Goal: Task Accomplishment & Management: Manage account settings

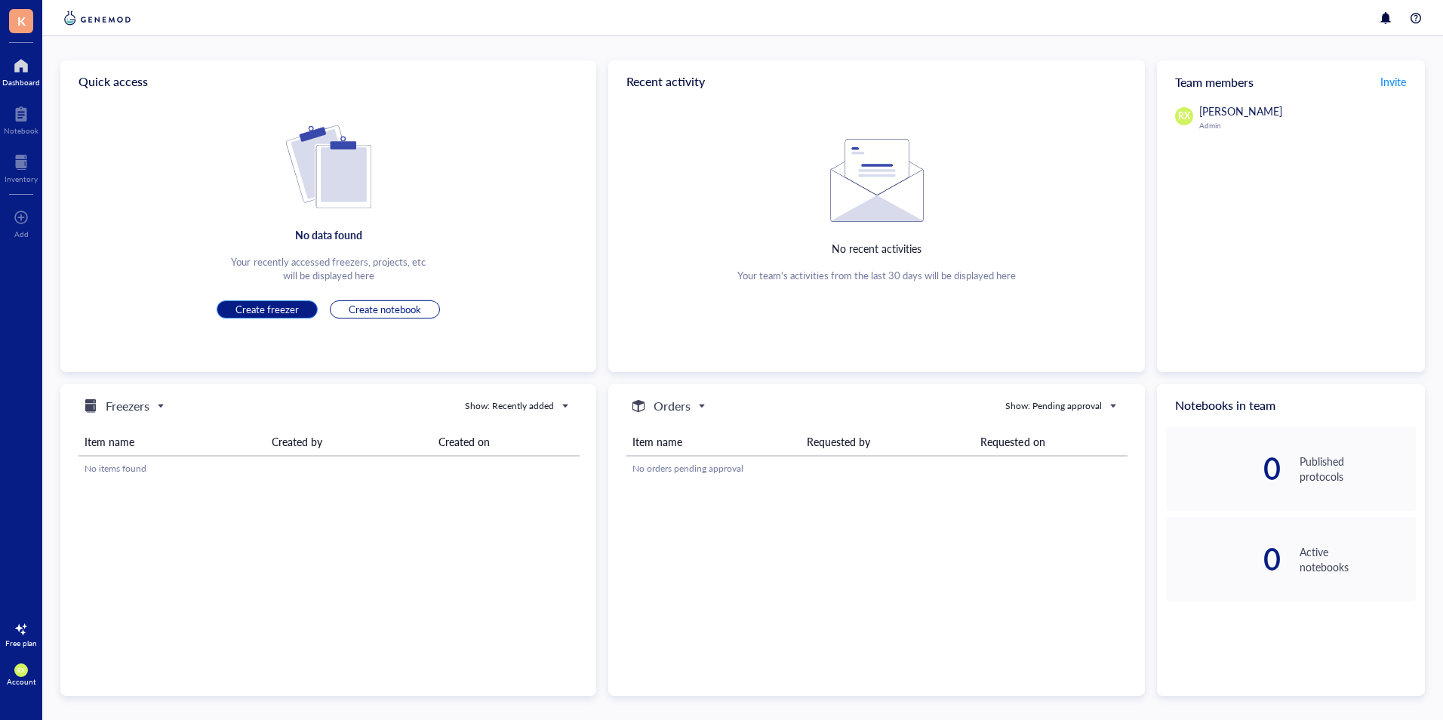
click at [257, 309] on span "Create freezer" at bounding box center [266, 310] width 63 height 14
click at [278, 312] on span "Create freezer" at bounding box center [266, 310] width 63 height 14
click at [29, 69] on div at bounding box center [21, 66] width 38 height 24
click at [25, 128] on div "Notebook" at bounding box center [21, 130] width 35 height 9
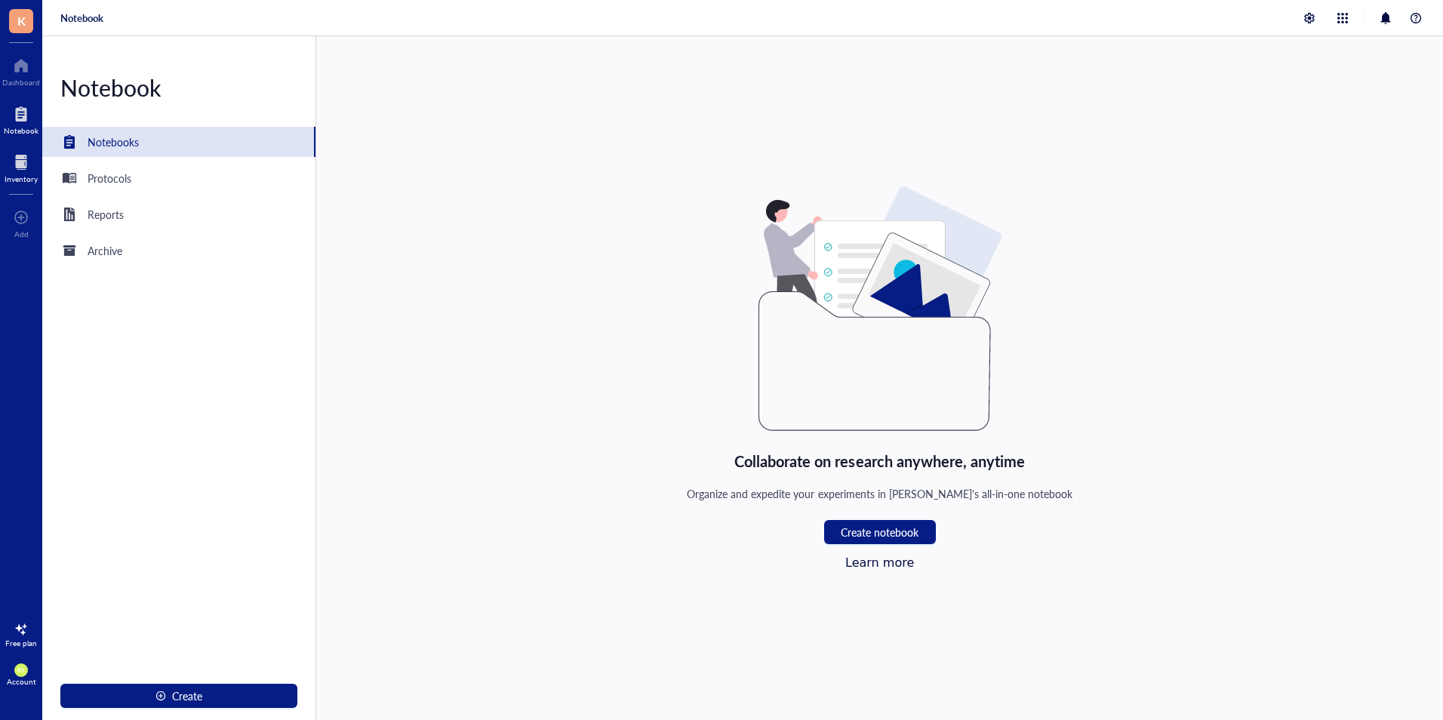
click at [24, 160] on div at bounding box center [21, 162] width 33 height 24
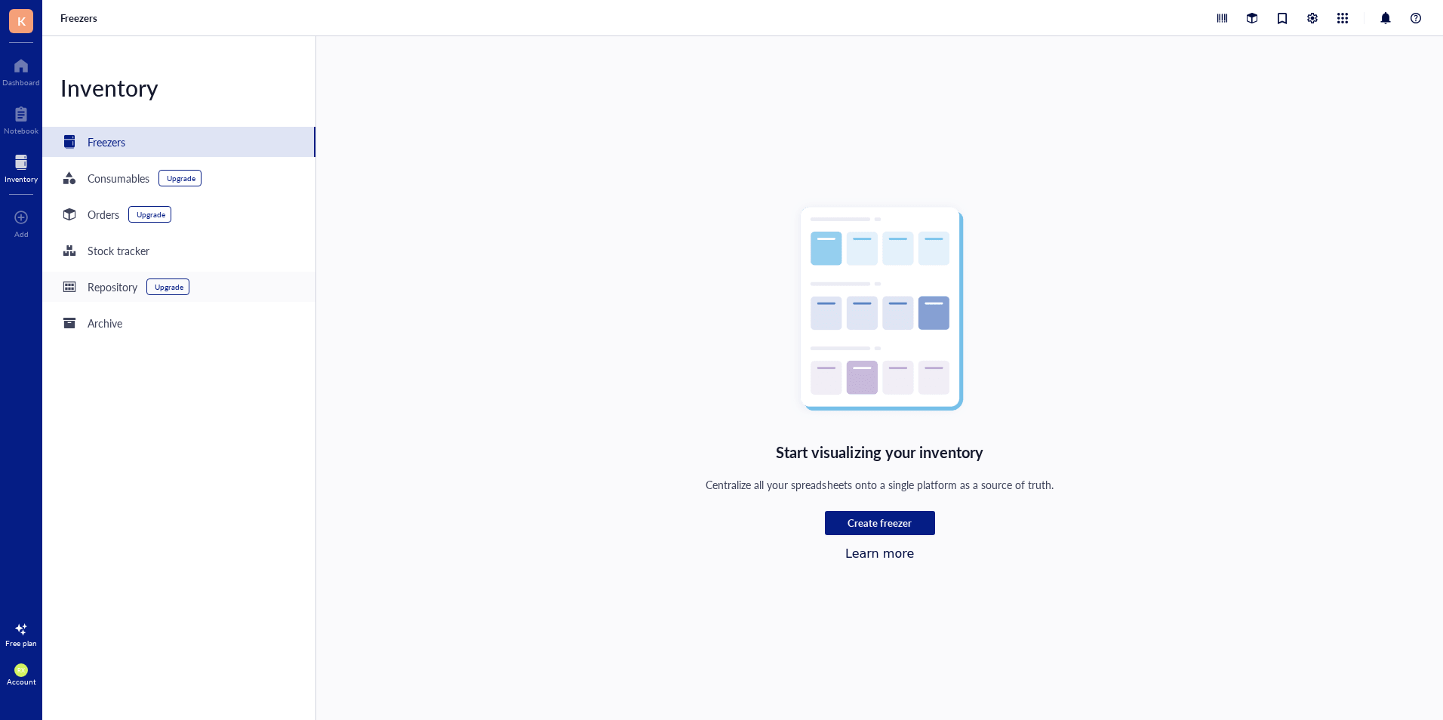
click at [233, 281] on div "Repository Upgrade" at bounding box center [178, 287] width 273 height 30
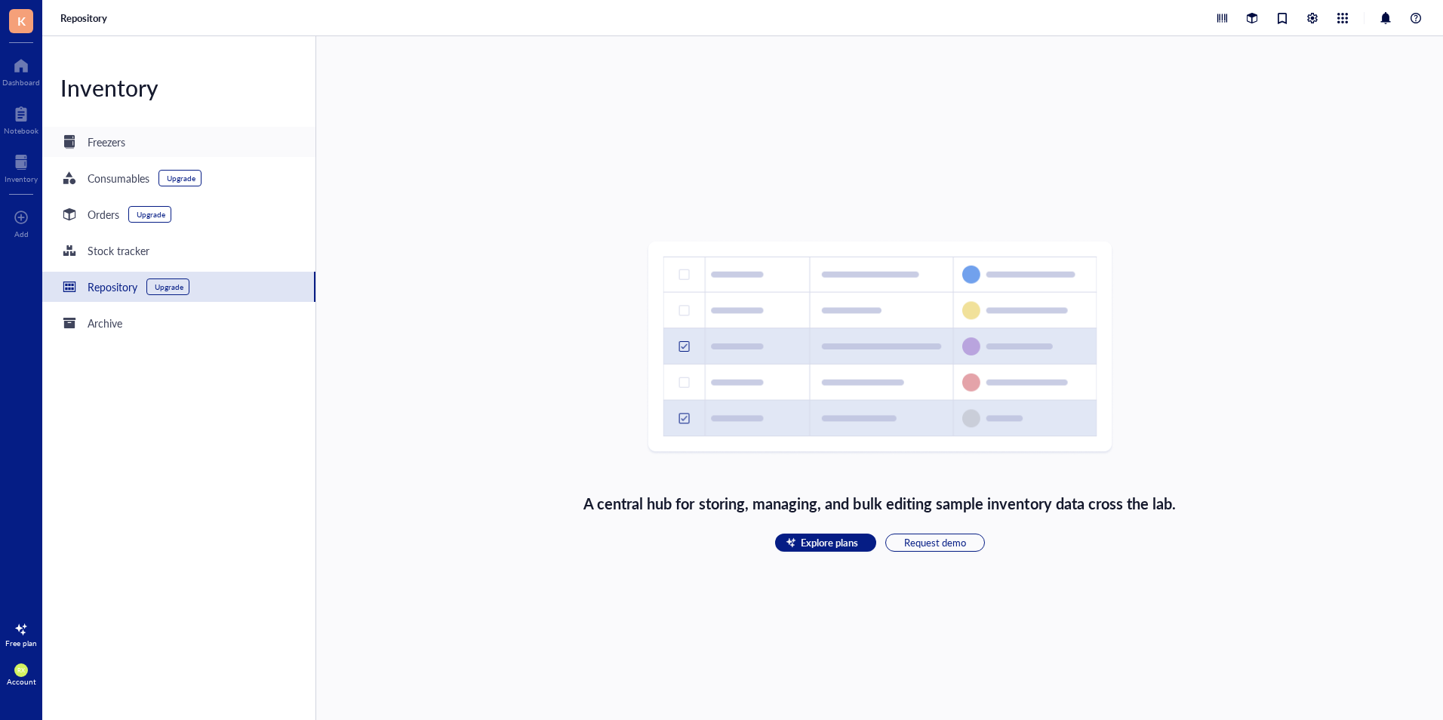
click at [225, 153] on div "Freezers" at bounding box center [178, 142] width 273 height 30
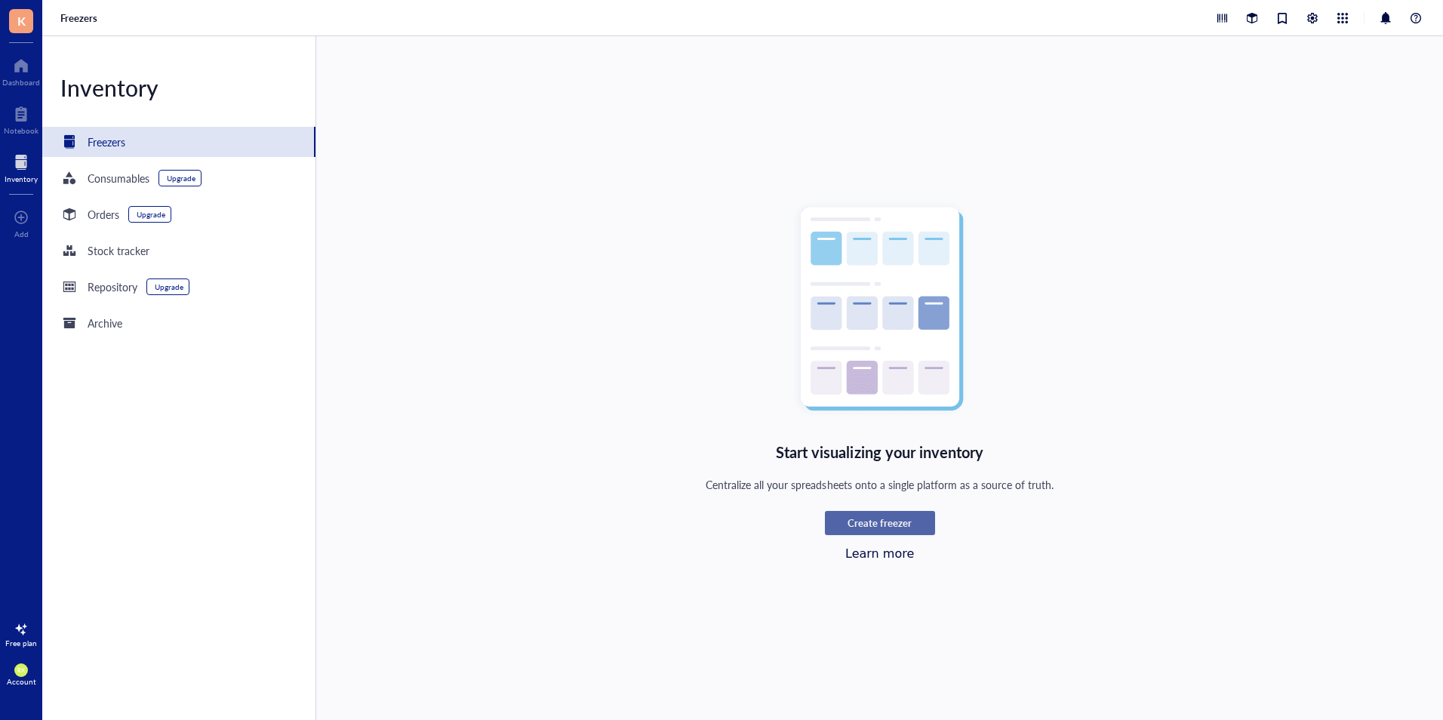
click at [874, 524] on span "Create freezer" at bounding box center [879, 523] width 64 height 14
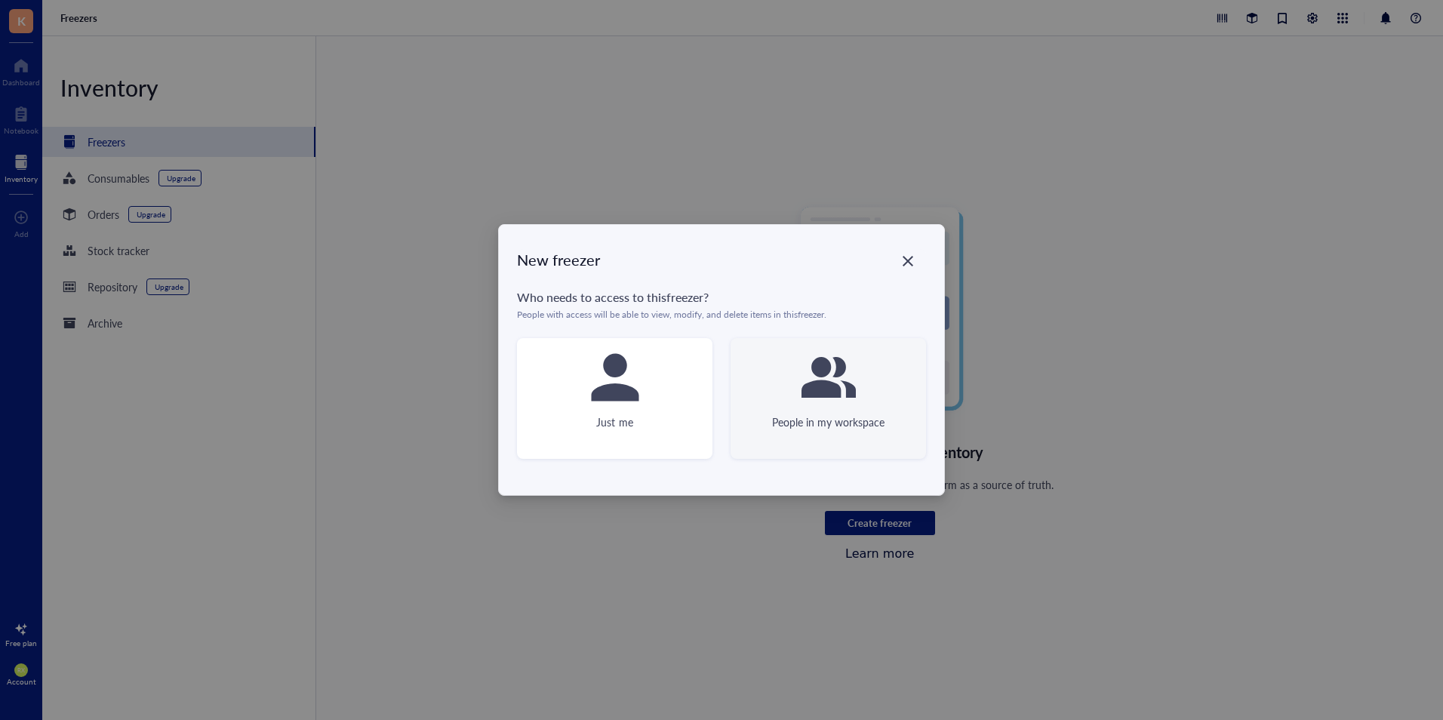
click at [819, 390] on icon at bounding box center [828, 377] width 54 height 41
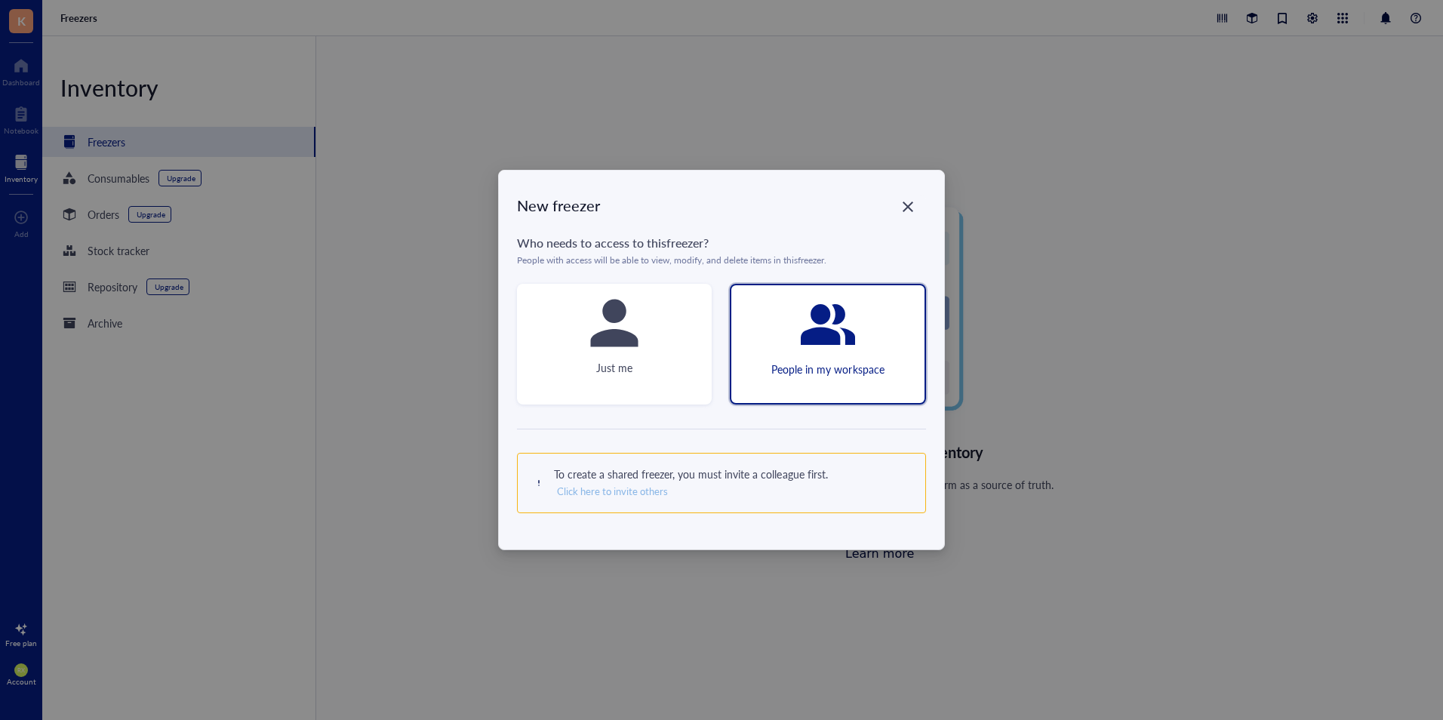
click at [643, 493] on span "Click here to invite others" at bounding box center [612, 491] width 111 height 14
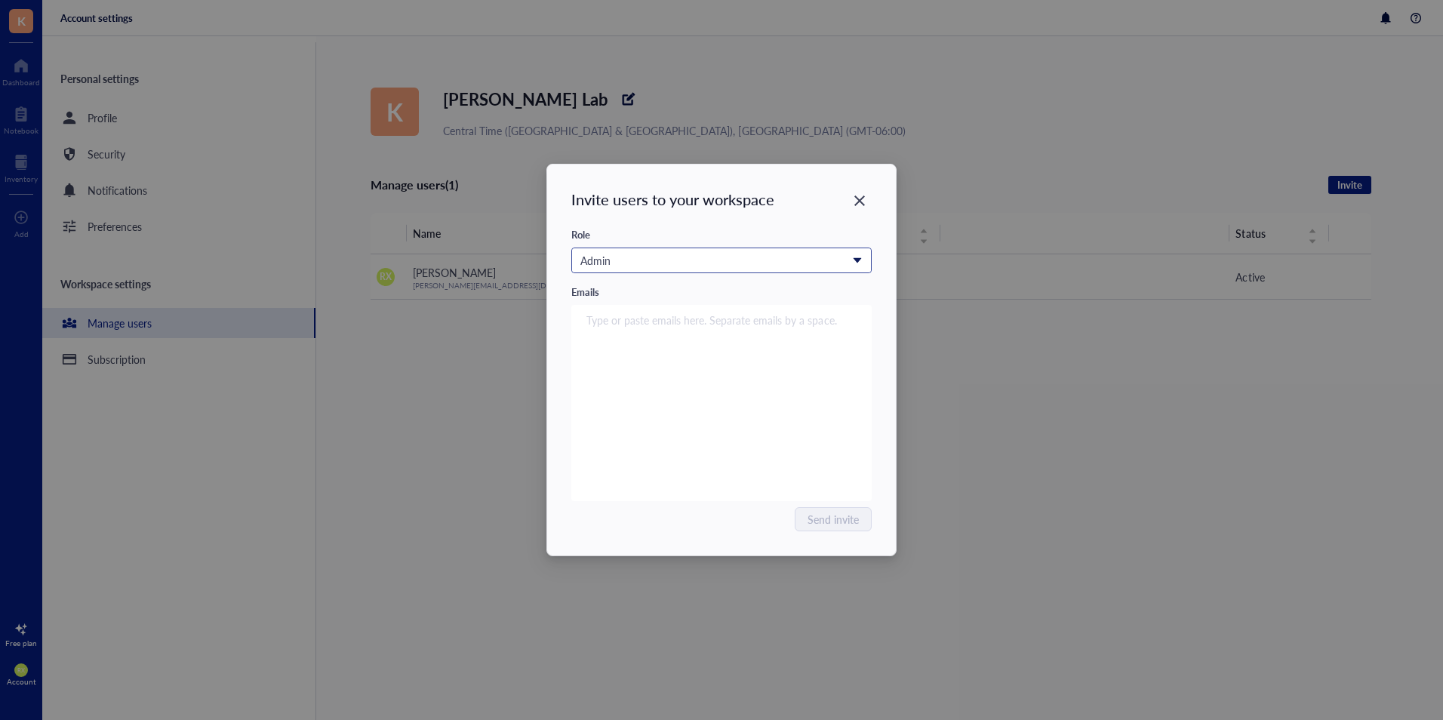
click at [683, 257] on div "Admin" at bounding box center [713, 260] width 266 height 17
click at [753, 220] on div "Invite users to your workspace Role Admin Read Only Upgrade Has no control over…" at bounding box center [721, 359] width 349 height 391
click at [733, 330] on div "Type or paste emails here. Separate emails by a space." at bounding box center [721, 403] width 287 height 189
paste input "search"
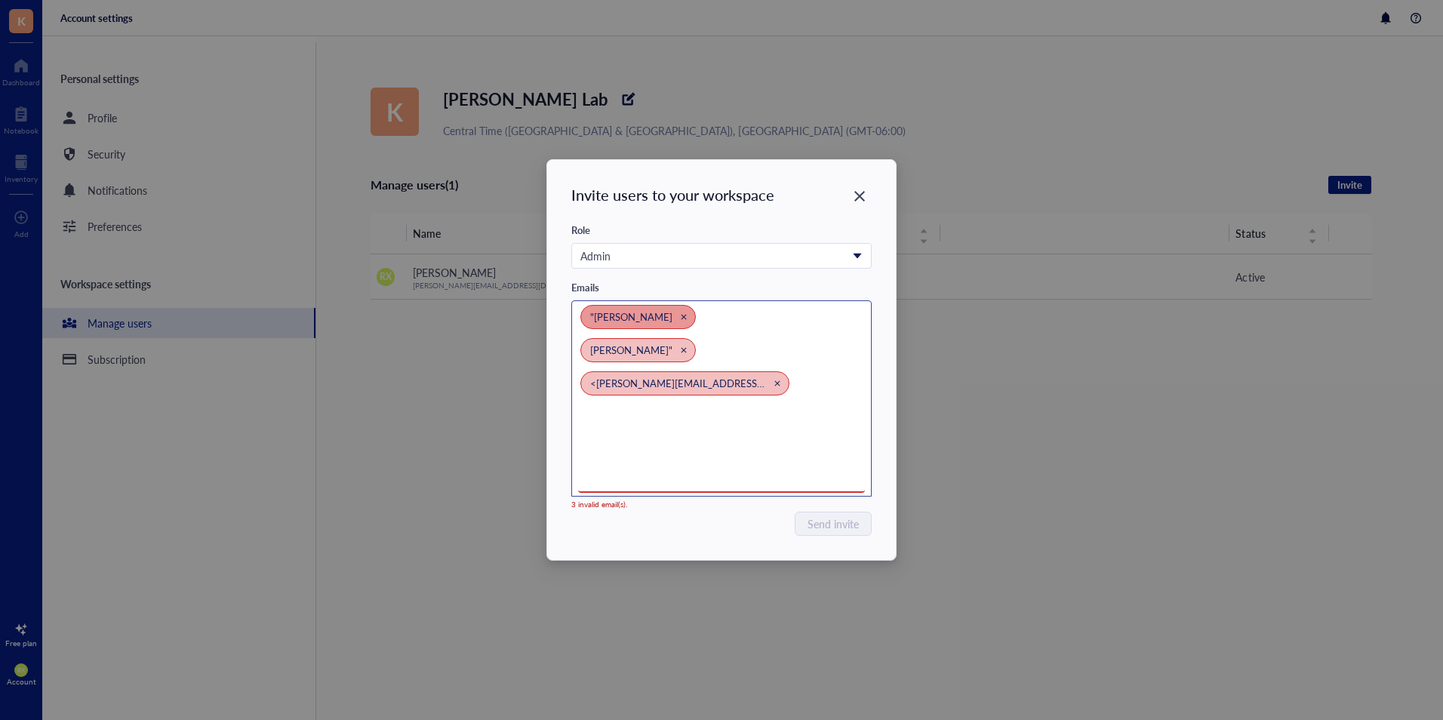
click at [680, 318] on icon "Close" at bounding box center [683, 316] width 7 height 7
click at [681, 315] on icon "Close" at bounding box center [683, 317] width 5 height 5
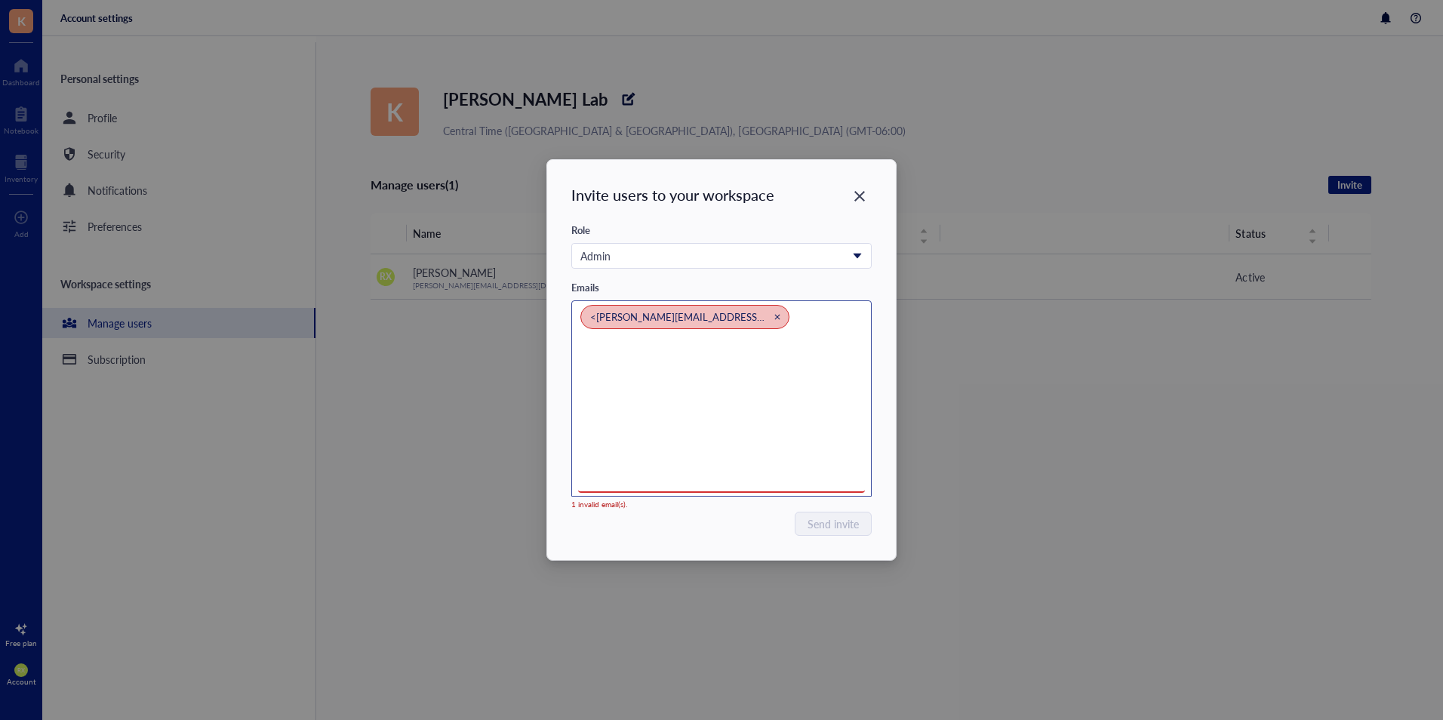
click at [770, 309] on div "<[PERSON_NAME][EMAIL_ADDRESS][PERSON_NAME][DOMAIN_NAME]>" at bounding box center [711, 321] width 263 height 33
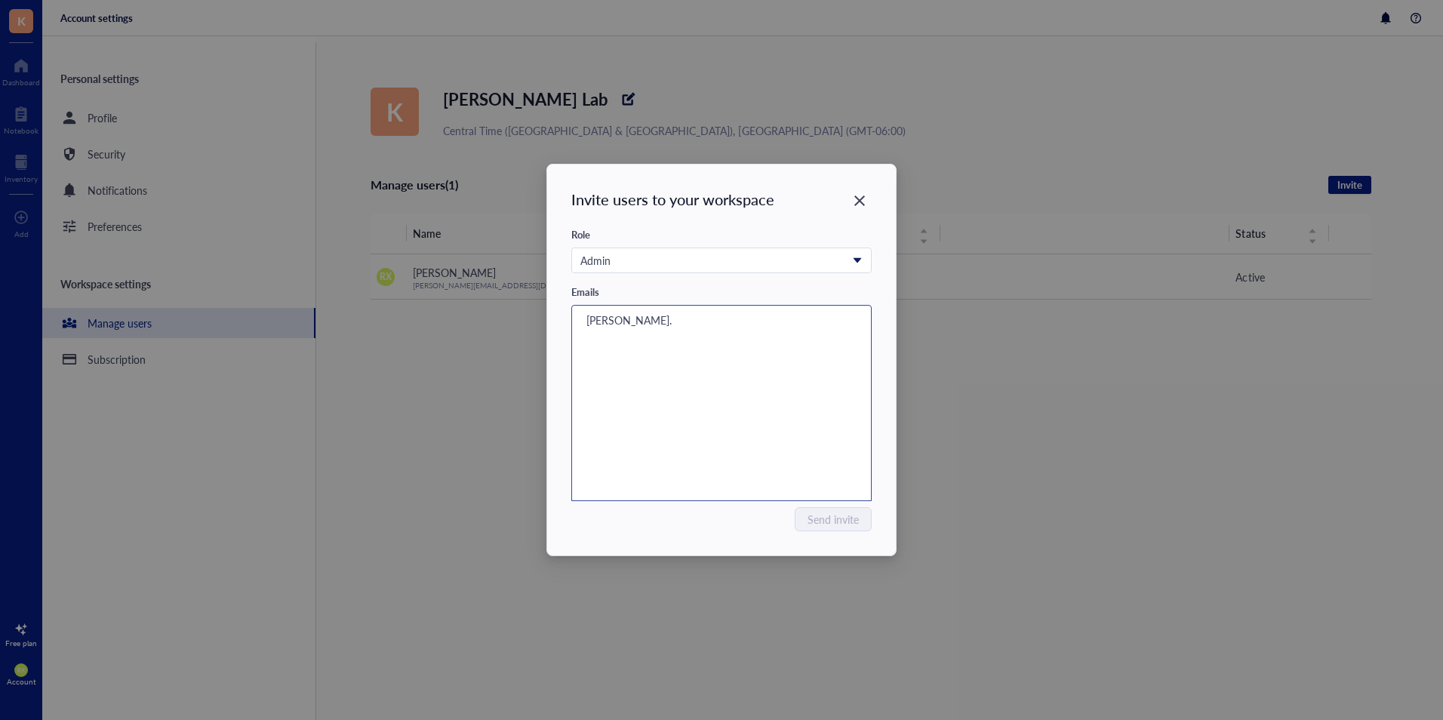
type input "[PERSON_NAME]."
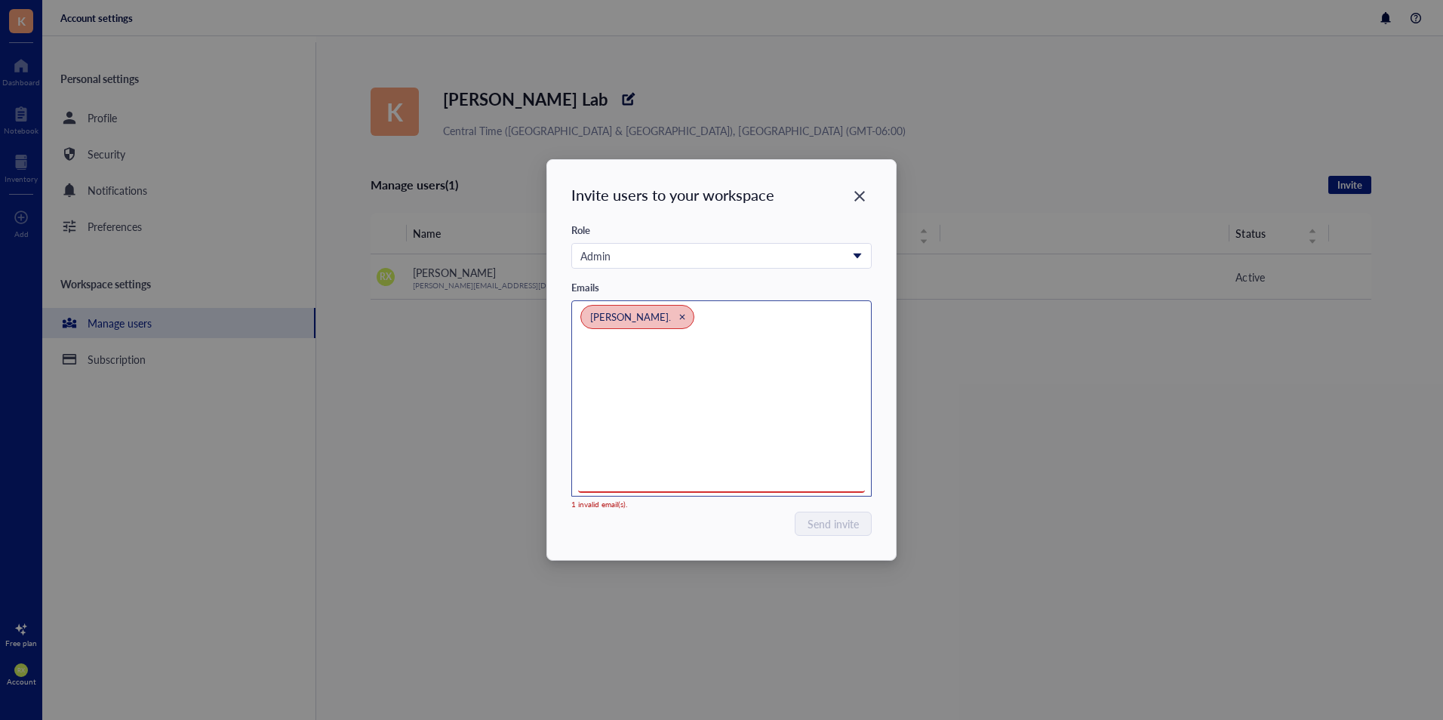
click at [677, 329] on div "[PERSON_NAME]." at bounding box center [711, 321] width 263 height 33
click at [610, 315] on span "[PERSON_NAME]." at bounding box center [630, 316] width 81 height 14
click at [678, 317] on div "[PERSON_NAME]." at bounding box center [711, 321] width 263 height 33
type input "[PERSON_NAME][EMAIL_ADDRESS][PERSON_NAME][DOMAIN_NAME]"
click at [678, 314] on icon "Close" at bounding box center [681, 316] width 7 height 7
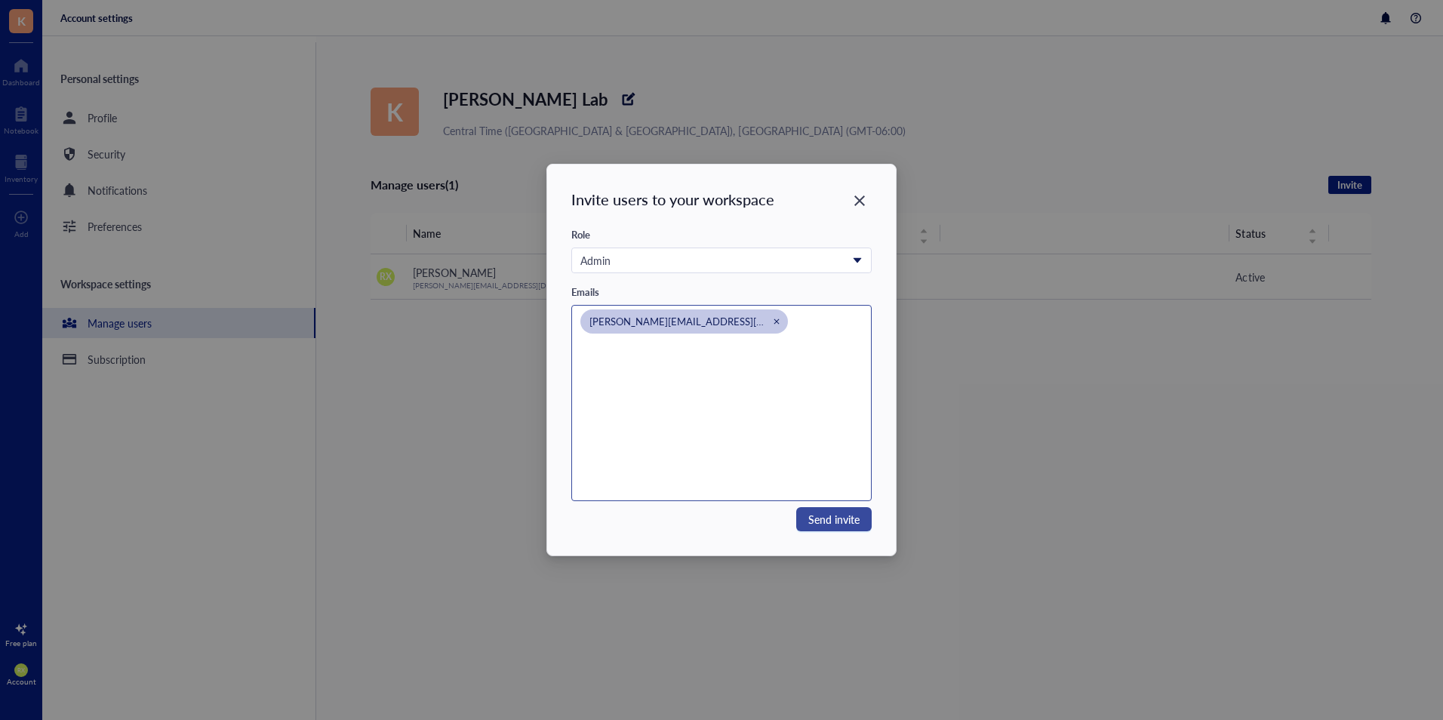
click at [835, 524] on span "Send invite" at bounding box center [833, 519] width 51 height 17
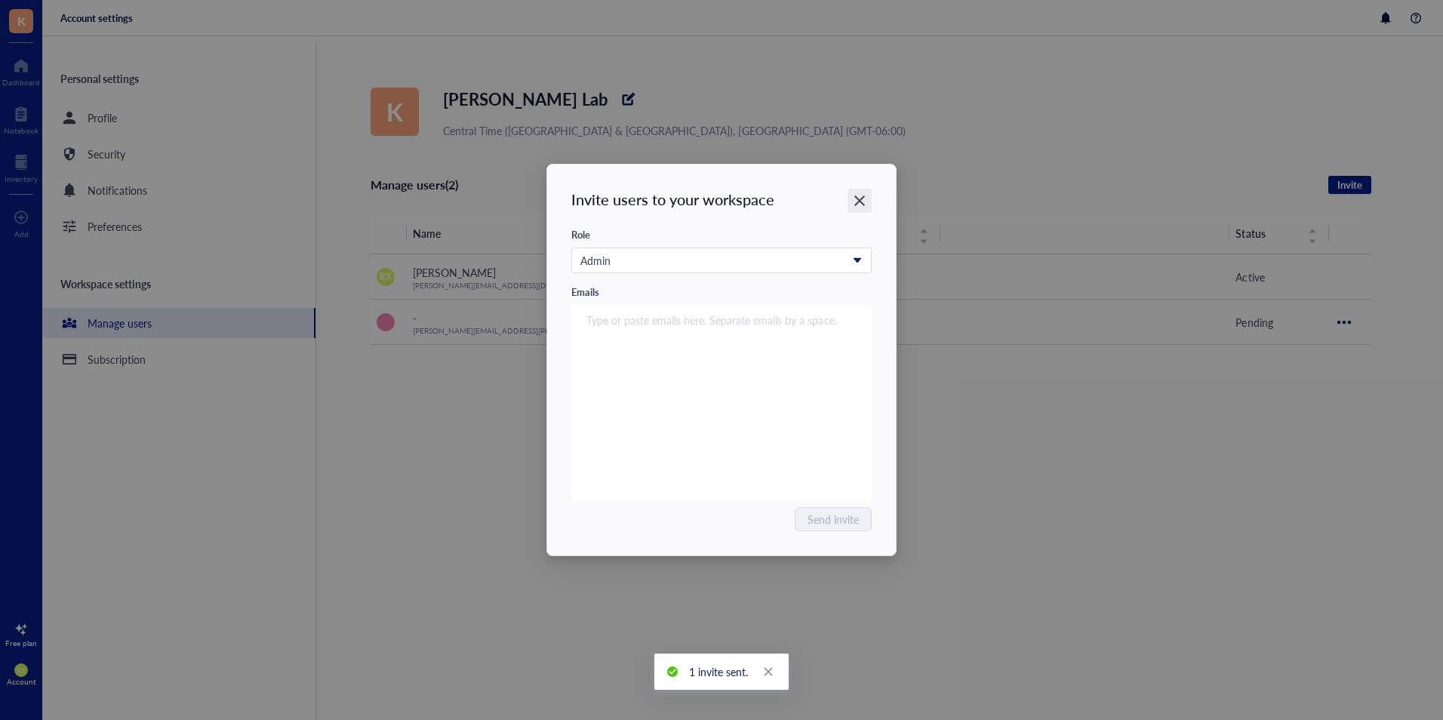
click at [862, 192] on div "Close" at bounding box center [859, 201] width 24 height 24
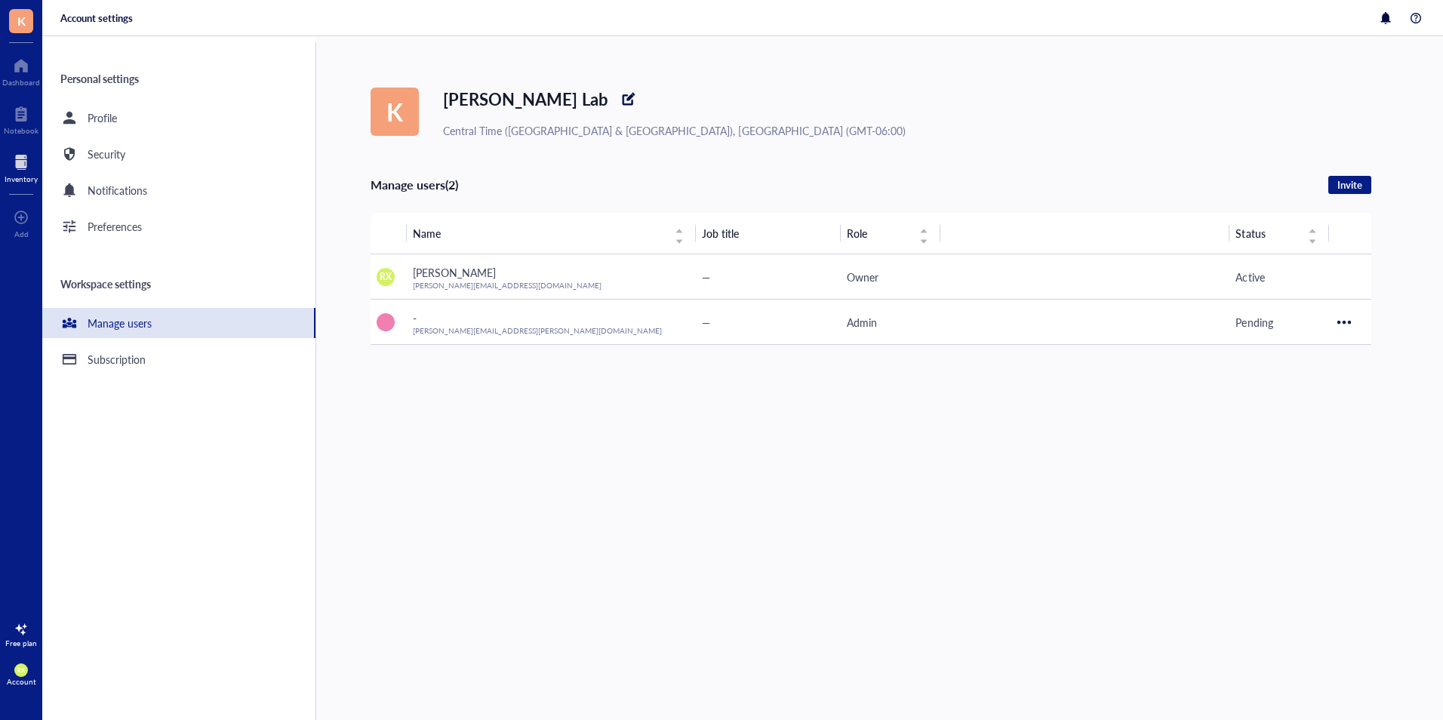
click at [14, 176] on div "Inventory" at bounding box center [21, 178] width 33 height 9
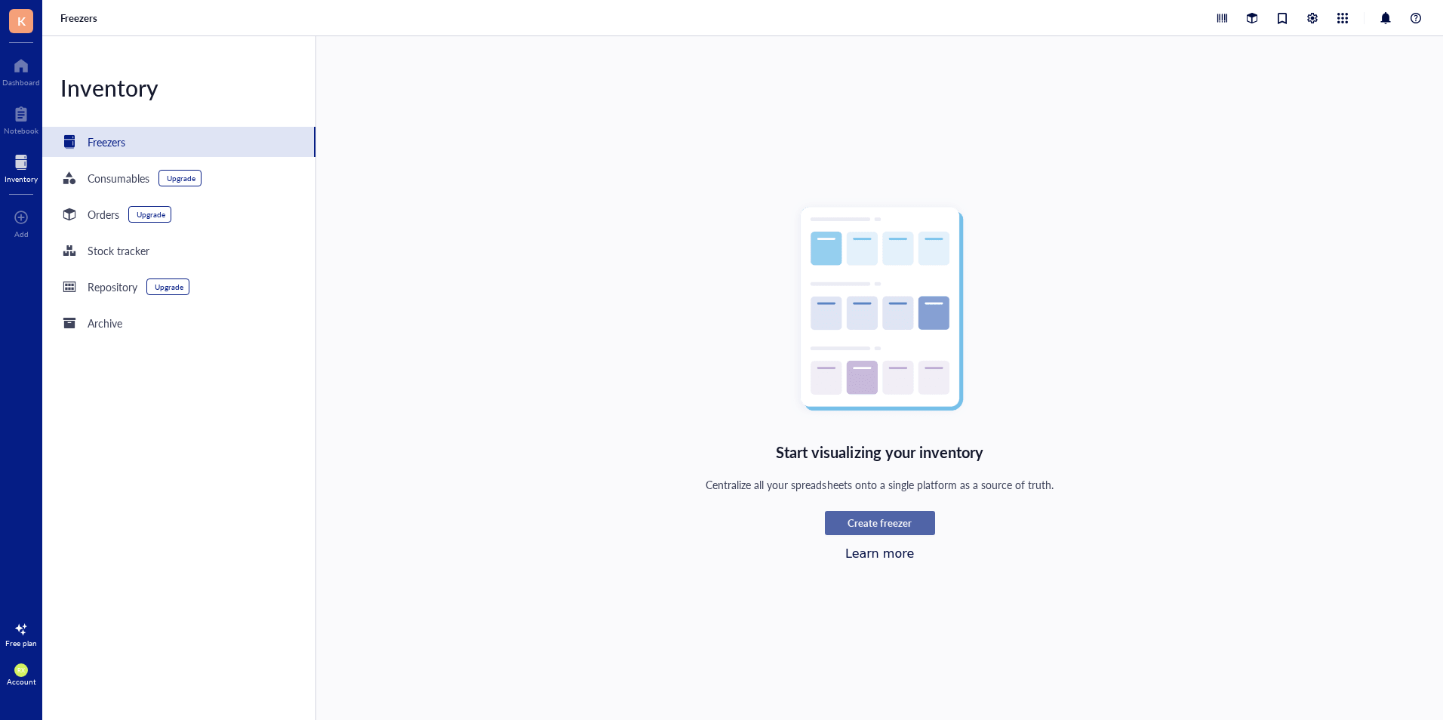
click at [899, 519] on span "Create freezer" at bounding box center [879, 523] width 64 height 14
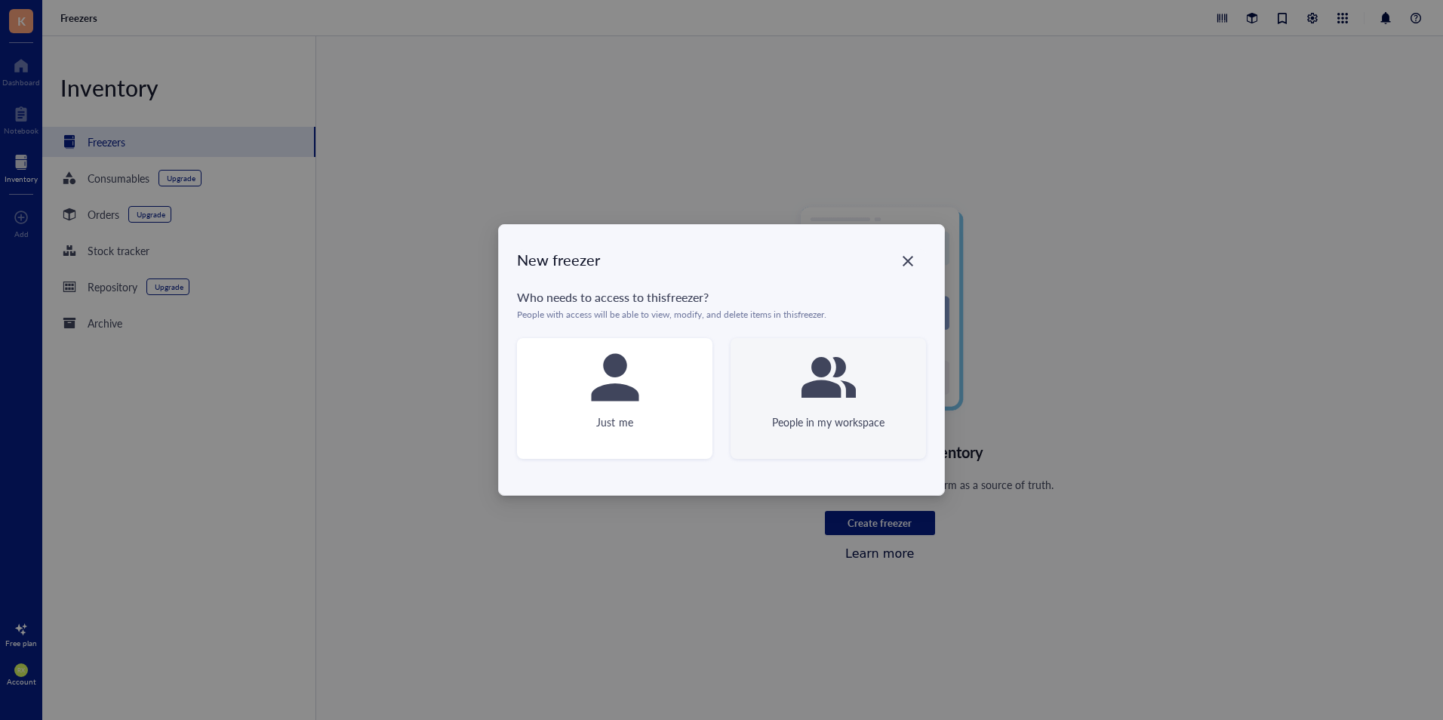
click at [834, 384] on icon at bounding box center [828, 377] width 54 height 41
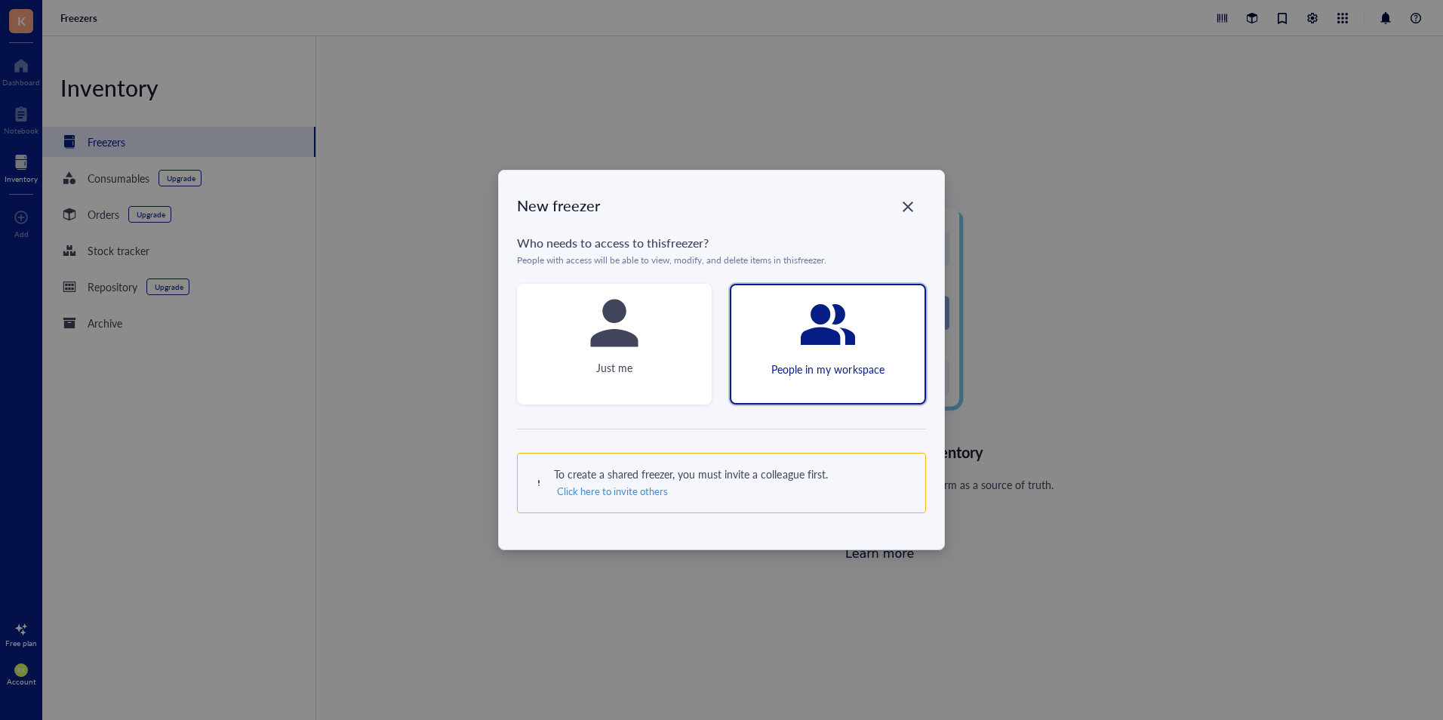
drag, startPoint x: 911, startPoint y: 203, endPoint x: 921, endPoint y: 277, distance: 74.6
click at [911, 204] on icon "Close" at bounding box center [907, 206] width 11 height 11
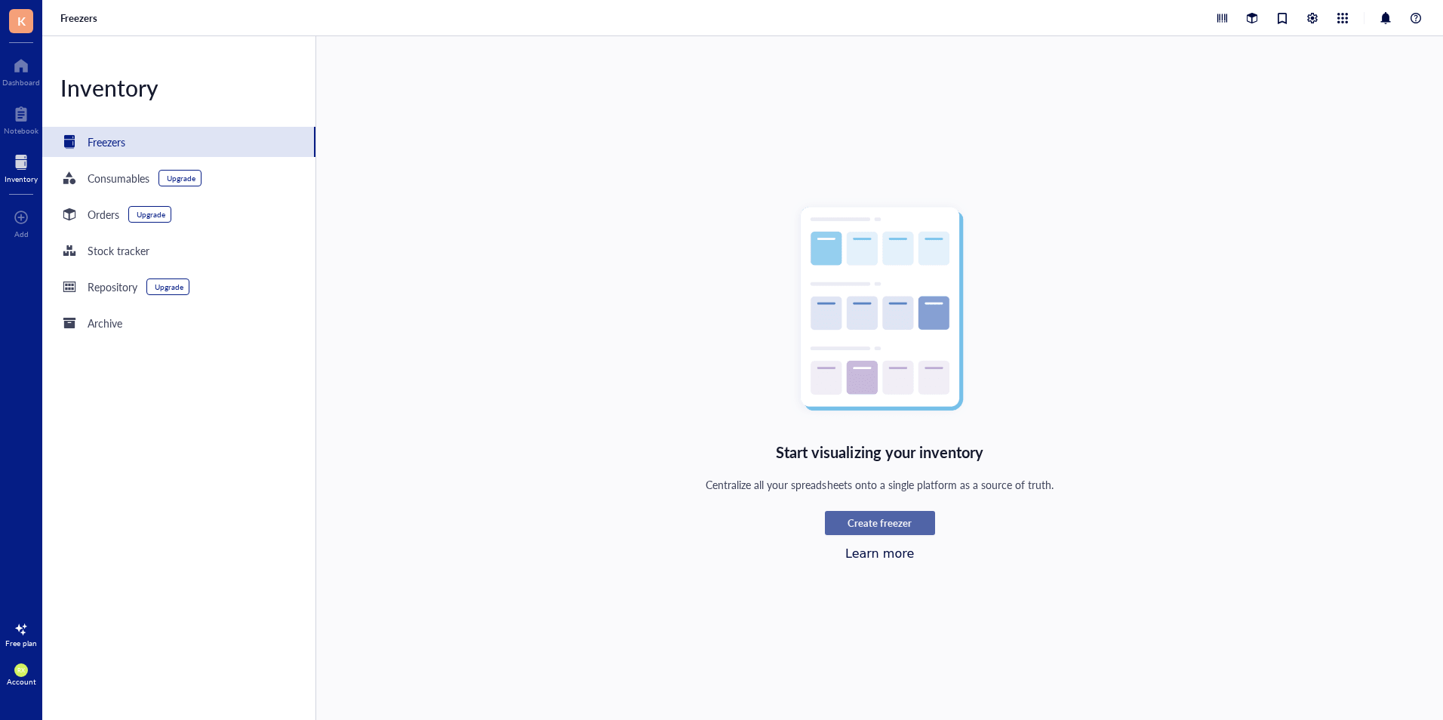
click at [877, 521] on span "Create freezer" at bounding box center [879, 523] width 64 height 14
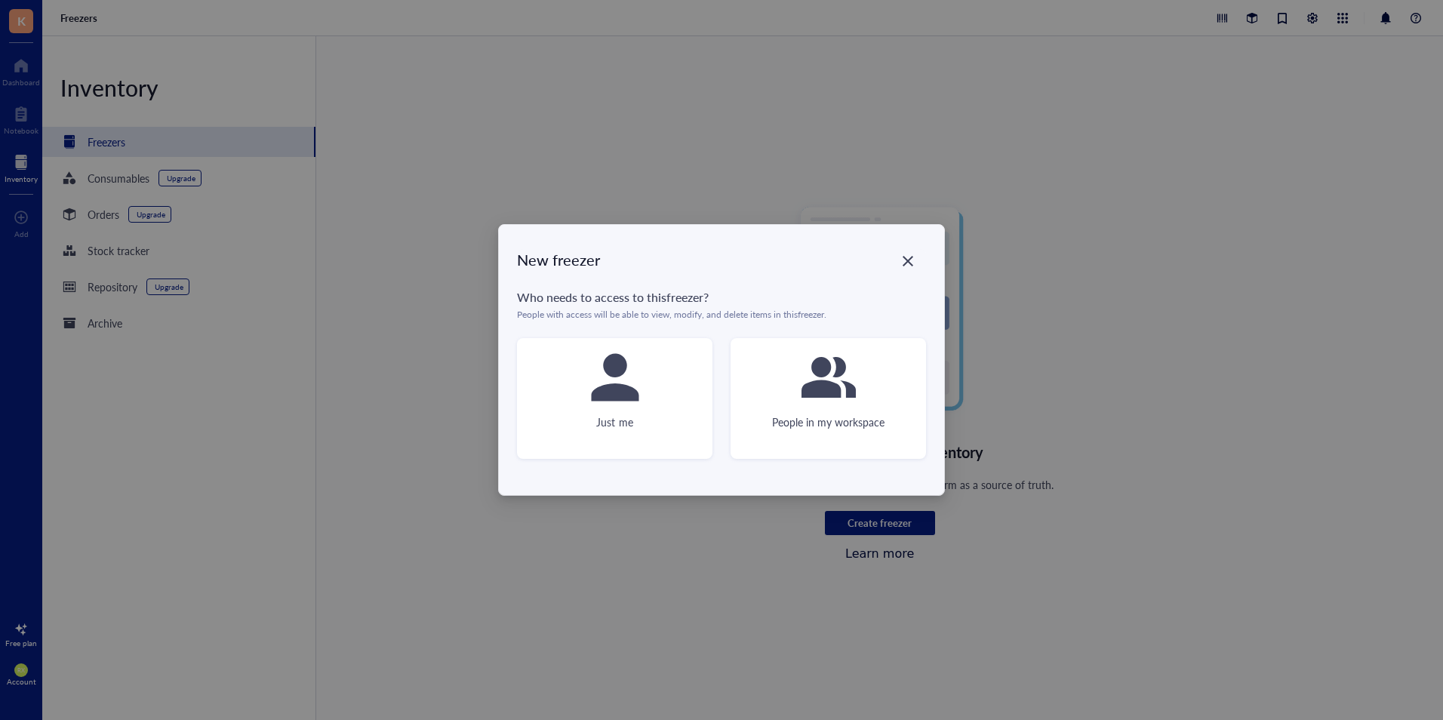
click at [904, 269] on div "Close" at bounding box center [908, 261] width 24 height 24
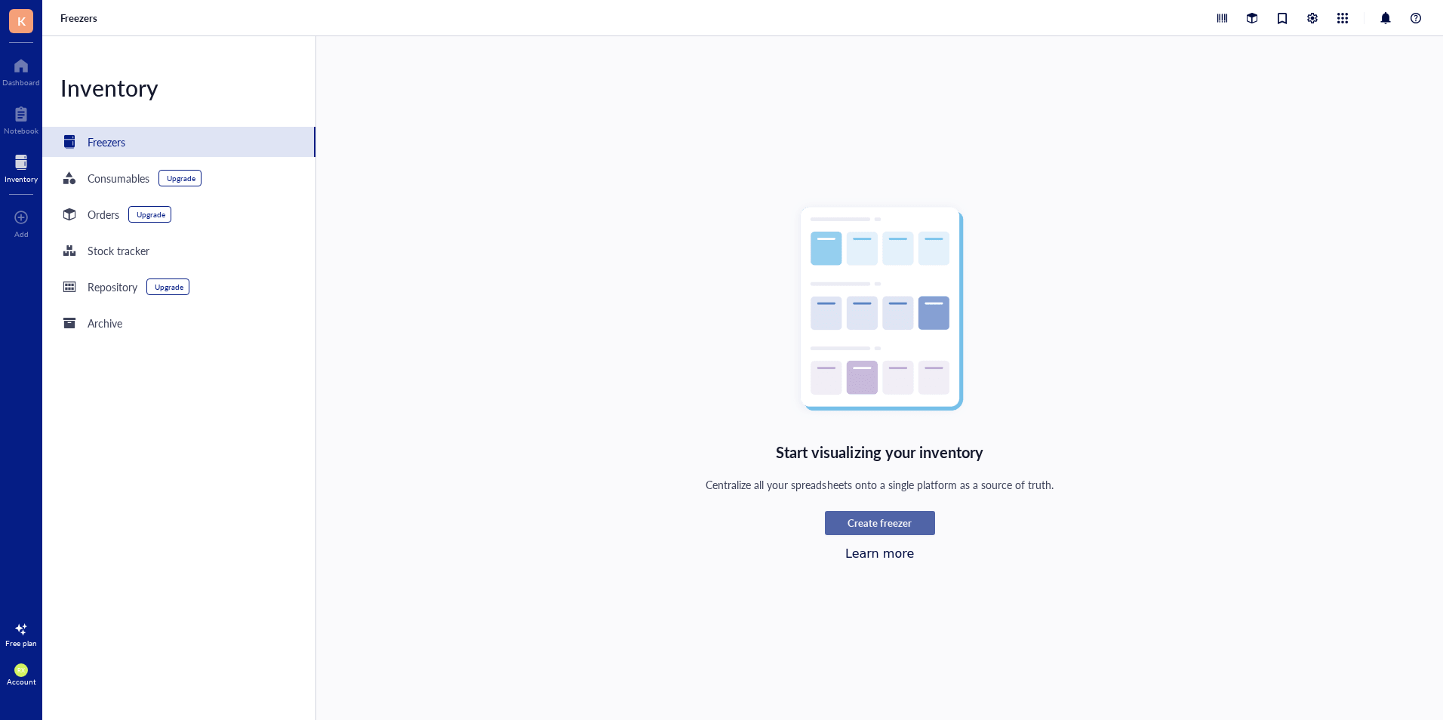
click at [872, 530] on button "Create freezer" at bounding box center [880, 523] width 110 height 24
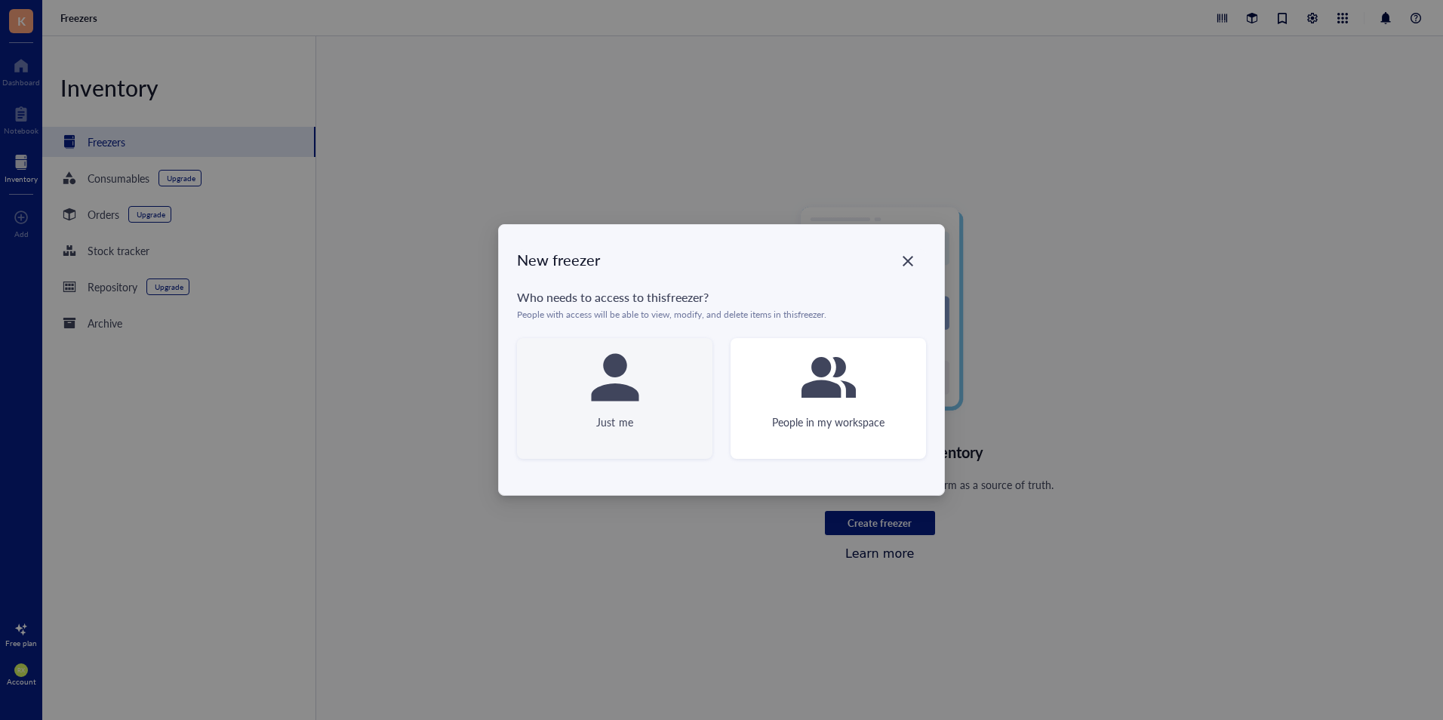
click at [640, 359] on icon at bounding box center [615, 377] width 54 height 54
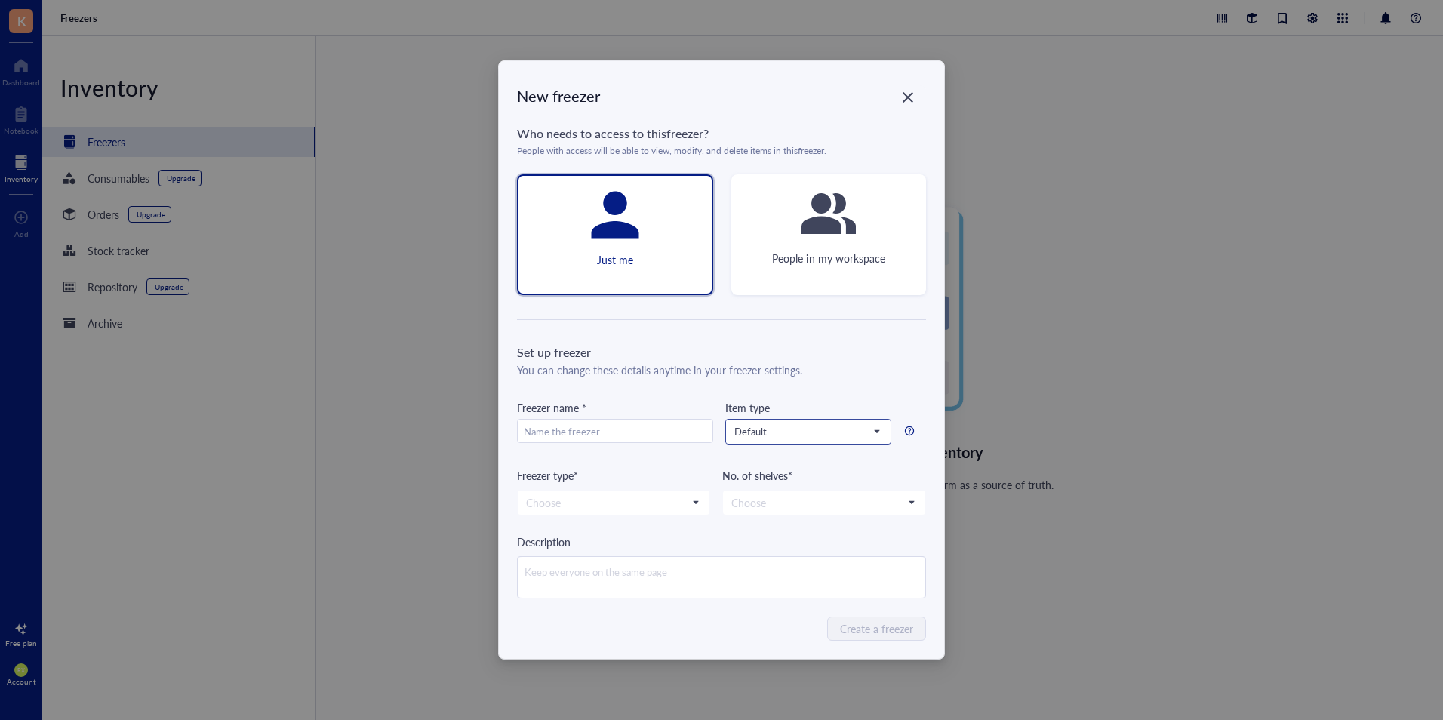
click at [853, 419] on div "Default" at bounding box center [808, 431] width 164 height 24
click at [865, 376] on div "You can change these details anytime in your freezer settings." at bounding box center [721, 369] width 409 height 17
click at [646, 495] on input "search" at bounding box center [606, 502] width 161 height 23
click at [665, 469] on div "Freezer type*" at bounding box center [613, 475] width 193 height 17
click at [639, 432] on input "text" at bounding box center [615, 431] width 195 height 24
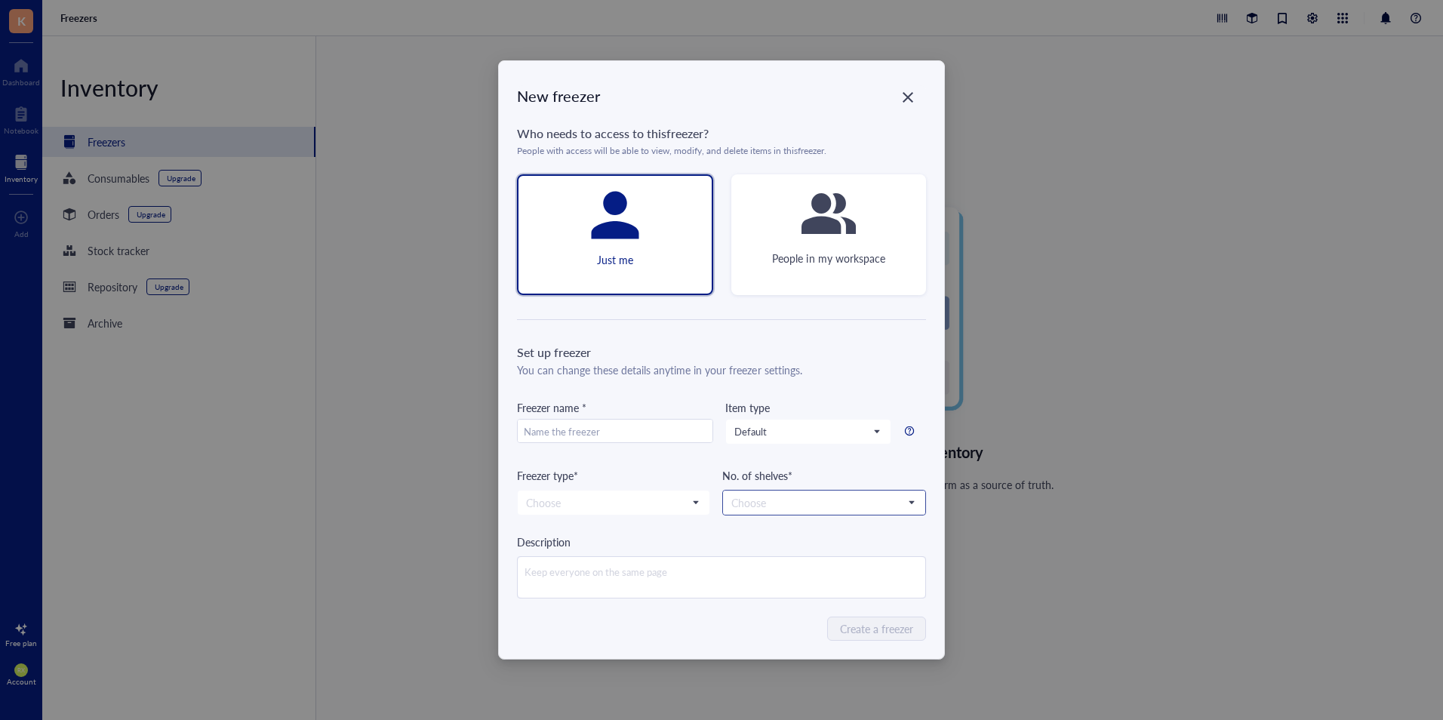
click at [788, 498] on input "search" at bounding box center [817, 502] width 172 height 23
drag, startPoint x: 690, startPoint y: 395, endPoint x: 681, endPoint y: 396, distance: 8.3
click at [687, 397] on div "Set up freezer You can change these details anytime in your freezer settings. F…" at bounding box center [721, 470] width 409 height 255
click at [810, 487] on div "No. of shelves* Choose 1 2 3 4 5 6" at bounding box center [824, 491] width 204 height 48
drag, startPoint x: 821, startPoint y: 487, endPoint x: 828, endPoint y: 493, distance: 9.7
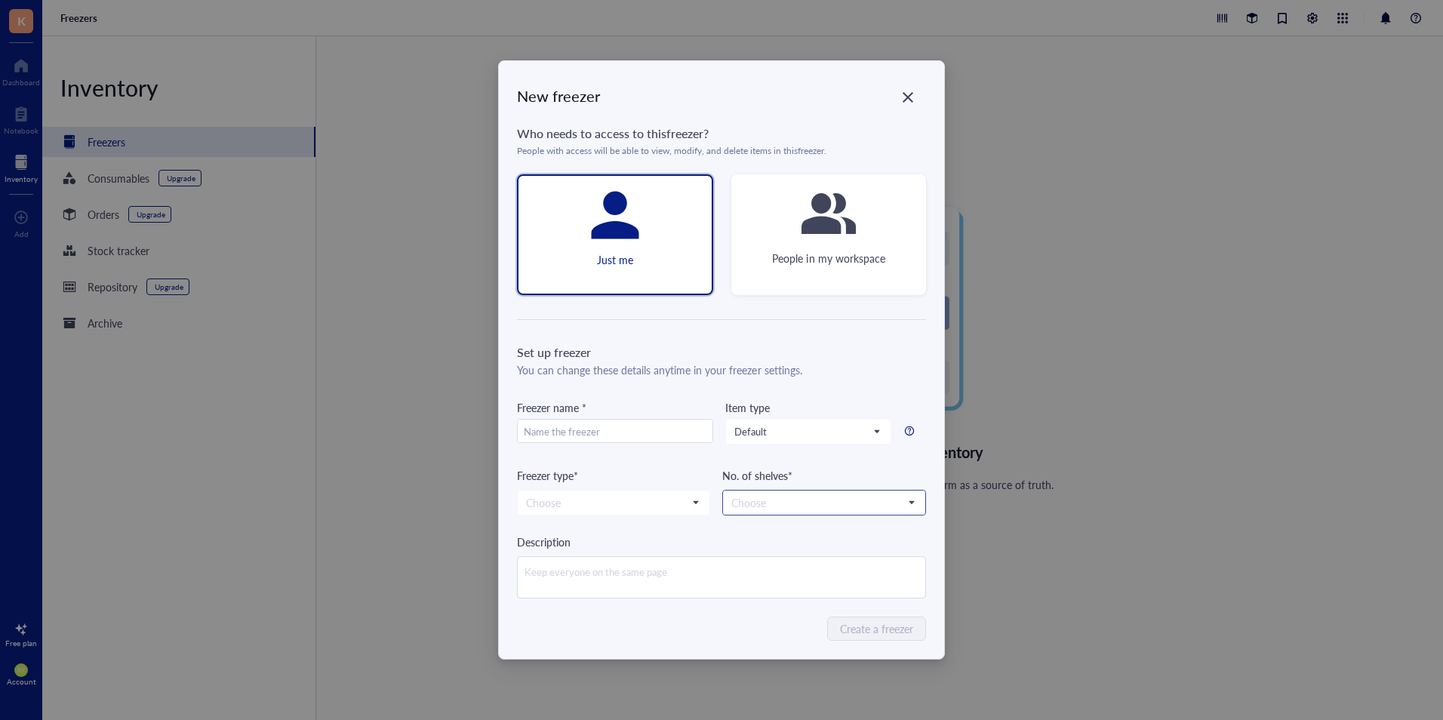
click at [822, 487] on div "No. of shelves* Choose 1 2 3 4 5 6" at bounding box center [824, 491] width 204 height 48
click at [834, 498] on input "search" at bounding box center [817, 502] width 172 height 23
click at [778, 619] on div "5" at bounding box center [824, 626] width 184 height 17
click at [669, 496] on input "search" at bounding box center [606, 502] width 161 height 23
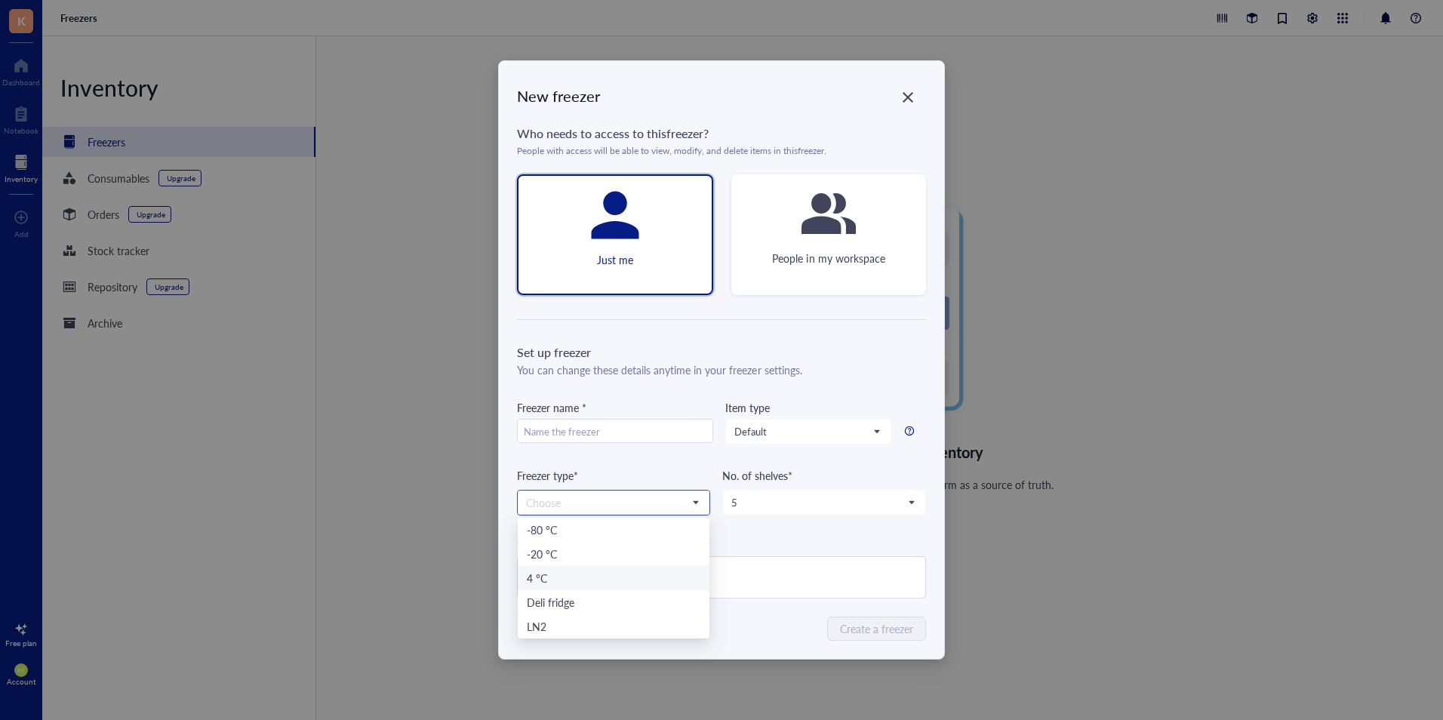
click at [598, 582] on div "4 °C" at bounding box center [614, 578] width 174 height 17
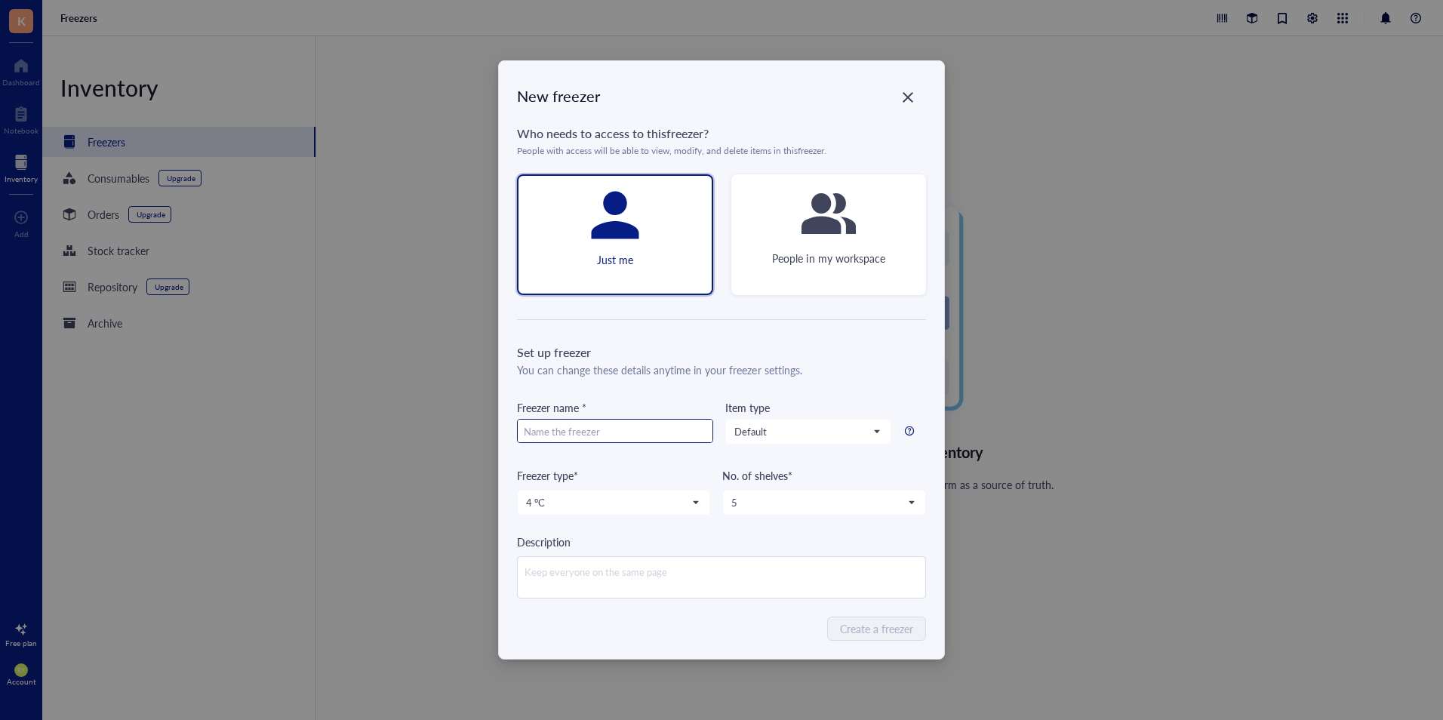
click at [616, 436] on input "text" at bounding box center [615, 431] width 195 height 24
click at [764, 437] on span "Default" at bounding box center [806, 432] width 145 height 14
type input "[PERSON_NAME]"
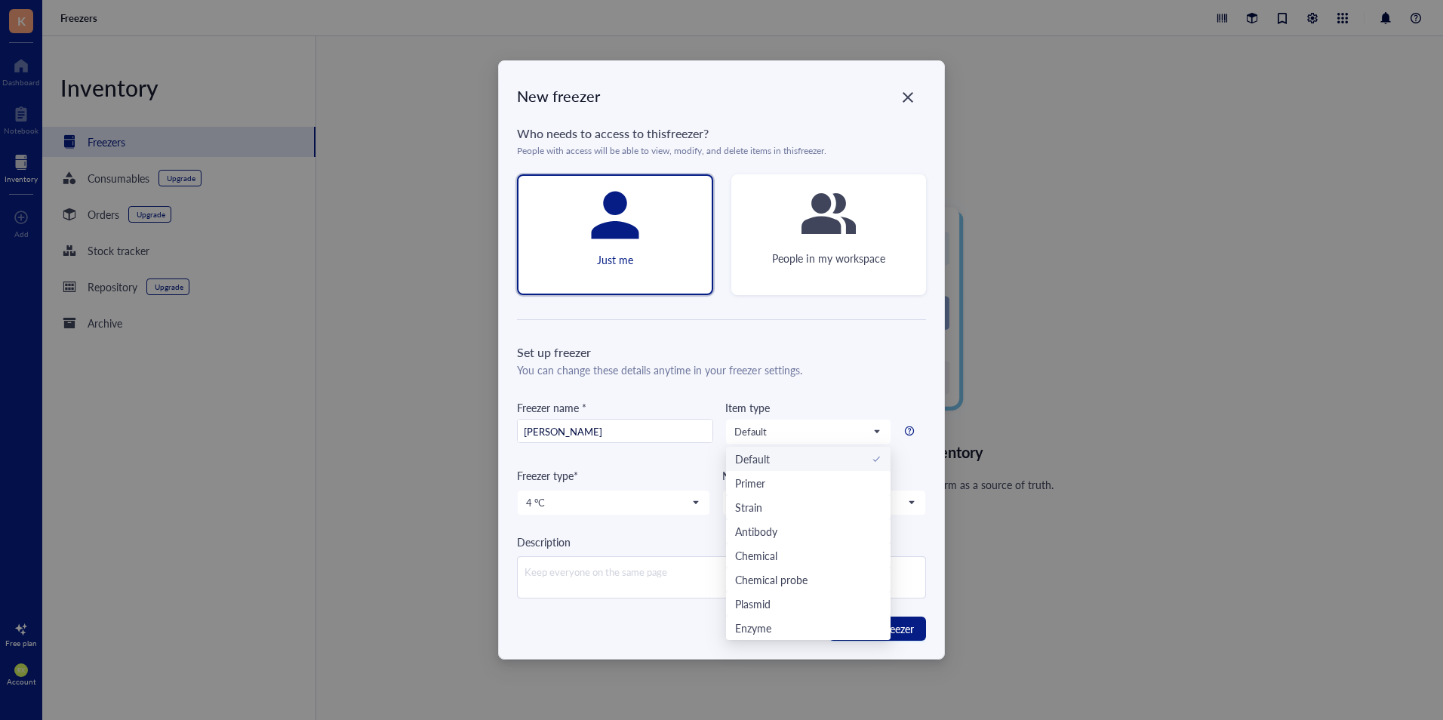
click at [798, 389] on div "Set up freezer You can change these details anytime in your freezer settings. F…" at bounding box center [721, 470] width 409 height 255
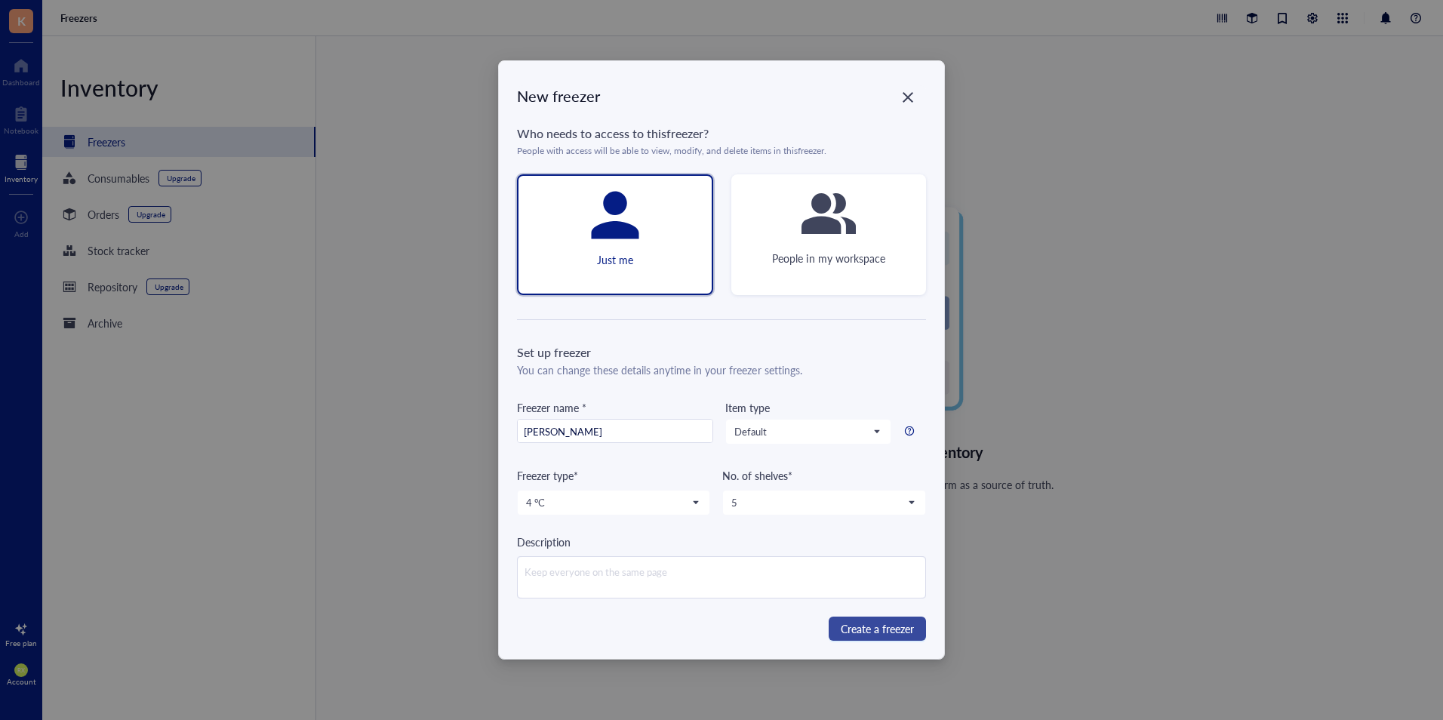
click at [856, 628] on span "Create a freezer" at bounding box center [876, 628] width 73 height 17
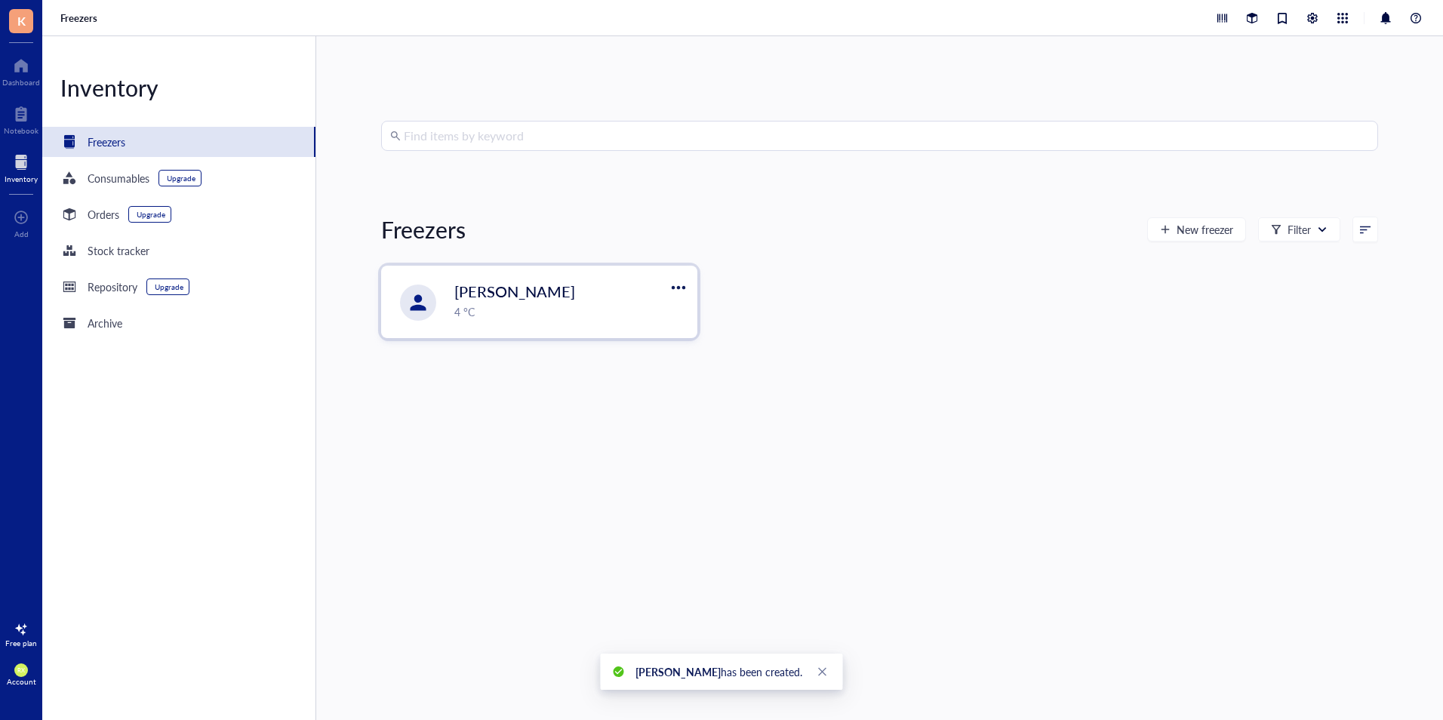
click at [574, 313] on div "4 °C" at bounding box center [570, 311] width 233 height 17
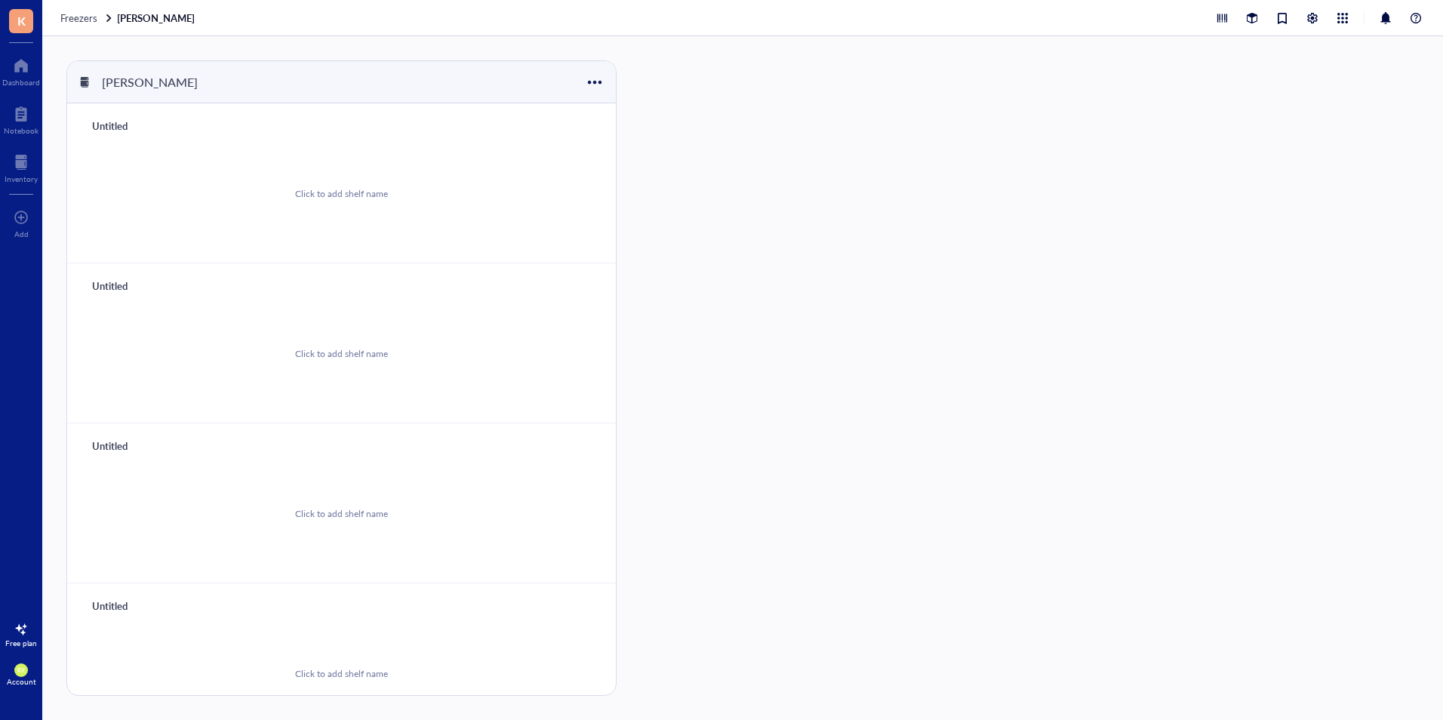
click at [332, 208] on div "Click to add shelf name" at bounding box center [341, 194] width 512 height 114
click at [786, 217] on div "[PERSON_NAME] bench fridge Click to add shelf name Untitled Click to add shelf …" at bounding box center [742, 378] width 1400 height 684
click at [364, 199] on div "Click to add shelf name" at bounding box center [341, 194] width 93 height 14
click at [1008, 251] on div "[PERSON_NAME] bench fridge Click to add shelf name Untitled Click to add shelf …" at bounding box center [742, 378] width 1400 height 684
click at [425, 228] on div "Click to add shelf name" at bounding box center [341, 194] width 512 height 114
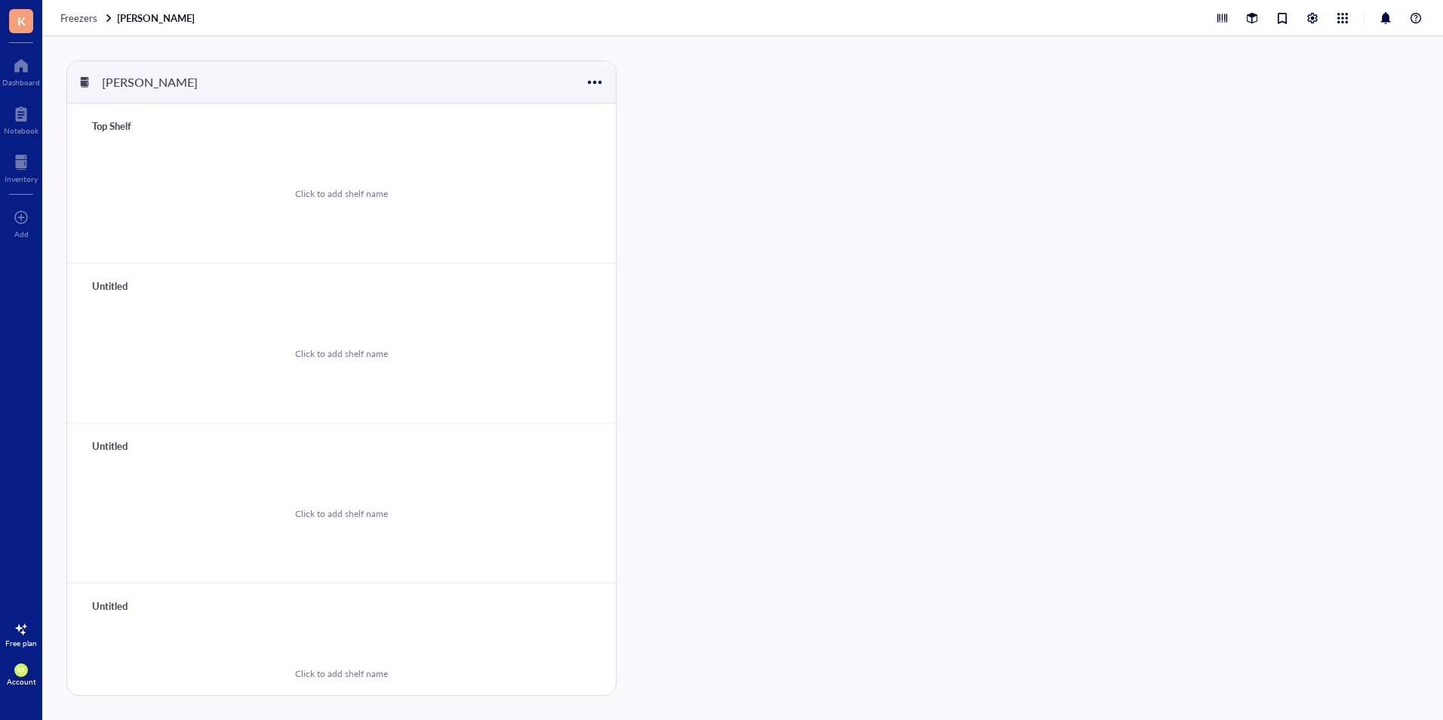
type input "Top Shelf"
click at [429, 330] on div "Click to add shelf name" at bounding box center [341, 353] width 512 height 114
type input "Second Shelf"
click at [422, 484] on div "Click to add shelf name" at bounding box center [341, 513] width 512 height 114
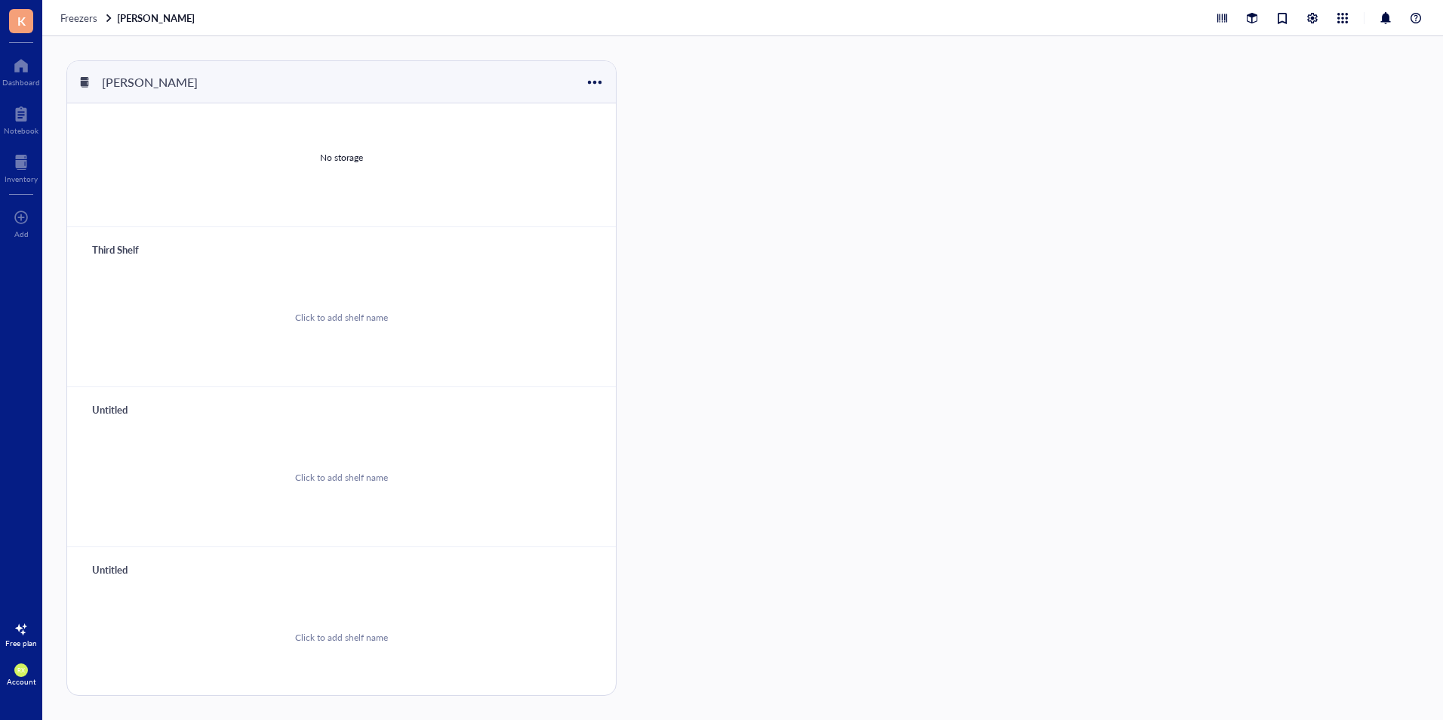
type input "Third Shelf"
click at [311, 449] on div "Click to add shelf name" at bounding box center [341, 477] width 512 height 114
type input "Fourth Shelf"
click at [337, 631] on div "Click to add shelf name" at bounding box center [341, 638] width 93 height 14
type input "Bottom Shelf"
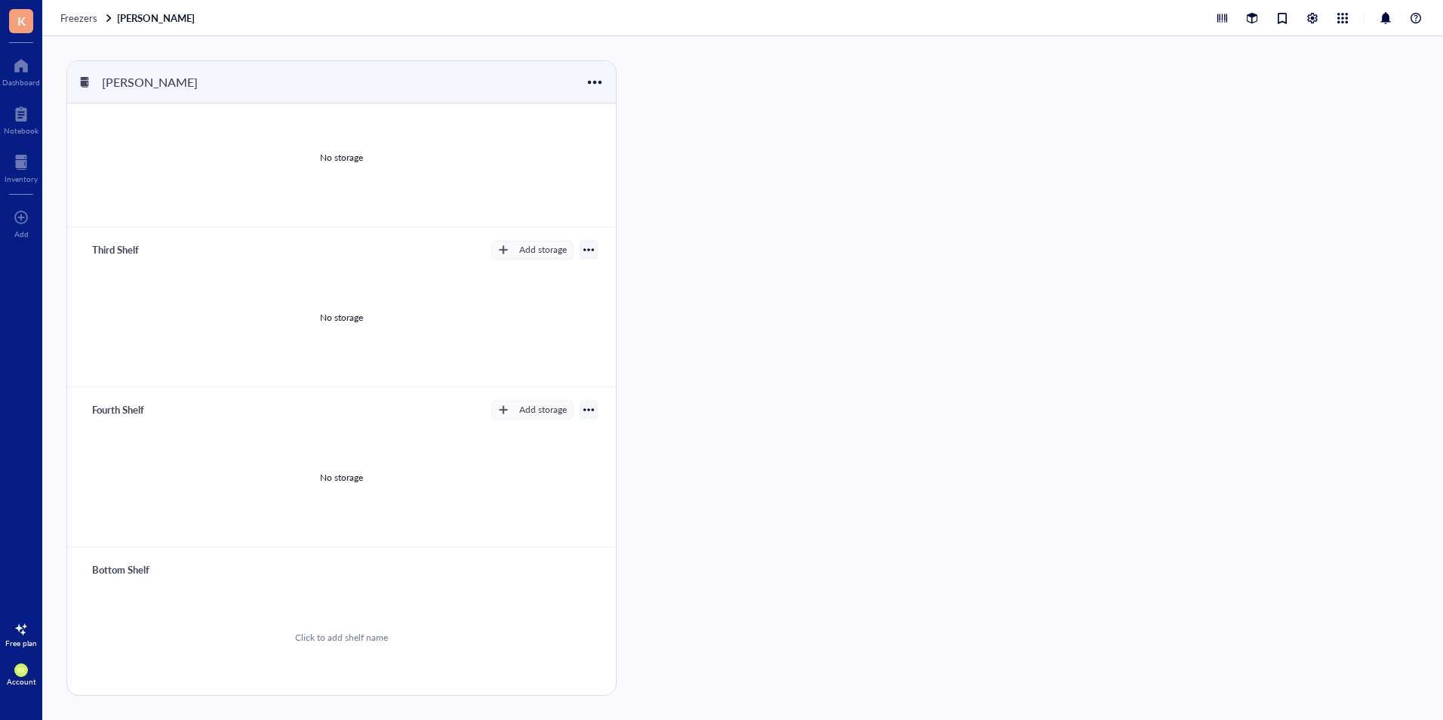
click at [795, 471] on div "[PERSON_NAME] bench fridge Top Shelf Add storage No storage Second Shelf Add st…" at bounding box center [742, 378] width 1400 height 684
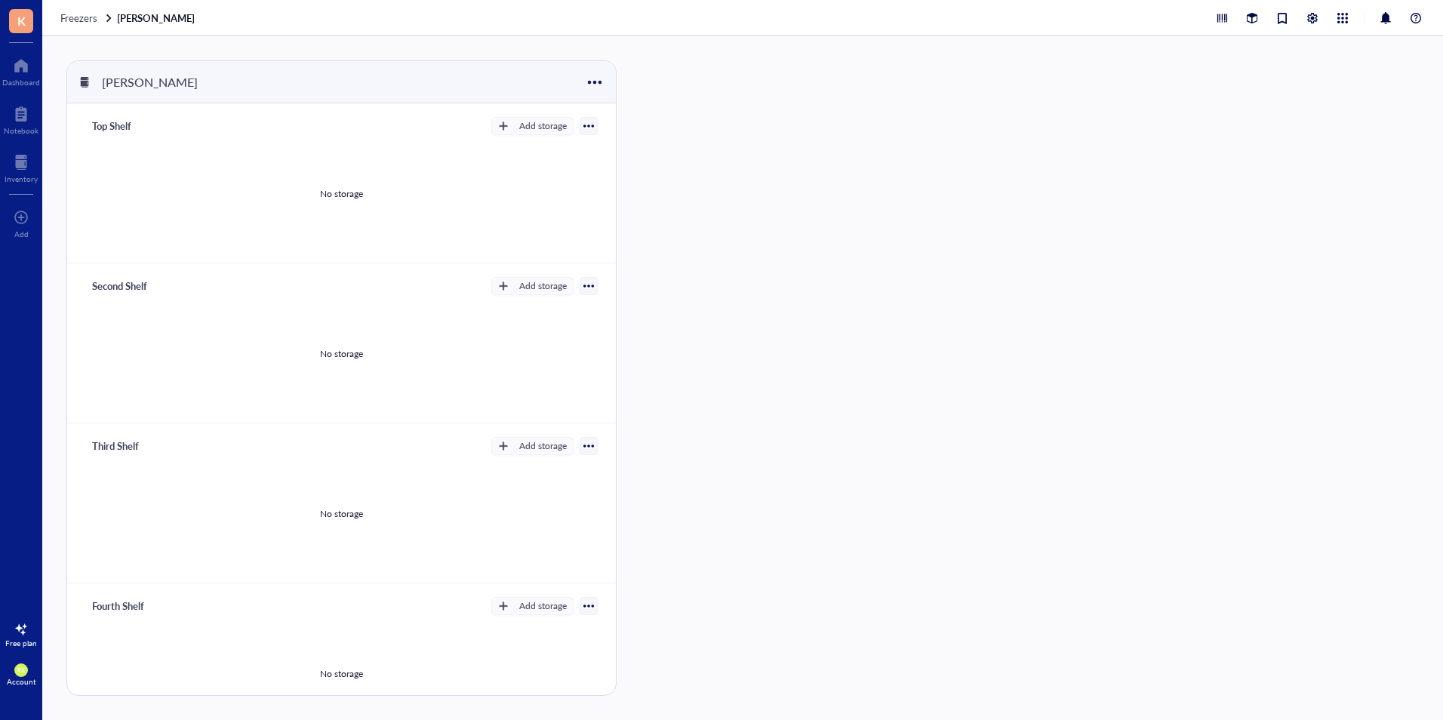
drag, startPoint x: 361, startPoint y: 178, endPoint x: 383, endPoint y: 171, distance: 22.9
click at [363, 178] on div "No storage" at bounding box center [341, 194] width 512 height 114
click at [500, 129] on div "button" at bounding box center [503, 126] width 11 height 11
click at [519, 174] on span "Category" at bounding box center [539, 175] width 86 height 17
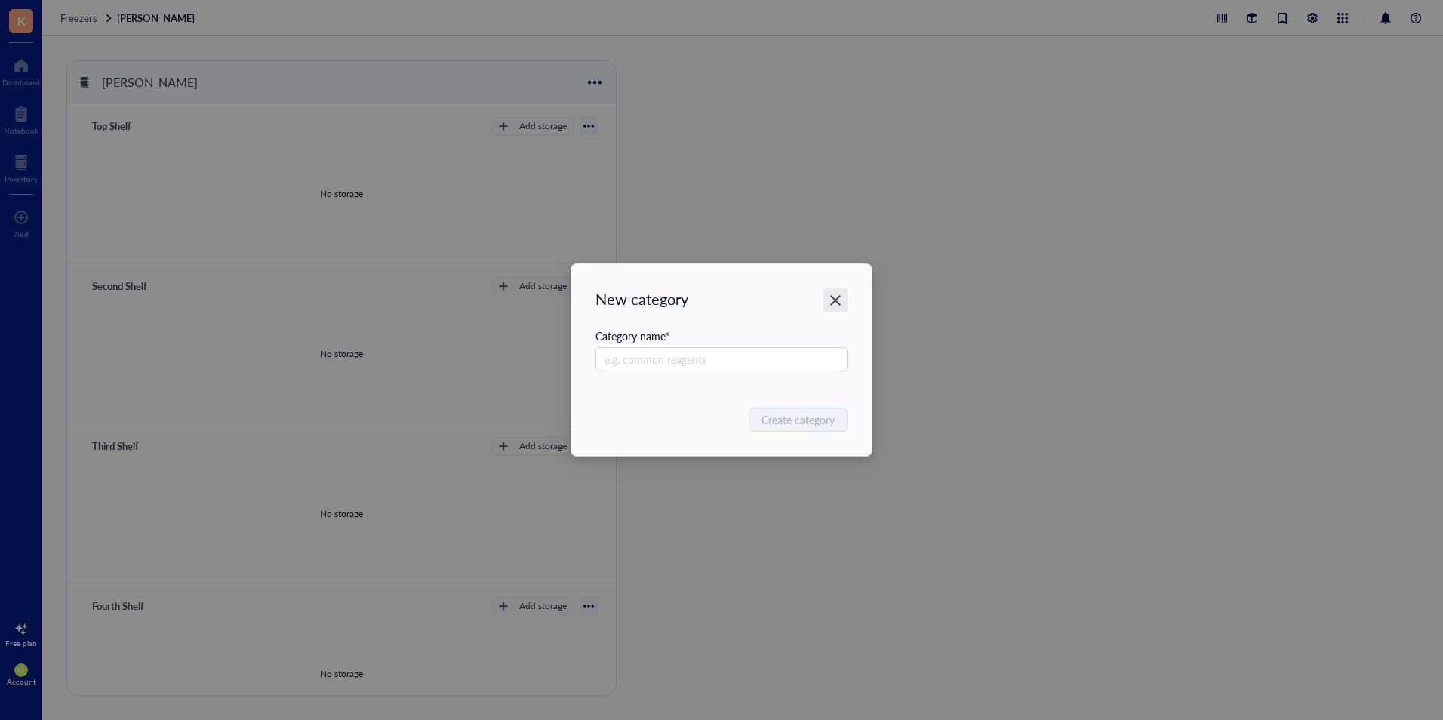
click at [841, 297] on icon "Close" at bounding box center [835, 300] width 14 height 14
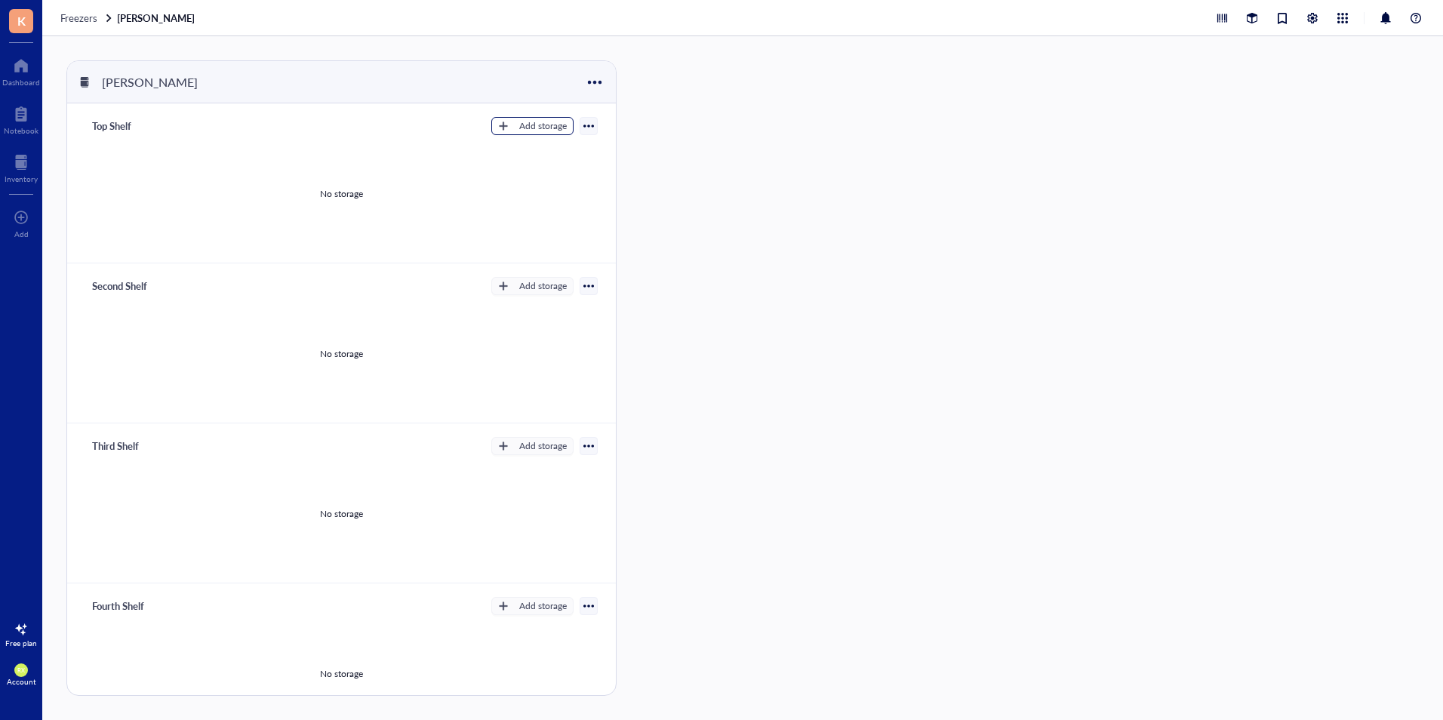
click at [491, 134] on button "Add storage" at bounding box center [532, 126] width 82 height 18
click at [509, 147] on span "Rack" at bounding box center [539, 151] width 86 height 17
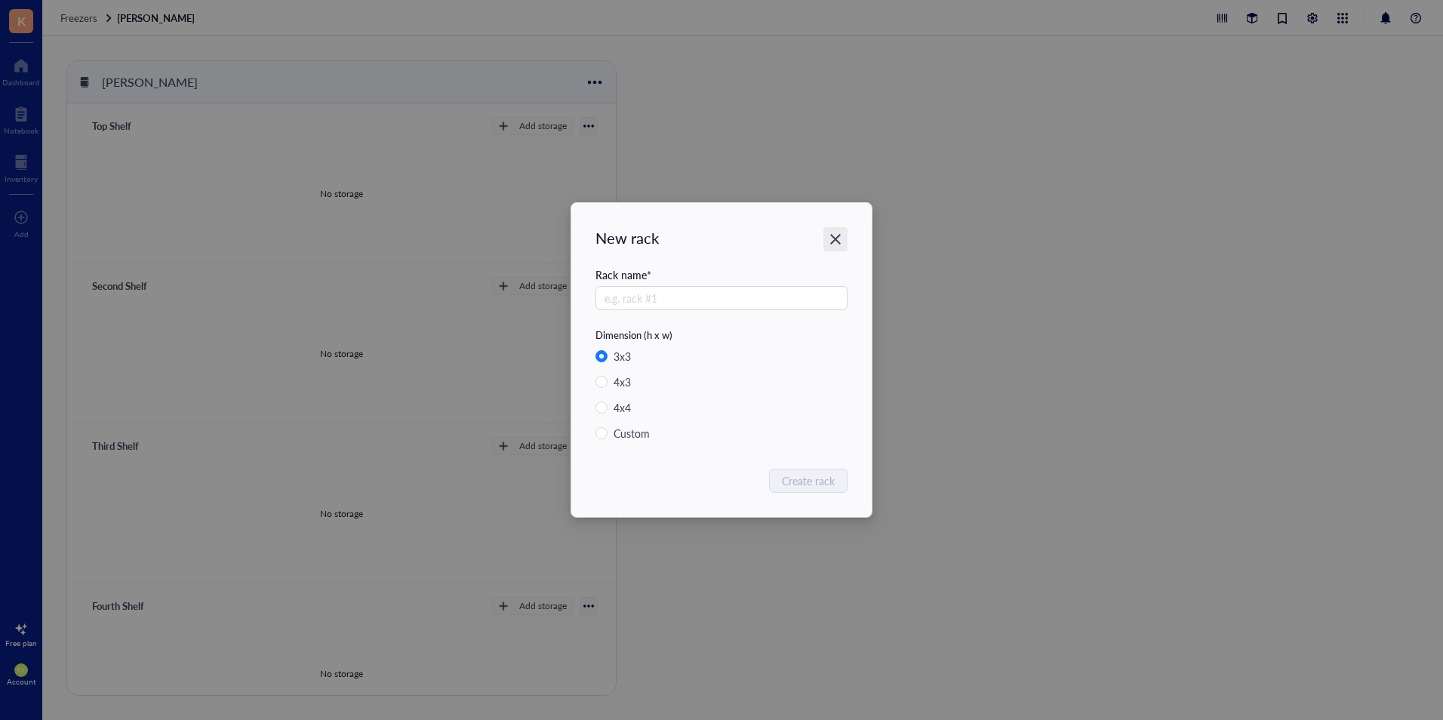
click at [840, 244] on icon "Close" at bounding box center [835, 239] width 14 height 14
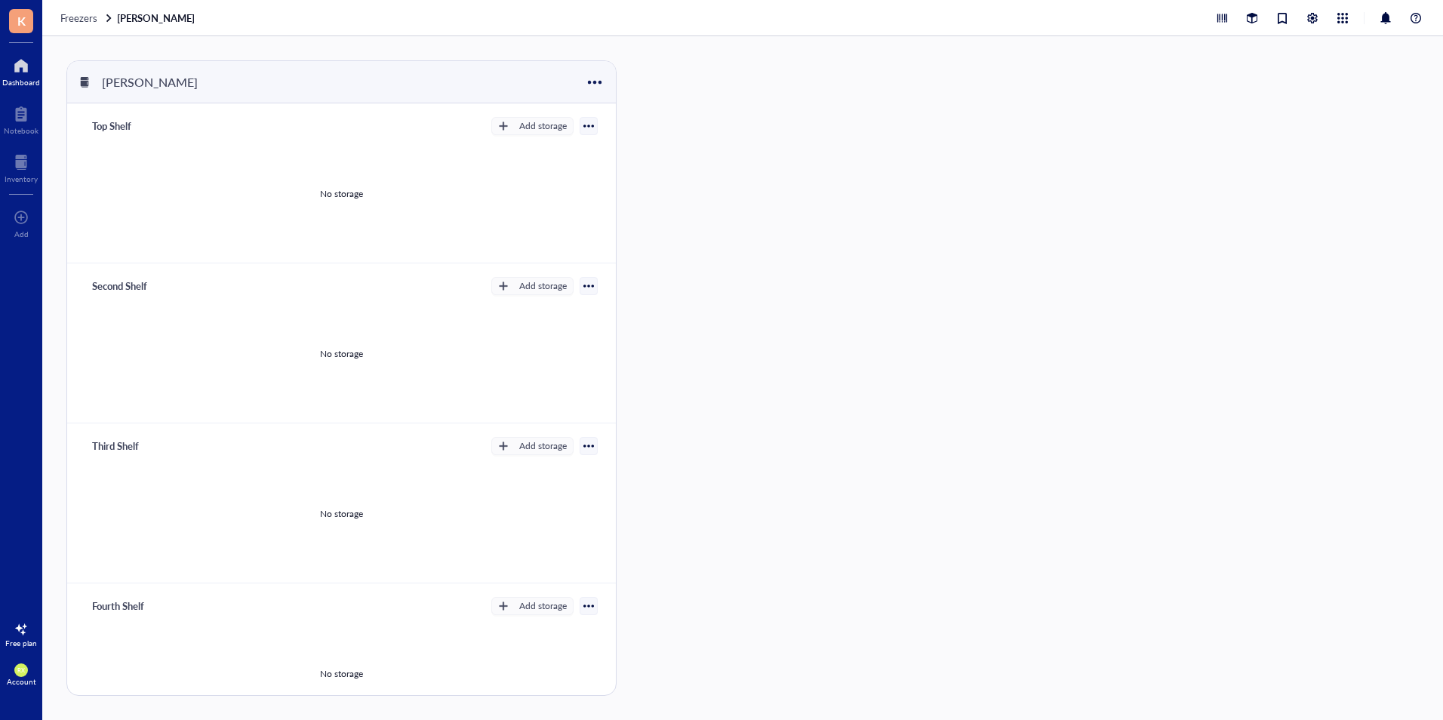
click at [22, 73] on div at bounding box center [21, 66] width 38 height 24
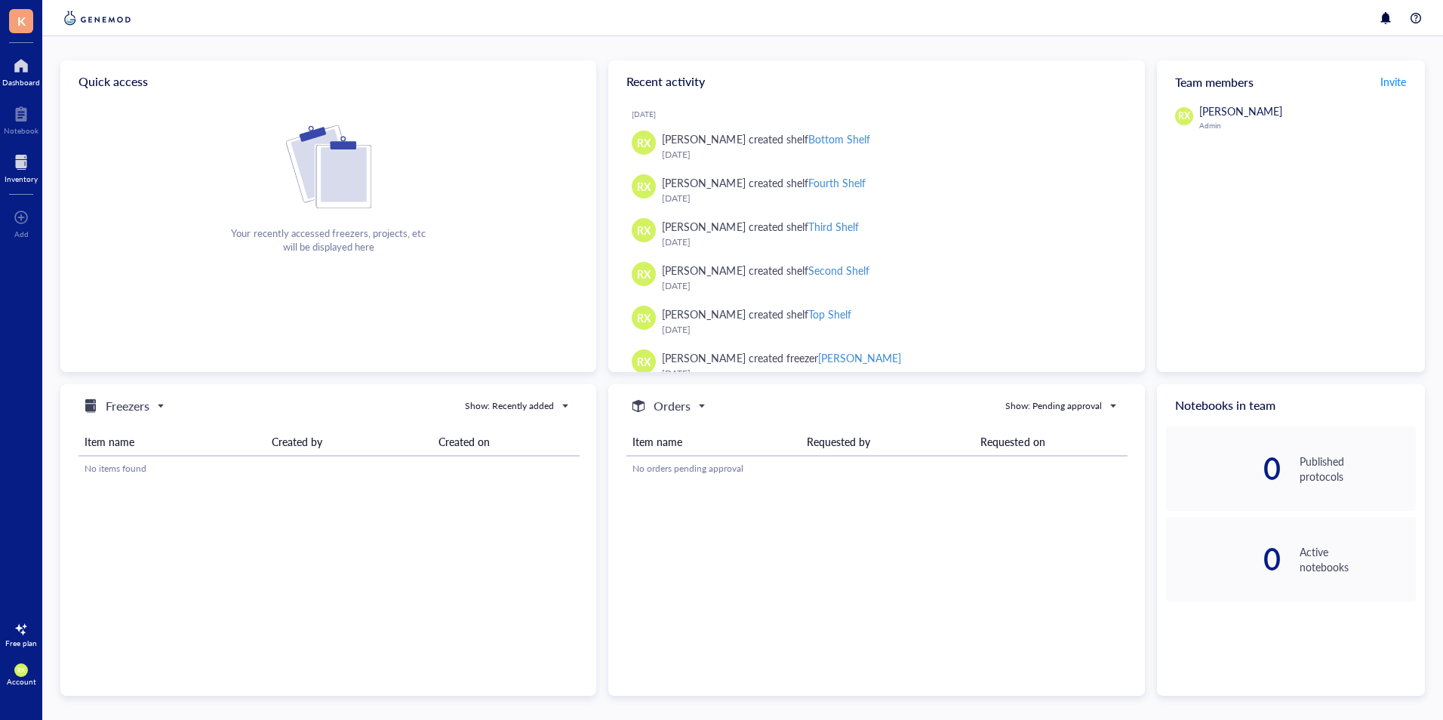
click at [22, 169] on div at bounding box center [21, 162] width 33 height 24
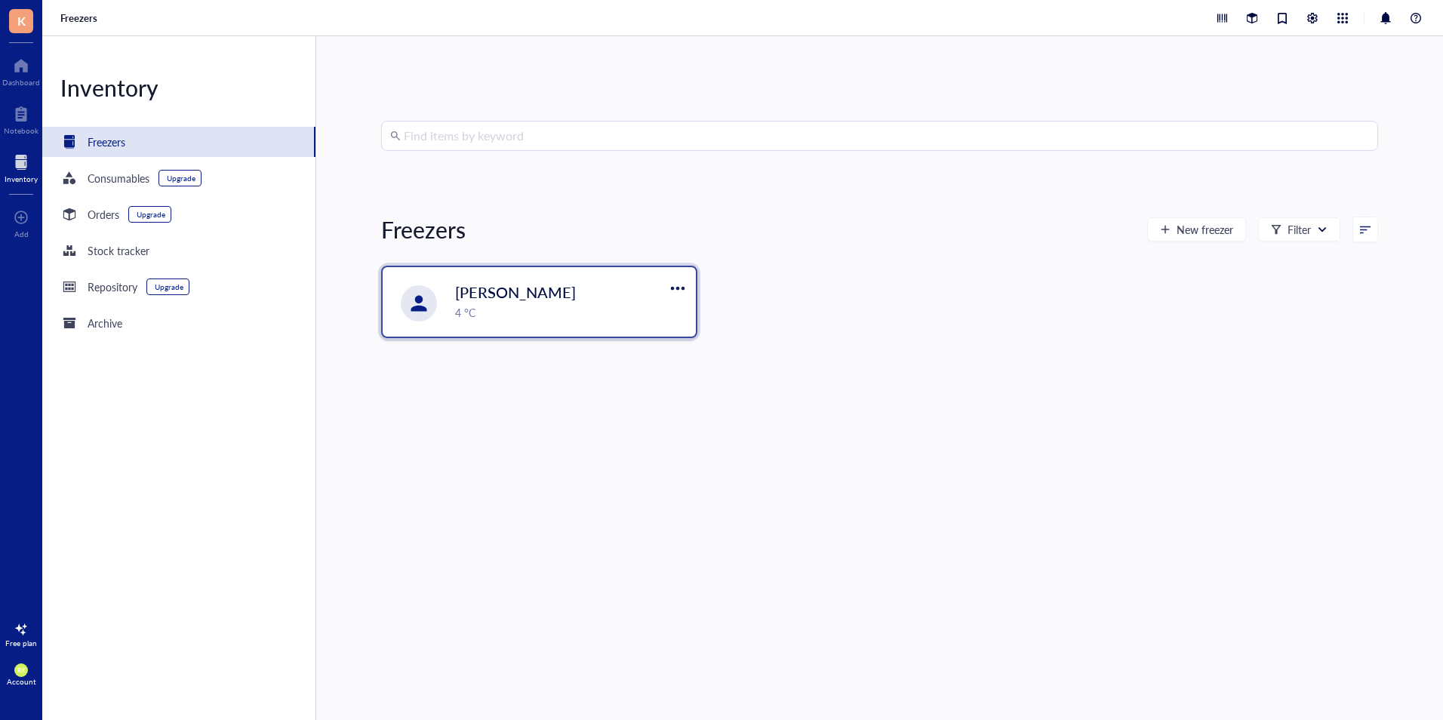
click at [555, 295] on span "[PERSON_NAME]" at bounding box center [515, 291] width 121 height 21
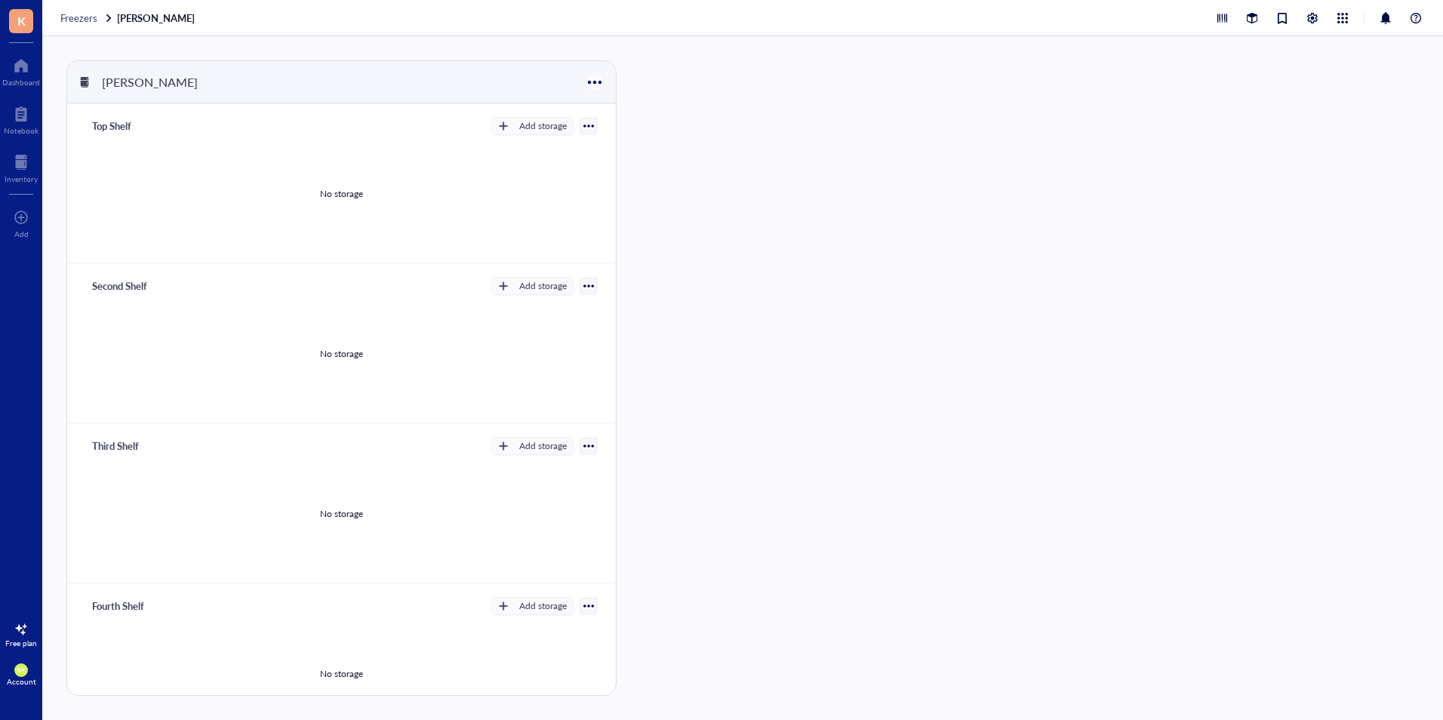
click at [596, 92] on div at bounding box center [595, 82] width 22 height 22
click at [585, 78] on div at bounding box center [595, 82] width 22 height 22
click at [588, 134] on div at bounding box center [588, 126] width 18 height 18
click at [583, 125] on div at bounding box center [588, 126] width 11 height 11
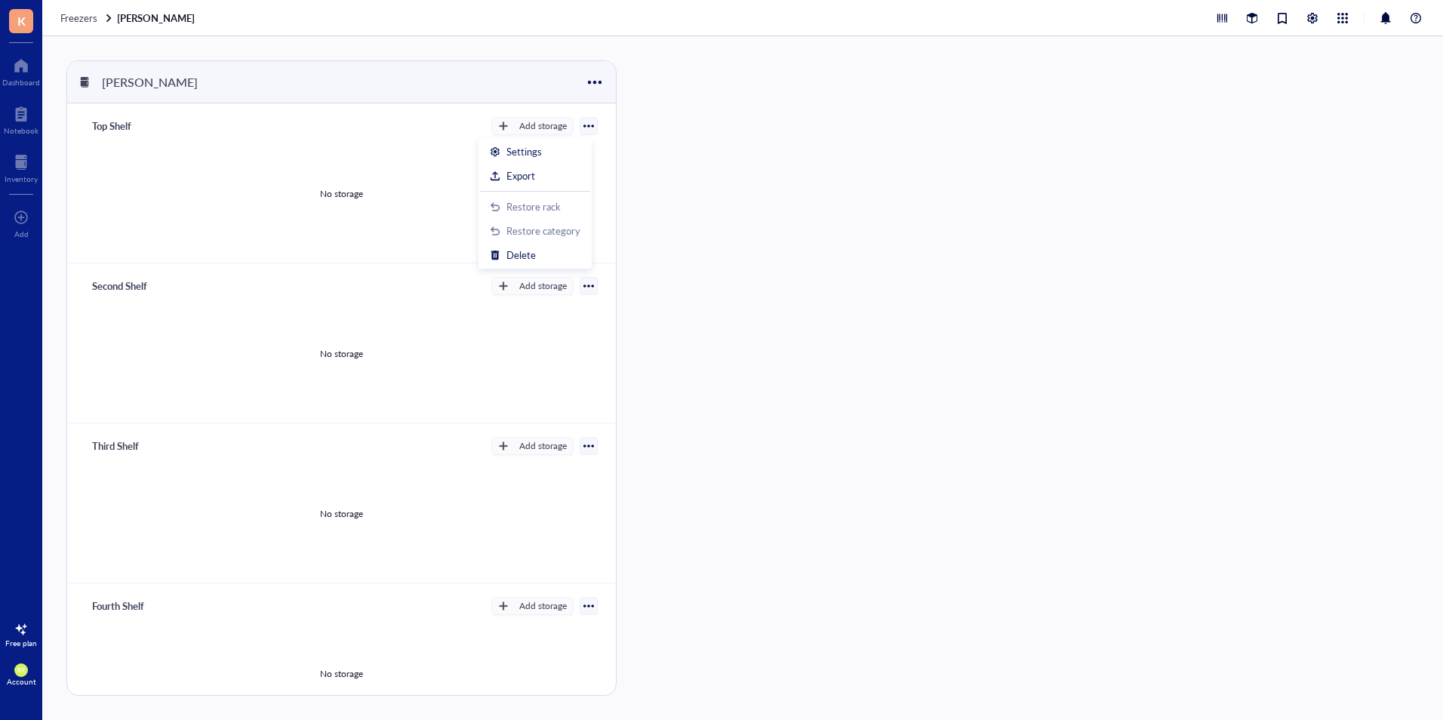
click at [379, 182] on div "No storage" at bounding box center [341, 194] width 512 height 114
click at [309, 189] on div "No storage" at bounding box center [341, 194] width 512 height 114
drag, startPoint x: 309, startPoint y: 189, endPoint x: 419, endPoint y: 192, distance: 109.4
click at [419, 192] on div "No storage" at bounding box center [341, 194] width 512 height 114
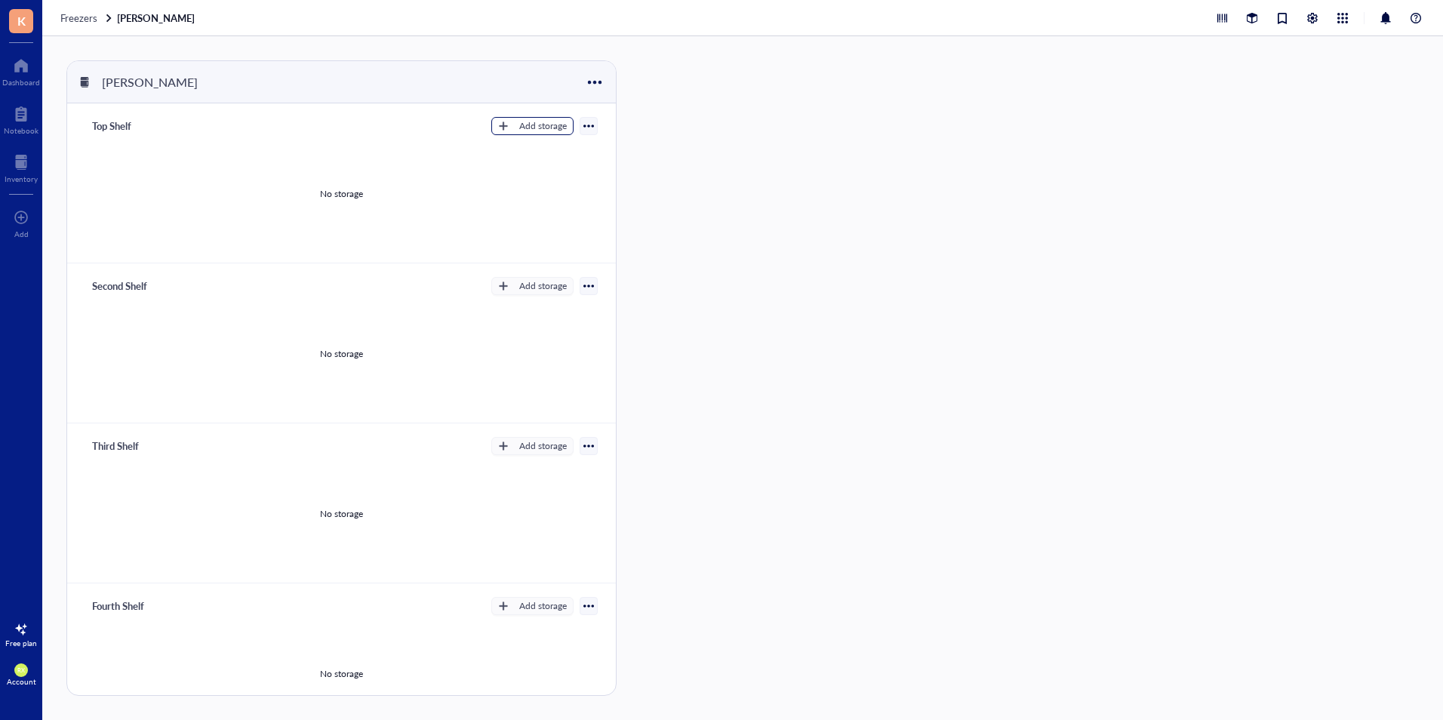
click at [519, 124] on div "Add storage" at bounding box center [543, 126] width 48 height 14
click at [533, 170] on span "Category" at bounding box center [539, 175] width 86 height 17
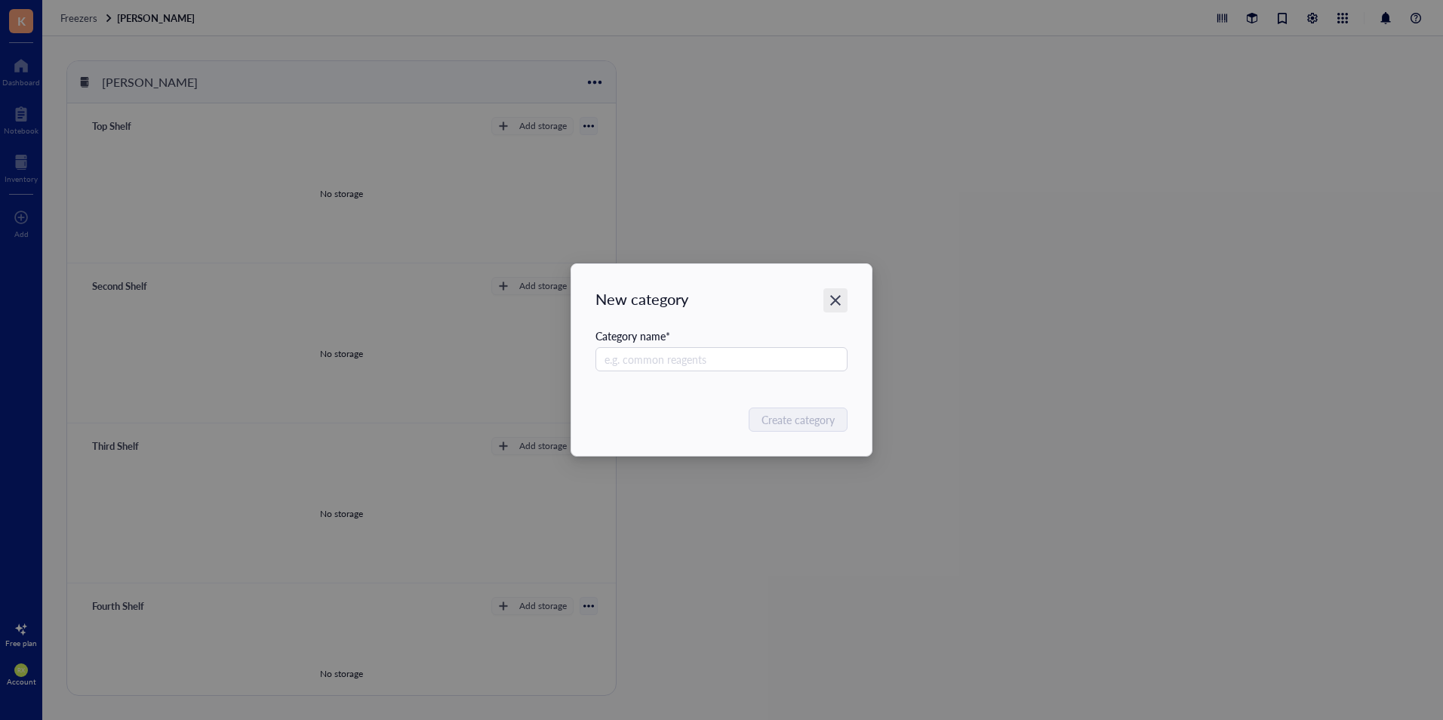
click at [837, 293] on icon "Close" at bounding box center [835, 300] width 14 height 14
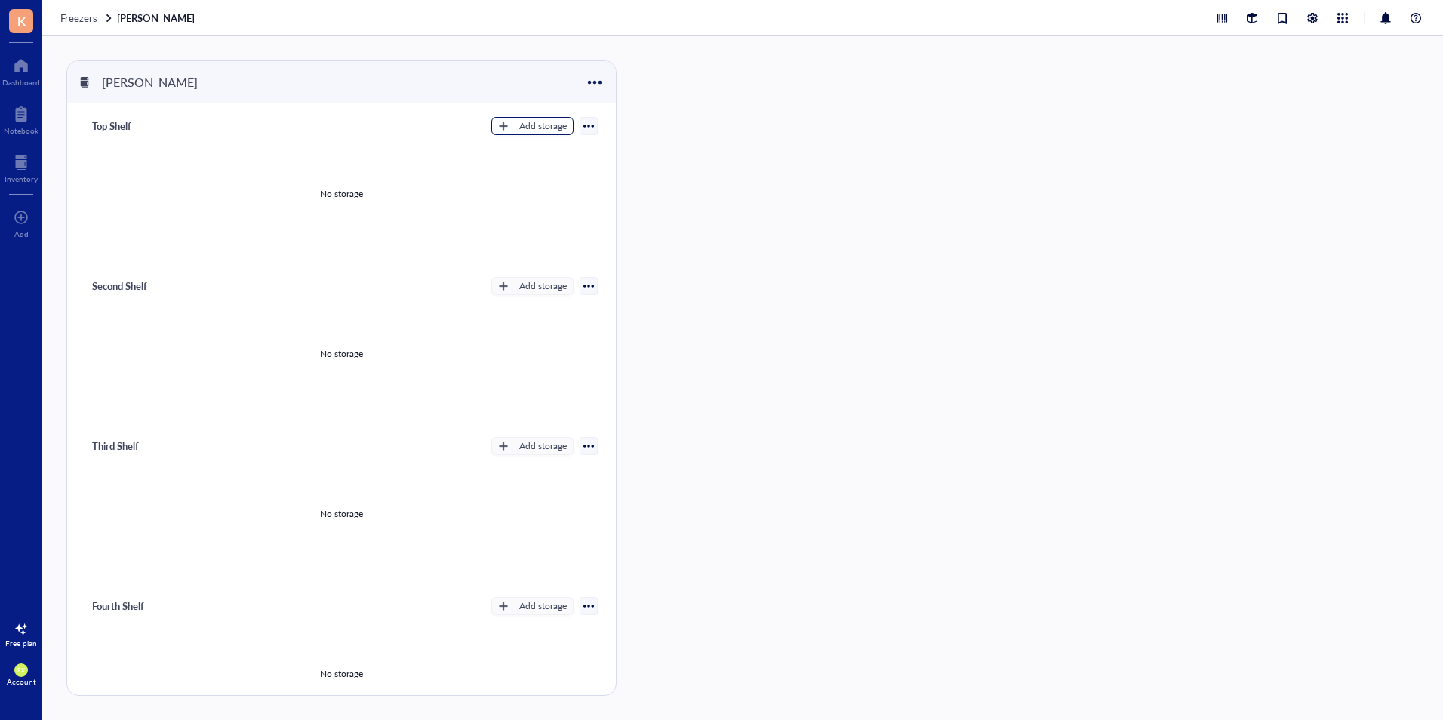
drag, startPoint x: 531, startPoint y: 124, endPoint x: 539, endPoint y: 129, distance: 8.8
click at [532, 124] on div "Add storage" at bounding box center [543, 126] width 48 height 14
click at [535, 149] on span "Rack" at bounding box center [539, 151] width 86 height 17
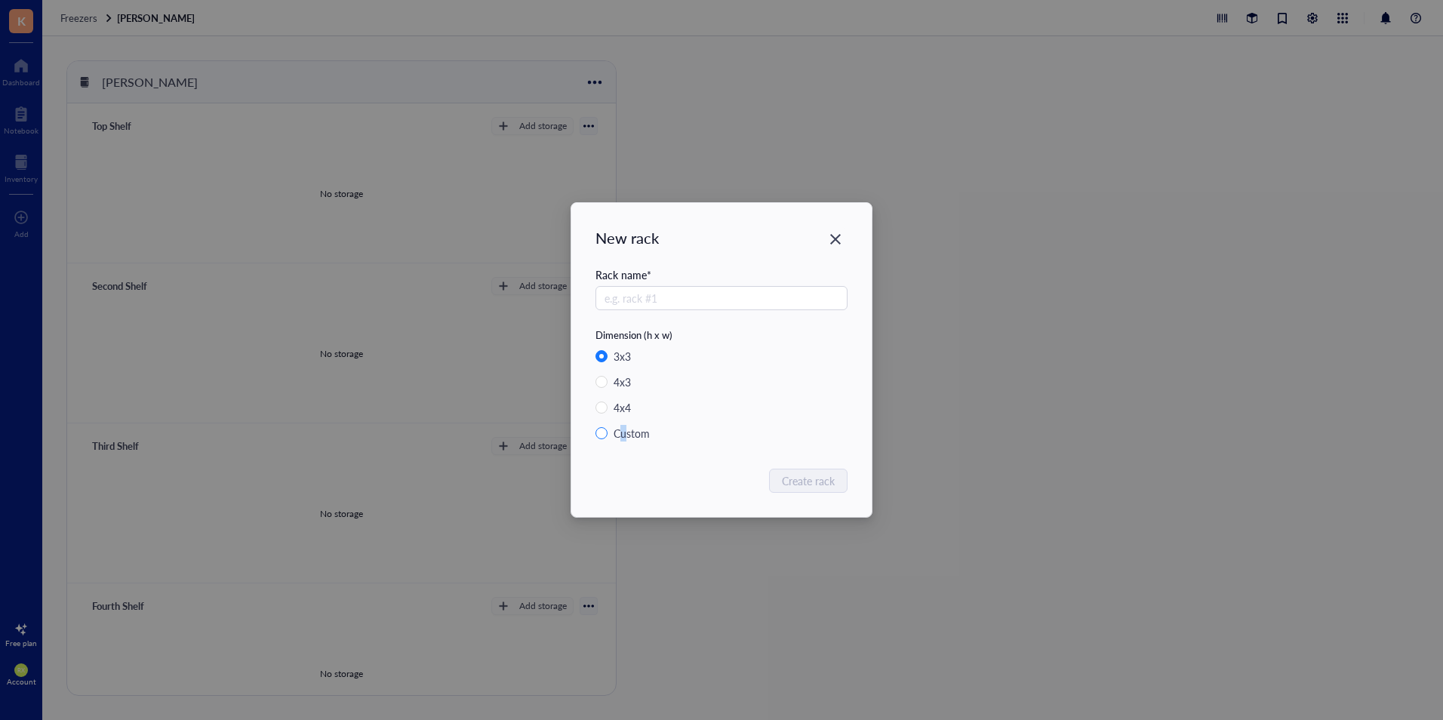
click at [624, 433] on div "Custom" at bounding box center [631, 433] width 36 height 17
drag, startPoint x: 624, startPoint y: 433, endPoint x: 610, endPoint y: 366, distance: 68.5
click at [610, 368] on div "3 x 3 4 x 3 4 x 4 Custom" at bounding box center [721, 399] width 252 height 103
click at [631, 362] on div "3 x 3" at bounding box center [621, 356] width 17 height 17
click at [607, 362] on input "3 x 3" at bounding box center [601, 356] width 12 height 12
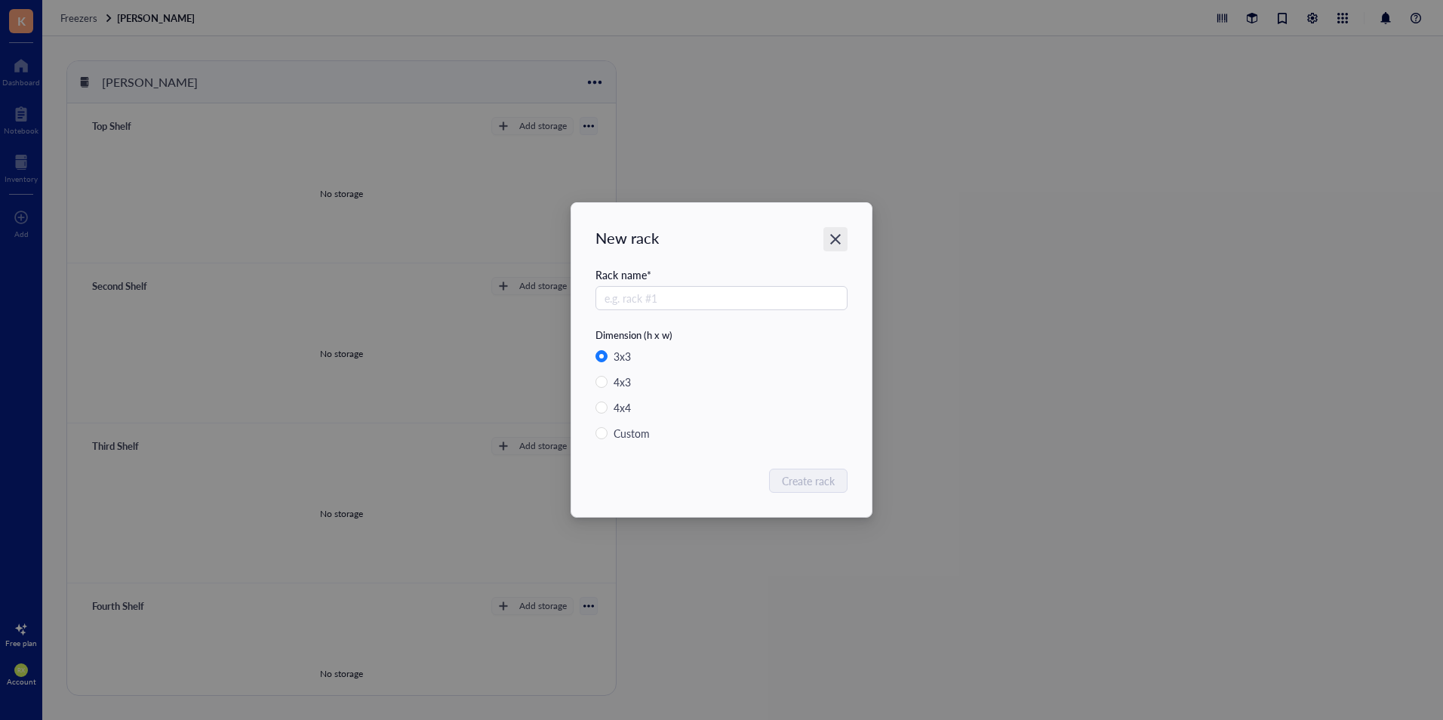
click at [835, 237] on icon "Close" at bounding box center [835, 239] width 14 height 14
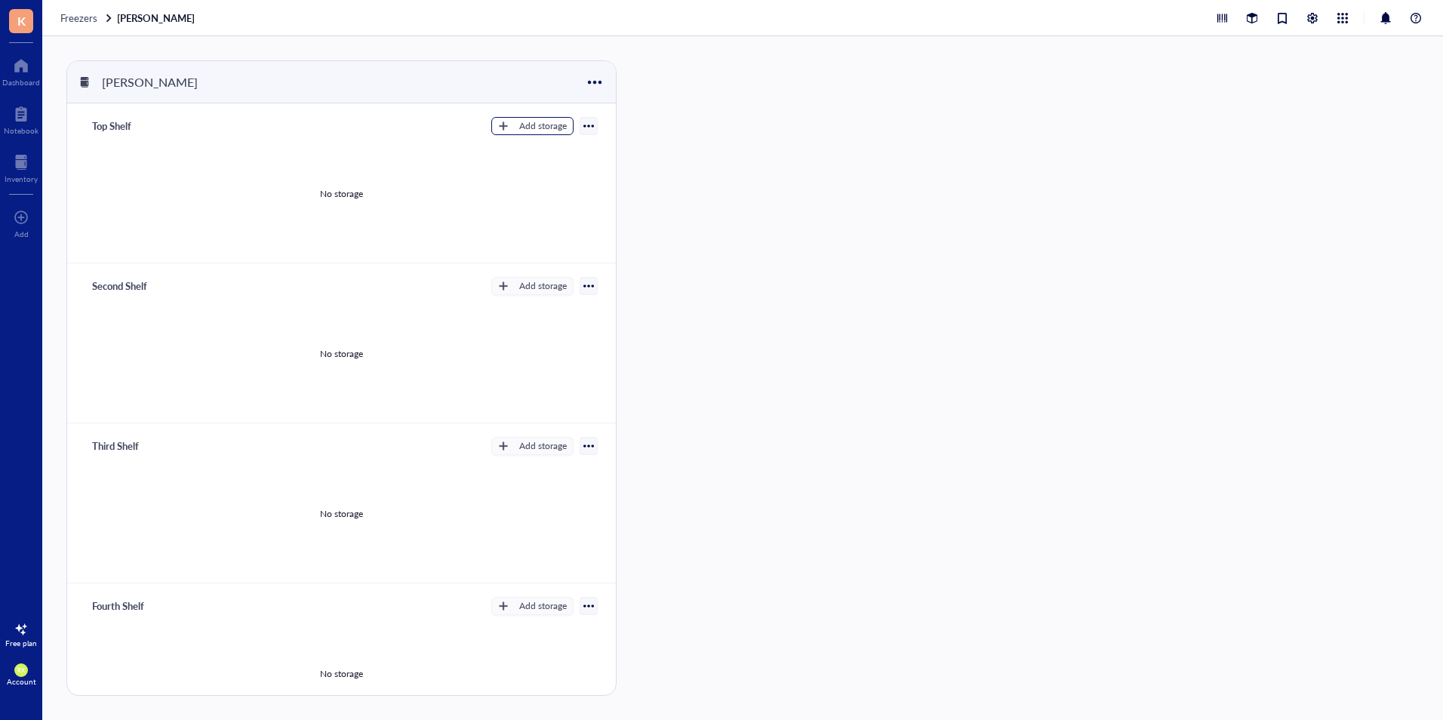
click at [522, 129] on div "Add storage" at bounding box center [543, 126] width 48 height 14
click at [543, 169] on span "Category" at bounding box center [539, 175] width 86 height 17
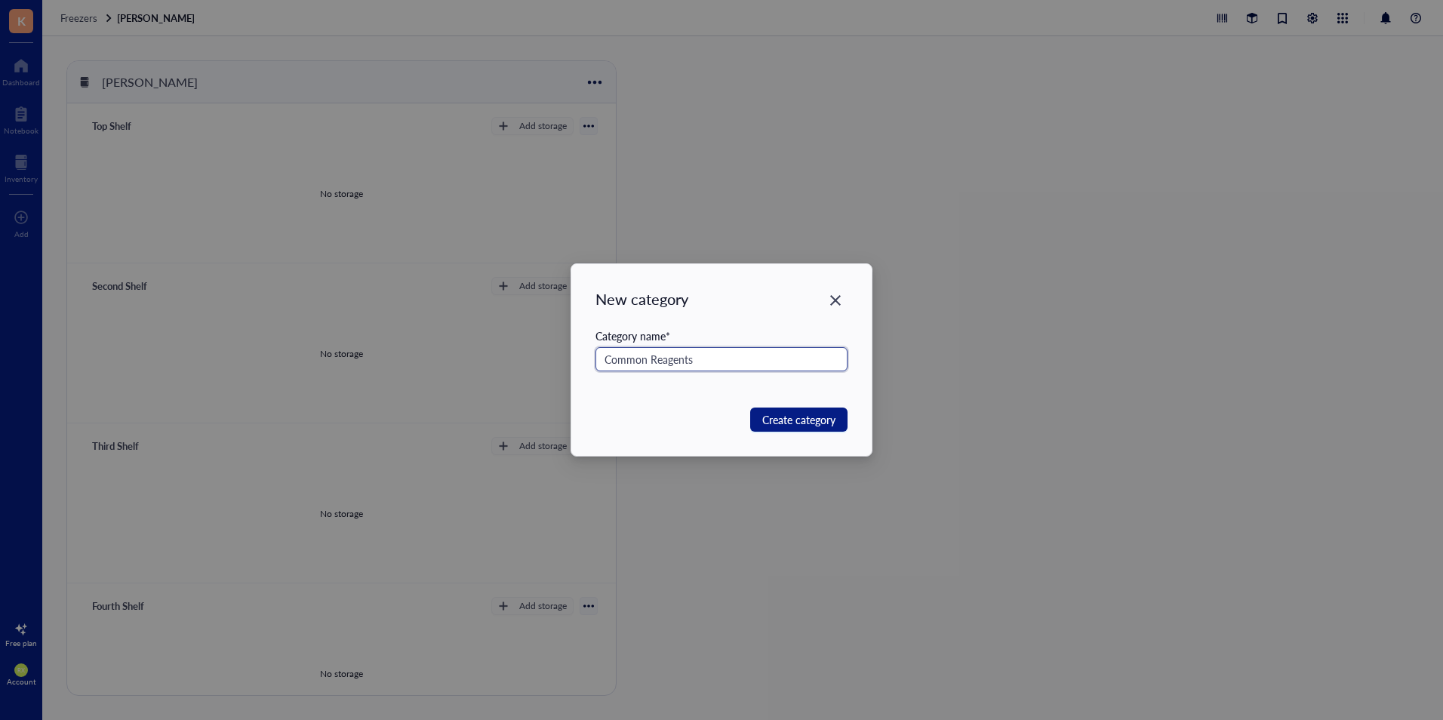
type input "Common Reagents"
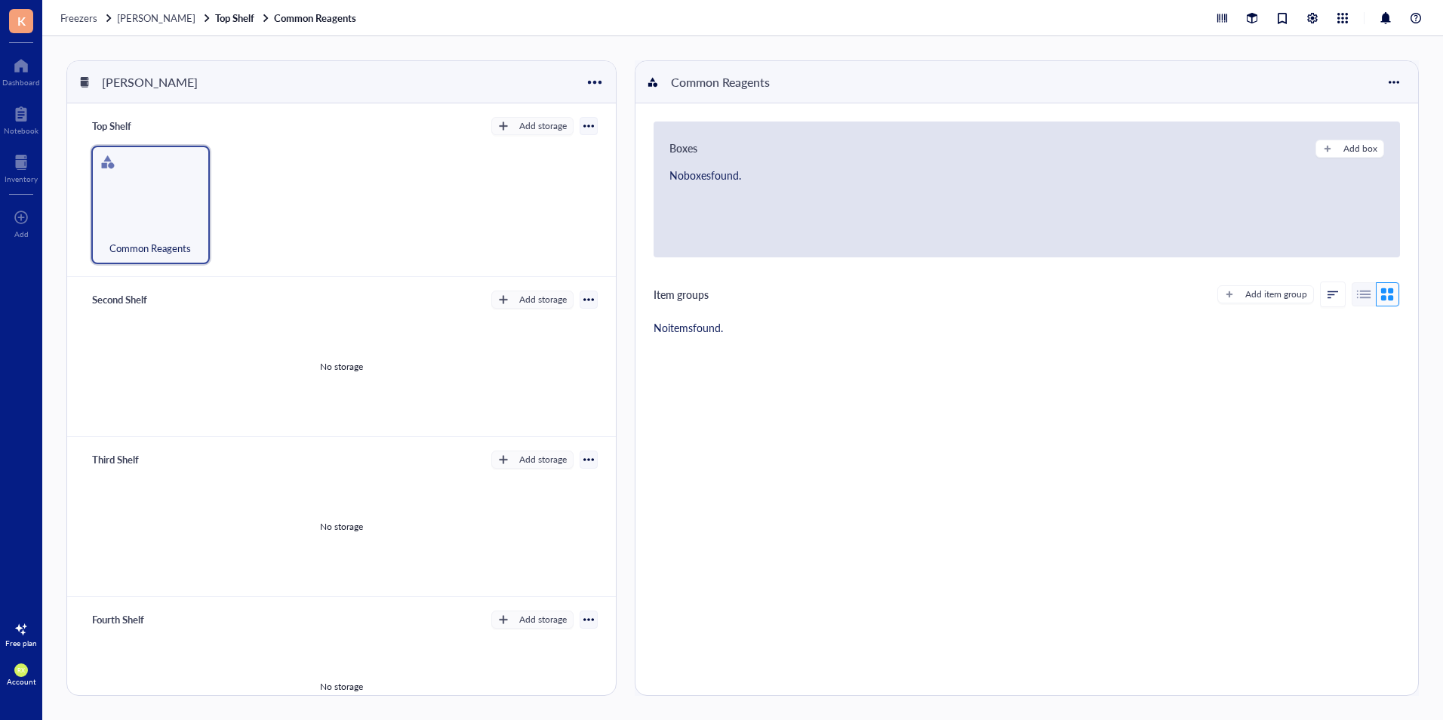
click at [695, 174] on div "No boxes found." at bounding box center [786, 175] width 234 height 17
click at [1258, 293] on div "Add item group" at bounding box center [1276, 294] width 62 height 14
type textarea "Keep everyone on the same page..."
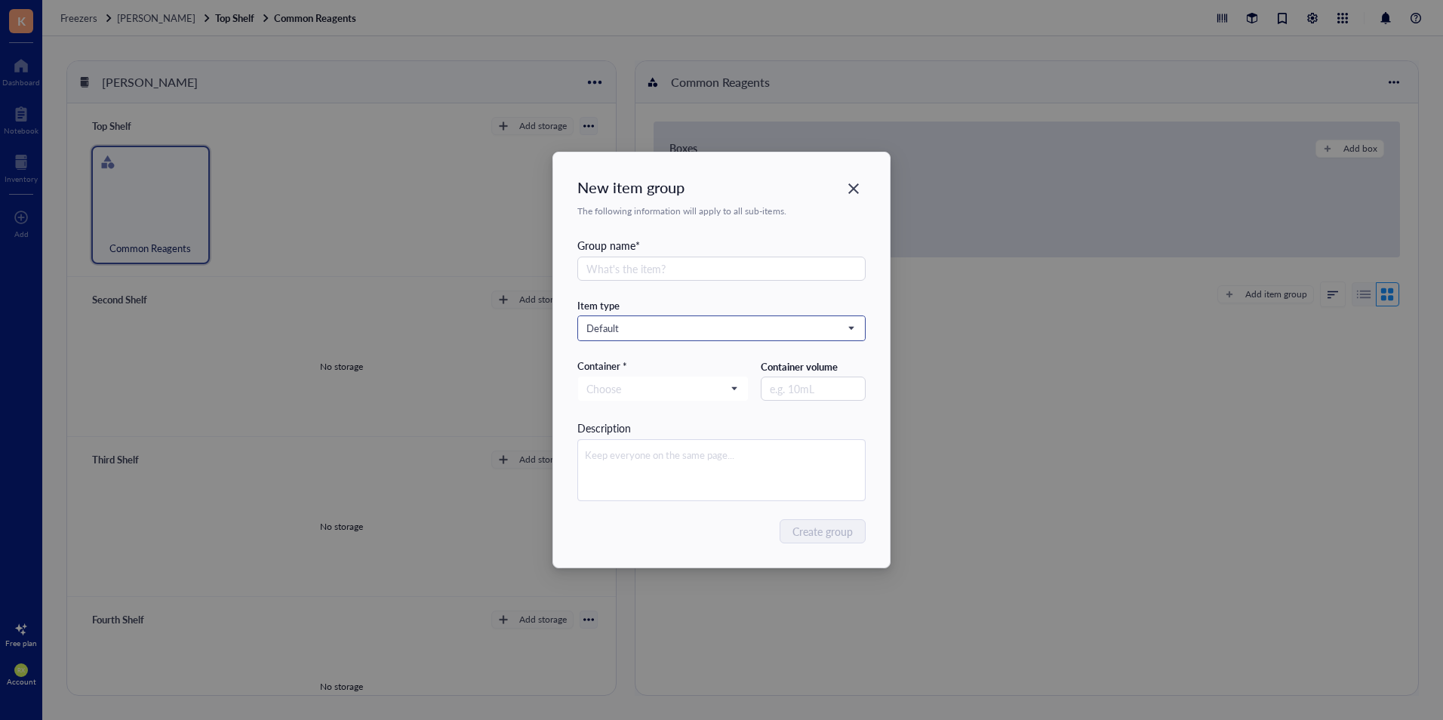
click at [681, 320] on input "search" at bounding box center [714, 328] width 257 height 23
click at [792, 290] on div "Group name *" at bounding box center [721, 268] width 288 height 62
click at [618, 375] on div "Container * Choose" at bounding box center [662, 380] width 171 height 42
drag, startPoint x: 618, startPoint y: 375, endPoint x: 634, endPoint y: 396, distance: 26.4
click at [634, 396] on input "search" at bounding box center [656, 388] width 140 height 23
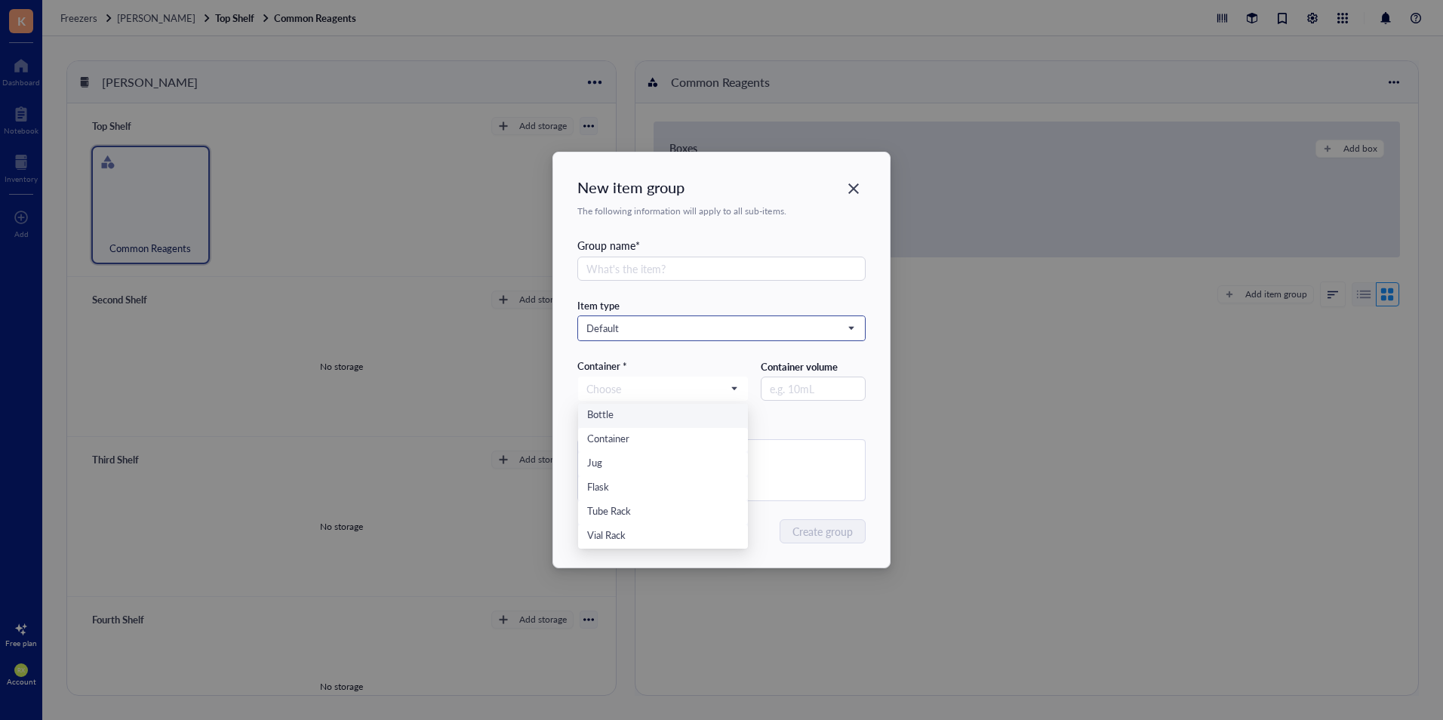
click at [686, 340] on div "Default Default Primer Strain Antibody Chemical Chemical probe Plasmid Enzyme C…" at bounding box center [721, 328] width 288 height 26
click at [707, 382] on input "search" at bounding box center [656, 388] width 140 height 23
click at [690, 352] on div "Item type Default Default Primer Strain Antibody Chemical Chemical probe Plasmi…" at bounding box center [721, 400] width 288 height 202
click at [730, 269] on input "text" at bounding box center [721, 269] width 288 height 24
click at [752, 333] on span "Default" at bounding box center [719, 328] width 267 height 14
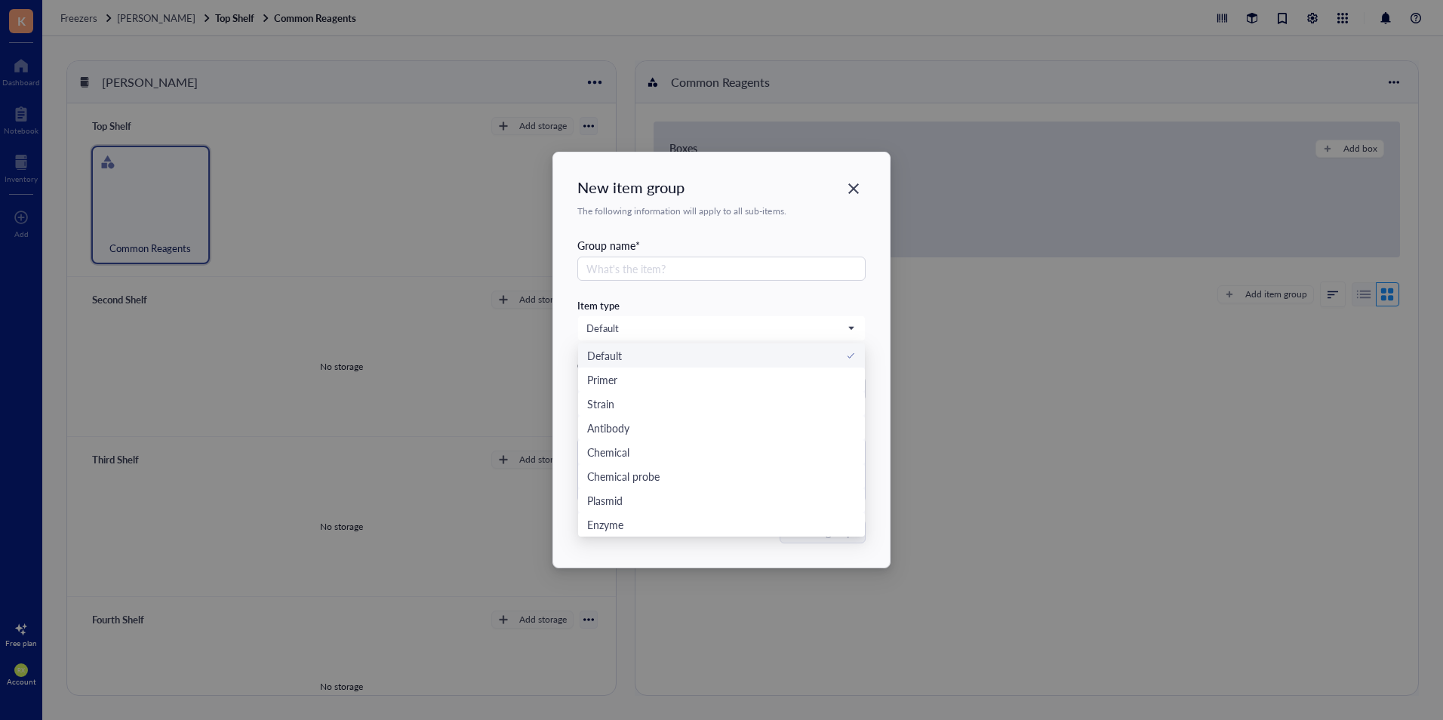
click at [804, 293] on div "Group name *" at bounding box center [721, 268] width 288 height 62
click at [861, 186] on div "Close" at bounding box center [853, 189] width 24 height 24
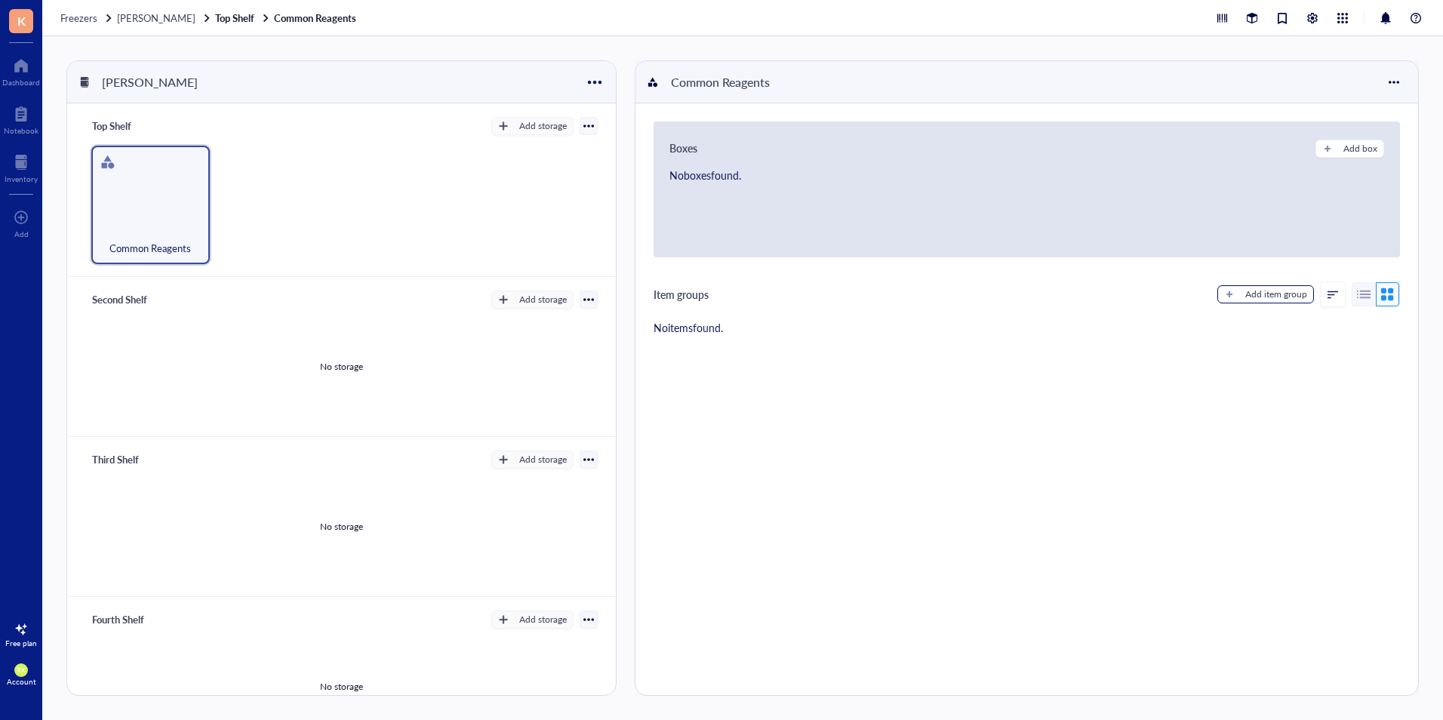
click at [1217, 299] on button "Add item group" at bounding box center [1265, 294] width 97 height 18
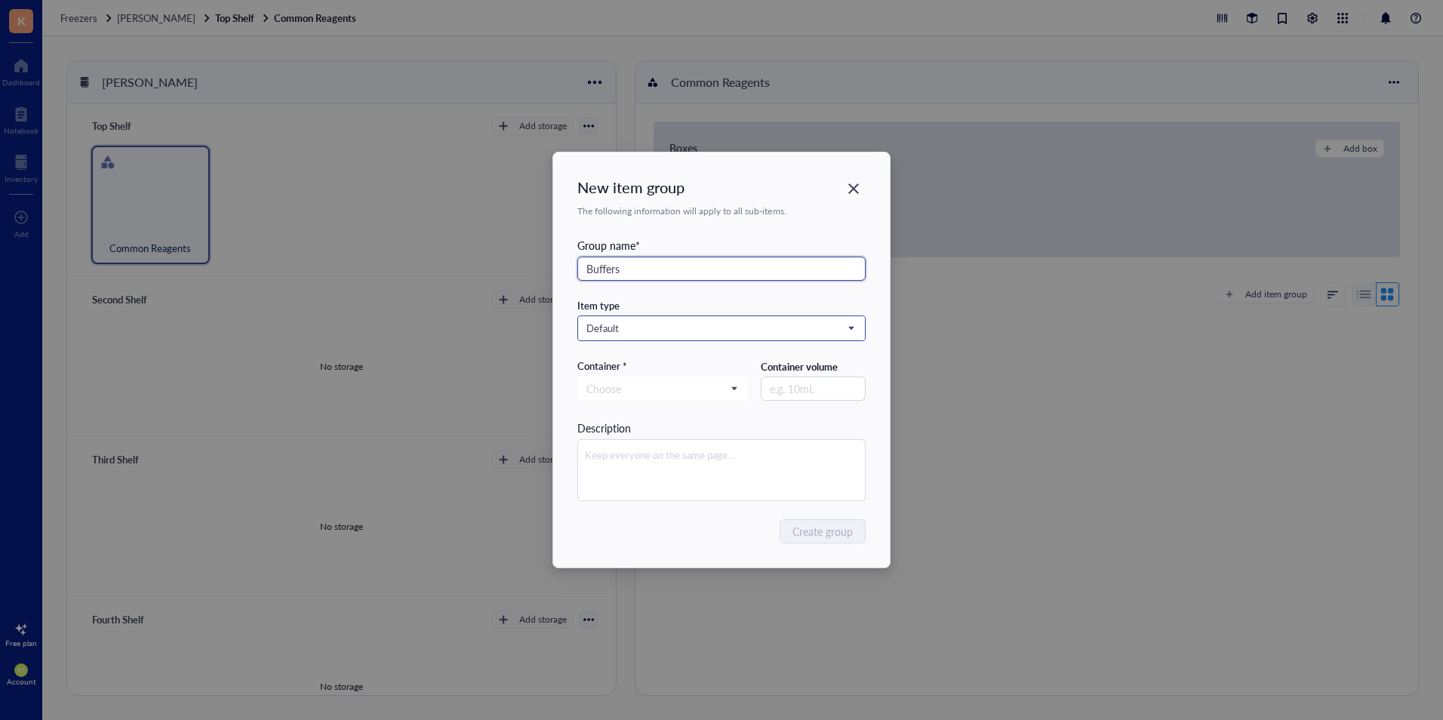
click at [788, 316] on div "Default" at bounding box center [721, 328] width 287 height 24
type input "Buffers"
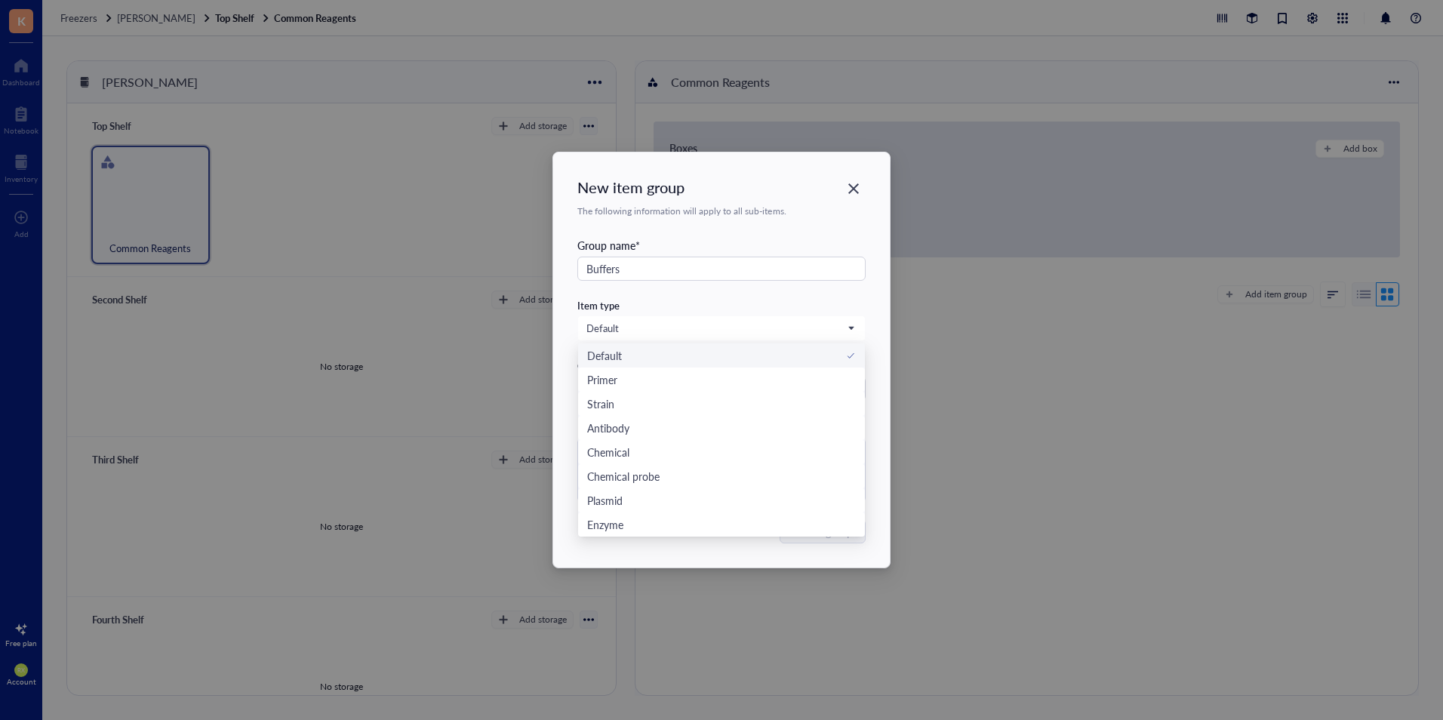
click at [681, 295] on div "Group name * Buffers" at bounding box center [721, 268] width 288 height 62
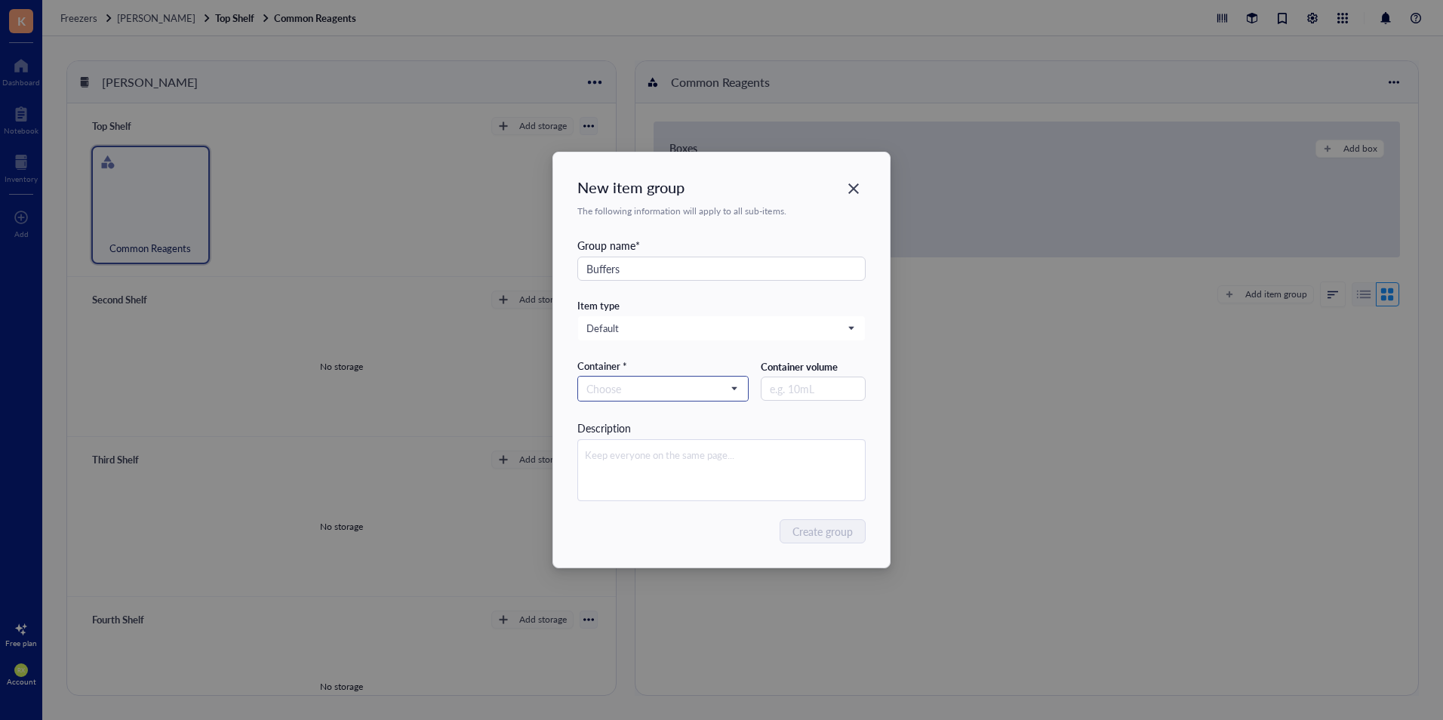
click at [666, 389] on input "search" at bounding box center [656, 388] width 140 height 23
click at [631, 415] on div "Bottle" at bounding box center [663, 415] width 152 height 17
click at [813, 389] on input "text" at bounding box center [812, 388] width 105 height 24
type input "100"
click at [836, 542] on button "Create group" at bounding box center [823, 531] width 84 height 24
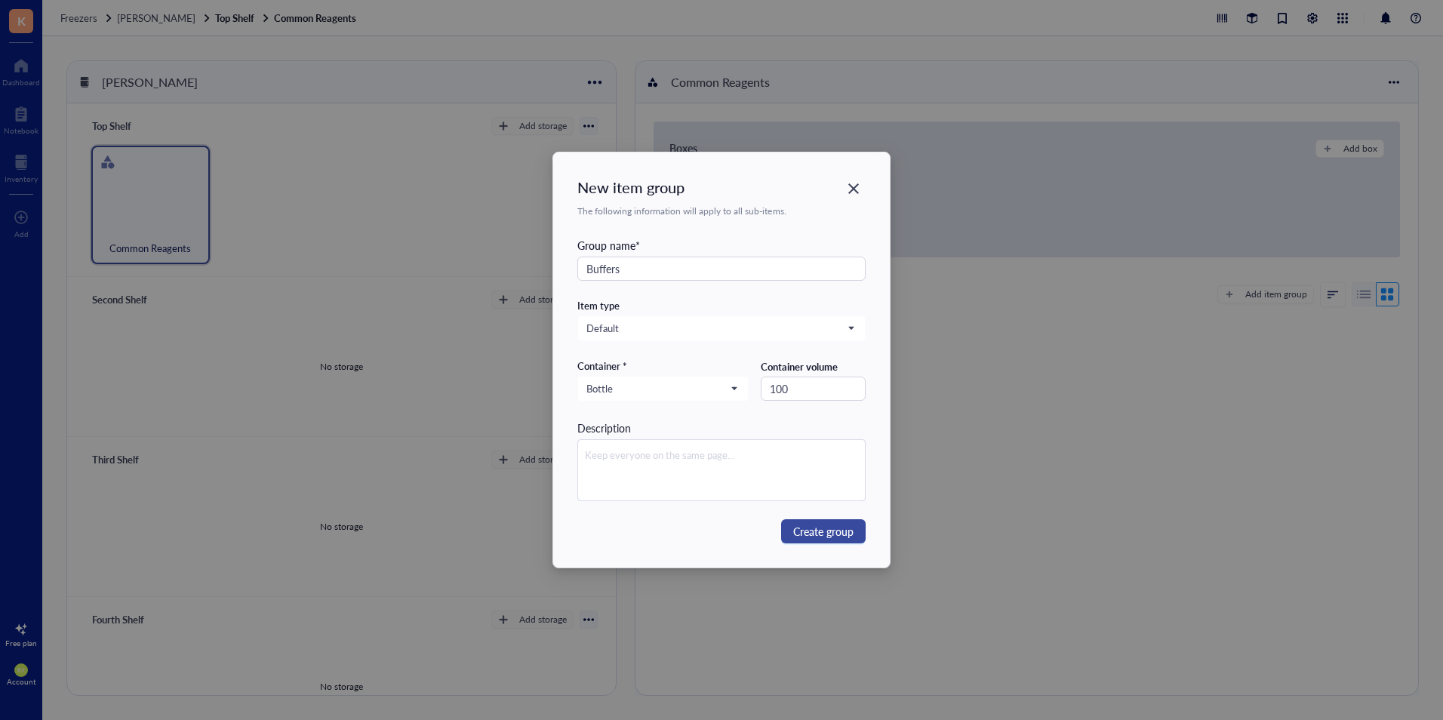
click at [802, 539] on div "New item group The following information will apply to all sub-items. Group nam…" at bounding box center [721, 360] width 1443 height 720
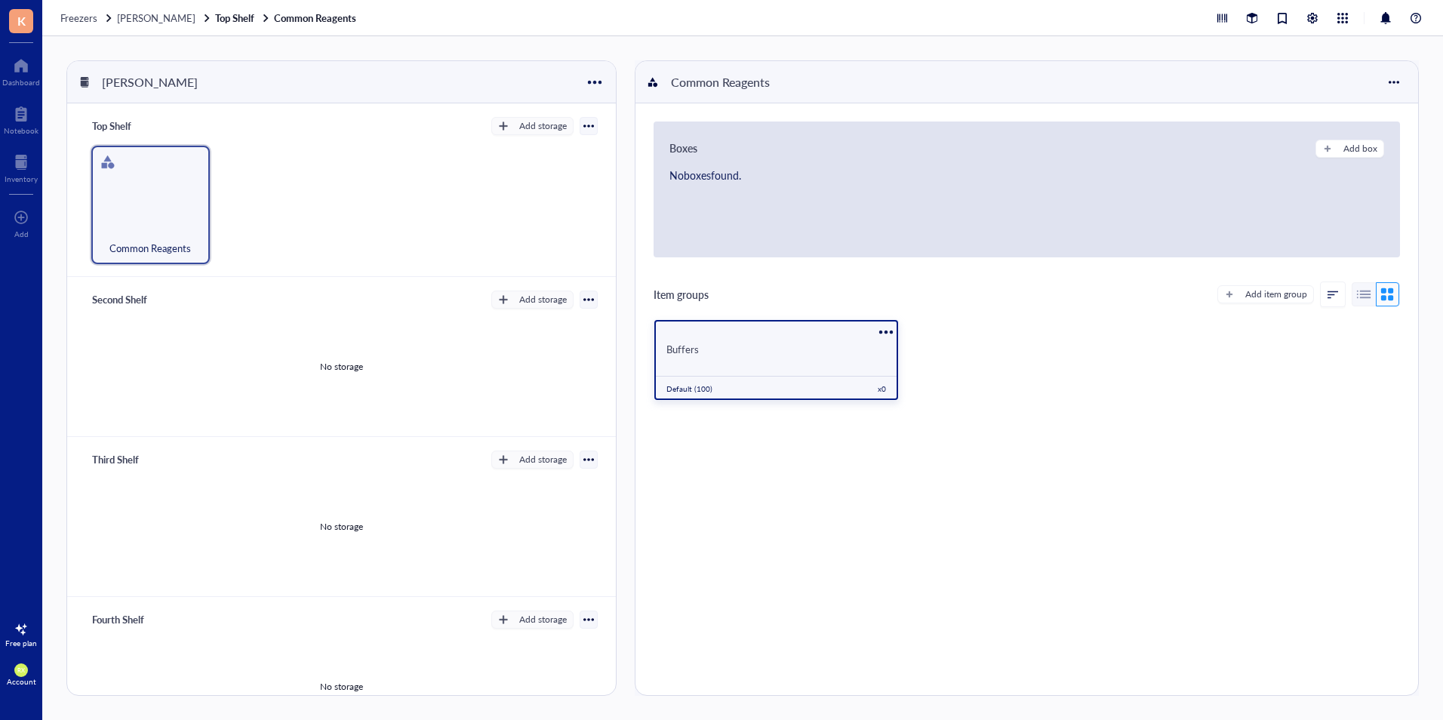
click at [801, 364] on div "Buffers Default (100) x 0" at bounding box center [775, 360] width 243 height 80
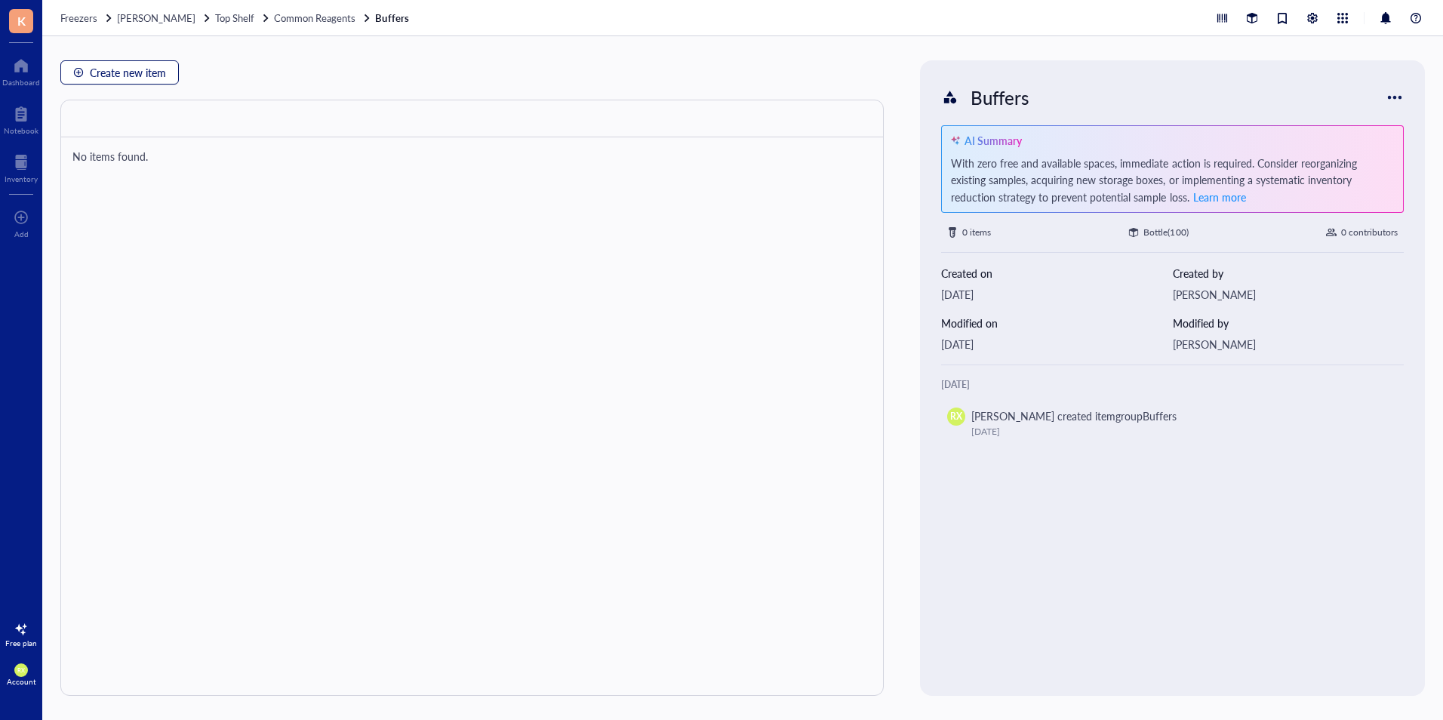
click at [118, 78] on span "Create new item" at bounding box center [128, 72] width 76 height 12
type textarea "Keep everyone on the same page…"
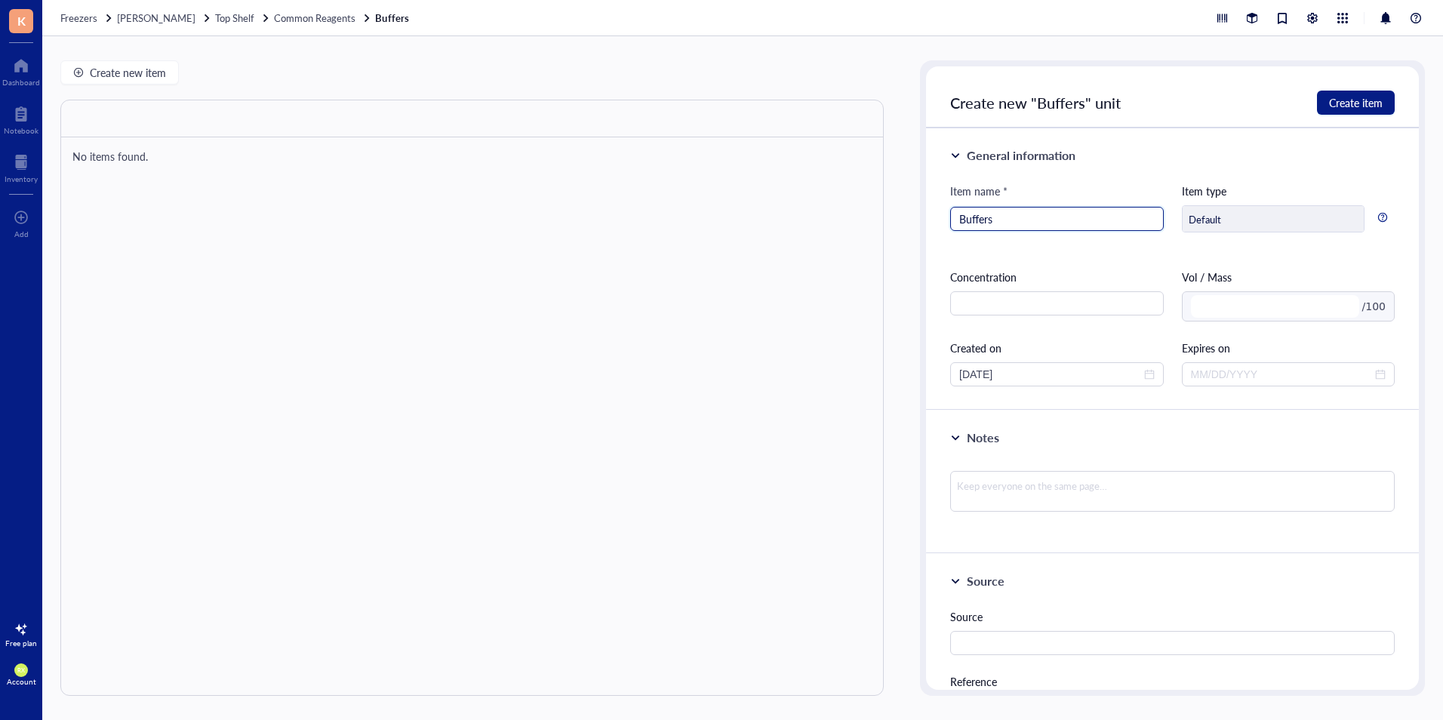
click at [1077, 218] on input "Buffers" at bounding box center [1056, 218] width 195 height 23
click at [952, 219] on div "Buffer" at bounding box center [1056, 219] width 213 height 24
click at [957, 219] on div "Buffer" at bounding box center [1056, 219] width 213 height 24
click at [957, 223] on div "Buffer" at bounding box center [1056, 219] width 213 height 24
drag, startPoint x: 961, startPoint y: 217, endPoint x: 972, endPoint y: 229, distance: 16.0
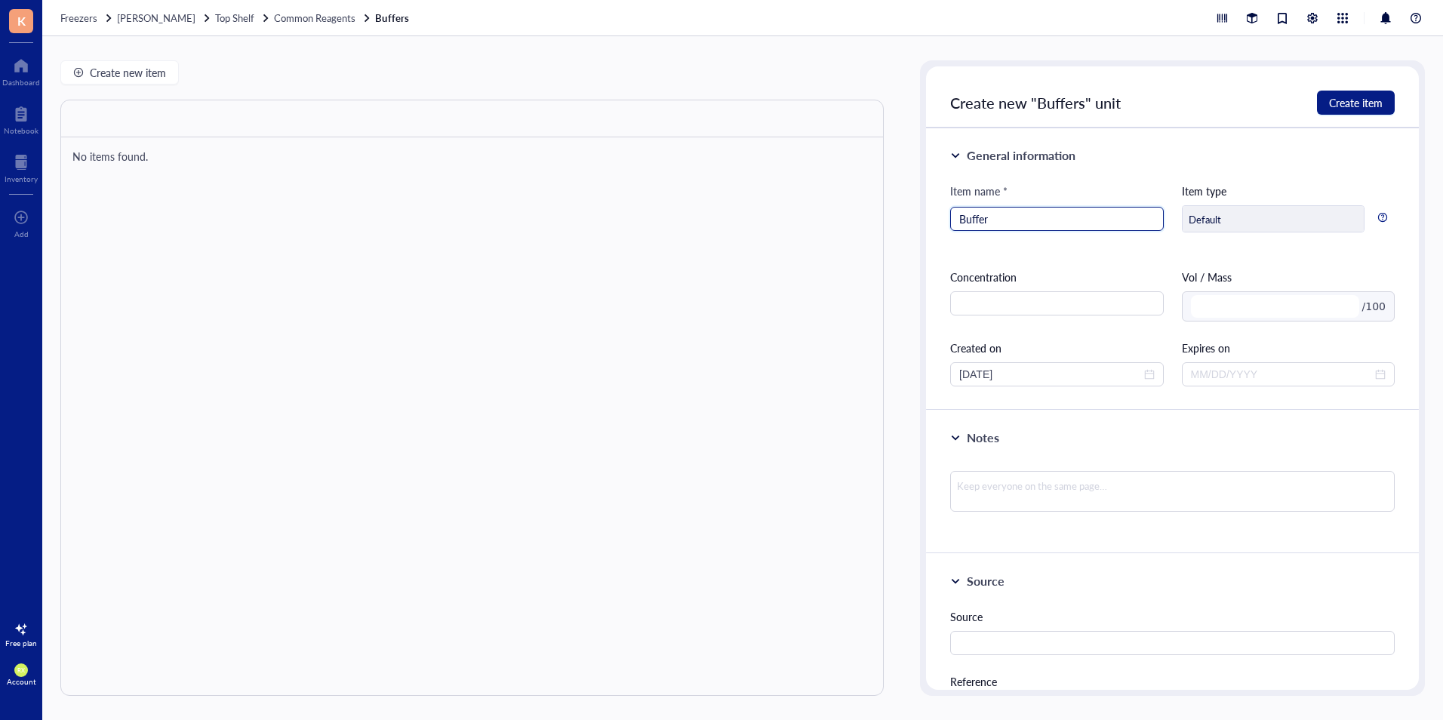
click at [962, 218] on input "Buffer" at bounding box center [1056, 218] width 195 height 23
type input "Resuspension Buffer RES"
click at [1010, 306] on input "text" at bounding box center [1056, 303] width 213 height 24
click at [1218, 303] on input "text" at bounding box center [1275, 306] width 168 height 23
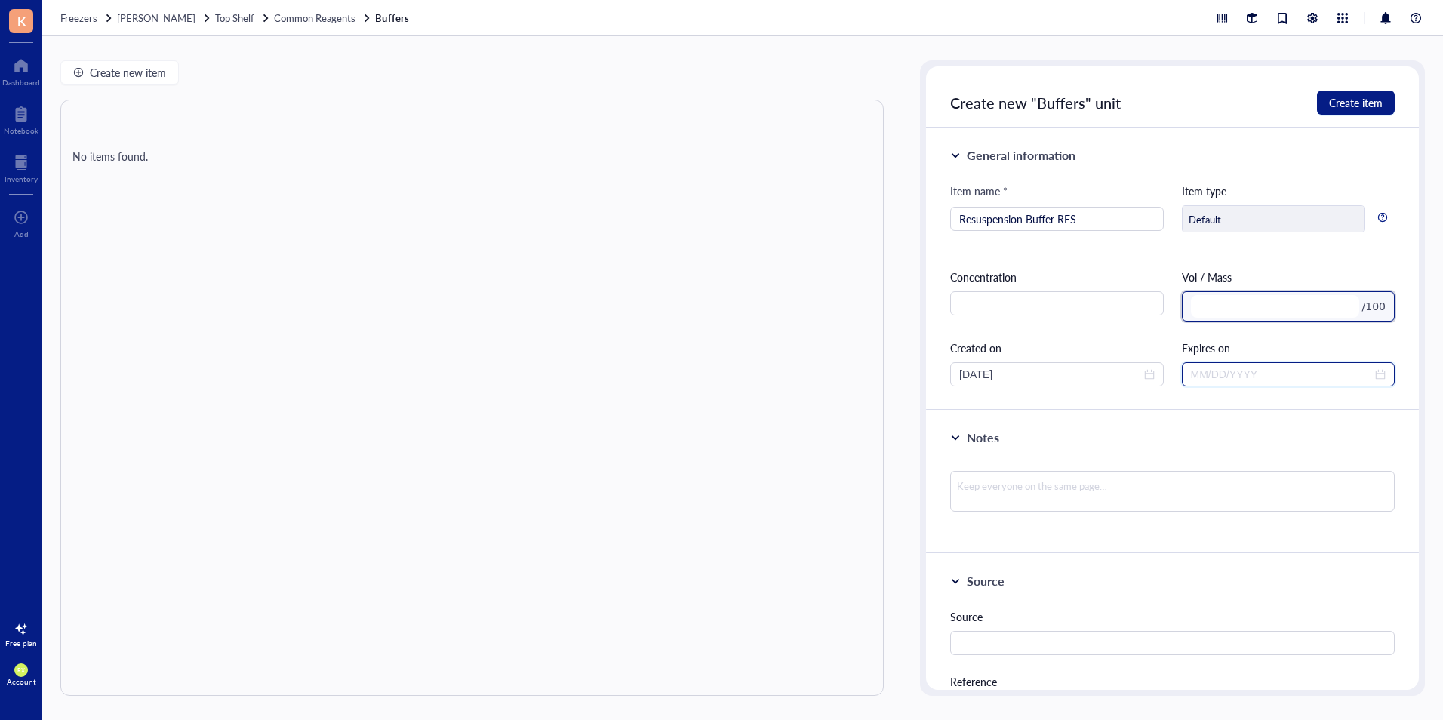
click at [1197, 368] on input at bounding box center [1281, 374] width 181 height 17
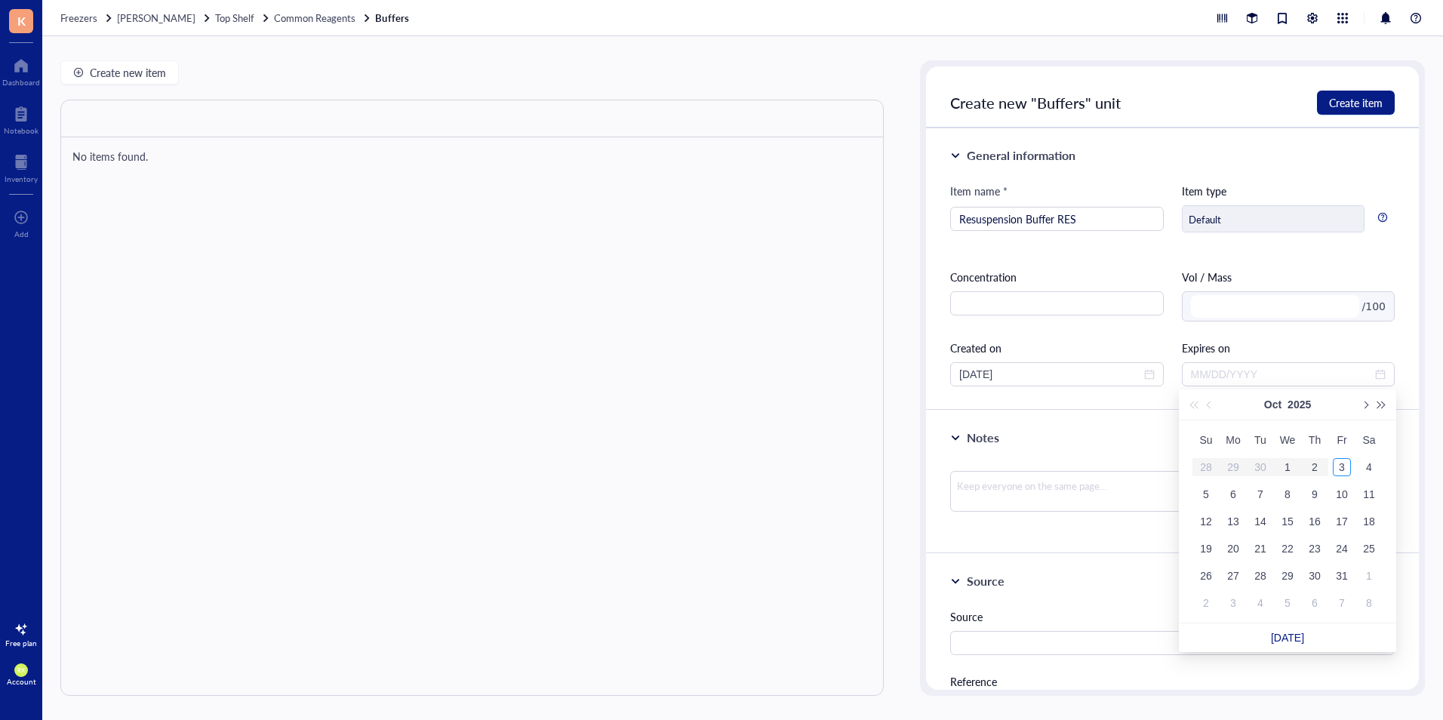
click at [1282, 352] on div "Expires on" at bounding box center [1287, 348] width 213 height 17
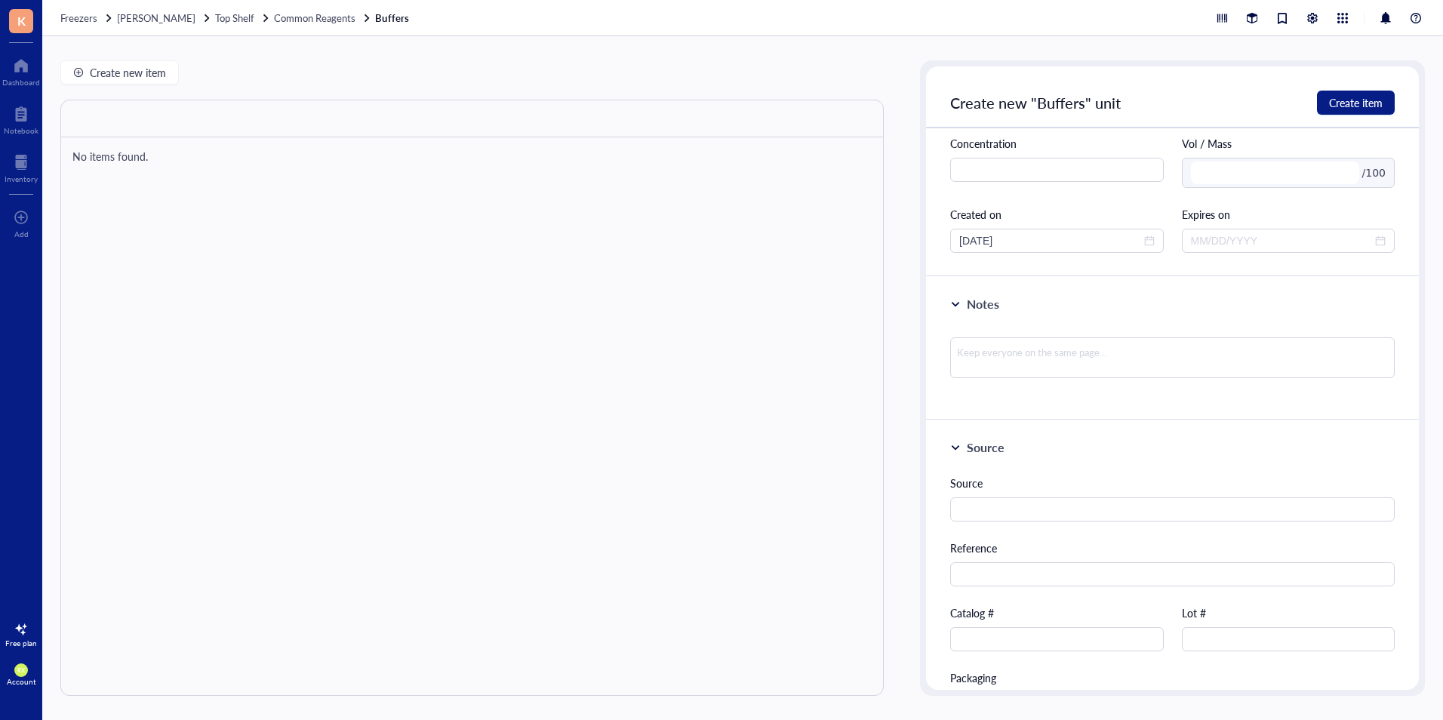
scroll to position [181, 0]
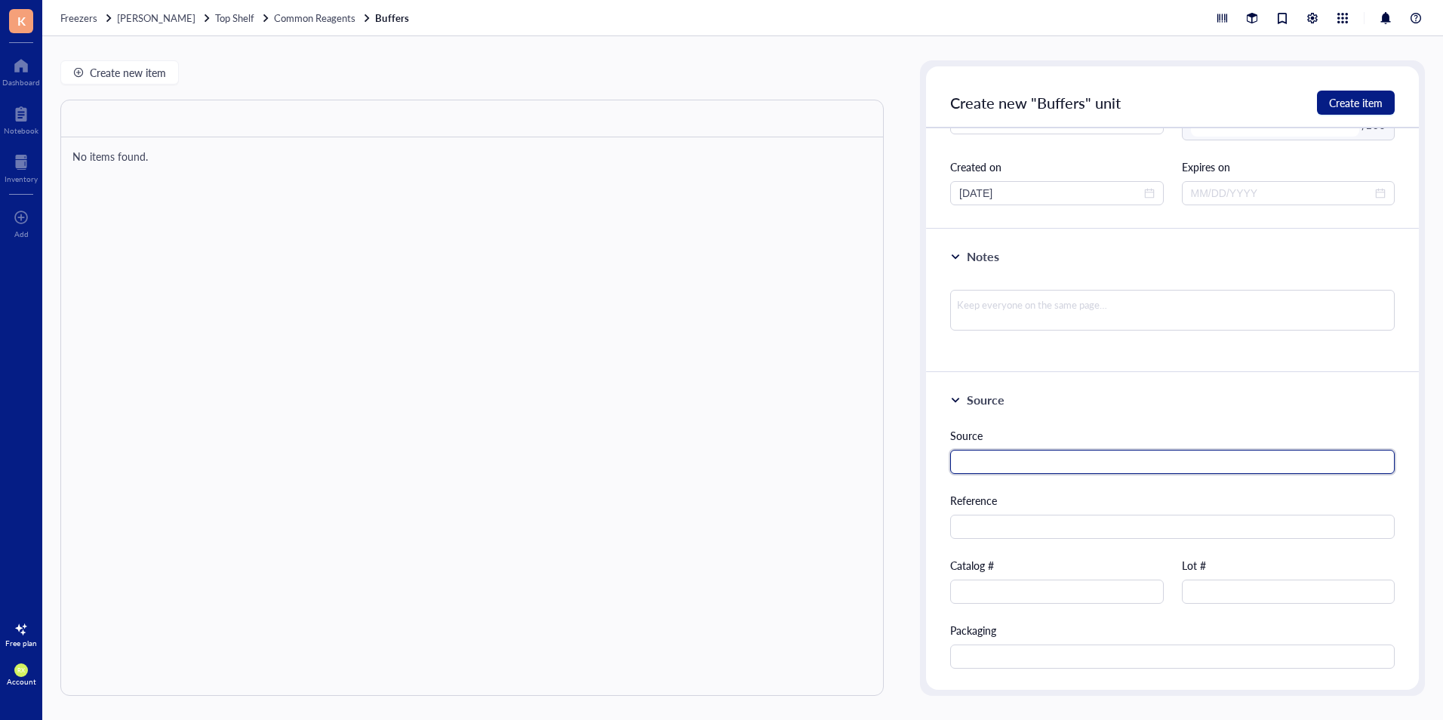
click at [1052, 452] on input "text" at bounding box center [1172, 462] width 444 height 24
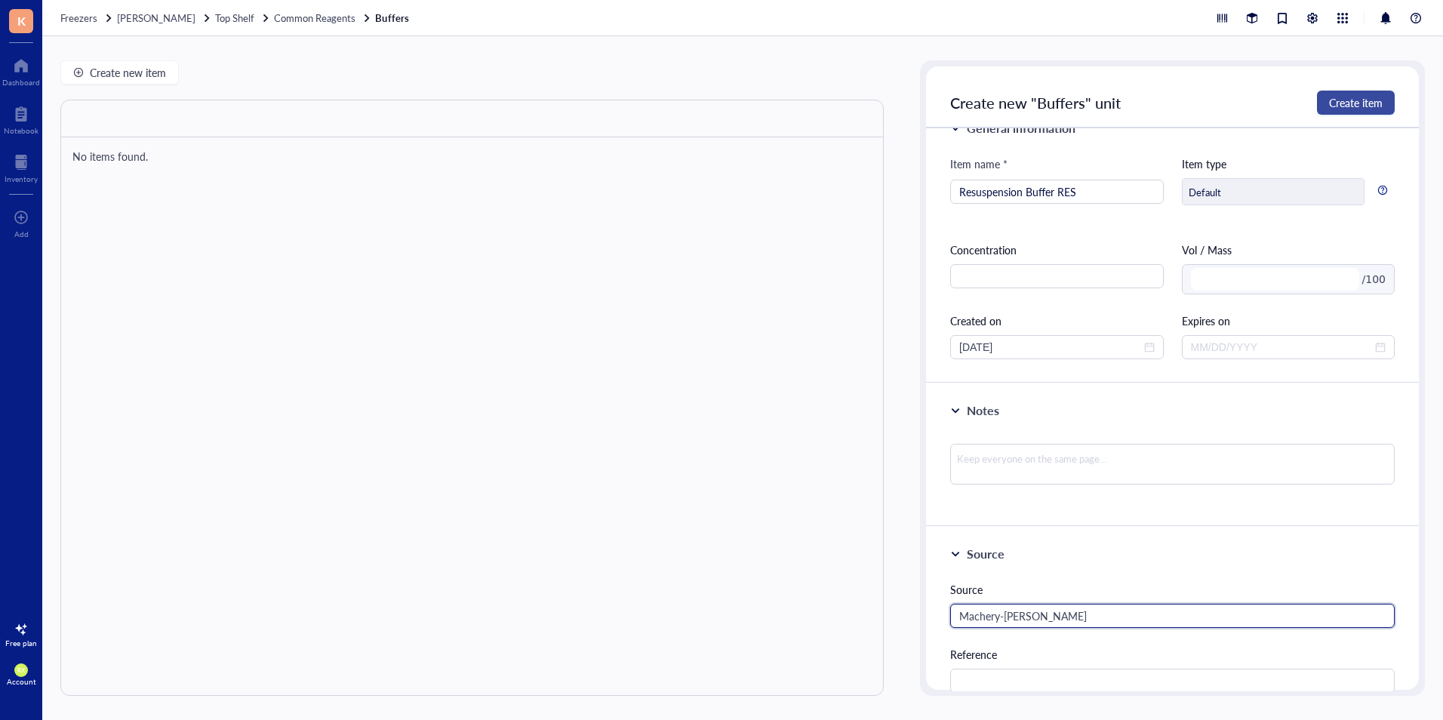
scroll to position [0, 0]
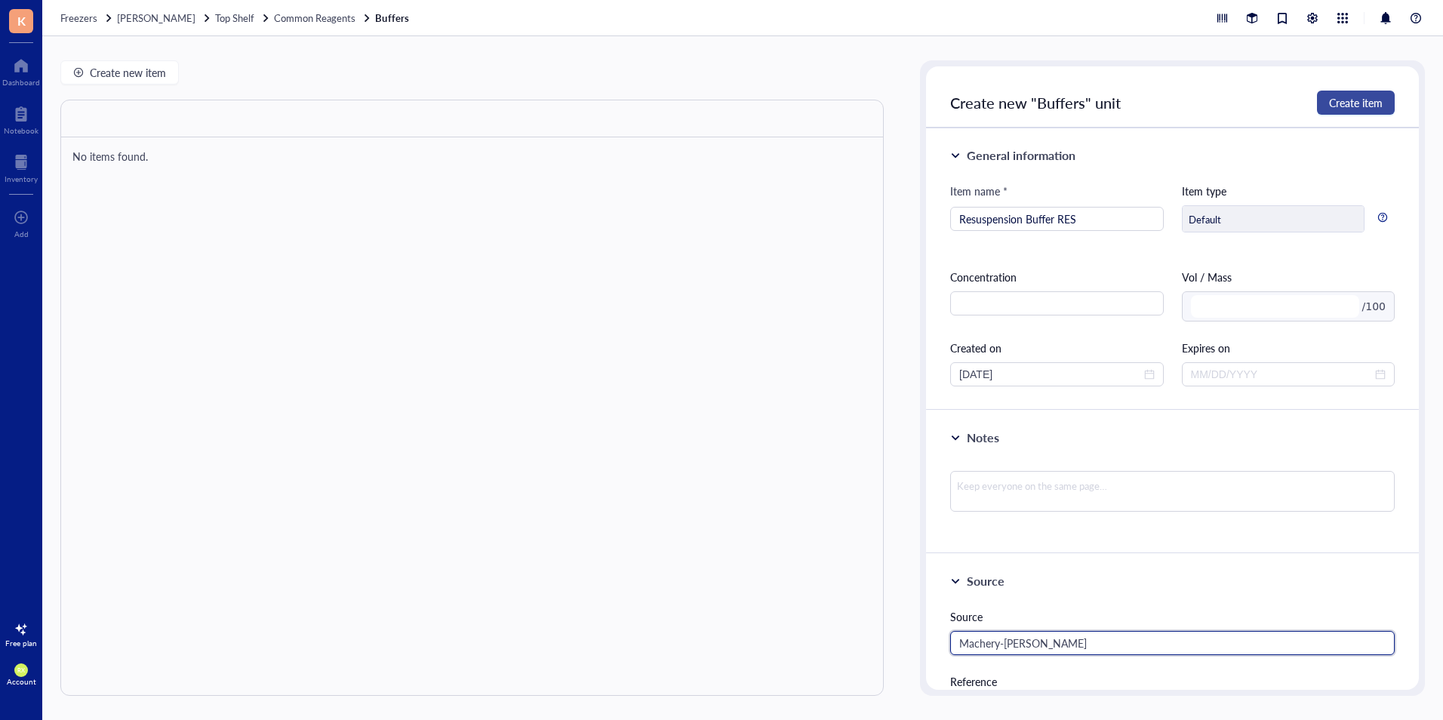
type input "Machery-[PERSON_NAME]"
click at [1343, 105] on span "Create item" at bounding box center [1356, 103] width 54 height 12
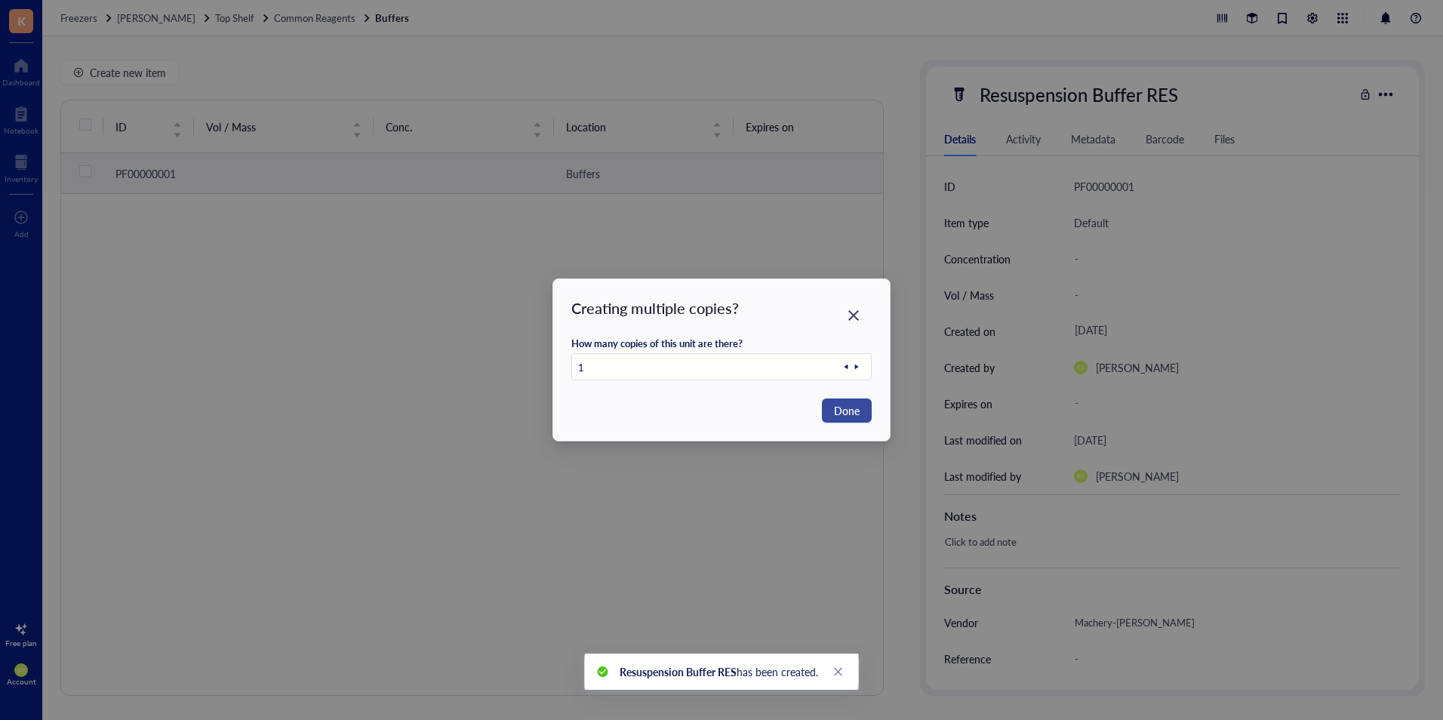
click at [835, 409] on span "Done" at bounding box center [847, 410] width 26 height 17
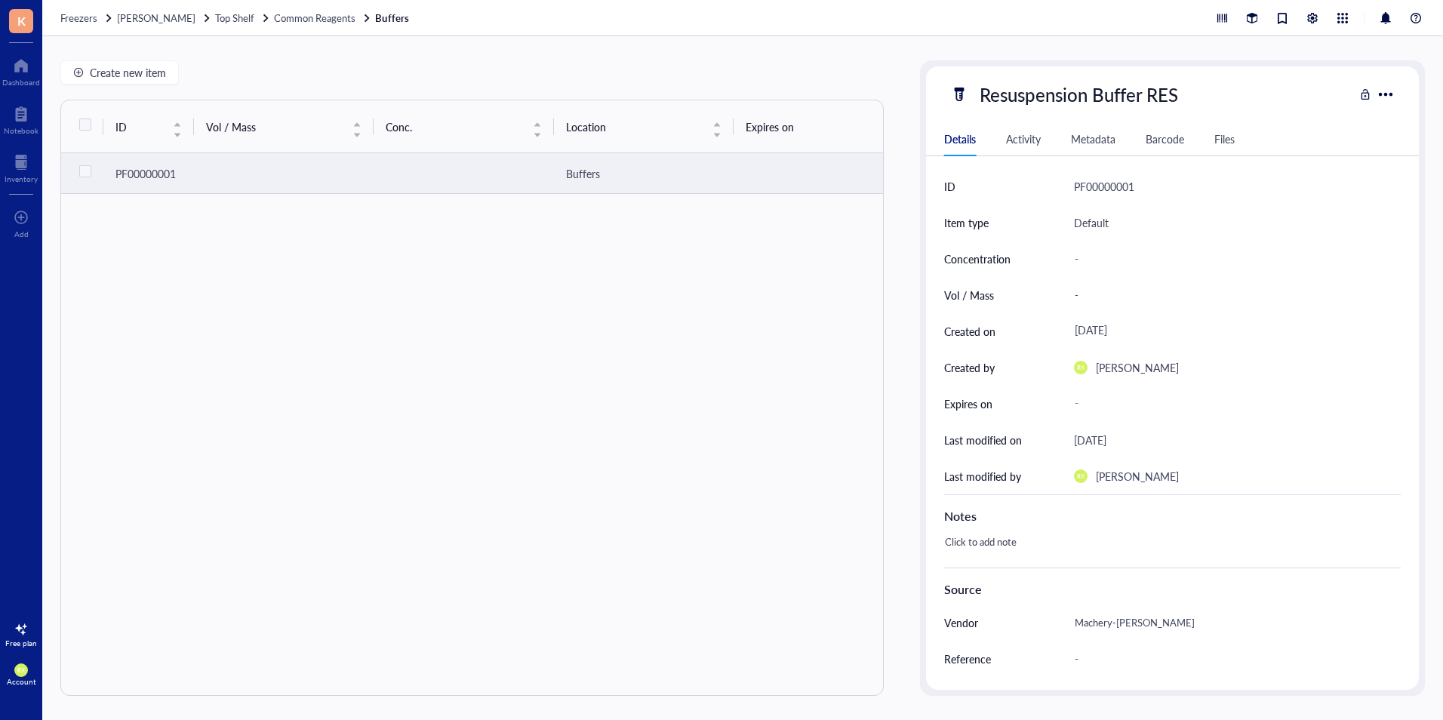
click at [171, 169] on div "PF00000001" at bounding box center [148, 173] width 66 height 17
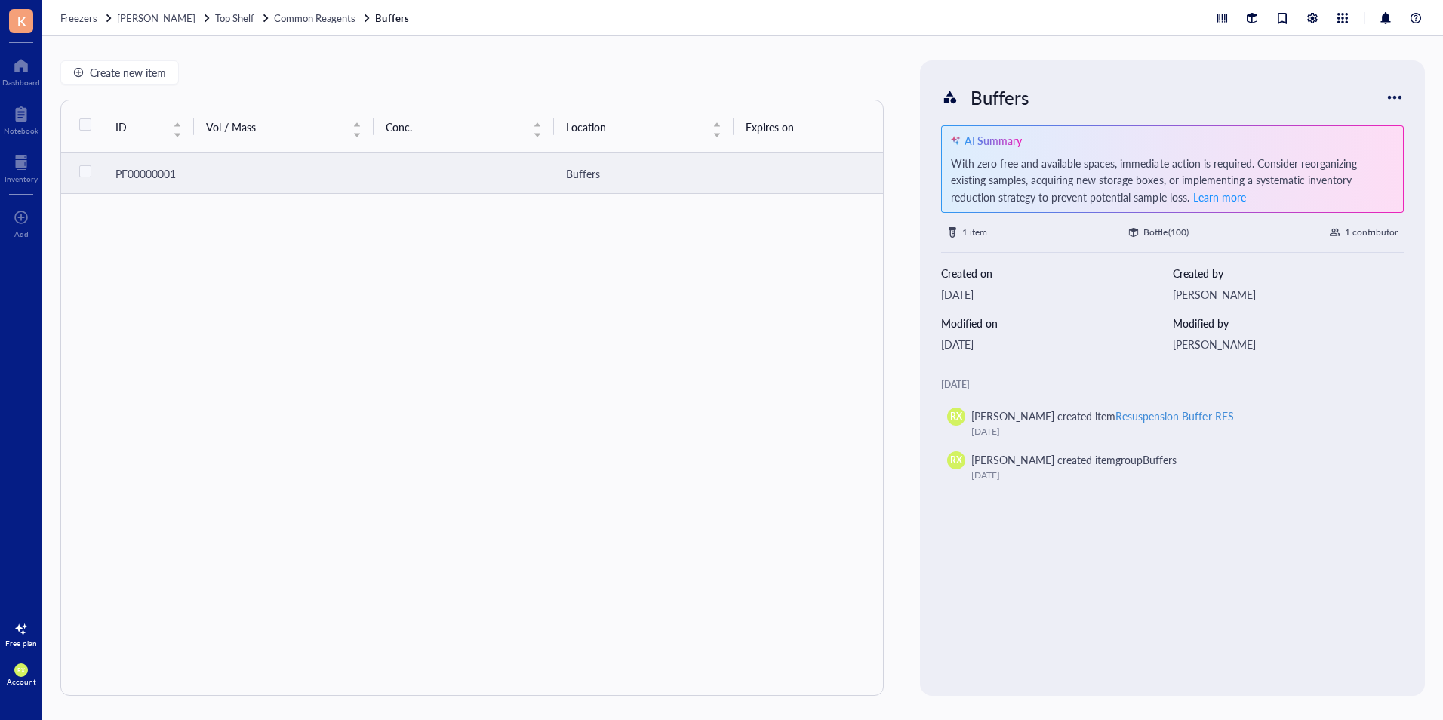
click at [236, 177] on td at bounding box center [284, 173] width 180 height 41
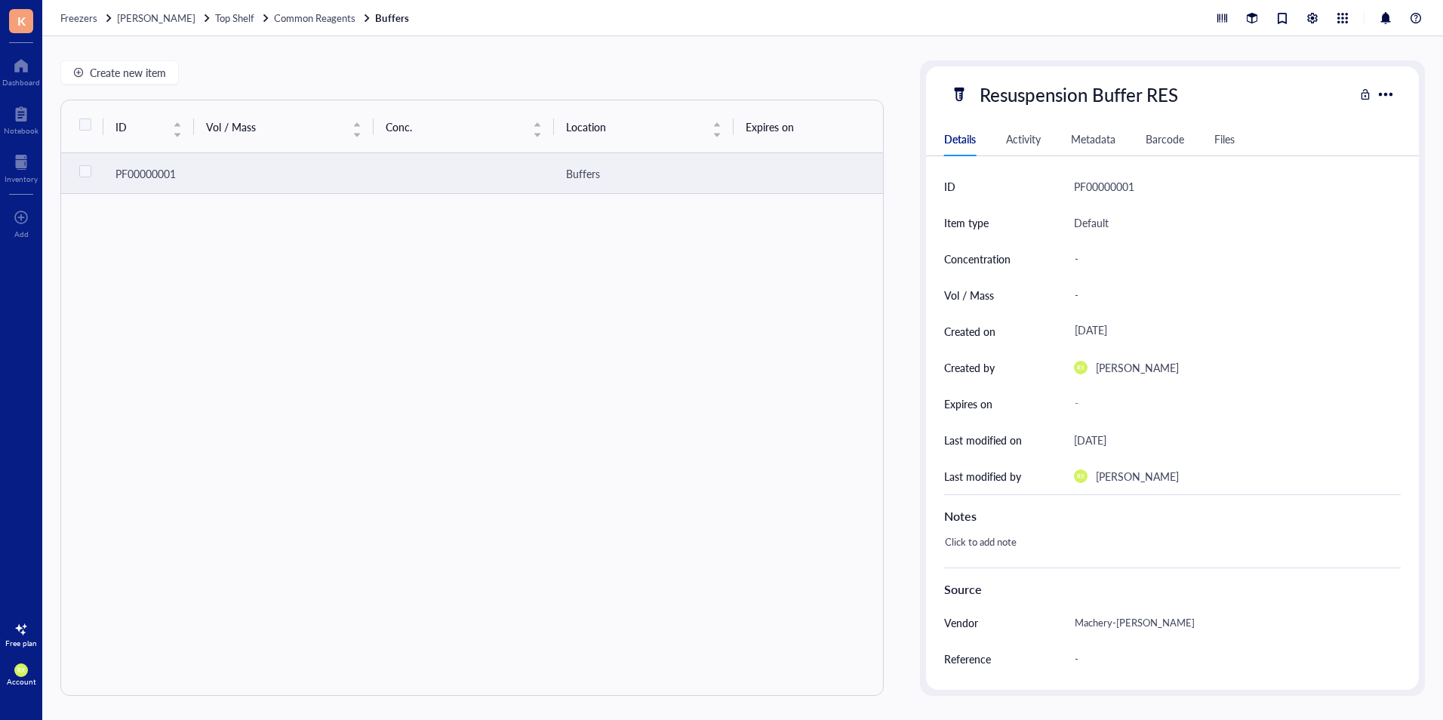
click at [265, 248] on div "ID Vol / Mass Conc. Location Expires on Created by Created on Notes PF00000001 …" at bounding box center [471, 398] width 823 height 596
click at [88, 170] on input "checkbox" at bounding box center [85, 171] width 24 height 24
checkbox input "true"
click at [88, 168] on input "checkbox" at bounding box center [85, 171] width 24 height 24
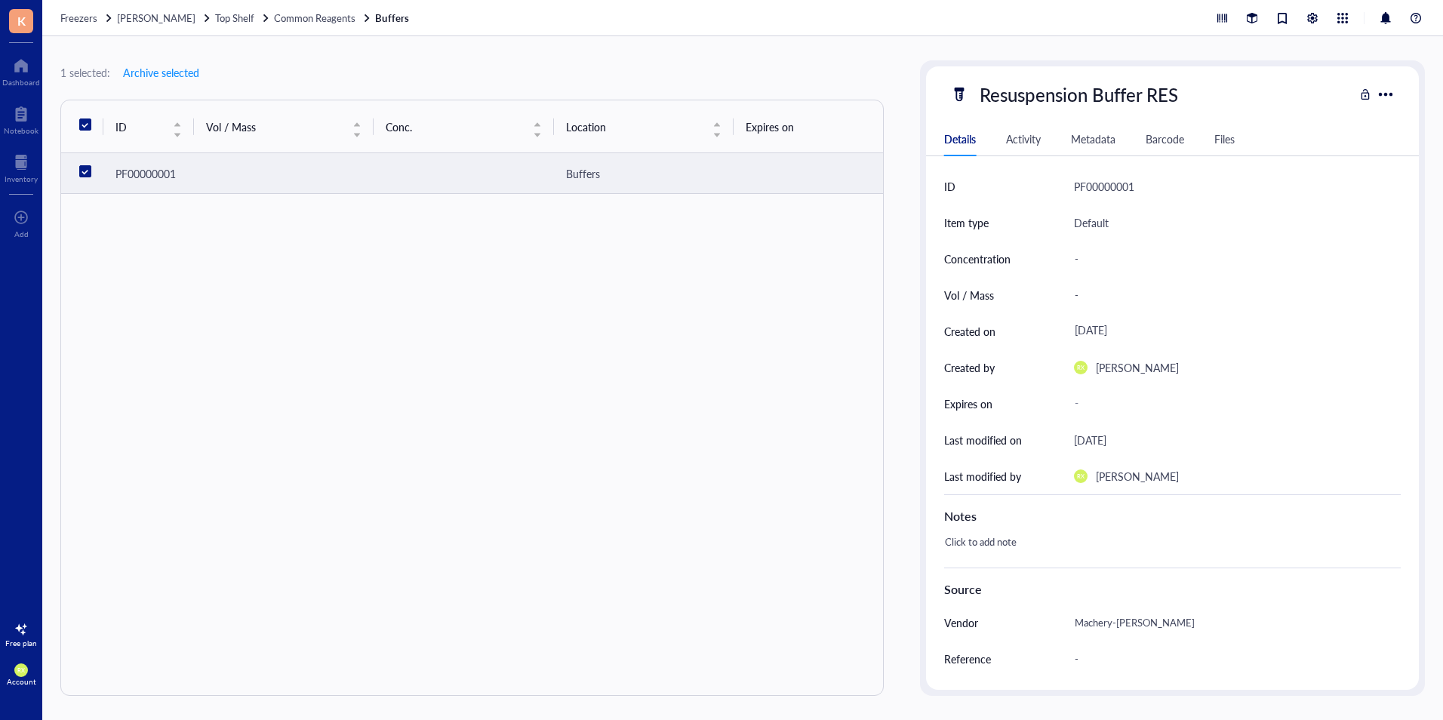
checkbox input "false"
click at [379, 183] on td at bounding box center [463, 173] width 180 height 41
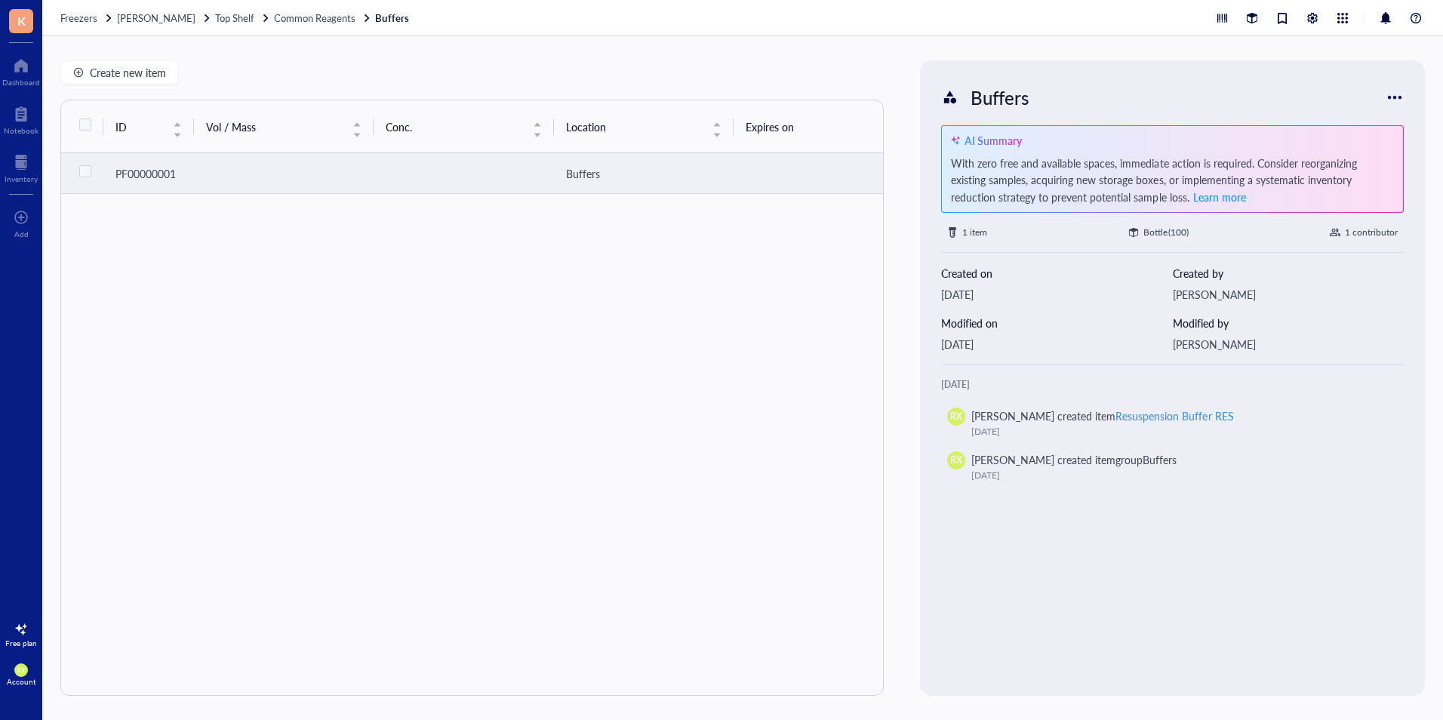
drag, startPoint x: 415, startPoint y: 184, endPoint x: 414, endPoint y: 177, distance: 7.6
click at [414, 184] on td at bounding box center [463, 173] width 180 height 41
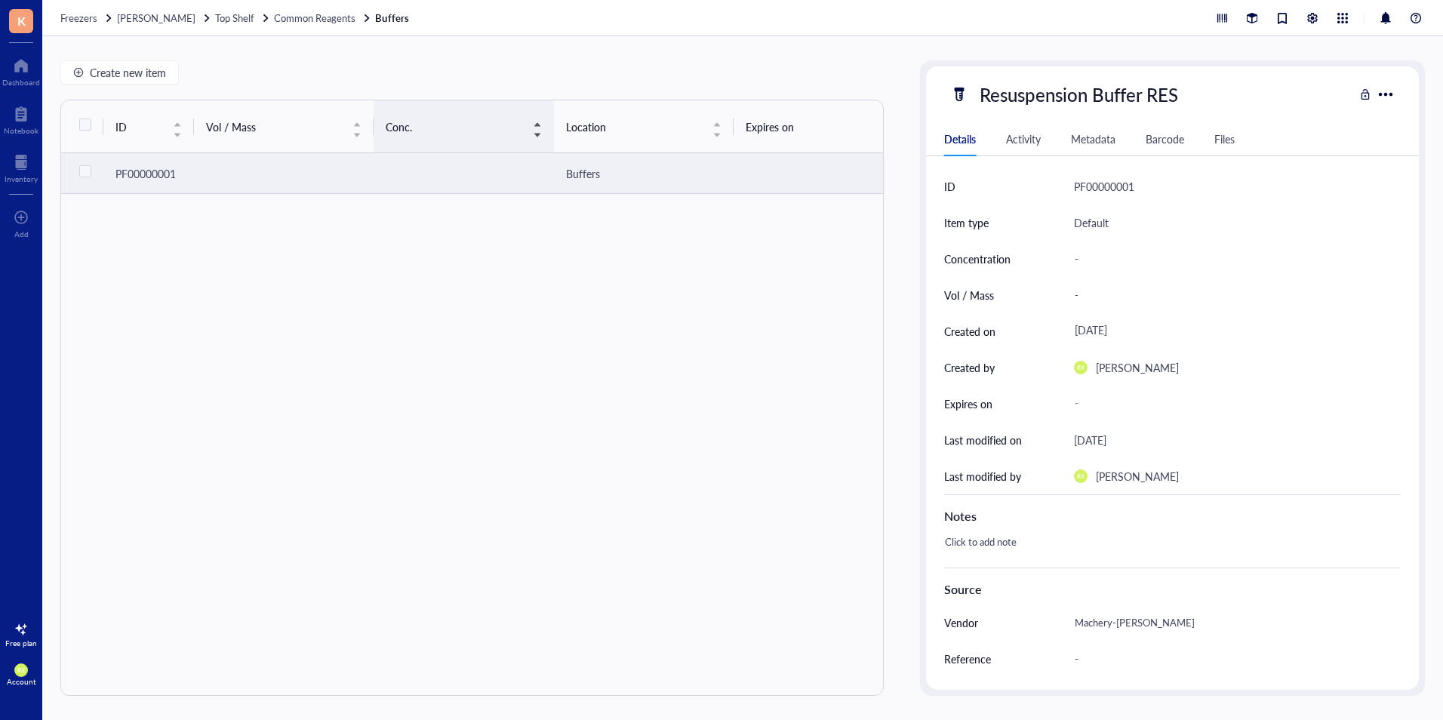
click at [448, 118] on div "Conc." at bounding box center [463, 126] width 155 height 17
click at [457, 118] on span "Conc." at bounding box center [454, 126] width 137 height 17
click at [533, 128] on div "Conc." at bounding box center [463, 126] width 155 height 17
click at [539, 133] on div "Conc." at bounding box center [463, 126] width 155 height 17
click at [171, 127] on div "ID" at bounding box center [148, 126] width 66 height 17
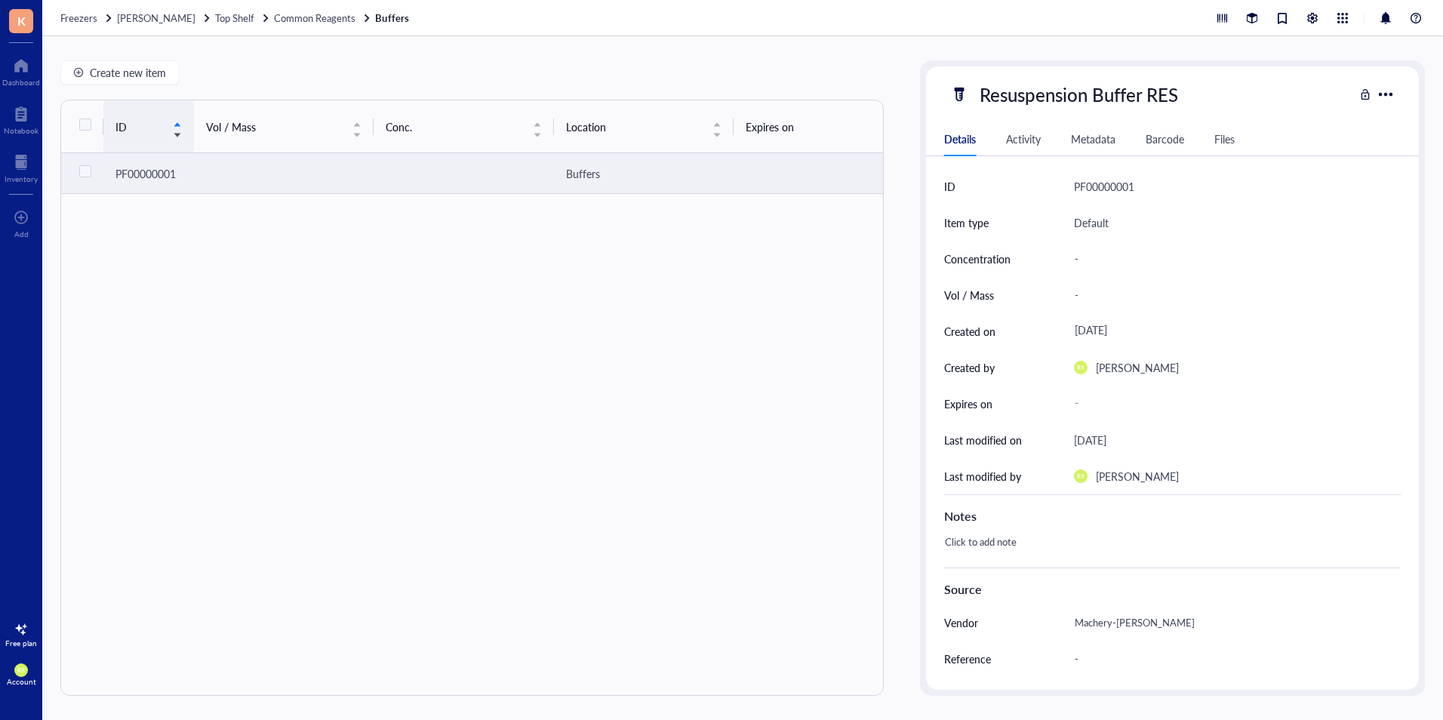
click at [175, 131] on div "ID" at bounding box center [148, 126] width 66 height 17
click at [1019, 150] on div "Details Activity Metadata Barcode Files" at bounding box center [1172, 139] width 493 height 34
click at [1019, 140] on div "Activity" at bounding box center [1023, 139] width 35 height 17
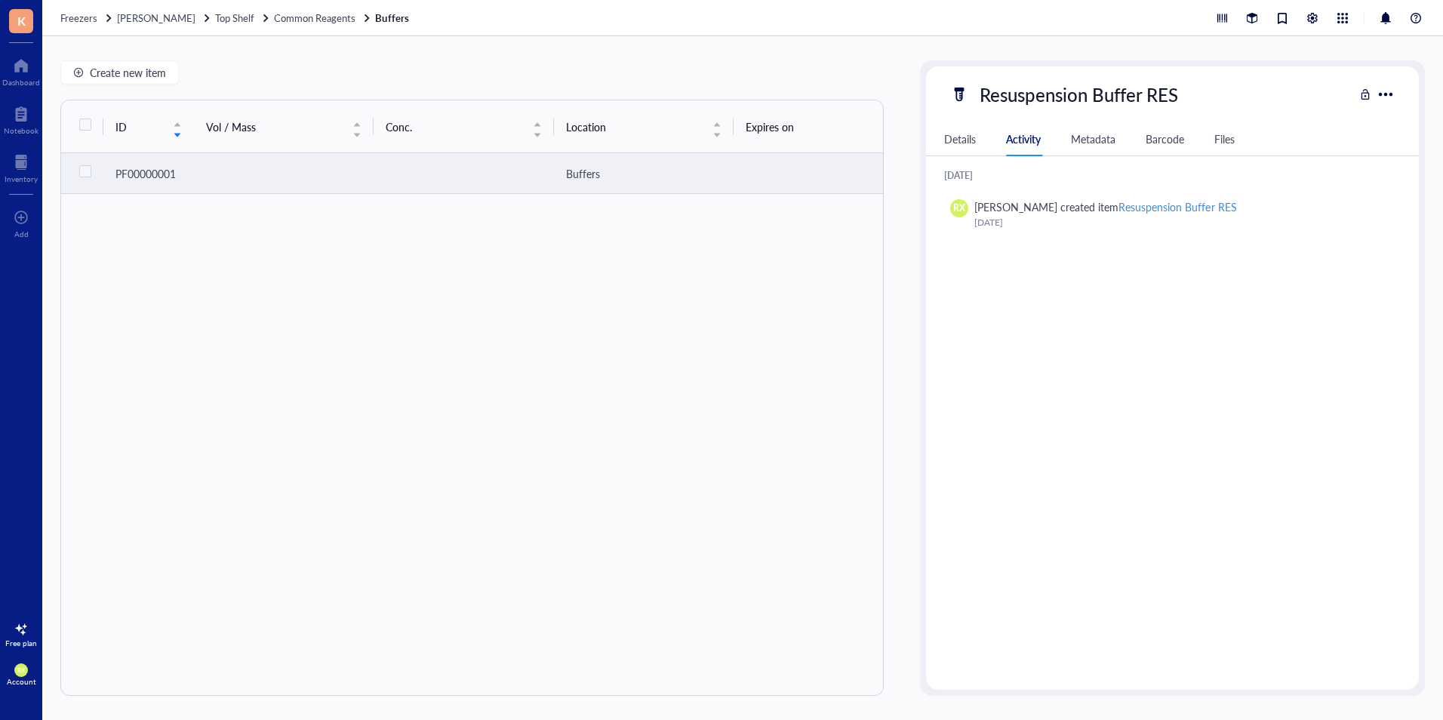
click at [959, 131] on div "Details" at bounding box center [960, 139] width 32 height 17
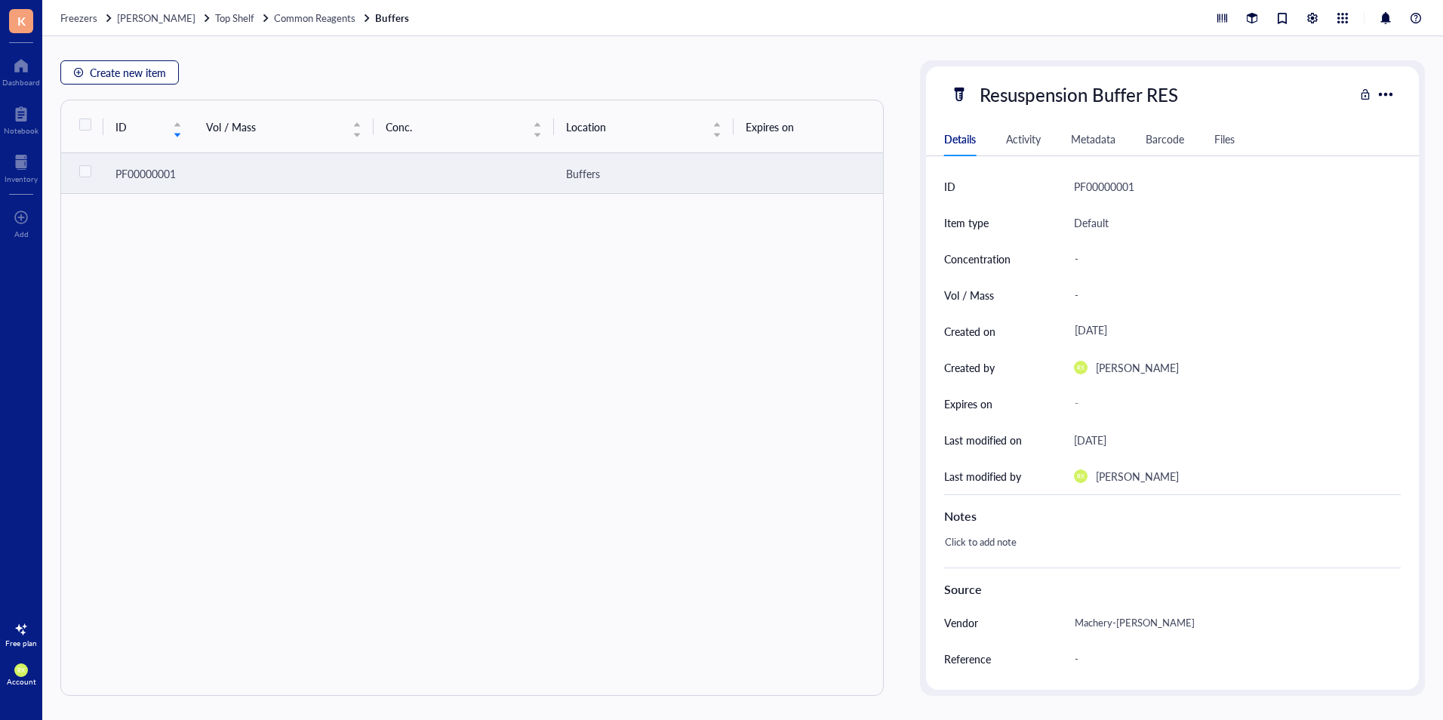
click at [144, 61] on button "Create new item" at bounding box center [119, 72] width 118 height 24
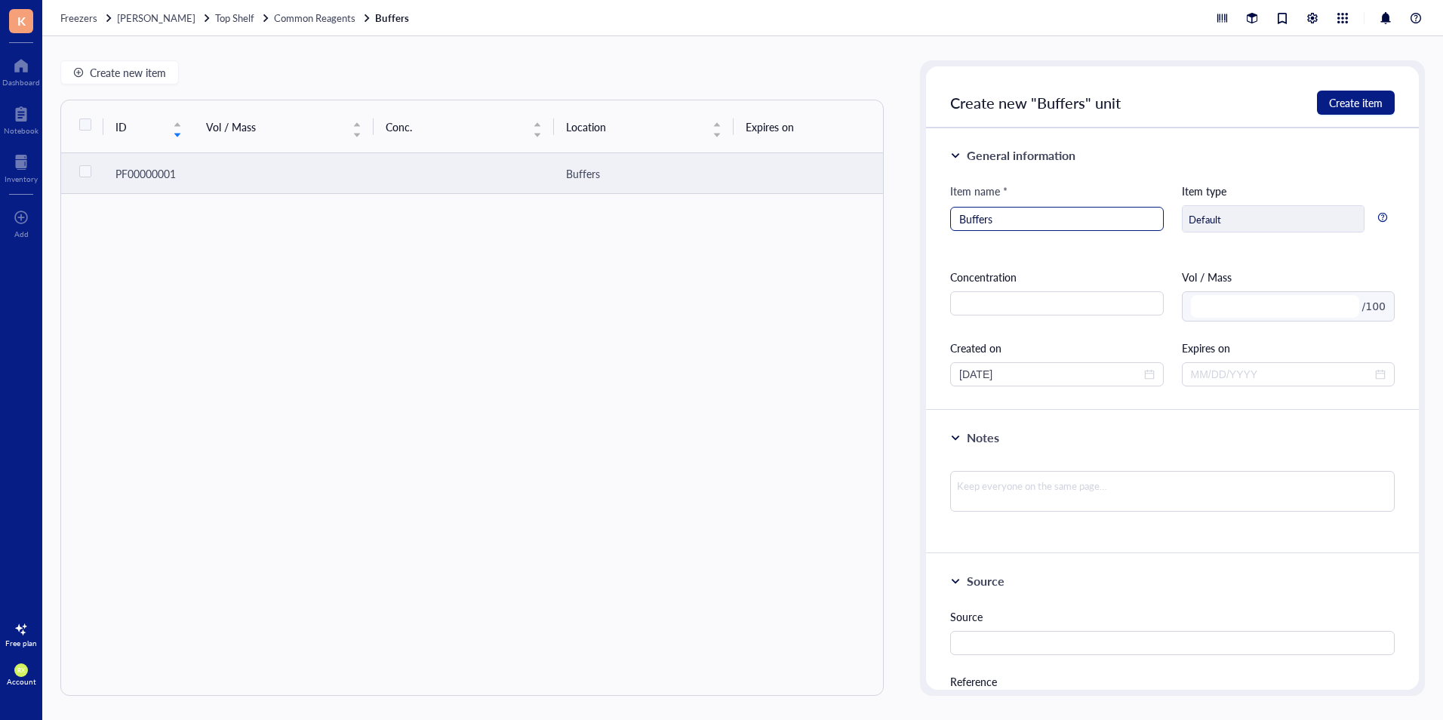
click at [1040, 223] on input "Buffers" at bounding box center [1056, 218] width 195 height 23
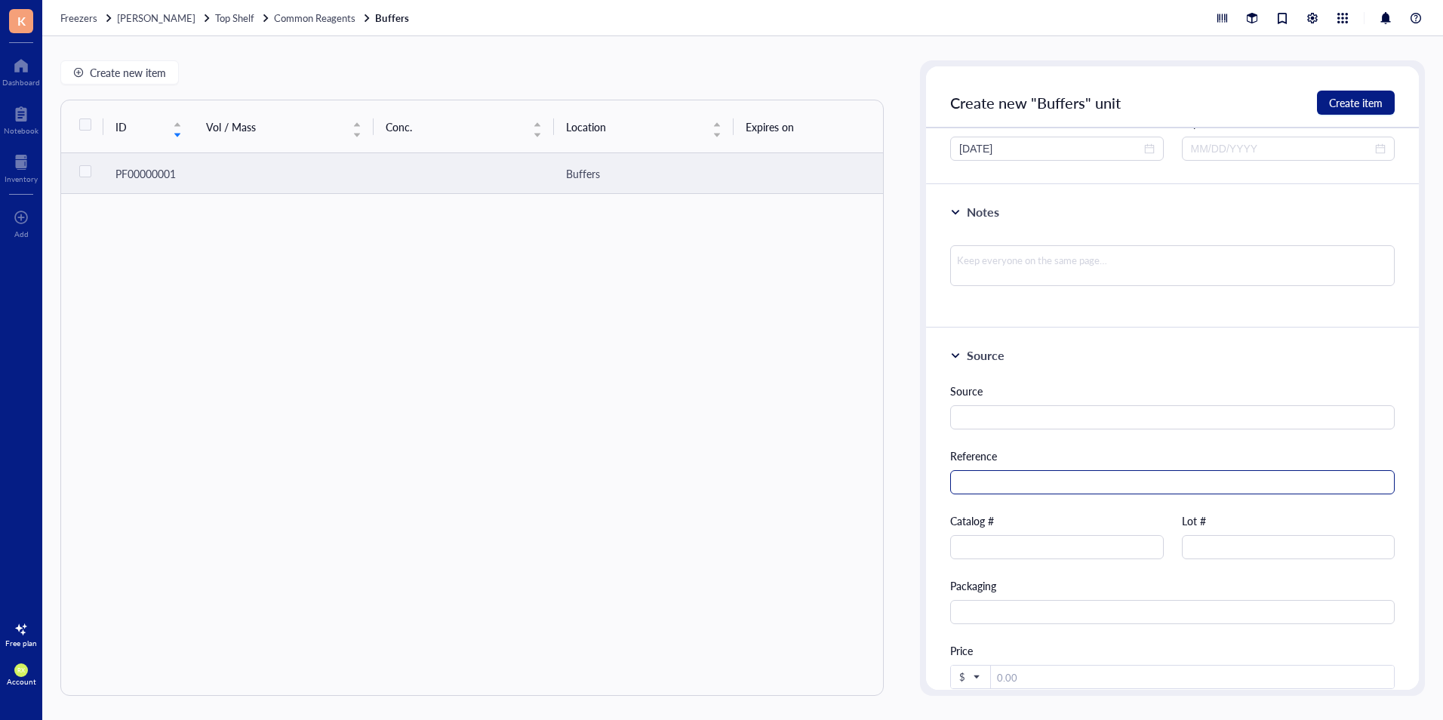
scroll to position [226, 0]
type input "[MEDICAL_DATA] Salt"
click at [1043, 413] on input "text" at bounding box center [1172, 416] width 444 height 24
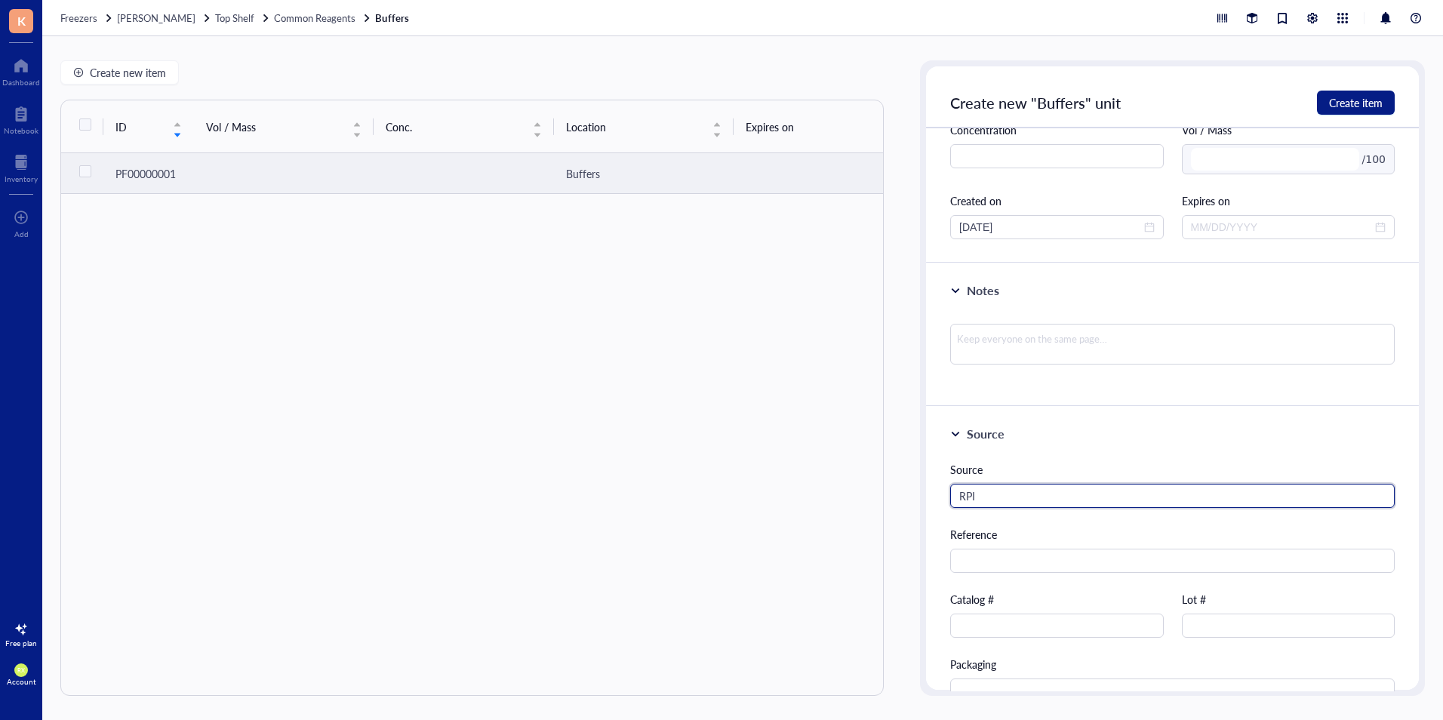
scroll to position [0, 0]
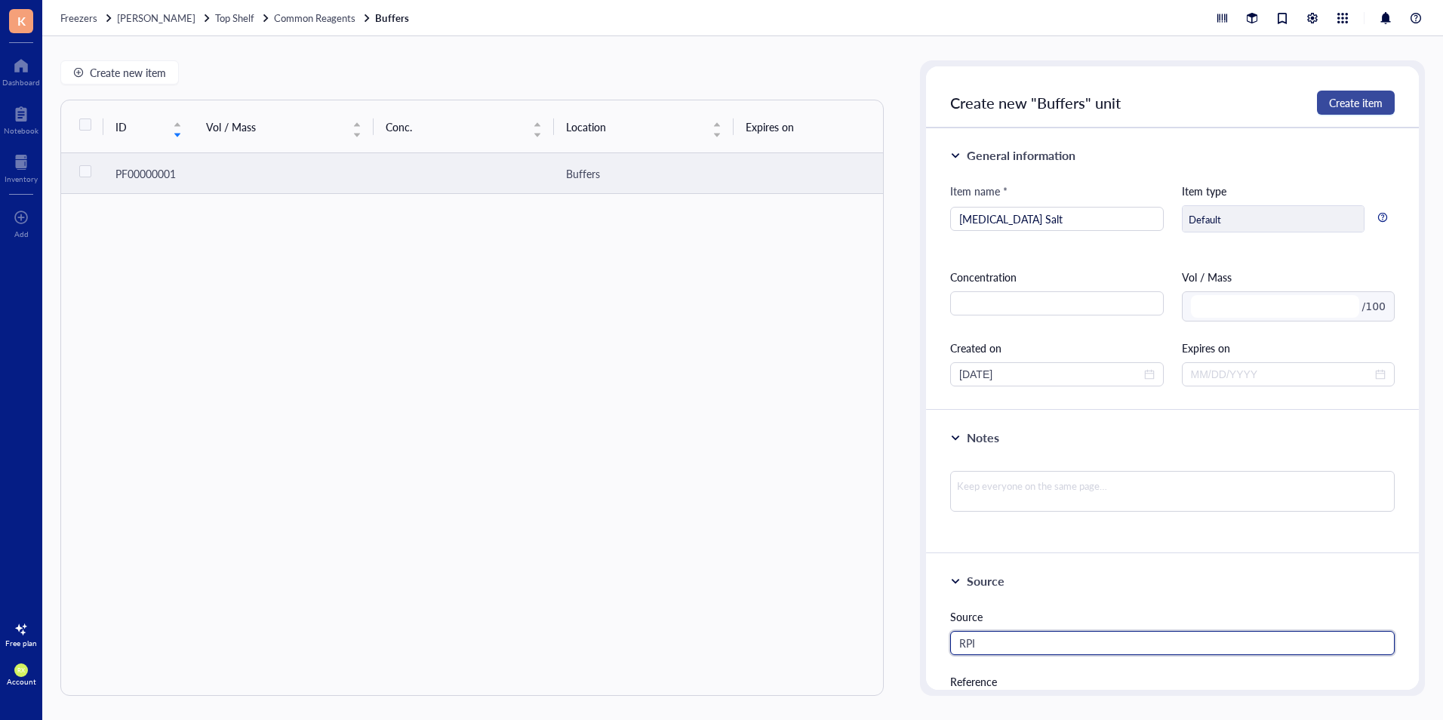
type input "RPI"
click at [1343, 103] on span "Create item" at bounding box center [1356, 103] width 54 height 12
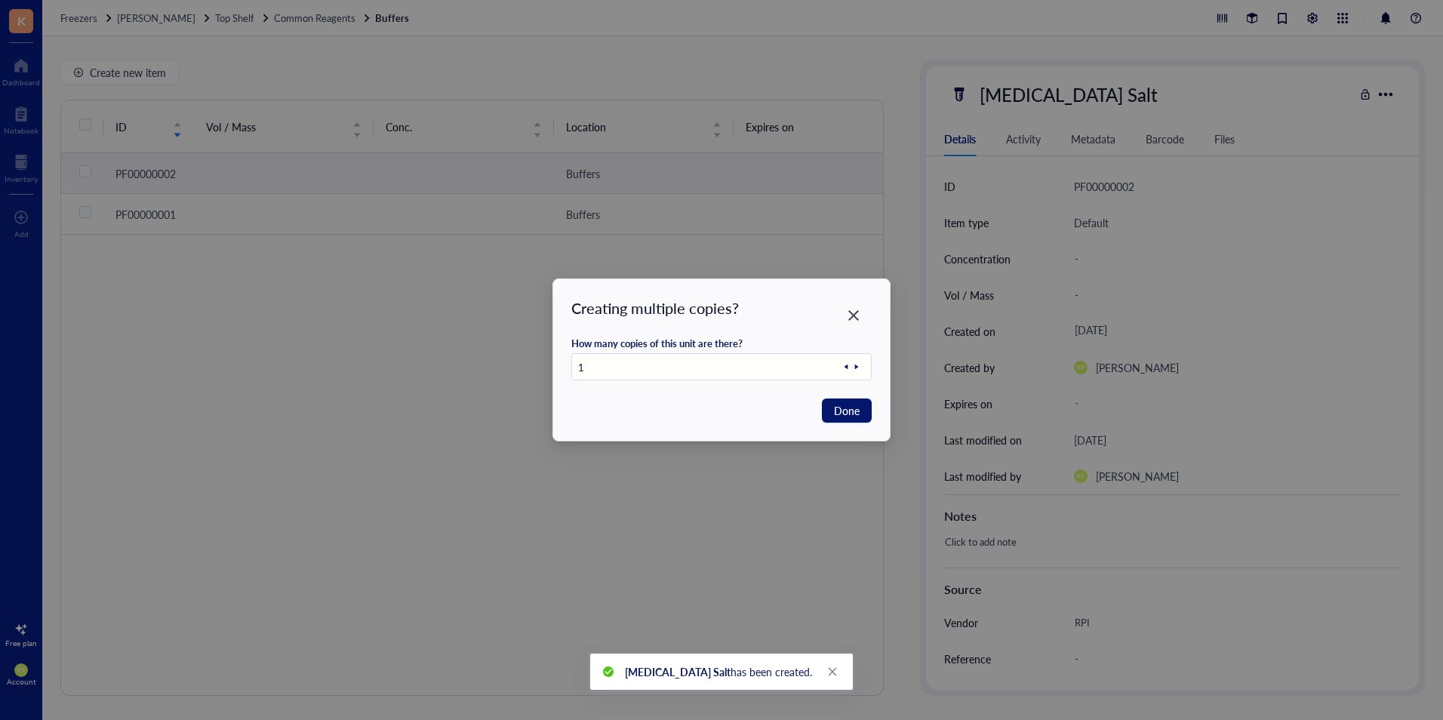
click at [836, 412] on span "Done" at bounding box center [847, 410] width 26 height 17
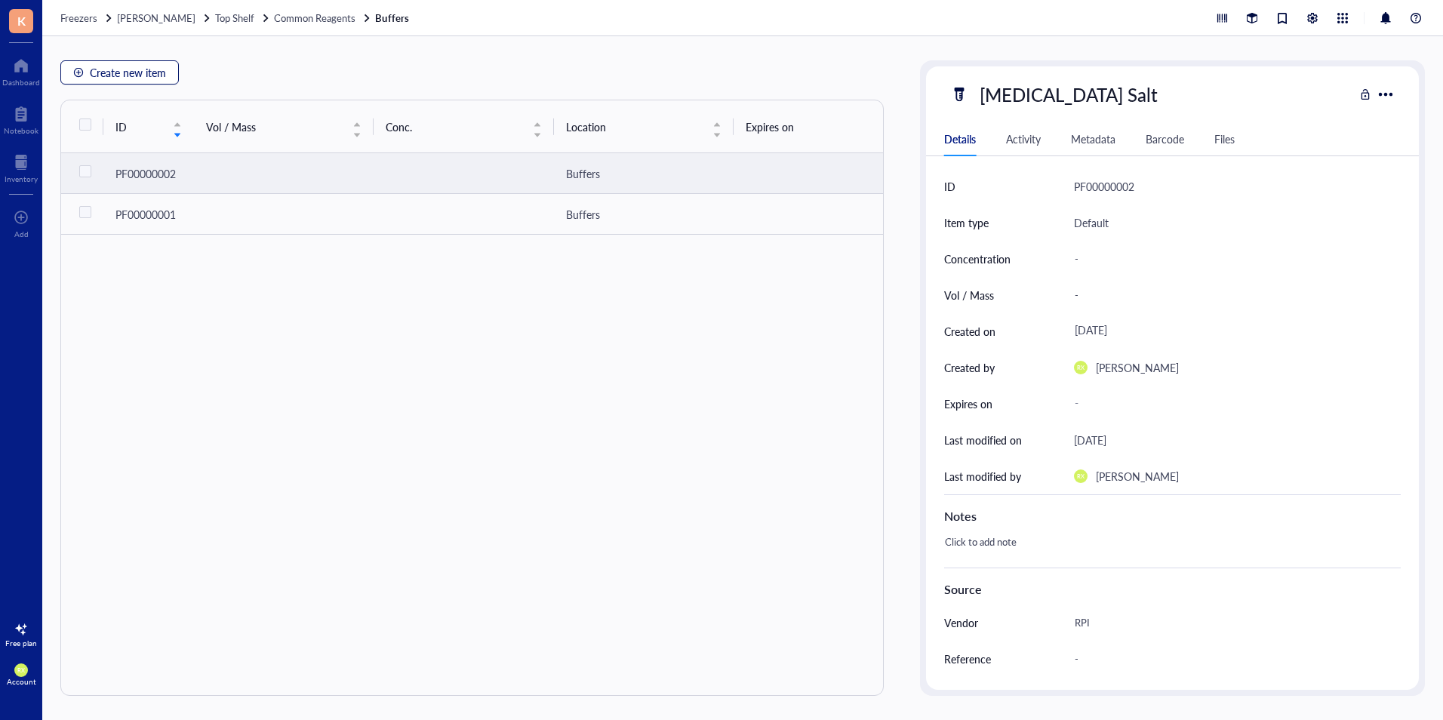
drag, startPoint x: 137, startPoint y: 76, endPoint x: 244, endPoint y: 100, distance: 109.7
click at [137, 76] on span "Create new item" at bounding box center [128, 72] width 76 height 12
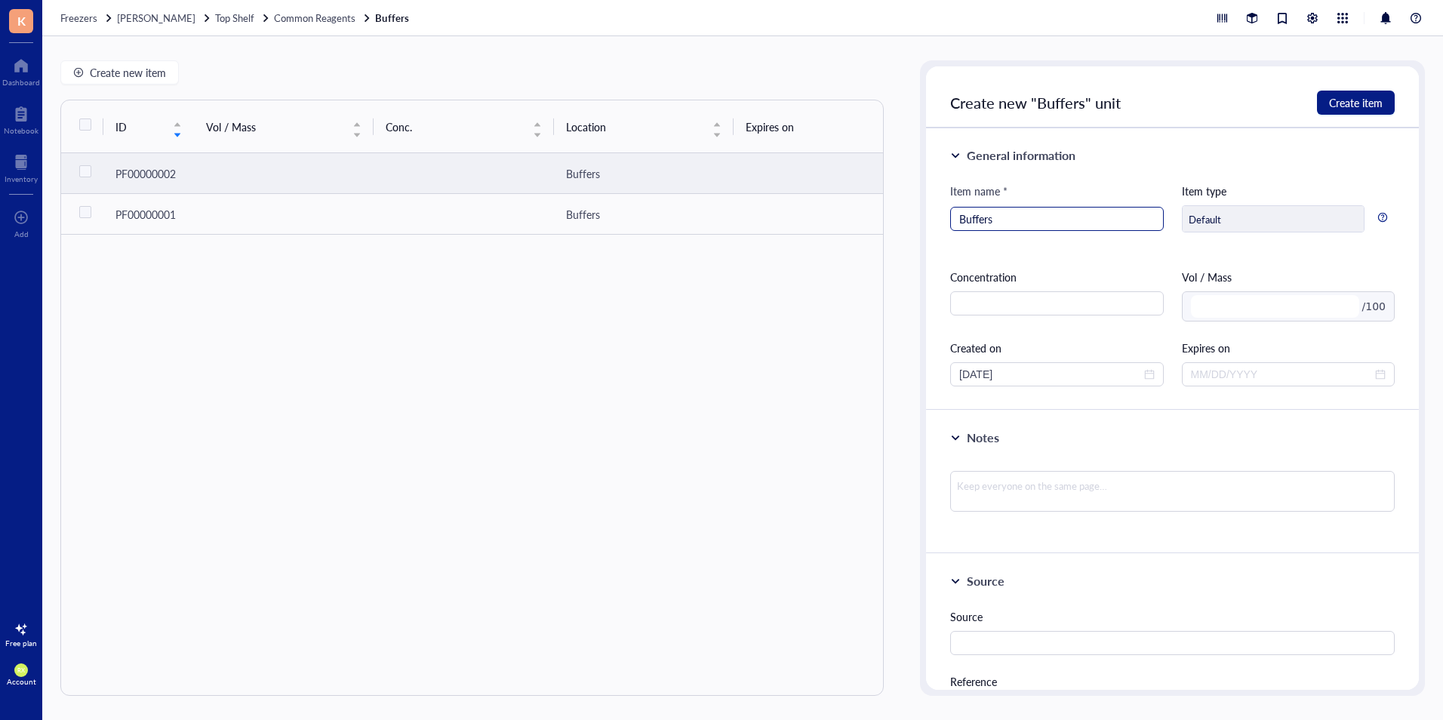
click at [1005, 220] on input "Buffers" at bounding box center [1056, 218] width 195 height 23
click at [958, 218] on div "Buffer" at bounding box center [1056, 219] width 213 height 24
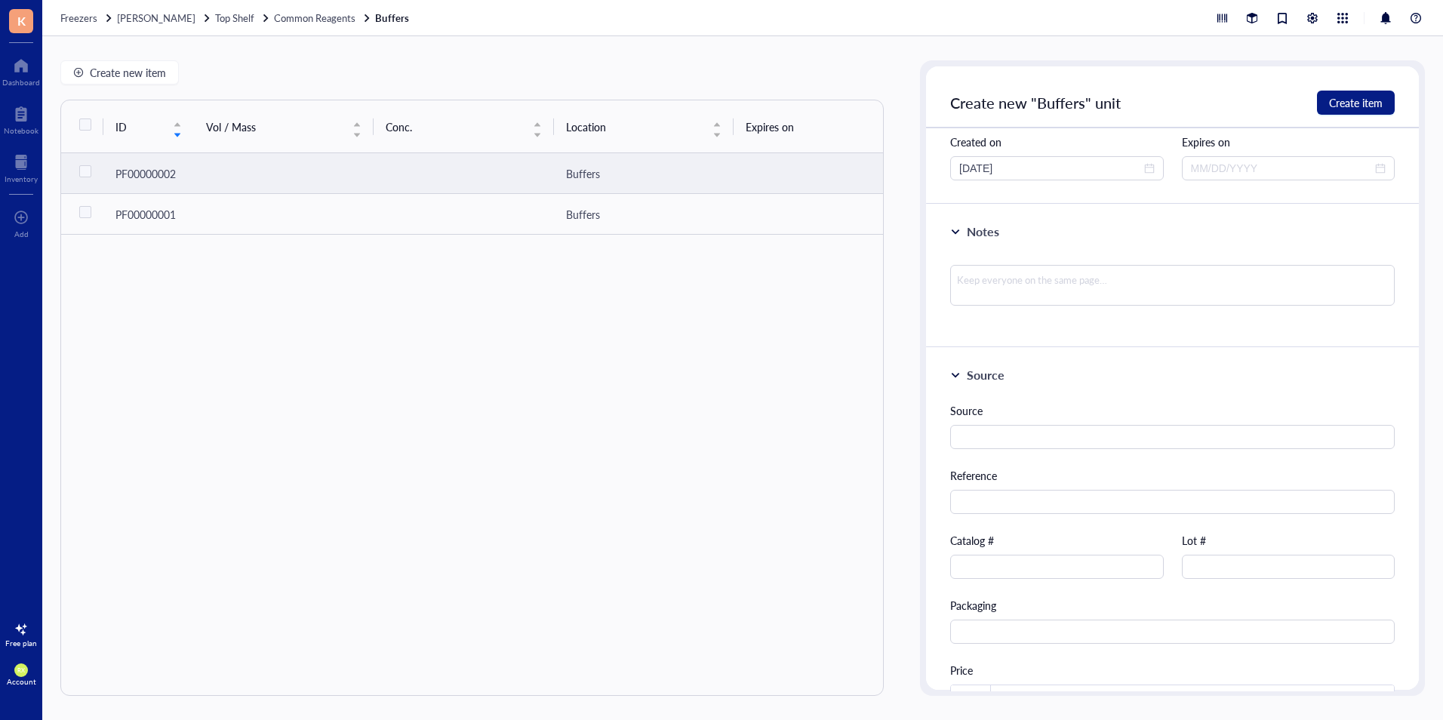
scroll to position [226, 0]
type input "Buffer P3 Neutralization Buffer"
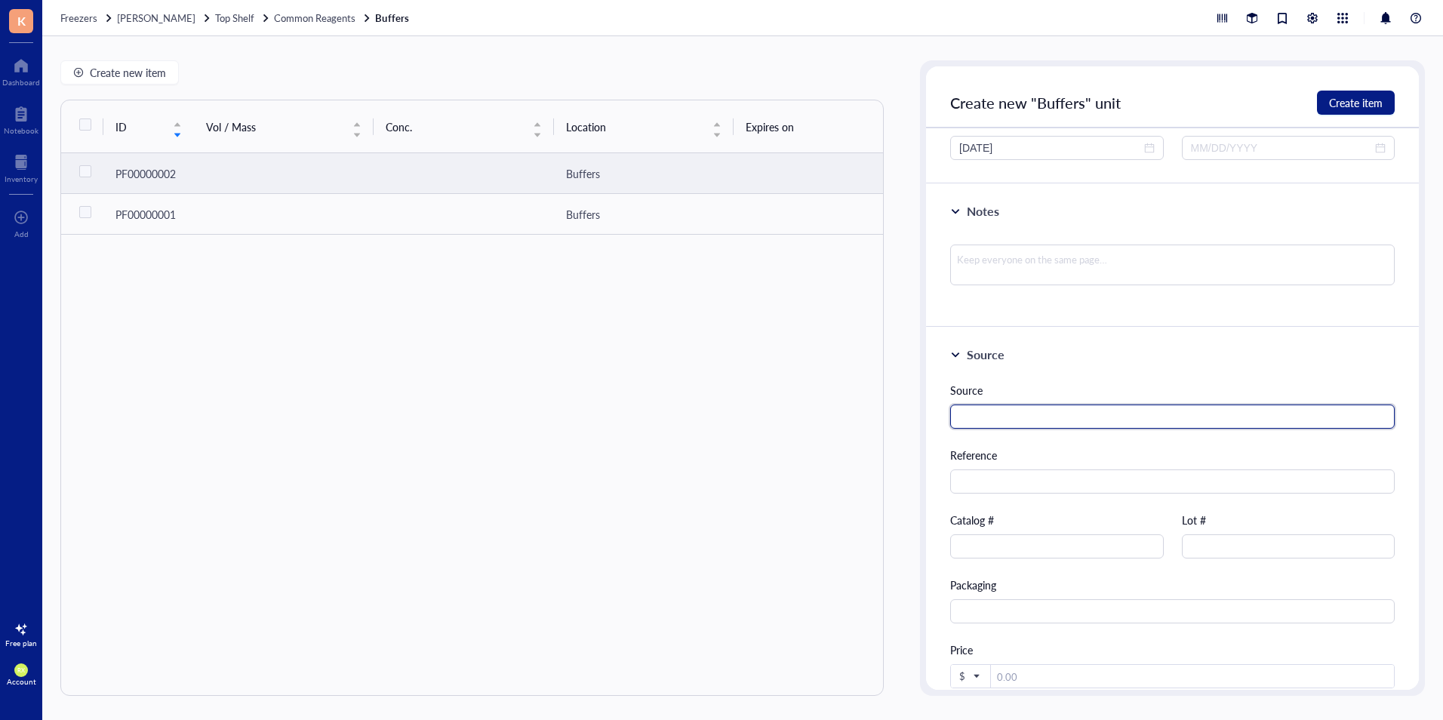
click at [1055, 407] on input "text" at bounding box center [1172, 416] width 444 height 24
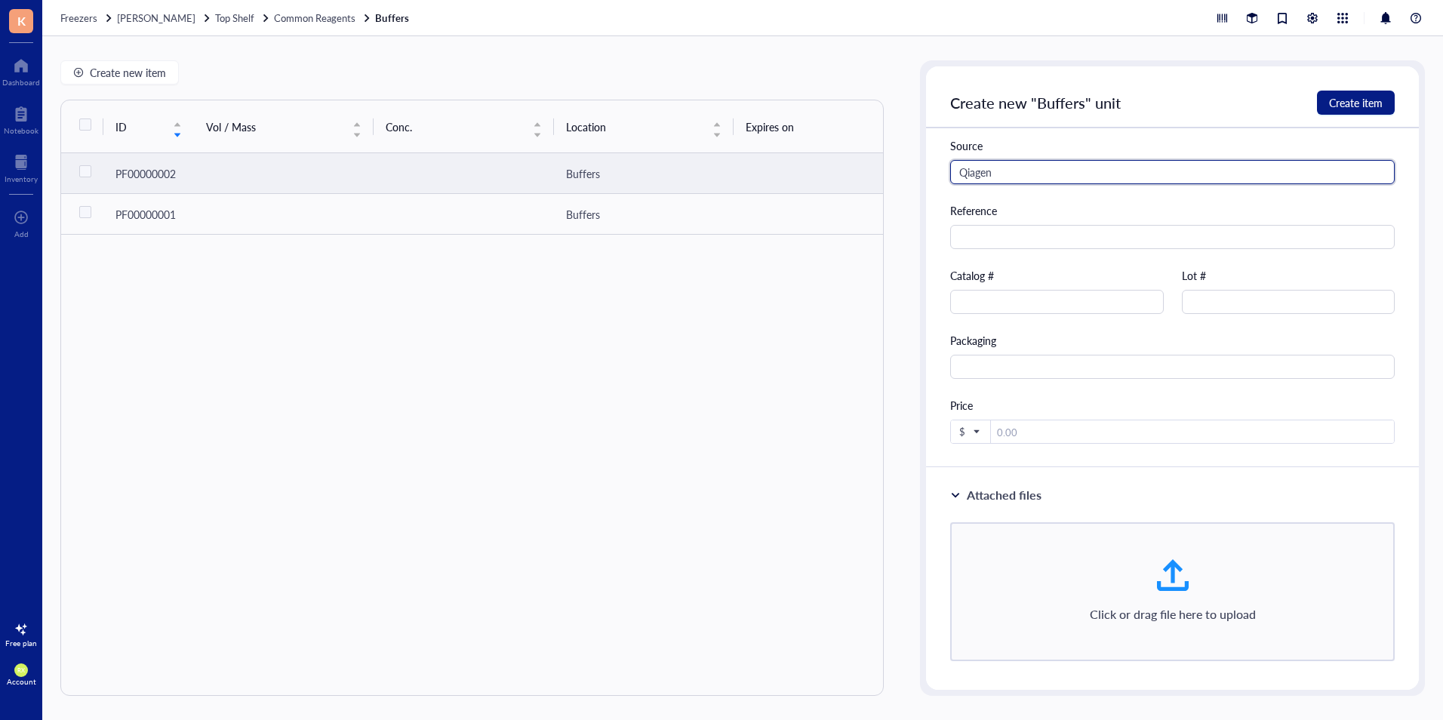
scroll to position [483, 0]
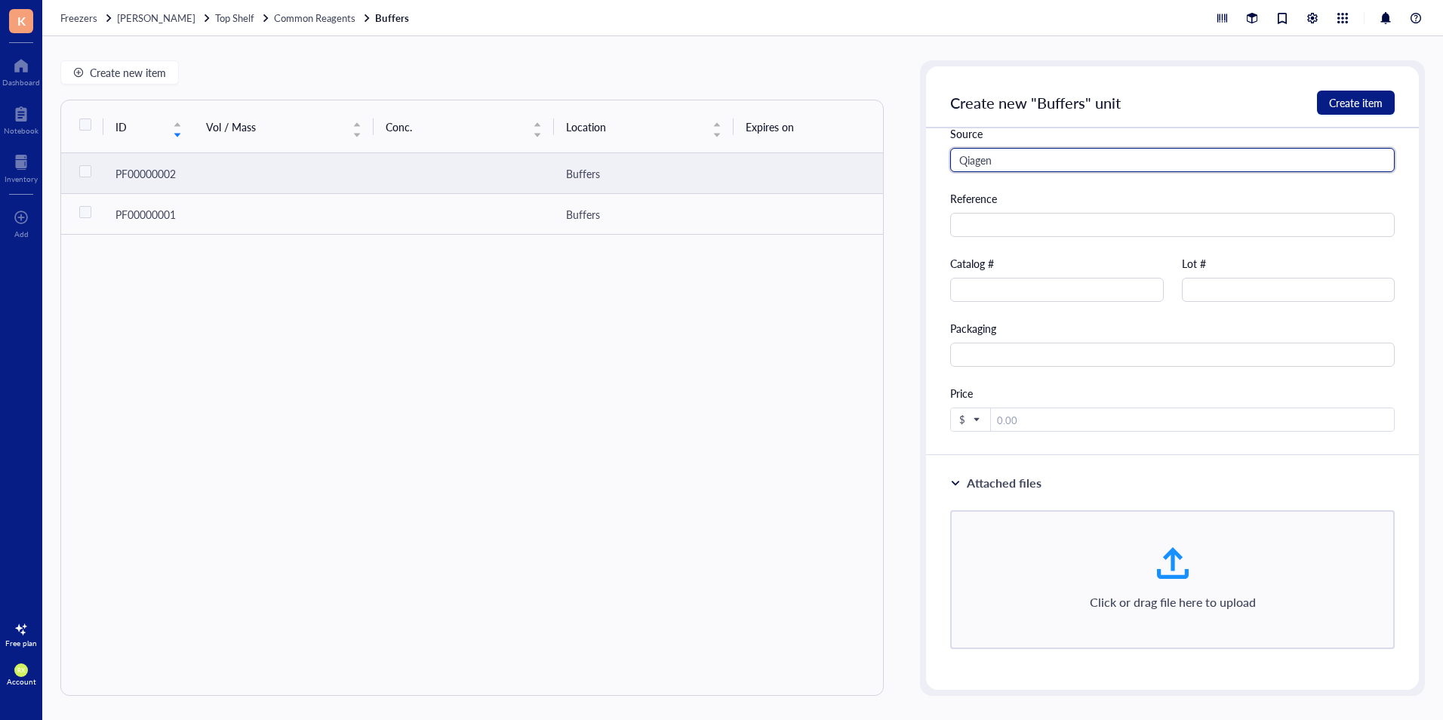
type input "Qiagen"
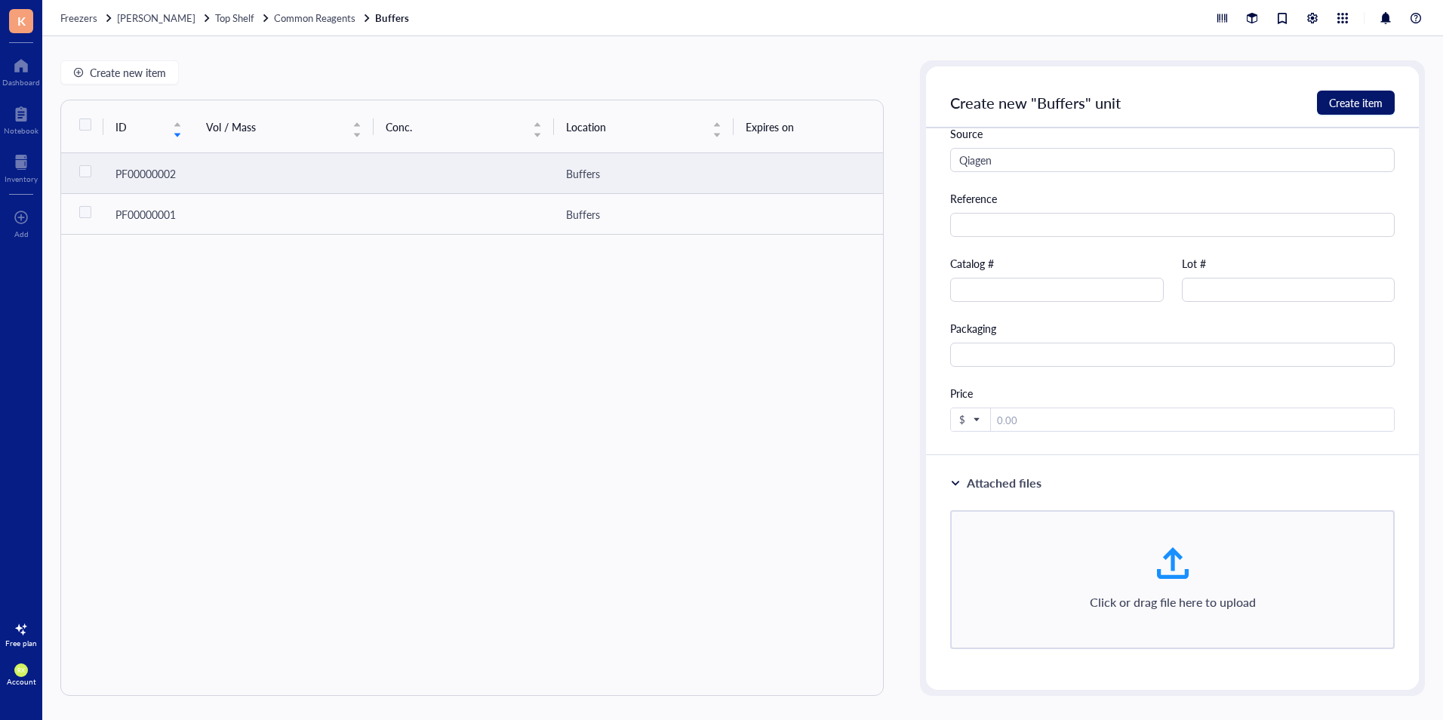
click at [1356, 100] on span "Create item" at bounding box center [1356, 103] width 54 height 12
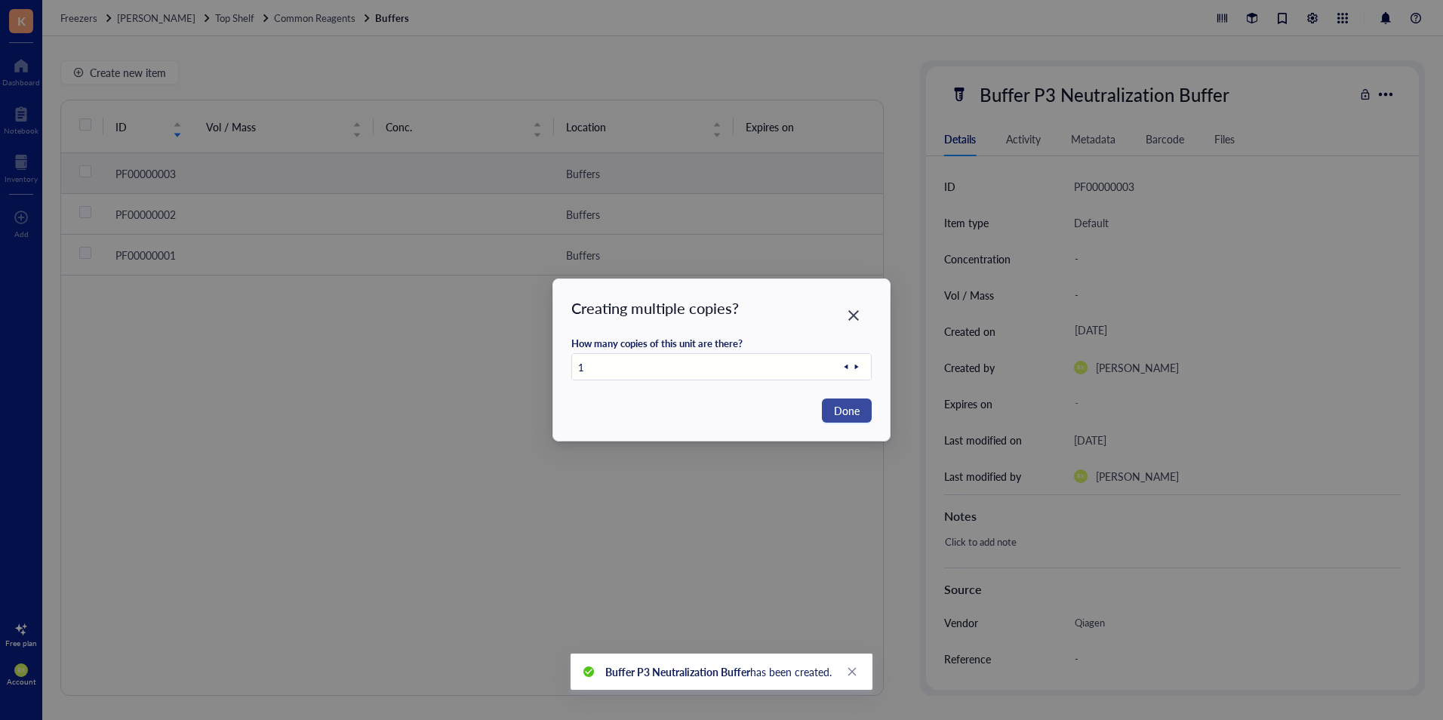
click at [846, 415] on span "Done" at bounding box center [847, 410] width 26 height 17
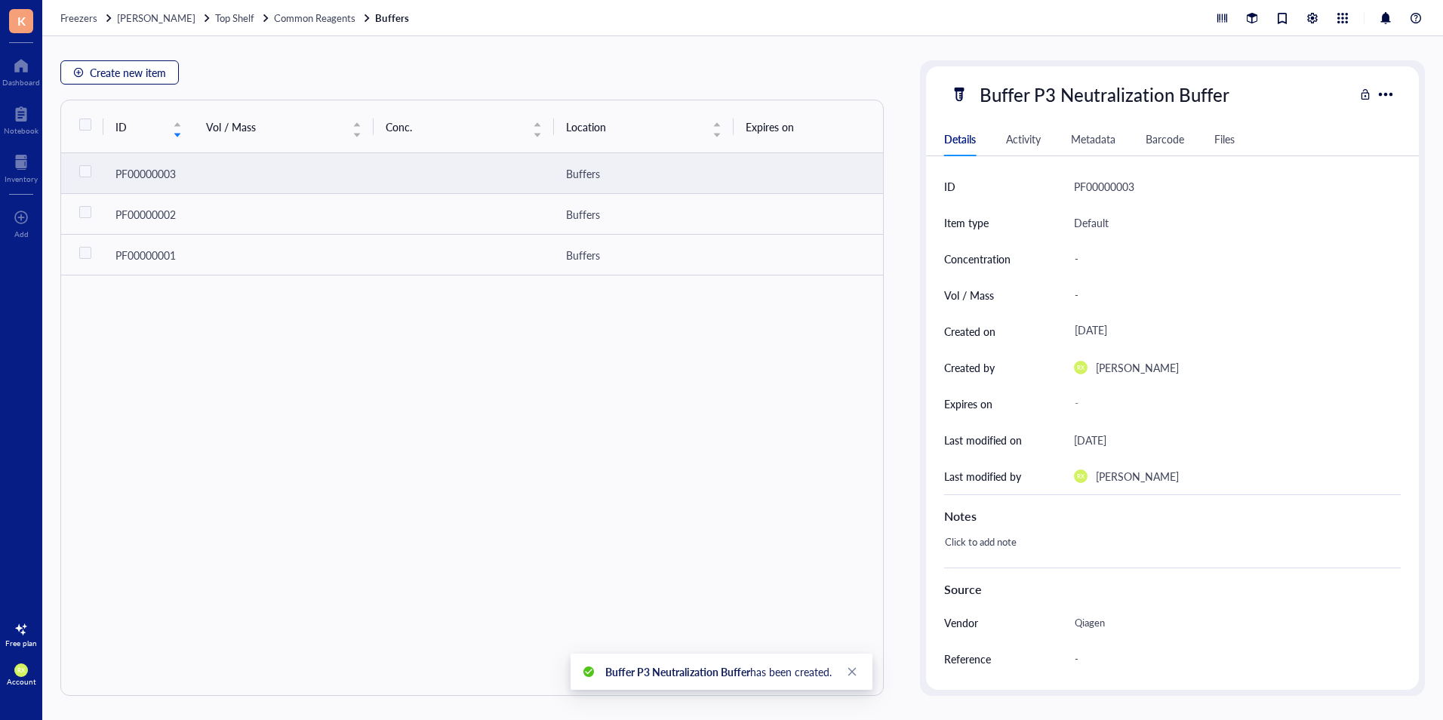
drag, startPoint x: 100, startPoint y: 74, endPoint x: 490, endPoint y: 97, distance: 390.7
click at [100, 74] on span "Create new item" at bounding box center [128, 72] width 76 height 12
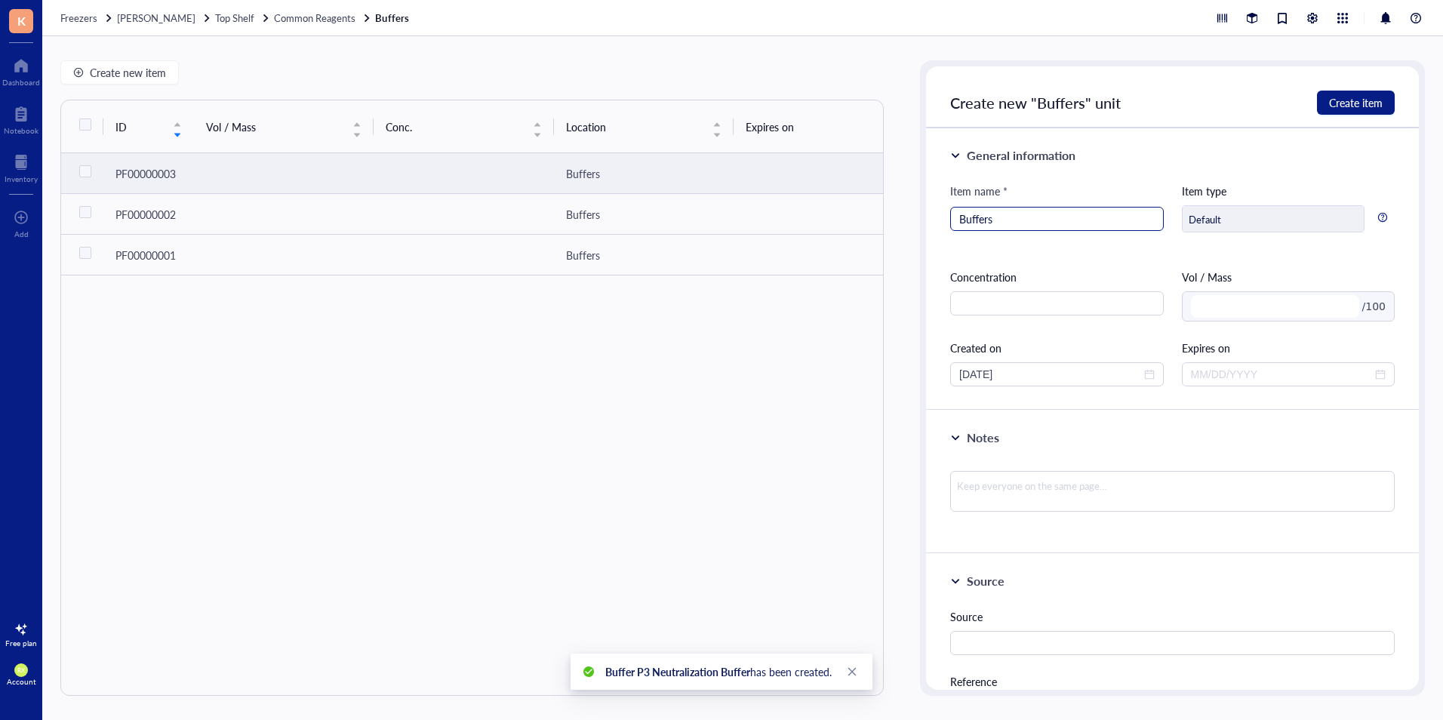
click at [997, 220] on input "Buffers" at bounding box center [1056, 218] width 195 height 23
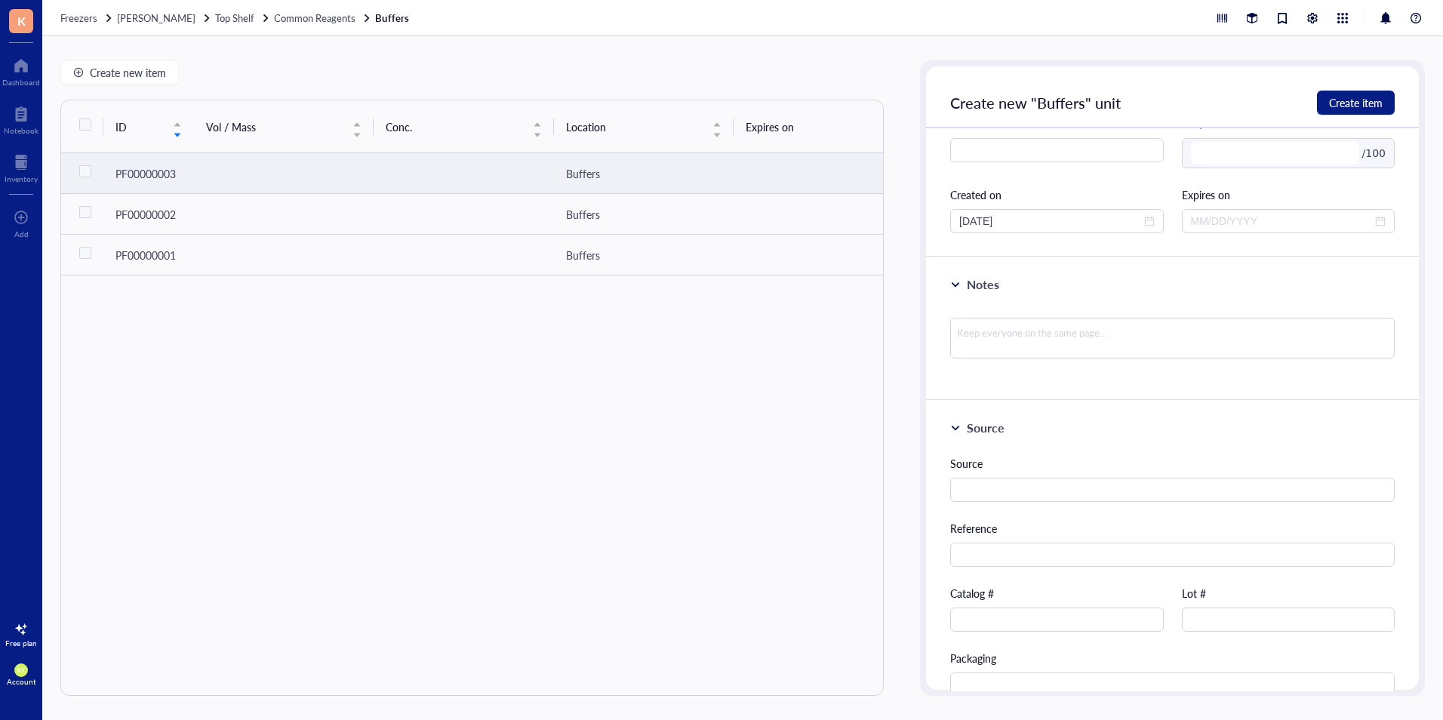
scroll to position [226, 0]
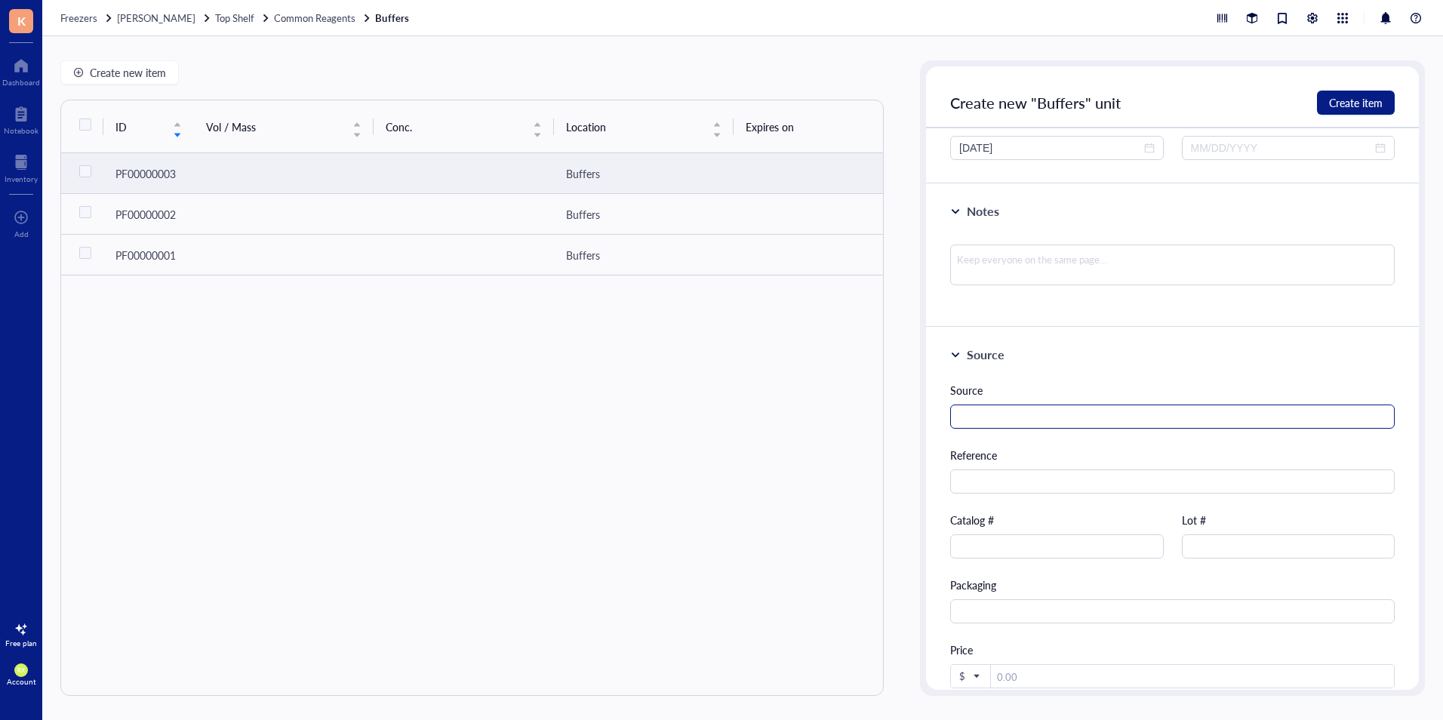
type input "Buffer P1 Resuspension buffer"
click at [1092, 423] on input "text" at bounding box center [1172, 416] width 444 height 24
type input "Qiagen"
click at [1340, 103] on span "Create item" at bounding box center [1356, 103] width 54 height 12
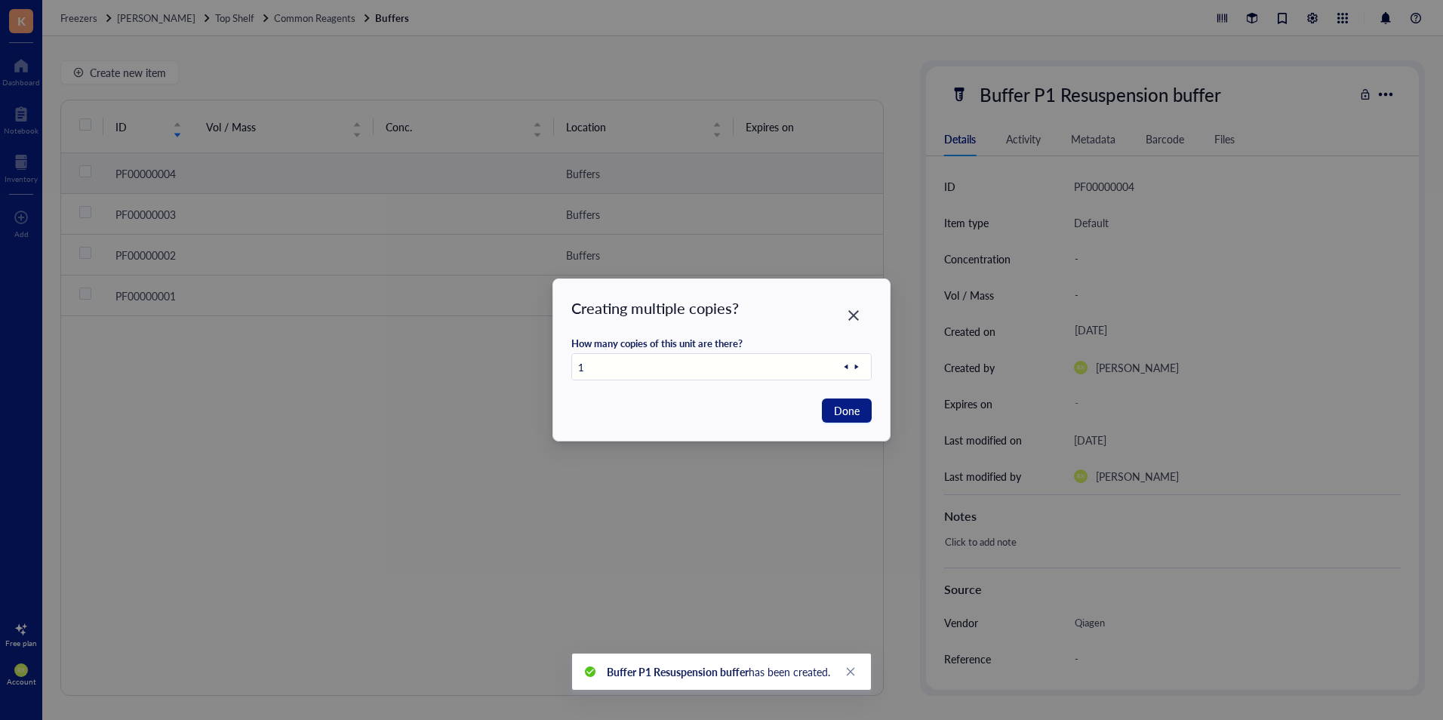
click at [840, 423] on div "Creating multiple copies? How many copies of this unit are there? 1 Done" at bounding box center [721, 359] width 336 height 161
click at [850, 412] on span "Done" at bounding box center [847, 410] width 26 height 17
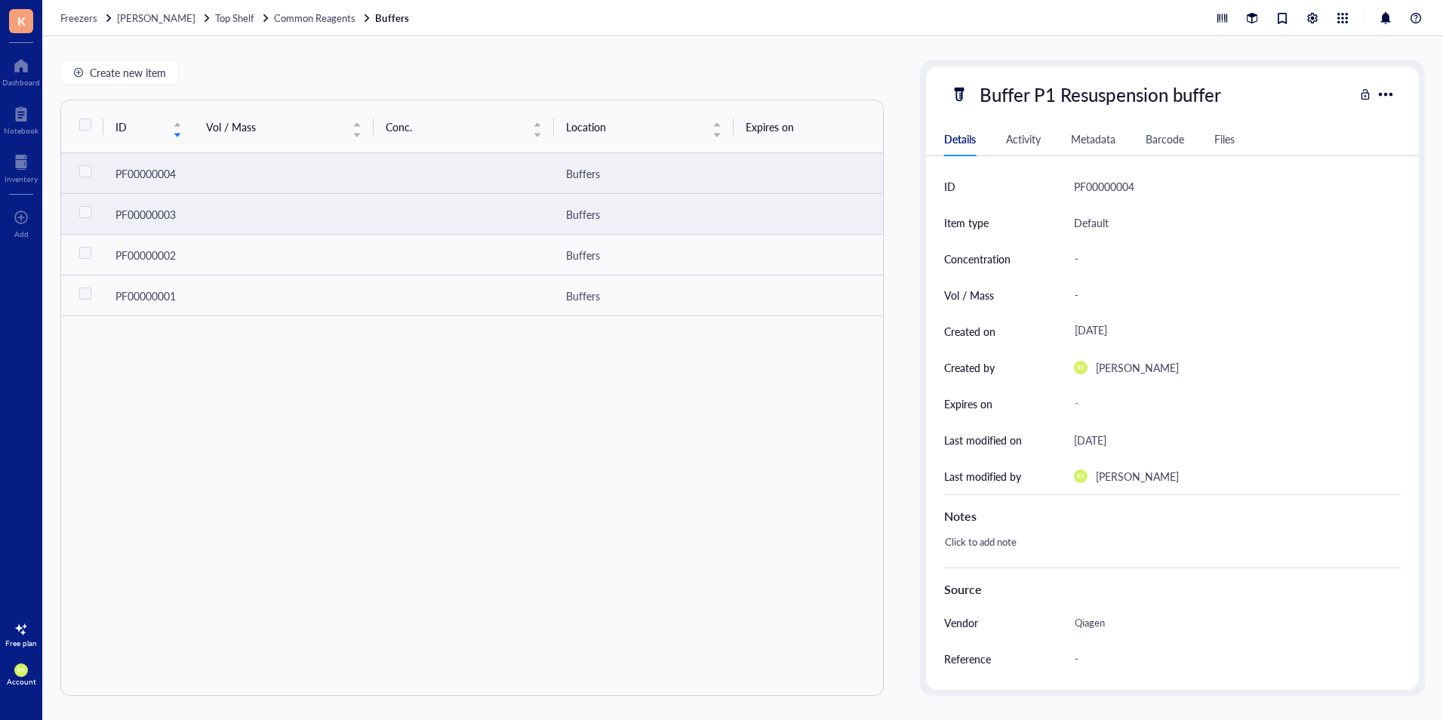
click at [487, 203] on td at bounding box center [463, 214] width 180 height 41
click at [444, 231] on td at bounding box center [463, 214] width 180 height 41
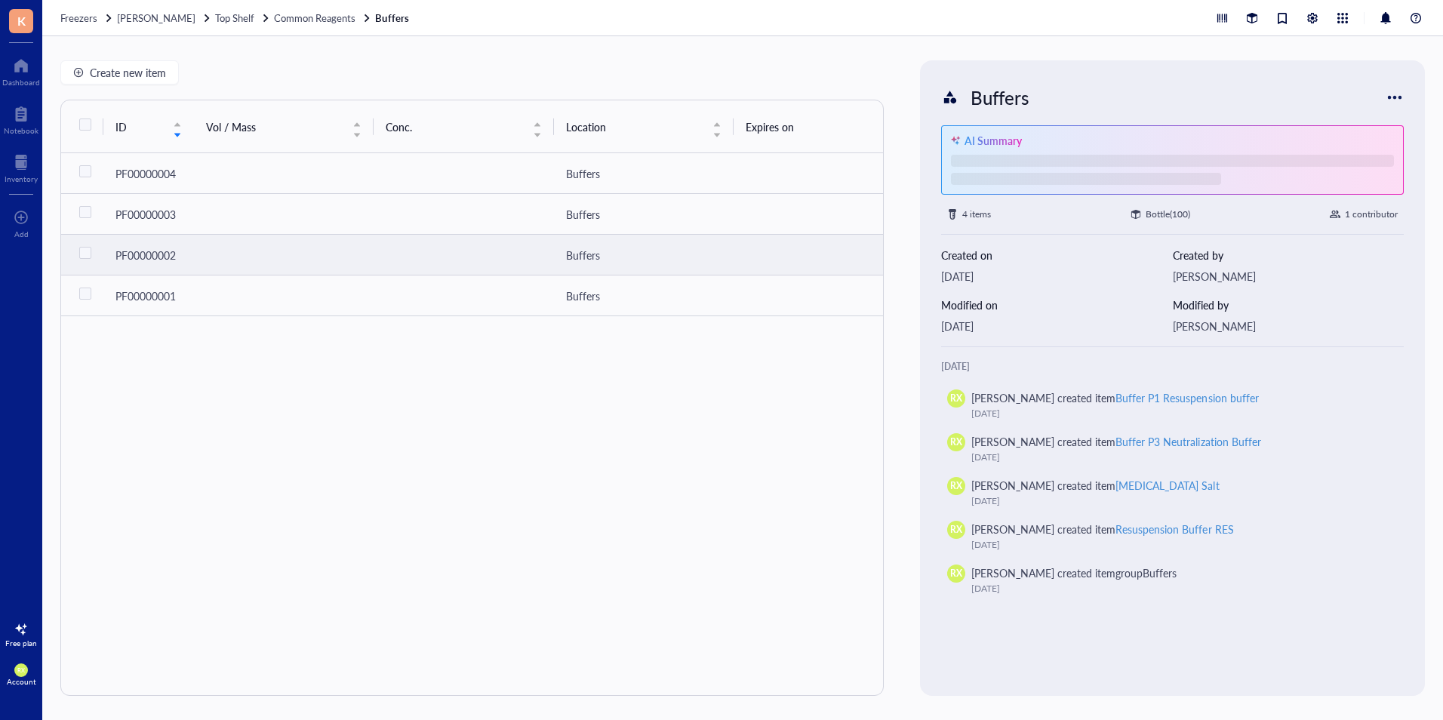
click at [435, 256] on td at bounding box center [463, 255] width 180 height 41
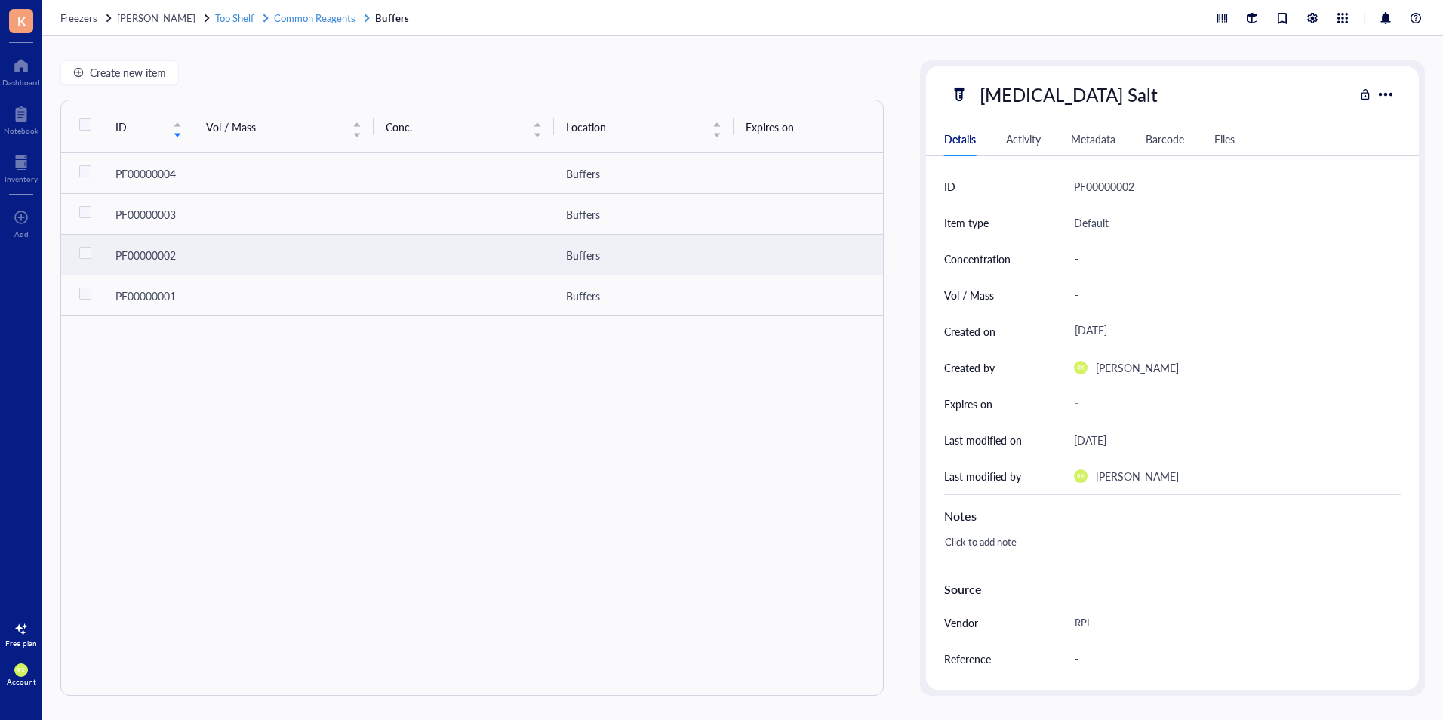
click at [327, 20] on span "Common Reagents" at bounding box center [314, 18] width 81 height 14
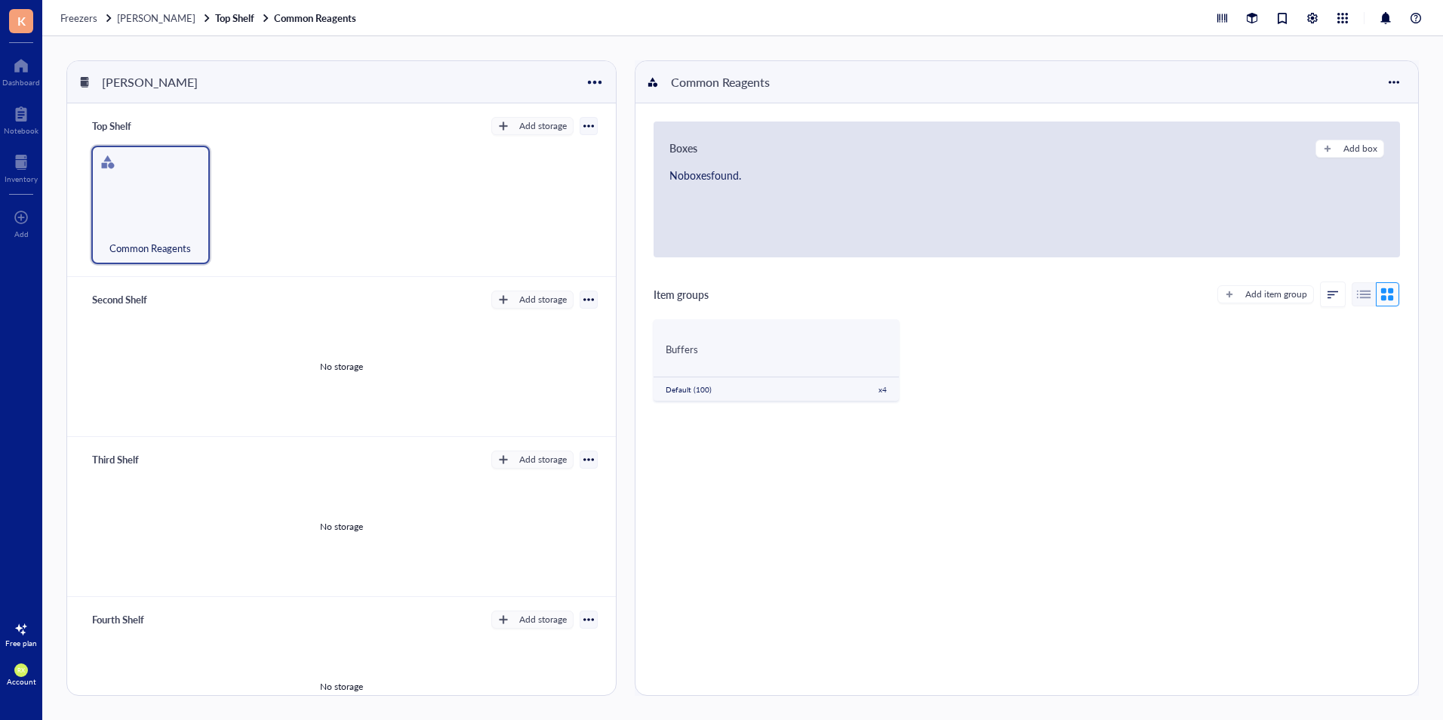
click at [362, 190] on div "Common Reagents" at bounding box center [341, 205] width 512 height 118
click at [795, 350] on div "Buffers" at bounding box center [775, 350] width 220 height 14
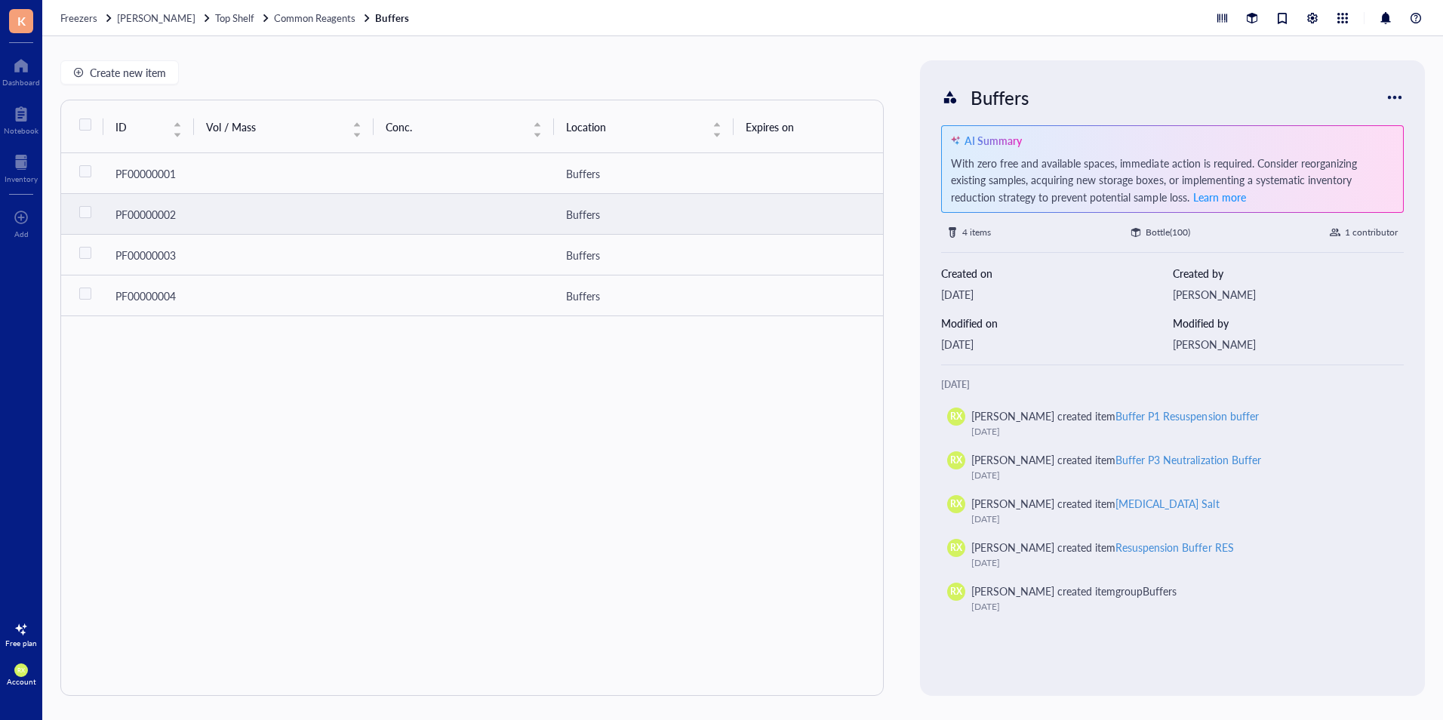
click at [328, 204] on td at bounding box center [284, 214] width 180 height 41
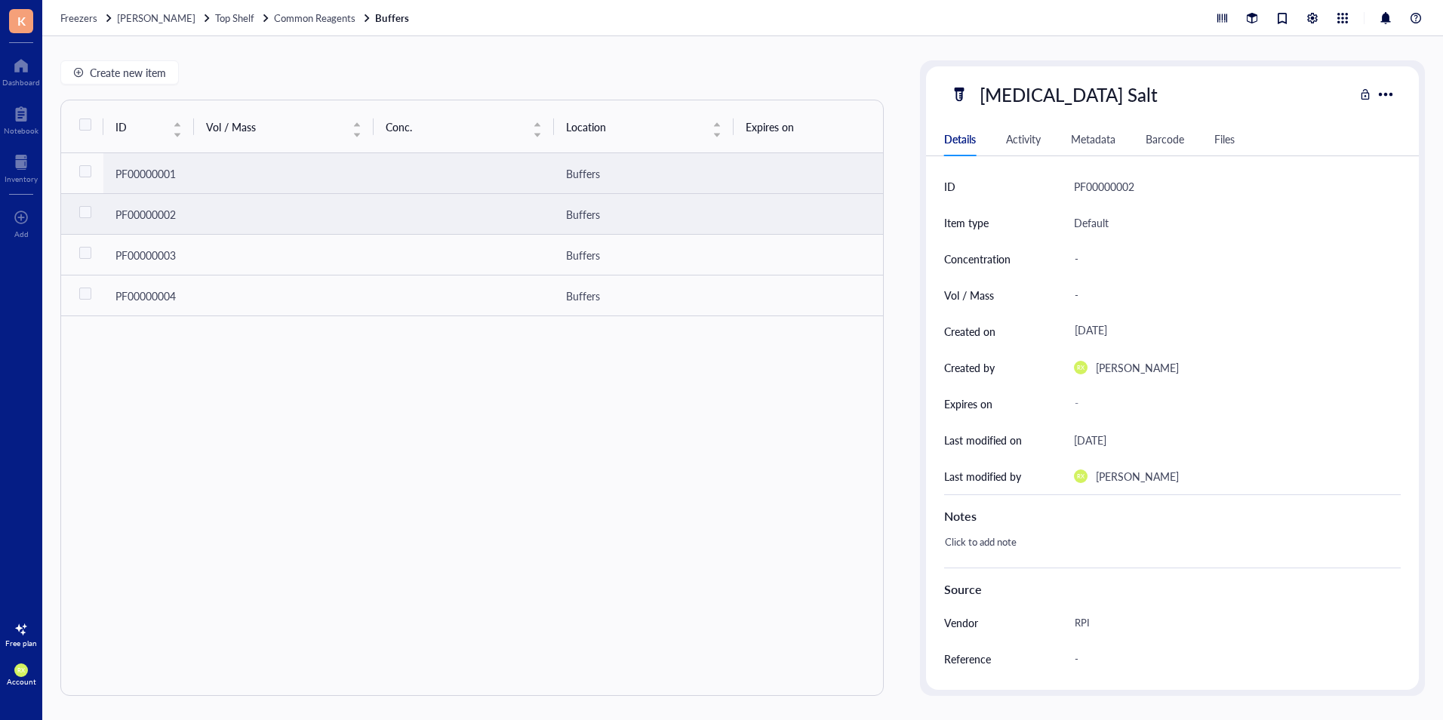
drag, startPoint x: 240, startPoint y: 213, endPoint x: 285, endPoint y: 197, distance: 48.0
click at [285, 197] on td at bounding box center [284, 214] width 180 height 41
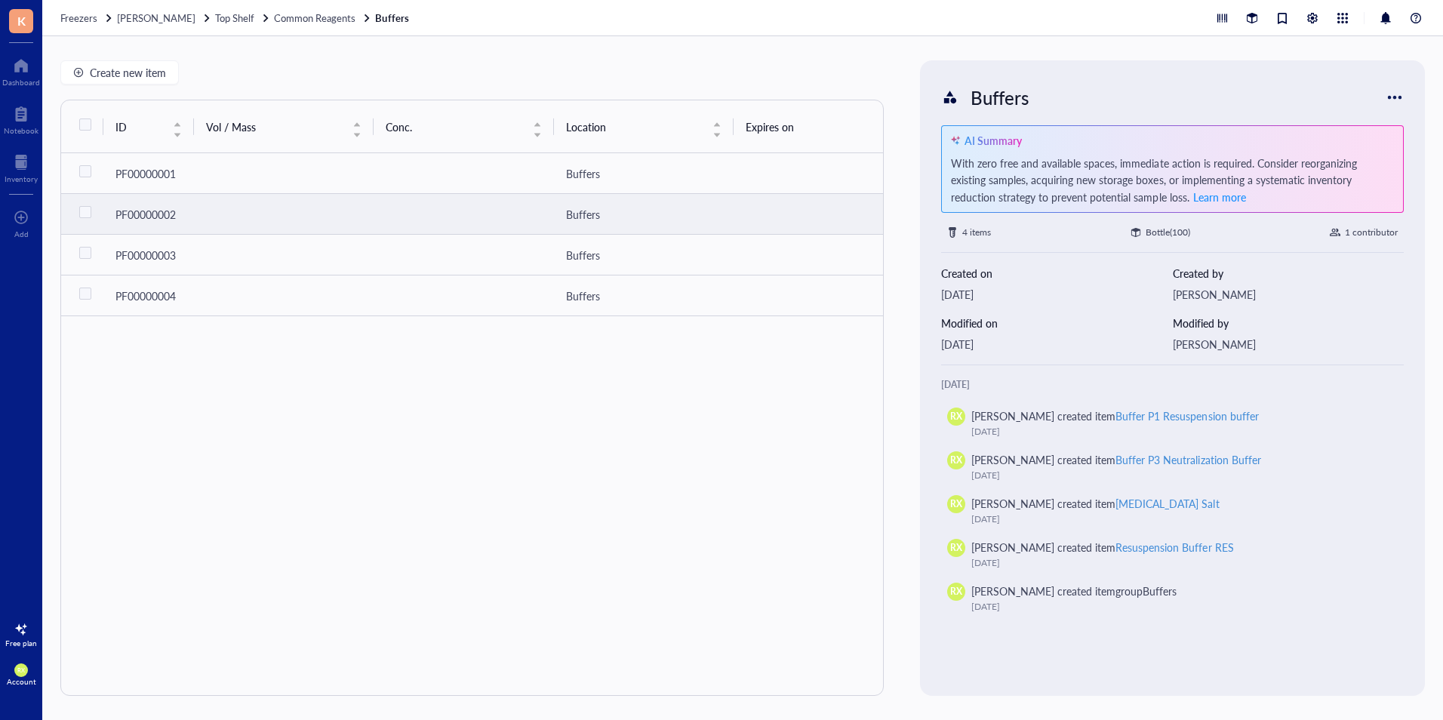
drag, startPoint x: 309, startPoint y: 220, endPoint x: 668, endPoint y: 220, distance: 359.1
click at [668, 220] on div "Buffers" at bounding box center [643, 214] width 155 height 17
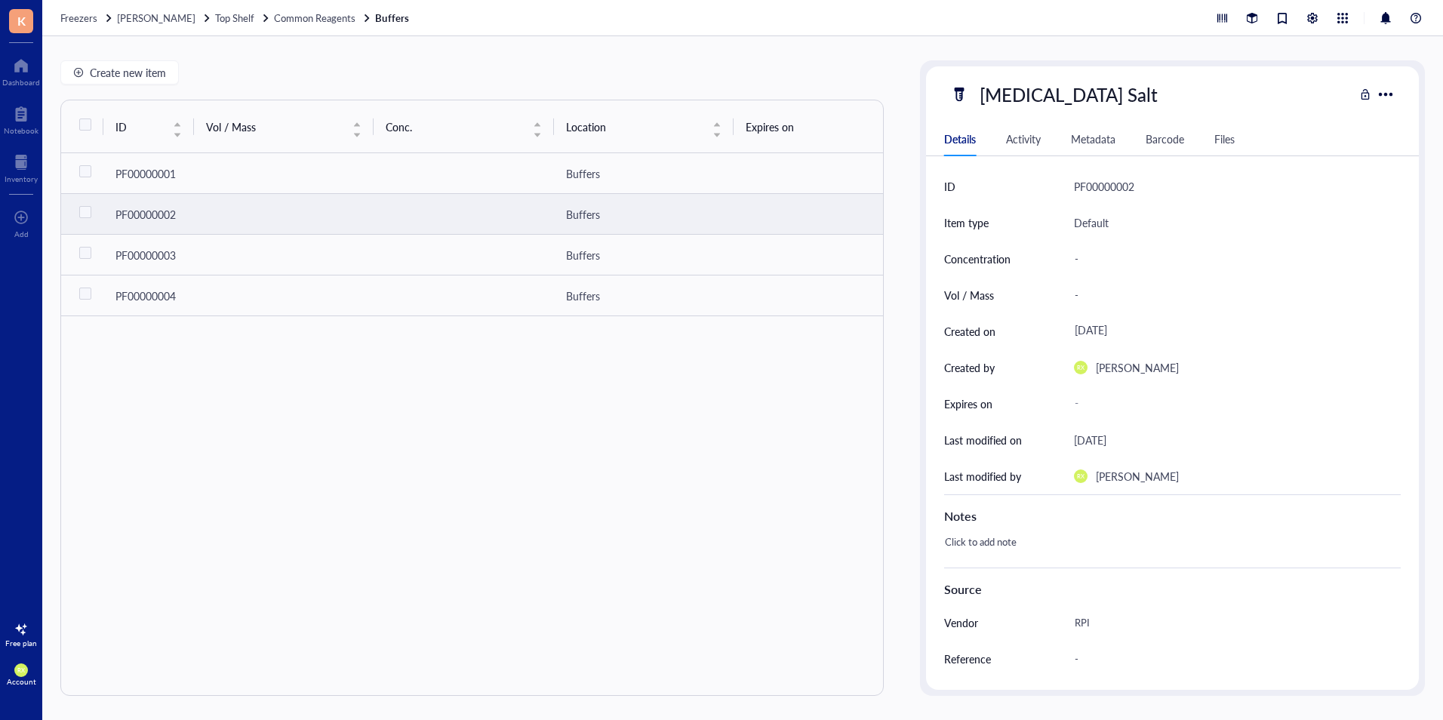
click at [415, 213] on td at bounding box center [463, 214] width 180 height 41
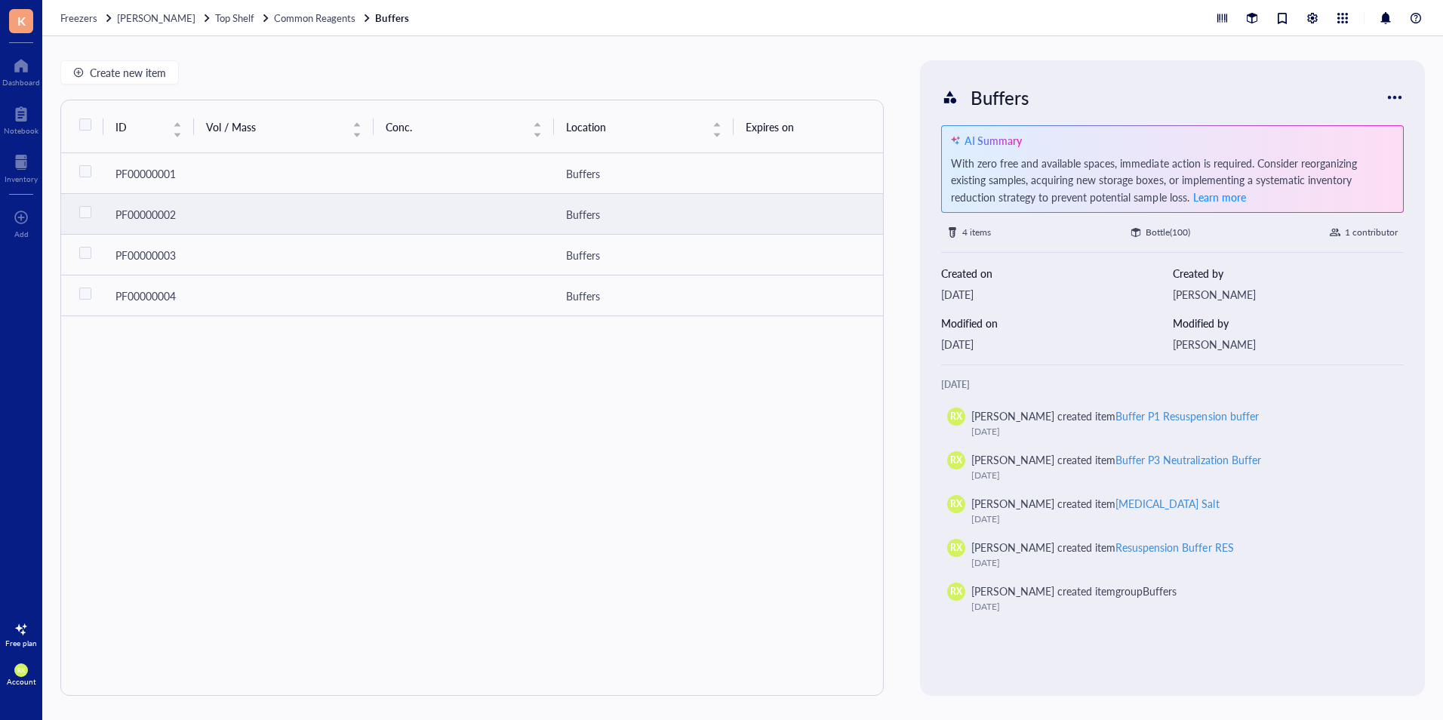
click at [601, 210] on div "Buffers" at bounding box center [643, 214] width 155 height 17
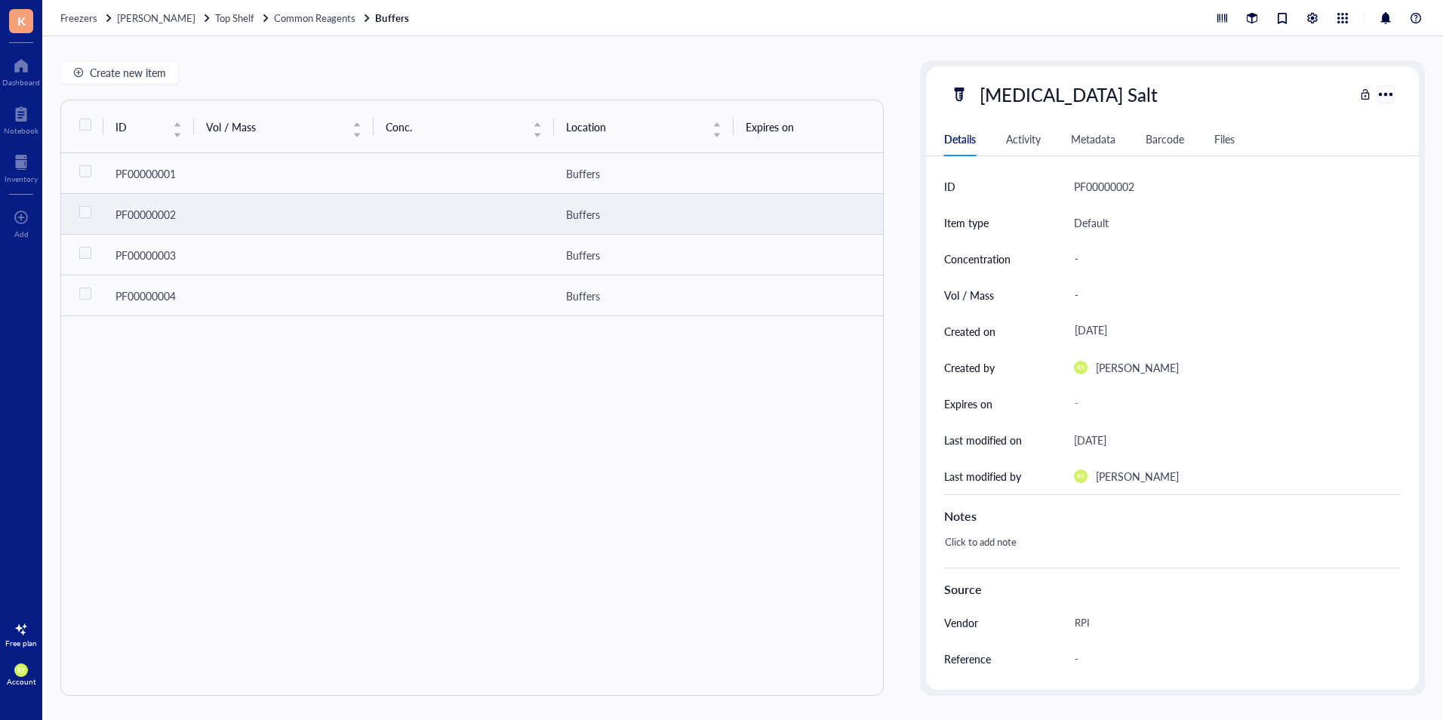
click at [1390, 94] on div at bounding box center [1385, 94] width 22 height 22
click at [1361, 171] on div "Move selected" at bounding box center [1340, 175] width 86 height 14
click at [1390, 96] on div at bounding box center [1385, 94] width 22 height 22
click at [1319, 176] on div "Move selected" at bounding box center [1328, 175] width 63 height 14
click at [90, 210] on input "checkbox" at bounding box center [85, 212] width 24 height 24
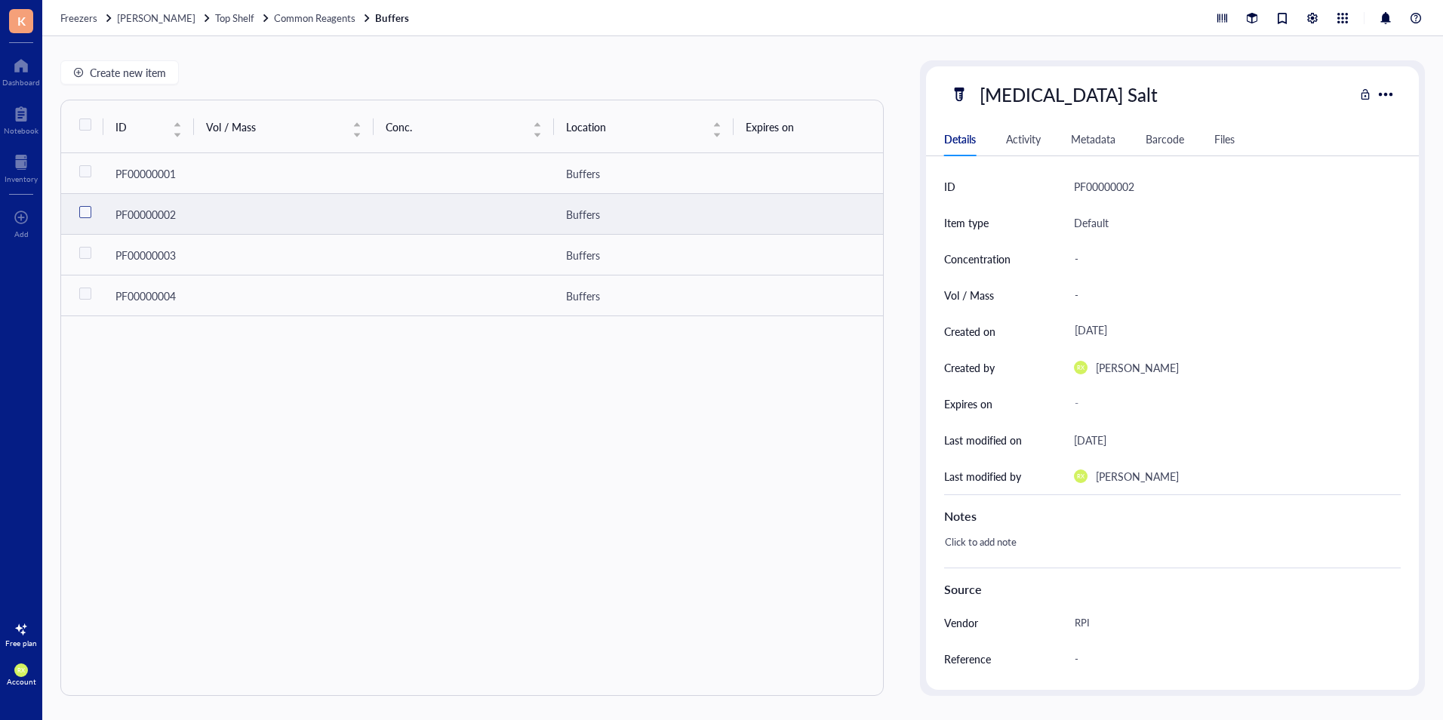
checkbox input "true"
click at [1396, 101] on div at bounding box center [1385, 94] width 22 height 22
click at [1320, 179] on div "Move selected" at bounding box center [1328, 175] width 63 height 14
drag, startPoint x: 115, startPoint y: 215, endPoint x: 251, endPoint y: 204, distance: 136.3
click at [250, 205] on tr "PF00000002 Buffers RX [PERSON_NAME] [DATE]" at bounding box center [780, 214] width 1438 height 41
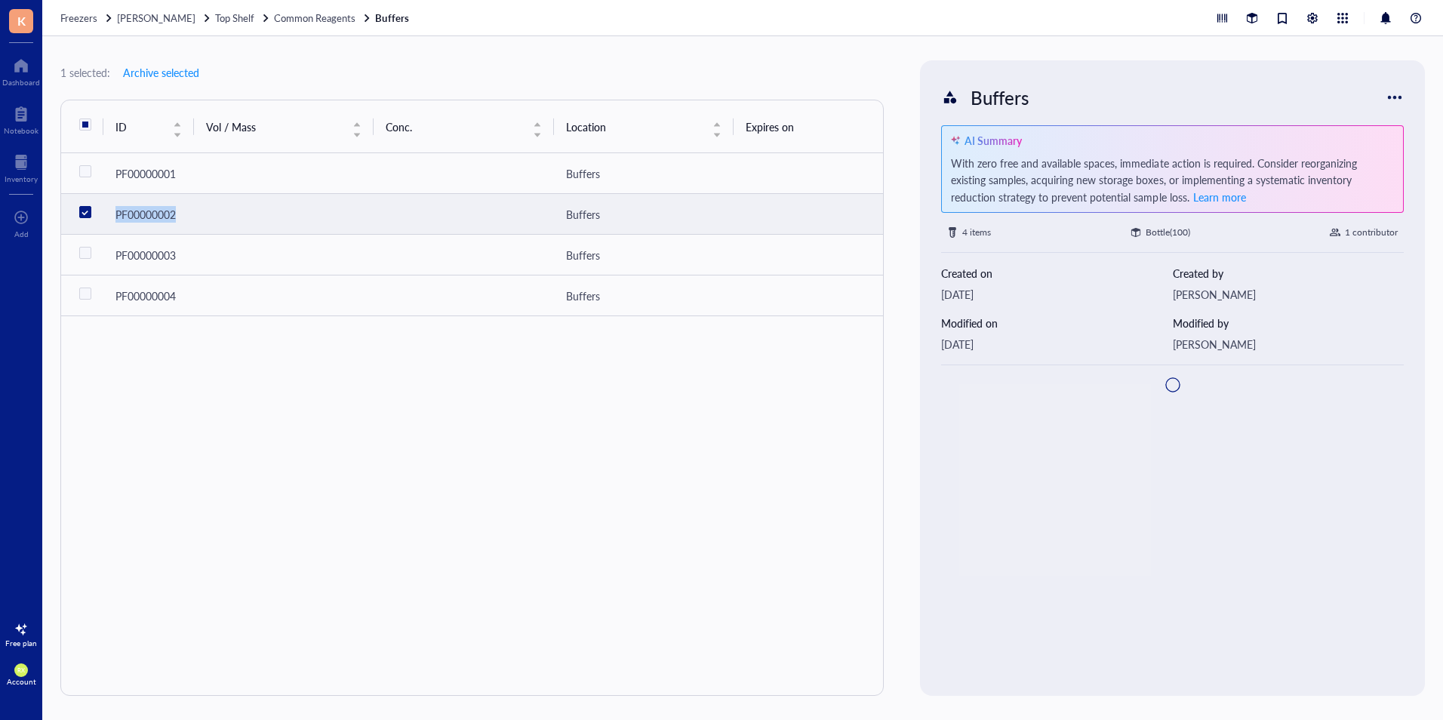
click at [253, 203] on td at bounding box center [284, 214] width 180 height 41
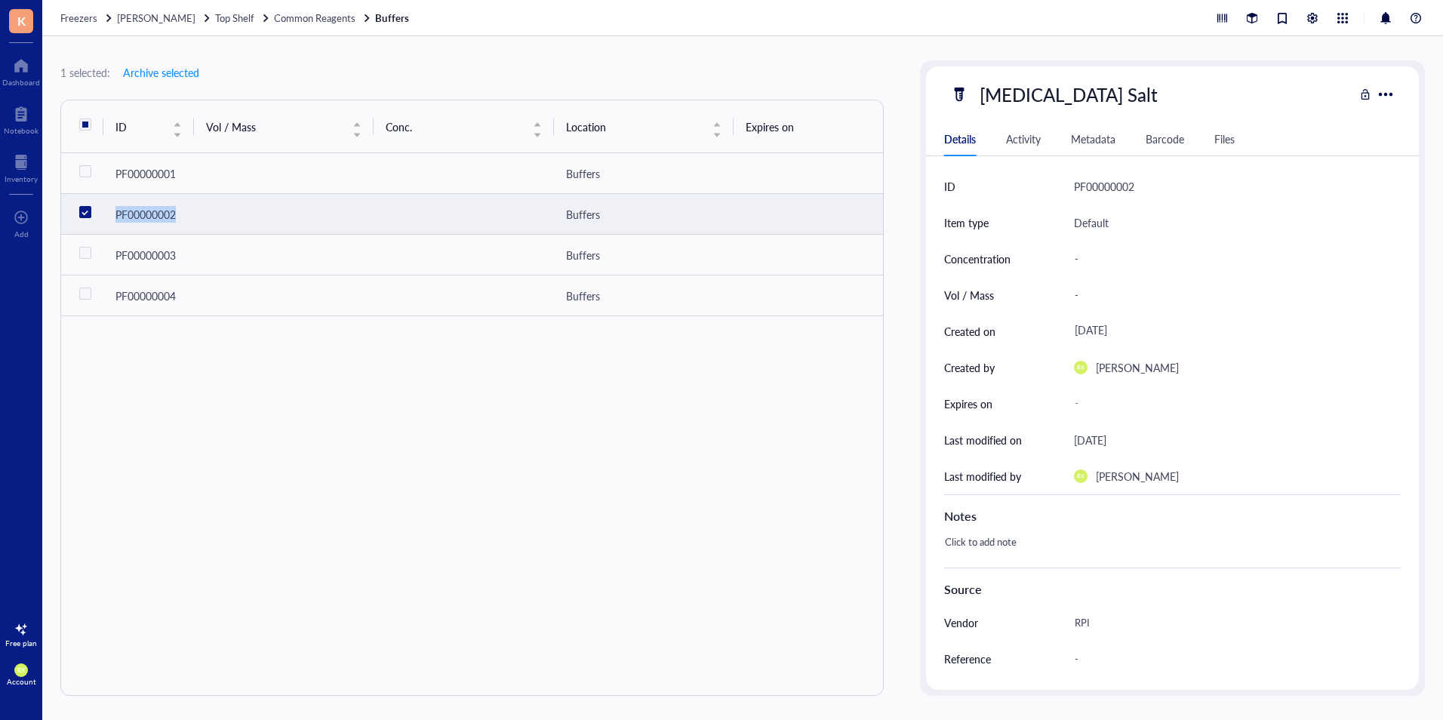
click at [269, 207] on td at bounding box center [284, 214] width 180 height 41
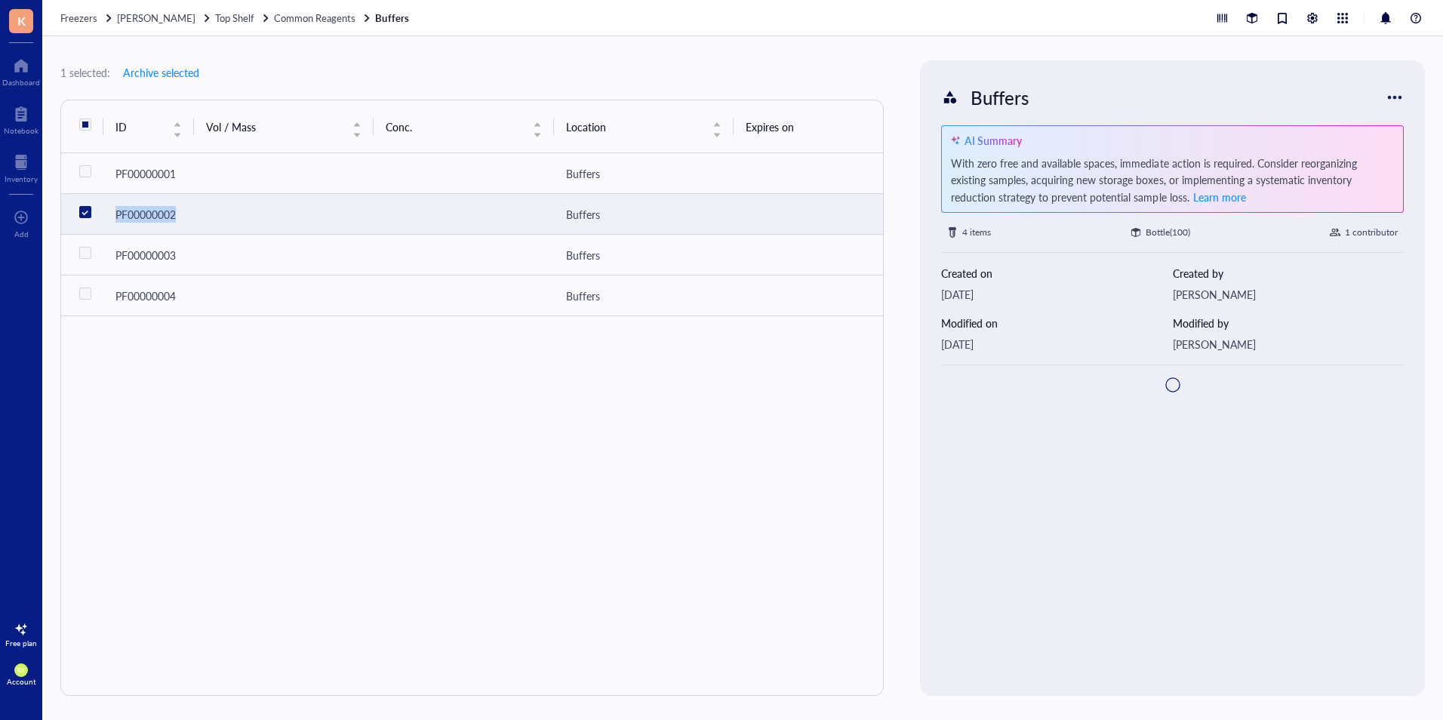
click at [269, 210] on td at bounding box center [284, 214] width 180 height 41
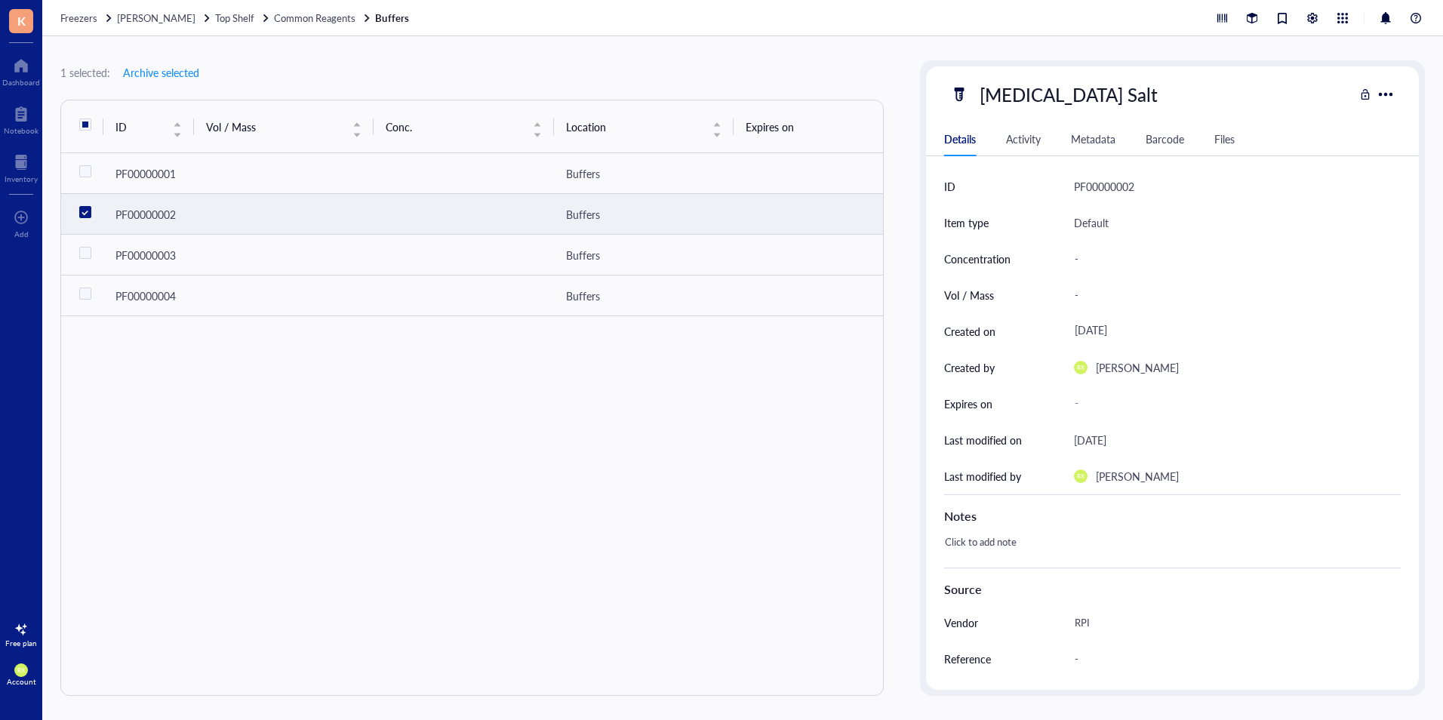
click at [1239, 121] on div "[MEDICAL_DATA] Salt Details Activity Metadata Barcode Files ID PF00000002 Item …" at bounding box center [1172, 377] width 493 height 623
click at [1231, 138] on div "Files" at bounding box center [1224, 139] width 20 height 17
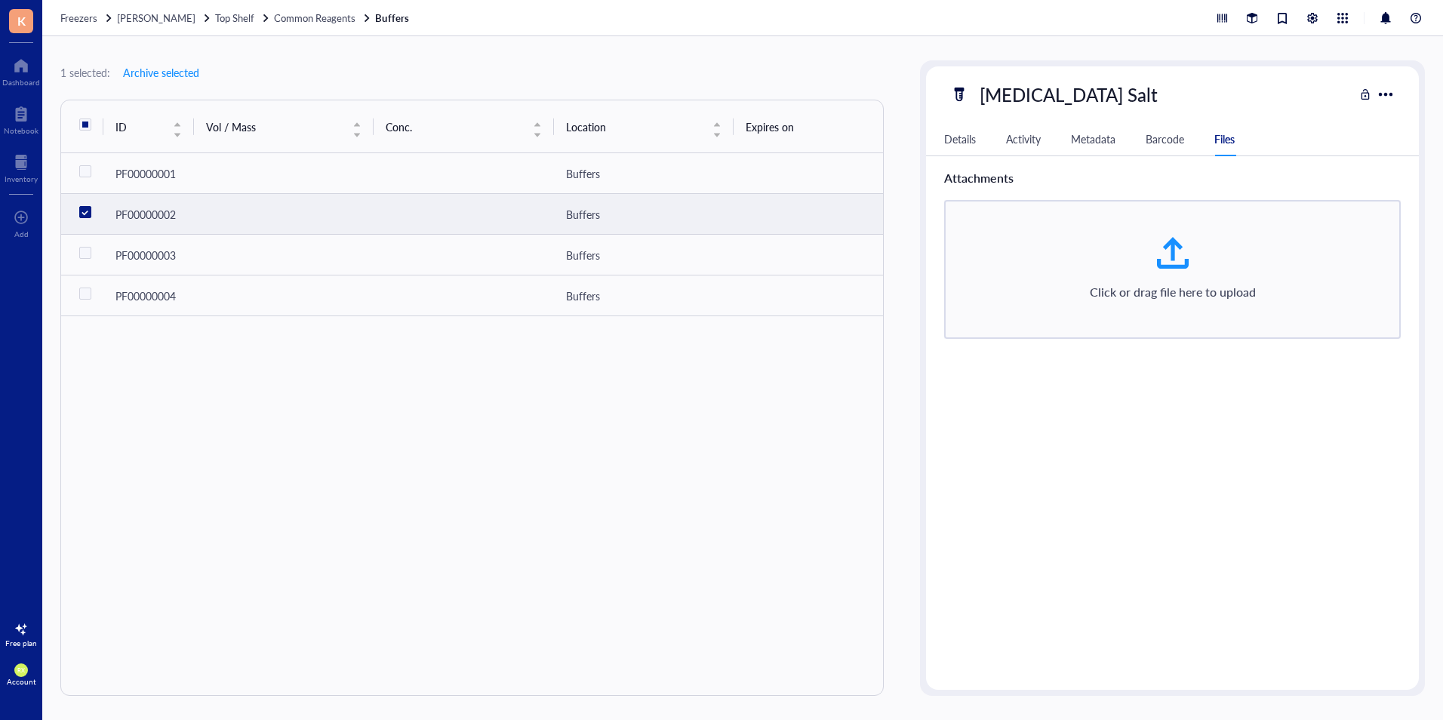
click at [946, 140] on div "Details" at bounding box center [960, 139] width 32 height 17
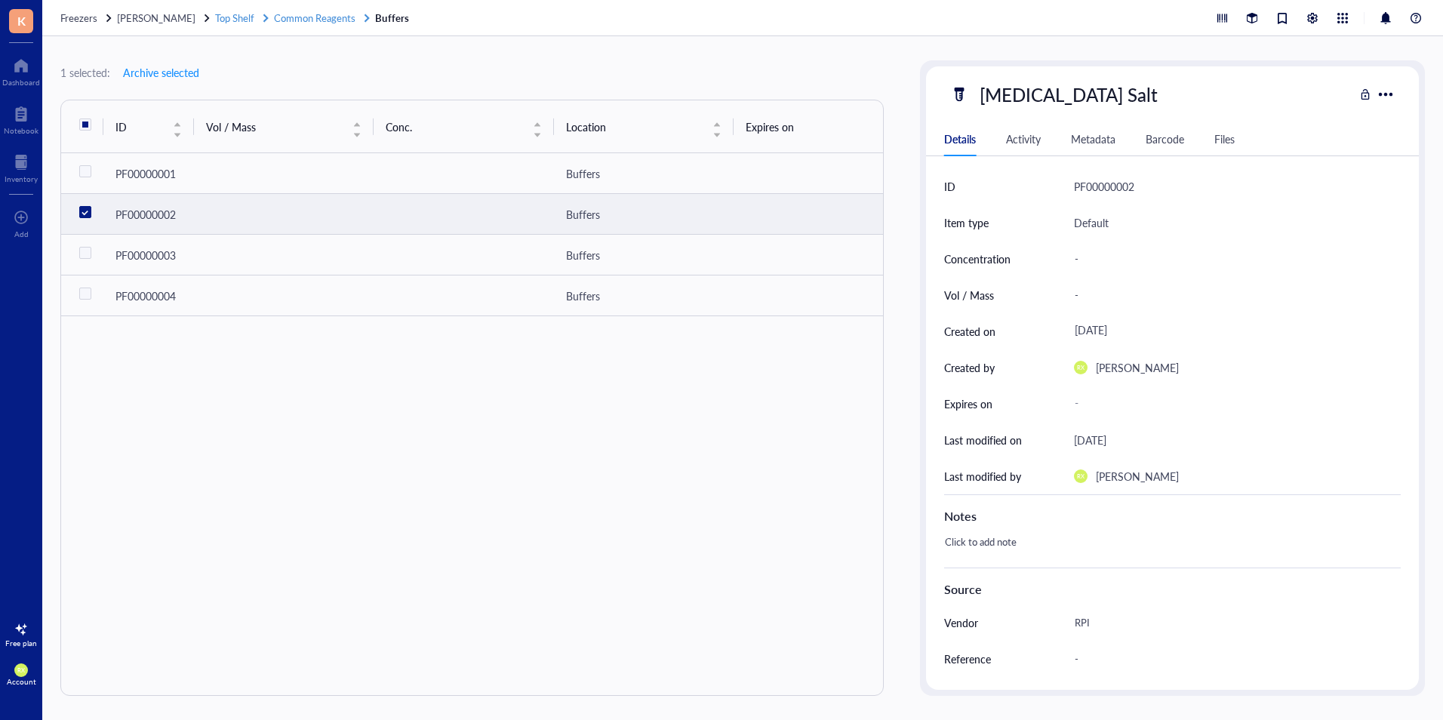
click at [276, 17] on span "Common Reagents" at bounding box center [314, 18] width 81 height 14
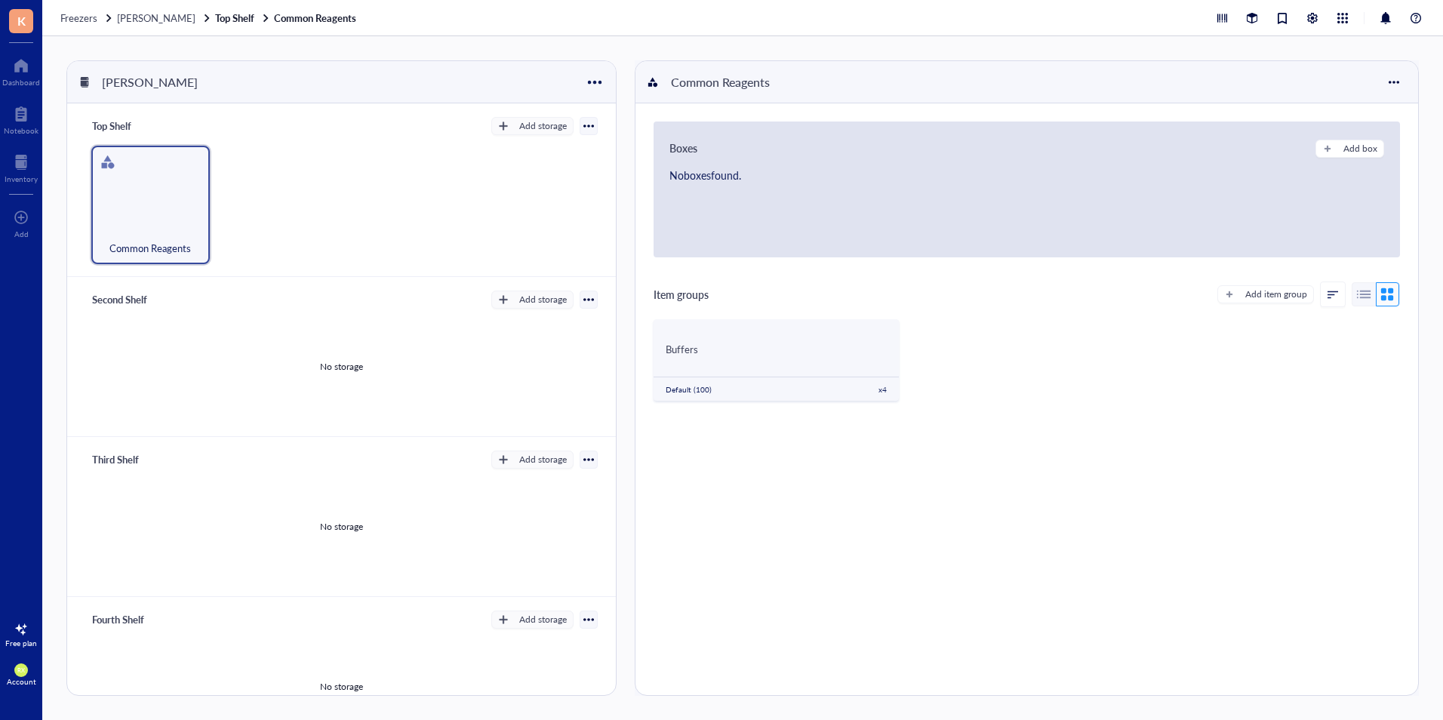
click at [422, 210] on div "Common Reagents" at bounding box center [341, 205] width 512 height 118
click at [519, 125] on div "Add storage" at bounding box center [543, 126] width 48 height 14
drag, startPoint x: 423, startPoint y: 173, endPoint x: 351, endPoint y: 197, distance: 76.3
click at [422, 172] on div "Common Reagents" at bounding box center [341, 205] width 512 height 118
click at [1351, 144] on div "Add box" at bounding box center [1360, 149] width 34 height 14
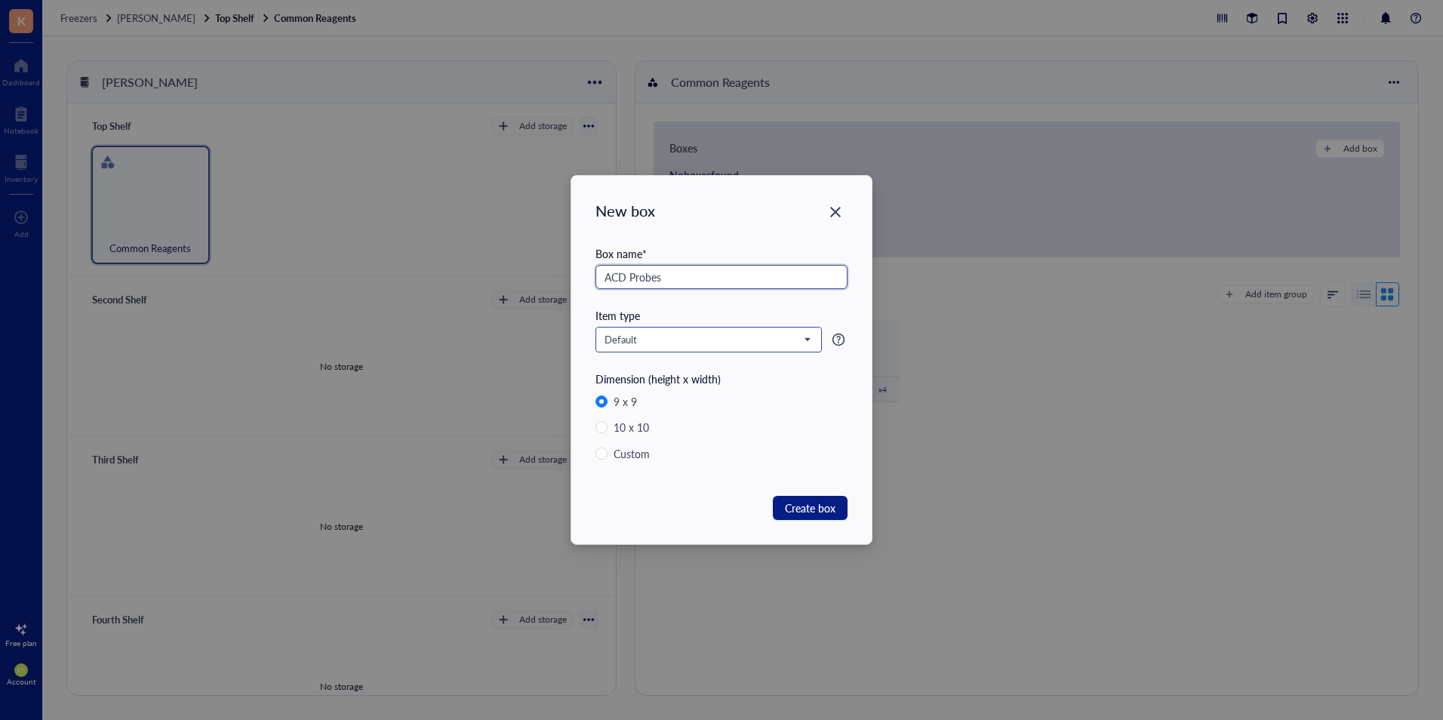
type input "ACD Probes"
click at [751, 330] on input "search" at bounding box center [701, 339] width 195 height 23
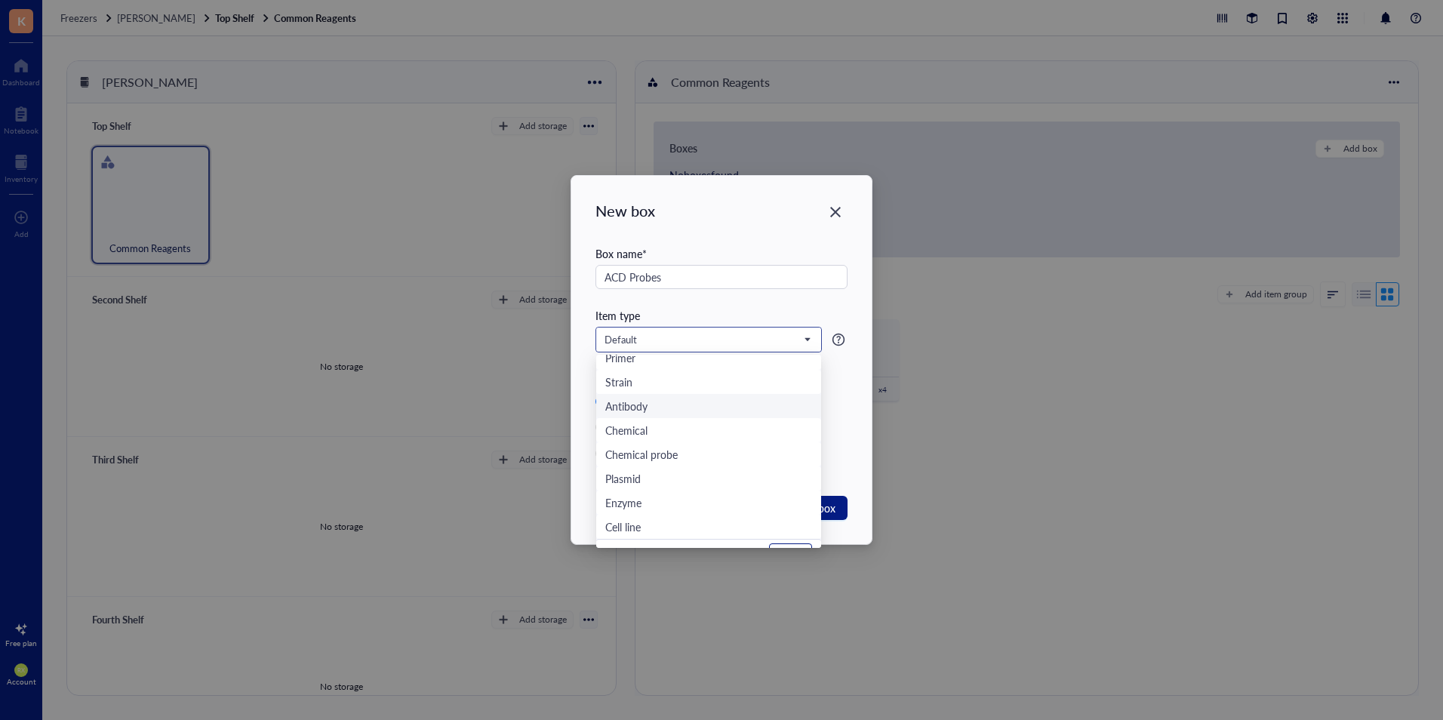
scroll to position [48, 0]
click at [756, 307] on div "Item type" at bounding box center [721, 315] width 252 height 17
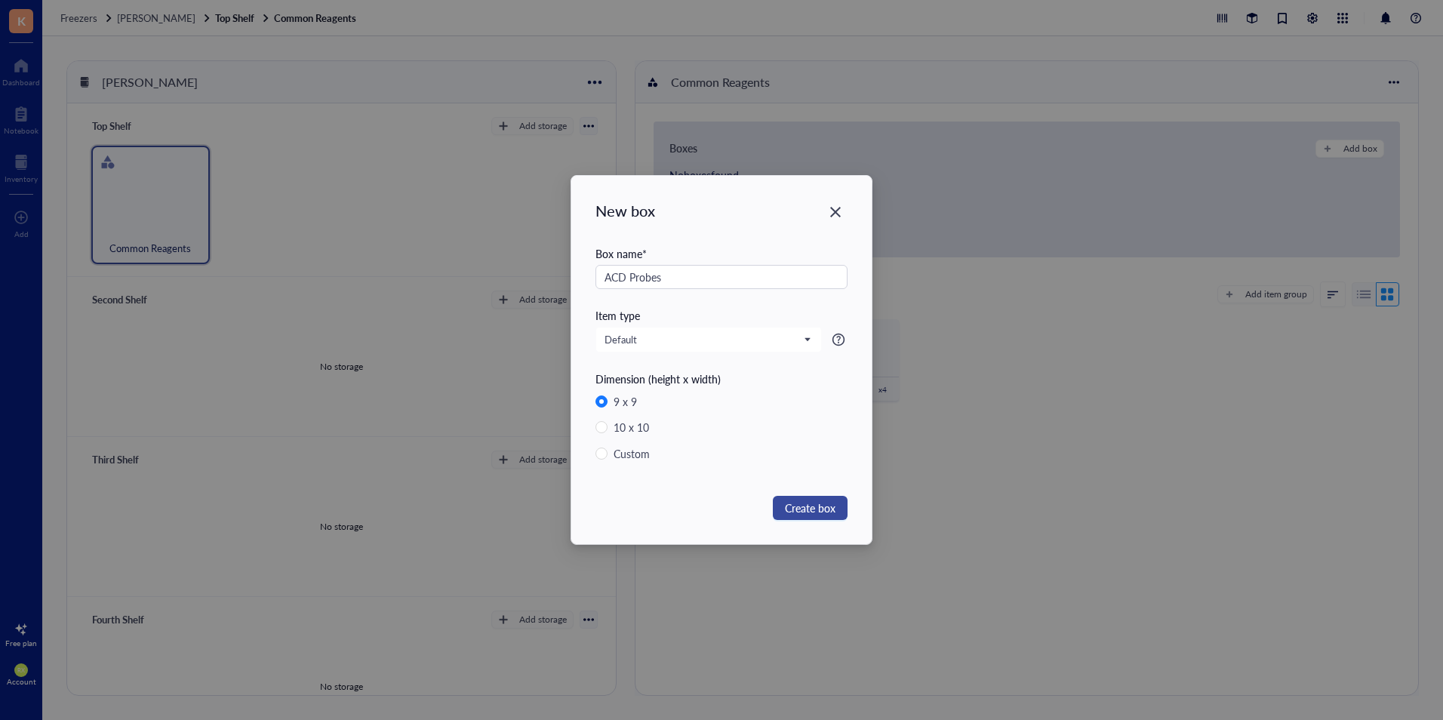
click at [826, 506] on span "Create box" at bounding box center [810, 507] width 51 height 17
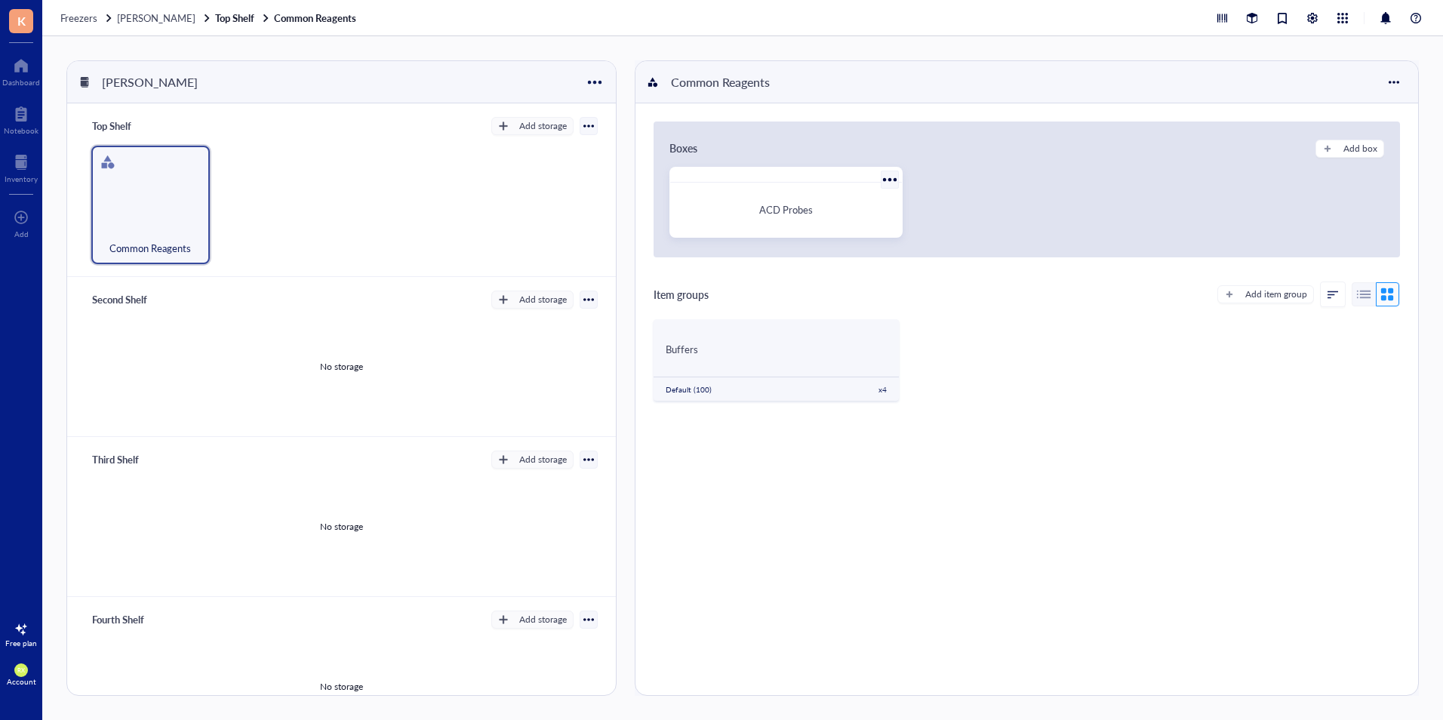
click at [794, 212] on span "ACD Probes" at bounding box center [786, 209] width 54 height 14
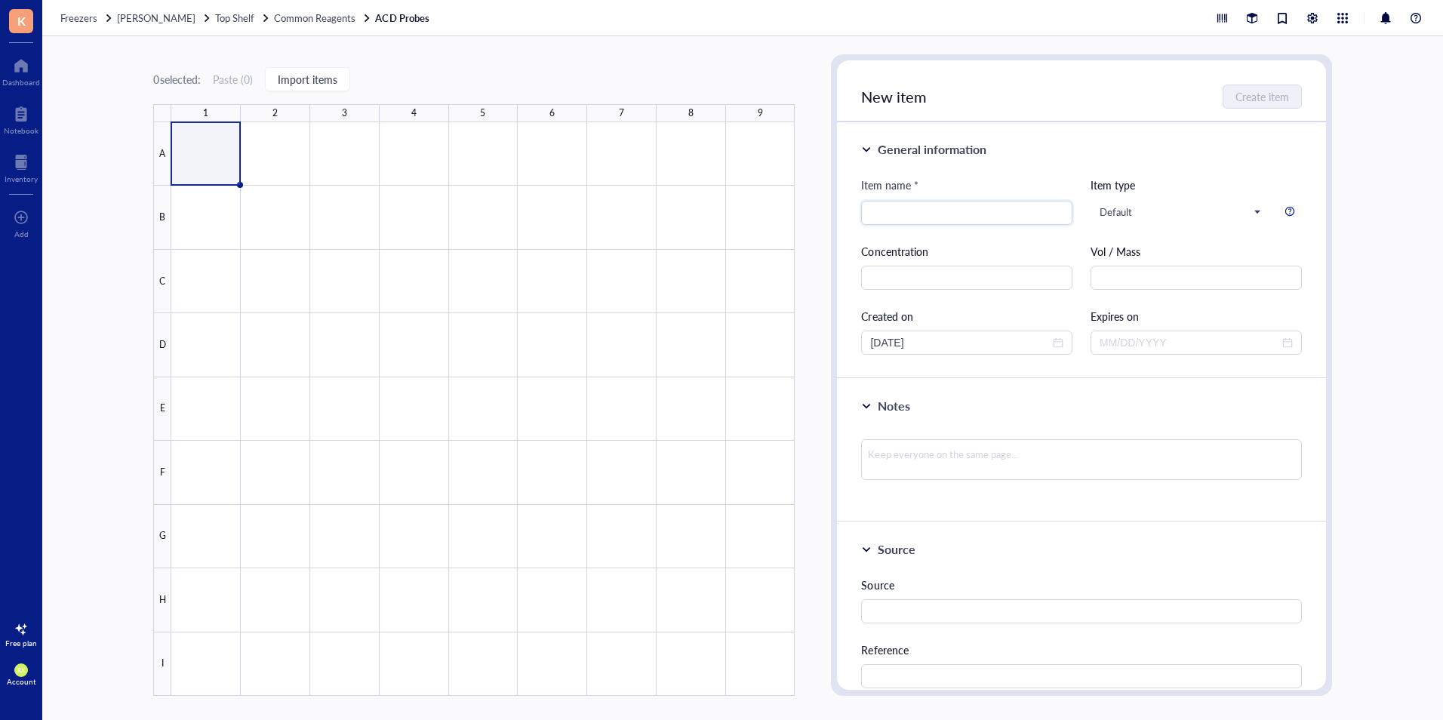
click at [203, 154] on div at bounding box center [482, 408] width 623 height 573
click at [204, 149] on div at bounding box center [482, 408] width 623 height 573
click at [1245, 214] on span "Default" at bounding box center [1179, 212] width 160 height 14
type input "RNAscope Probe Dr-ppib"
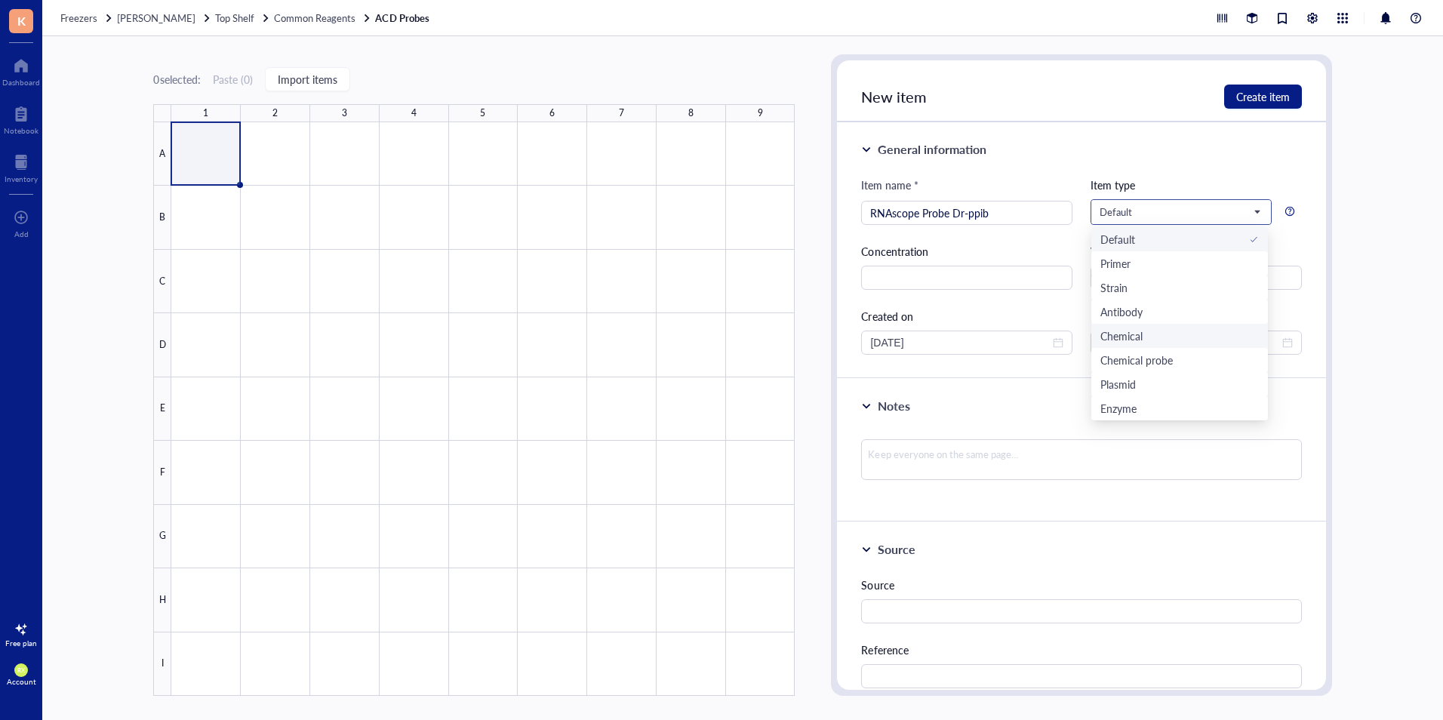
scroll to position [48, 0]
click at [1166, 317] on div "Chemical probe" at bounding box center [1136, 311] width 72 height 17
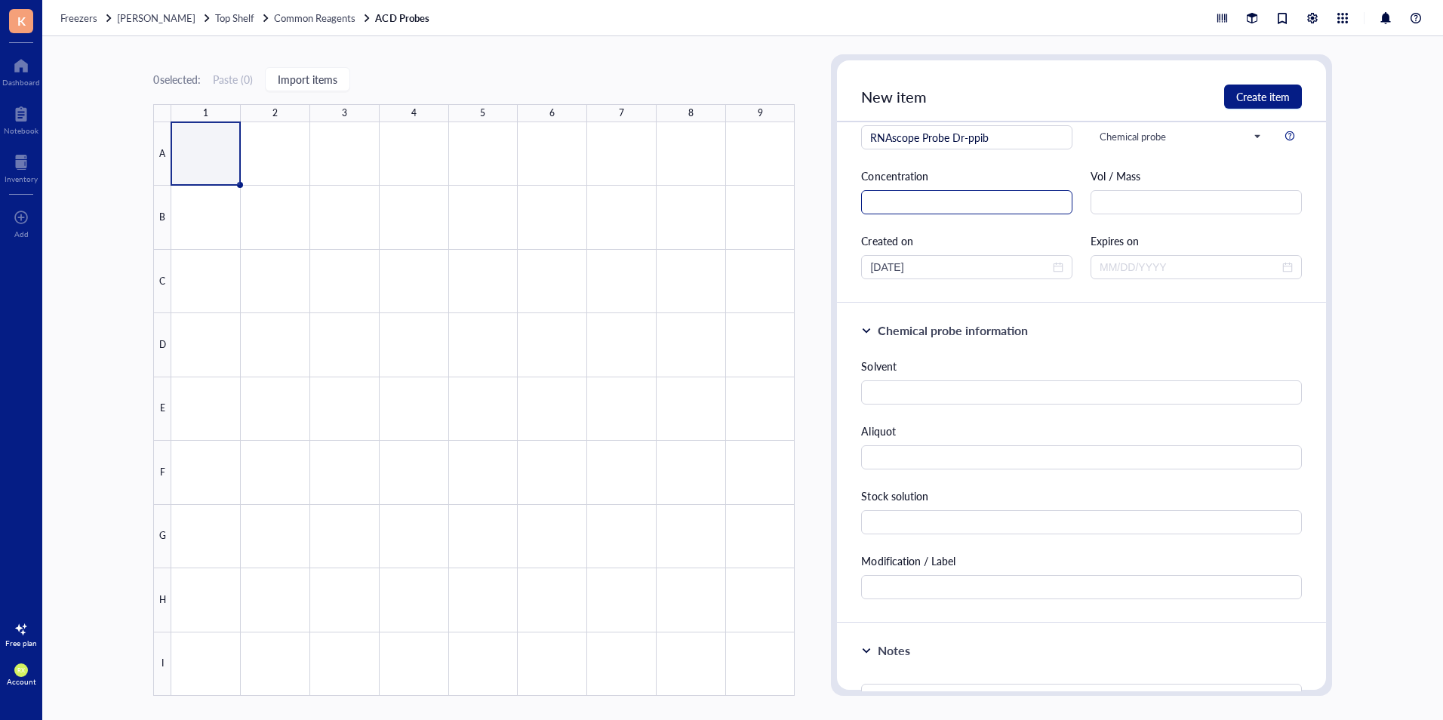
scroll to position [0, 0]
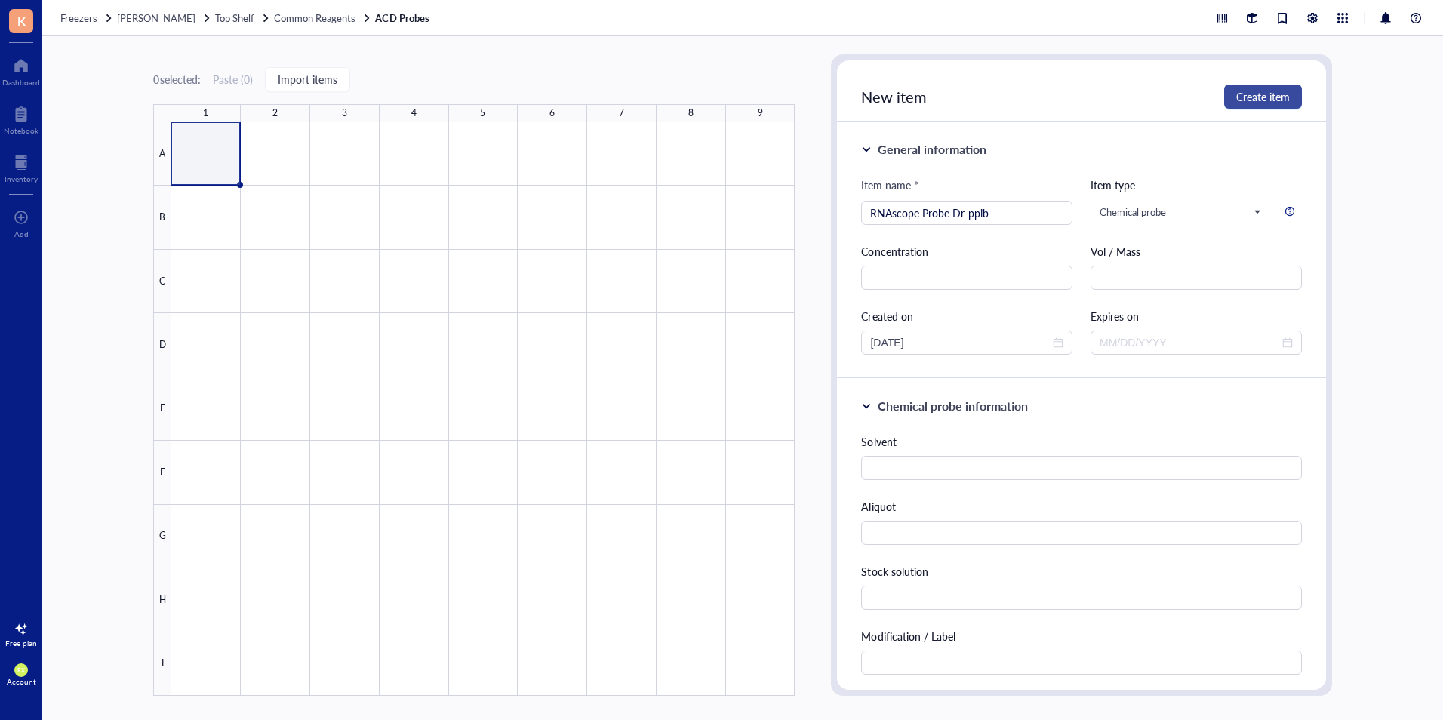
click at [1271, 88] on button "Create item" at bounding box center [1263, 96] width 78 height 24
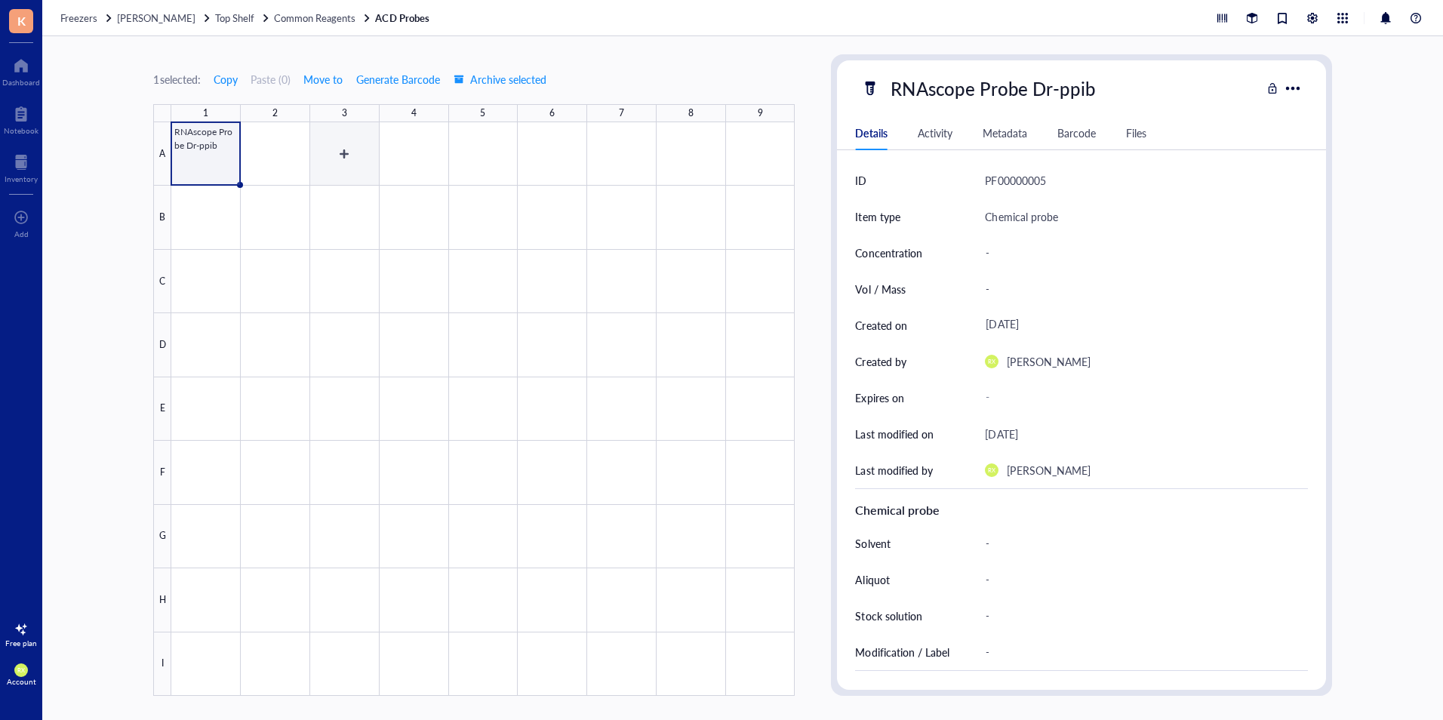
click at [343, 151] on div at bounding box center [482, 408] width 623 height 573
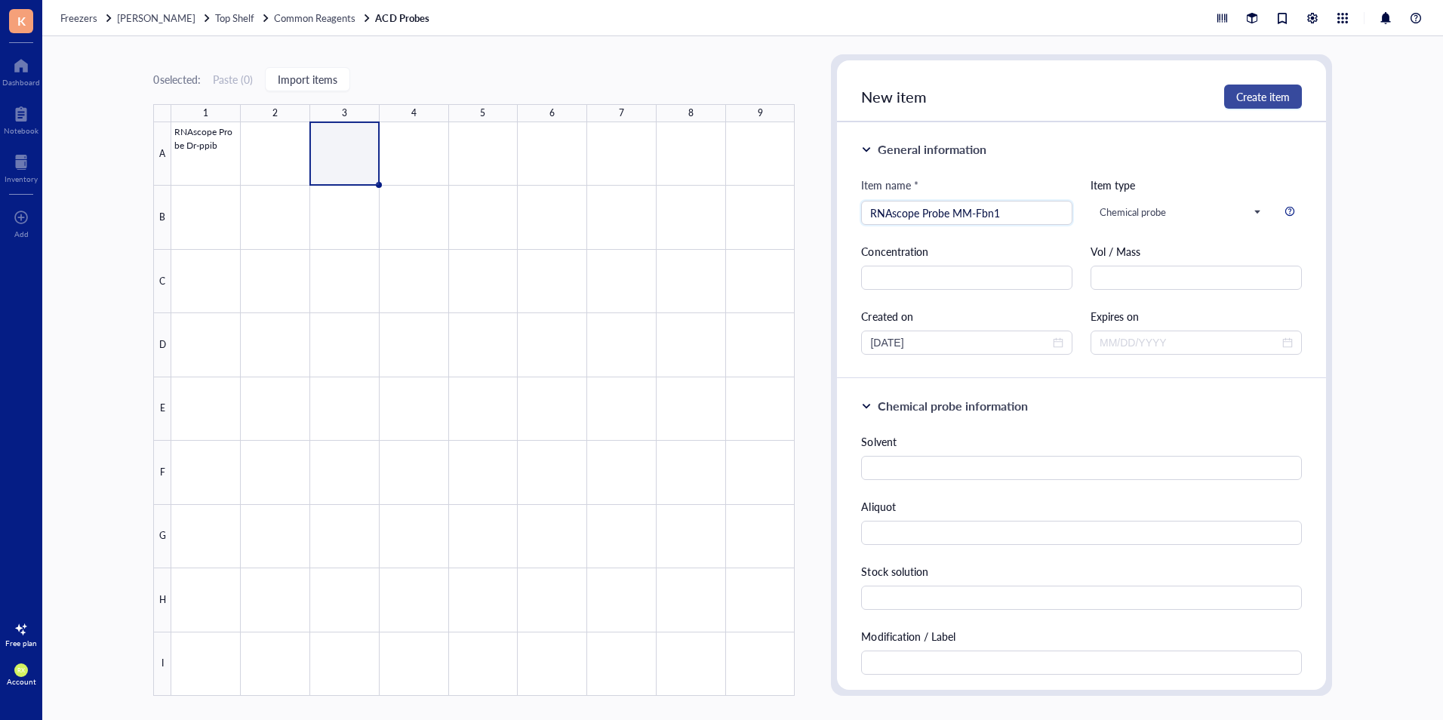
type input "RNAscope Probe MM-Fbn1"
click at [1252, 98] on span "Create item" at bounding box center [1263, 97] width 54 height 12
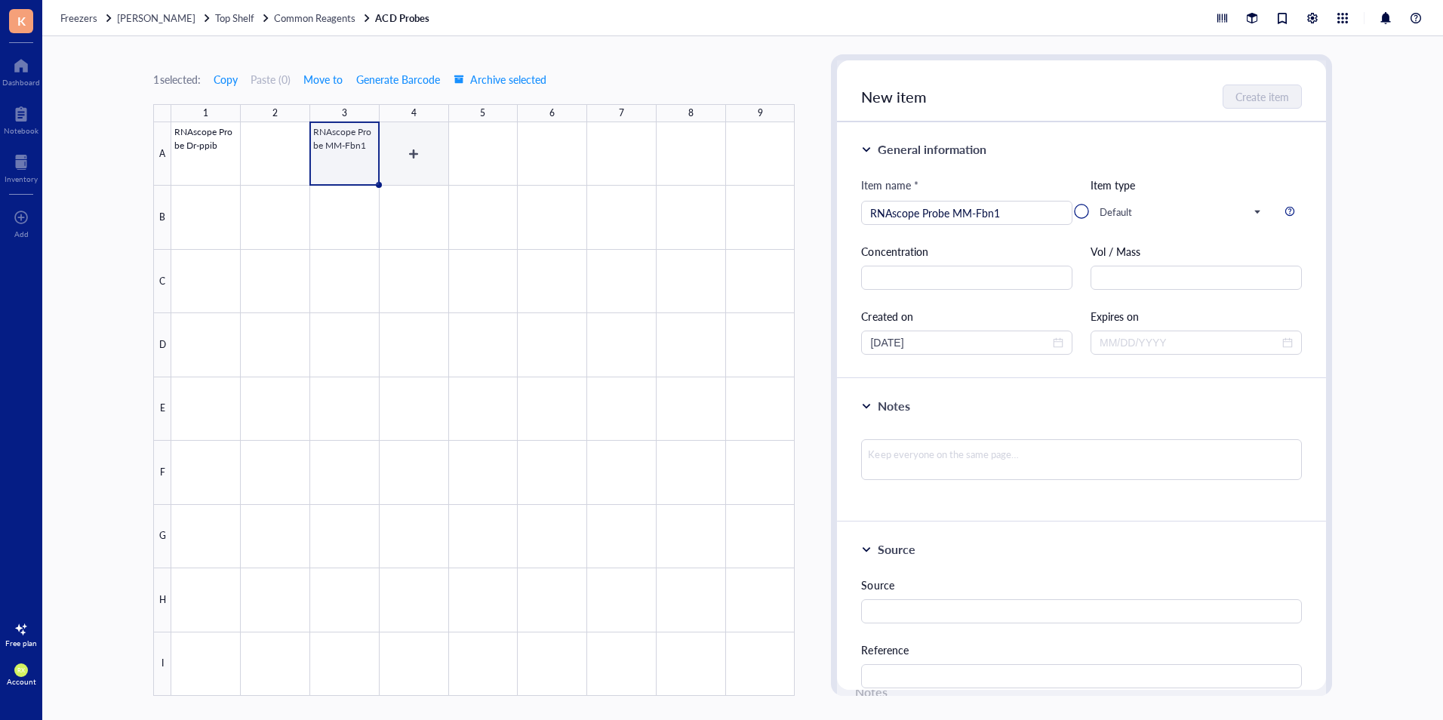
click at [462, 154] on div at bounding box center [482, 408] width 623 height 573
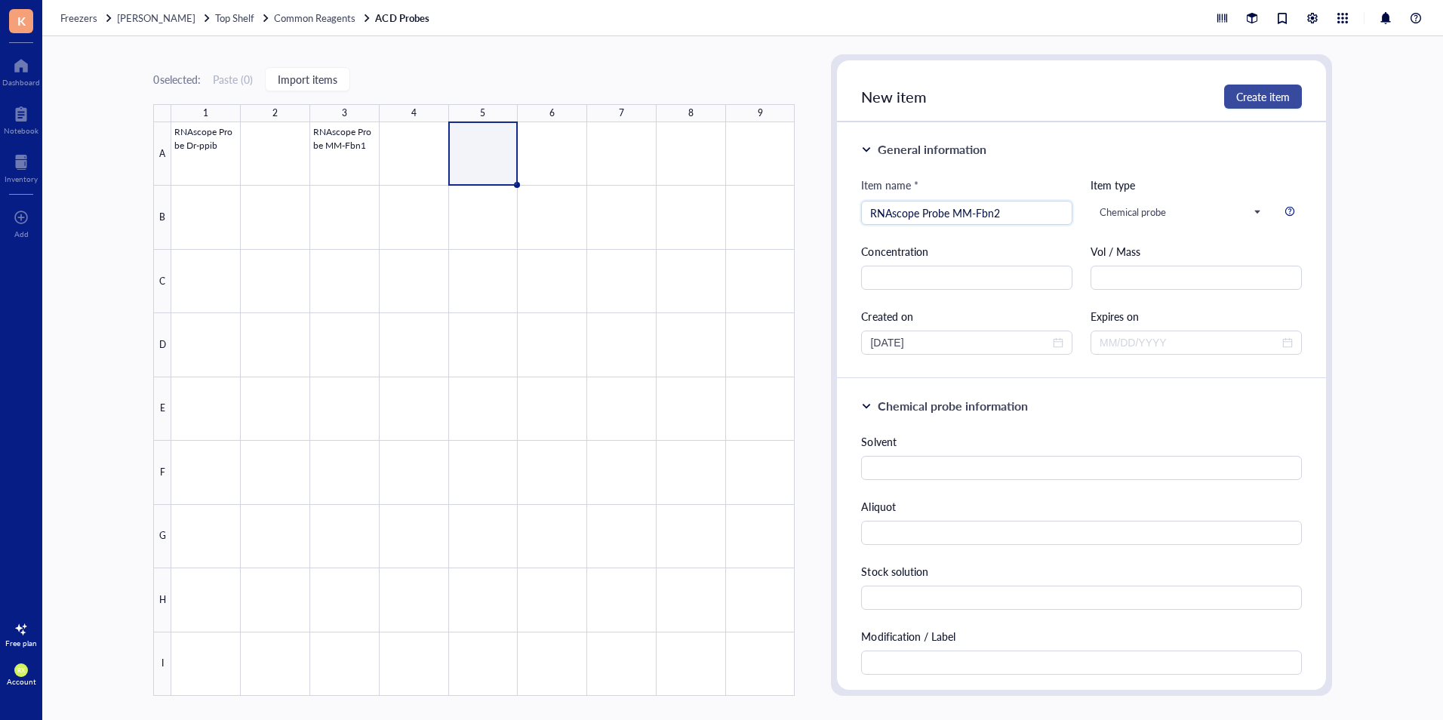
type input "RNAscope Probe MM-Fbn2"
click at [1259, 91] on span "Create item" at bounding box center [1263, 97] width 54 height 12
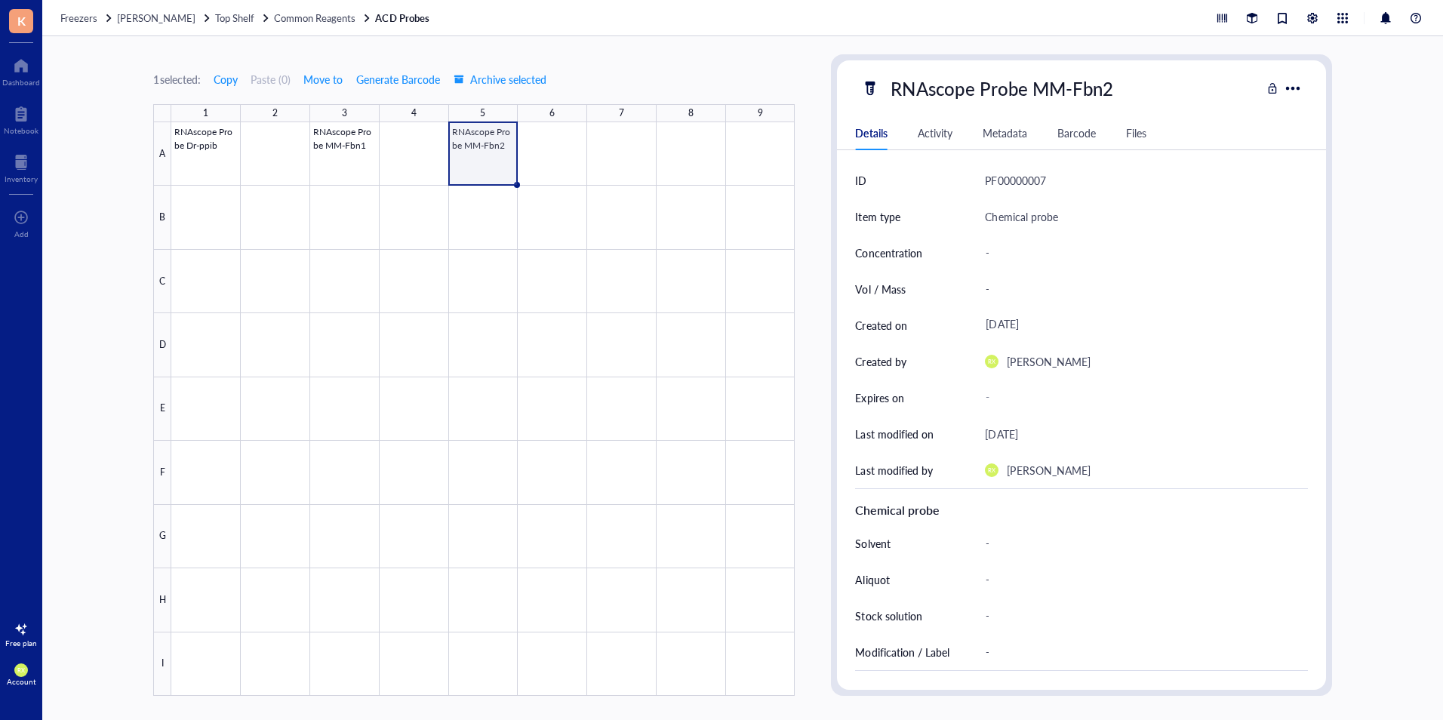
click at [158, 221] on div "B" at bounding box center [162, 217] width 18 height 63
click at [335, 19] on span "Common Reagents" at bounding box center [314, 18] width 81 height 14
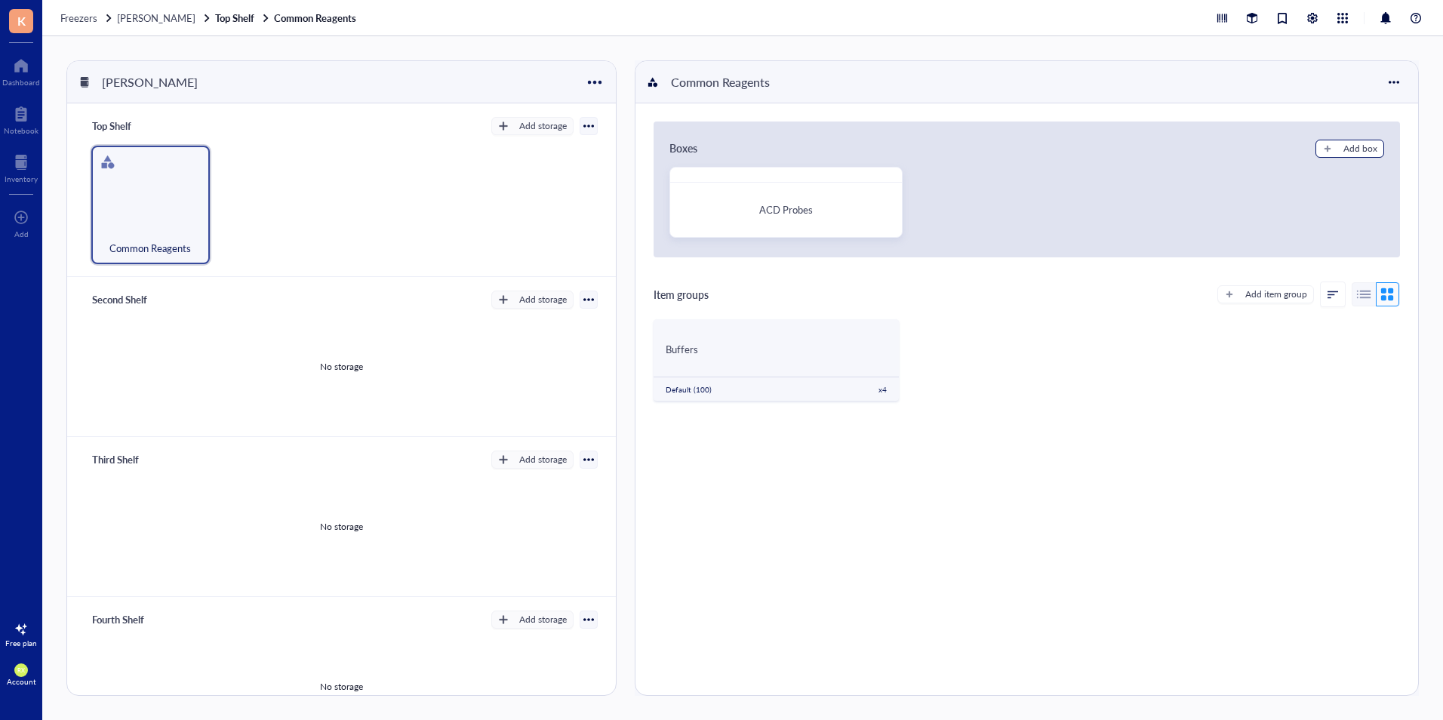
click at [1329, 149] on button "Add box" at bounding box center [1349, 149] width 69 height 18
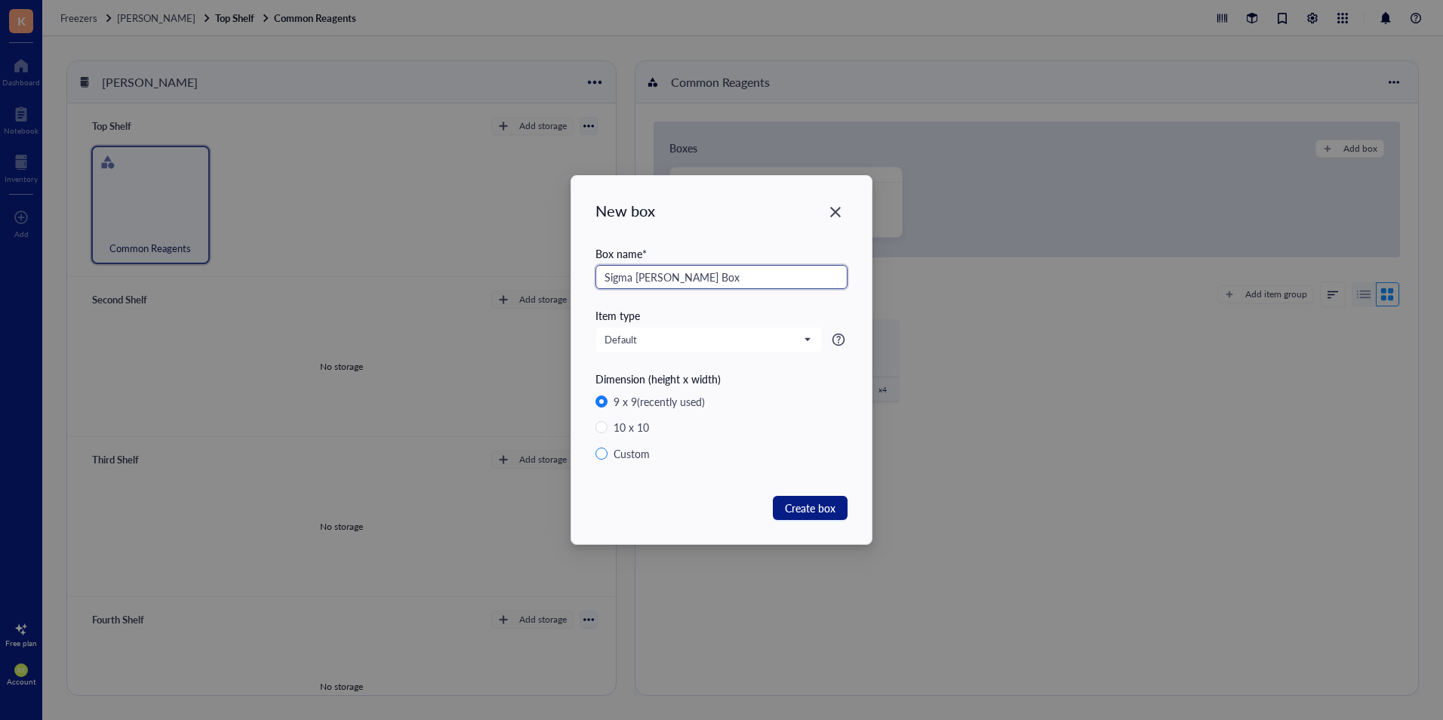
type input "Sigma [PERSON_NAME] Box"
click at [636, 448] on div "Custom" at bounding box center [631, 453] width 36 height 17
click at [607, 448] on input "Custom" at bounding box center [601, 453] width 12 height 12
radio input "true"
radio input "false"
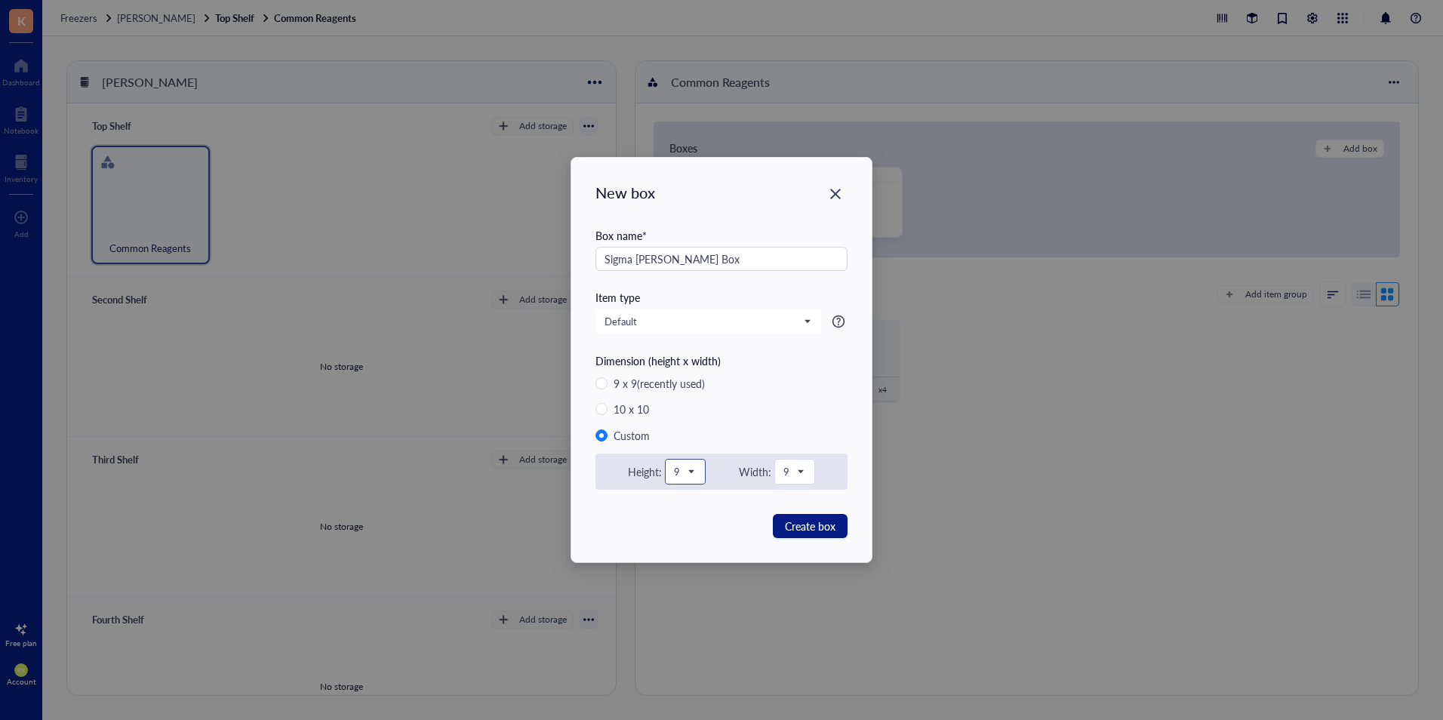
click at [684, 479] on span at bounding box center [685, 471] width 23 height 23
click at [690, 525] on div "2" at bounding box center [685, 535] width 38 height 32
click at [797, 466] on span "9" at bounding box center [793, 472] width 20 height 14
click at [786, 627] on div "5" at bounding box center [795, 630] width 38 height 32
click at [826, 518] on span "Create box" at bounding box center [810, 526] width 51 height 17
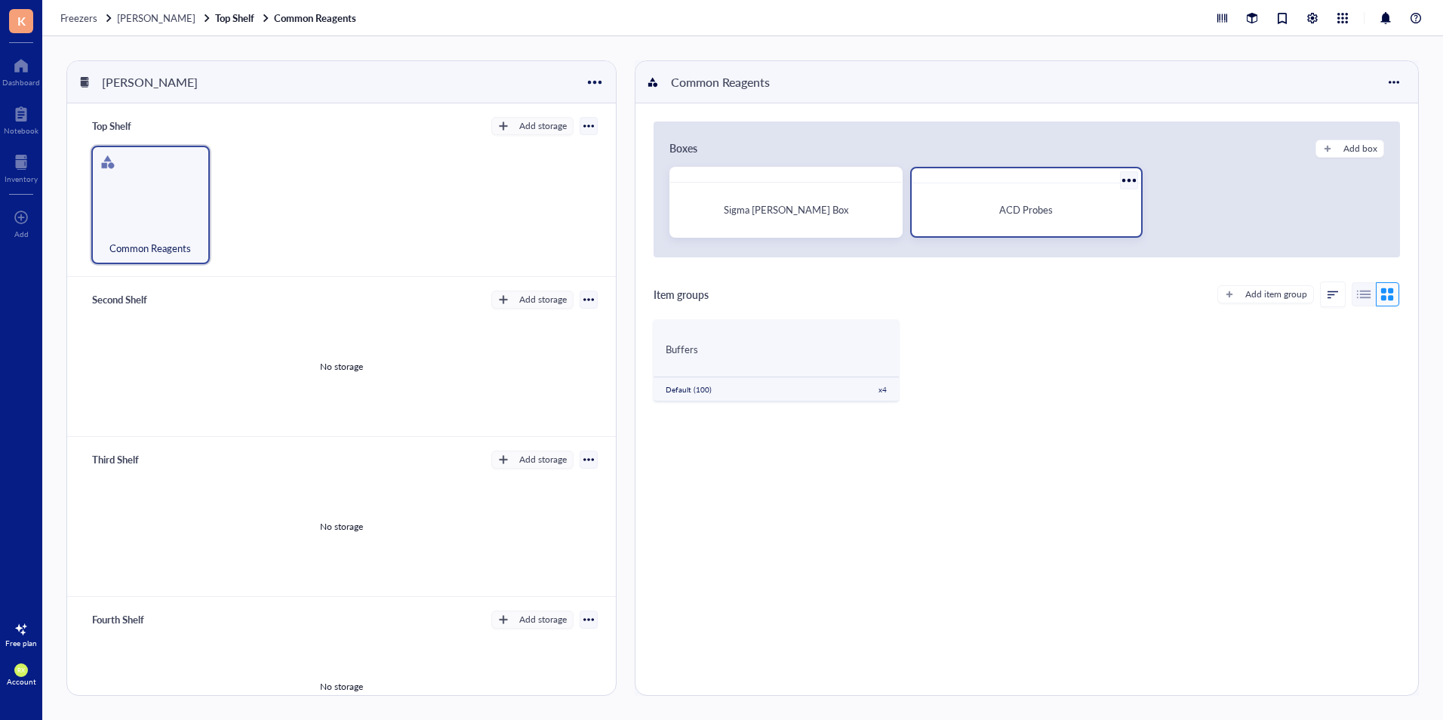
click at [1121, 175] on div at bounding box center [1128, 180] width 22 height 22
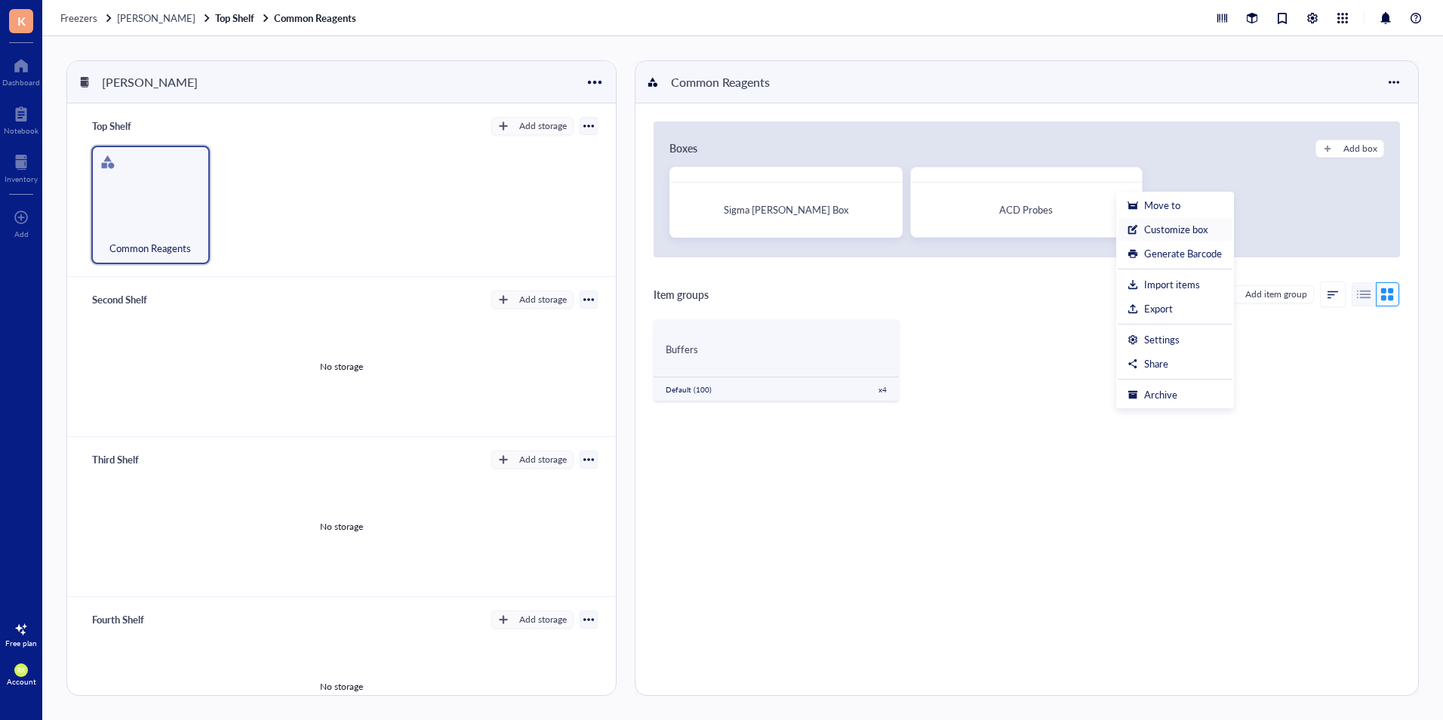
click at [1186, 229] on div "Customize box" at bounding box center [1175, 230] width 63 height 14
radio input "false"
radio input "true"
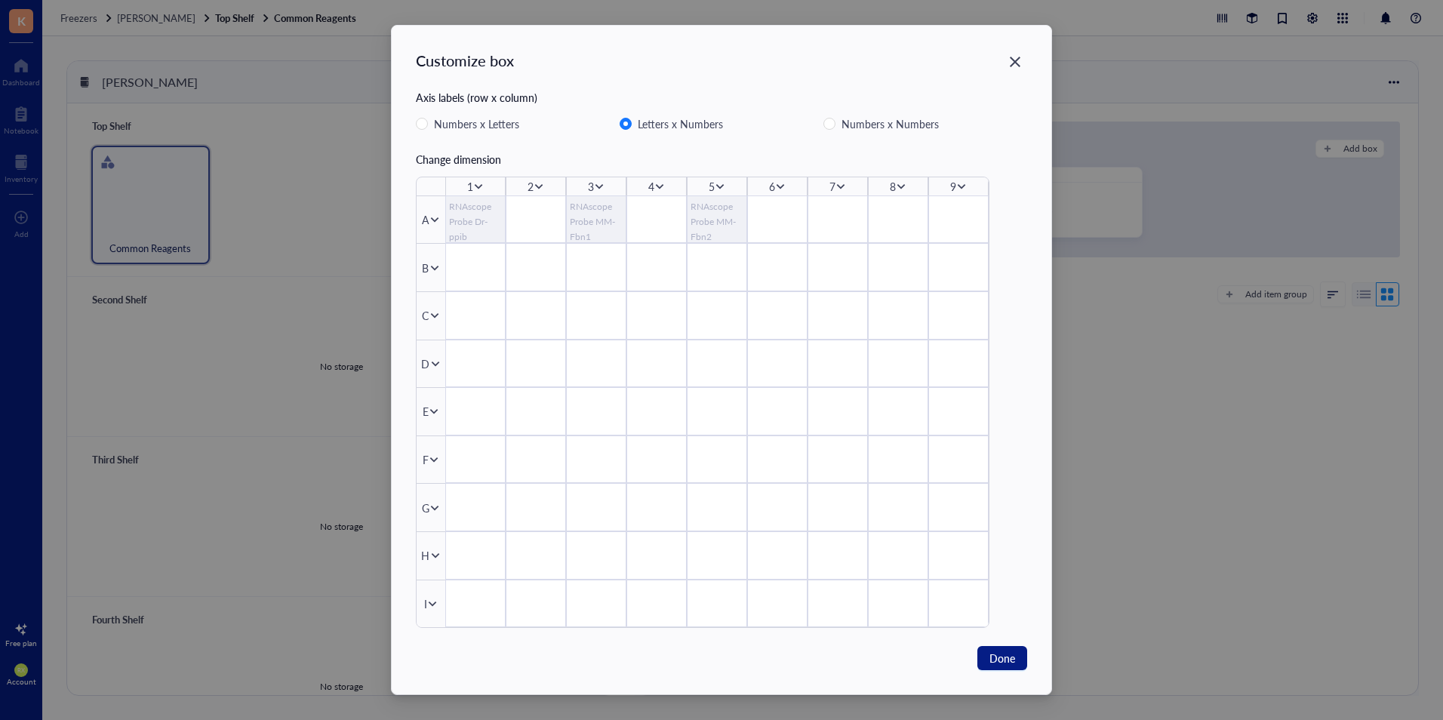
click at [429, 263] on icon at bounding box center [434, 268] width 11 height 11
click at [459, 373] on div "Delete row" at bounding box center [484, 369] width 86 height 17
click at [432, 278] on icon at bounding box center [434, 277] width 11 height 11
click at [518, 377] on div "Delete row" at bounding box center [484, 378] width 86 height 17
click at [431, 300] on div "B" at bounding box center [430, 288] width 29 height 62
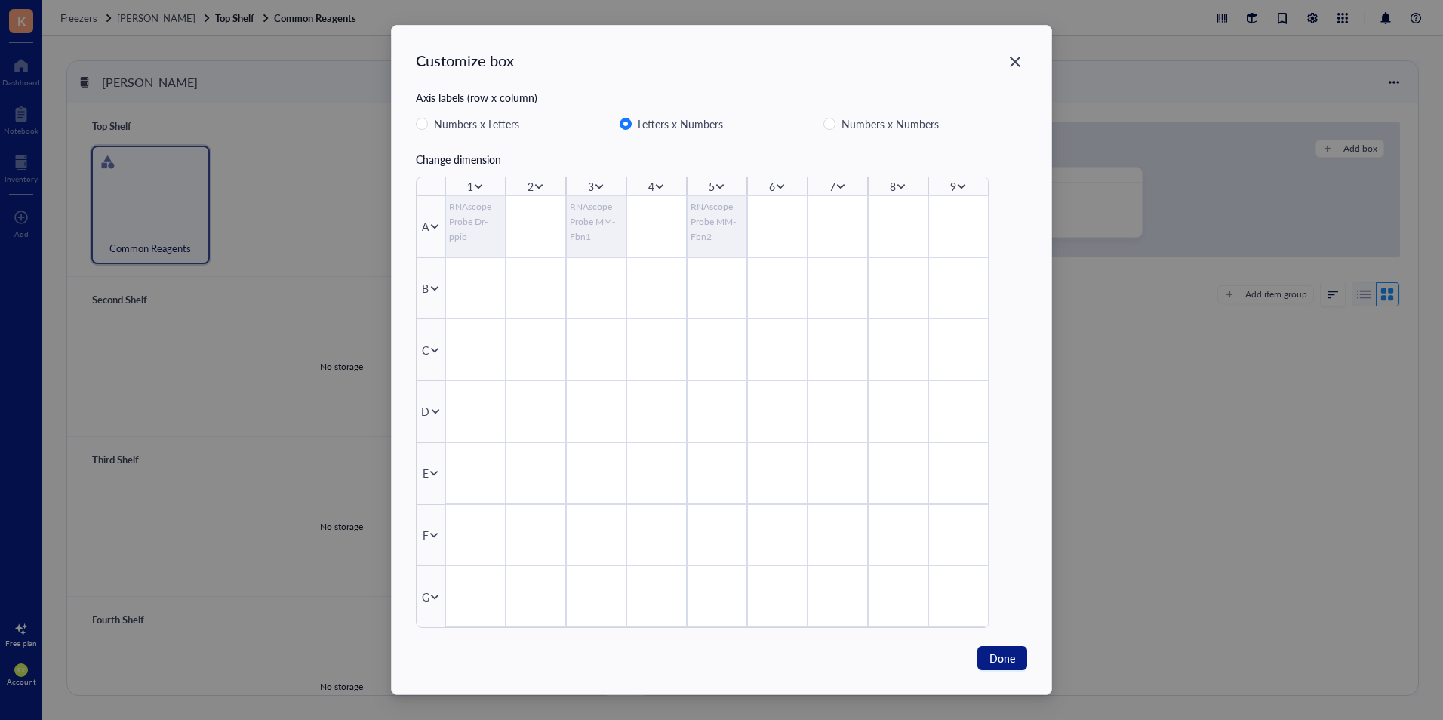
click at [432, 286] on icon at bounding box center [434, 288] width 11 height 11
click at [472, 388] on div "Delete row" at bounding box center [484, 389] width 86 height 17
click at [434, 298] on icon at bounding box center [434, 303] width 11 height 11
click at [484, 401] on div "Delete row" at bounding box center [484, 404] width 86 height 17
click at [431, 318] on div "B" at bounding box center [430, 324] width 29 height 86
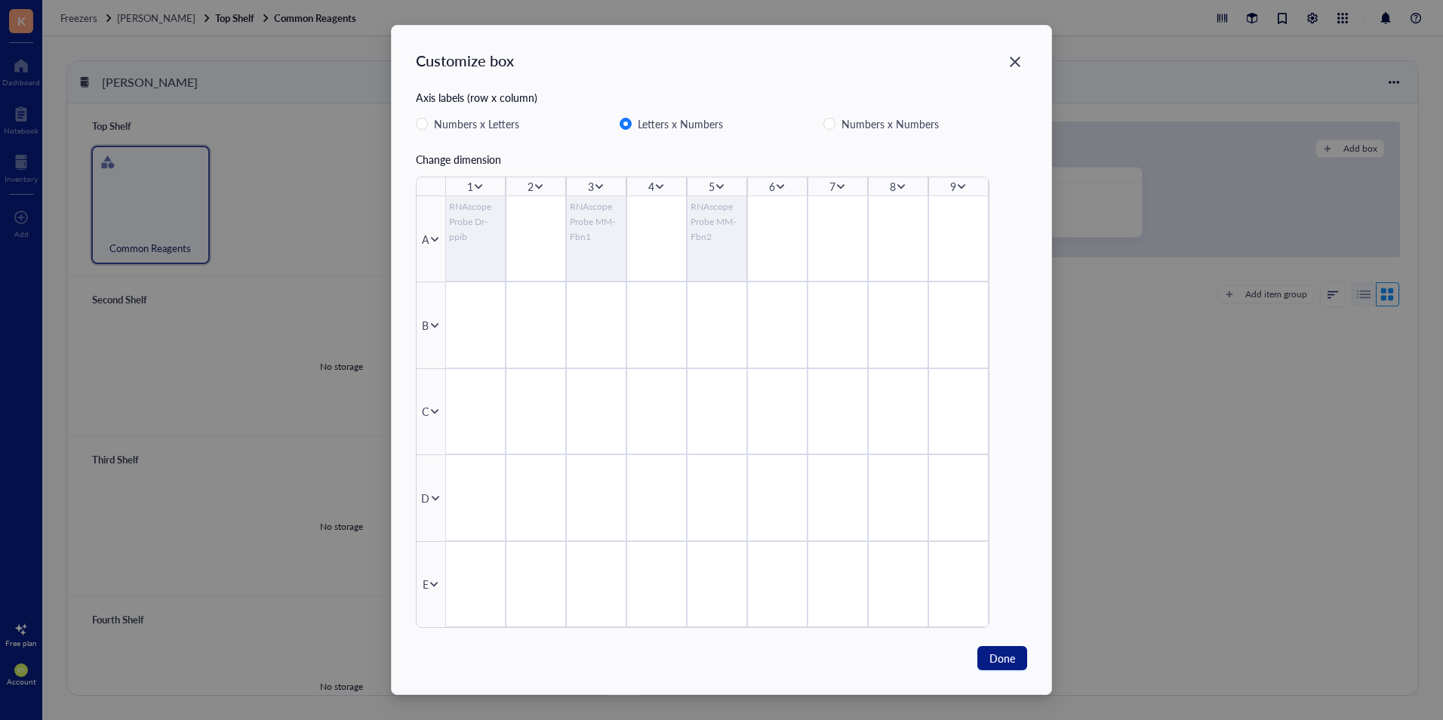
click at [438, 327] on icon at bounding box center [434, 325] width 11 height 11
click at [462, 430] on div "Delete row" at bounding box center [484, 426] width 86 height 17
click at [430, 364] on div "B" at bounding box center [430, 357] width 29 height 108
click at [435, 355] on icon at bounding box center [434, 357] width 11 height 11
click at [472, 459] on div "Delete row" at bounding box center [484, 458] width 86 height 17
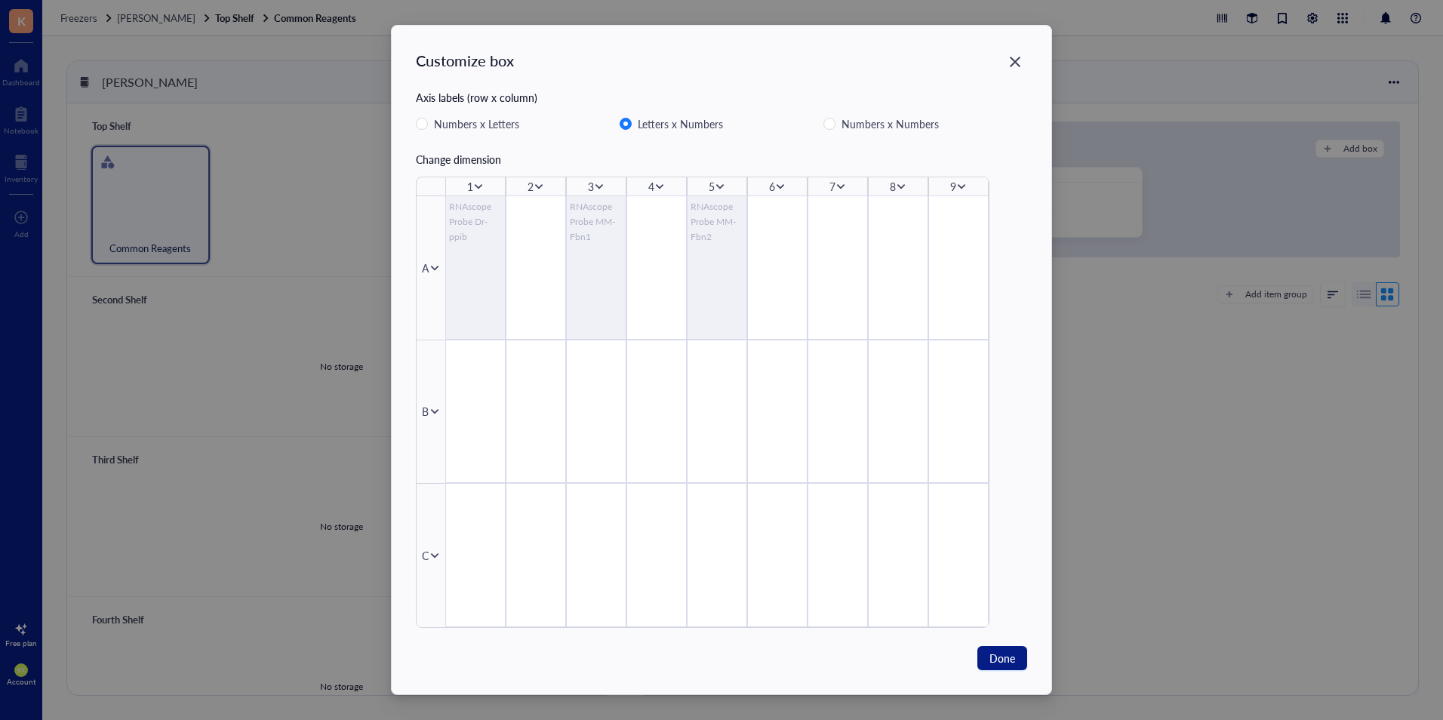
click at [432, 419] on div "B" at bounding box center [430, 412] width 29 height 144
click at [429, 413] on icon at bounding box center [434, 411] width 11 height 11
click at [464, 506] on div "Delete row" at bounding box center [484, 512] width 86 height 17
click at [432, 518] on icon at bounding box center [434, 520] width 8 height 5
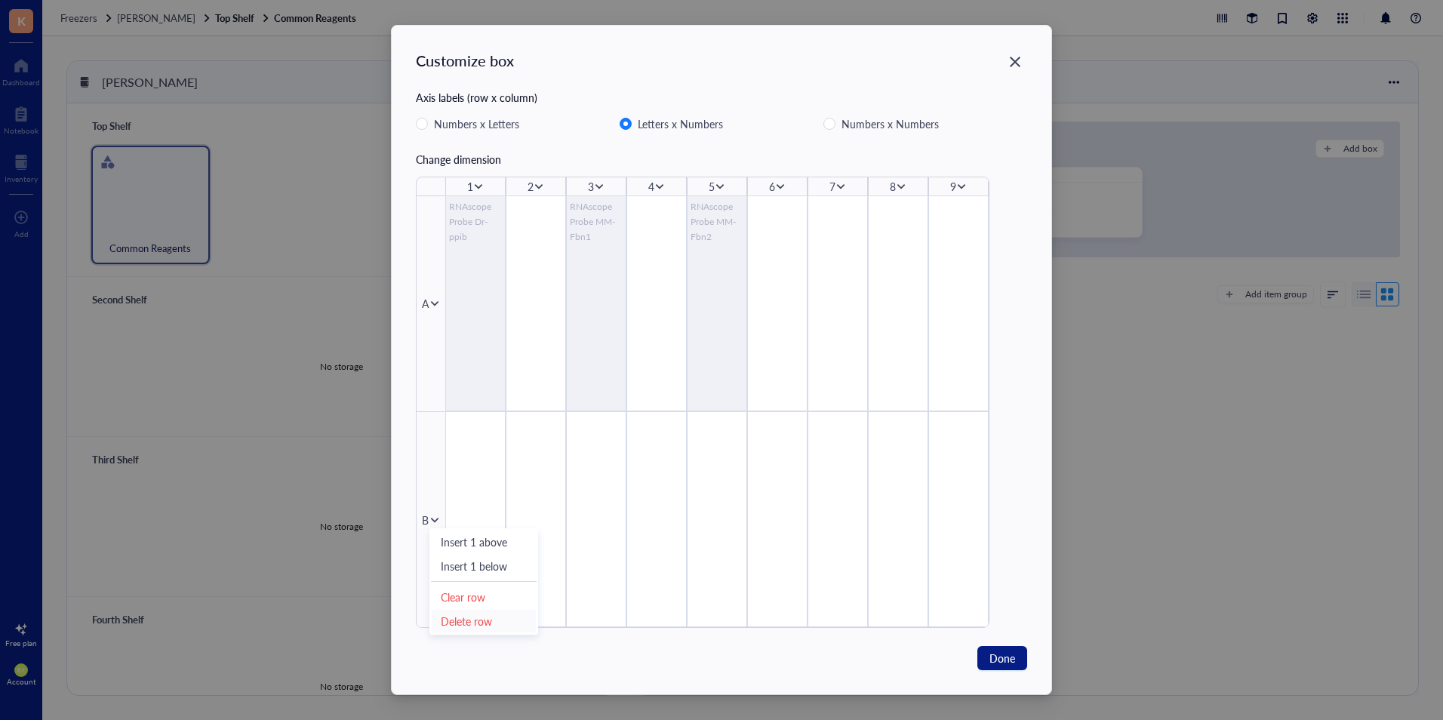
click at [490, 617] on div "Delete row" at bounding box center [484, 621] width 86 height 17
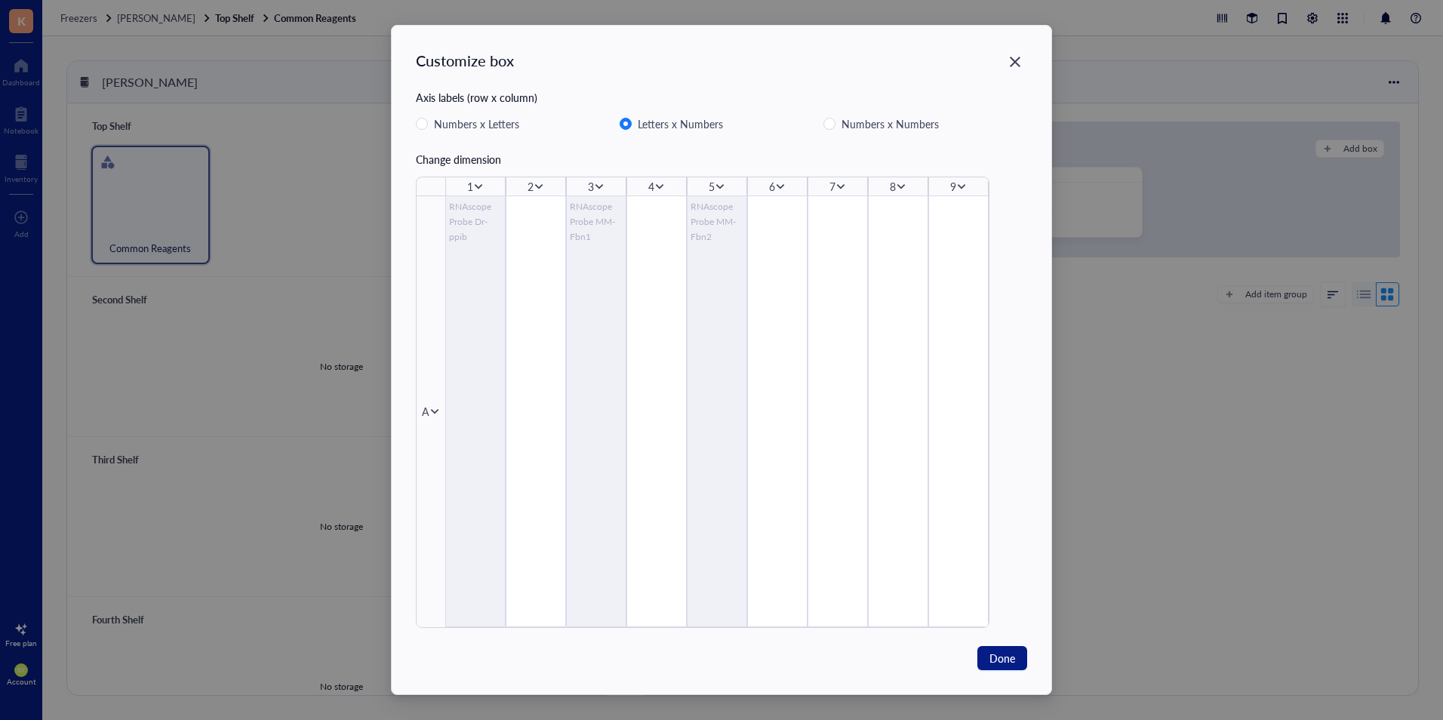
click at [773, 182] on div "6" at bounding box center [772, 186] width 6 height 17
click at [777, 185] on icon at bounding box center [780, 186] width 11 height 11
click at [810, 287] on div "Delete column" at bounding box center [829, 287] width 86 height 17
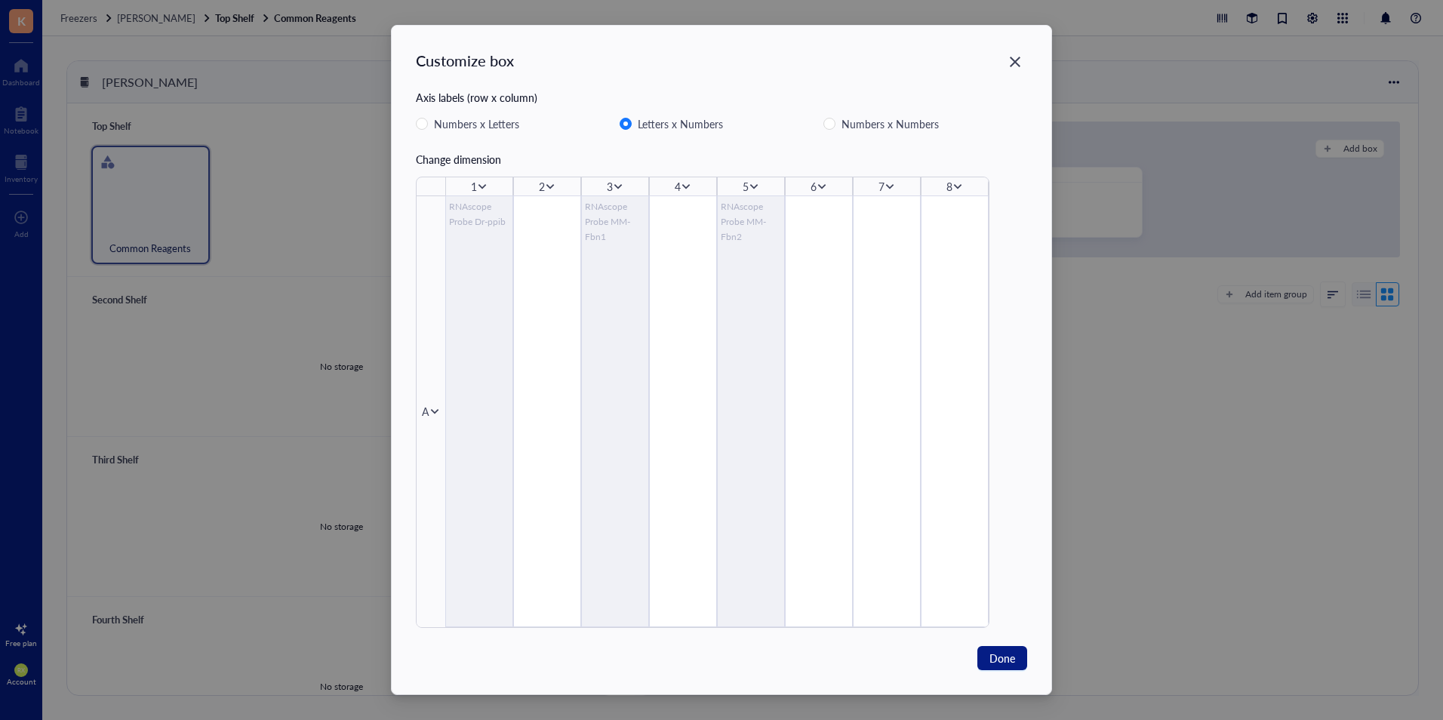
click at [816, 187] on icon at bounding box center [821, 186] width 11 height 11
click at [854, 293] on div "Delete column" at bounding box center [871, 287] width 86 height 17
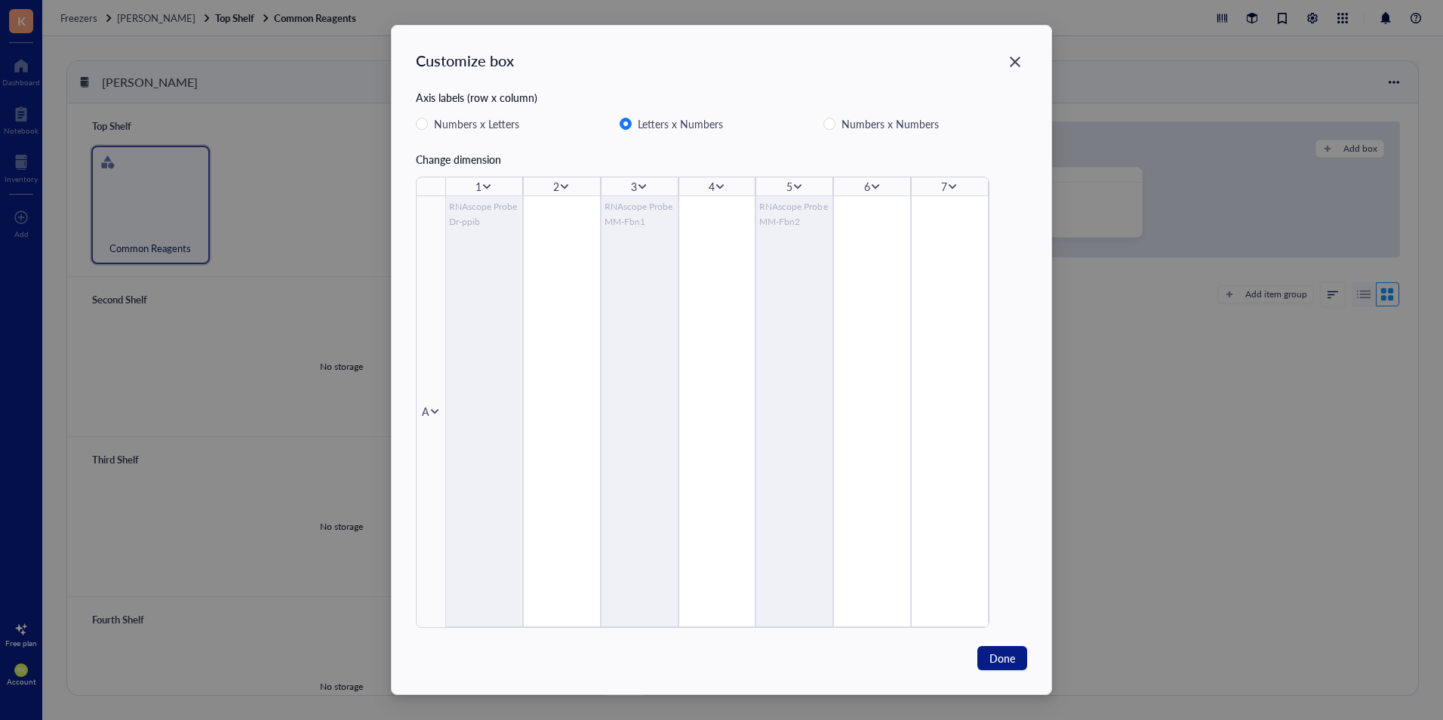
click at [859, 184] on div "6" at bounding box center [872, 186] width 78 height 18
click at [868, 186] on div "6" at bounding box center [867, 186] width 6 height 17
click at [881, 188] on div "6" at bounding box center [872, 186] width 78 height 18
click at [877, 191] on icon at bounding box center [875, 186] width 11 height 11
click at [893, 290] on div "Delete column" at bounding box center [924, 287] width 86 height 17
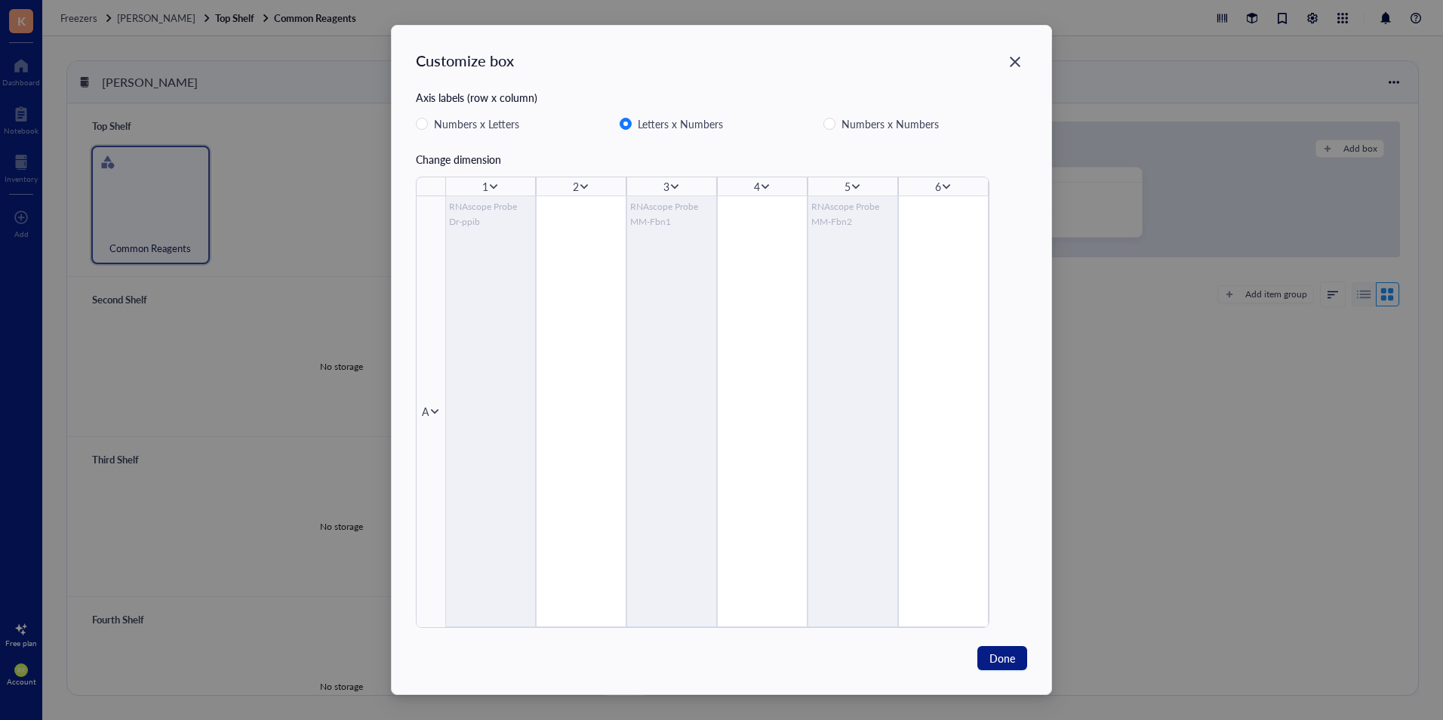
drag, startPoint x: 893, startPoint y: 290, endPoint x: 942, endPoint y: 147, distance: 151.5
click at [942, 147] on div "Customize box Axis labels (row x column) Numbers x Letters Letters x Numbers Nu…" at bounding box center [721, 339] width 611 height 578
click at [951, 187] on icon at bounding box center [946, 186] width 11 height 11
click at [963, 287] on div "Delete column" at bounding box center [995, 287] width 86 height 17
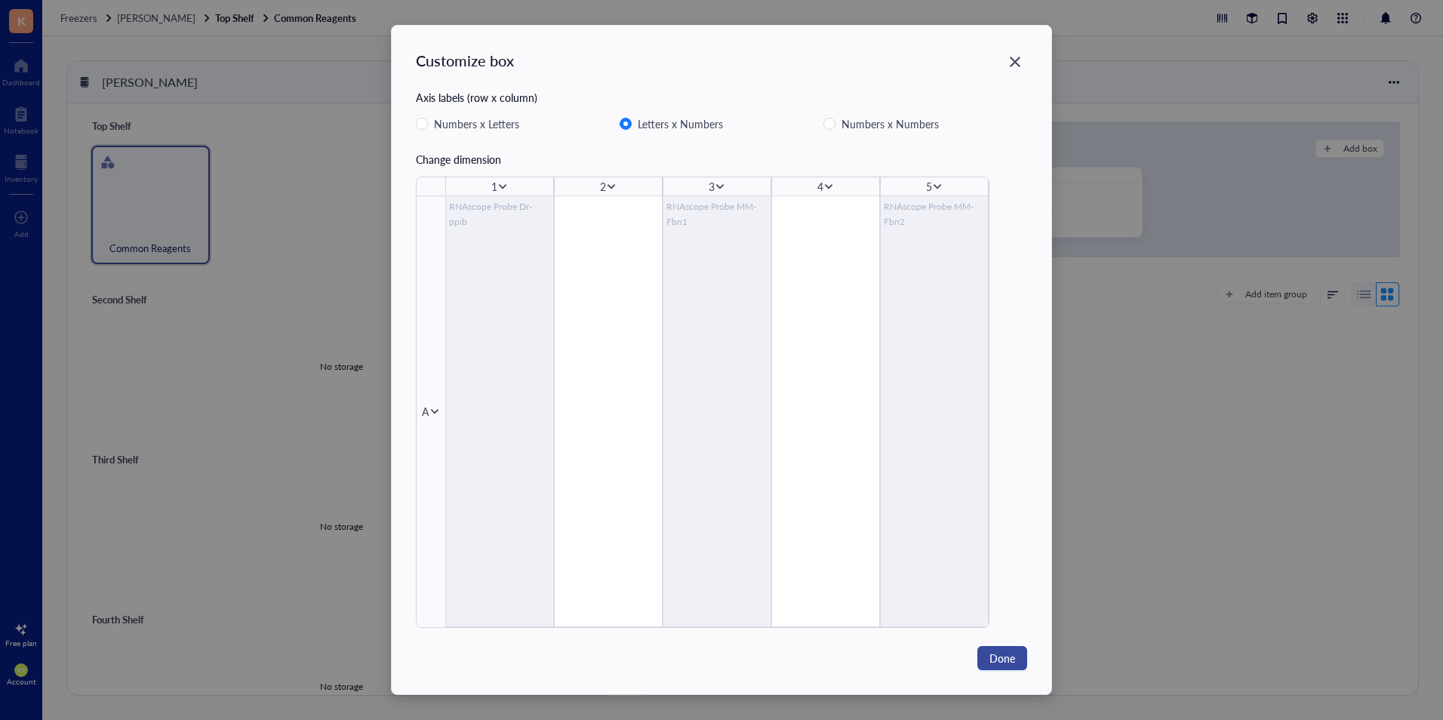
click at [1011, 656] on span "Done" at bounding box center [1002, 658] width 26 height 17
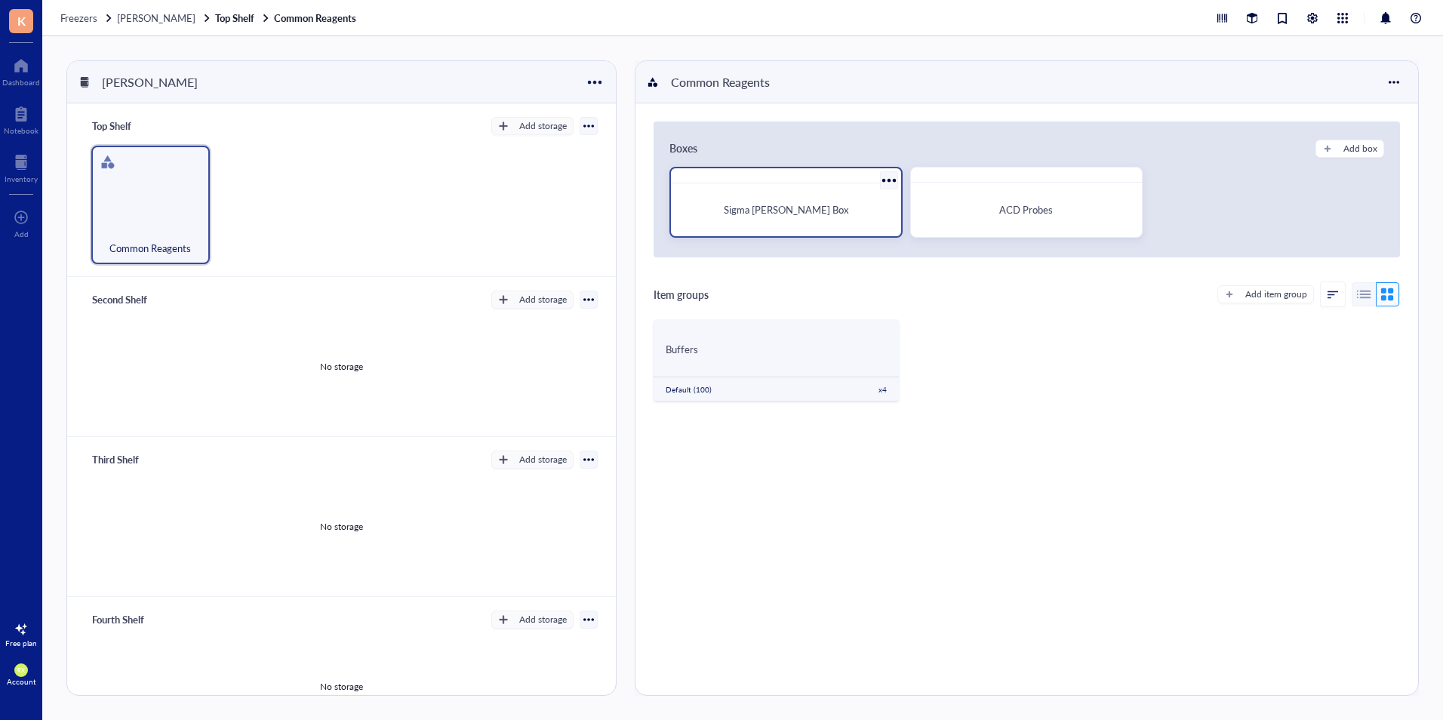
click at [812, 213] on span "Sigma [PERSON_NAME] Box" at bounding box center [786, 209] width 124 height 14
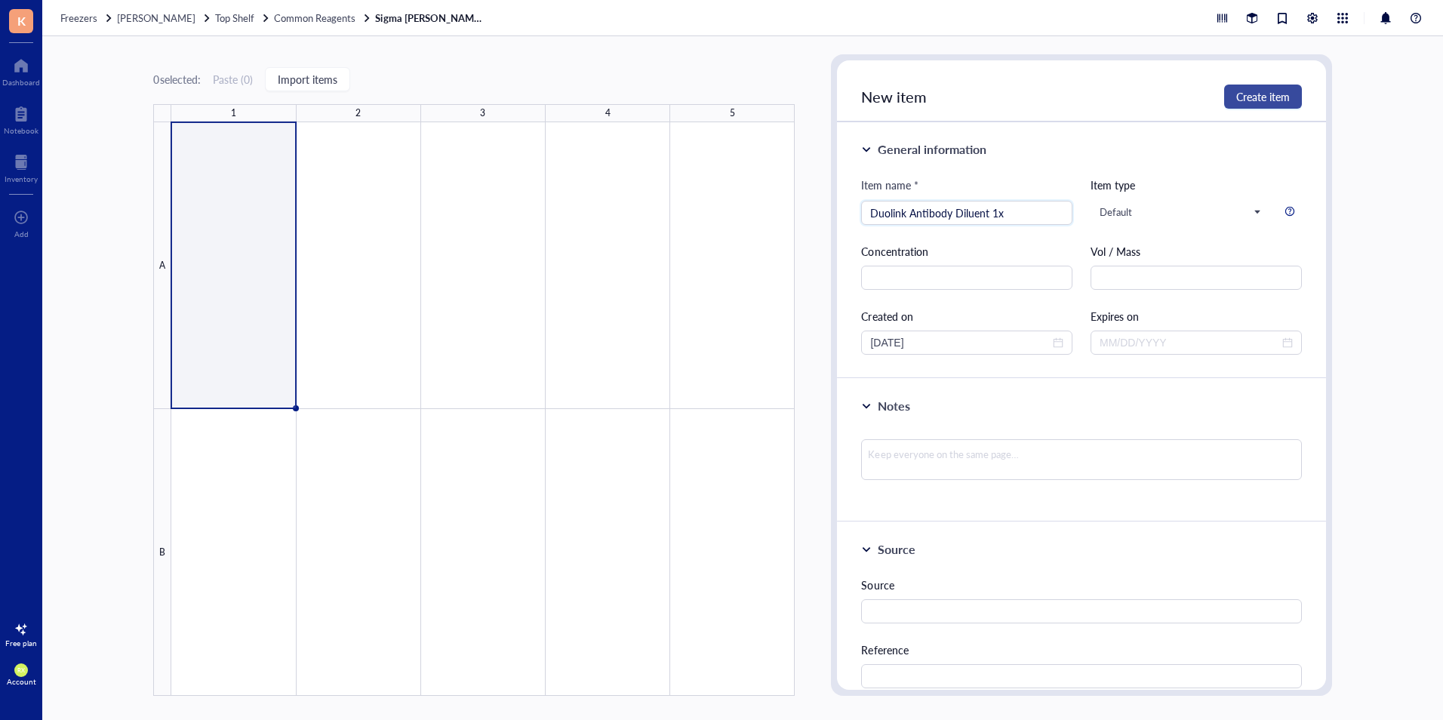
type input "Duolink Antibody Diluent 1x"
click at [1245, 98] on span "Create item" at bounding box center [1263, 97] width 54 height 12
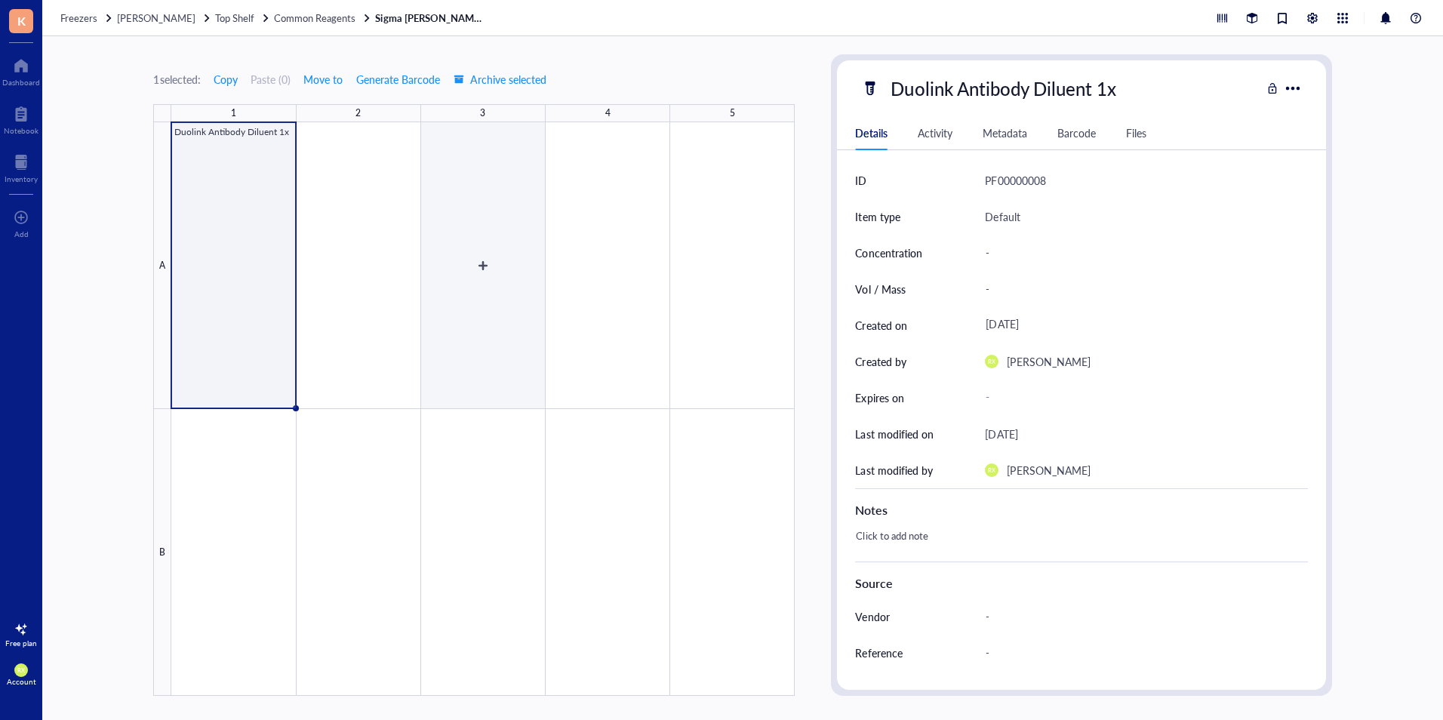
click at [471, 259] on div at bounding box center [482, 408] width 623 height 573
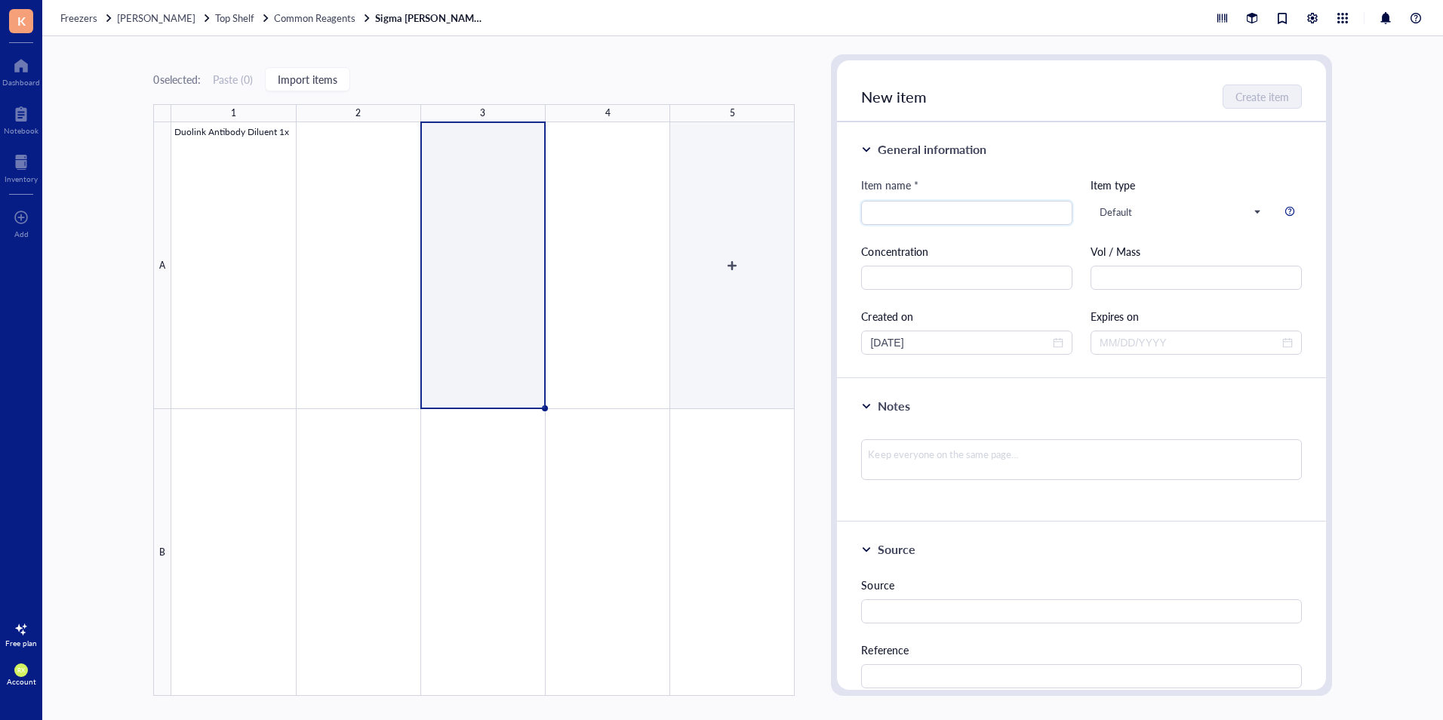
click at [738, 272] on div at bounding box center [482, 408] width 623 height 573
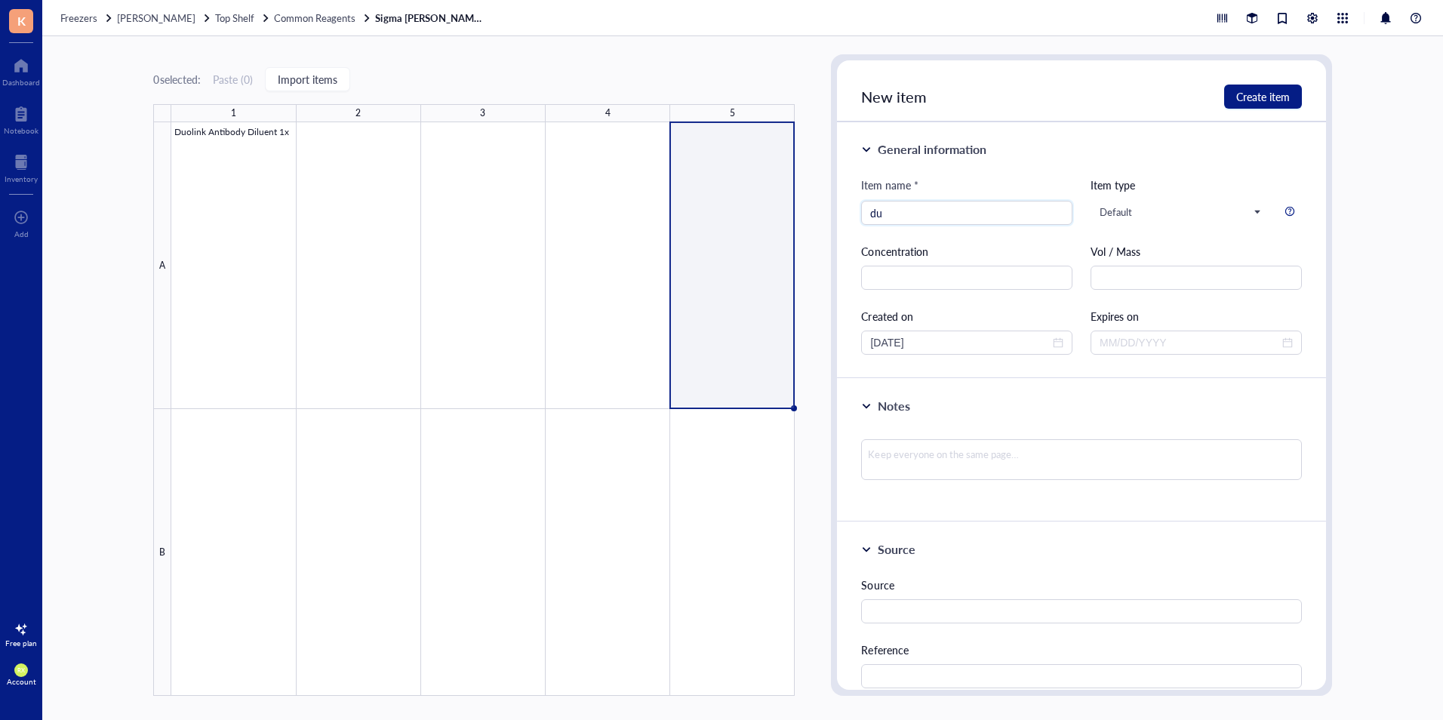
type input "d"
type input "Duolink Blocking Solution 1x"
click at [1292, 94] on button "Create item" at bounding box center [1263, 96] width 78 height 24
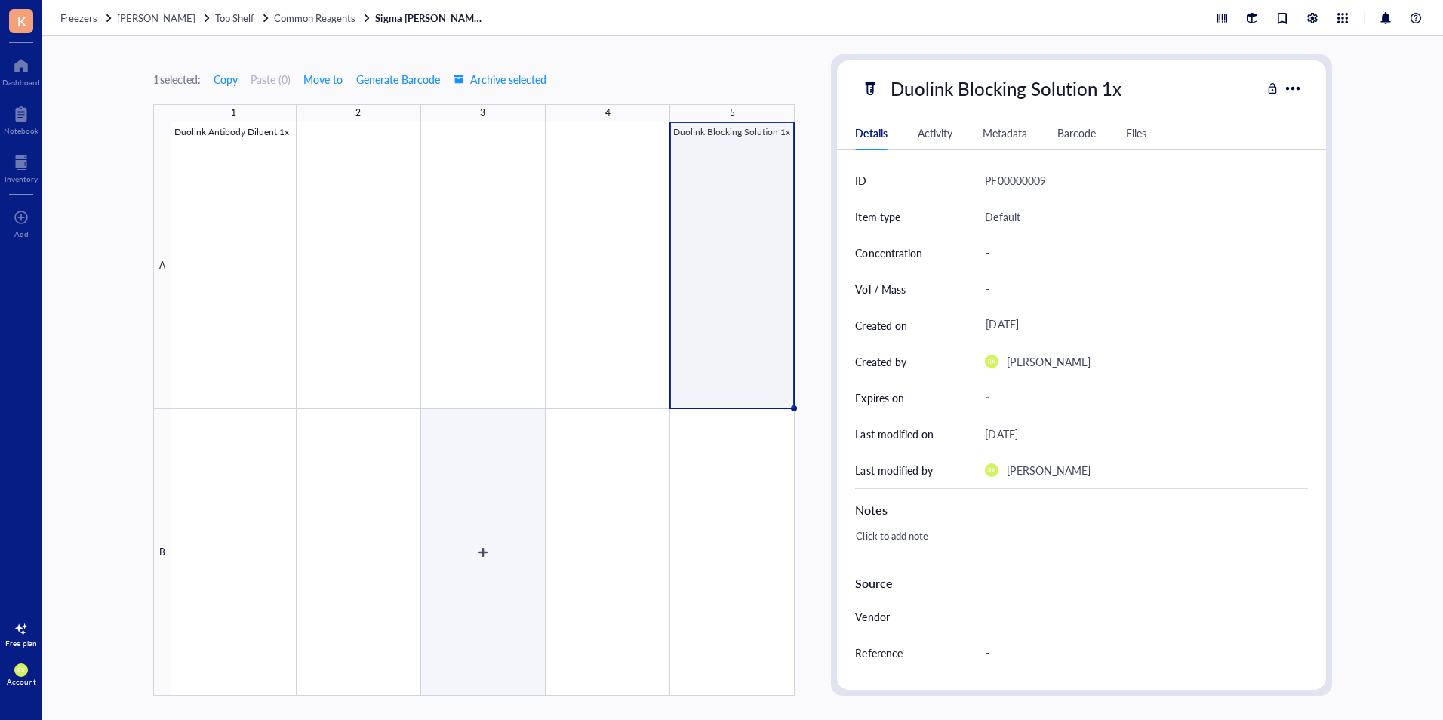
click at [467, 545] on div at bounding box center [482, 408] width 623 height 573
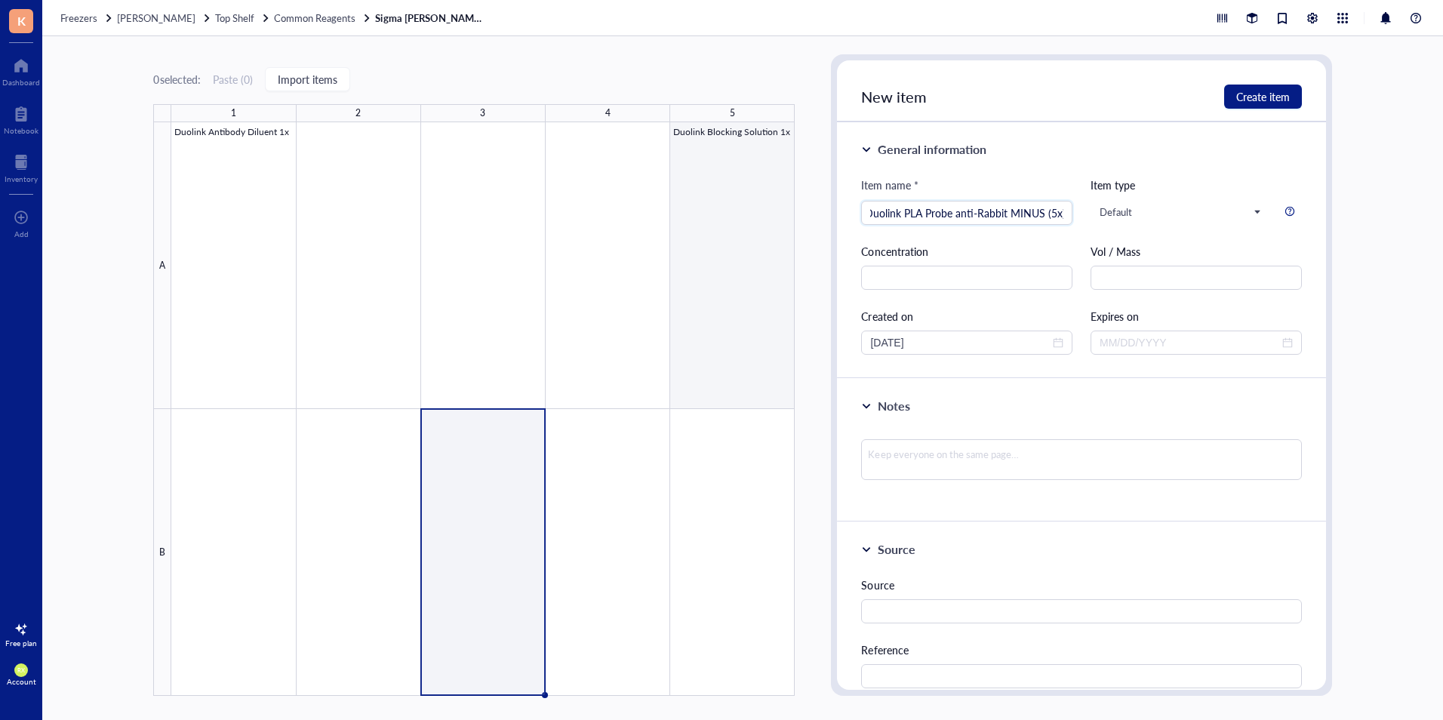
scroll to position [0, 8]
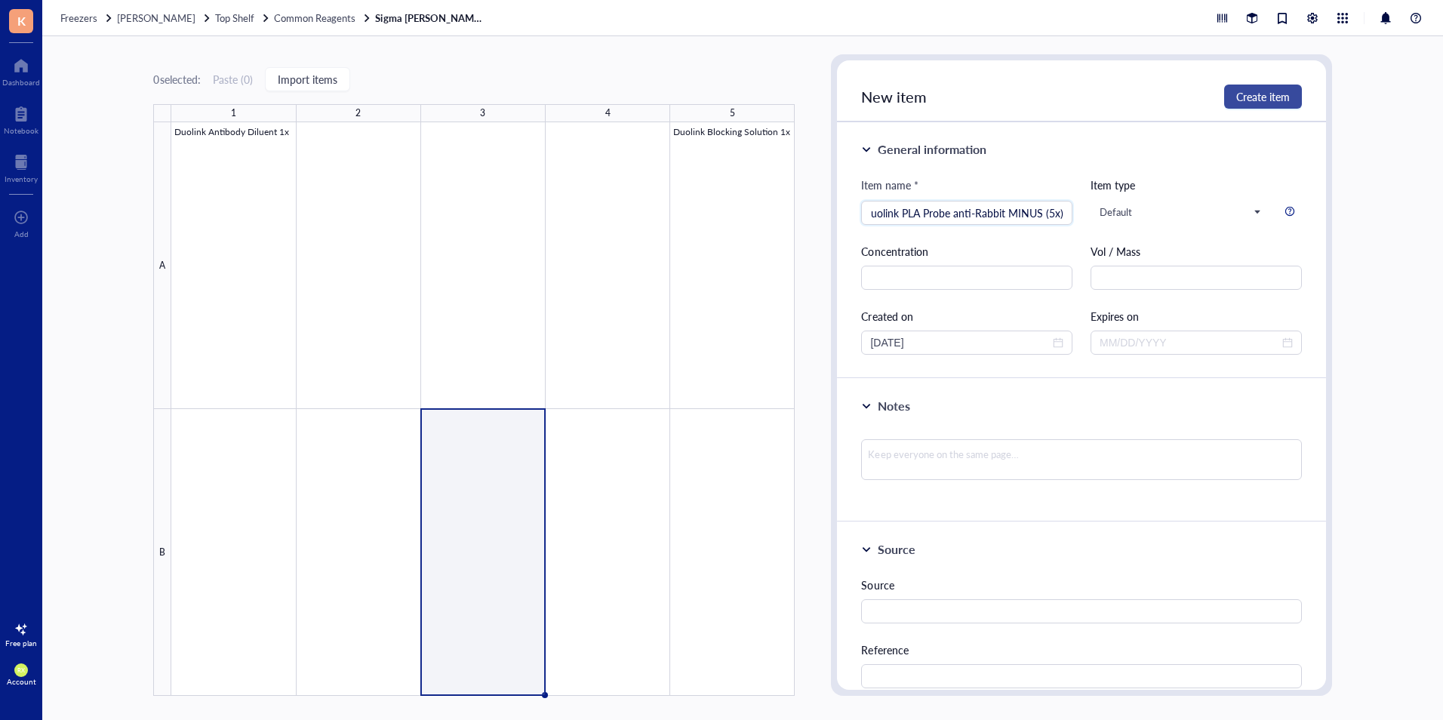
type input "Duolink PLA Probe anti-Rabbit MINUS (5x)"
click at [1276, 91] on span "Create item" at bounding box center [1263, 97] width 54 height 12
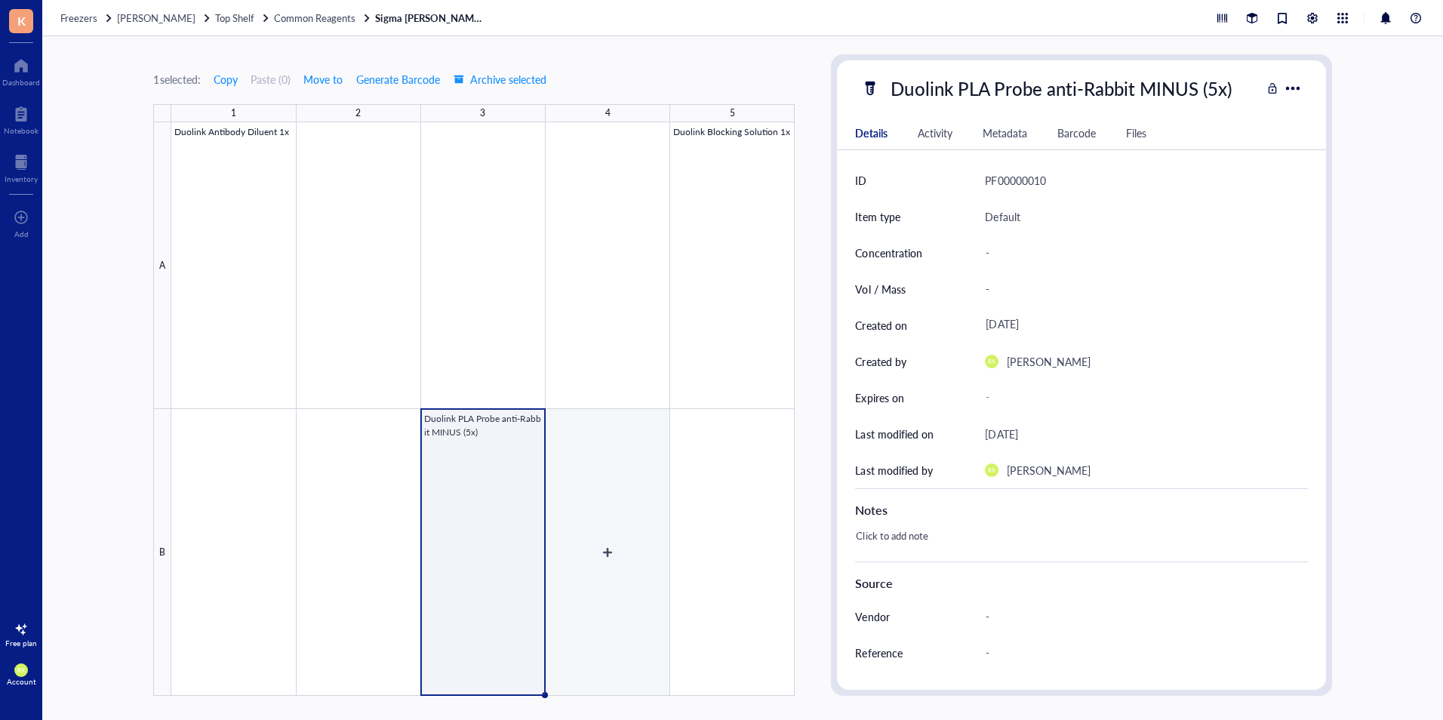
click at [605, 542] on div at bounding box center [482, 408] width 623 height 573
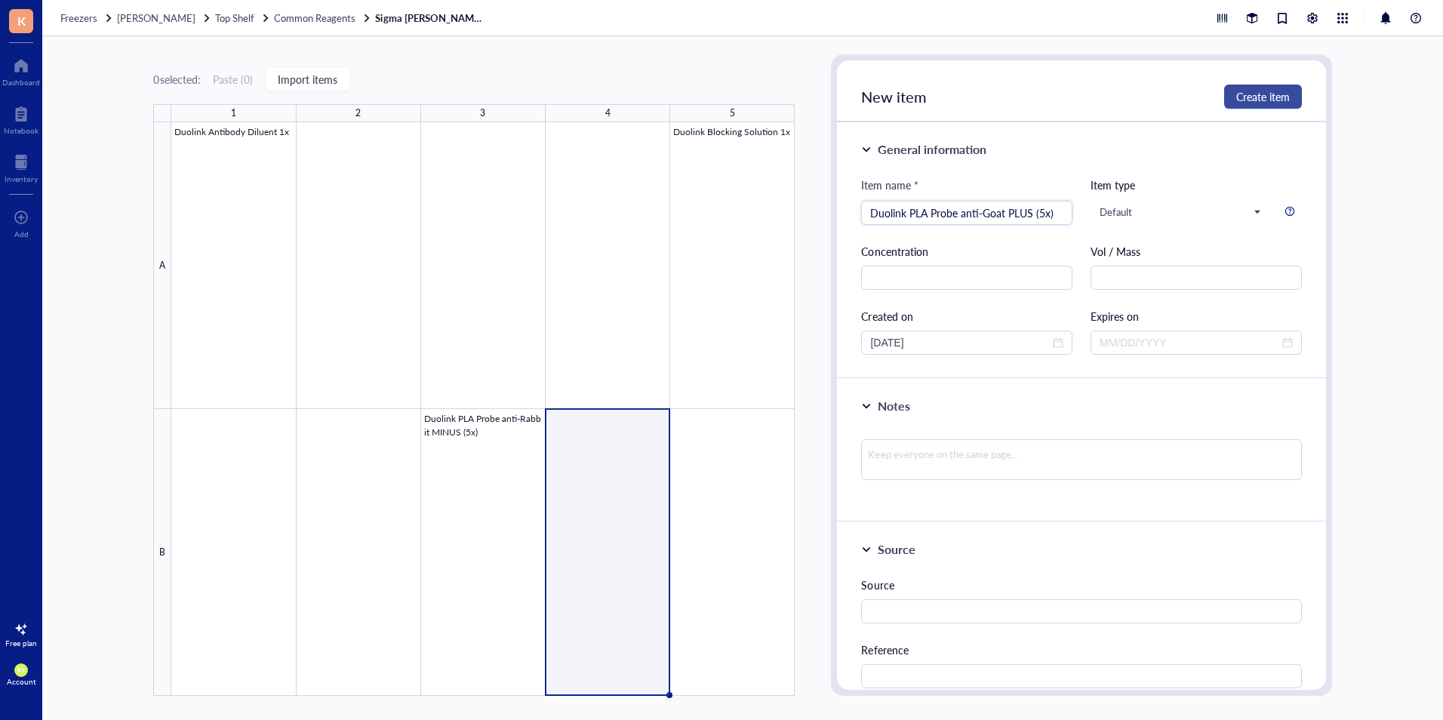
type input "Duolink PLA Probe anti-Goat PLUS (5x)"
click at [1283, 100] on span "Create item" at bounding box center [1263, 97] width 54 height 12
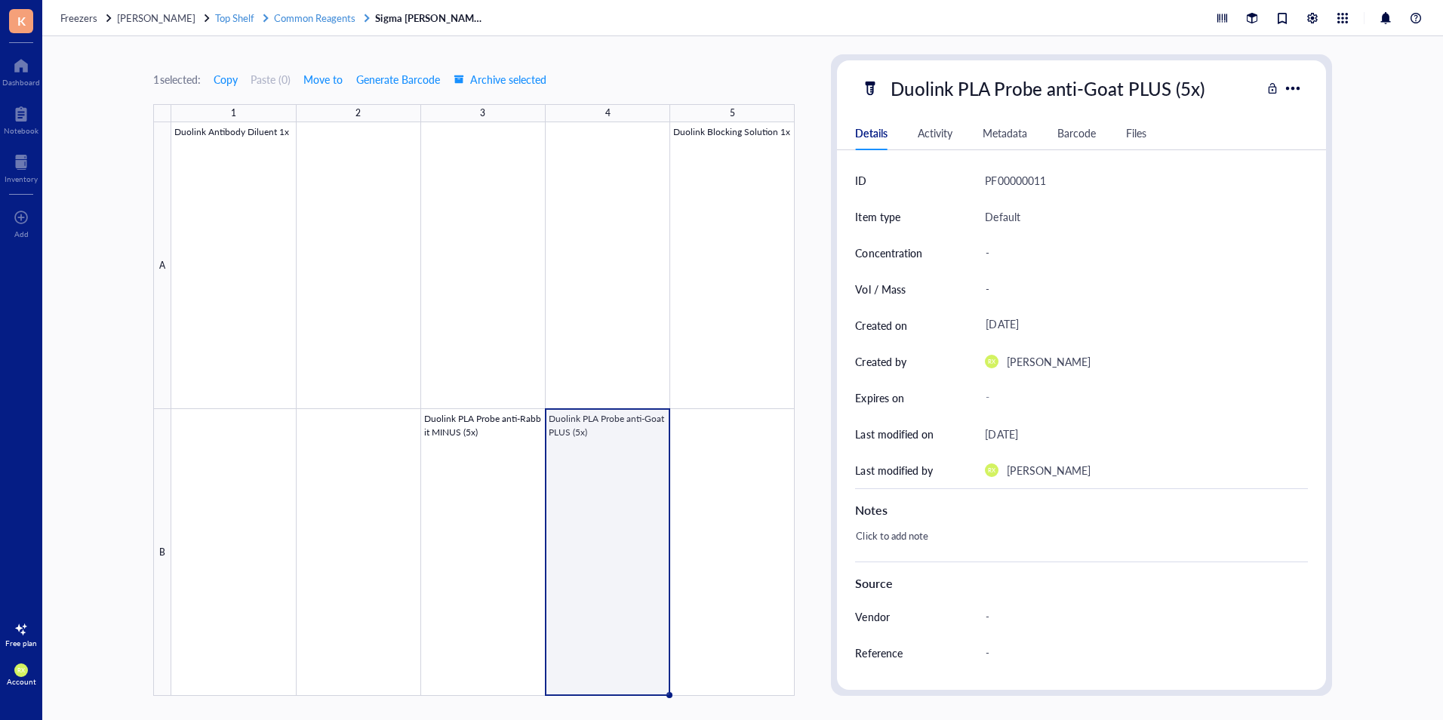
drag, startPoint x: 326, startPoint y: 14, endPoint x: 345, endPoint y: 14, distance: 18.9
click at [326, 14] on span "Common Reagents" at bounding box center [314, 18] width 81 height 14
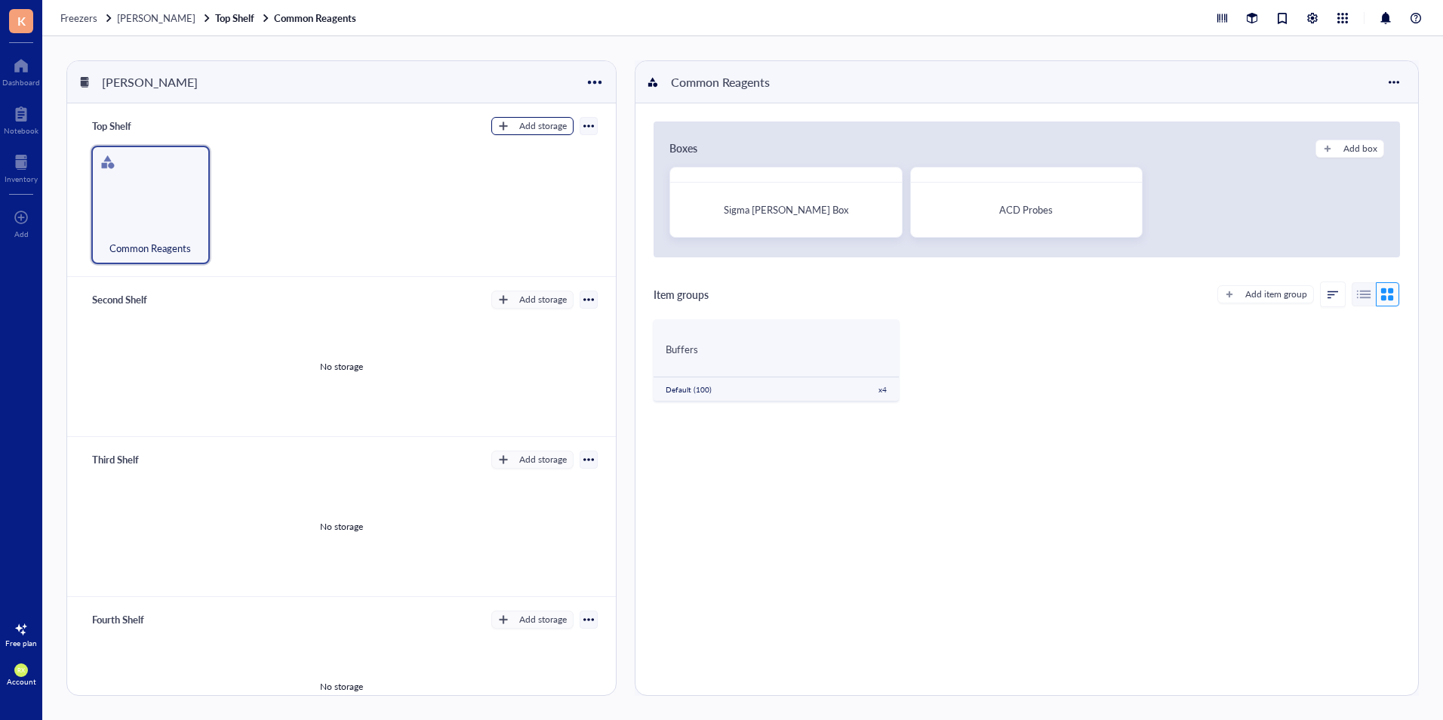
click at [550, 121] on div "Add storage" at bounding box center [543, 126] width 48 height 14
click at [539, 176] on span "Category" at bounding box center [539, 175] width 86 height 17
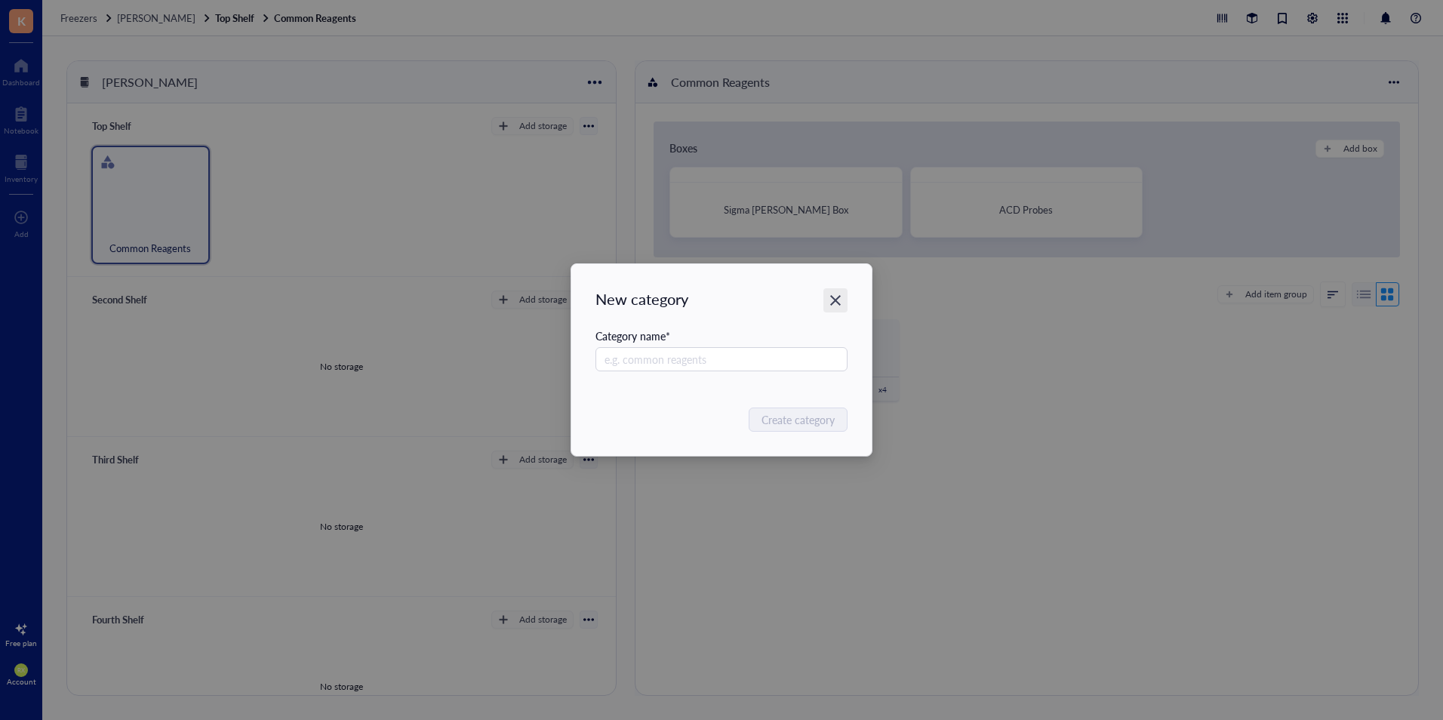
click at [834, 295] on icon "Close" at bounding box center [835, 300] width 14 height 14
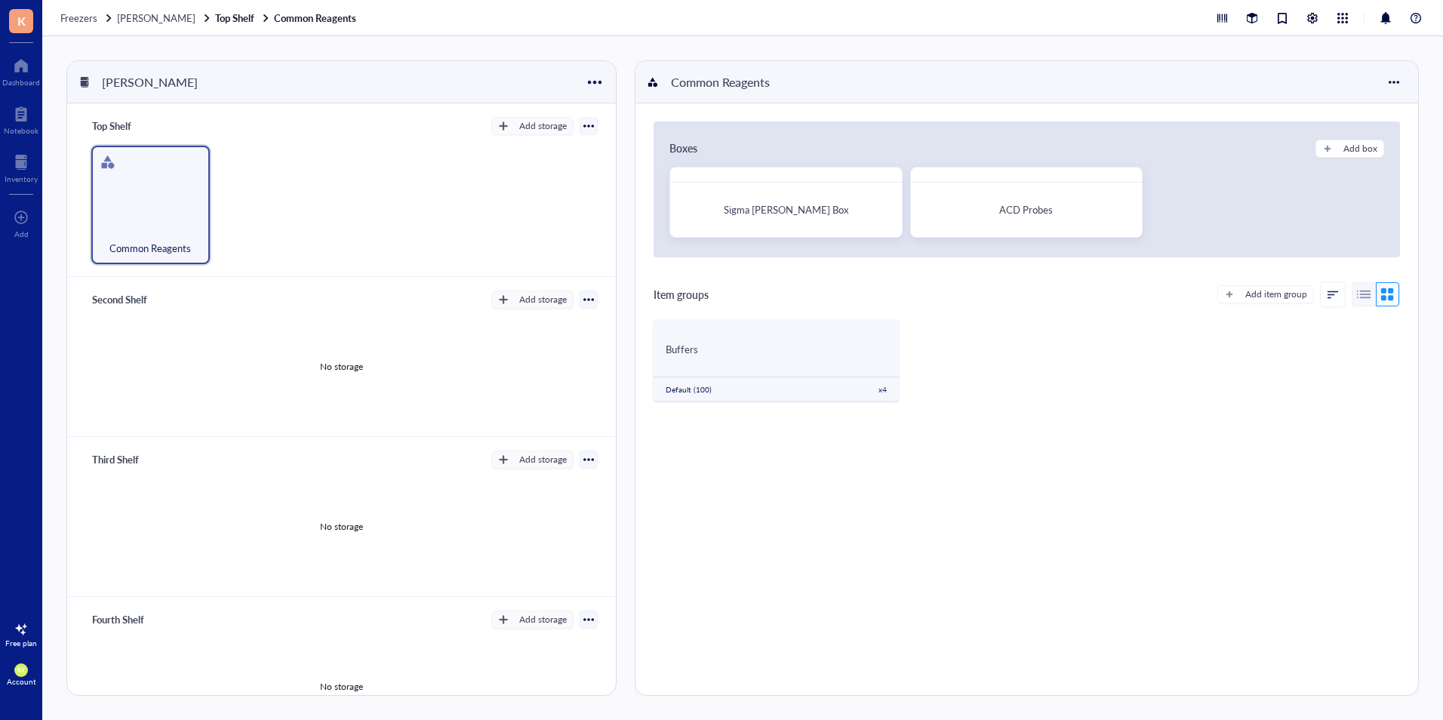
click at [1195, 200] on div "Sigma [PERSON_NAME] Box ACD Probes" at bounding box center [1026, 203] width 714 height 72
click at [1343, 148] on div "Add box" at bounding box center [1360, 149] width 34 height 14
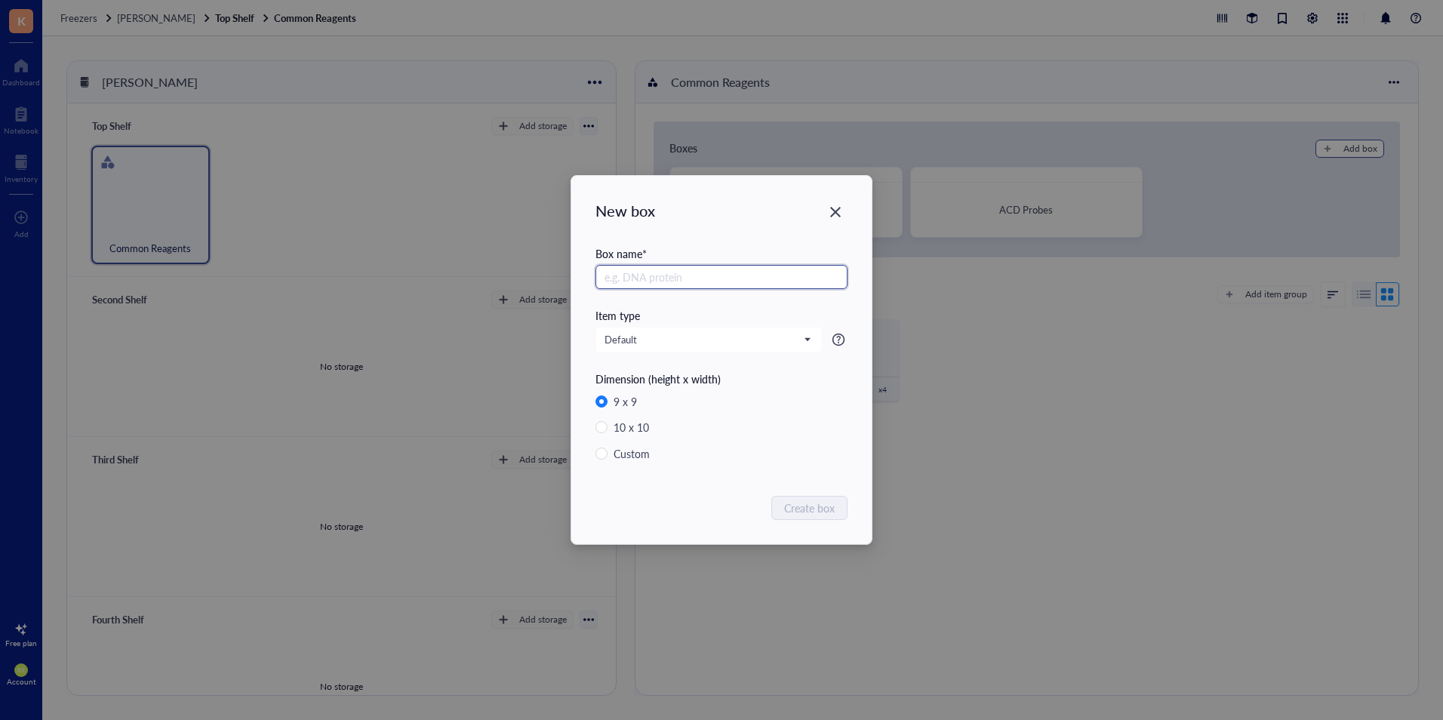
radio input "false"
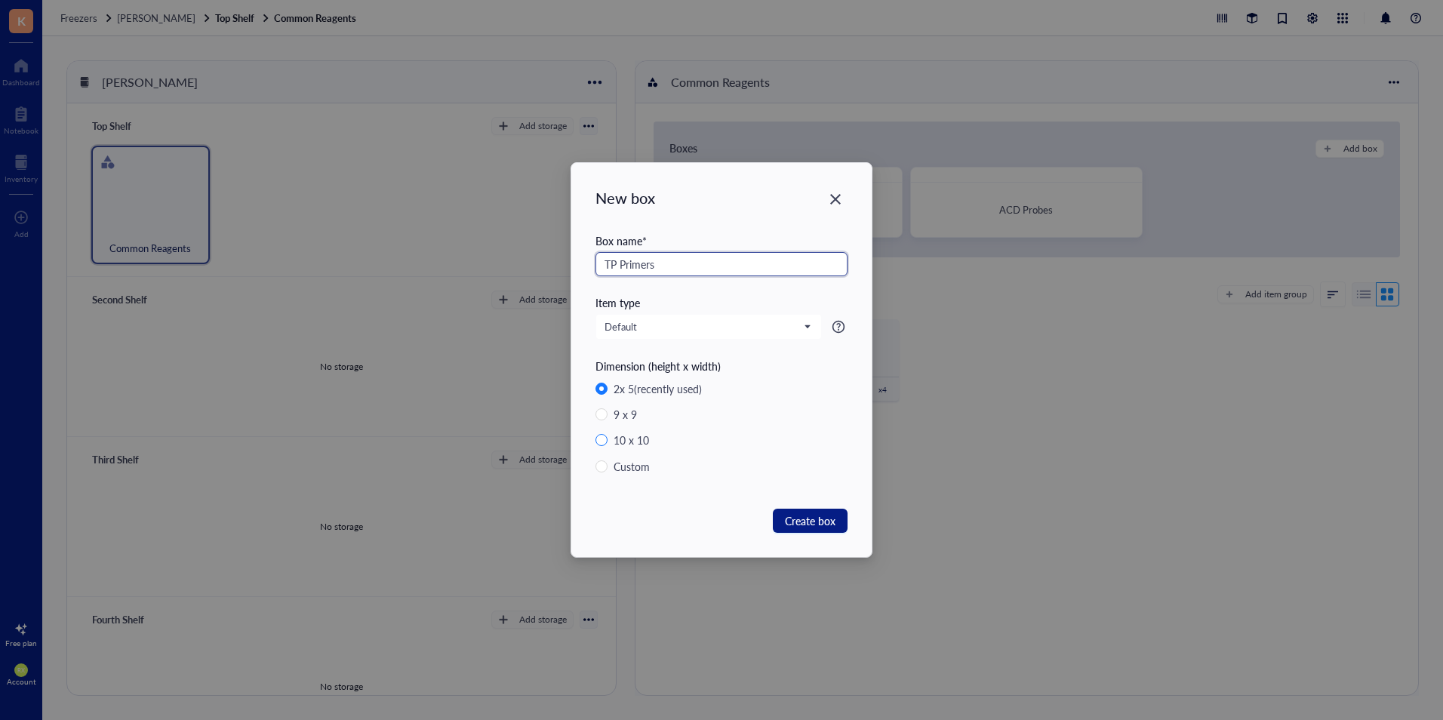
type input "TP Primers"
click at [650, 435] on span "10 x 10" at bounding box center [631, 440] width 48 height 17
click at [607, 435] on input "10 x 10" at bounding box center [601, 440] width 12 height 12
radio input "true"
radio input "false"
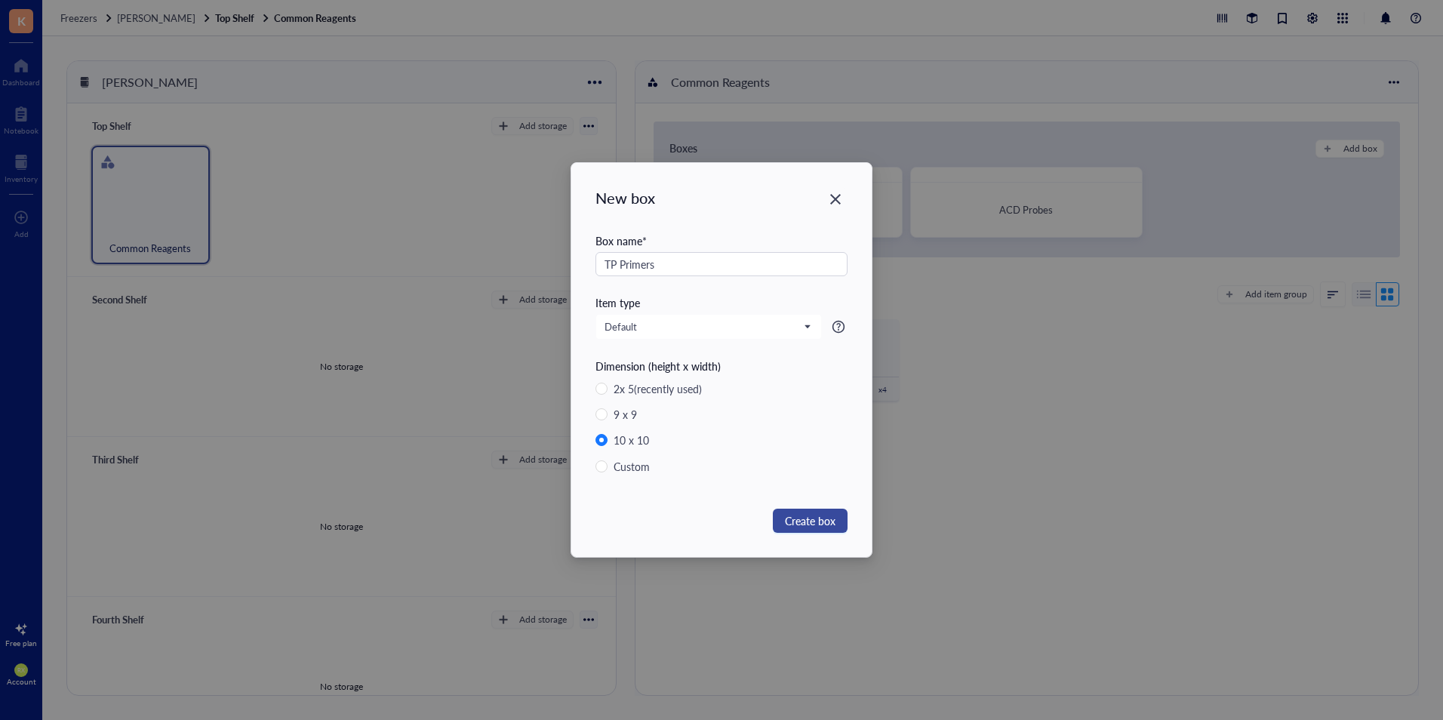
click at [804, 519] on span "Create box" at bounding box center [810, 520] width 51 height 17
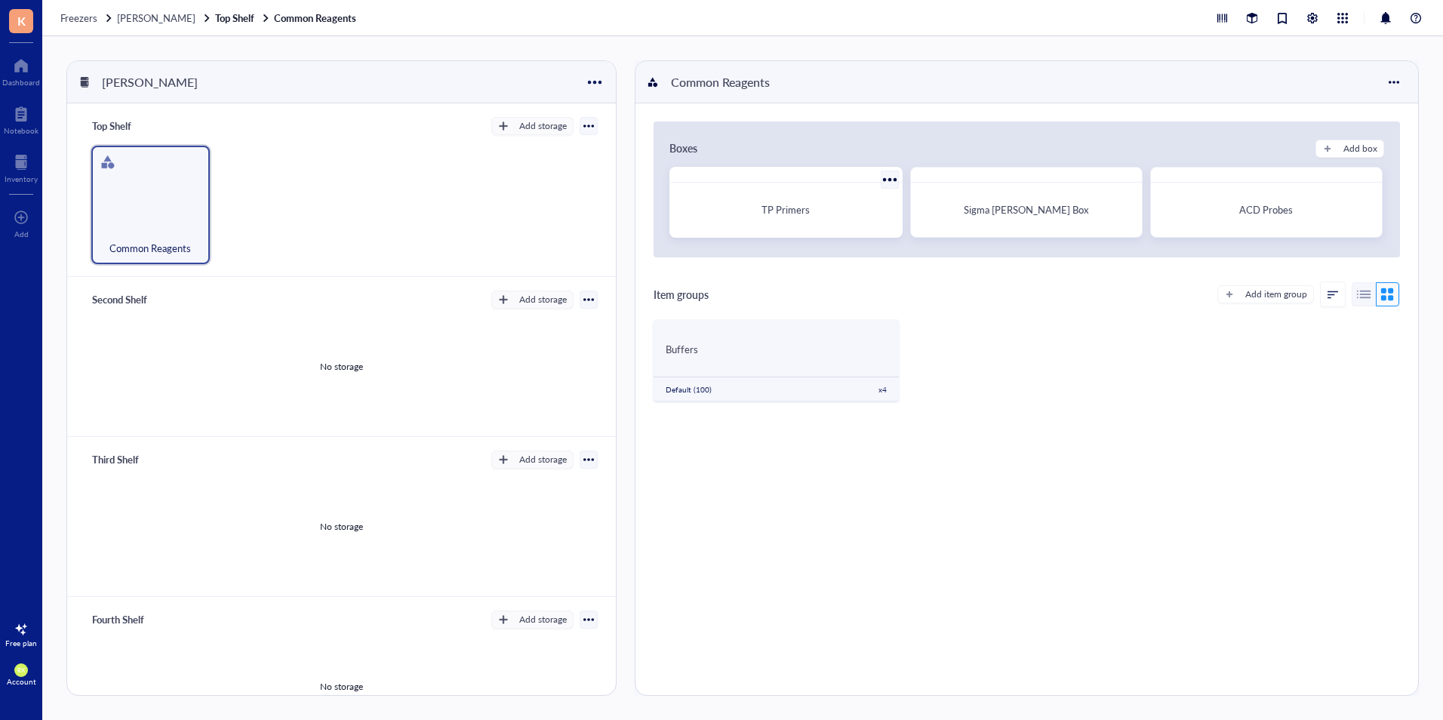
click at [810, 217] on div "TP Primers" at bounding box center [785, 209] width 207 height 15
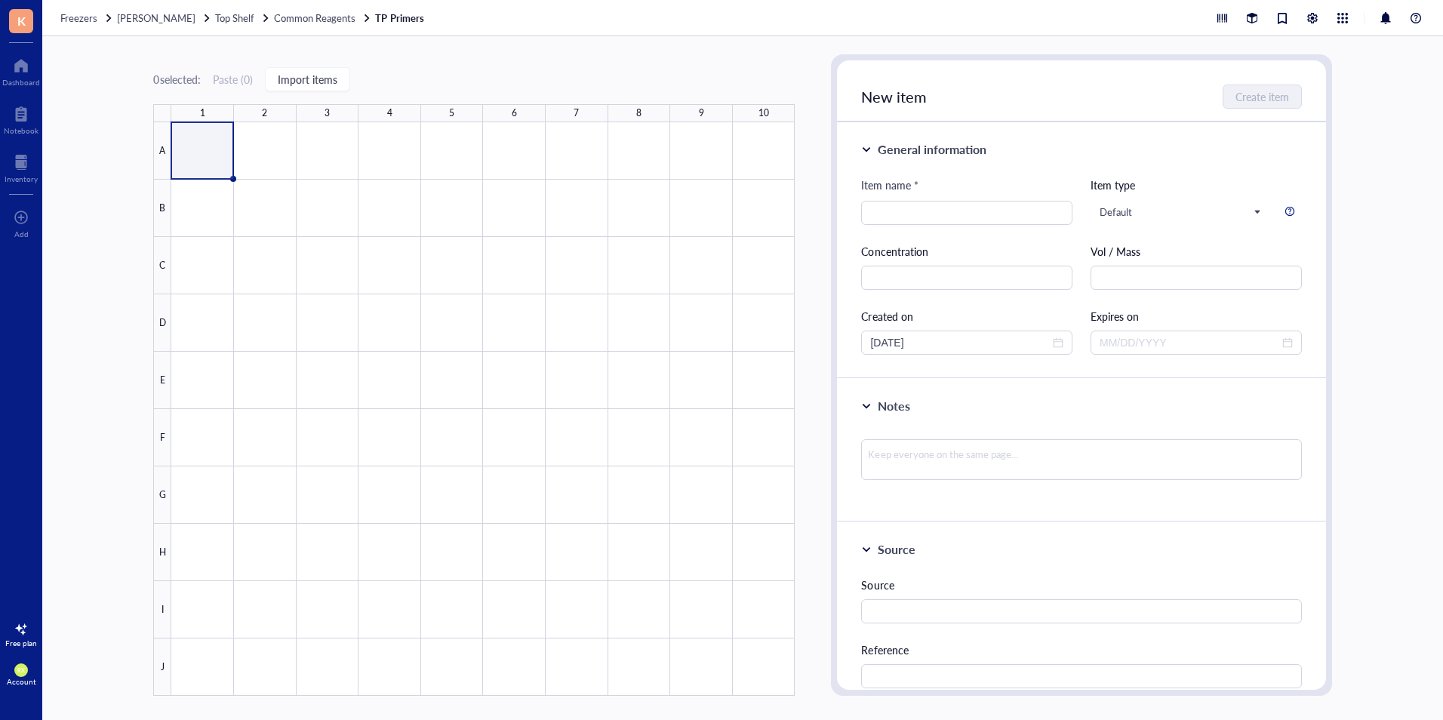
click at [160, 154] on div "A" at bounding box center [162, 150] width 18 height 57
click at [316, 21] on span "Common Reagents" at bounding box center [314, 18] width 81 height 14
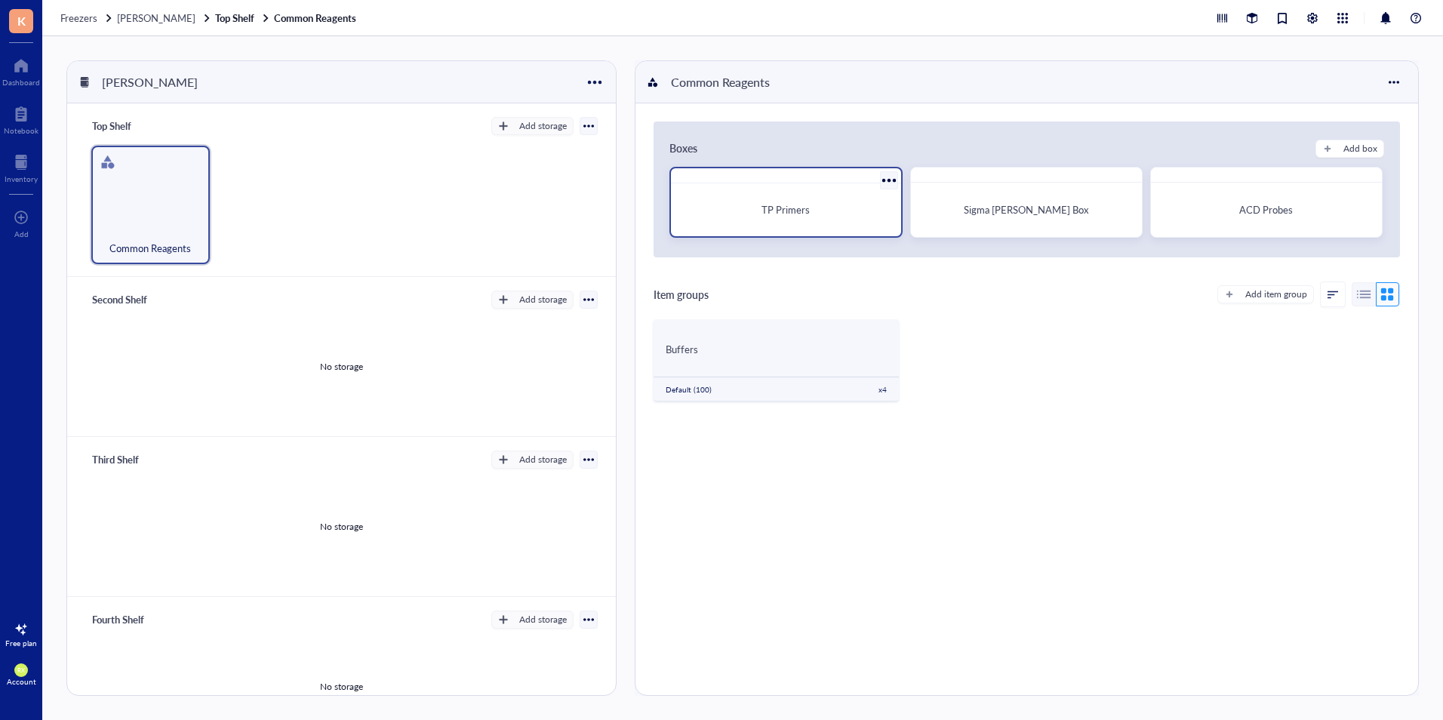
click at [881, 187] on div at bounding box center [888, 180] width 22 height 22
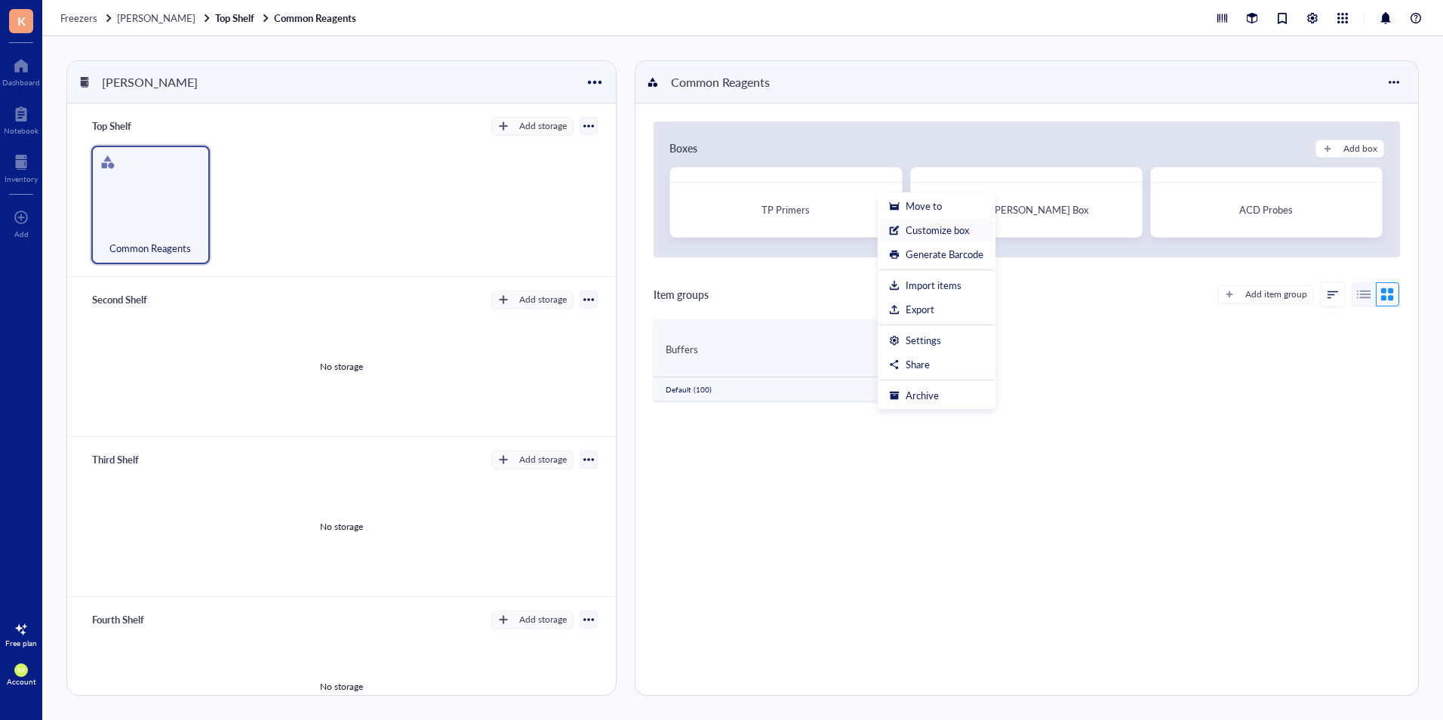
click at [964, 232] on div "Customize box" at bounding box center [936, 230] width 63 height 14
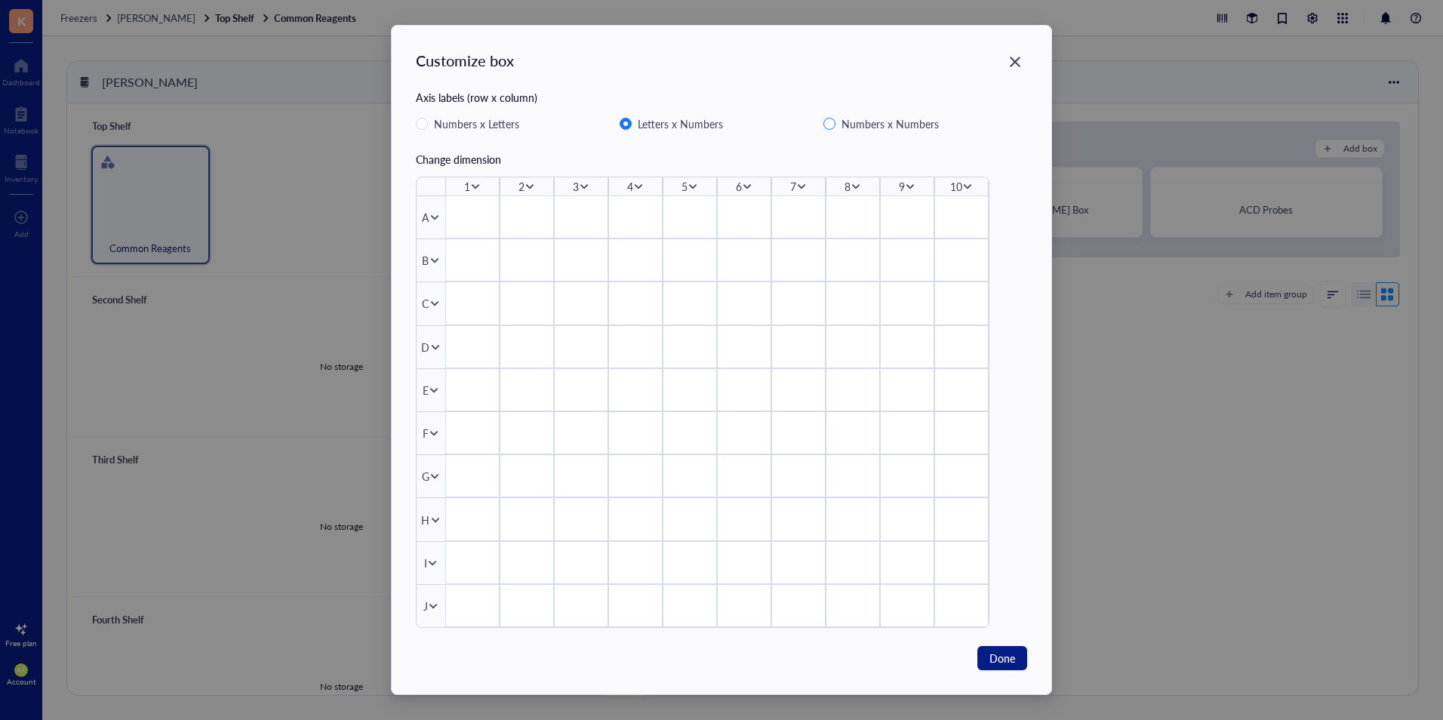
click at [904, 126] on span "Numbers x Numbers" at bounding box center [889, 124] width 109 height 18
click at [835, 126] on input "Numbers x Numbers" at bounding box center [829, 124] width 12 height 12
radio input "false"
radio input "true"
click at [1000, 656] on span "Done" at bounding box center [1002, 658] width 26 height 17
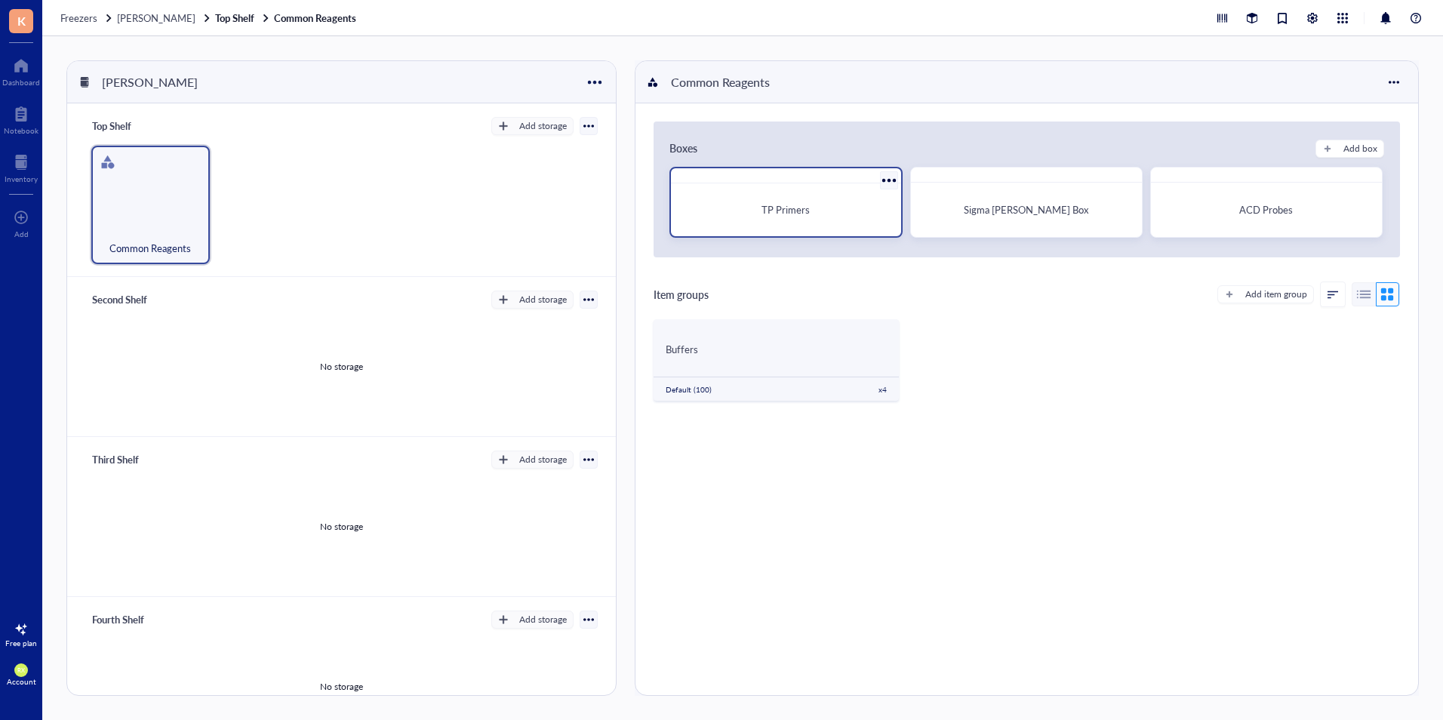
click at [807, 210] on span "TP Primers" at bounding box center [785, 209] width 48 height 14
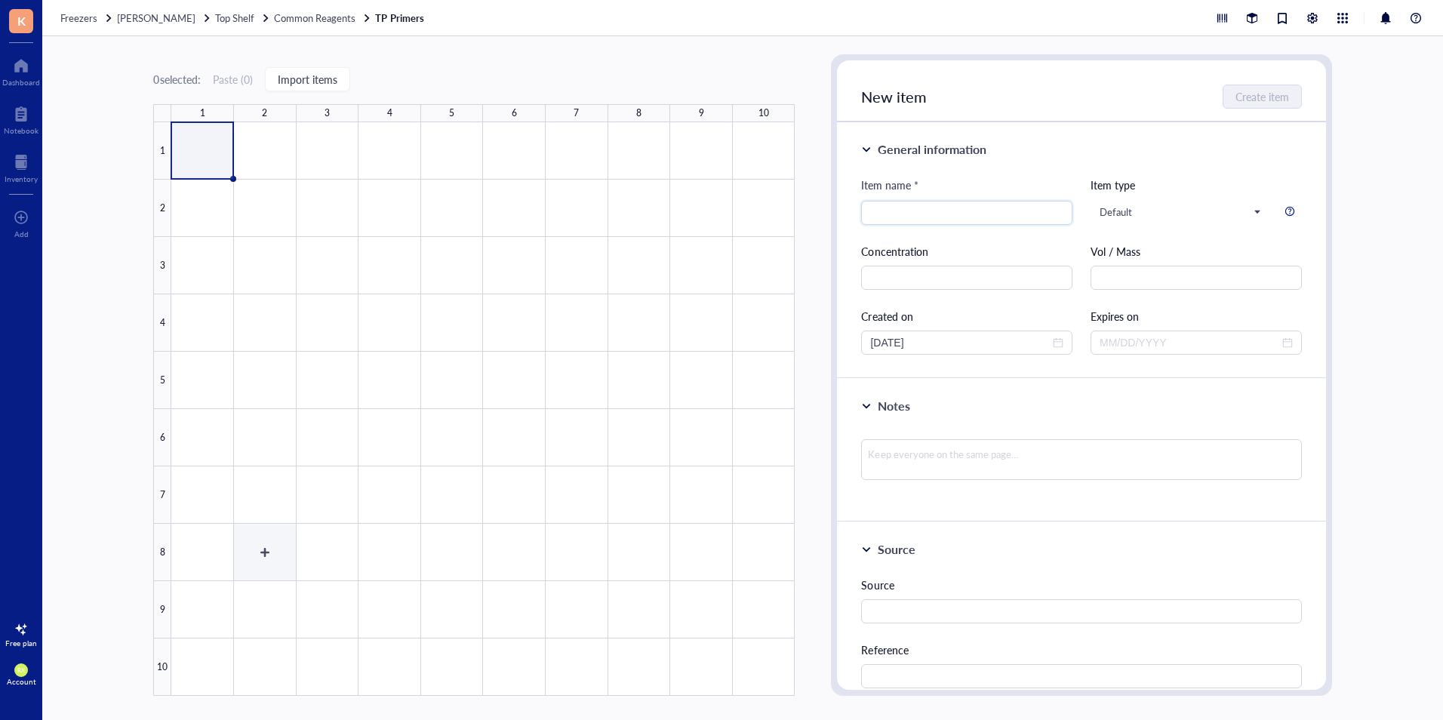
click at [275, 555] on div at bounding box center [482, 408] width 623 height 573
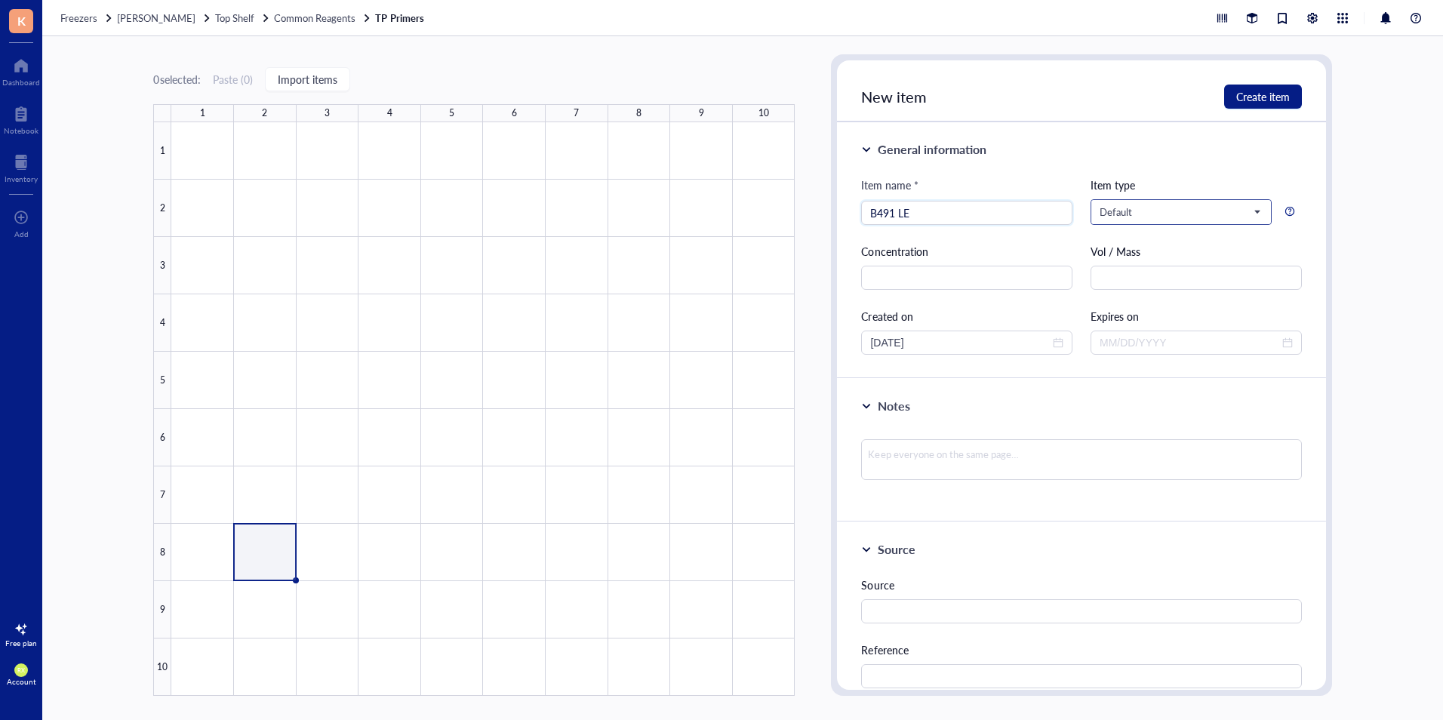
click at [1206, 207] on span "Default" at bounding box center [1179, 212] width 160 height 14
type input "B491 LE"
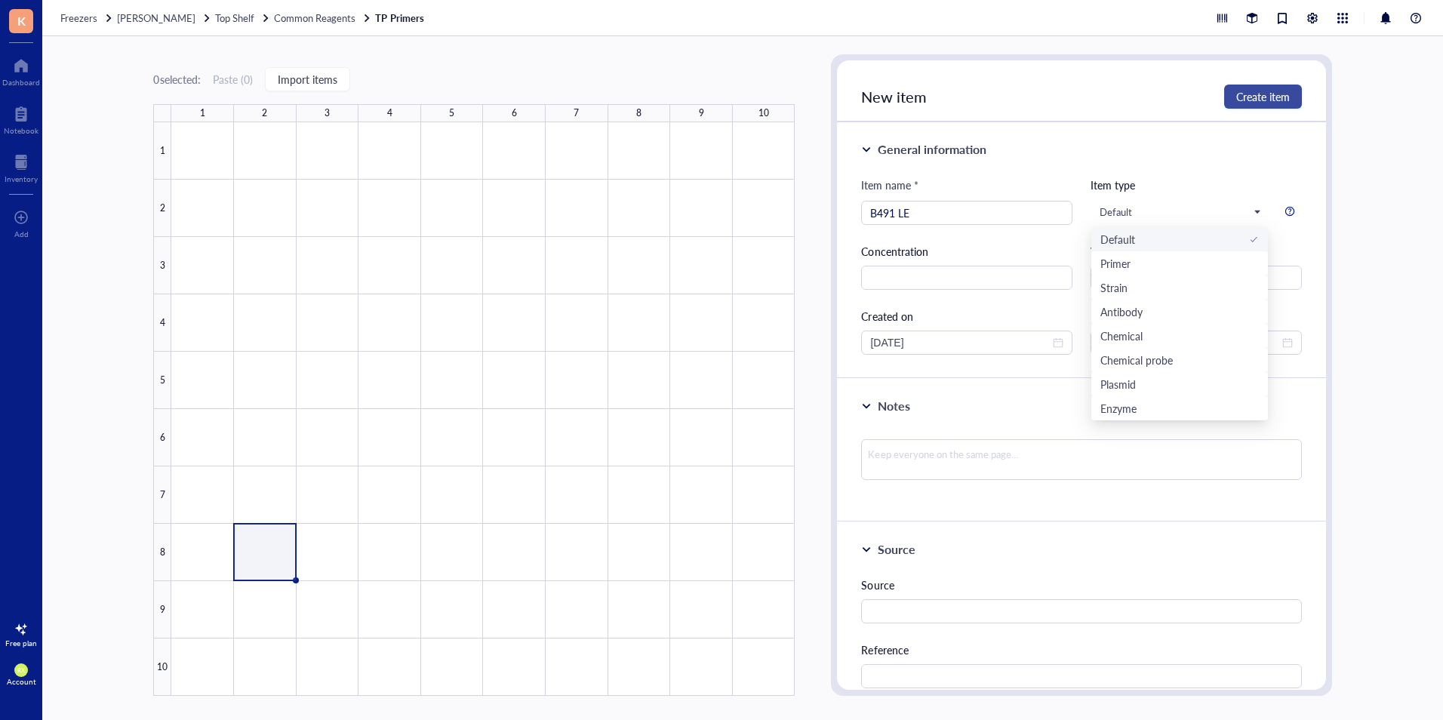
click at [1263, 86] on button "Create item" at bounding box center [1263, 96] width 78 height 24
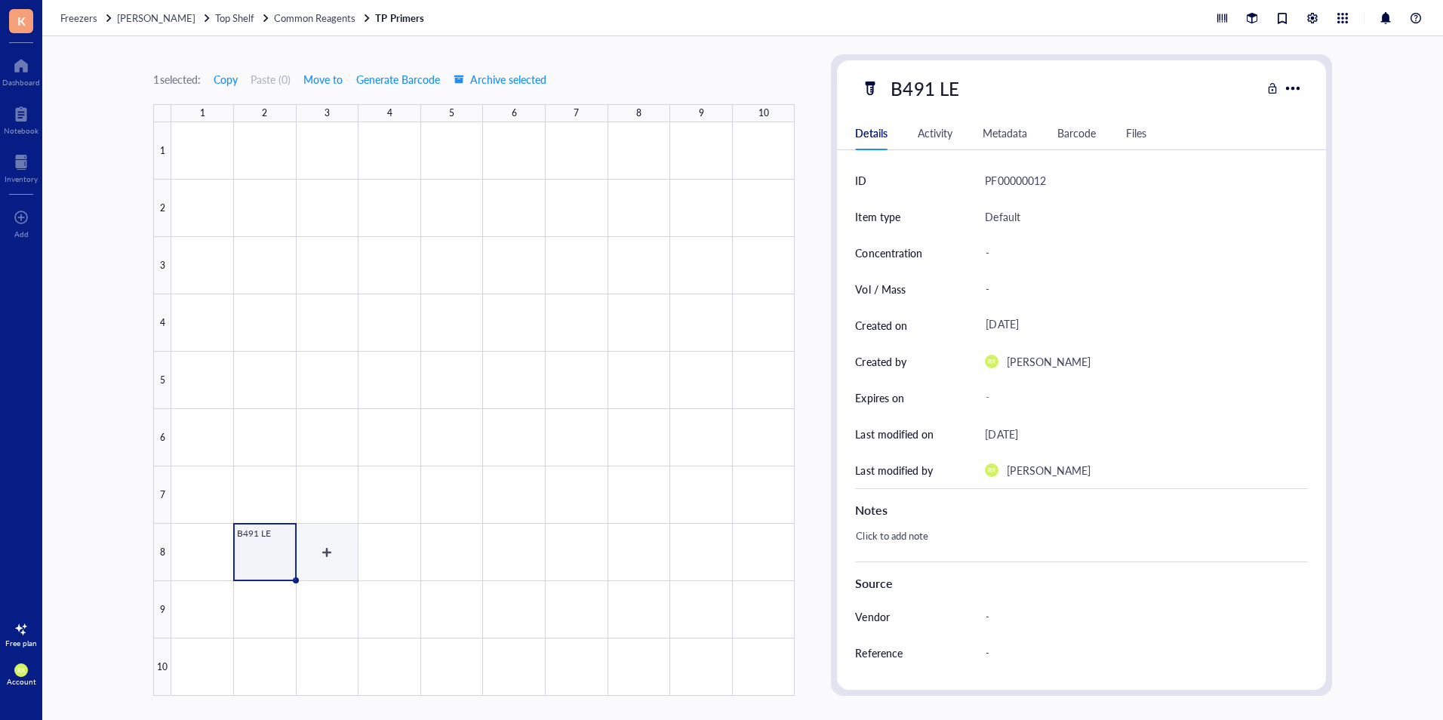
click at [331, 552] on div at bounding box center [482, 408] width 623 height 573
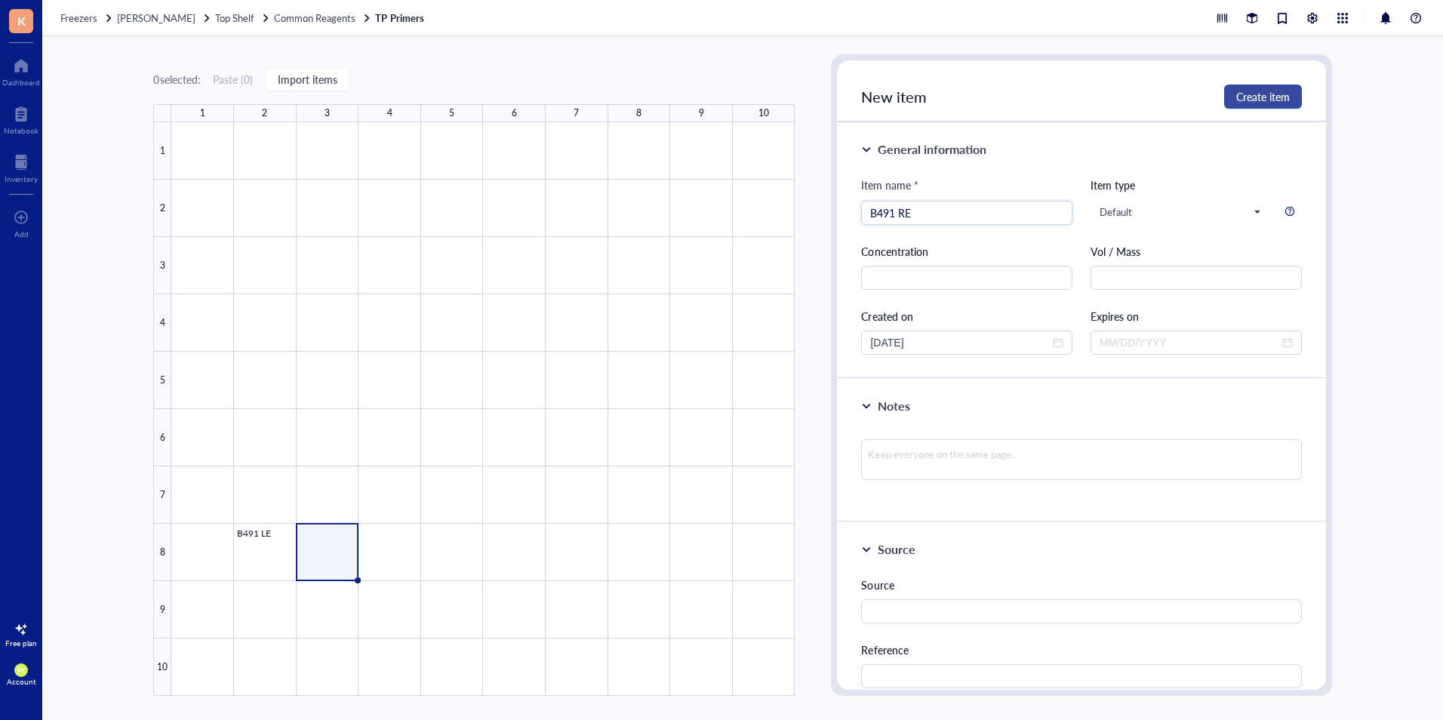
type input "B491 RE"
click at [1284, 91] on span "Create item" at bounding box center [1263, 97] width 54 height 12
click at [391, 548] on div at bounding box center [482, 408] width 623 height 573
type input "B551 LE"
click at [1271, 88] on button "Create item" at bounding box center [1263, 96] width 78 height 24
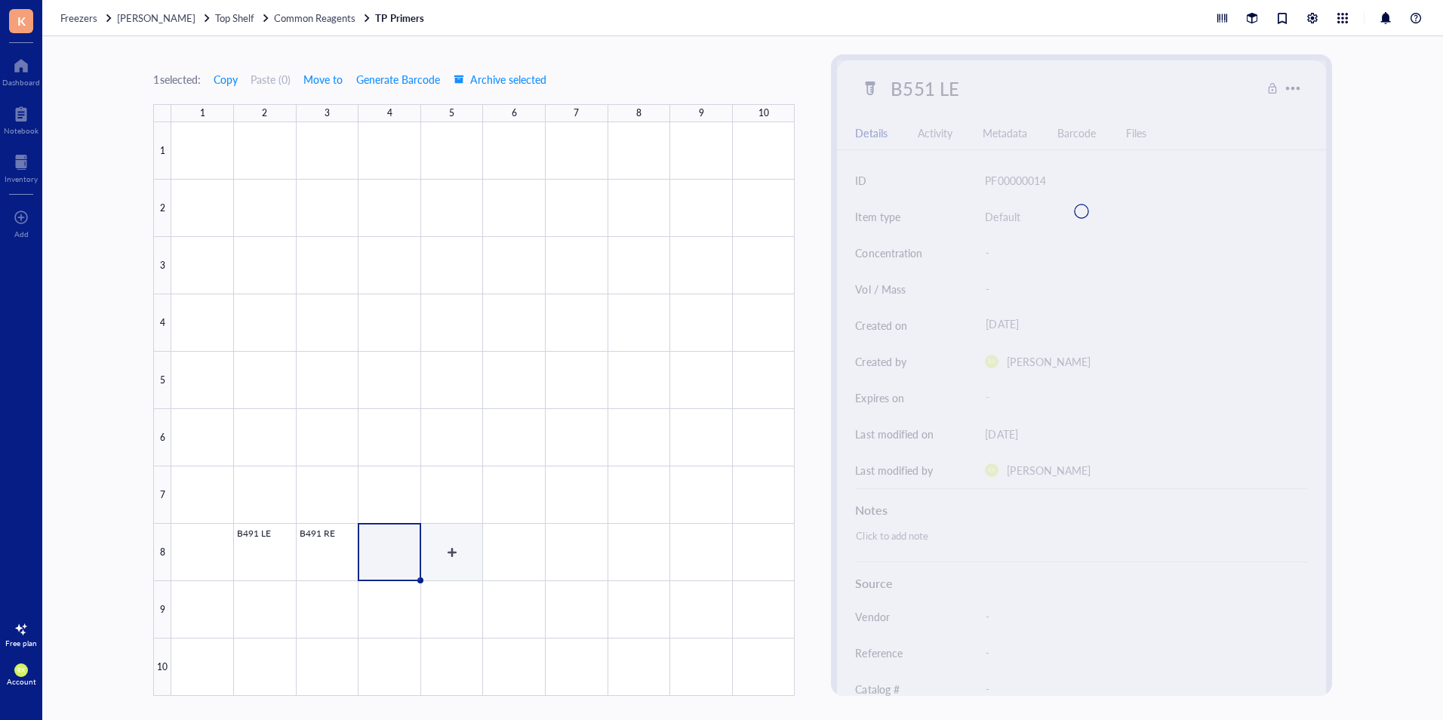
click at [452, 542] on div at bounding box center [482, 408] width 623 height 573
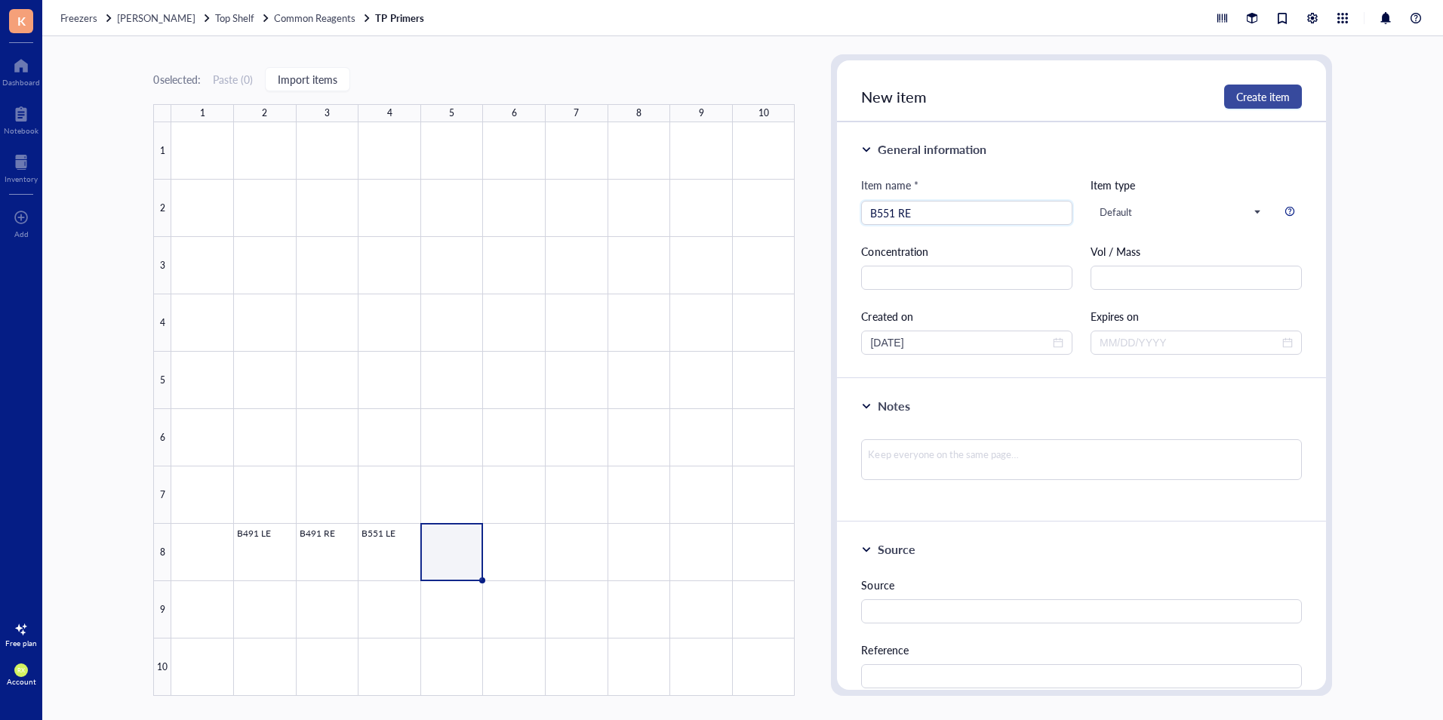
type input "B551 RE"
click at [1293, 96] on button "Create item" at bounding box center [1263, 96] width 78 height 24
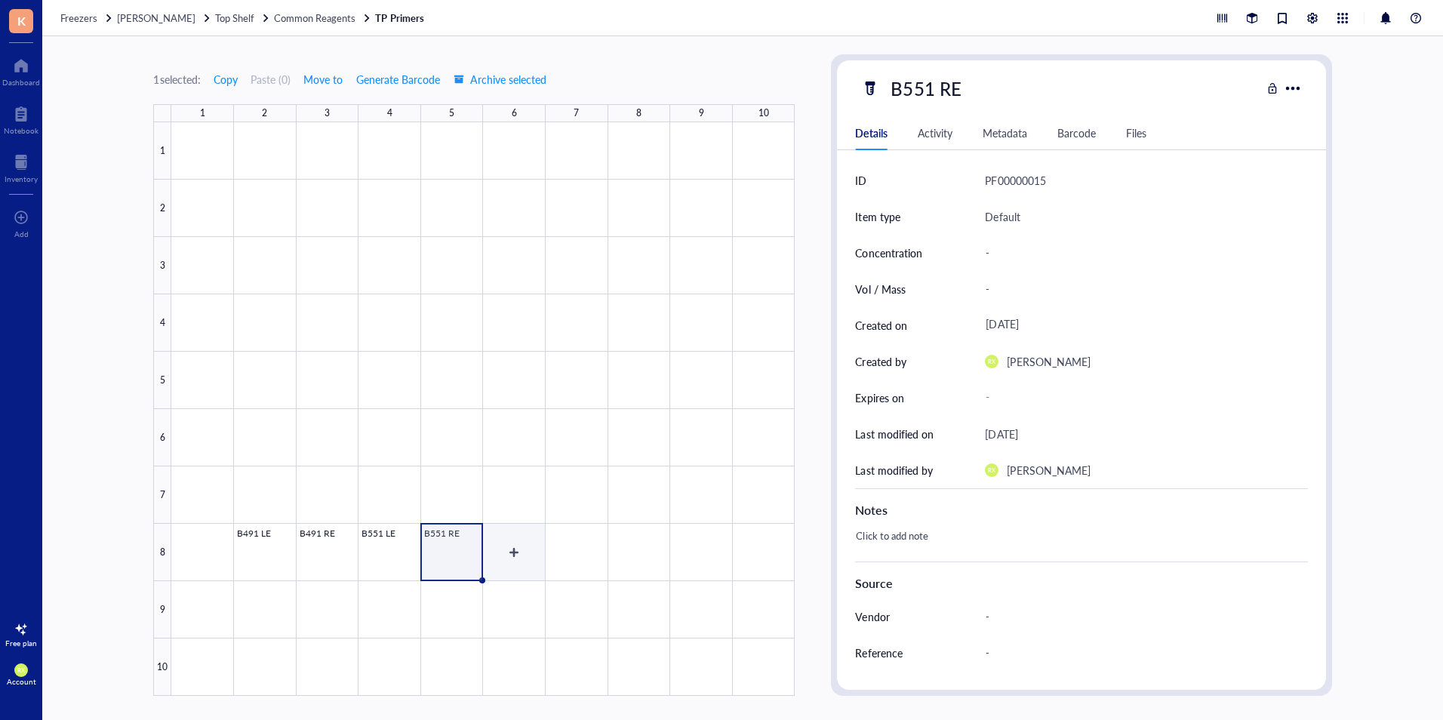
click at [516, 542] on div at bounding box center [482, 408] width 623 height 573
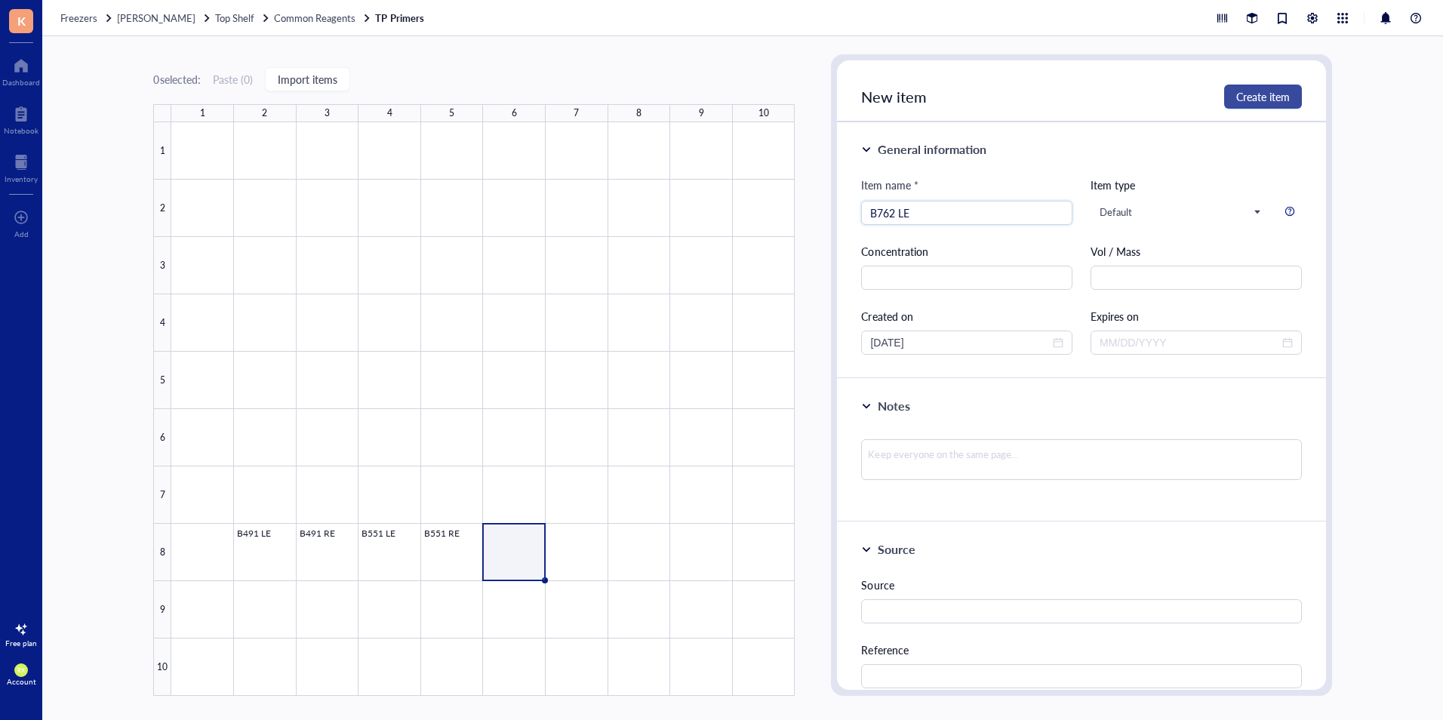
type input "B762 LE"
click at [1245, 91] on span "Create item" at bounding box center [1263, 97] width 54 height 12
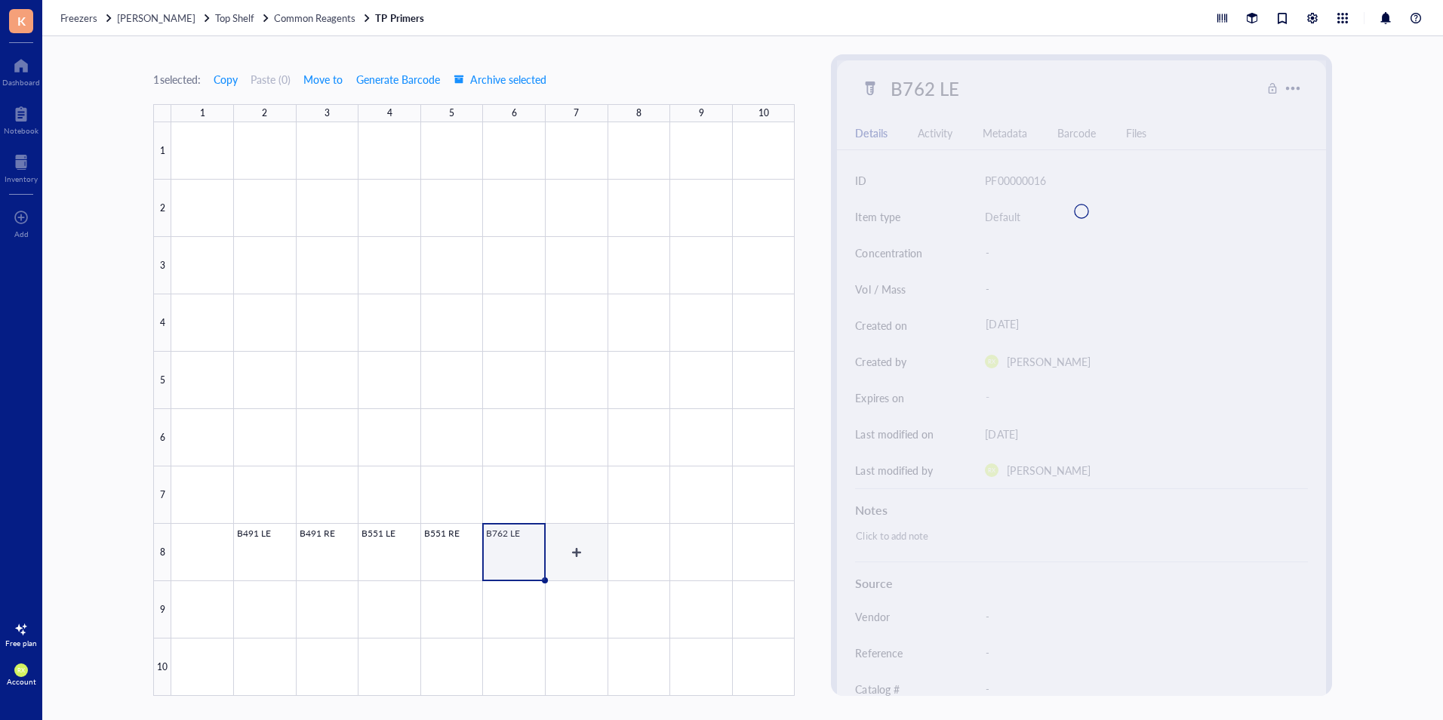
click at [569, 555] on div at bounding box center [482, 408] width 623 height 573
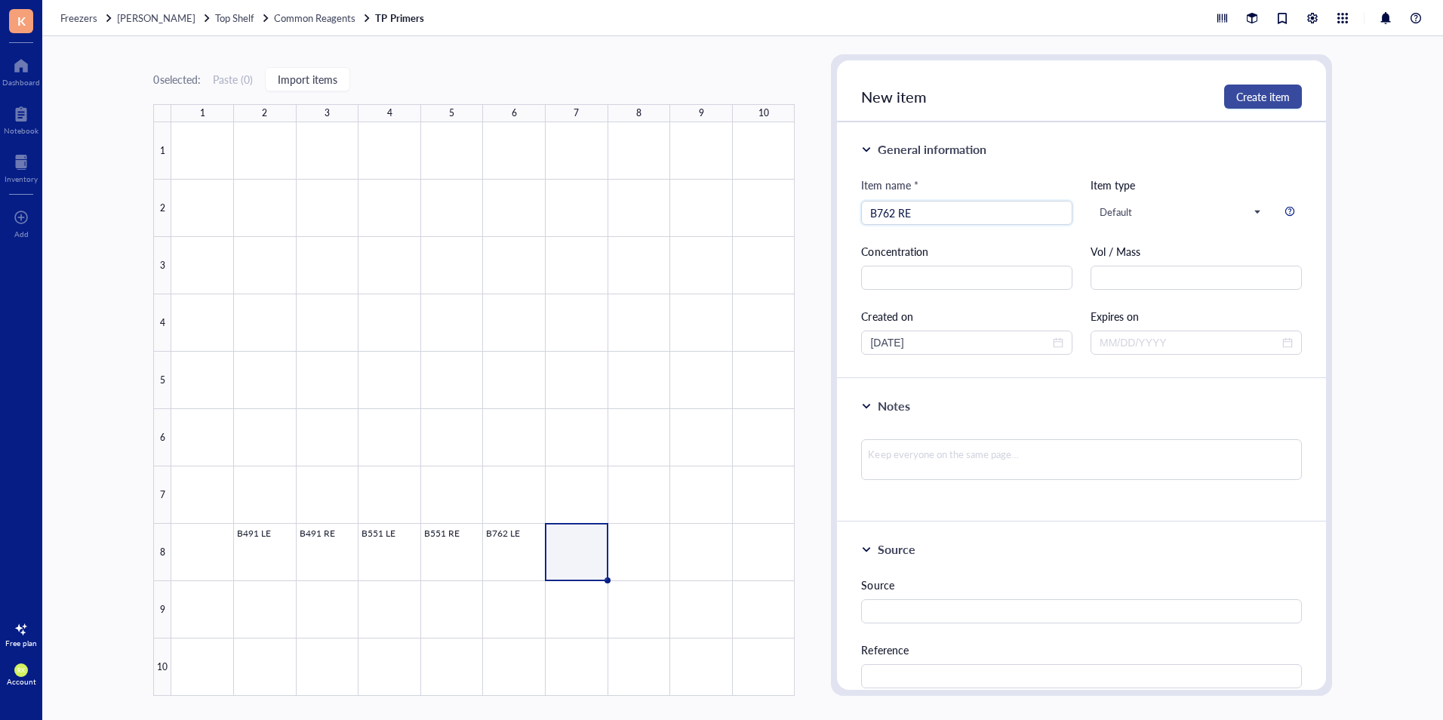
type input "B762 RE"
click at [1289, 97] on button "Create item" at bounding box center [1263, 96] width 78 height 24
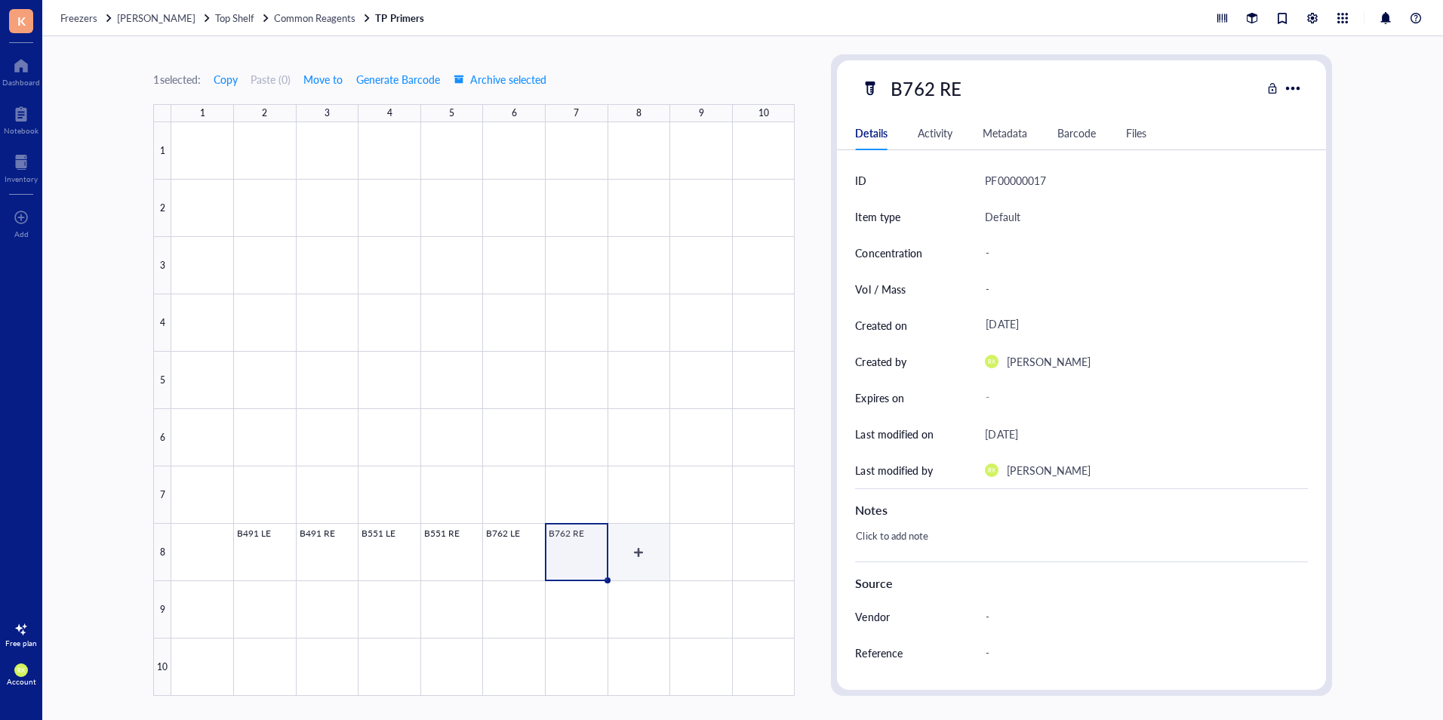
click at [656, 551] on div at bounding box center [482, 408] width 623 height 573
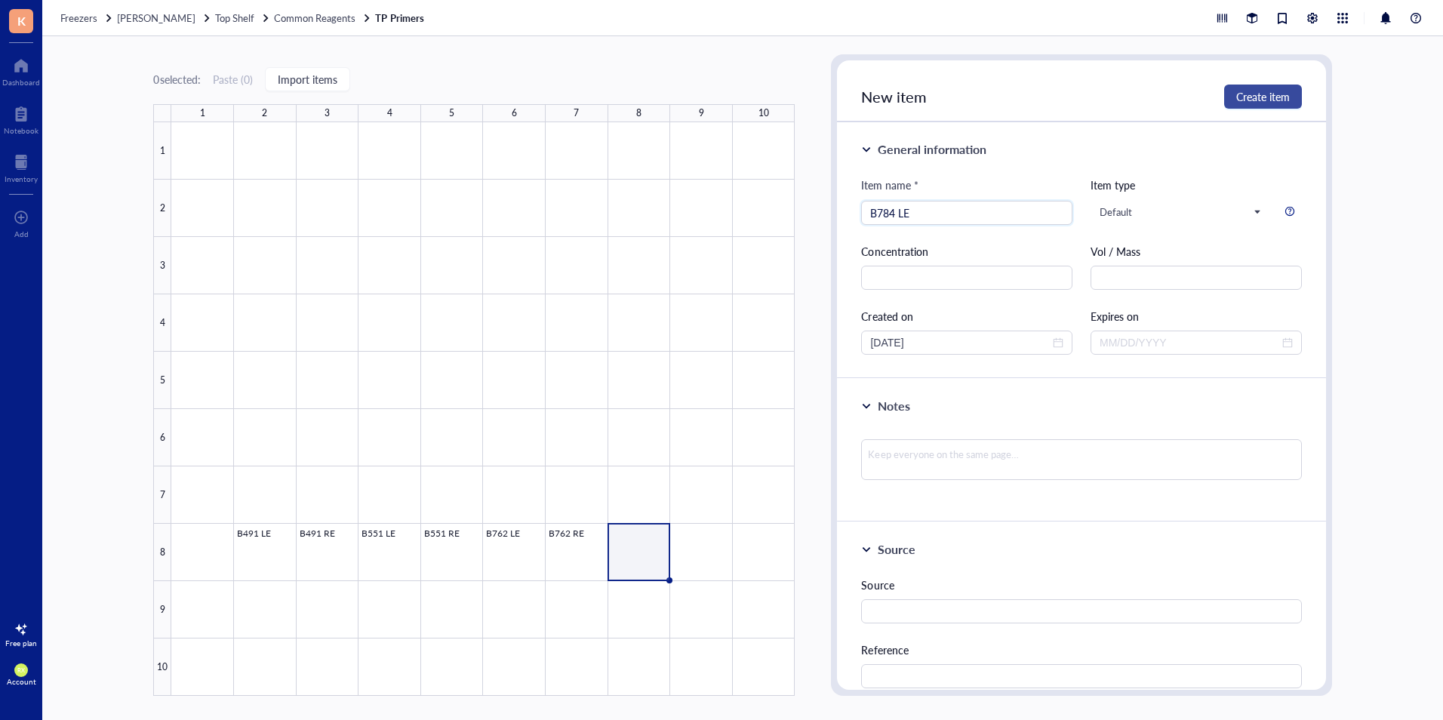
type input "B784 LE"
click at [1280, 94] on span "Create item" at bounding box center [1263, 97] width 54 height 12
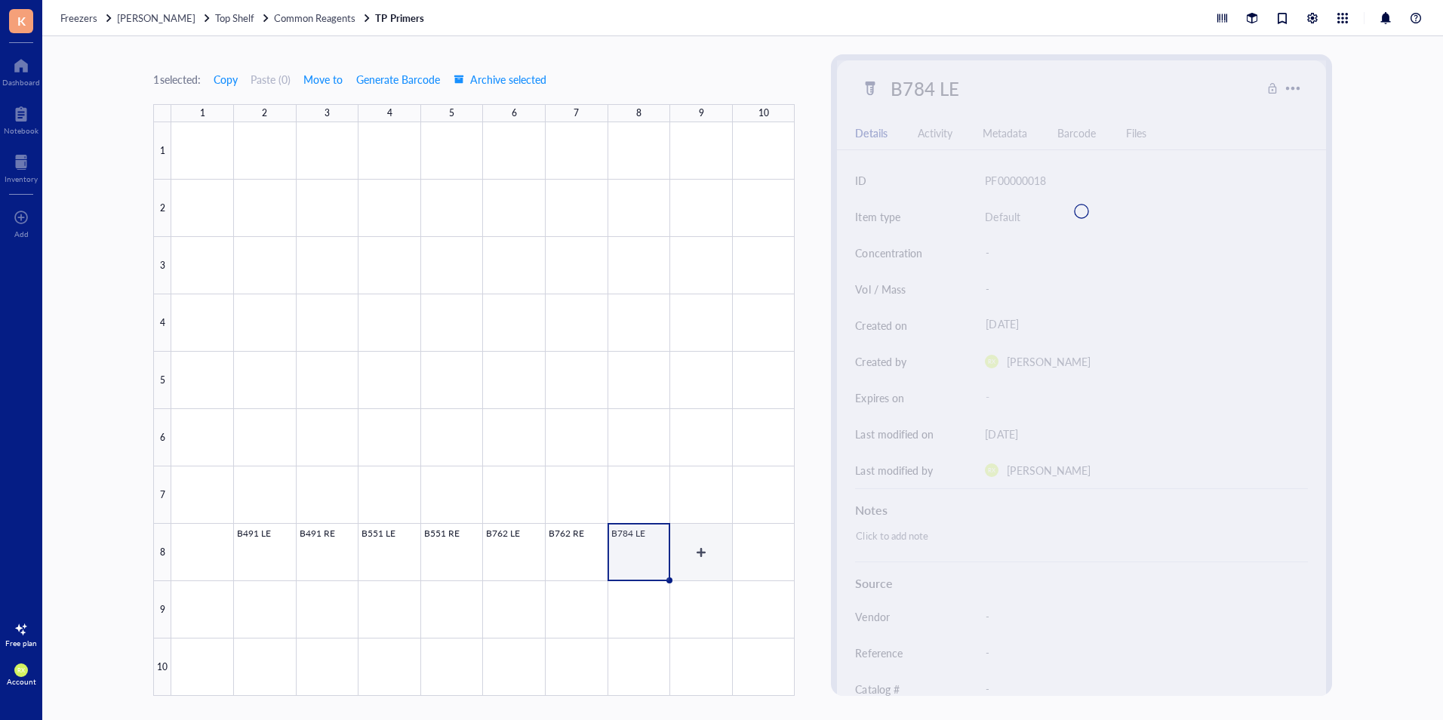
click at [705, 548] on div at bounding box center [482, 408] width 623 height 573
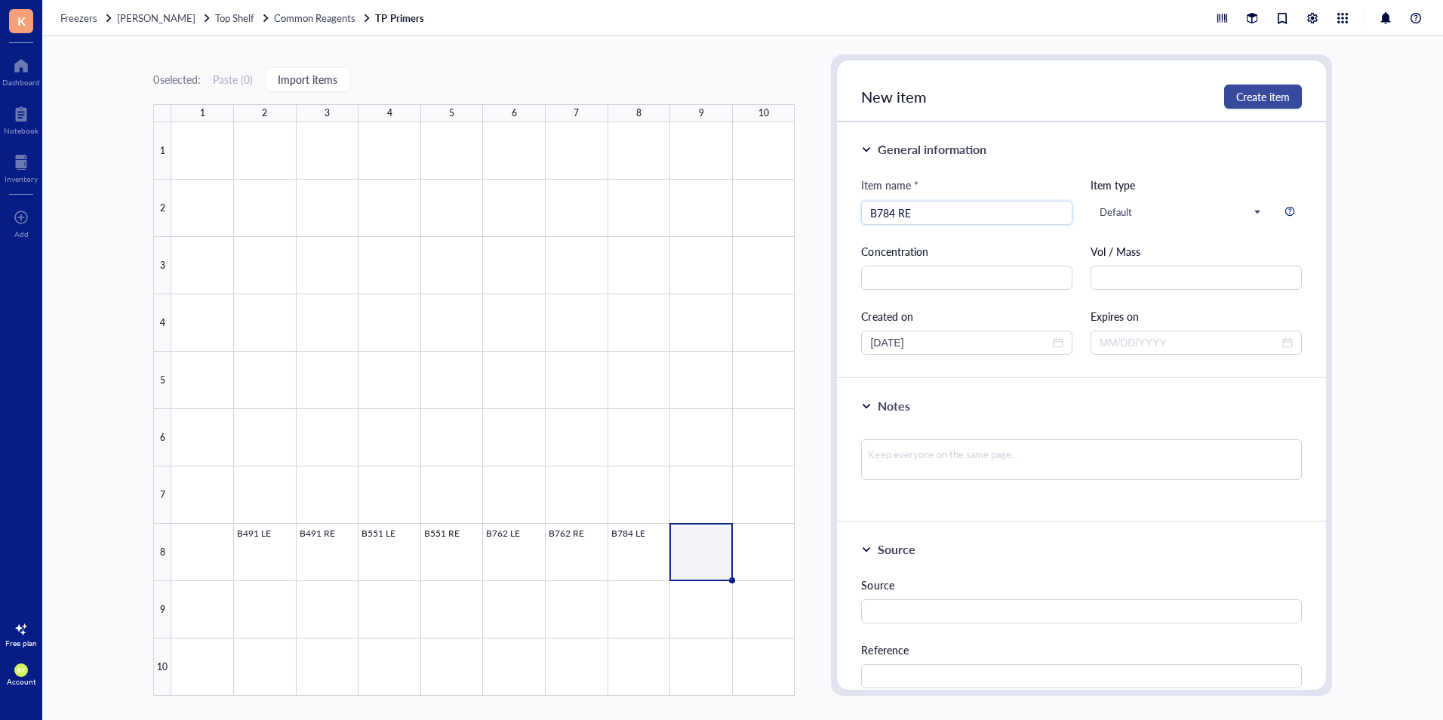
type input "B784 RE"
click at [1265, 100] on span "Create item" at bounding box center [1263, 97] width 54 height 12
click at [279, 607] on div at bounding box center [482, 408] width 623 height 573
type input "B911 LE"
click at [1246, 100] on span "Create item" at bounding box center [1263, 97] width 54 height 12
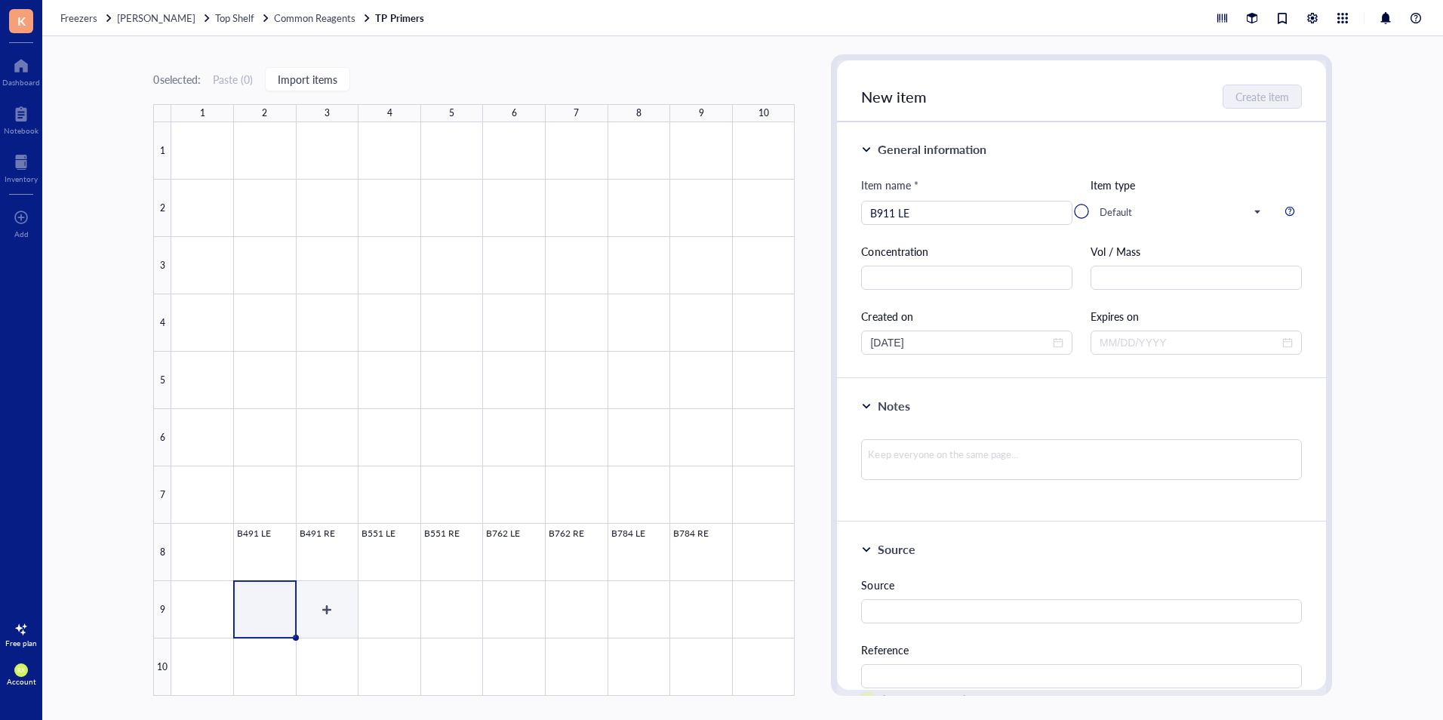
click at [329, 598] on div at bounding box center [482, 408] width 623 height 573
type input "B911 RE"
click at [1272, 91] on div at bounding box center [1081, 211] width 488 height 302
click at [988, 204] on div at bounding box center [1081, 211] width 488 height 302
click at [581, 383] on div at bounding box center [482, 408] width 623 height 573
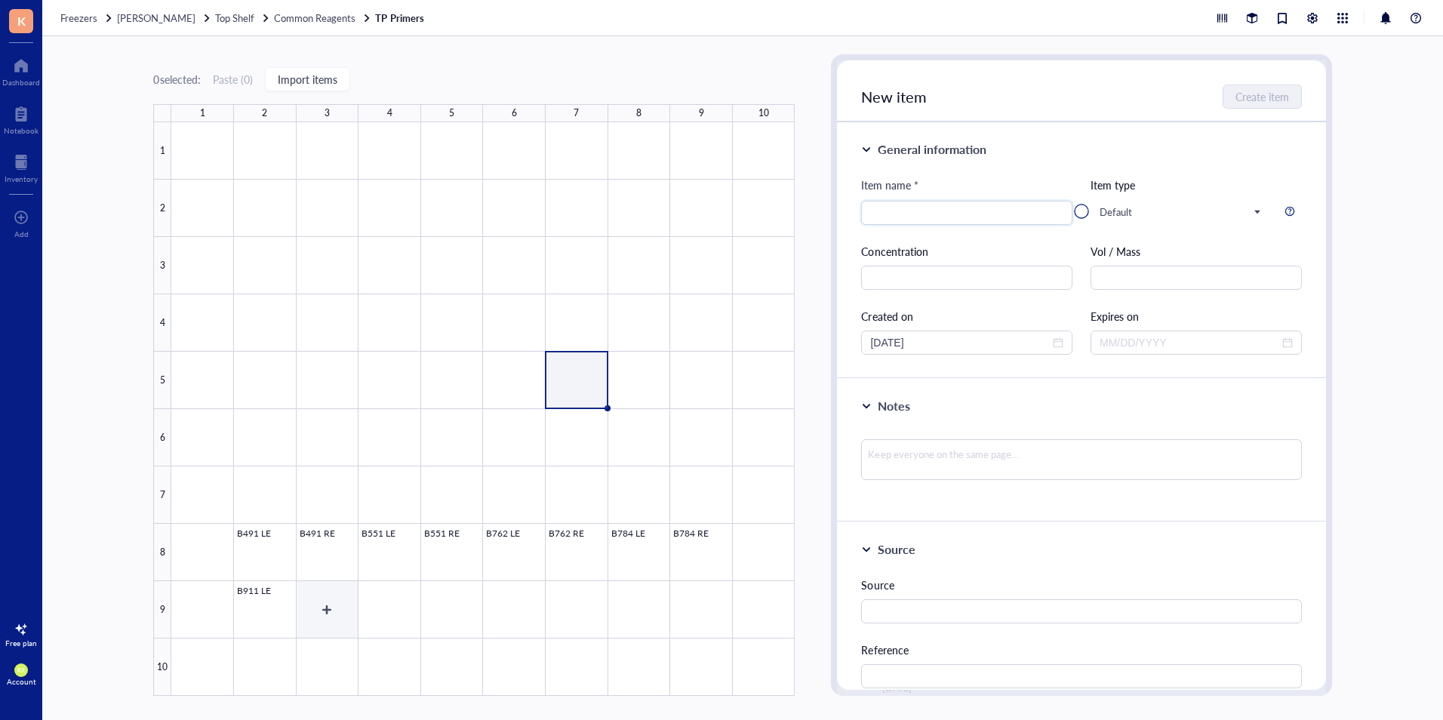
click at [319, 623] on div at bounding box center [482, 408] width 623 height 573
click at [943, 278] on div at bounding box center [1081, 211] width 488 height 302
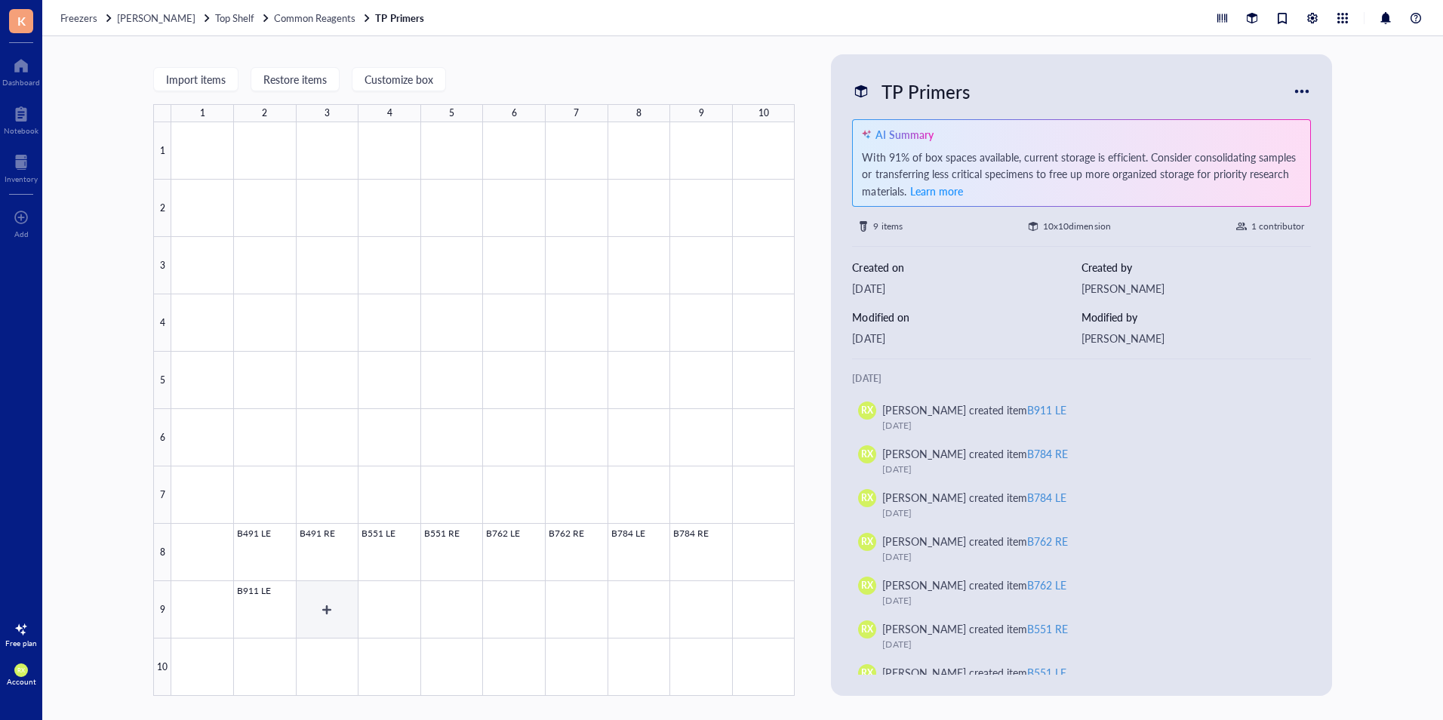
click at [313, 602] on div at bounding box center [482, 408] width 623 height 573
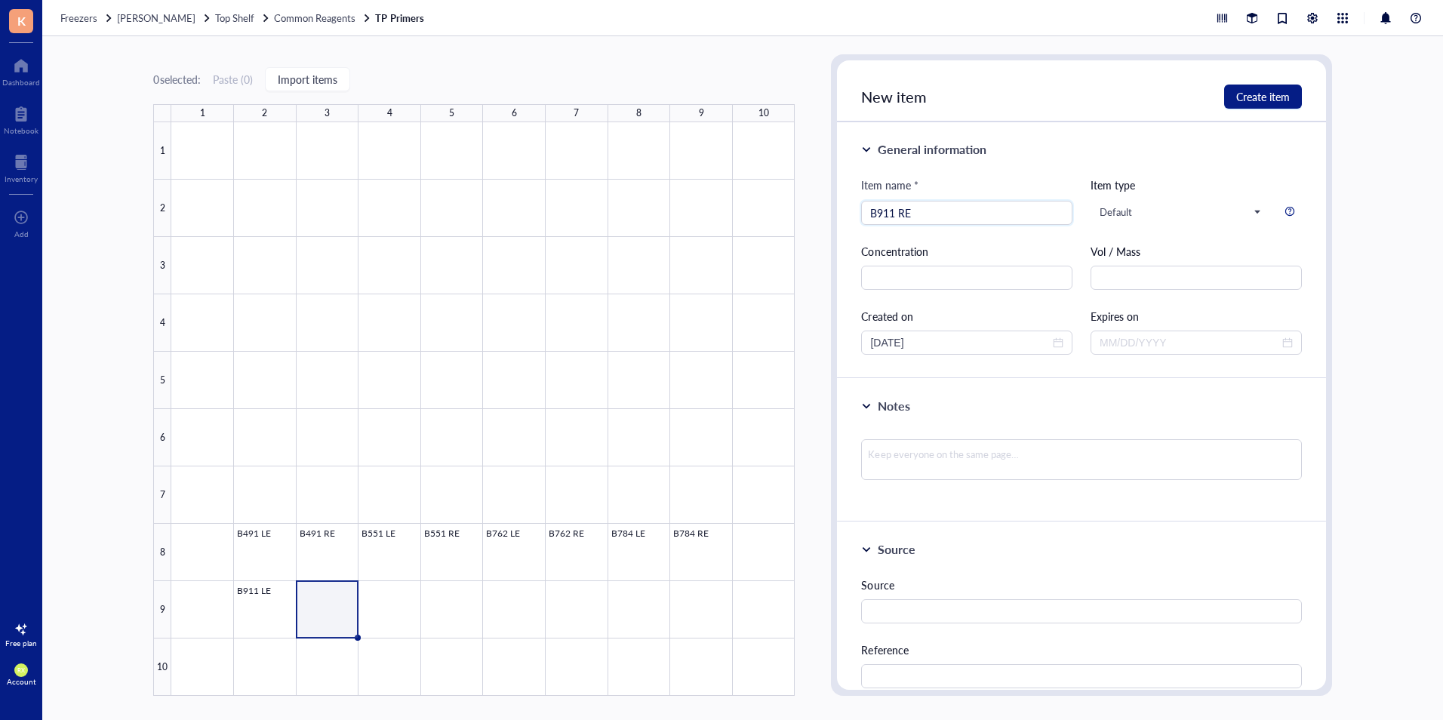
type input "B911 RE"
click at [1255, 81] on div "New item Create item" at bounding box center [1081, 91] width 488 height 62
click at [1258, 94] on span "Create item" at bounding box center [1263, 97] width 54 height 12
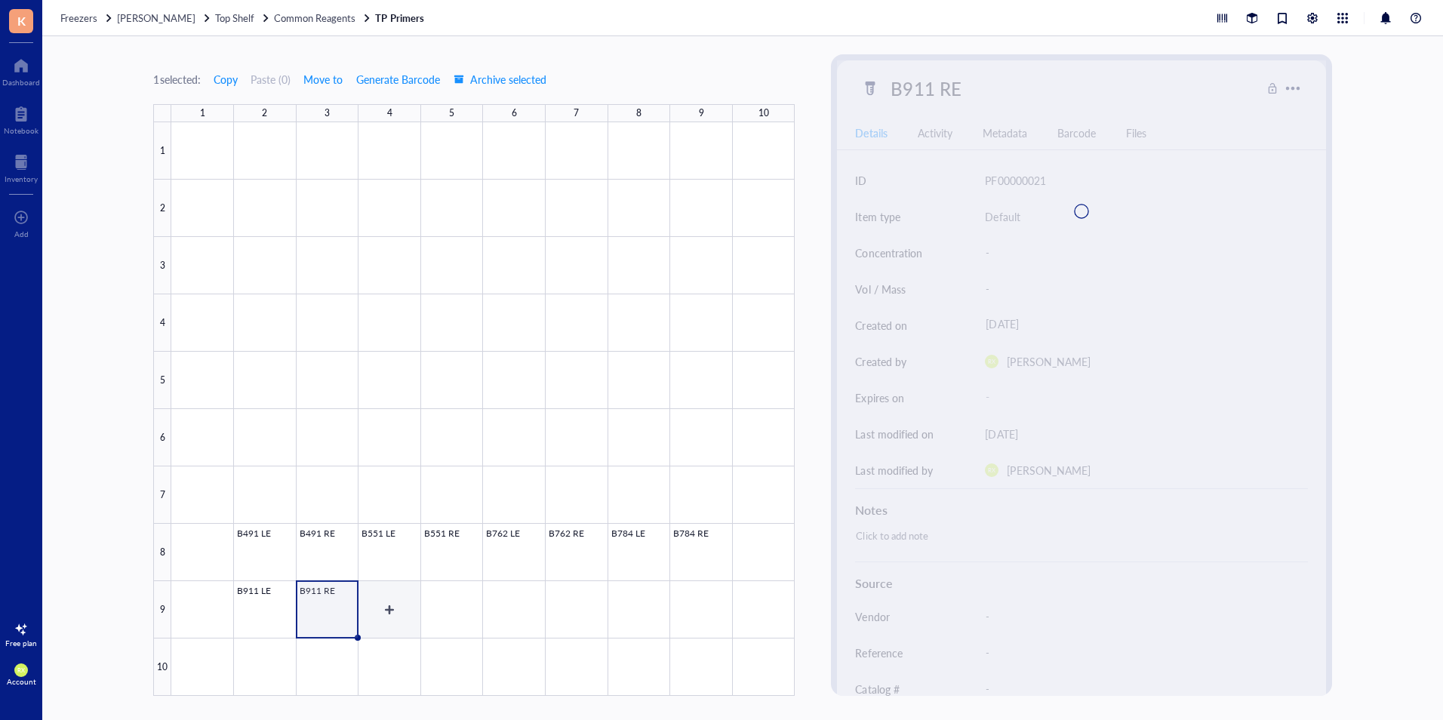
click at [391, 604] on div at bounding box center [482, 408] width 623 height 573
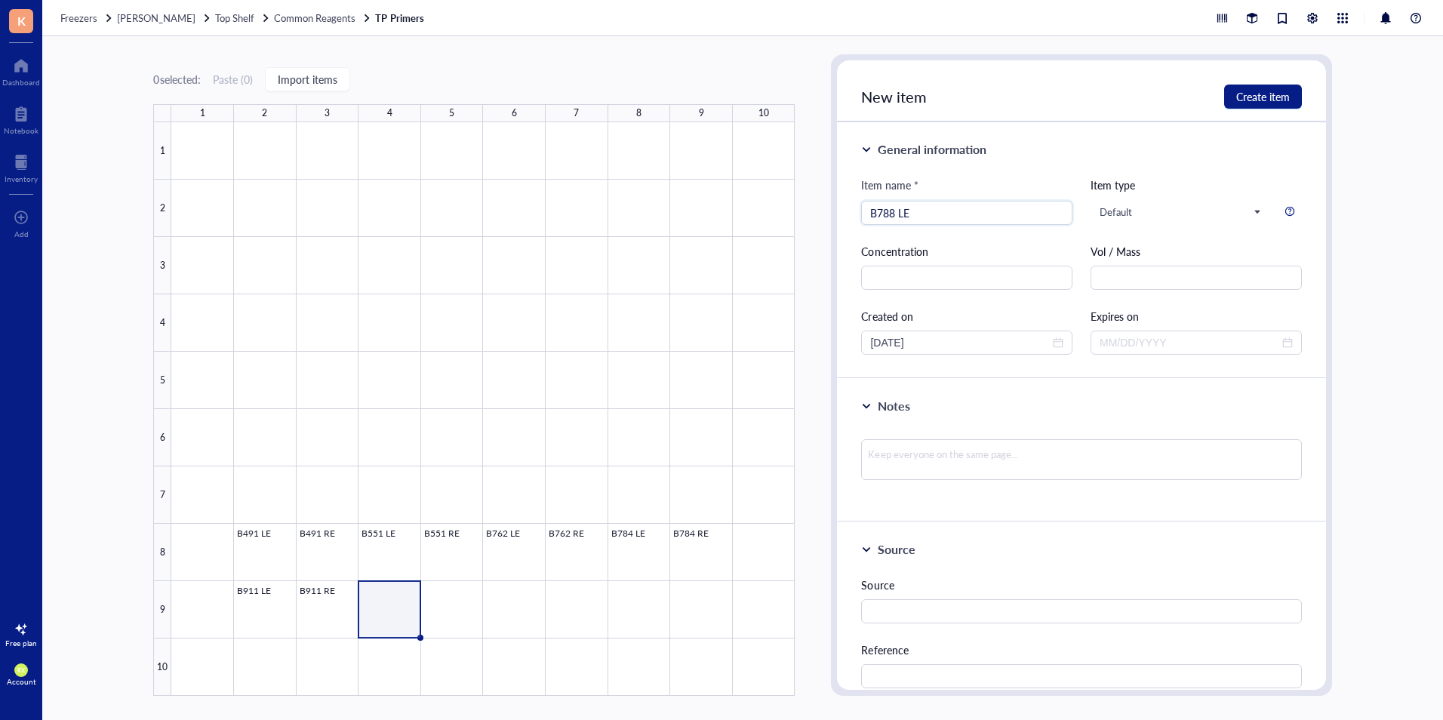
type input "B788 LE"
click at [1243, 81] on div "New item Create item" at bounding box center [1081, 91] width 488 height 62
click at [1245, 92] on span "Create item" at bounding box center [1263, 97] width 54 height 12
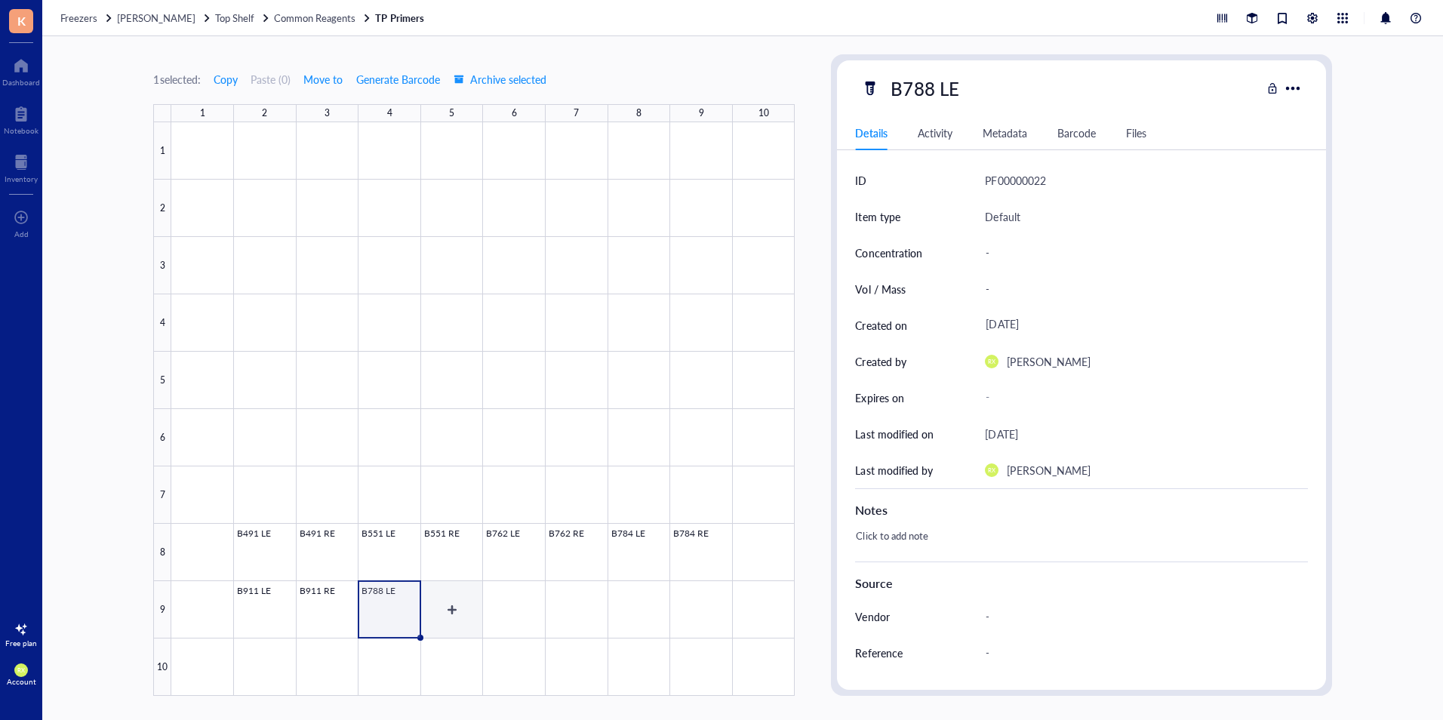
click at [458, 605] on div at bounding box center [482, 408] width 623 height 573
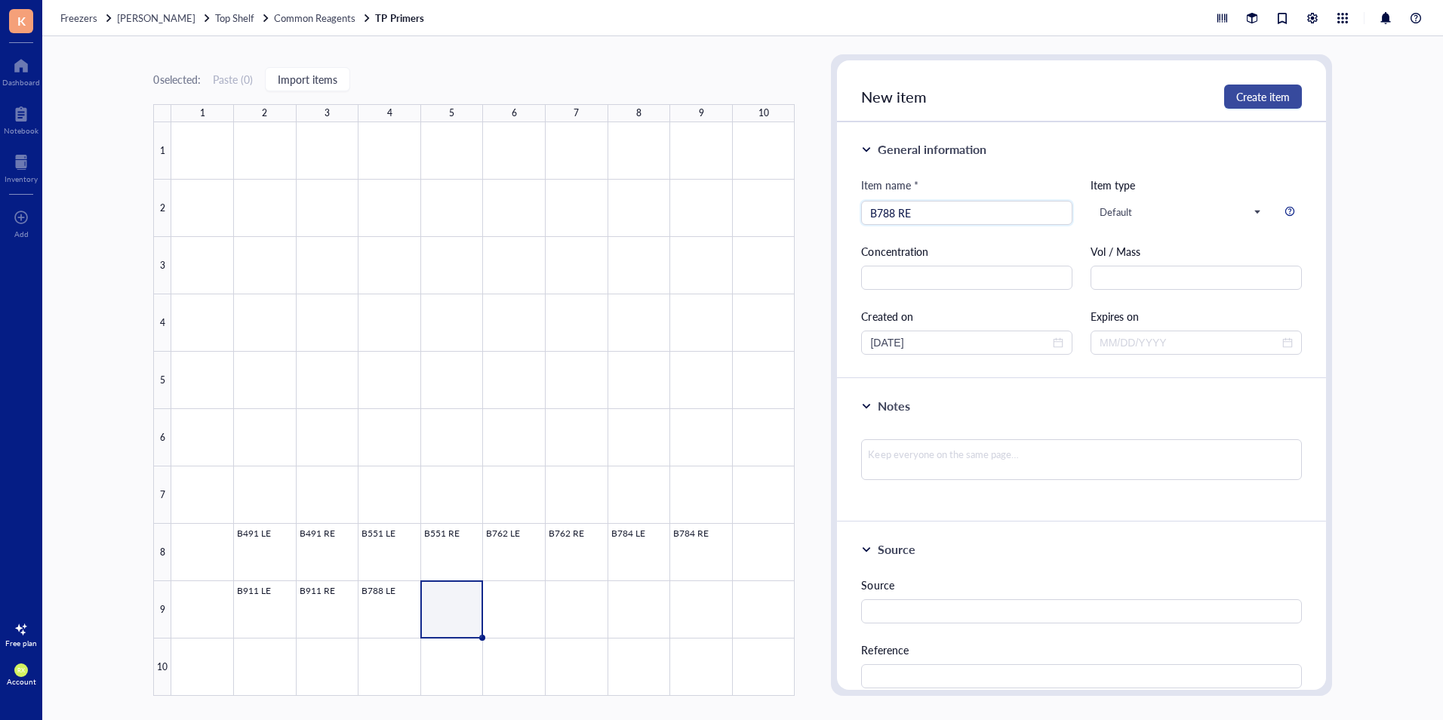
type input "B788 RE"
click at [1249, 91] on span "Create item" at bounding box center [1263, 97] width 54 height 12
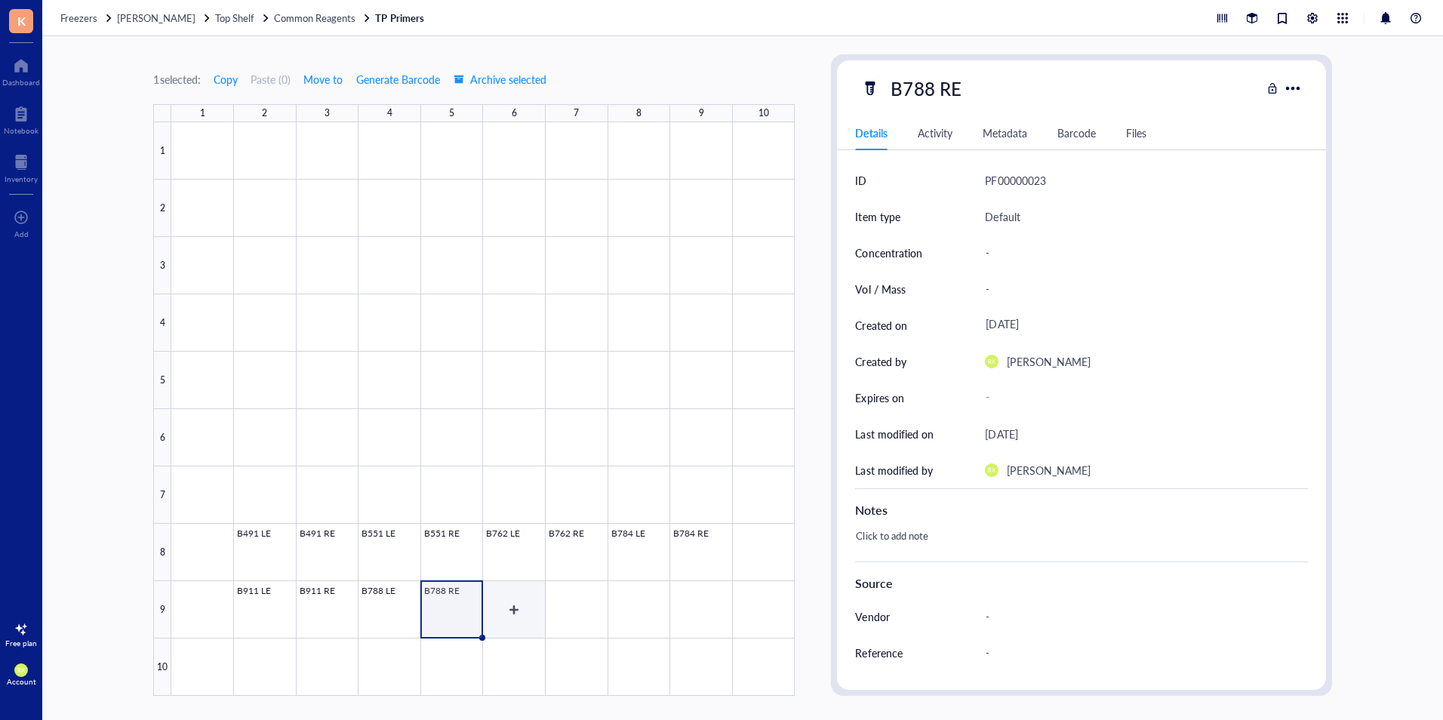
click at [536, 602] on div at bounding box center [482, 408] width 623 height 573
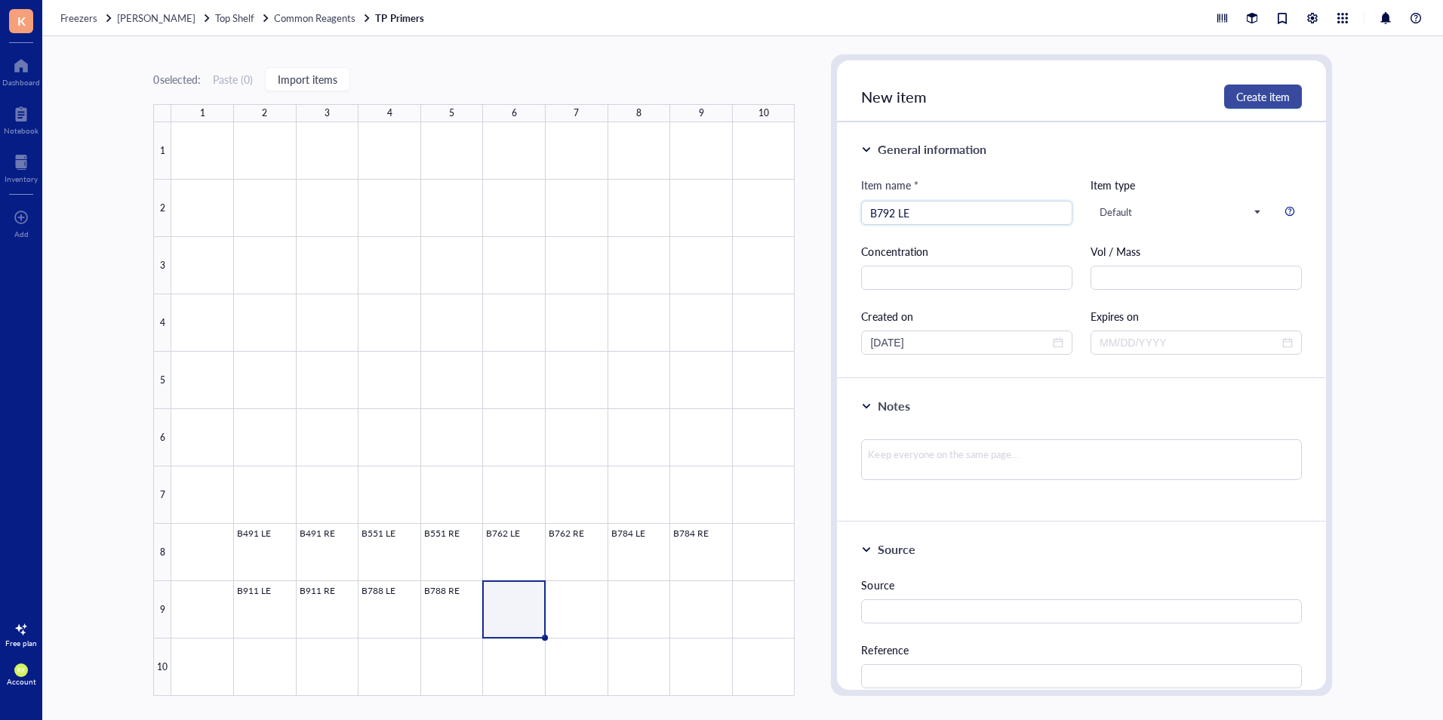
type input "B792 LE"
click at [1252, 99] on span "Create item" at bounding box center [1263, 97] width 54 height 12
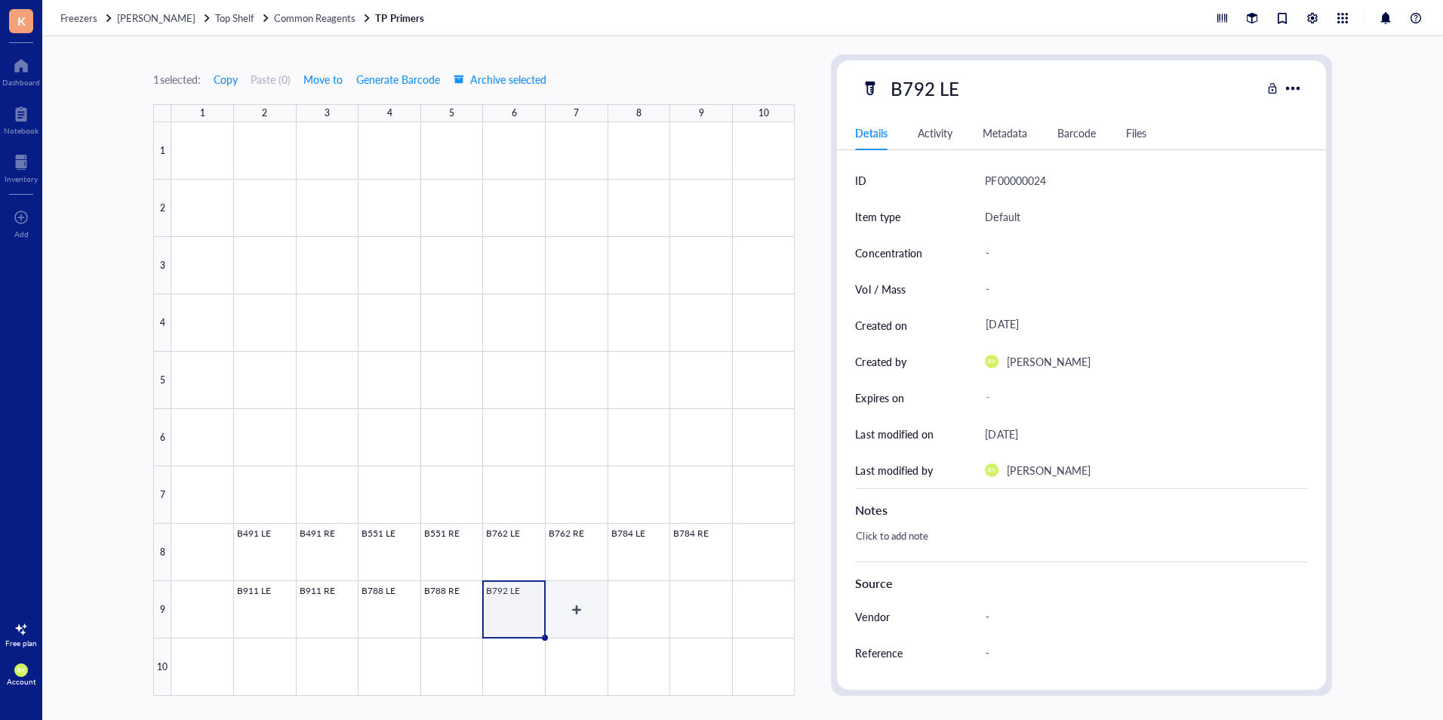
click at [578, 606] on div at bounding box center [482, 408] width 623 height 573
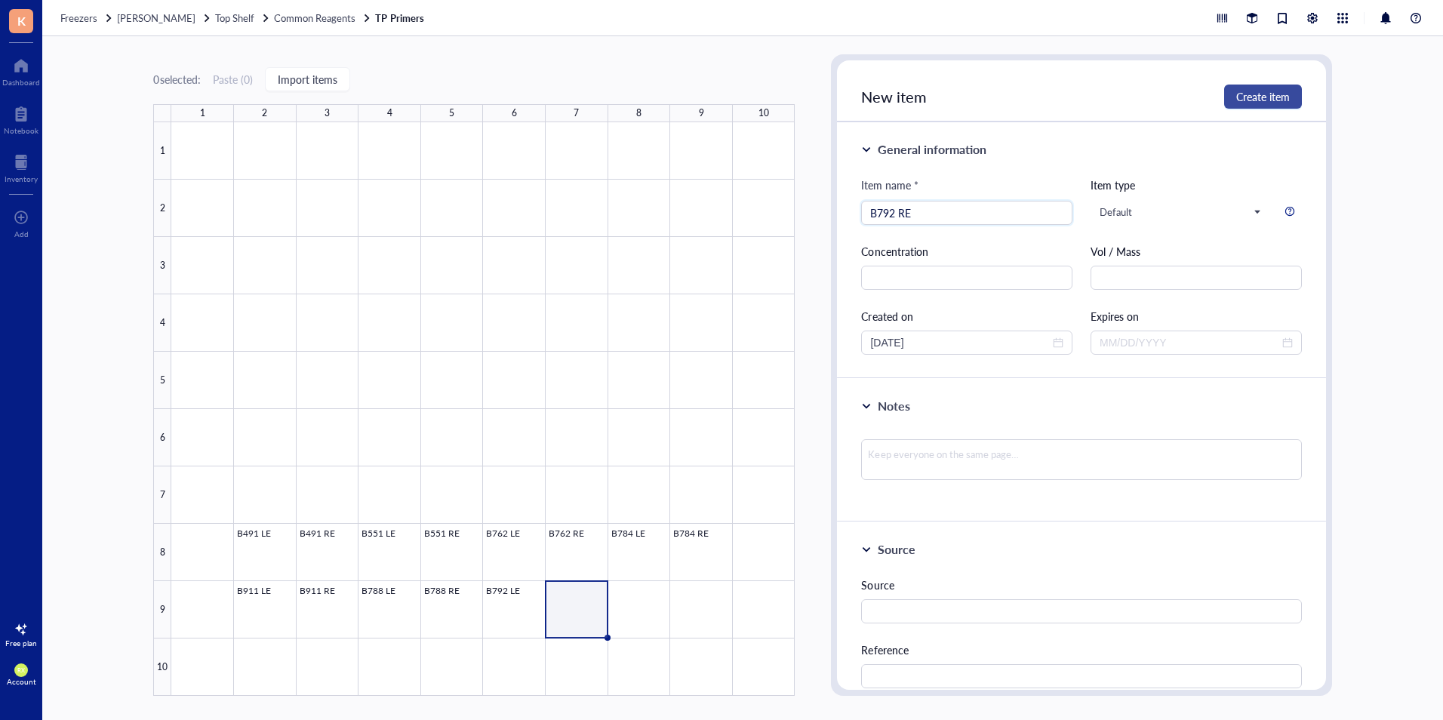
type input "B792 RE"
click at [1252, 99] on span "Create item" at bounding box center [1263, 97] width 54 height 12
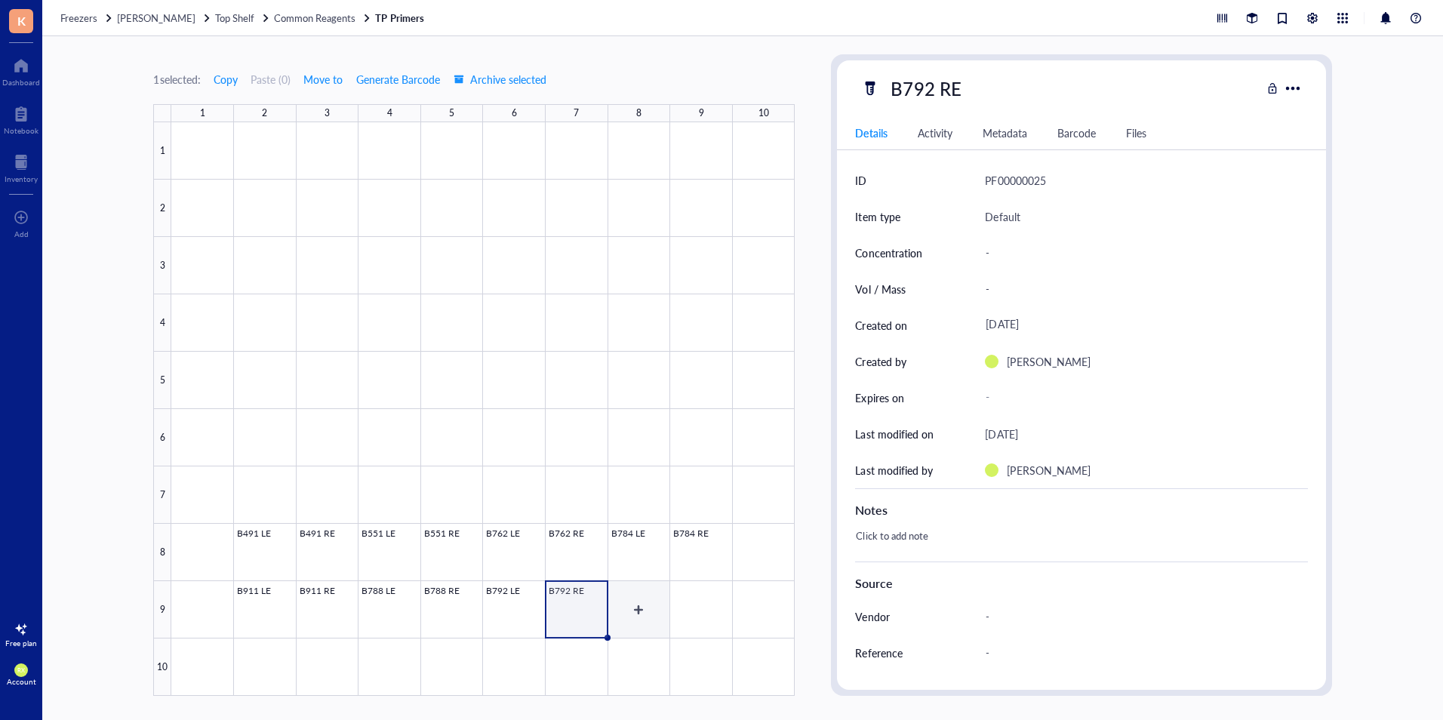
click at [641, 606] on div at bounding box center [482, 408] width 623 height 573
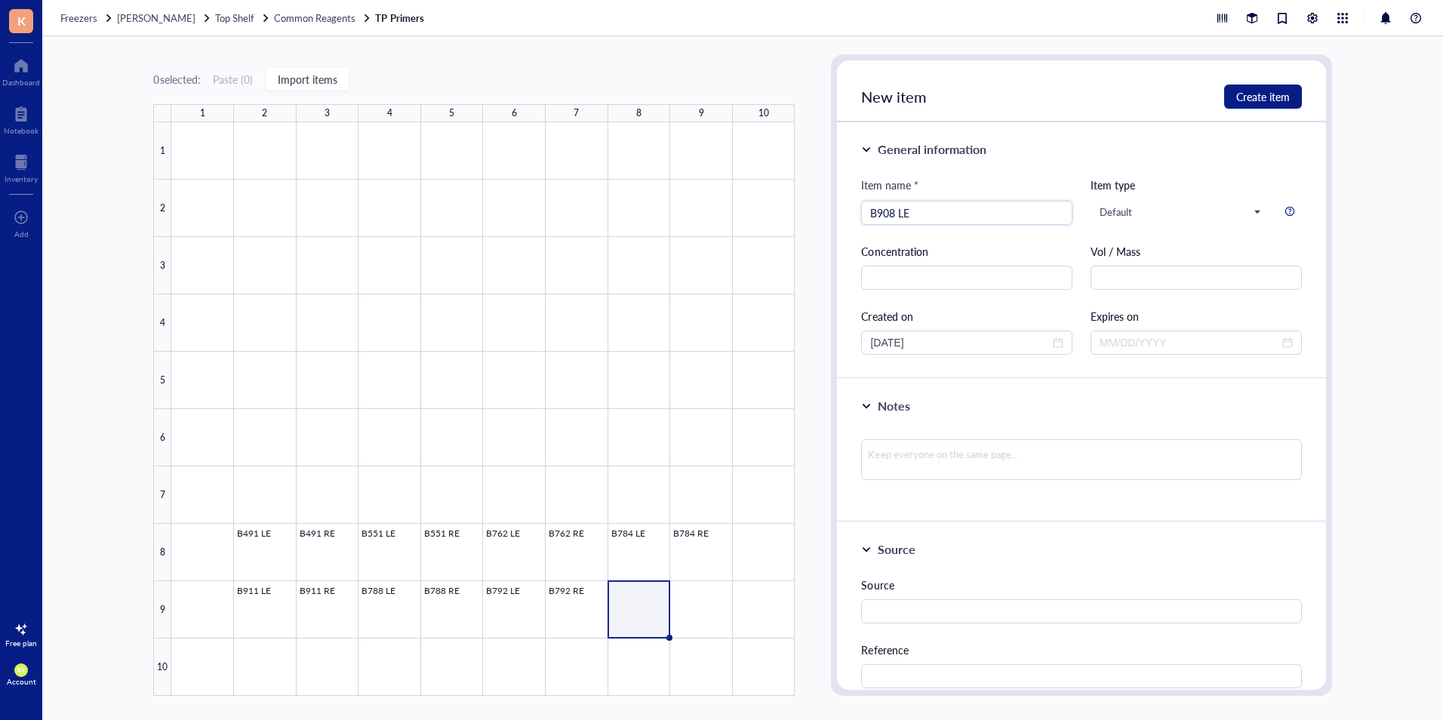
type input "B908 LE"
click at [1248, 84] on div "New item Create item" at bounding box center [1081, 91] width 488 height 62
click at [1249, 93] on span "Create item" at bounding box center [1263, 97] width 54 height 12
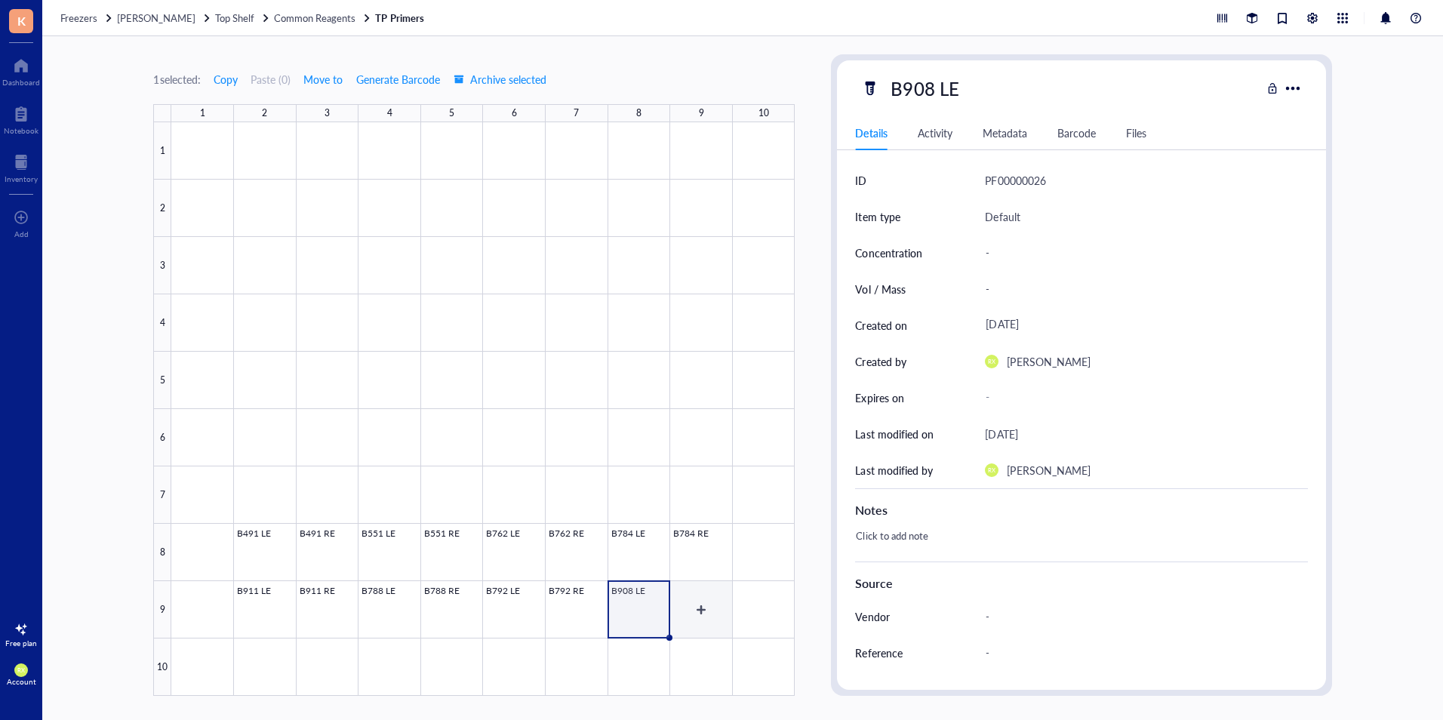
click at [699, 604] on div at bounding box center [482, 408] width 623 height 573
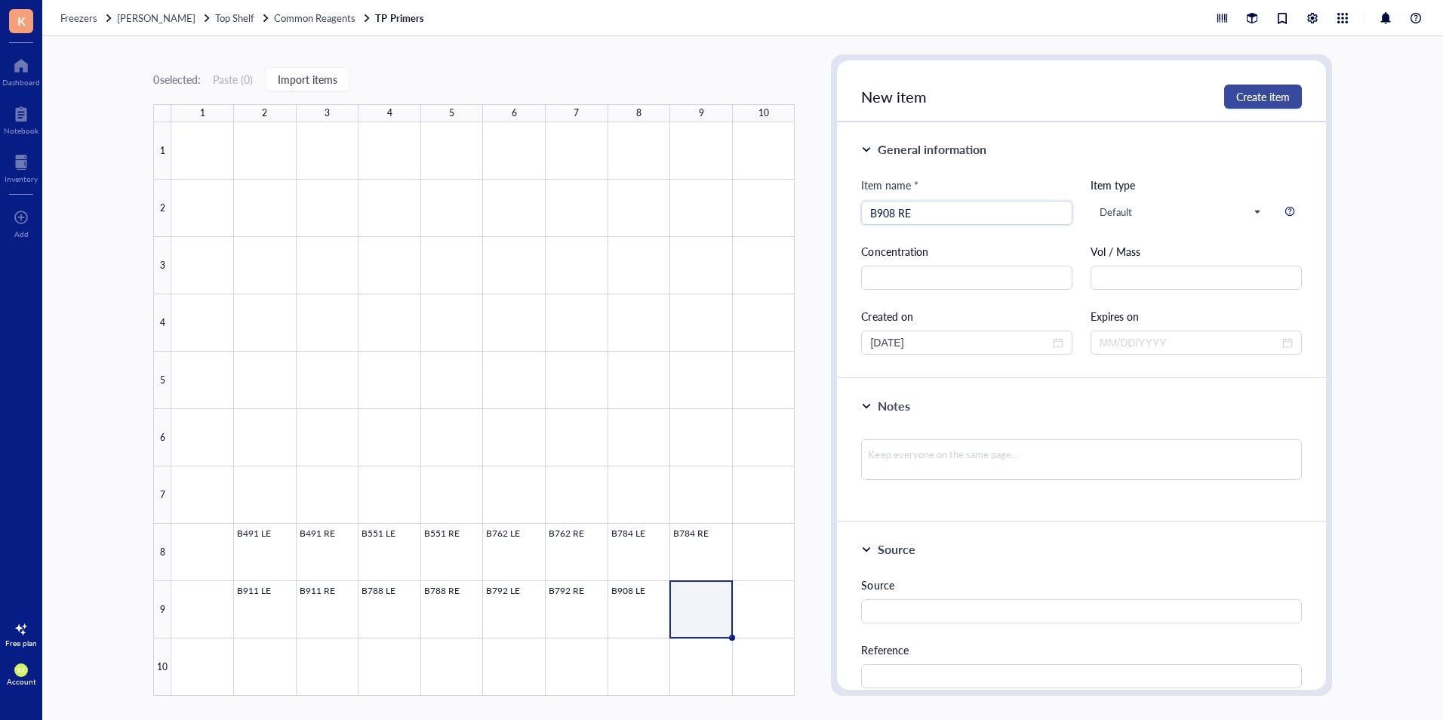
type input "B908 RE"
click at [1286, 91] on span "Create item" at bounding box center [1263, 97] width 54 height 12
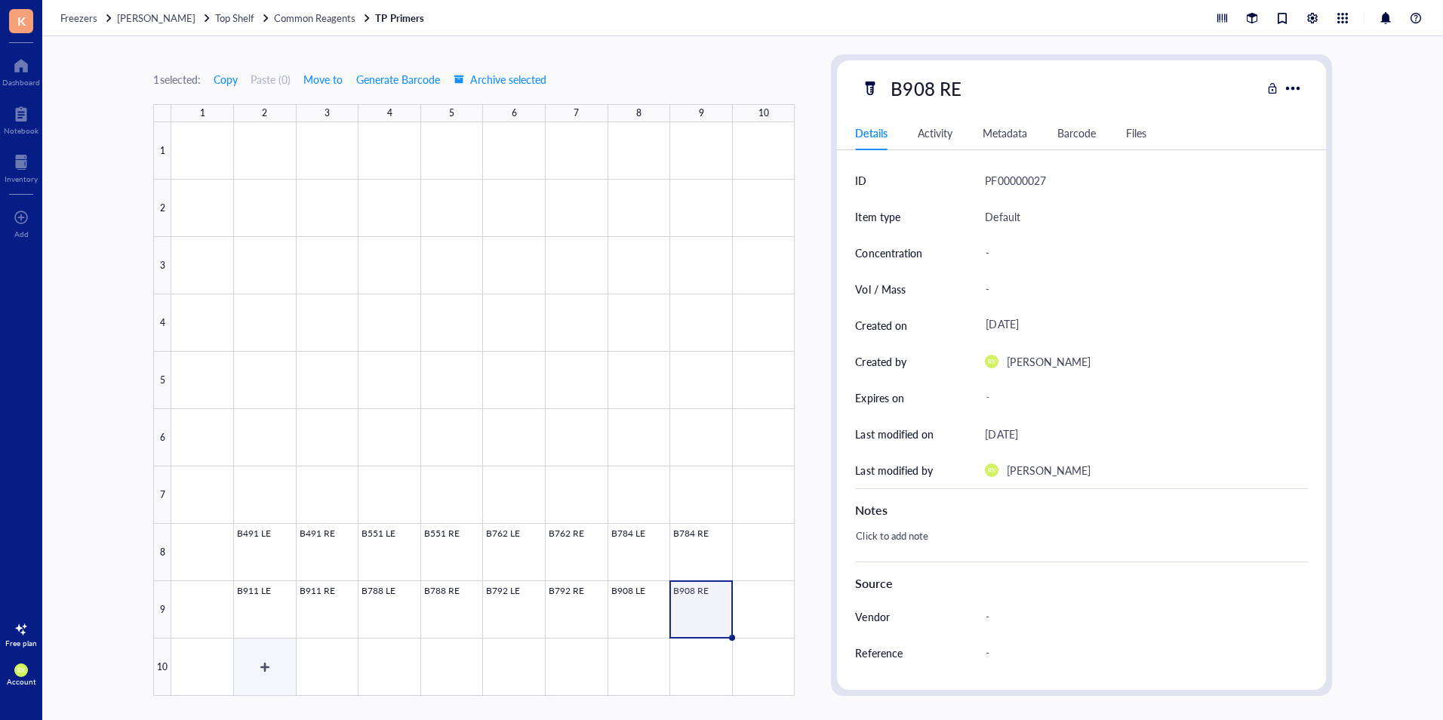
click at [254, 660] on div at bounding box center [482, 408] width 623 height 573
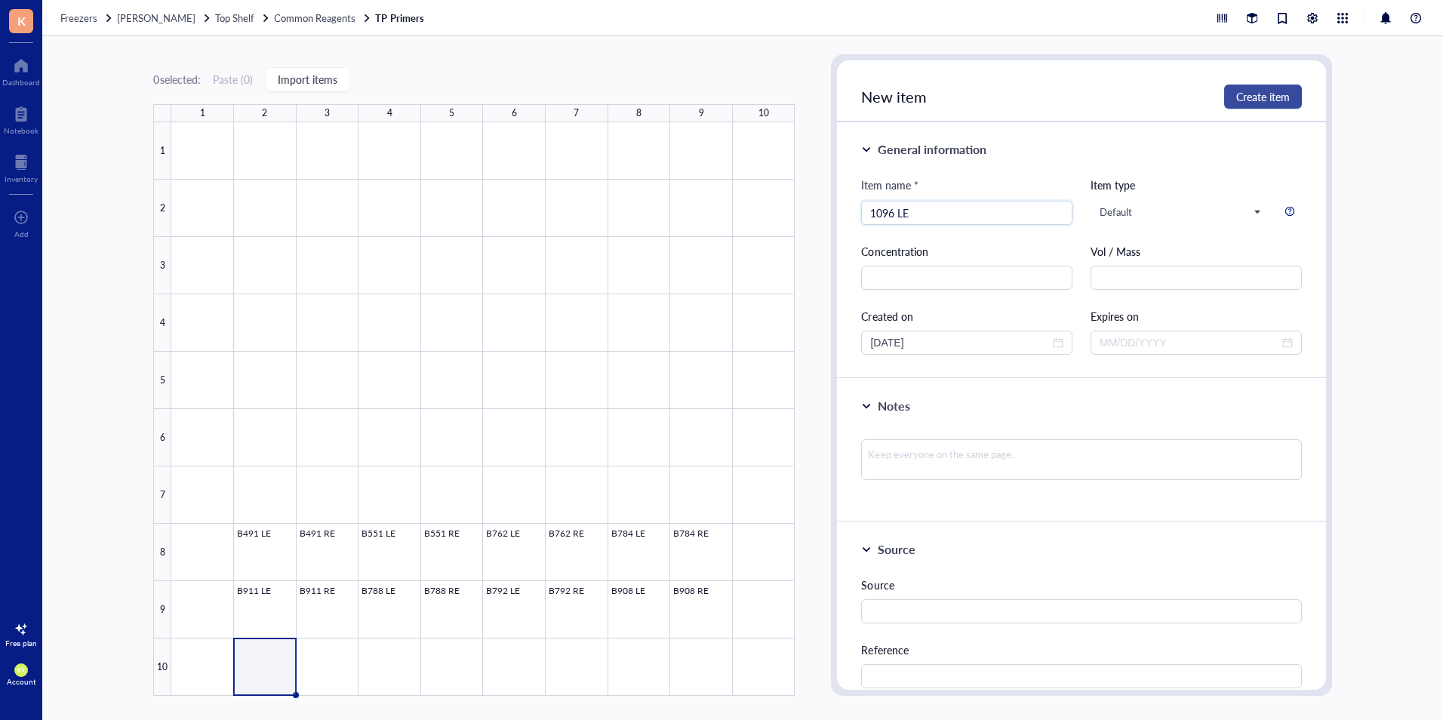
type input "1096 LE"
click at [1277, 100] on span "Create item" at bounding box center [1263, 97] width 54 height 12
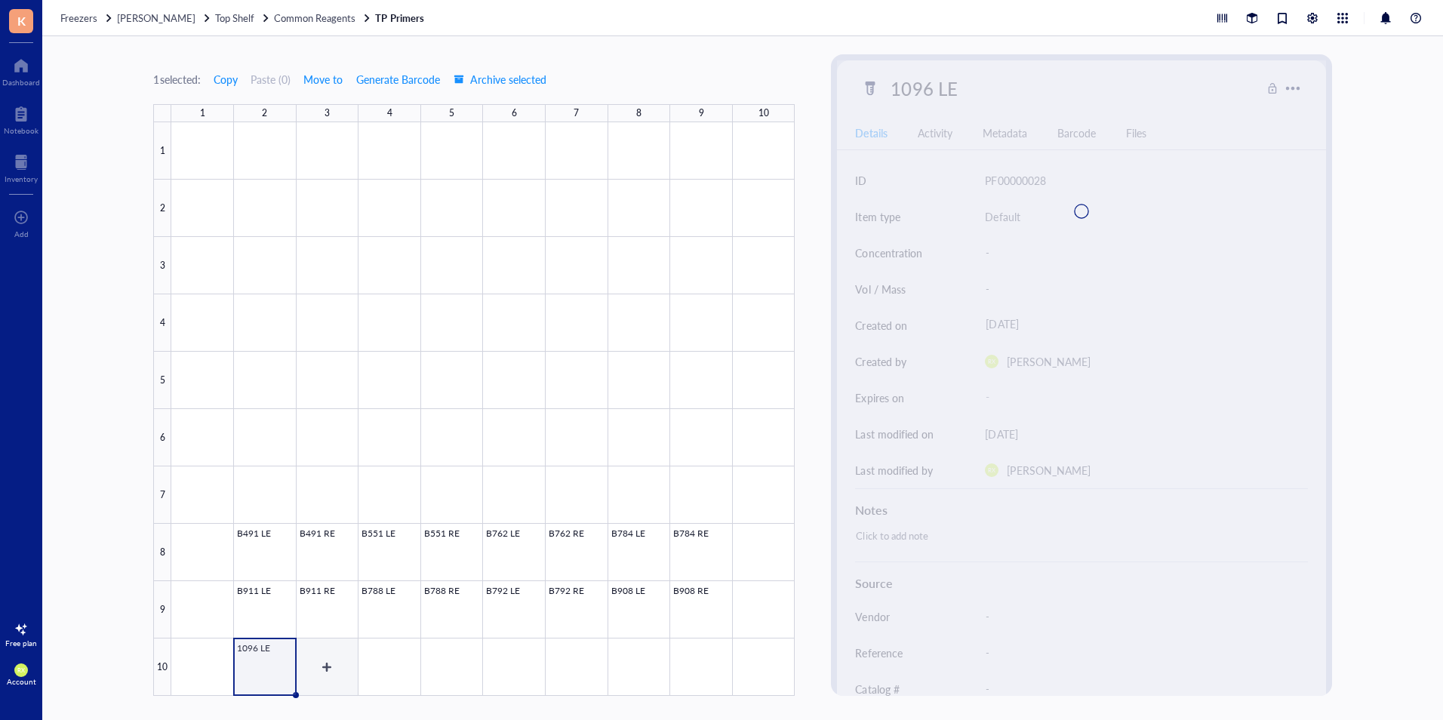
drag, startPoint x: 328, startPoint y: 664, endPoint x: 684, endPoint y: 327, distance: 490.4
click at [329, 664] on div at bounding box center [482, 408] width 623 height 573
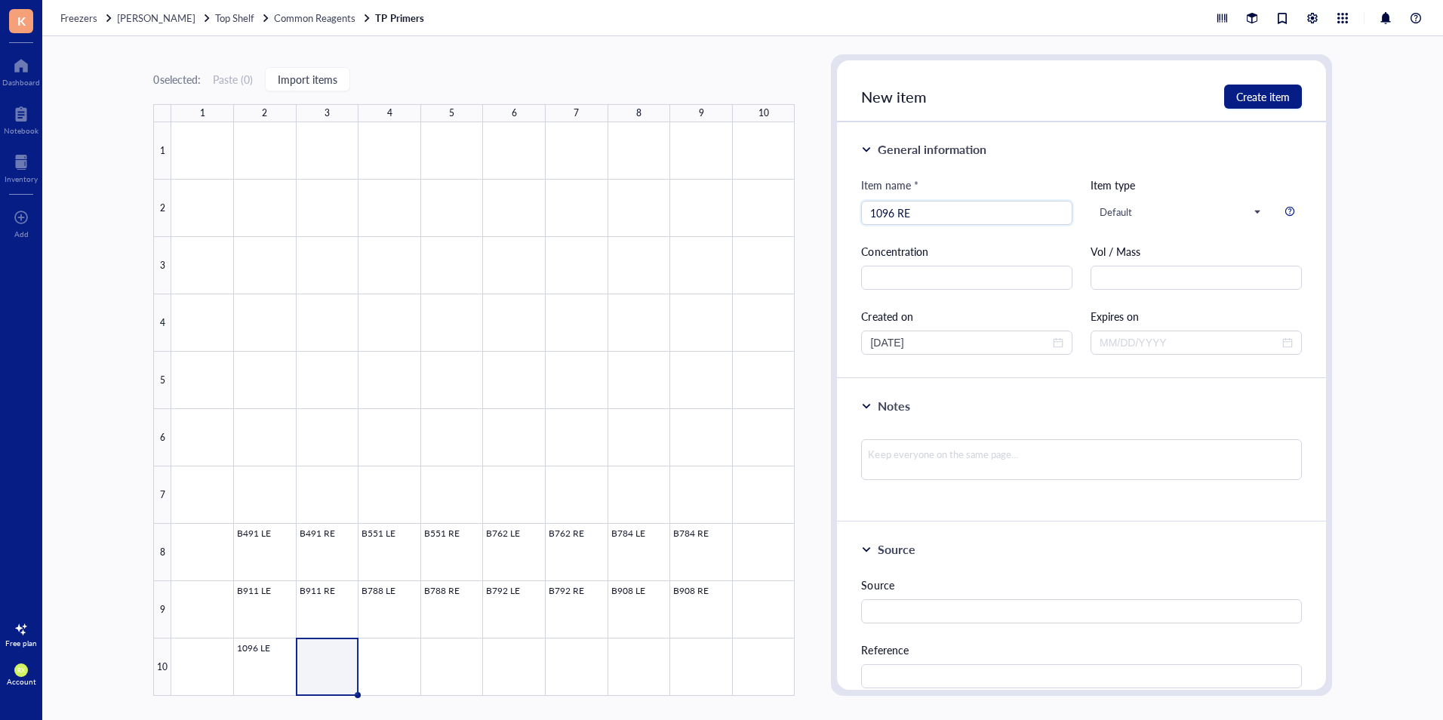
type input "1096 RE"
click at [1283, 81] on div "New item Create item" at bounding box center [1081, 91] width 488 height 62
click at [1281, 94] on span "Create item" at bounding box center [1263, 97] width 54 height 12
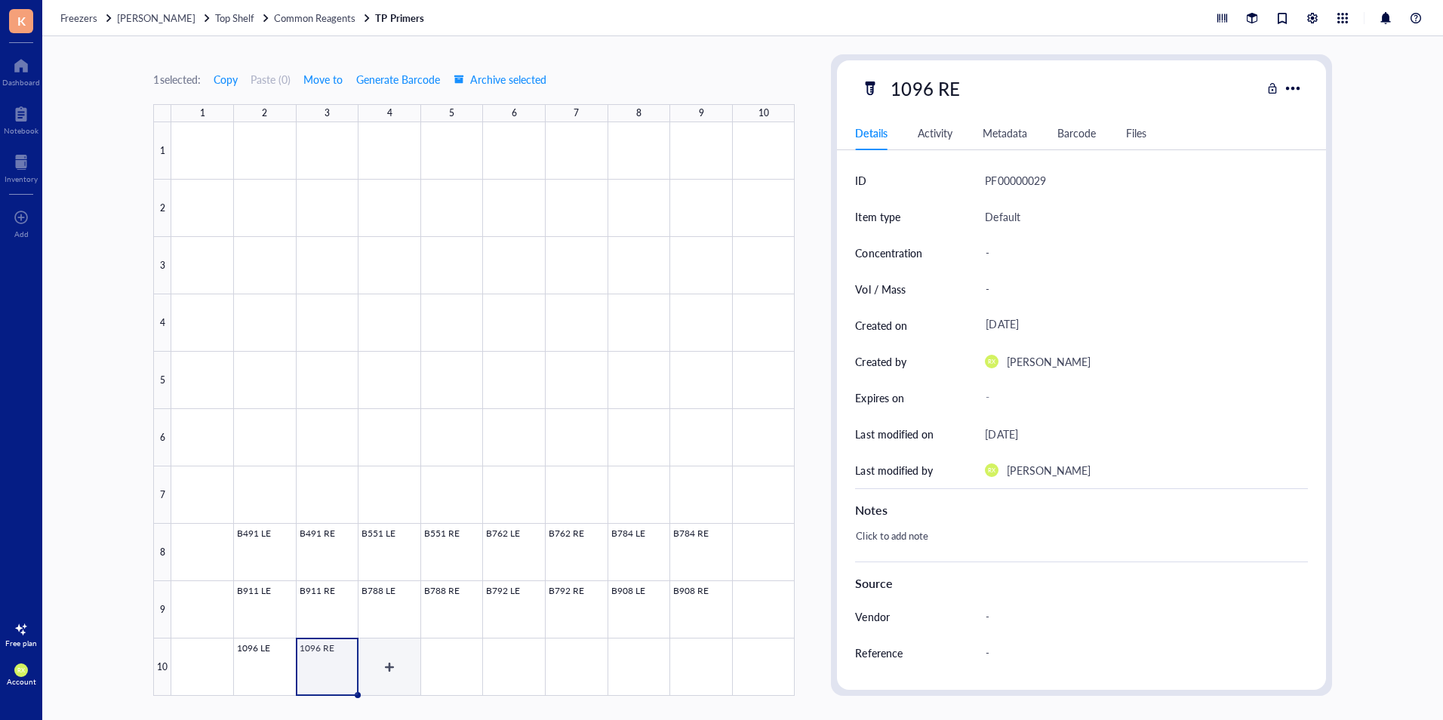
click at [398, 662] on div at bounding box center [482, 408] width 623 height 573
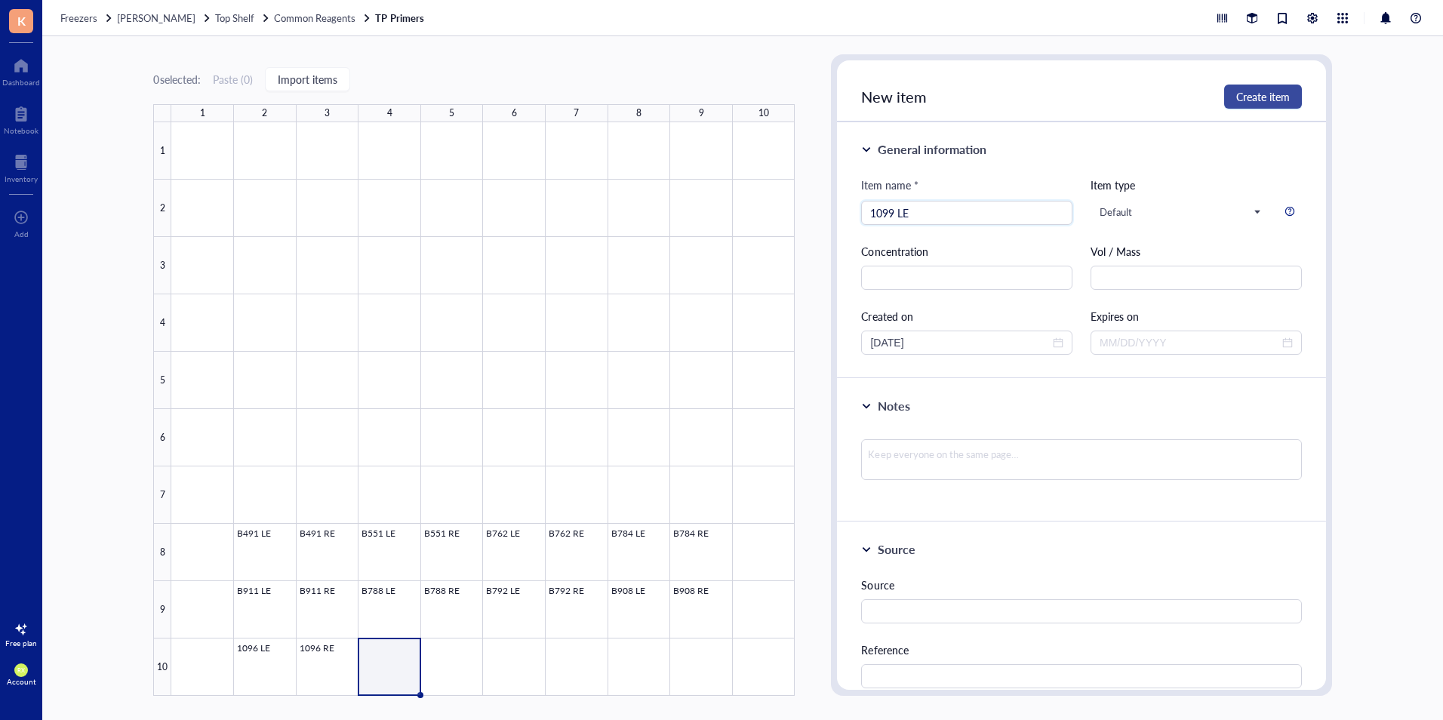
type input "1099 LE"
click at [1283, 97] on span "Create item" at bounding box center [1263, 97] width 54 height 12
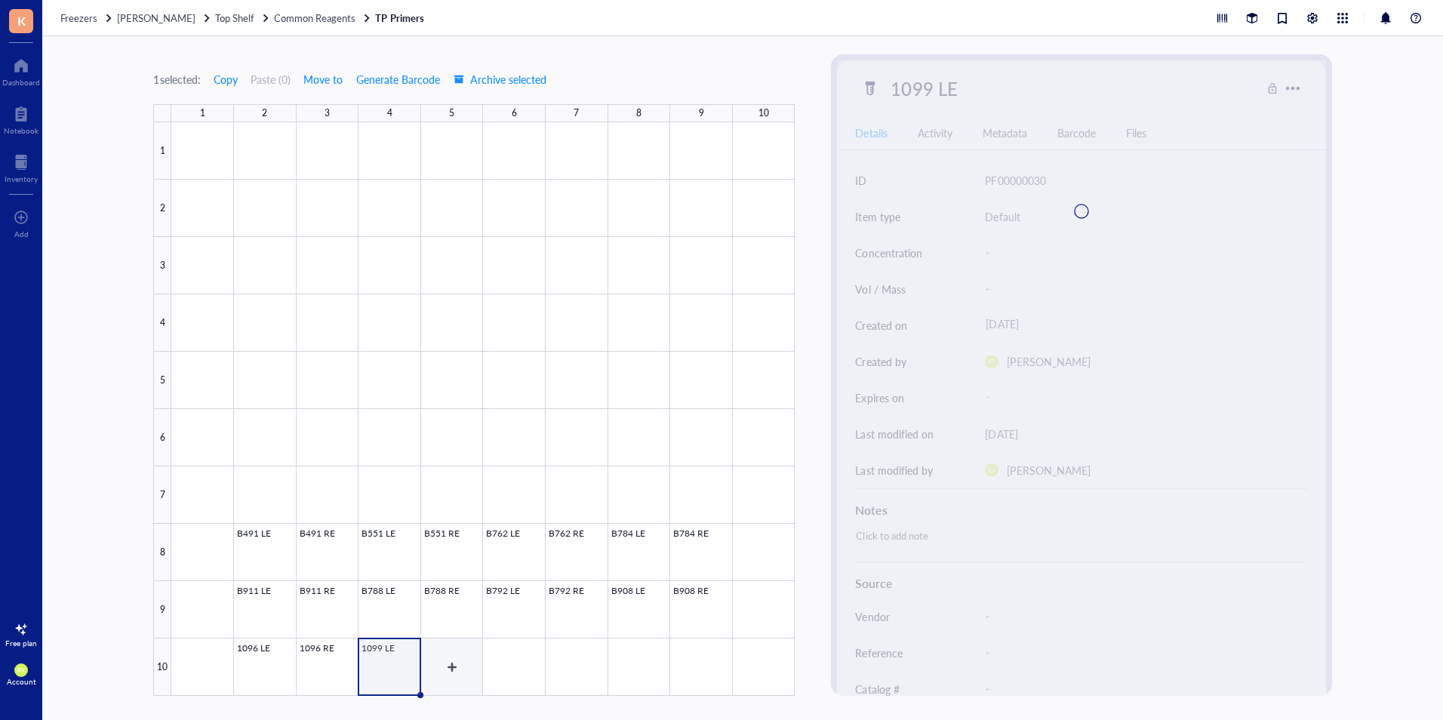
click at [458, 664] on div at bounding box center [482, 408] width 623 height 573
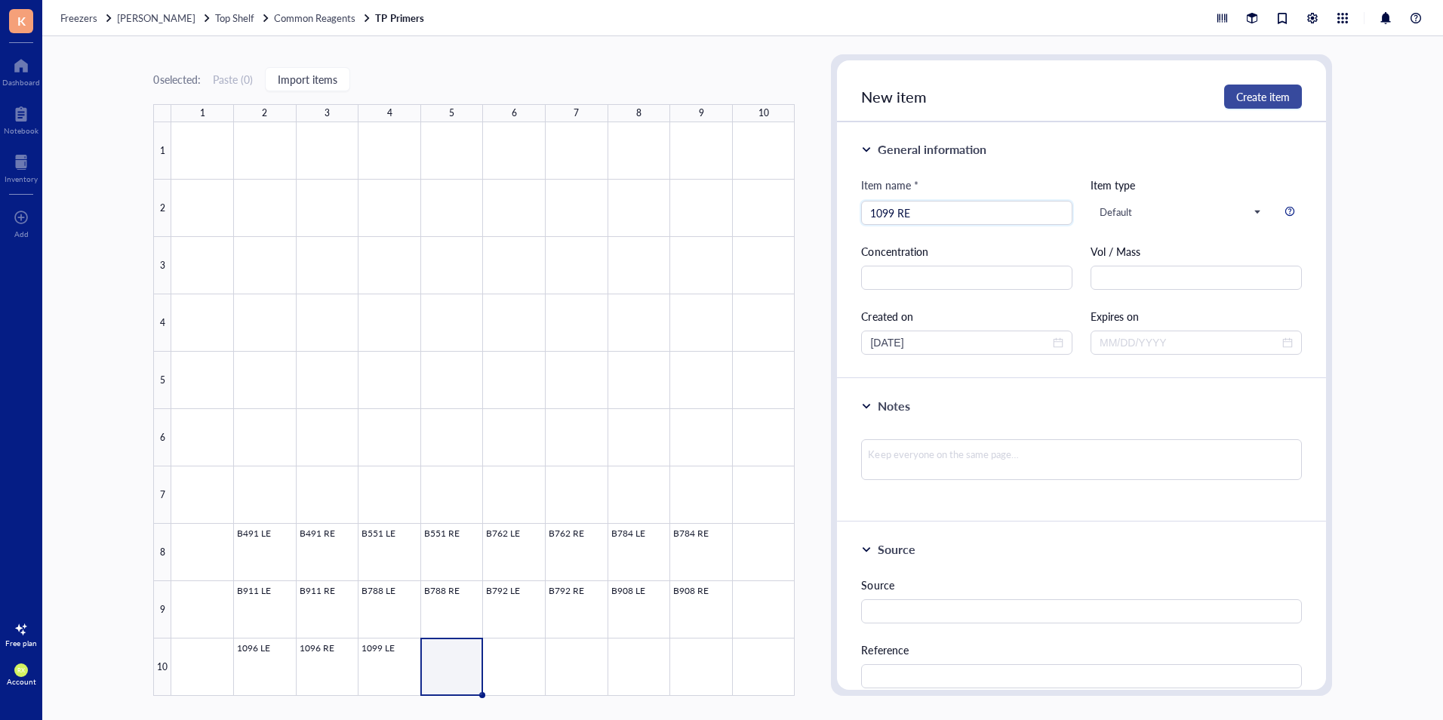
type input "1099 RE"
click at [1265, 96] on span "Create item" at bounding box center [1263, 97] width 54 height 12
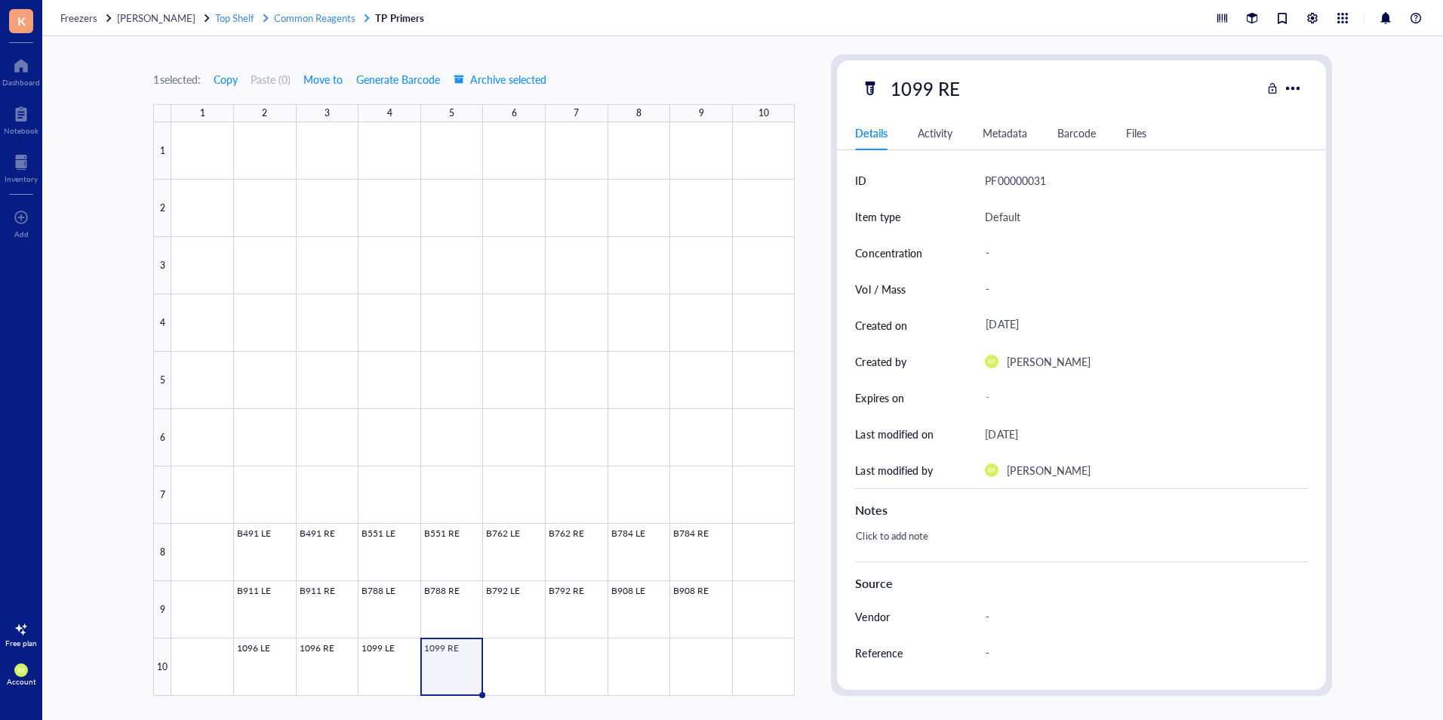
click at [349, 20] on span "Common Reagents" at bounding box center [314, 18] width 81 height 14
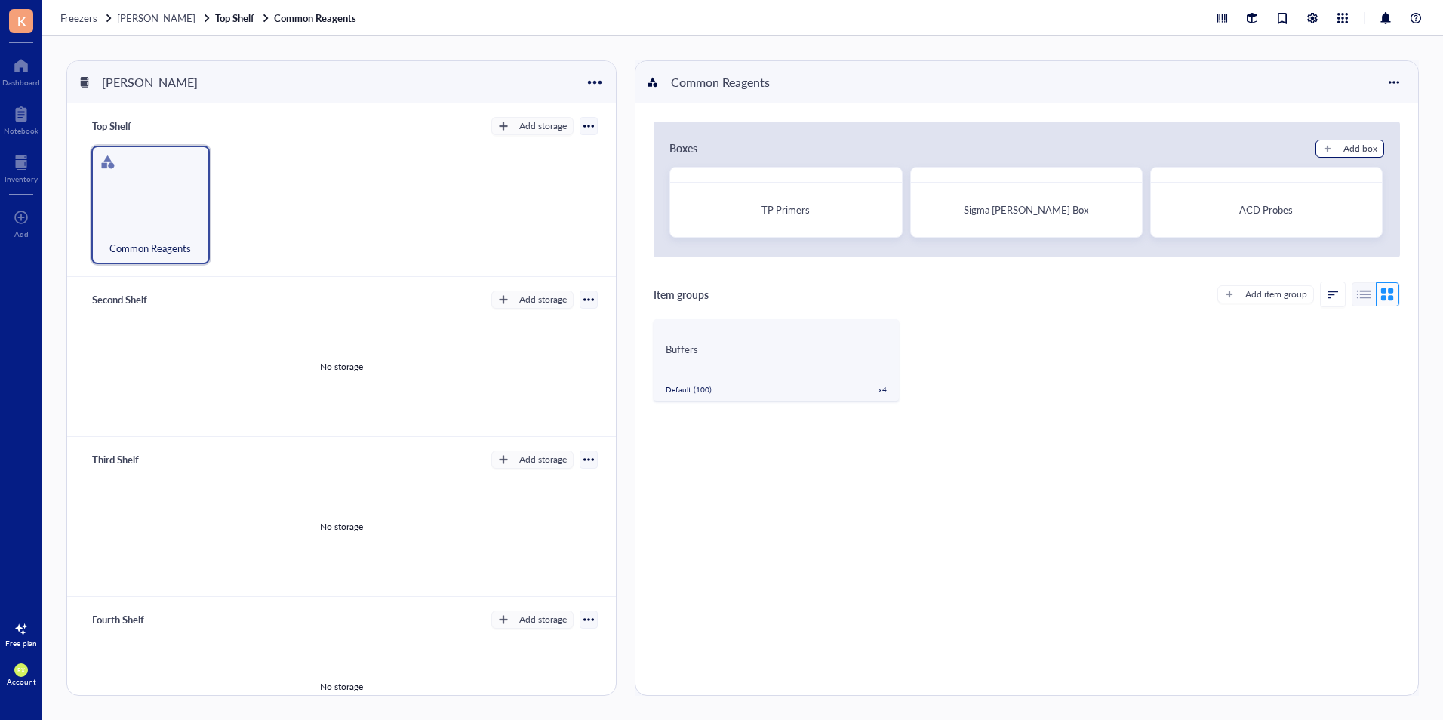
click at [1369, 145] on div "Add box" at bounding box center [1360, 149] width 34 height 14
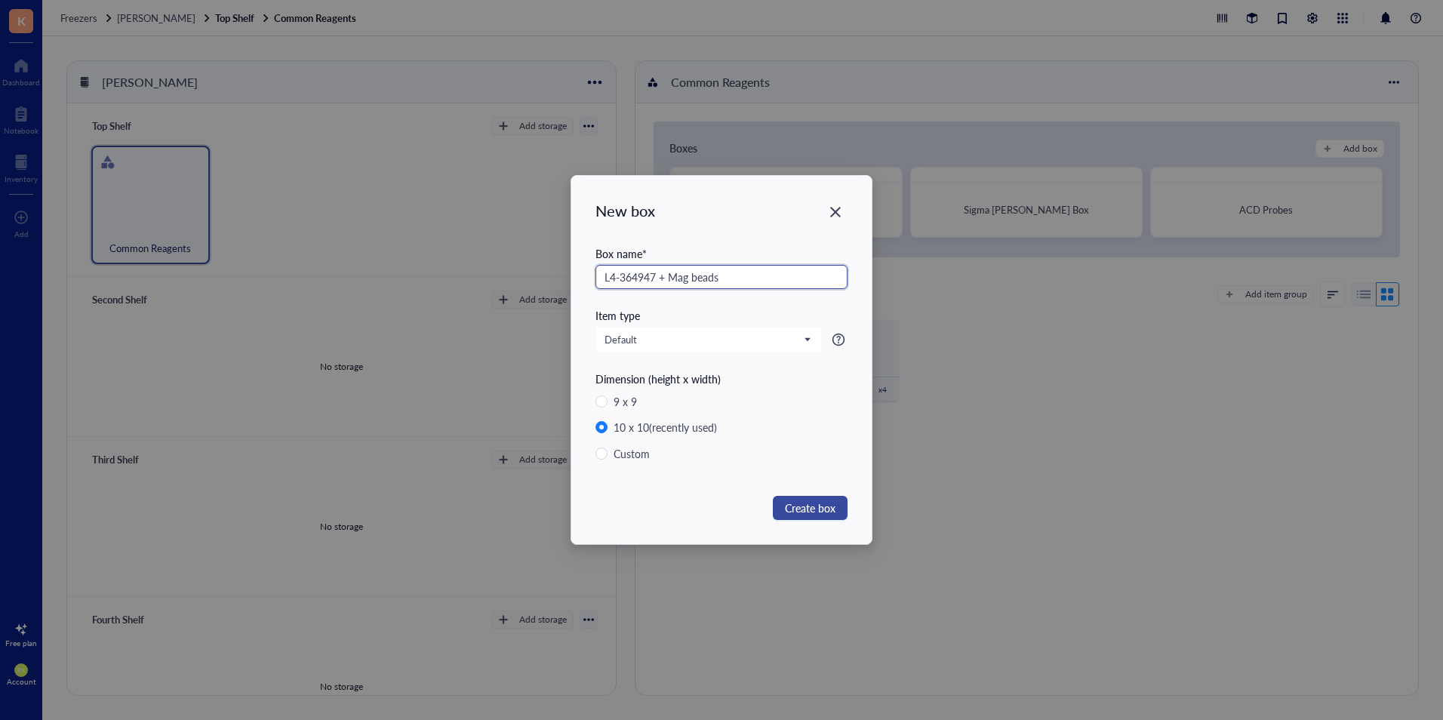
type input "L4-364947 + Mag beads"
click at [806, 502] on span "Create box" at bounding box center [810, 507] width 51 height 17
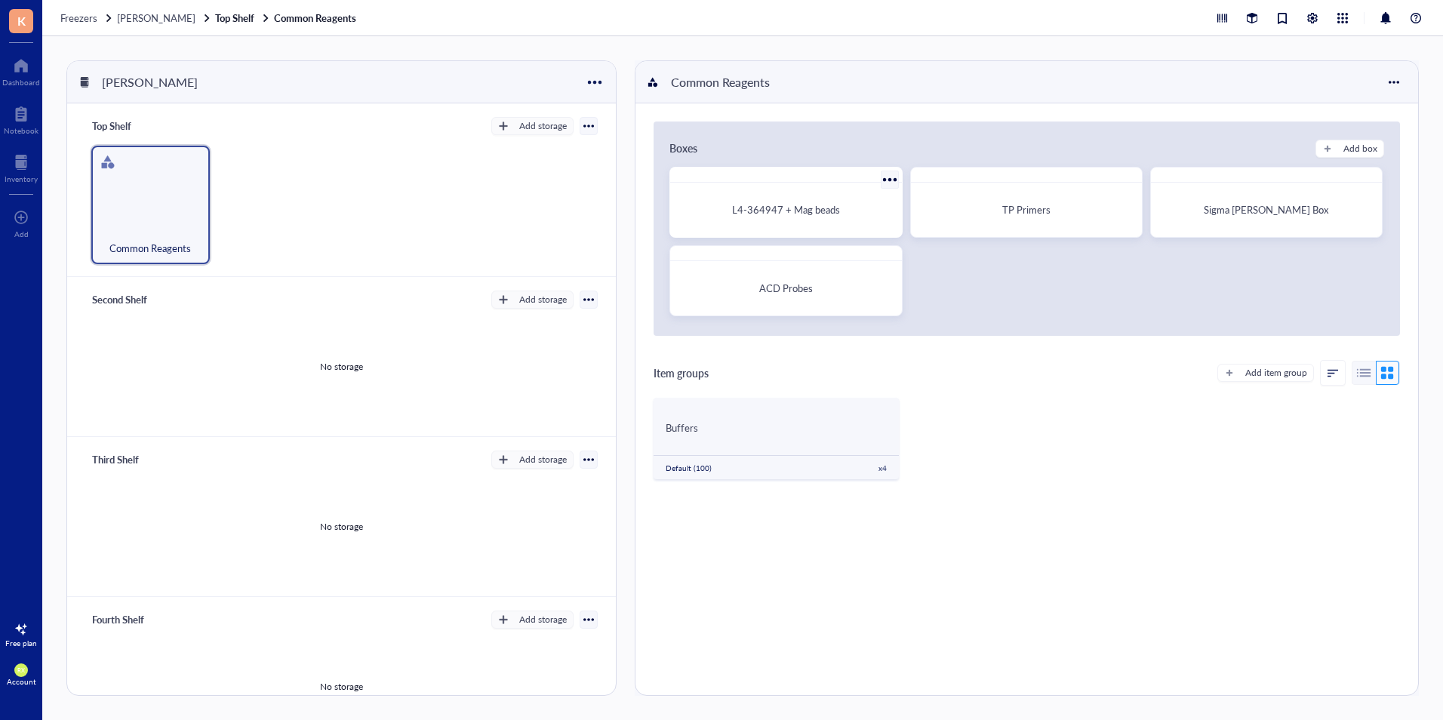
click at [805, 201] on div "L4-364947 + Mag beads" at bounding box center [785, 210] width 219 height 42
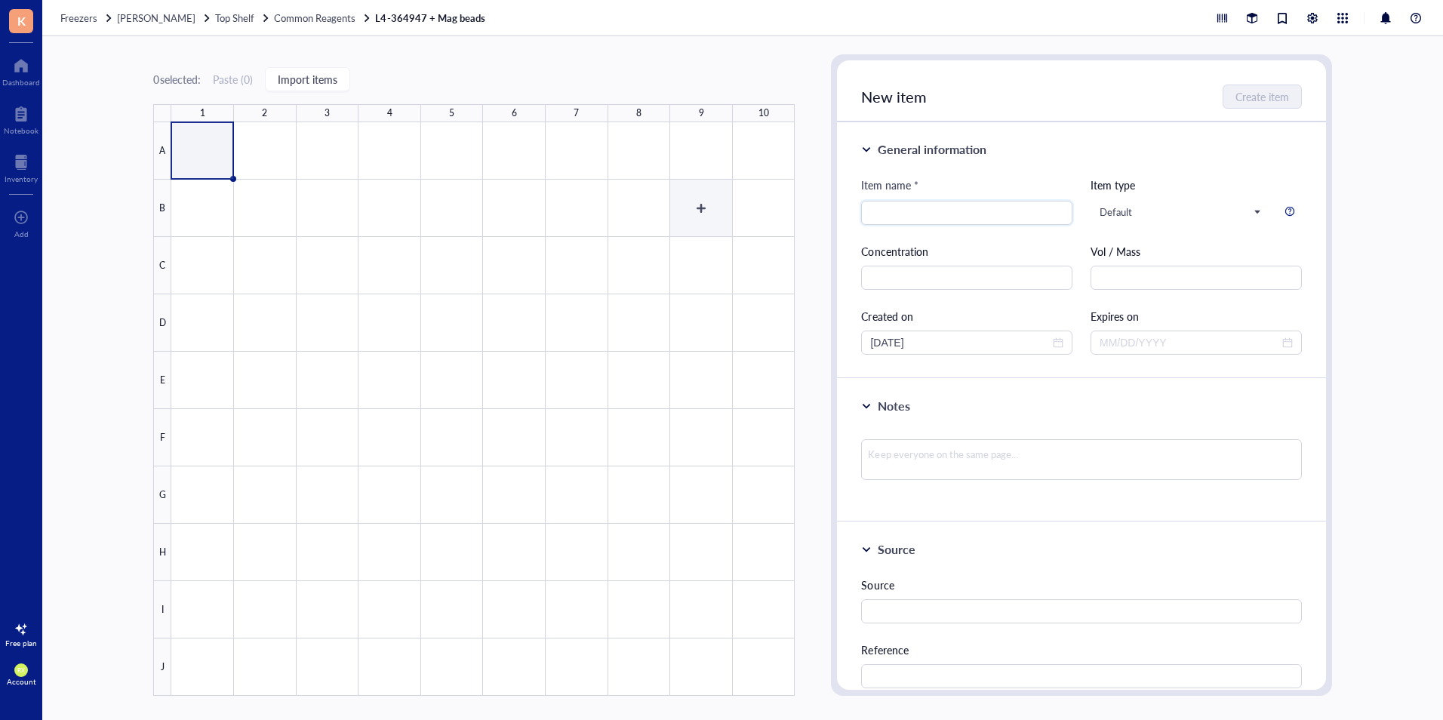
click at [684, 195] on div at bounding box center [482, 408] width 623 height 573
type input "LY-364947"
click at [1255, 87] on button "Create item" at bounding box center [1263, 96] width 78 height 24
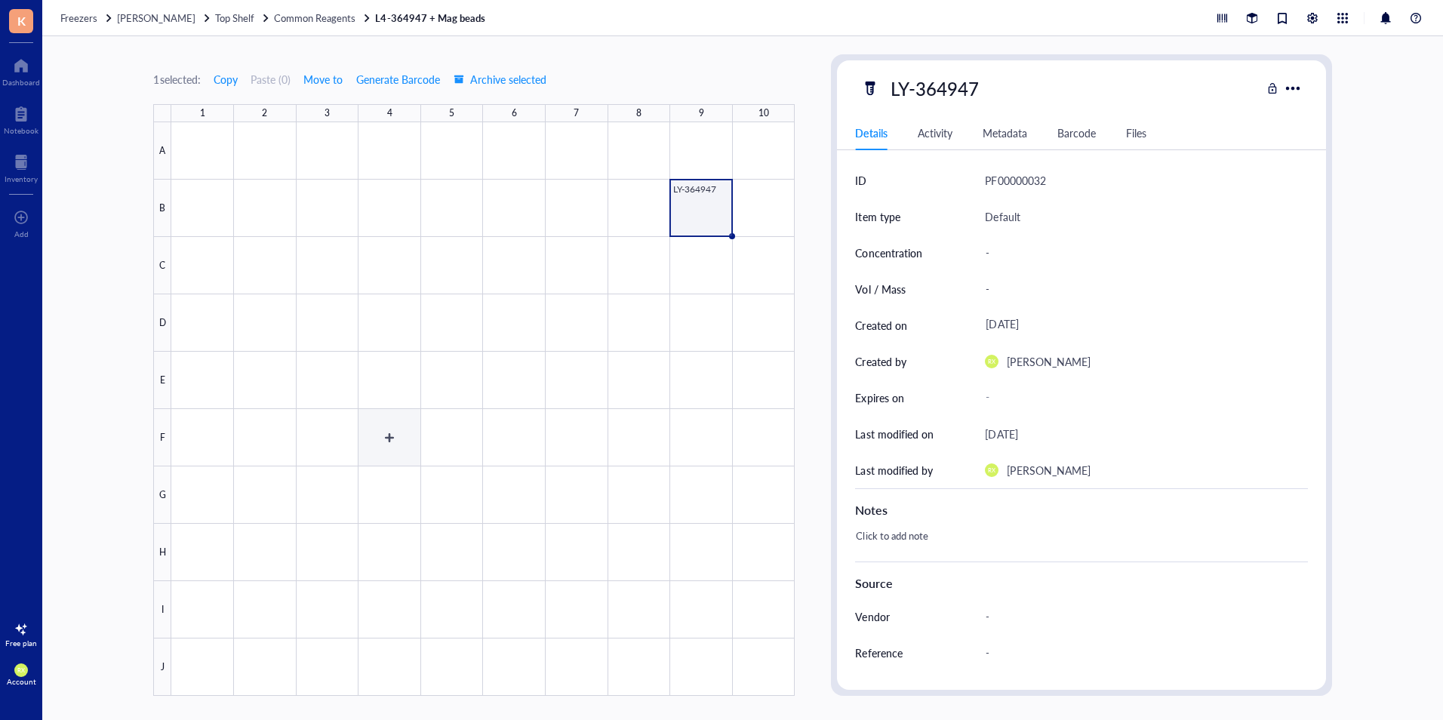
click at [388, 438] on div at bounding box center [482, 408] width 623 height 573
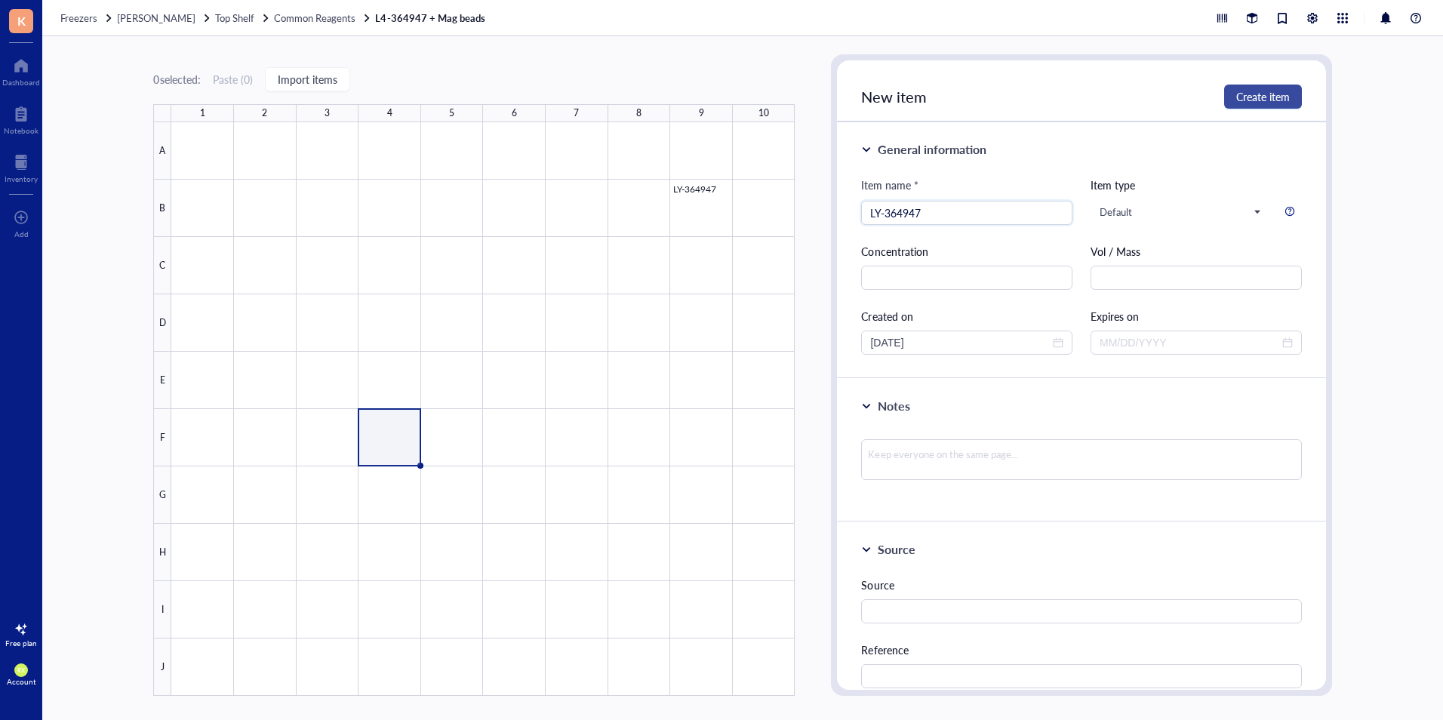
type input "LY-364947"
click at [1229, 86] on button "Create item" at bounding box center [1263, 96] width 78 height 24
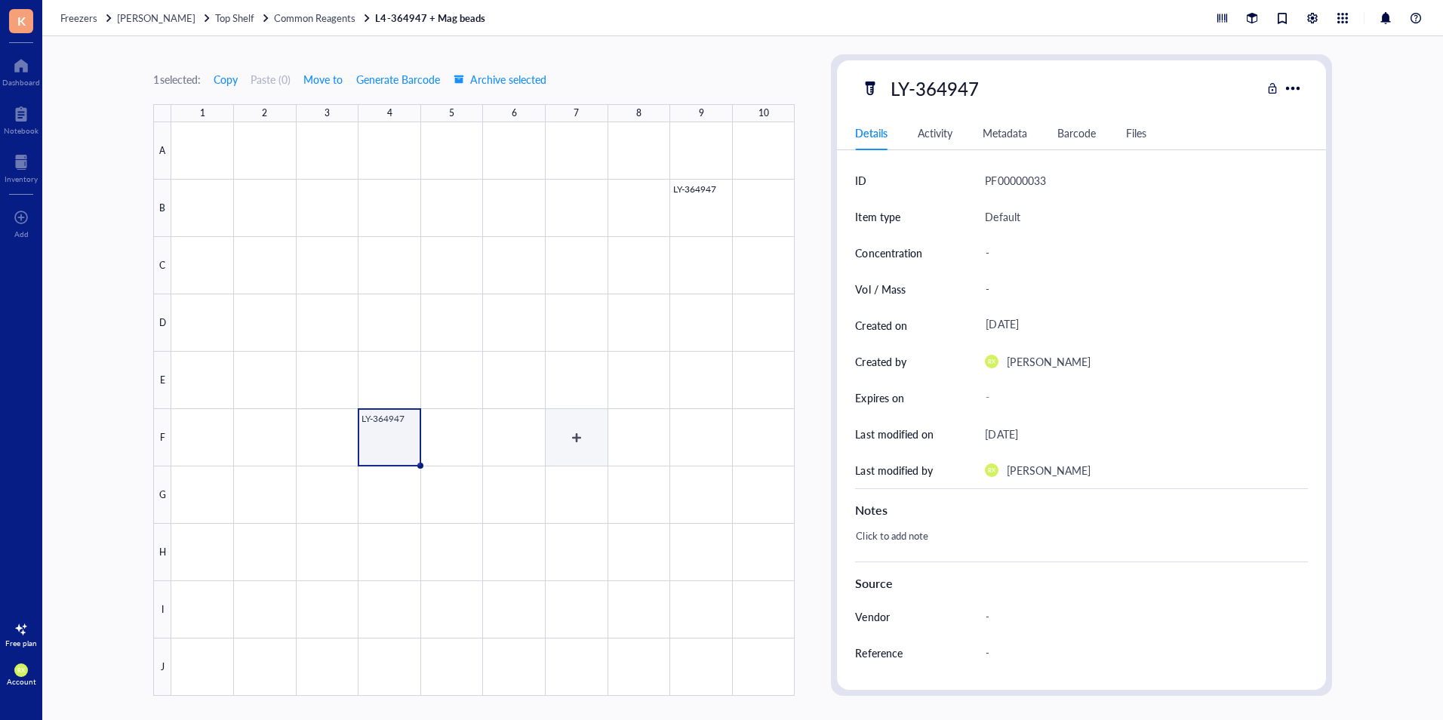
click at [572, 431] on div at bounding box center [482, 408] width 623 height 573
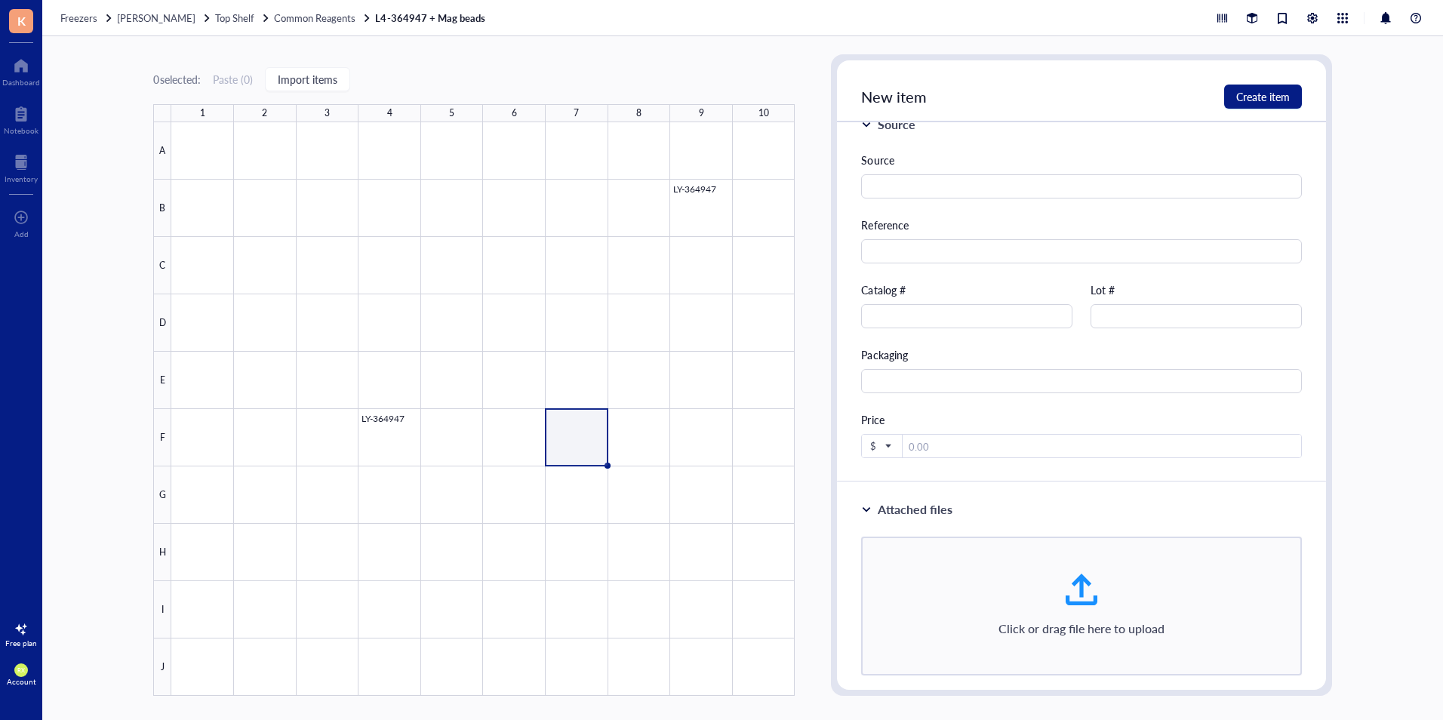
scroll to position [451, 0]
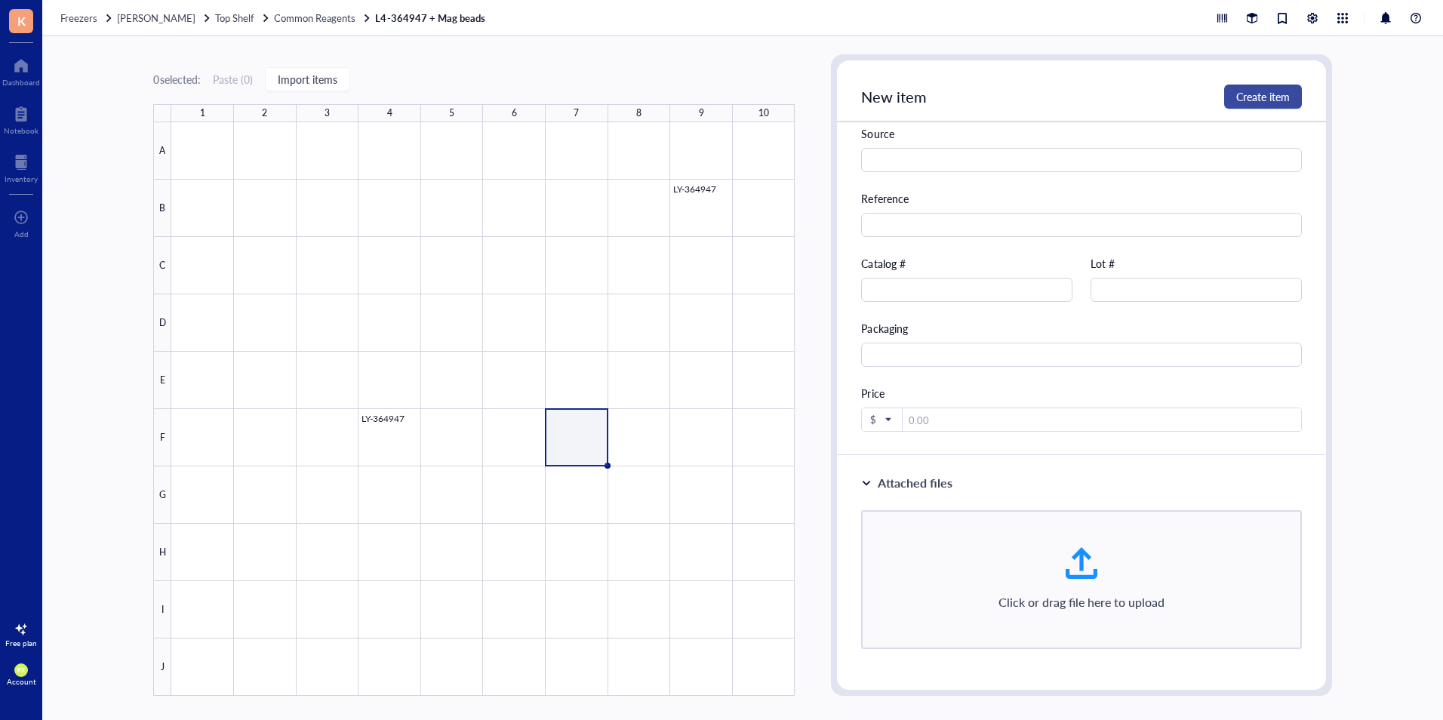
type input "Mag beads"
click at [1234, 94] on button "Create item" at bounding box center [1263, 96] width 78 height 24
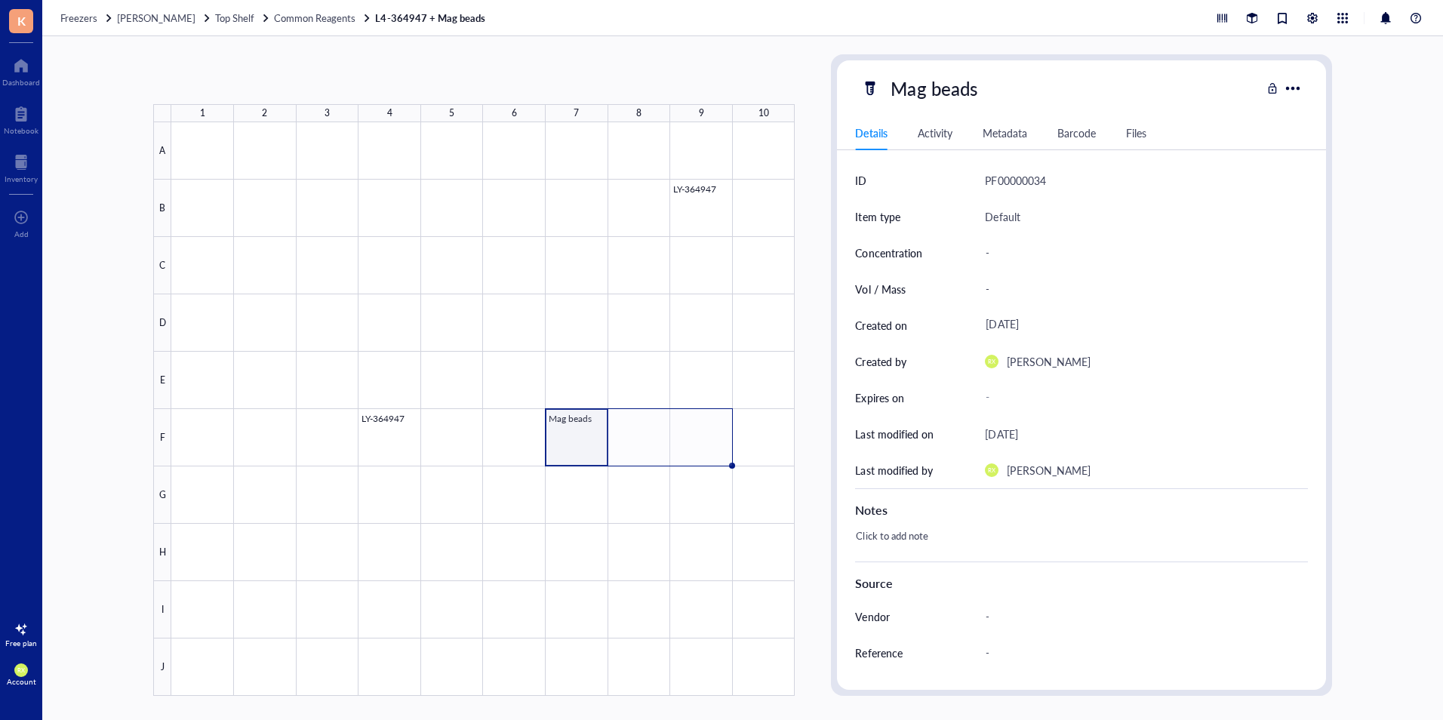
drag, startPoint x: 607, startPoint y: 463, endPoint x: 719, endPoint y: 545, distance: 138.2
click at [0, 0] on div "LY-364947 LY-364947 Mag beads" at bounding box center [0, 0] width 0 height 0
drag, startPoint x: 733, startPoint y: 466, endPoint x: 729, endPoint y: 517, distance: 50.7
click at [0, 0] on div "LY-364947 LY-364947 Mag beads Mag beads Mag beads" at bounding box center [0, 0] width 0 height 0
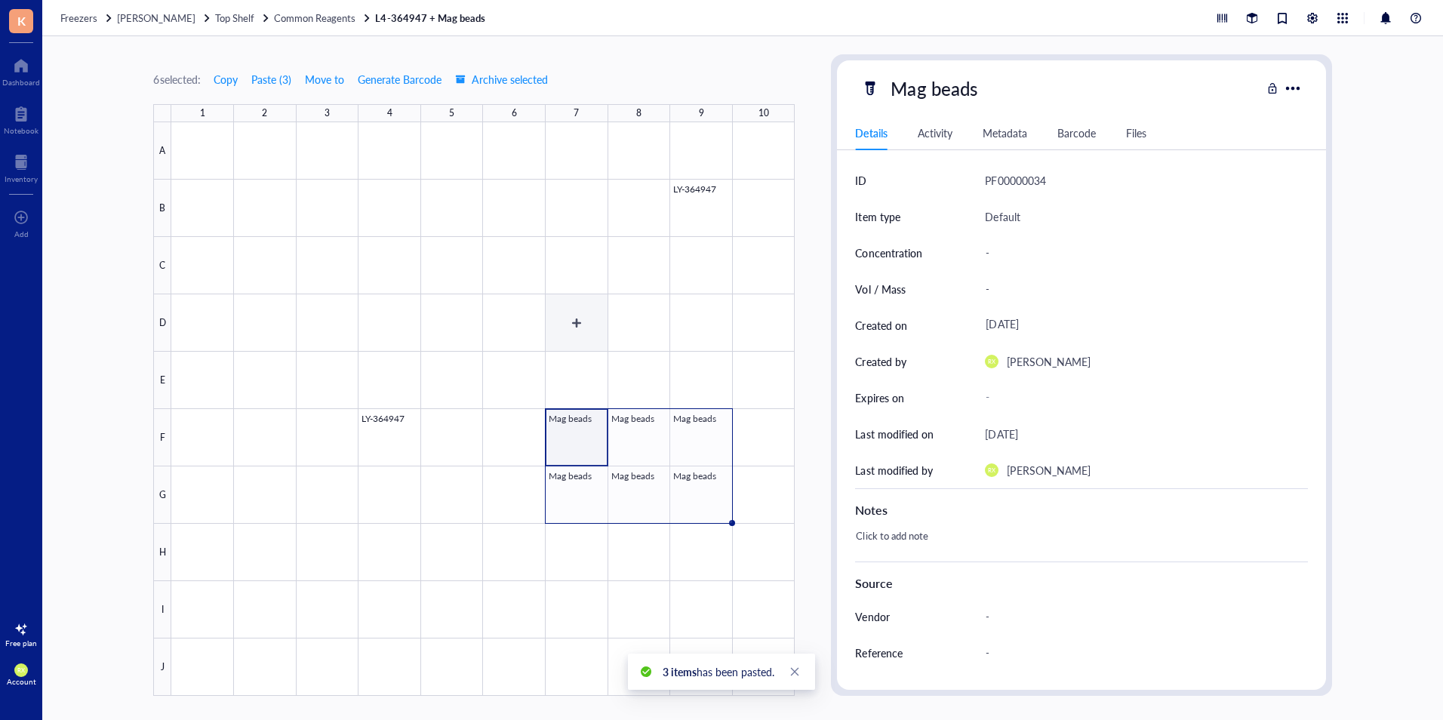
click at [604, 310] on div at bounding box center [482, 408] width 623 height 573
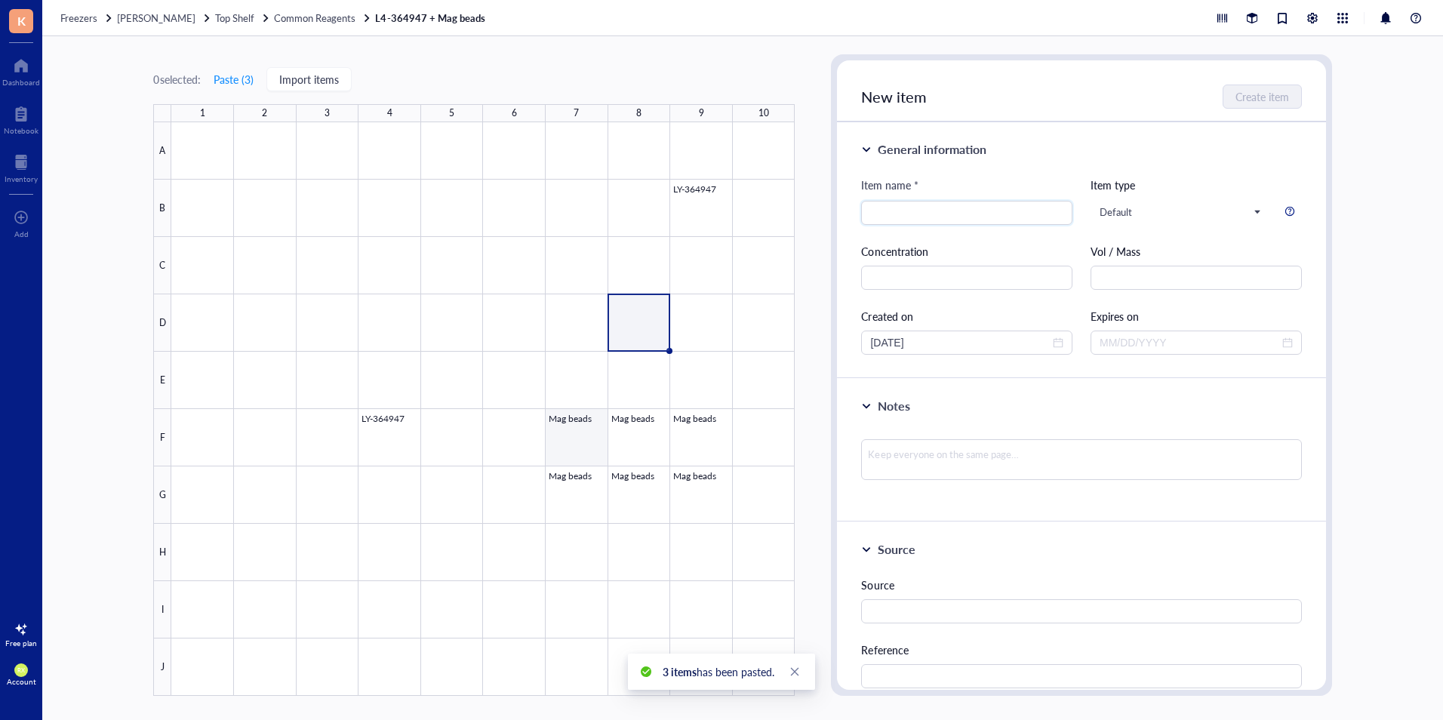
click at [591, 444] on div at bounding box center [482, 408] width 623 height 573
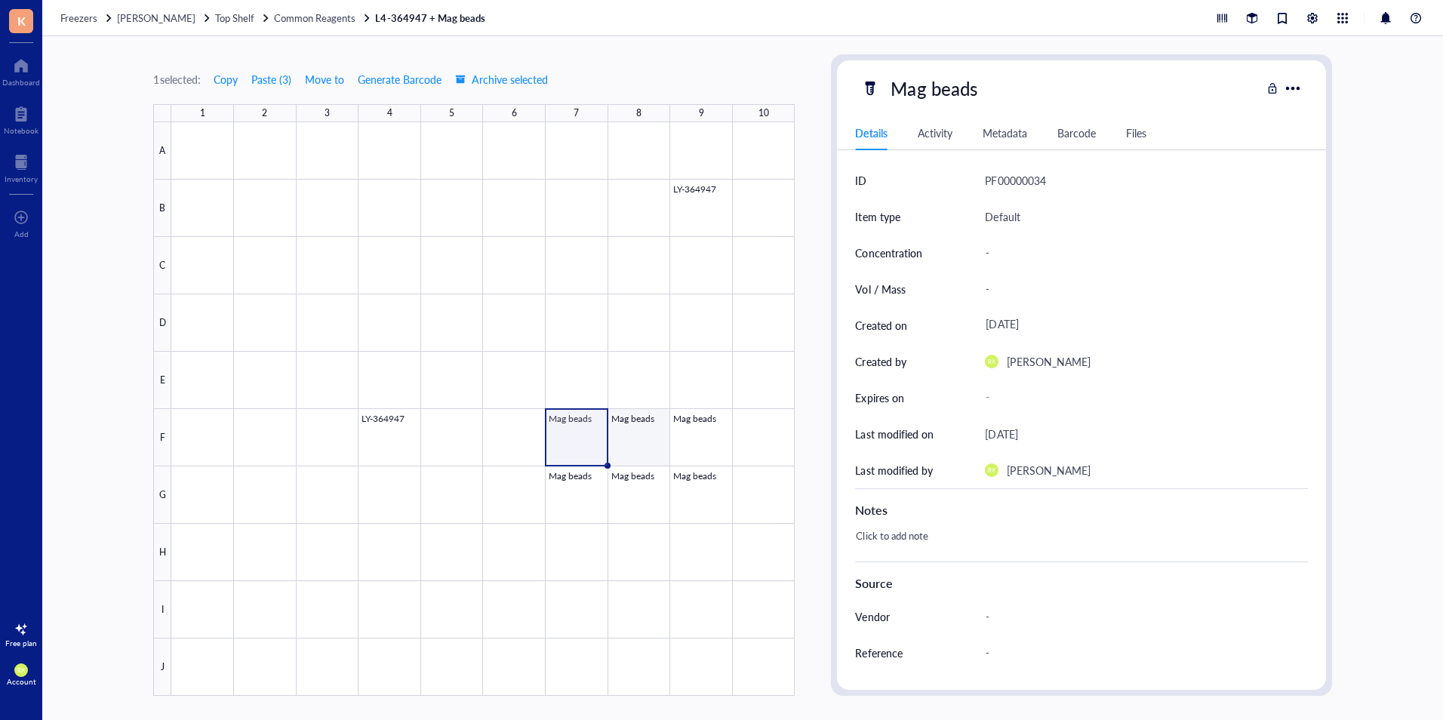
click at [651, 438] on div at bounding box center [482, 408] width 623 height 573
click at [494, 312] on div at bounding box center [482, 408] width 623 height 573
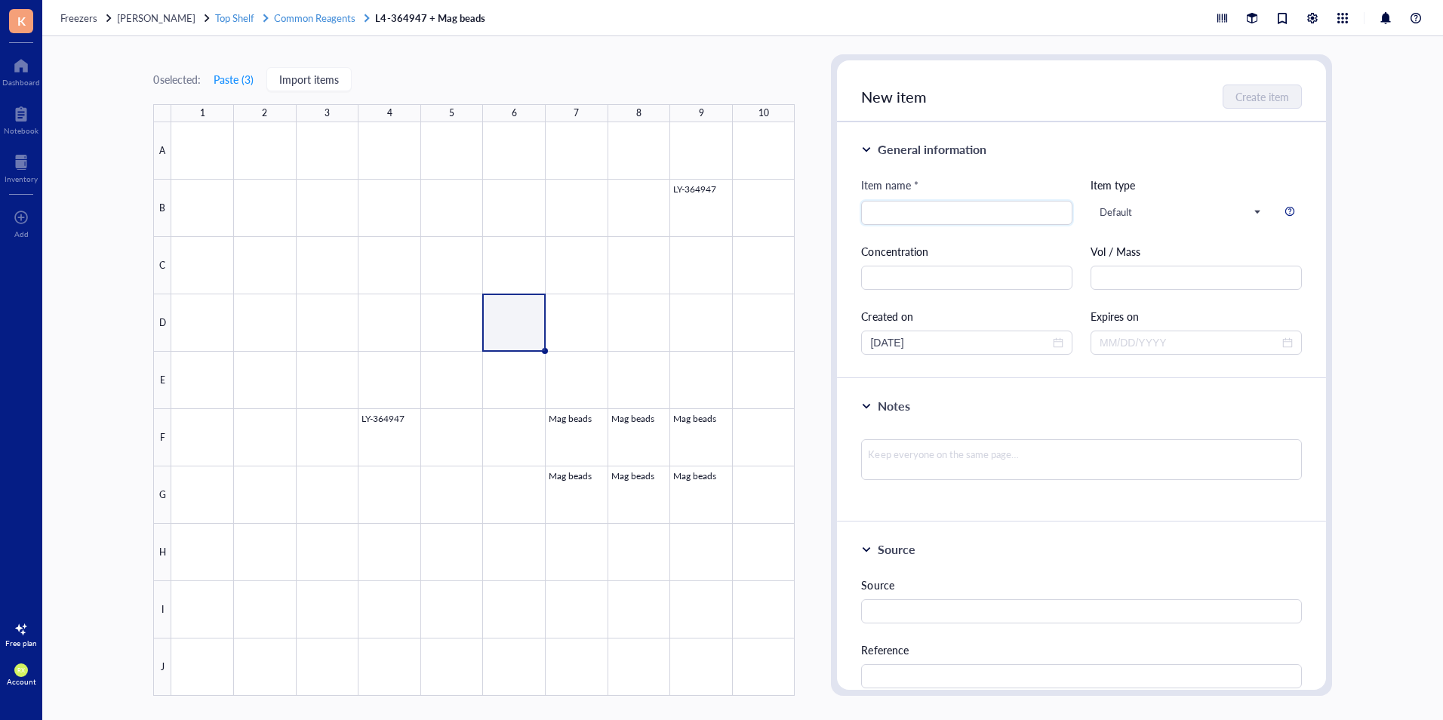
click at [293, 22] on span "Common Reagents" at bounding box center [314, 18] width 81 height 14
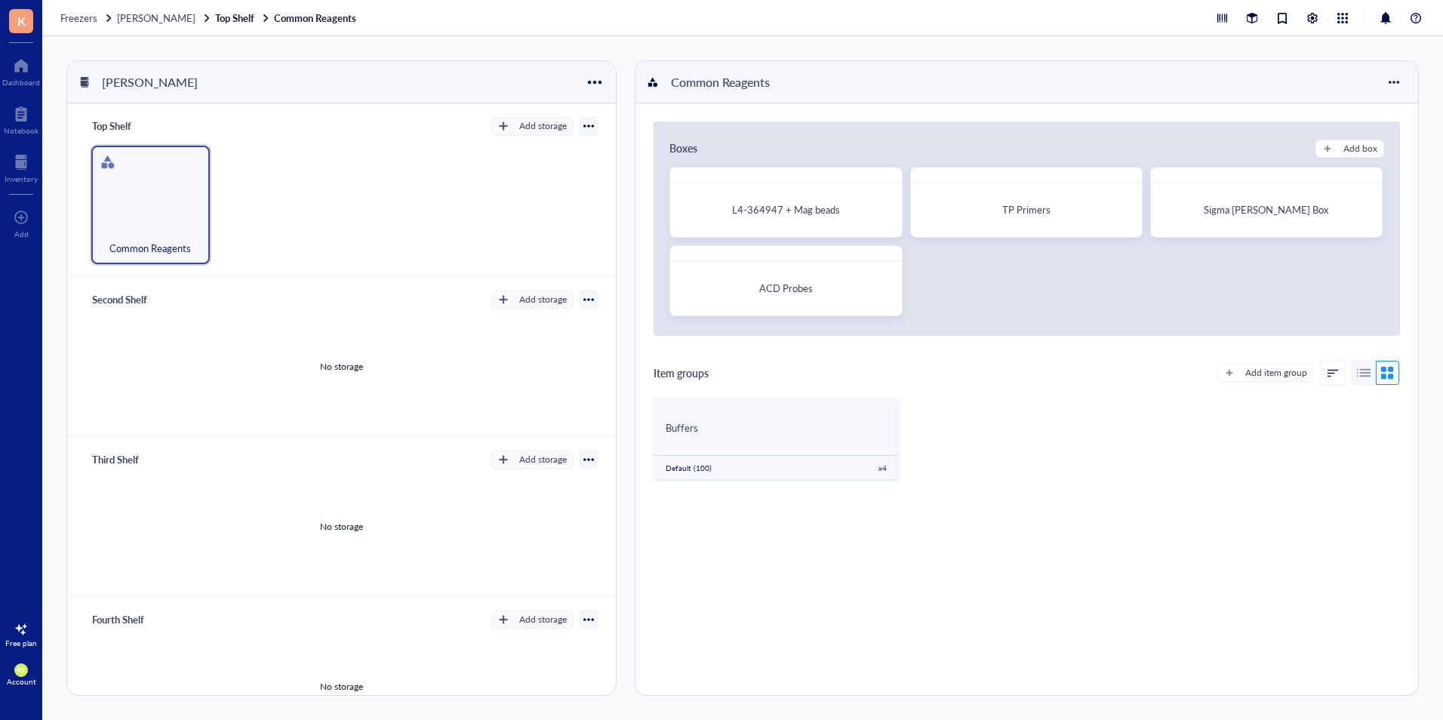
click at [151, 75] on div "[PERSON_NAME]" at bounding box center [149, 82] width 109 height 26
click at [596, 96] on div "[PERSON_NAME]" at bounding box center [341, 82] width 548 height 42
click at [600, 81] on div at bounding box center [595, 82] width 22 height 22
click at [648, 133] on div "Settings" at bounding box center [640, 132] width 86 height 14
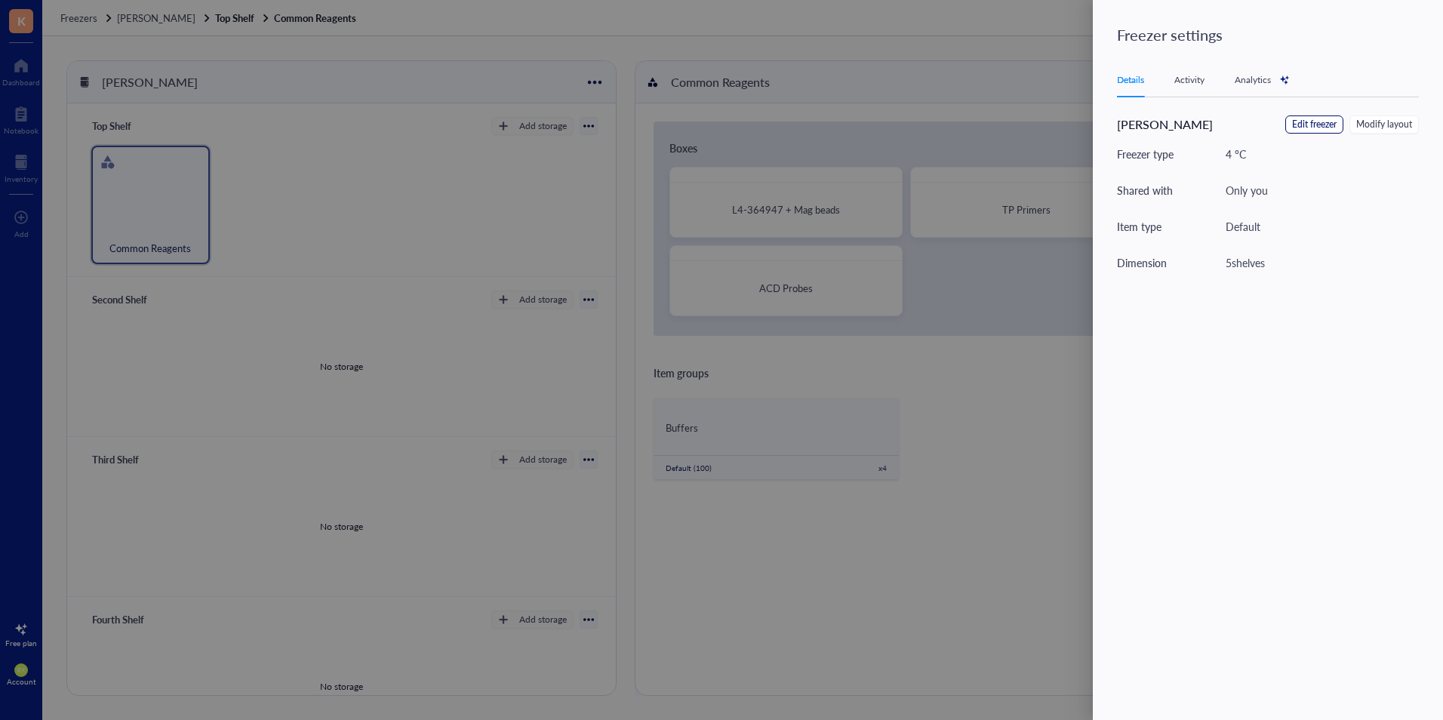
click at [1334, 120] on span "Edit freezer" at bounding box center [1314, 125] width 45 height 14
type textarea "Keep everyone on the same page"
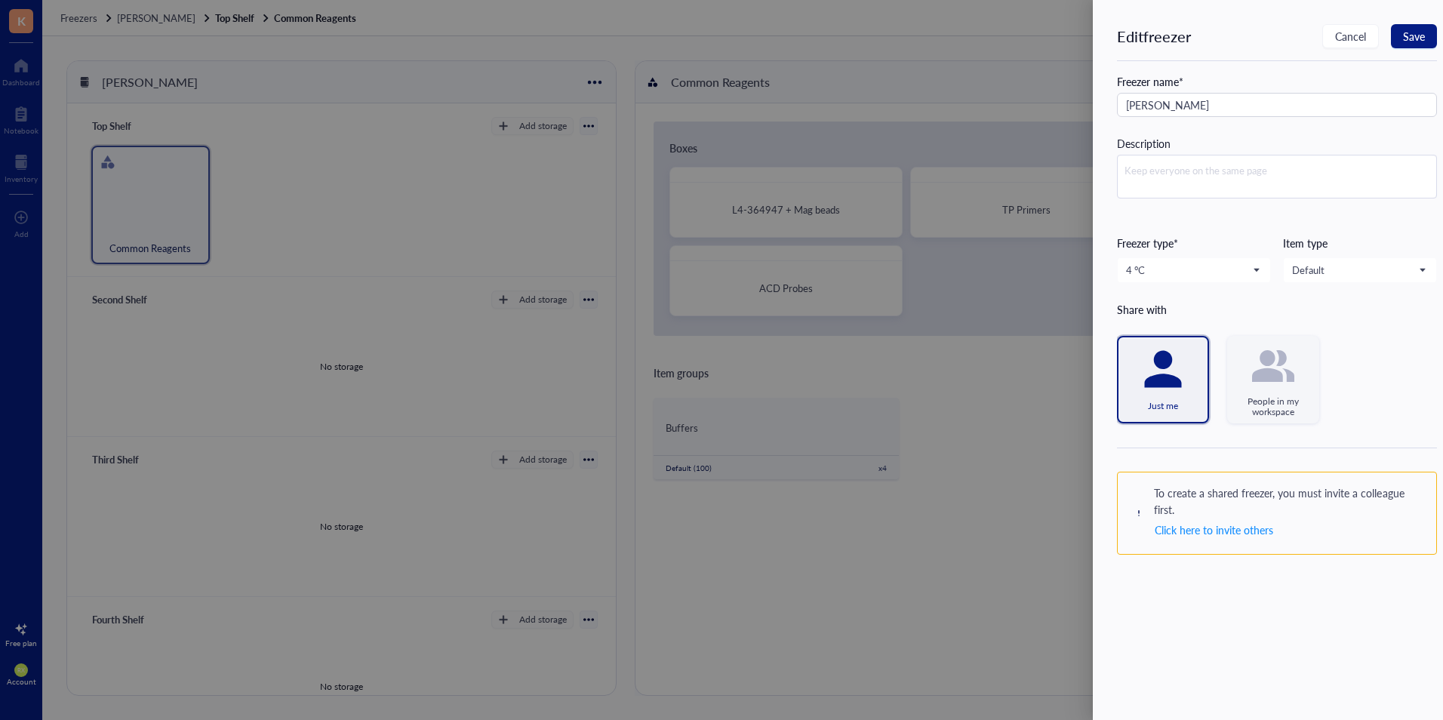
click at [1274, 386] on icon at bounding box center [1273, 366] width 42 height 42
click at [1283, 373] on icon at bounding box center [1273, 366] width 42 height 42
drag, startPoint x: 1383, startPoint y: 325, endPoint x: 1380, endPoint y: 315, distance: 10.3
click at [1384, 324] on div "Share with Just me People in my workspace To create a shared freezer, you must …" at bounding box center [1277, 431] width 320 height 260
click at [1408, 34] on span "Save" at bounding box center [1414, 36] width 22 height 12
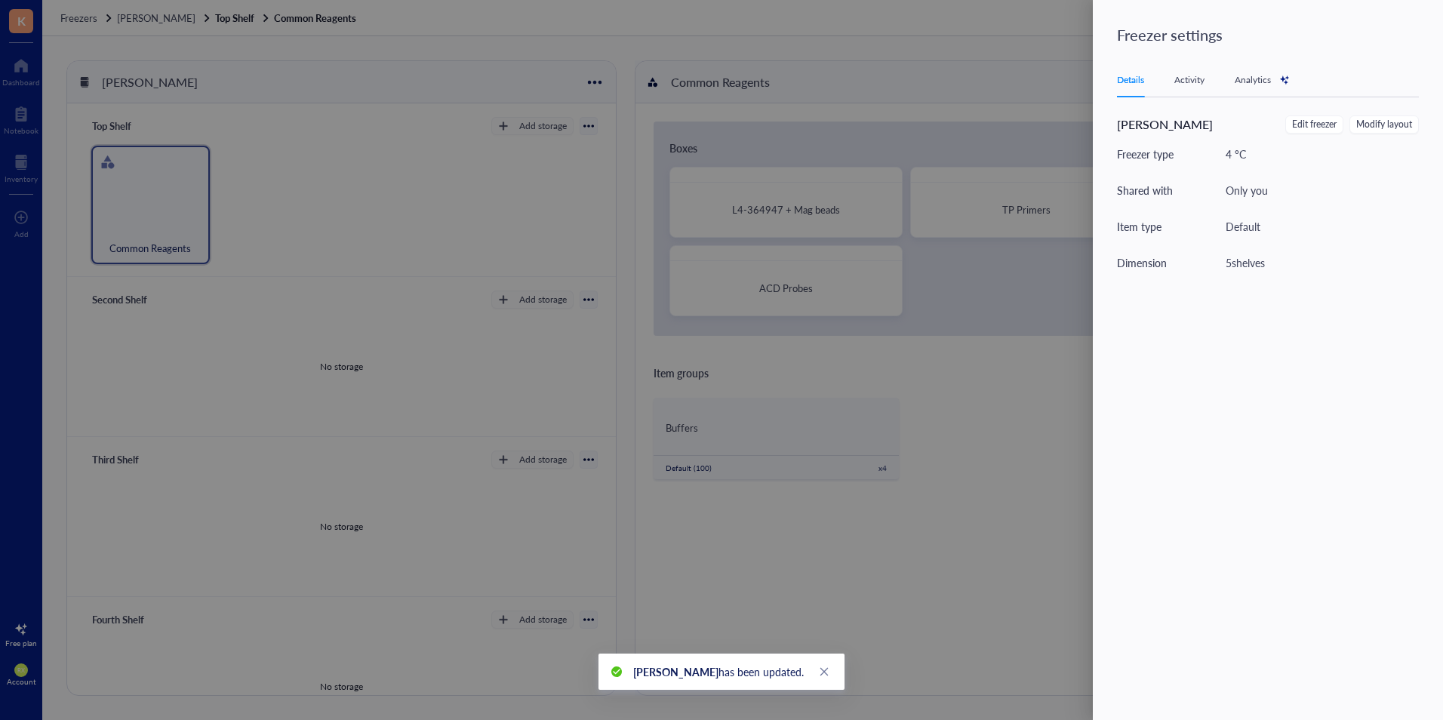
click at [1200, 79] on div "Activity" at bounding box center [1189, 79] width 30 height 15
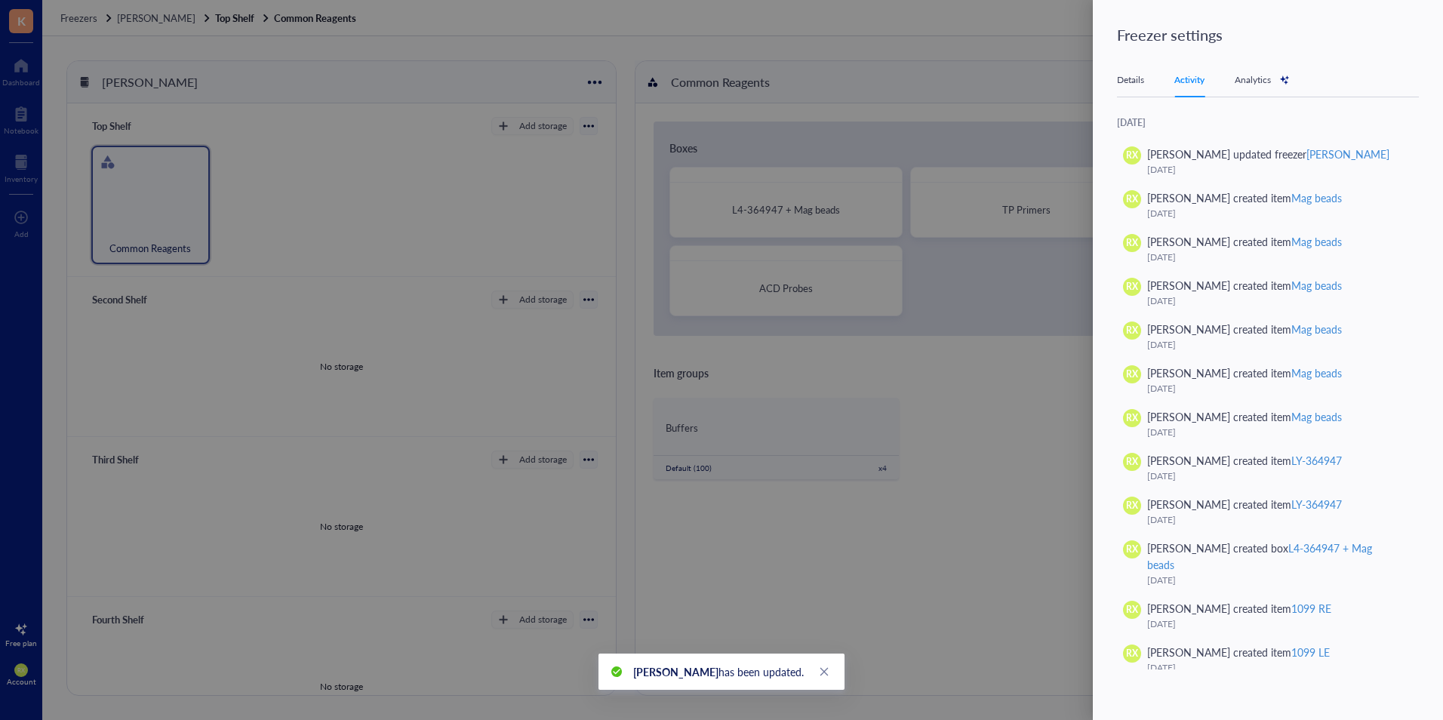
click at [1265, 80] on div "Analytics" at bounding box center [1261, 79] width 55 height 15
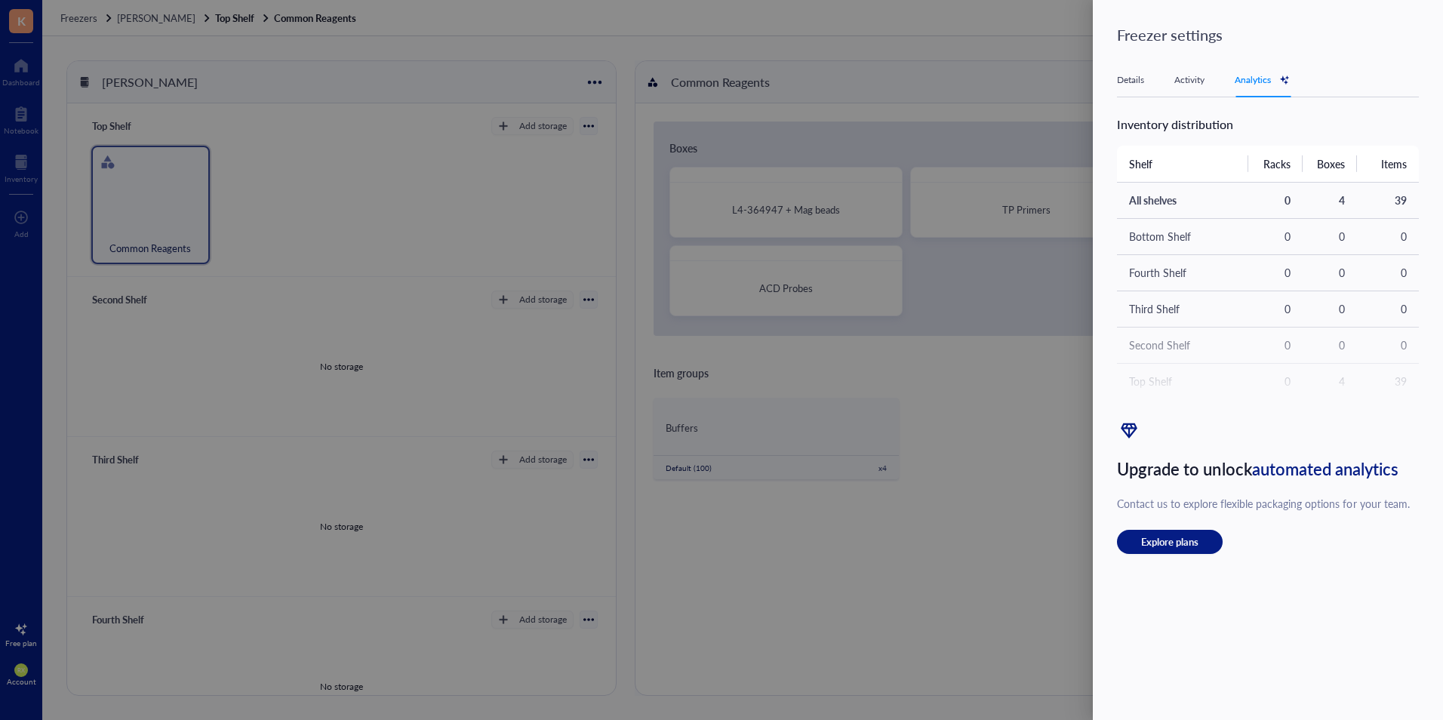
click at [1135, 88] on div "Details Activity Analytics" at bounding box center [1268, 80] width 302 height 34
click at [1133, 81] on div "Details" at bounding box center [1130, 79] width 27 height 15
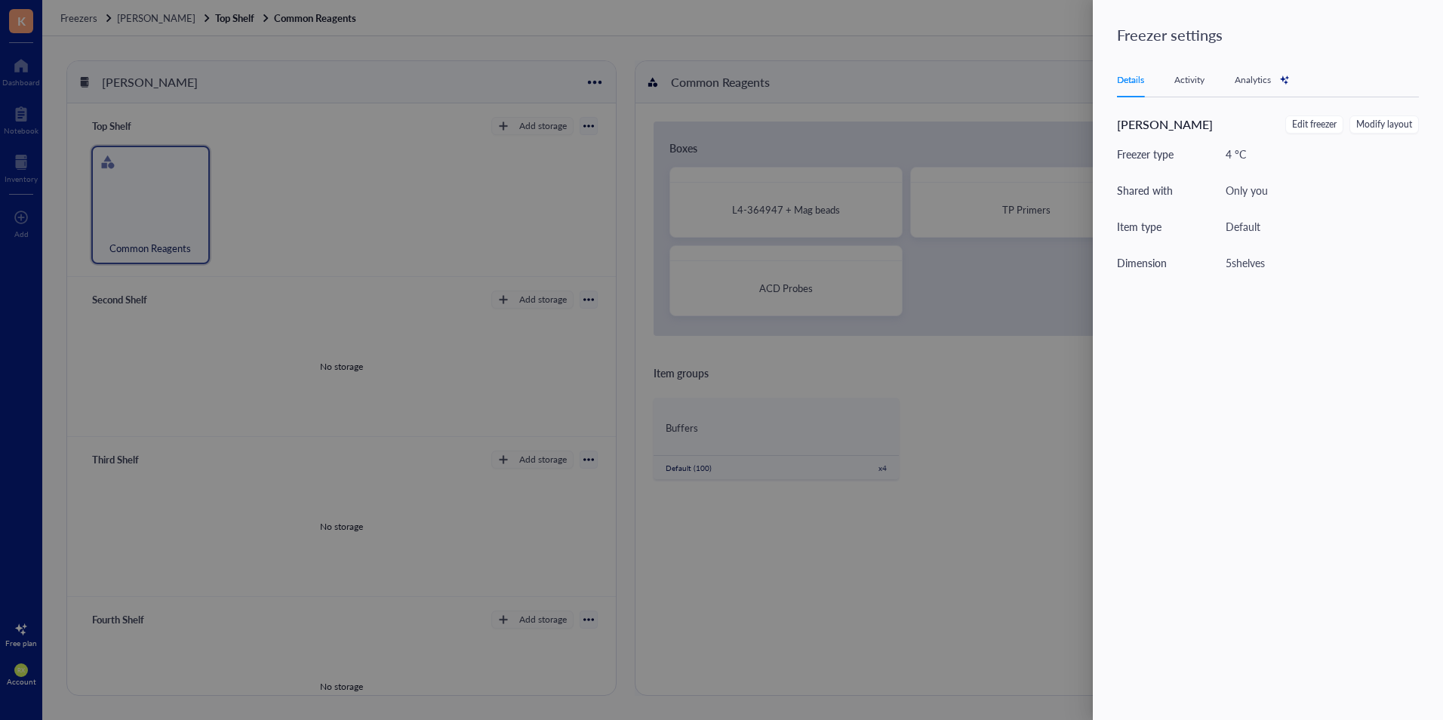
click at [977, 128] on div at bounding box center [721, 360] width 1443 height 720
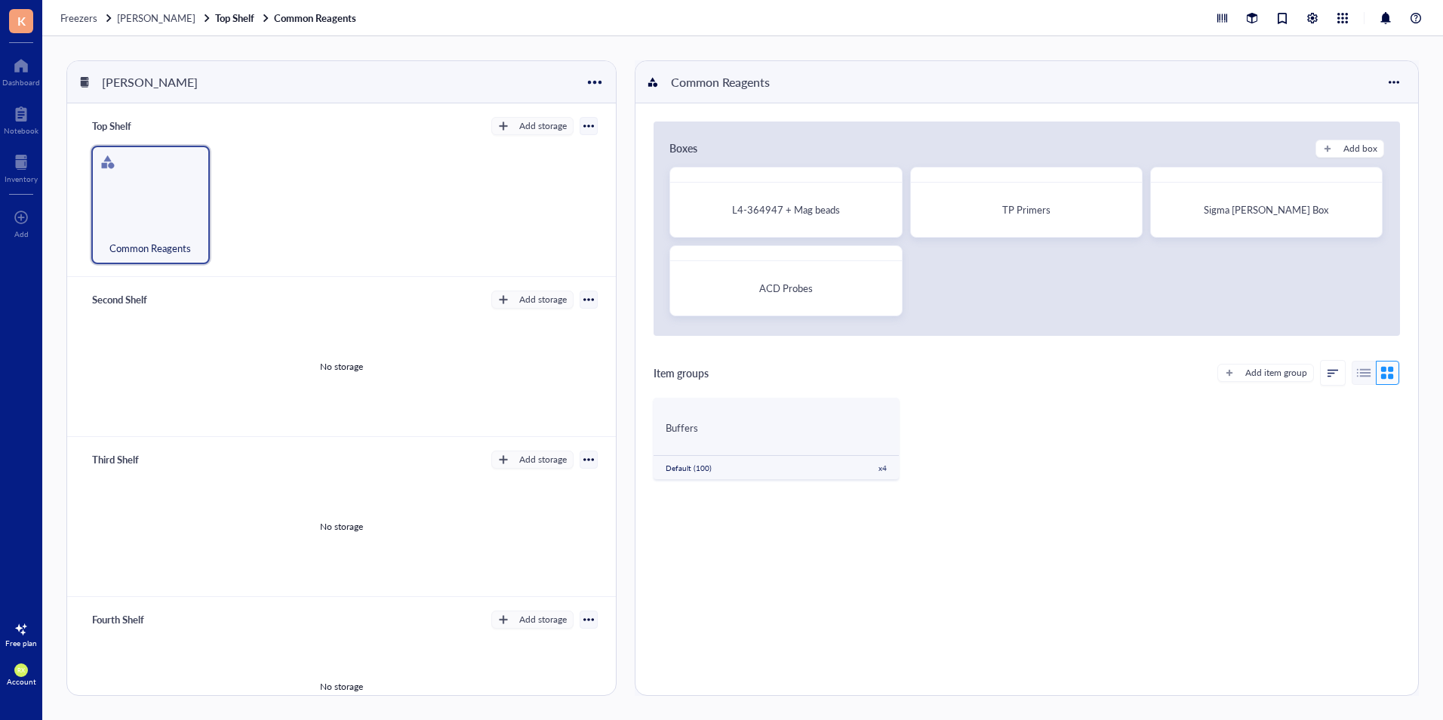
click at [579, 135] on div "Top Shelf Add storage" at bounding box center [341, 125] width 512 height 21
click at [583, 130] on div at bounding box center [588, 126] width 11 height 11
click at [350, 139] on div "Top Shelf Add storage Settings Export Restore rack Restore category Delete Comm…" at bounding box center [341, 190] width 548 height 174
click at [14, 19] on span "K" at bounding box center [21, 21] width 24 height 24
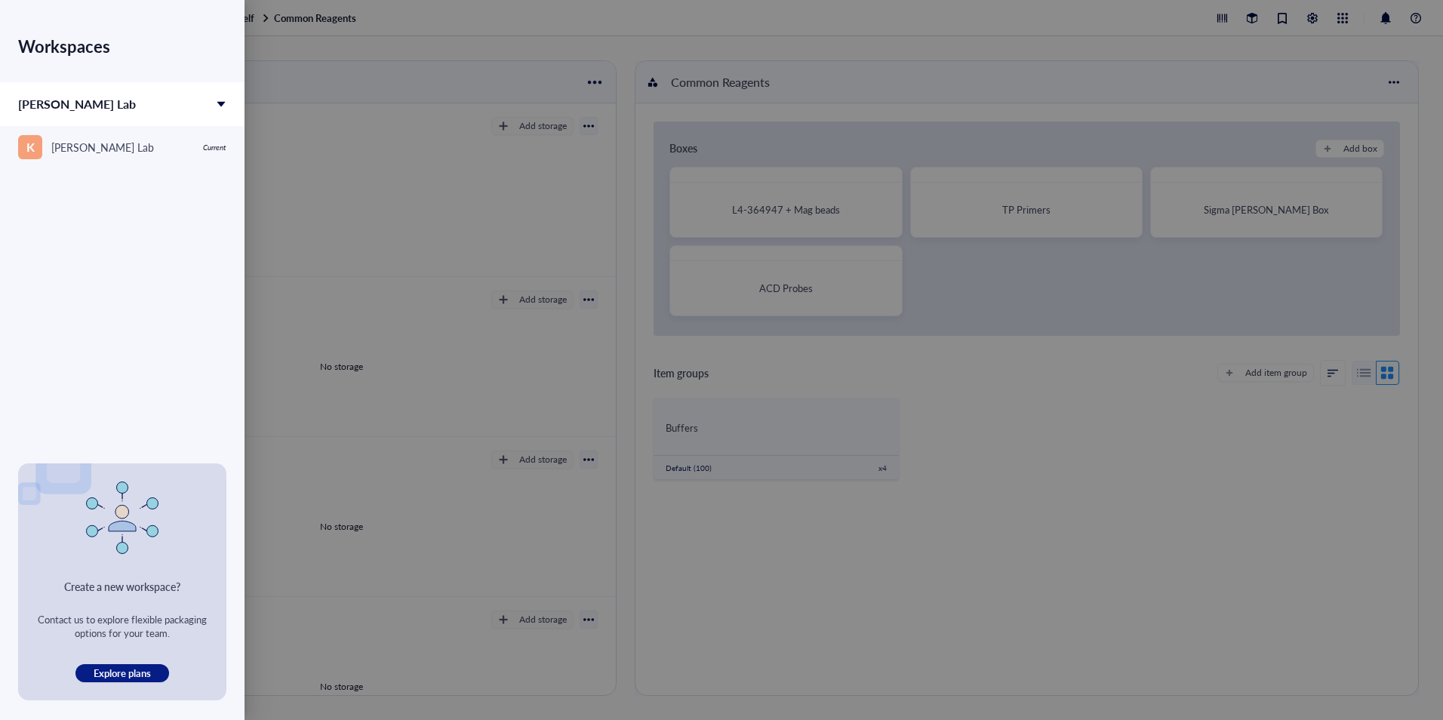
click at [441, 195] on div at bounding box center [721, 360] width 1443 height 720
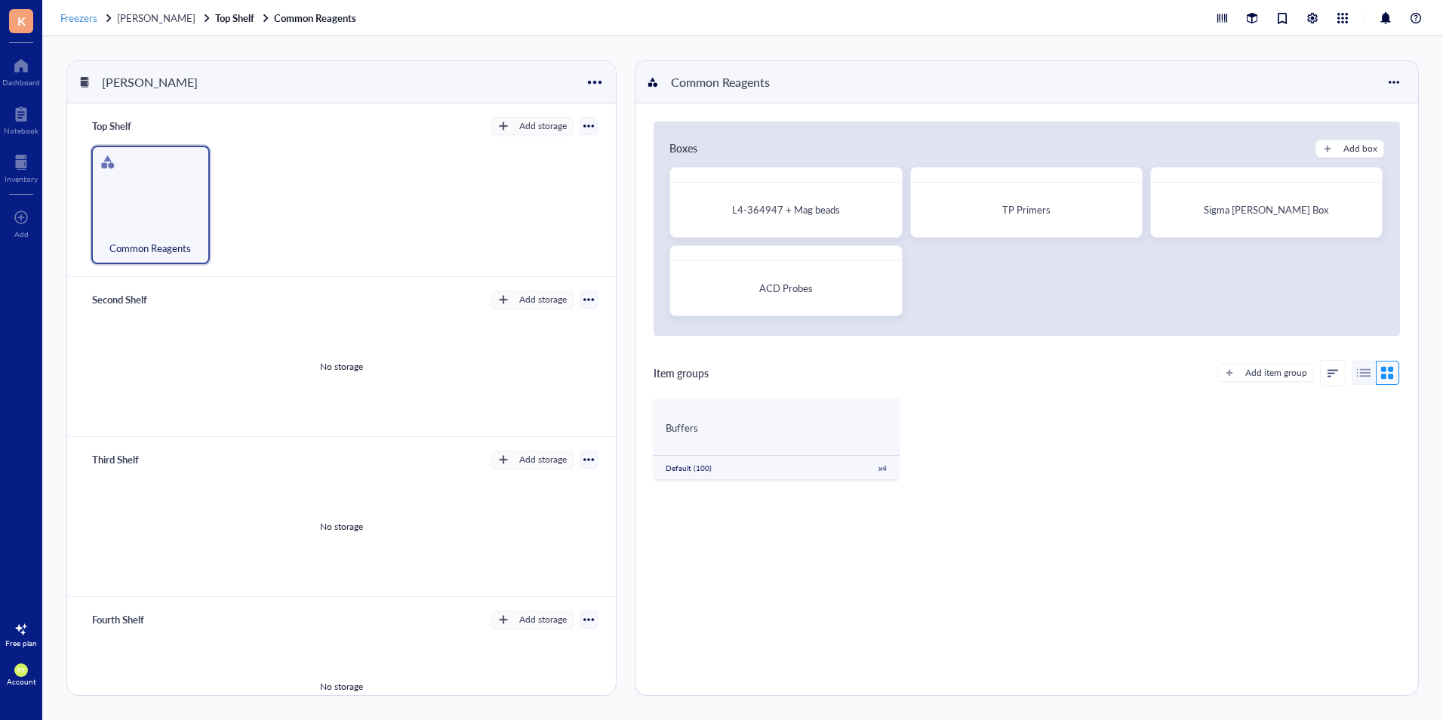
click at [88, 20] on span "Freezers" at bounding box center [78, 18] width 37 height 14
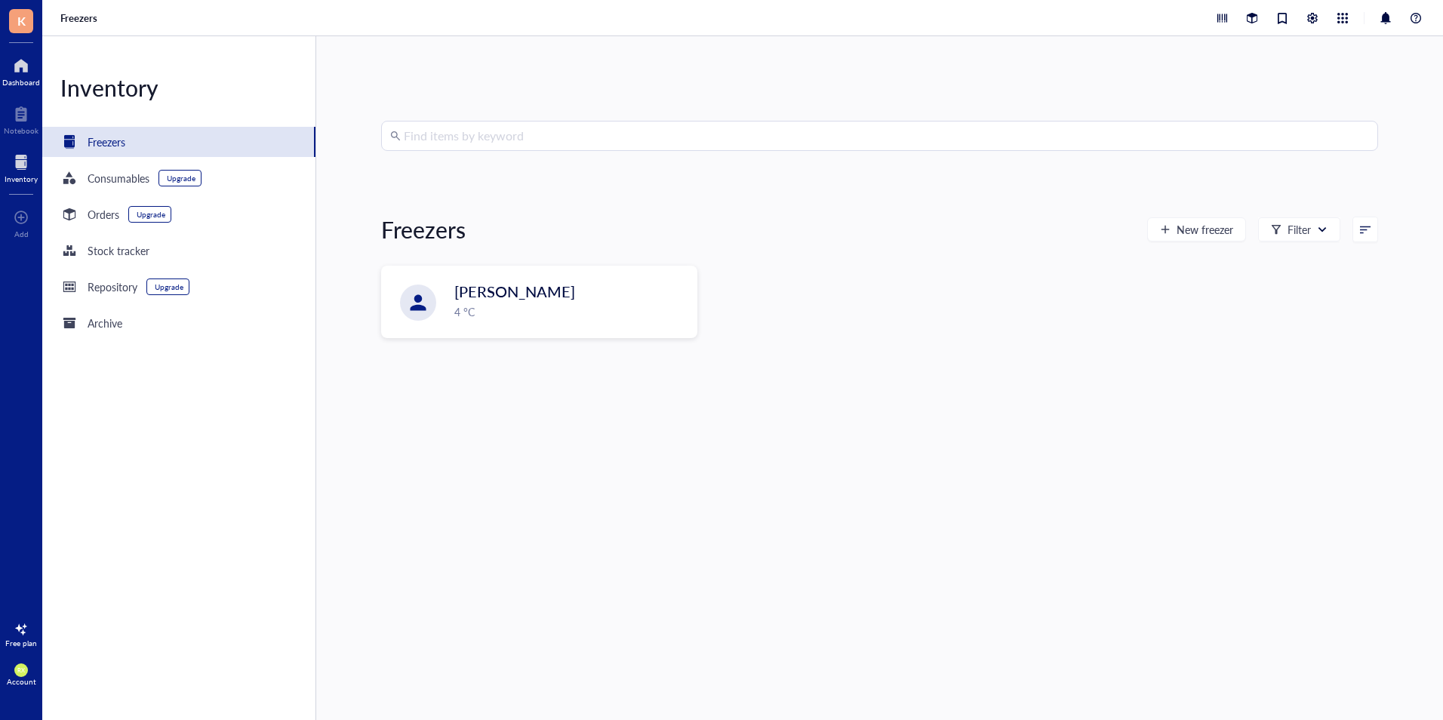
click at [15, 67] on div at bounding box center [21, 66] width 38 height 24
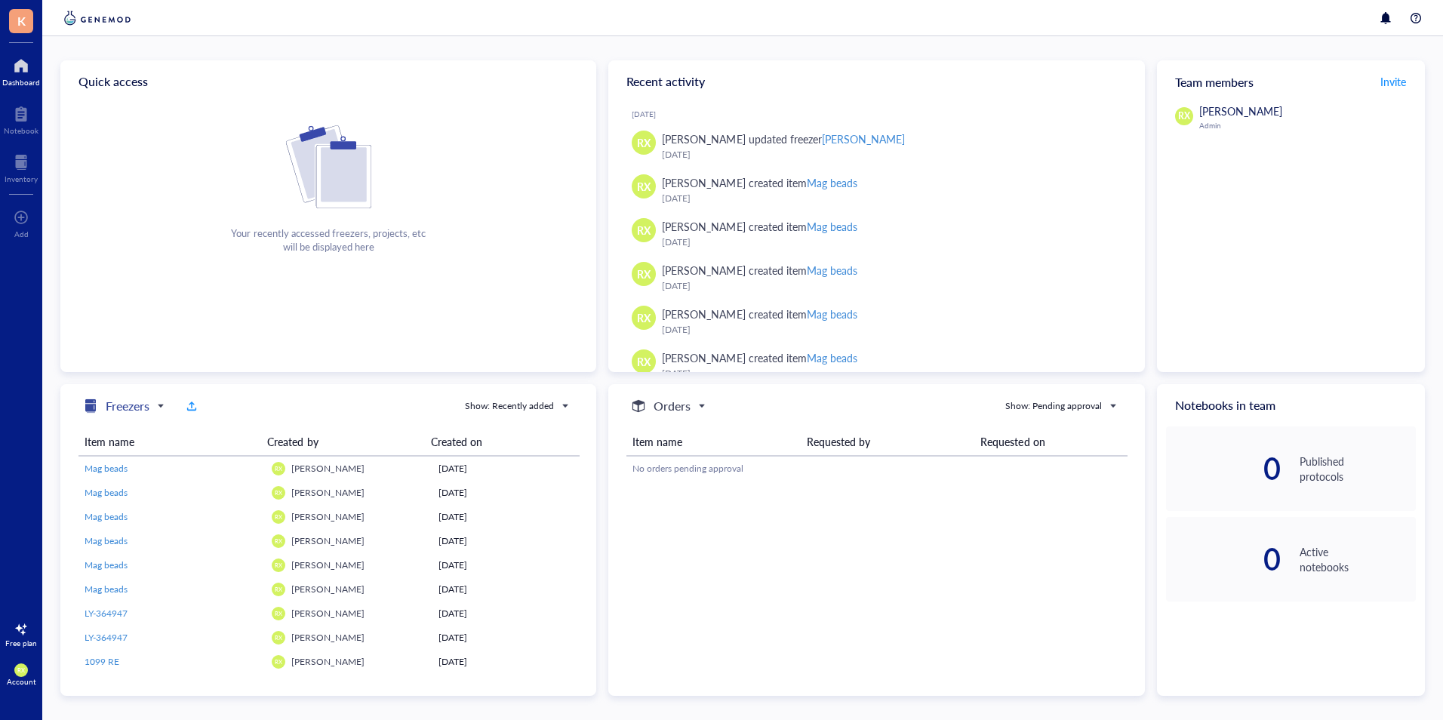
click at [149, 404] on h5 "Freezers" at bounding box center [128, 406] width 44 height 18
click at [326, 384] on div "Freezers Freezers Orders Consumables Projects Show: Recently added Item name Cr…" at bounding box center [328, 540] width 536 height 312
click at [24, 121] on div at bounding box center [21, 114] width 35 height 24
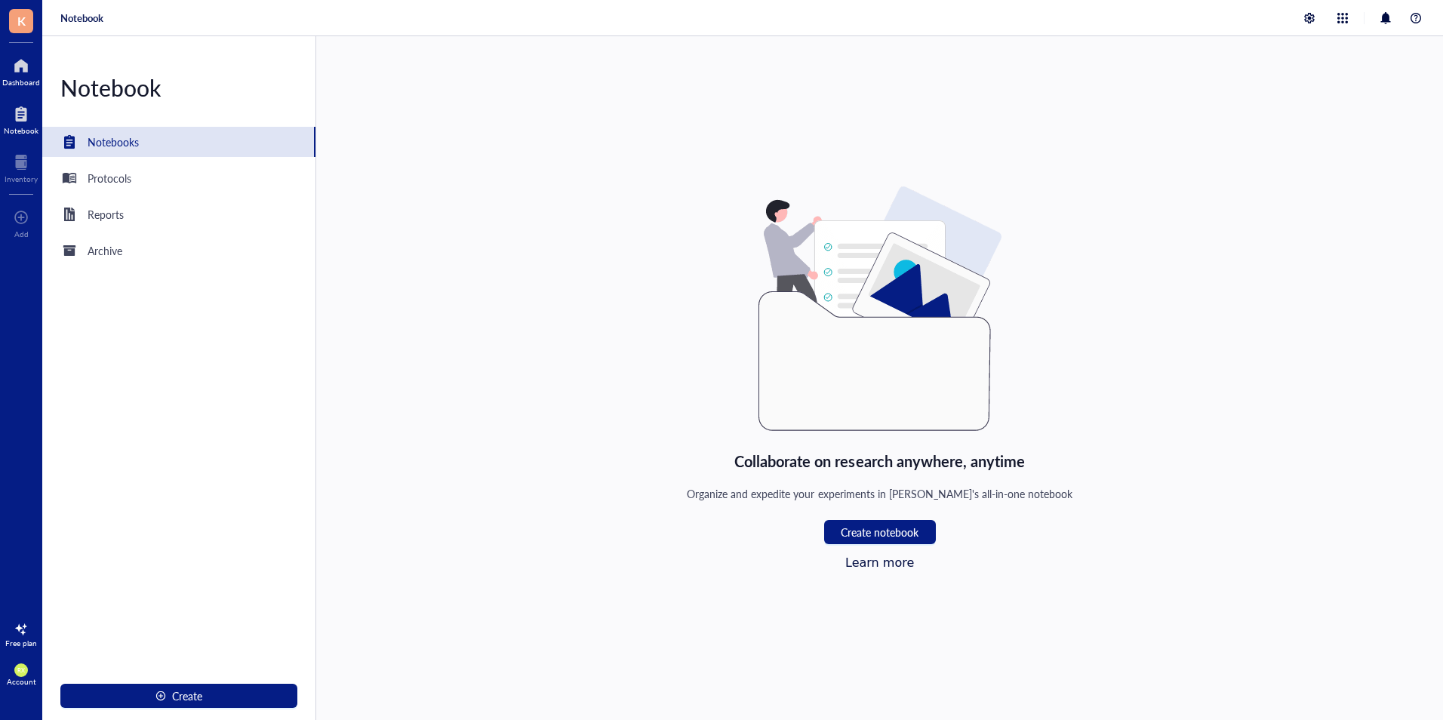
click at [26, 69] on div at bounding box center [21, 66] width 38 height 24
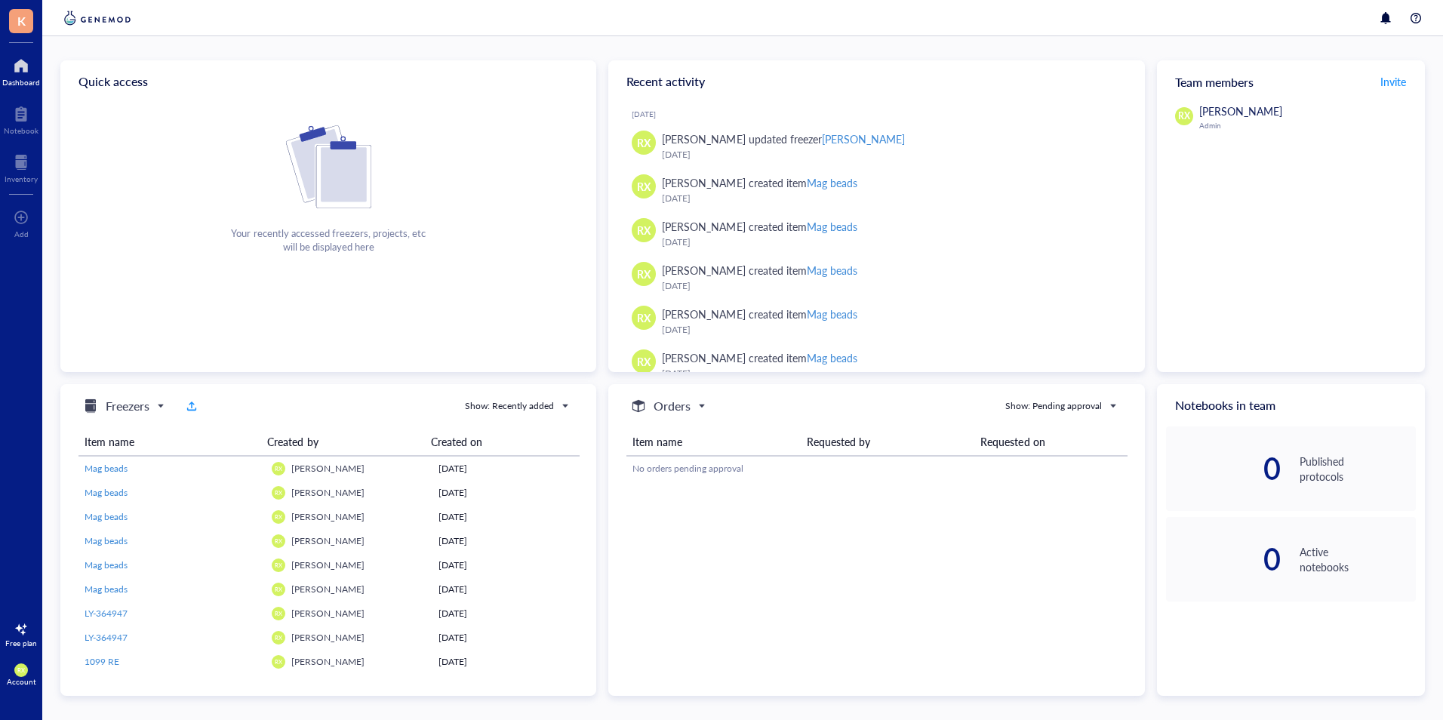
click at [320, 171] on img at bounding box center [328, 166] width 85 height 83
click at [22, 158] on div at bounding box center [21, 162] width 33 height 24
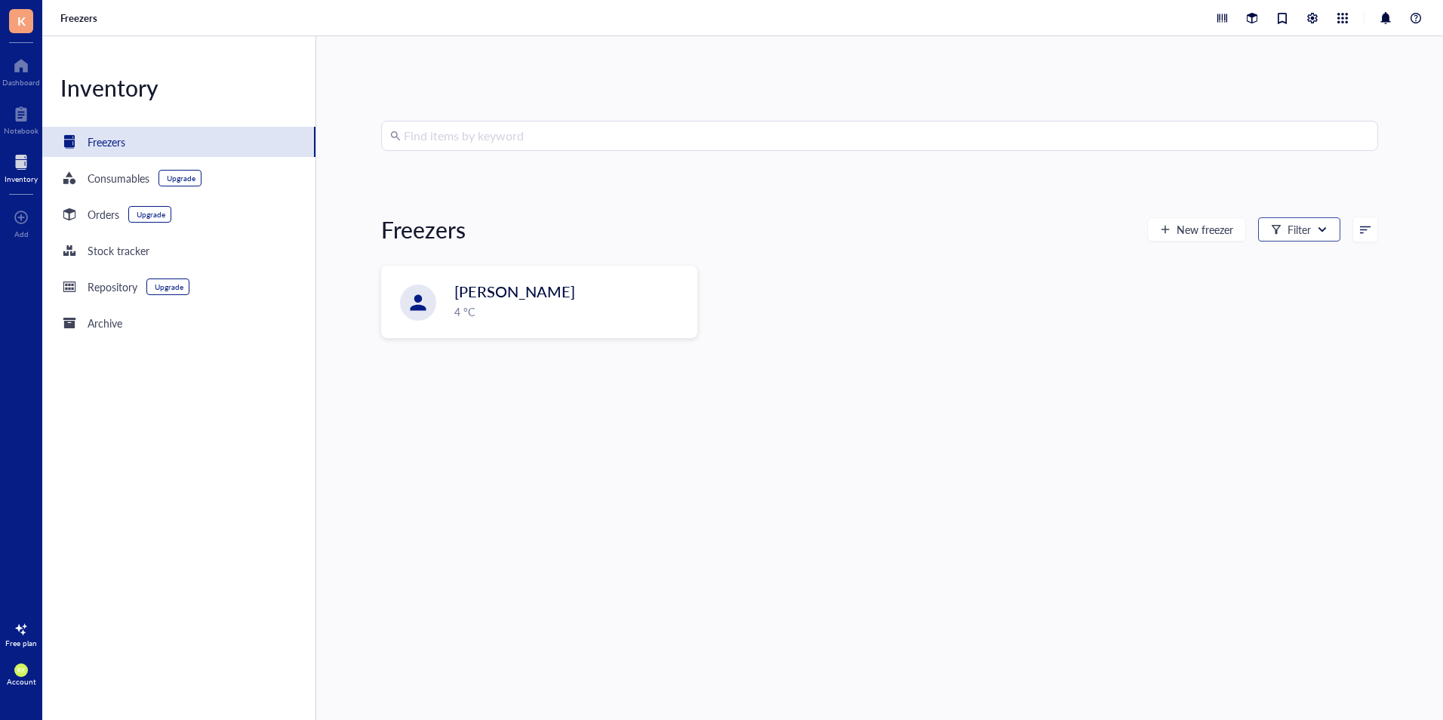
click at [1320, 234] on div at bounding box center [1322, 229] width 11 height 11
click at [1308, 223] on div "Filter" at bounding box center [1299, 229] width 82 height 24
click at [593, 134] on input "search" at bounding box center [886, 135] width 965 height 29
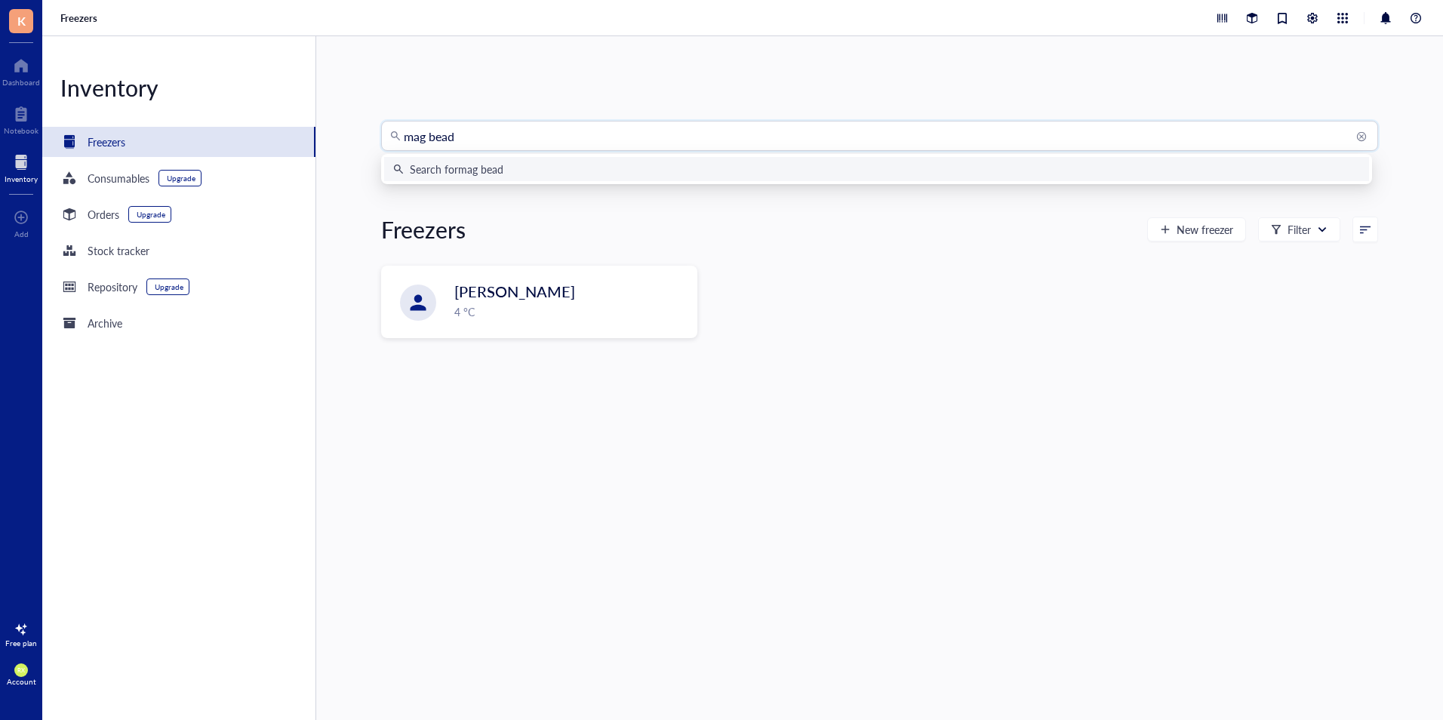
type input "mag beads"
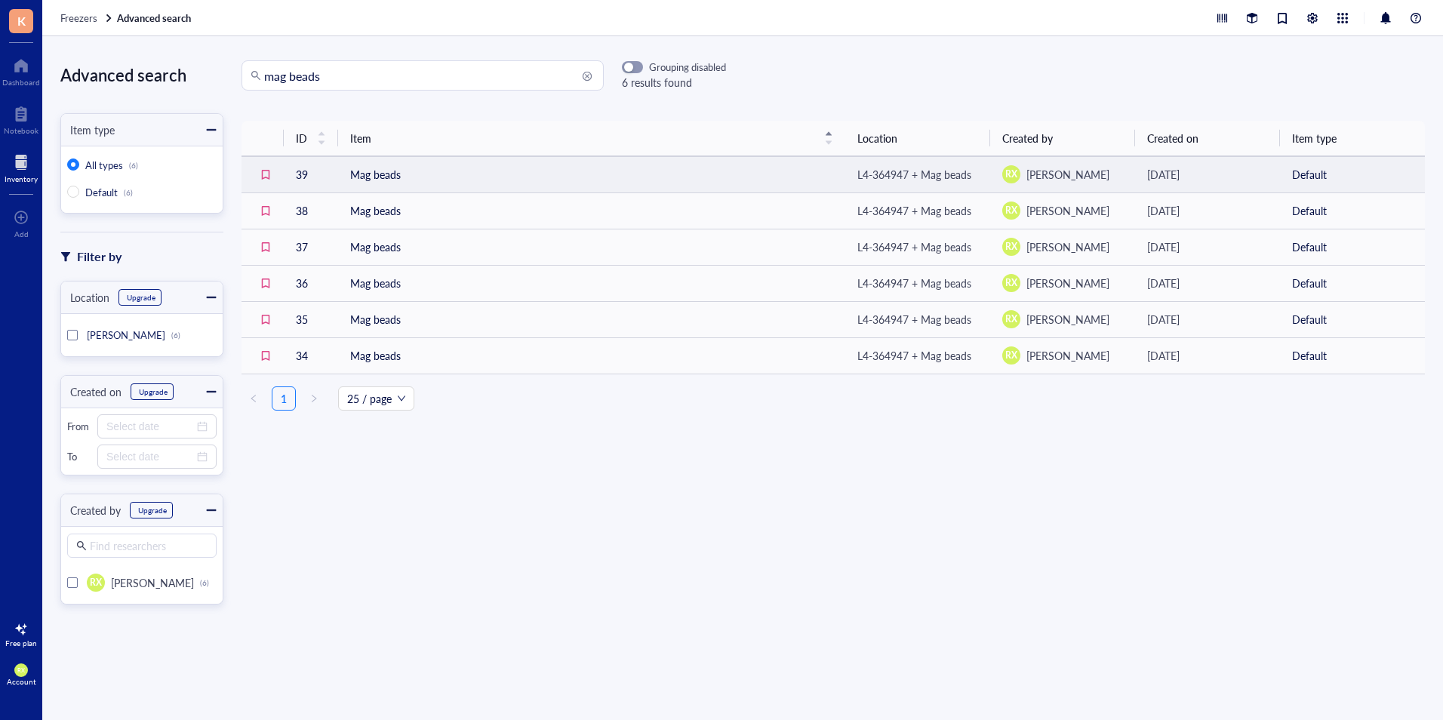
click at [744, 181] on td "Mag beads" at bounding box center [591, 174] width 507 height 36
type textarea "Keep everyone on the same page…"
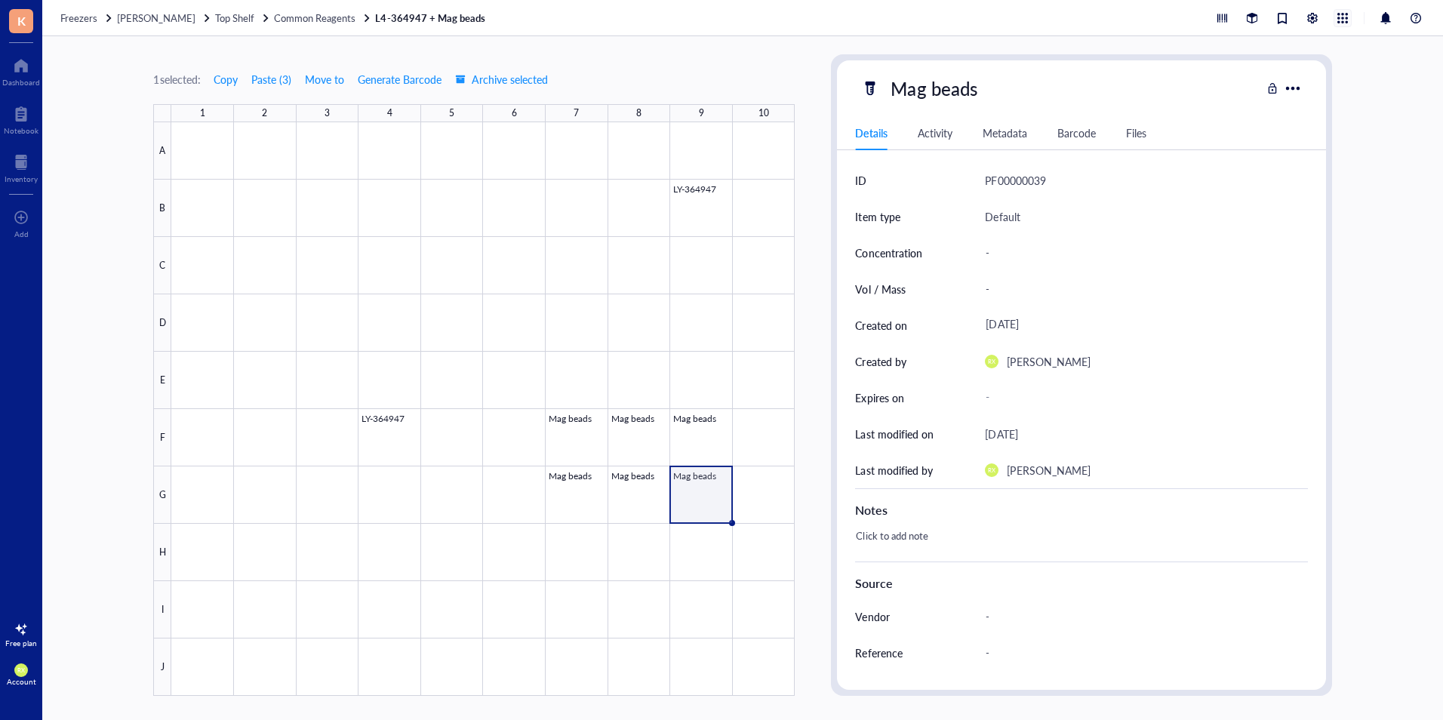
click at [1349, 15] on div at bounding box center [1342, 18] width 17 height 17
click at [32, 161] on div at bounding box center [21, 162] width 33 height 24
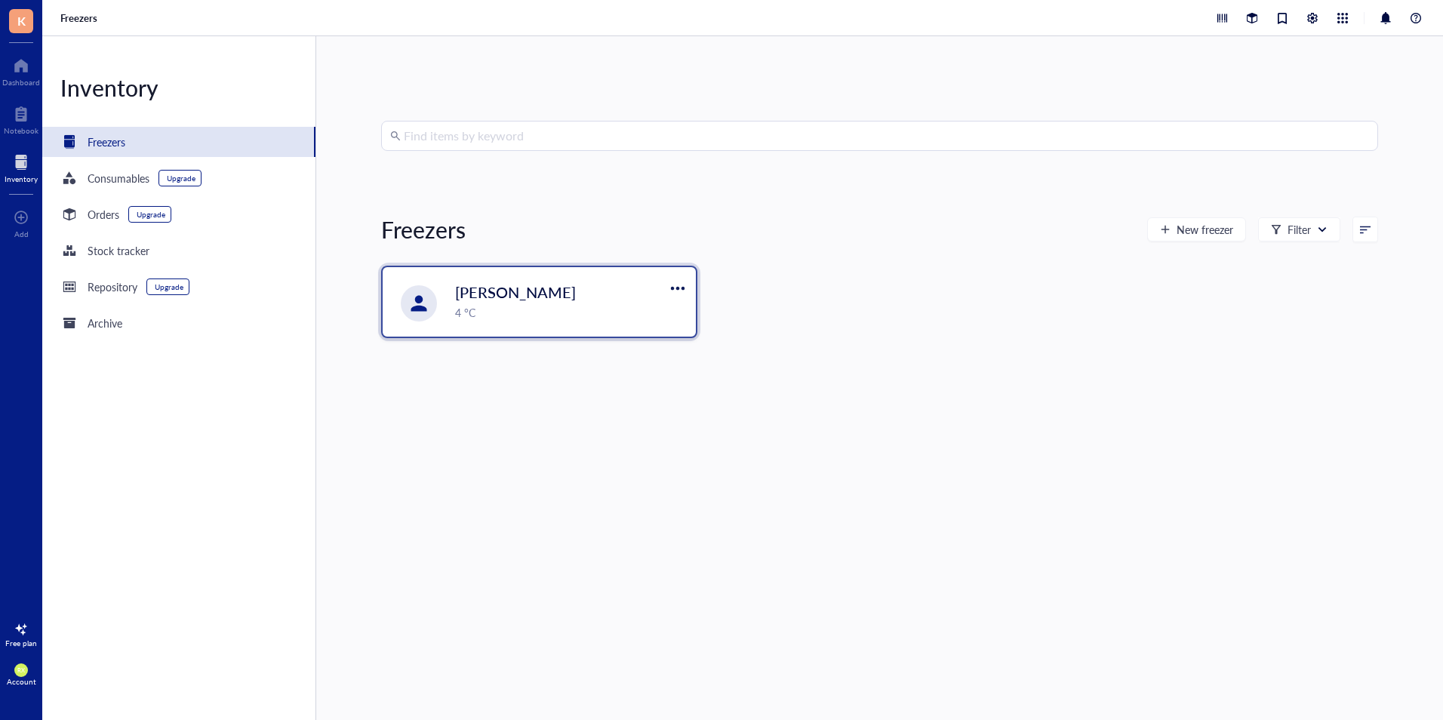
click at [533, 285] on span "[PERSON_NAME]" at bounding box center [515, 291] width 121 height 21
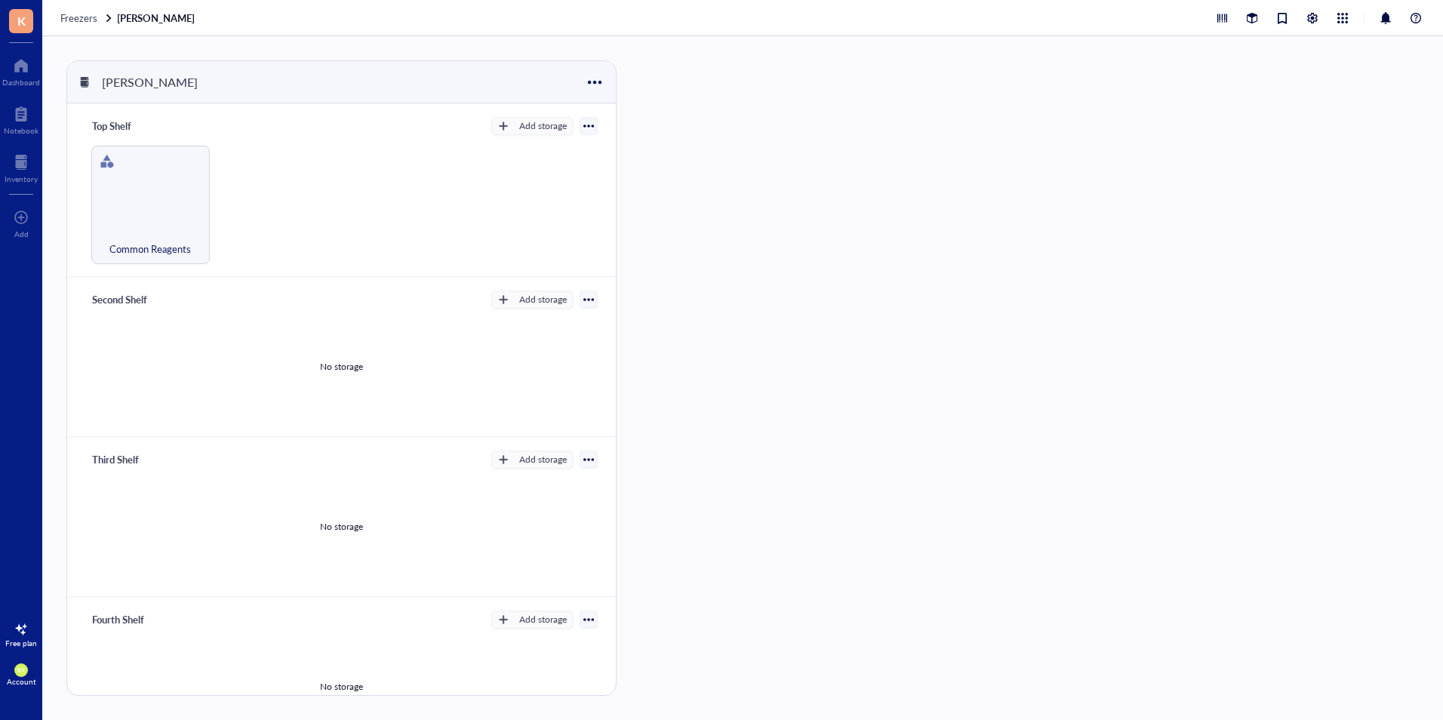
click at [372, 163] on div "Common Reagents" at bounding box center [341, 205] width 512 height 118
click at [189, 181] on div "Common Reagents" at bounding box center [150, 205] width 118 height 118
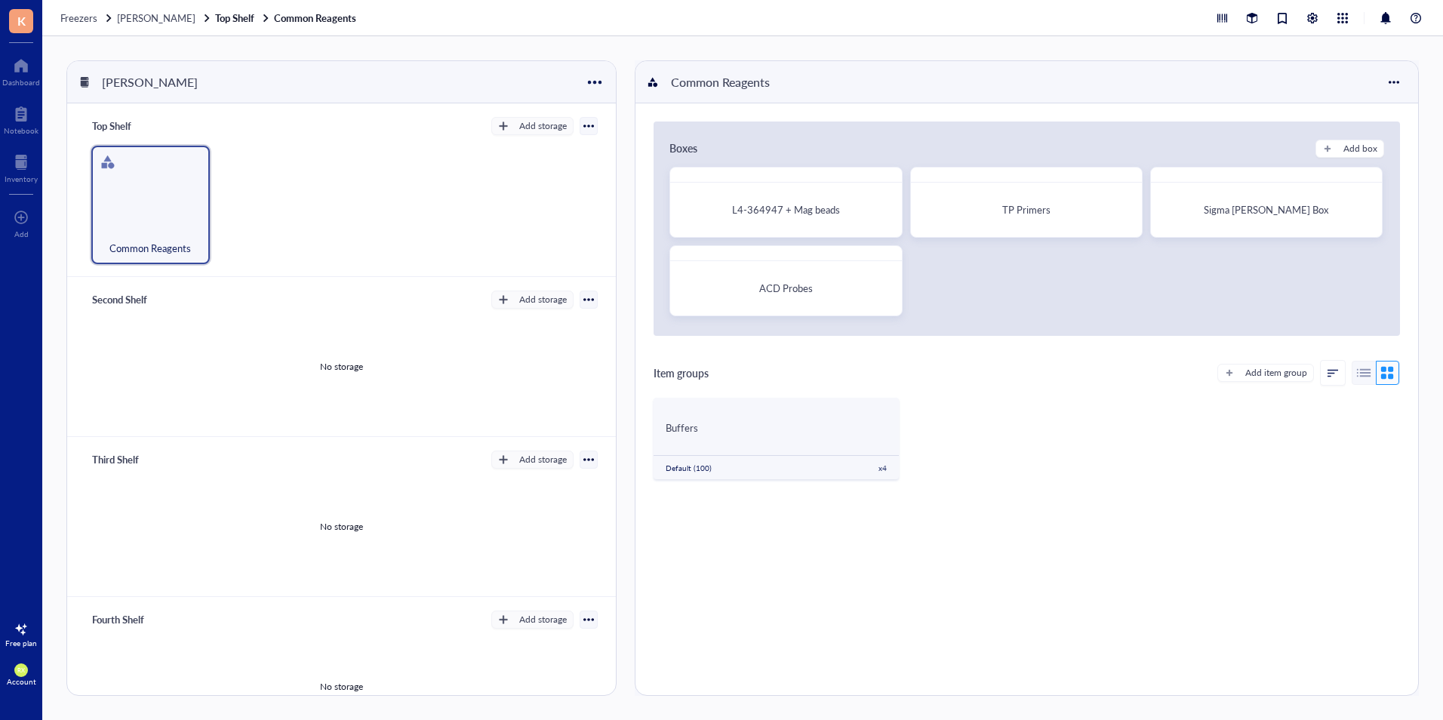
click at [385, 349] on div "No storage" at bounding box center [341, 367] width 512 height 114
click at [579, 298] on div at bounding box center [588, 299] width 18 height 18
drag, startPoint x: 391, startPoint y: 332, endPoint x: 401, endPoint y: 328, distance: 10.5
click at [400, 328] on div "No storage" at bounding box center [341, 367] width 512 height 114
click at [505, 300] on button "Add storage" at bounding box center [532, 299] width 82 height 18
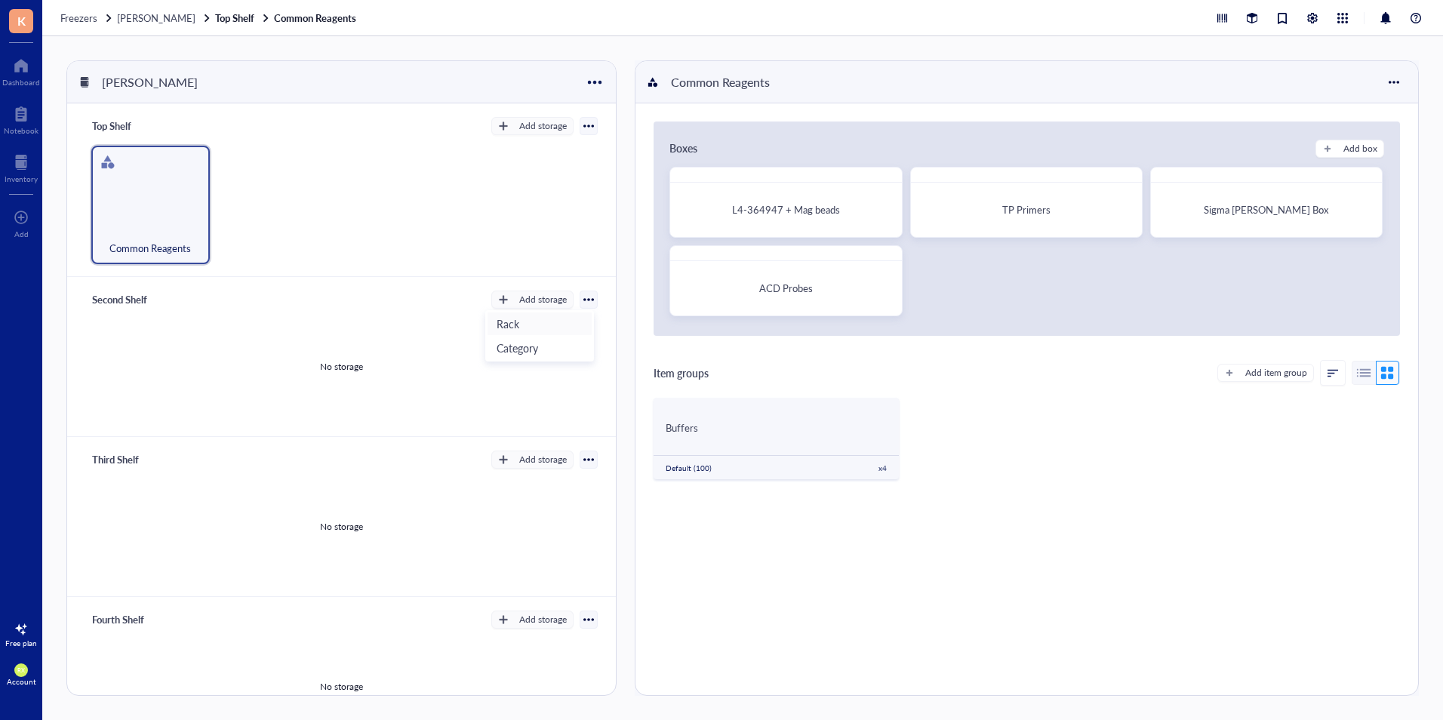
click at [523, 322] on span "Rack" at bounding box center [539, 323] width 86 height 17
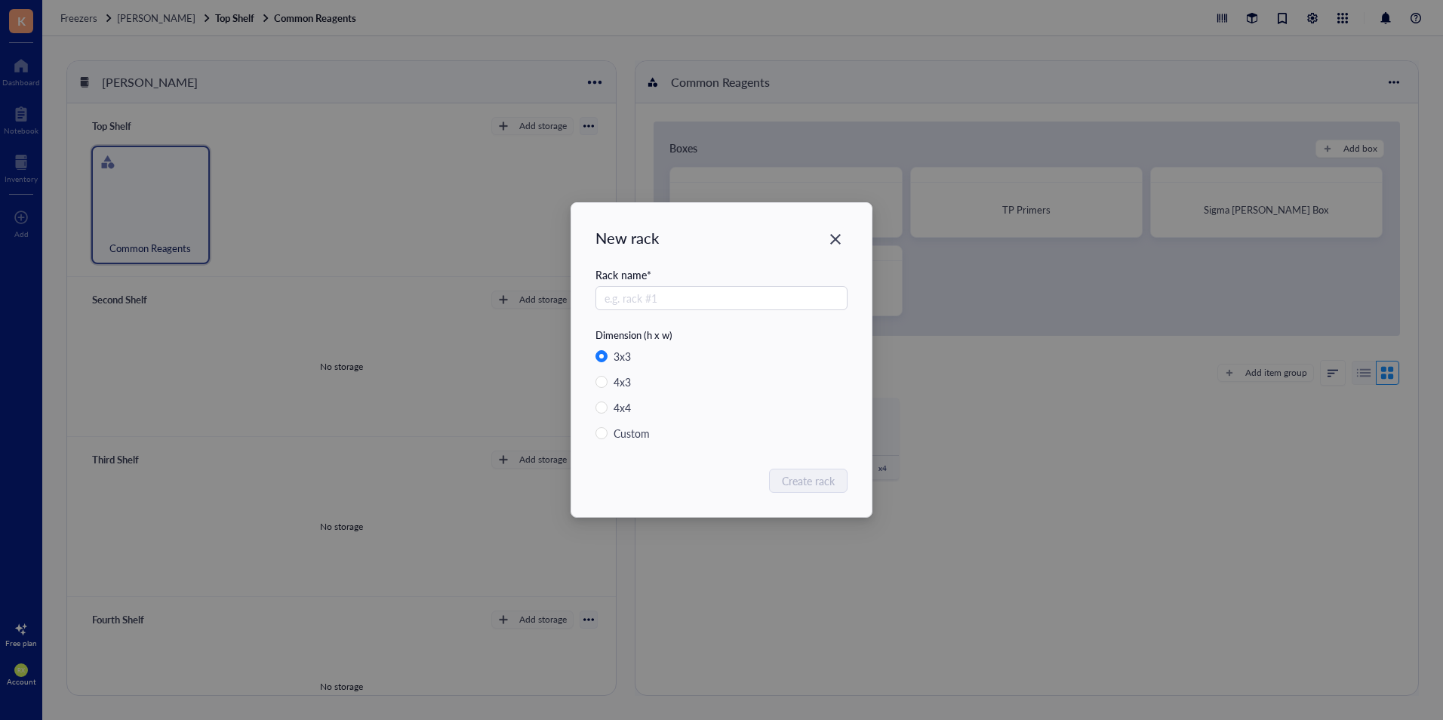
click at [831, 226] on div "New rack Rack name * Dimension (h x w) 3 x 3 4 x 3 4 x 4 Custom Create rack" at bounding box center [721, 360] width 300 height 314
click at [830, 233] on icon "Close" at bounding box center [835, 239] width 14 height 14
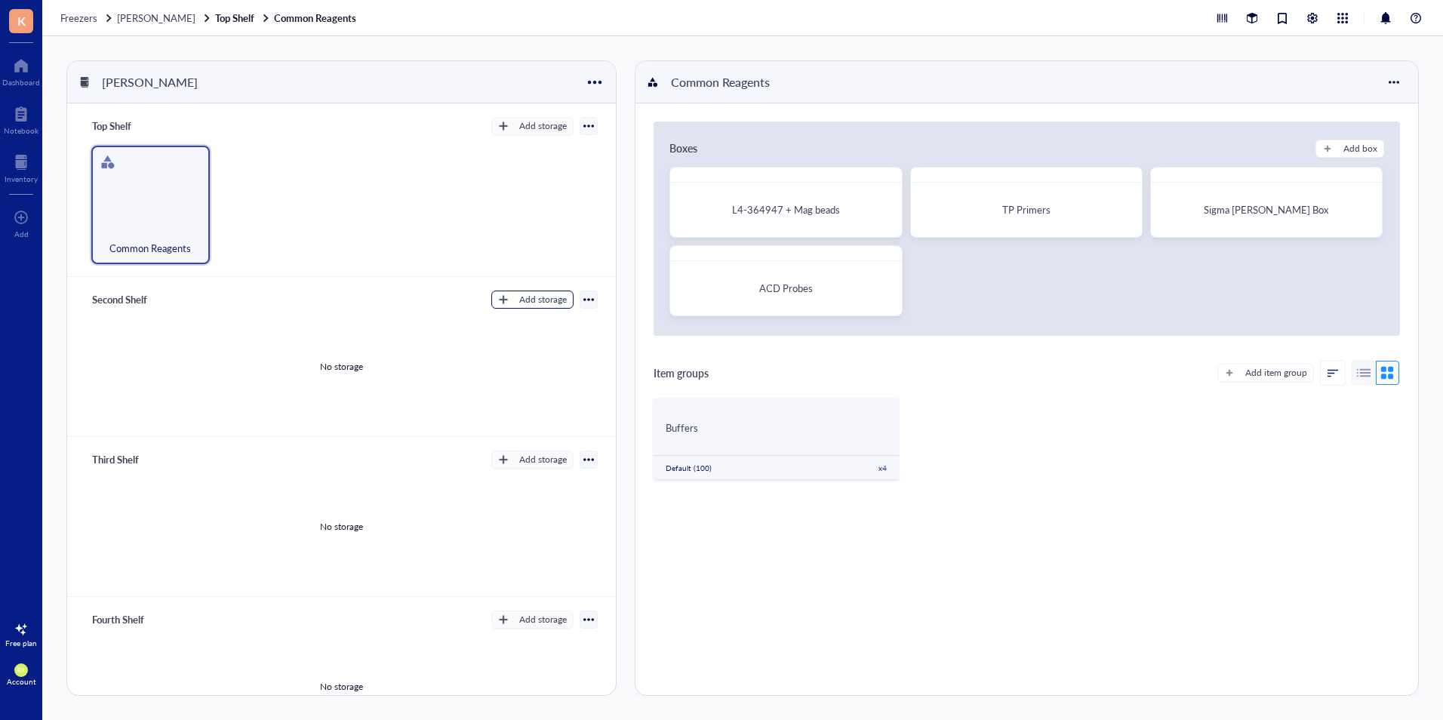
click at [518, 306] on button "Add storage" at bounding box center [532, 299] width 82 height 18
click at [513, 343] on span "Category" at bounding box center [539, 348] width 86 height 17
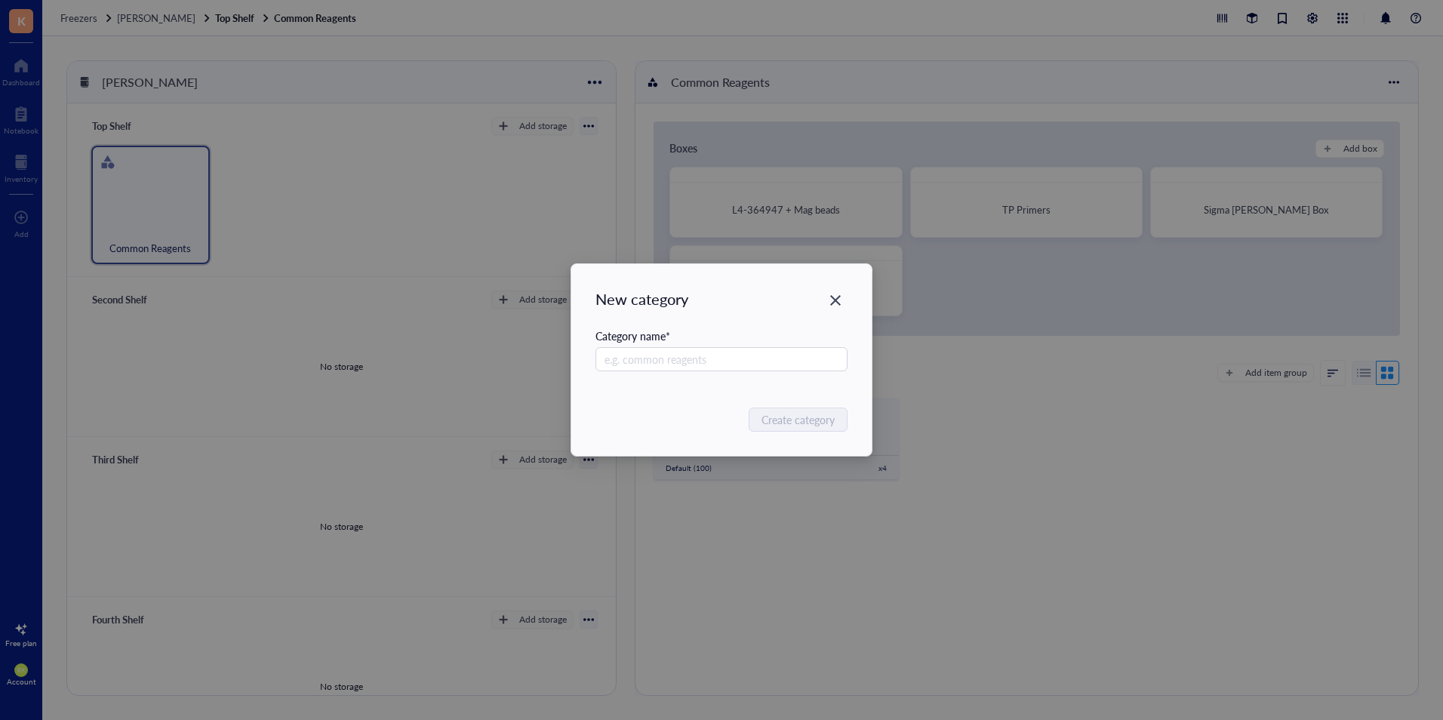
drag, startPoint x: 513, startPoint y: 343, endPoint x: 379, endPoint y: 350, distance: 133.7
click at [379, 350] on div "New category Category name * Create category" at bounding box center [721, 360] width 1443 height 720
click at [765, 361] on input "text" at bounding box center [721, 359] width 252 height 24
type input "Second Shelf"
click at [822, 426] on span "Create category" at bounding box center [798, 419] width 73 height 17
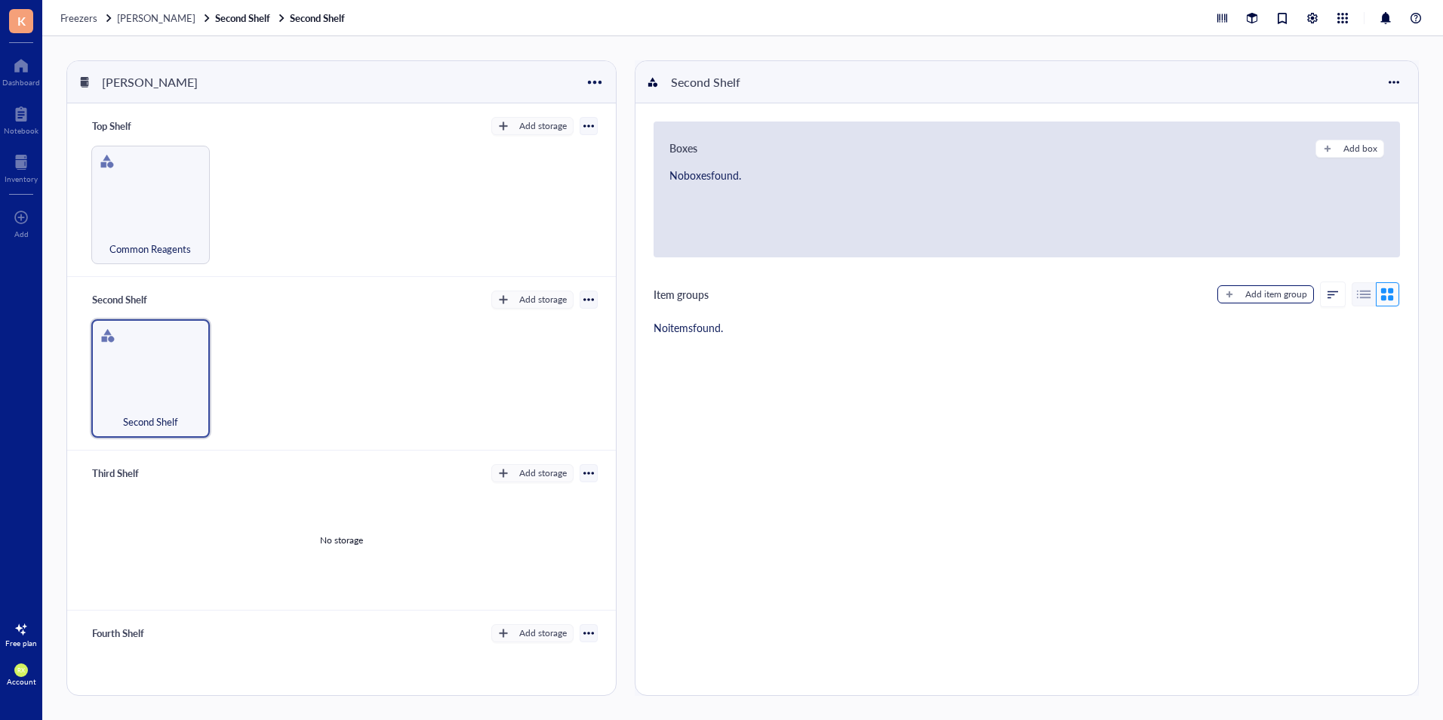
click at [1225, 299] on div "button" at bounding box center [1229, 294] width 11 height 11
type textarea "Keep everyone on the same page..."
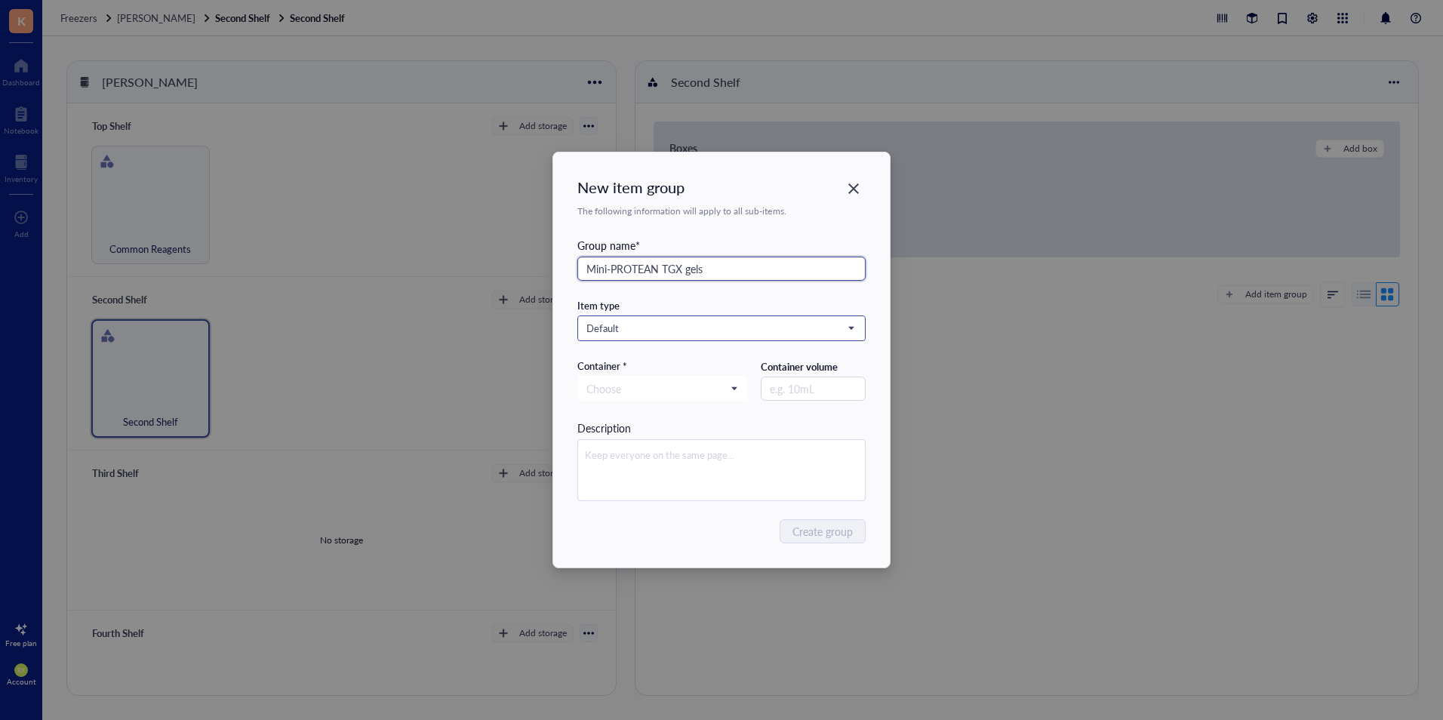
click at [667, 330] on span "Default" at bounding box center [719, 328] width 267 height 14
type input "Mini-PROTEAN TGX gels"
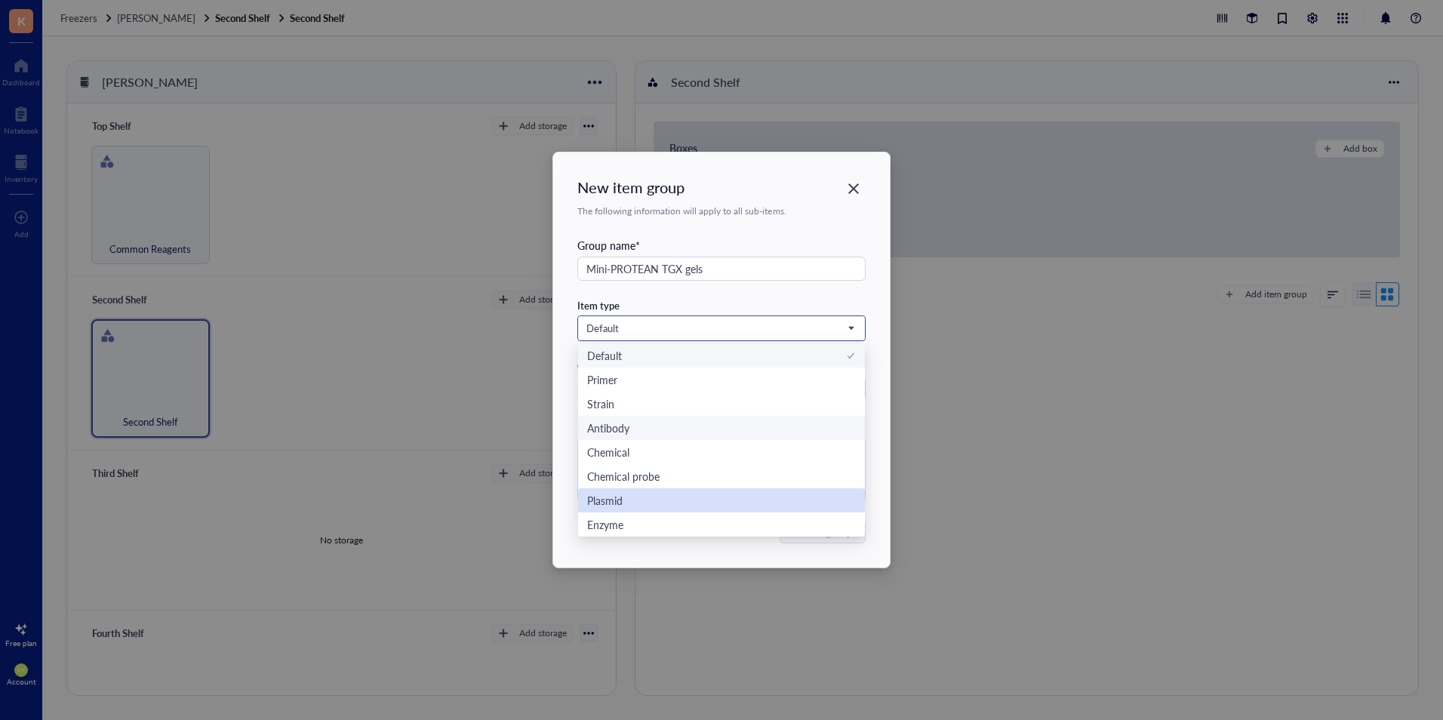
scroll to position [48, 0]
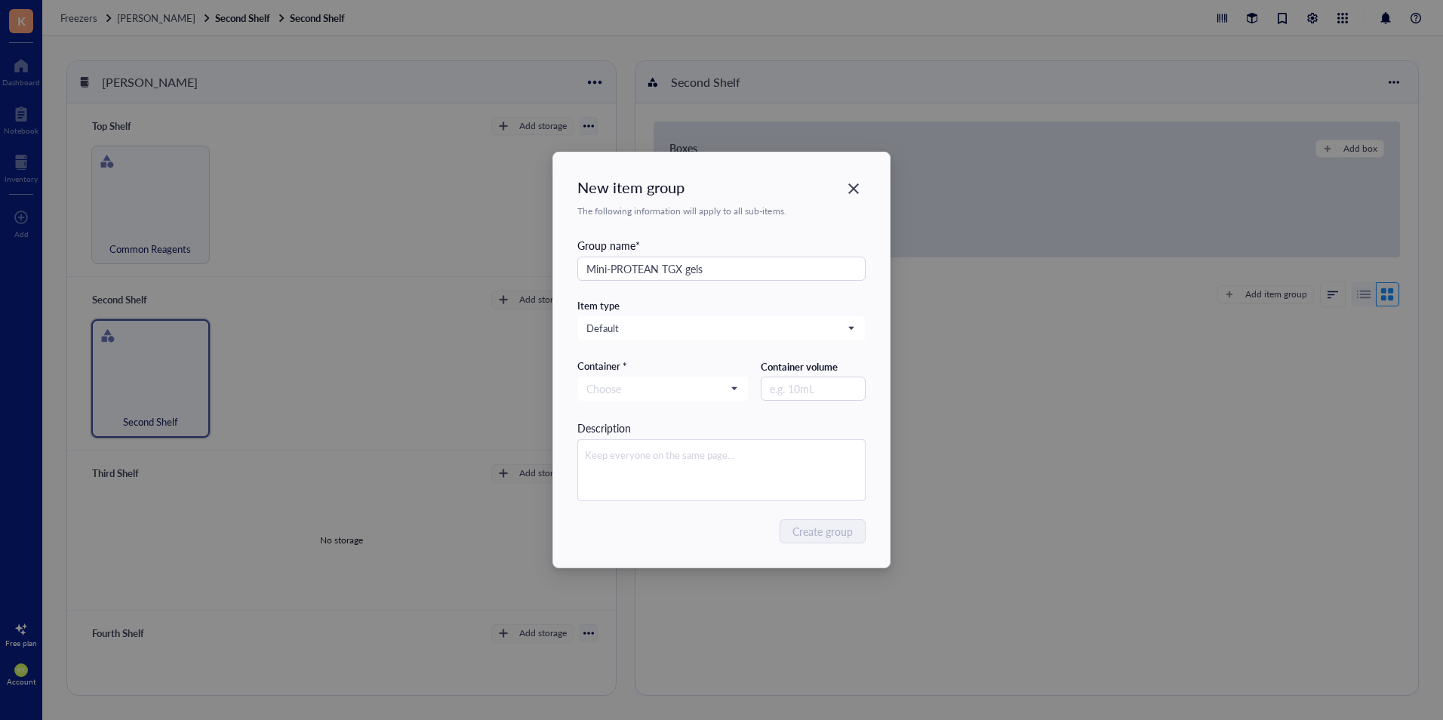
click at [717, 310] on div "Item type" at bounding box center [721, 306] width 288 height 14
click at [690, 386] on input "search" at bounding box center [656, 388] width 140 height 23
click at [727, 321] on span "Default" at bounding box center [719, 328] width 267 height 14
click at [807, 290] on div "Group name * Mini-PROTEAN TGX gels" at bounding box center [721, 268] width 288 height 62
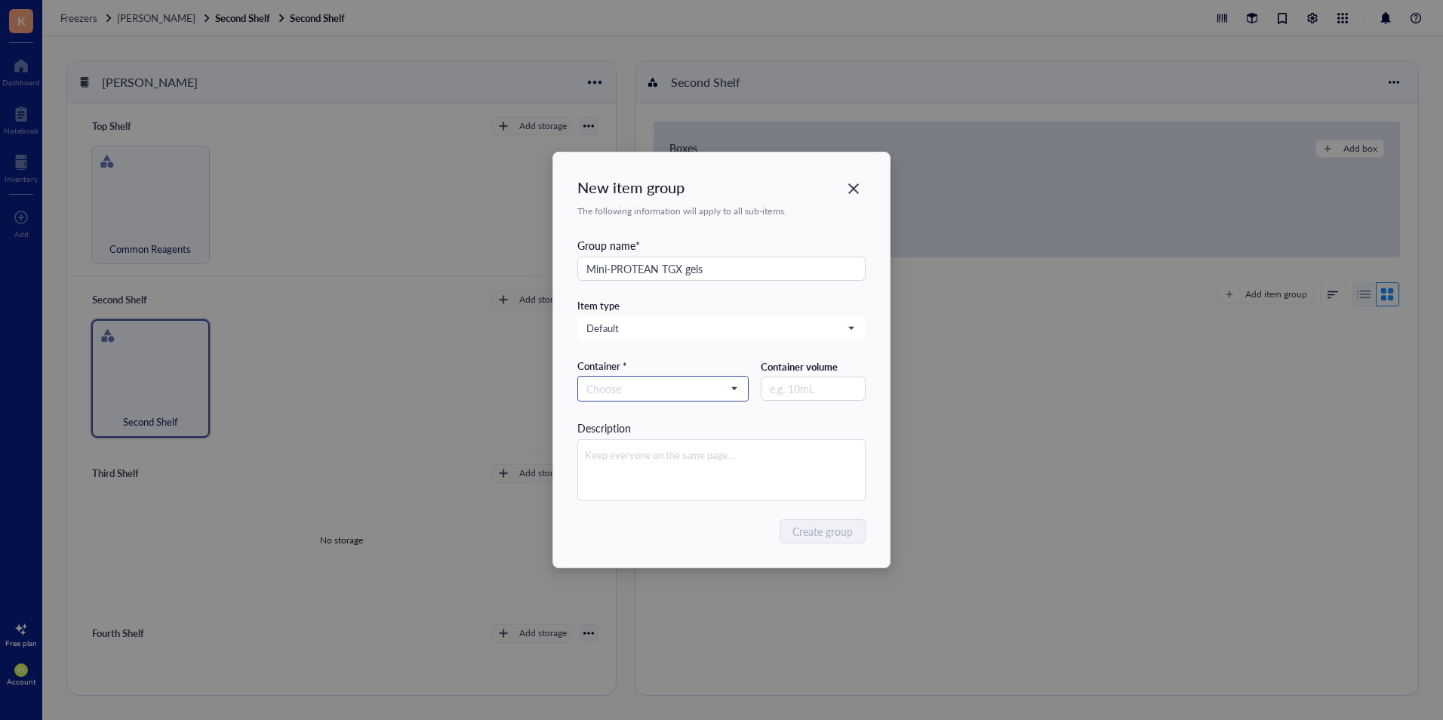
click at [653, 383] on input "search" at bounding box center [656, 388] width 140 height 23
click at [650, 438] on div "Container" at bounding box center [663, 440] width 152 height 17
click at [677, 448] on textarea at bounding box center [721, 470] width 287 height 60
click at [831, 527] on span "Create group" at bounding box center [823, 531] width 60 height 17
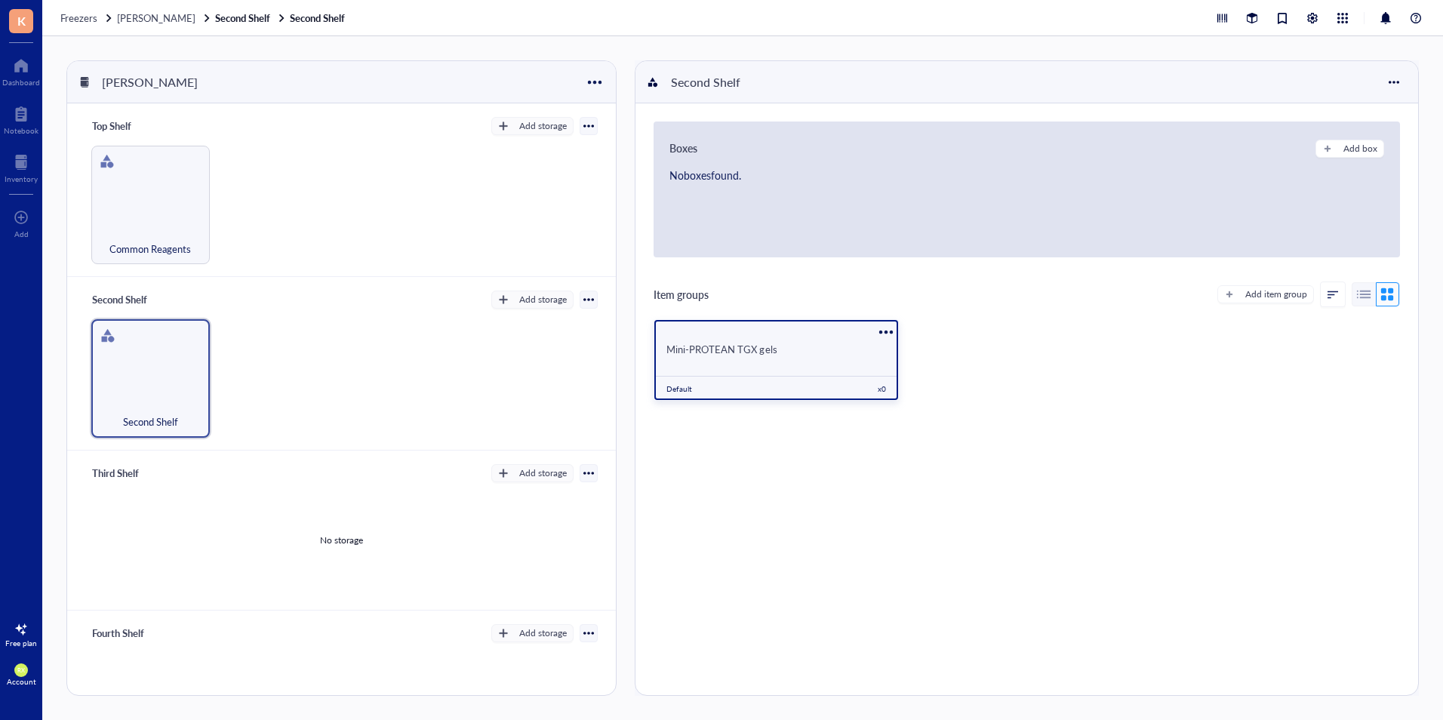
click at [764, 357] on div "Mini-PROTEAN TGX gels" at bounding box center [775, 347] width 243 height 29
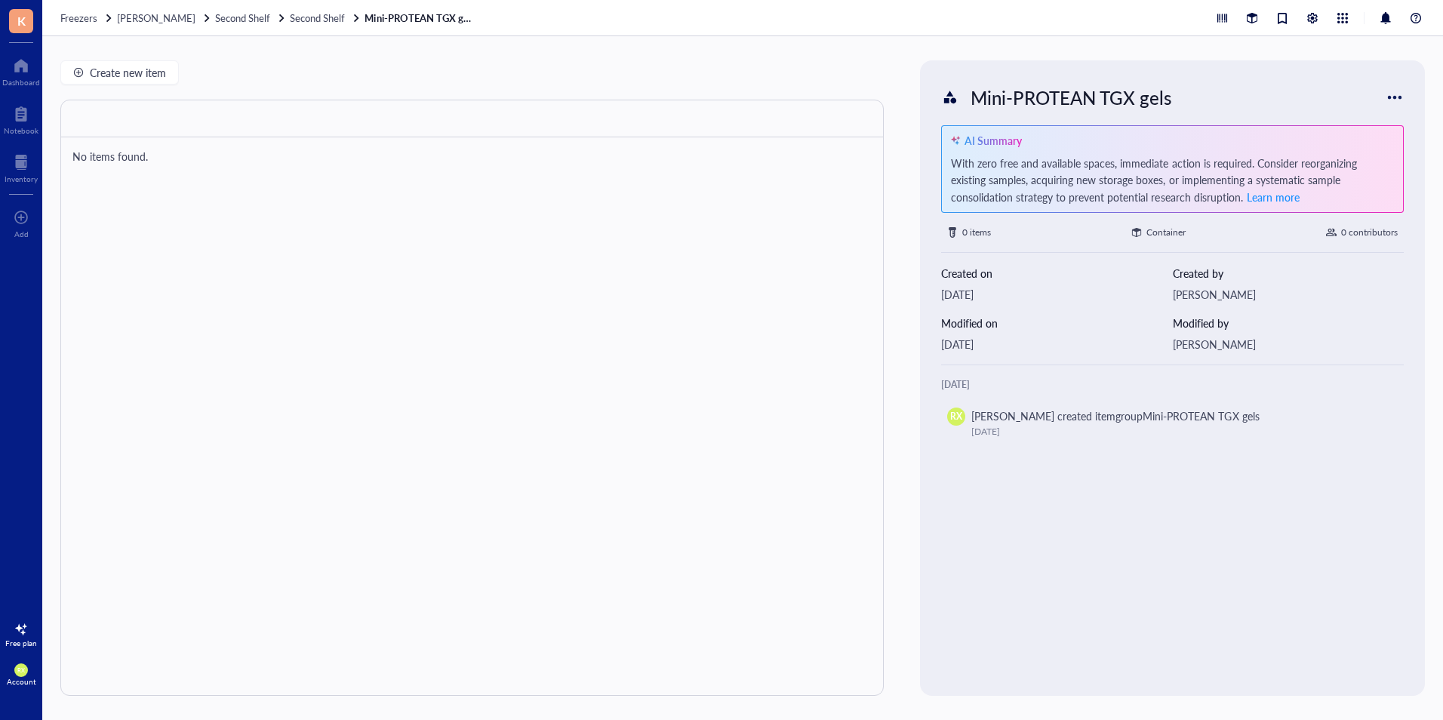
click at [253, 258] on div at bounding box center [471, 398] width 823 height 596
click at [144, 78] on span "Create new item" at bounding box center [128, 72] width 76 height 12
type textarea "Keep everyone on the same page…"
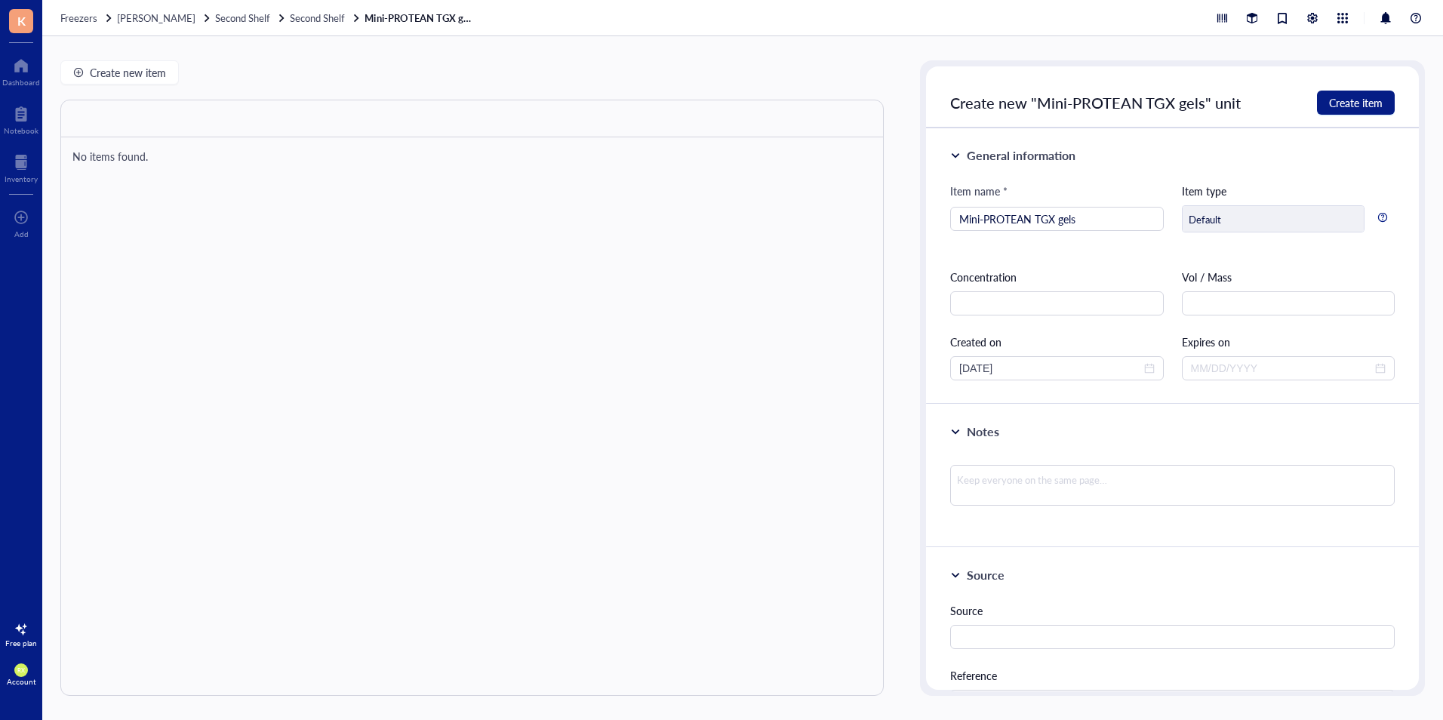
click at [1257, 211] on div "Default" at bounding box center [1272, 218] width 183 height 27
click at [1039, 304] on input "text" at bounding box center [1056, 303] width 213 height 24
click at [1223, 298] on input "text" at bounding box center [1287, 303] width 213 height 24
click at [1059, 309] on input "text" at bounding box center [1056, 303] width 213 height 24
click at [1065, 472] on textarea at bounding box center [1172, 485] width 444 height 41
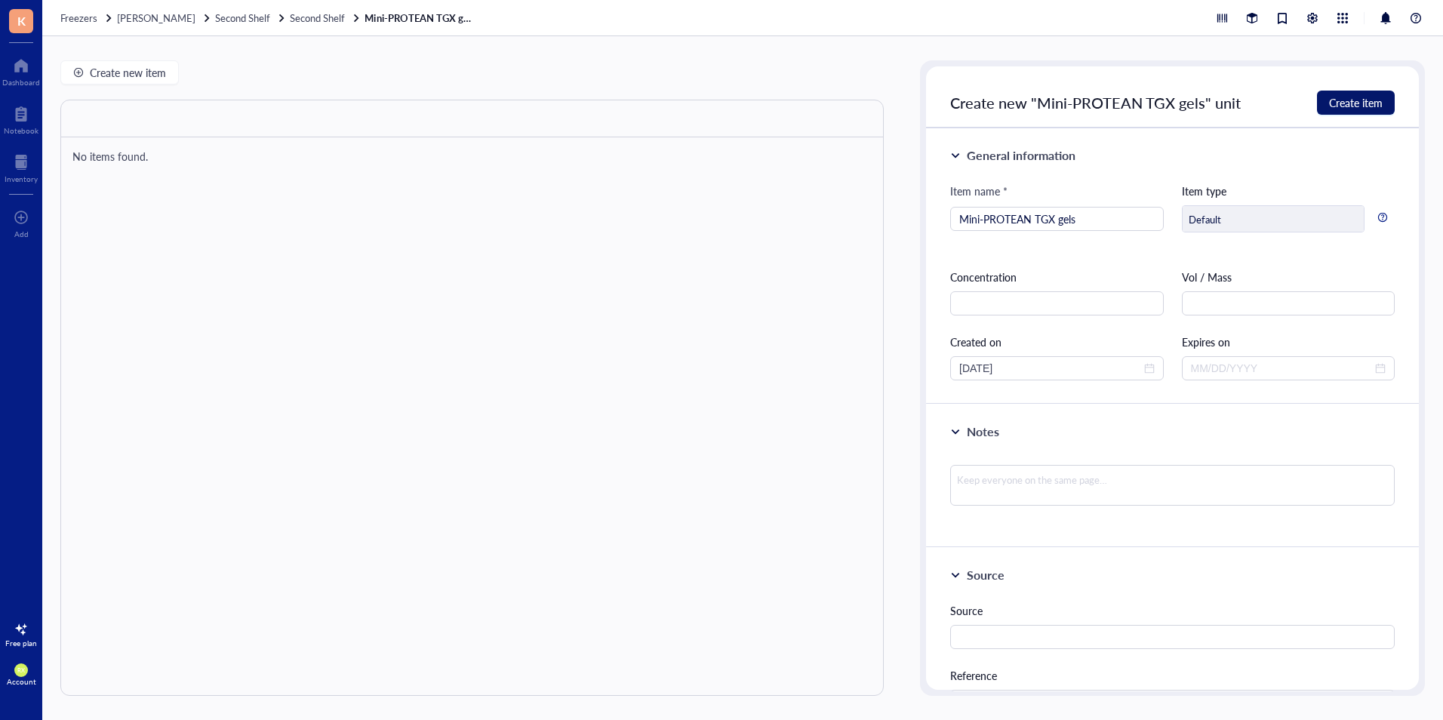
click at [1381, 105] on button "Create item" at bounding box center [1356, 103] width 78 height 24
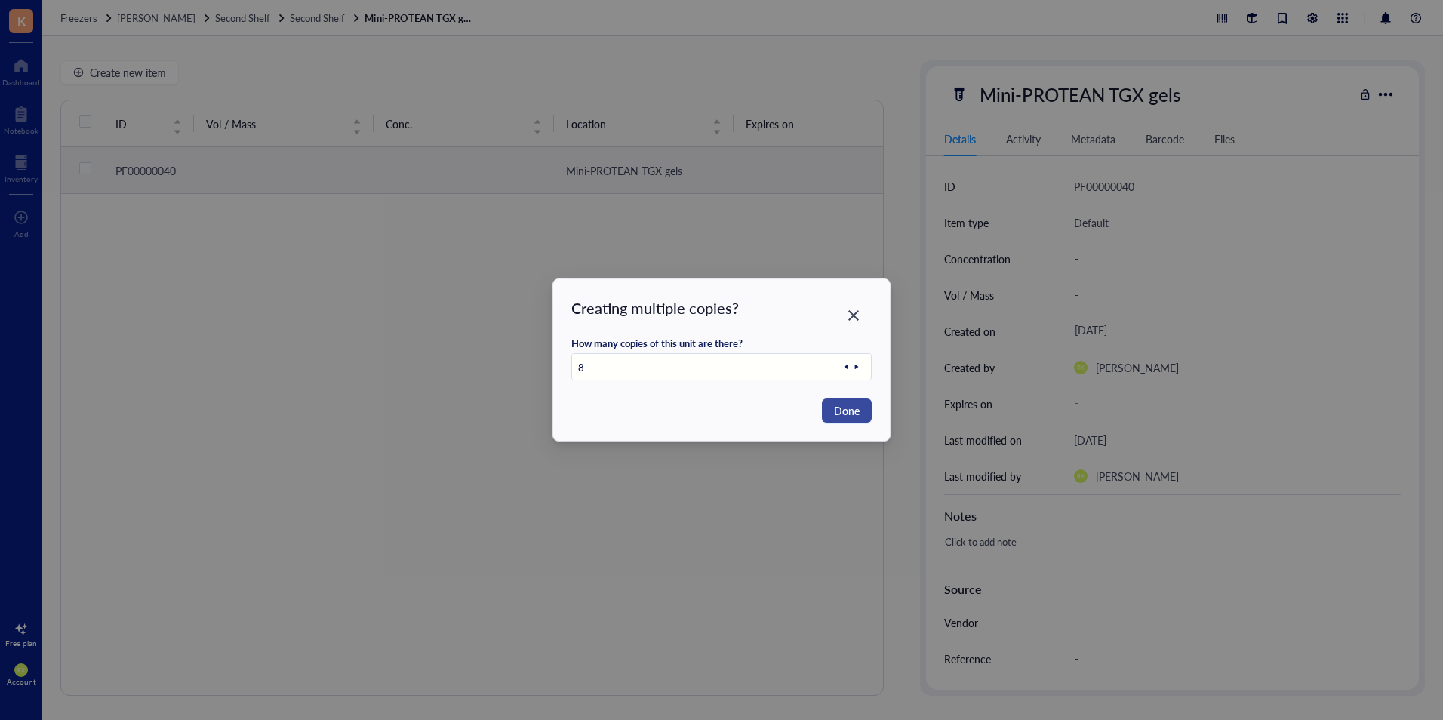
click at [856, 412] on span "Done" at bounding box center [847, 410] width 26 height 17
type input "1"
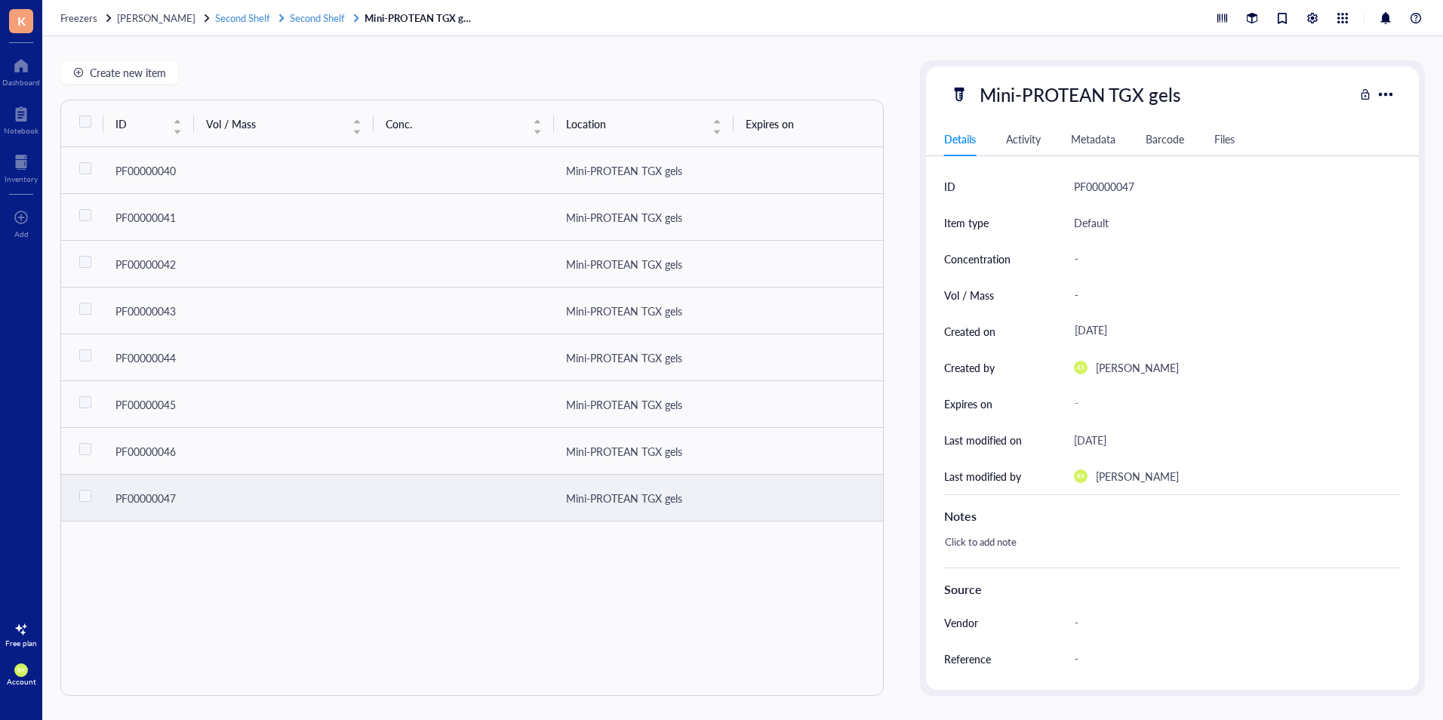
click at [304, 16] on span "Second Shelf" at bounding box center [317, 18] width 55 height 14
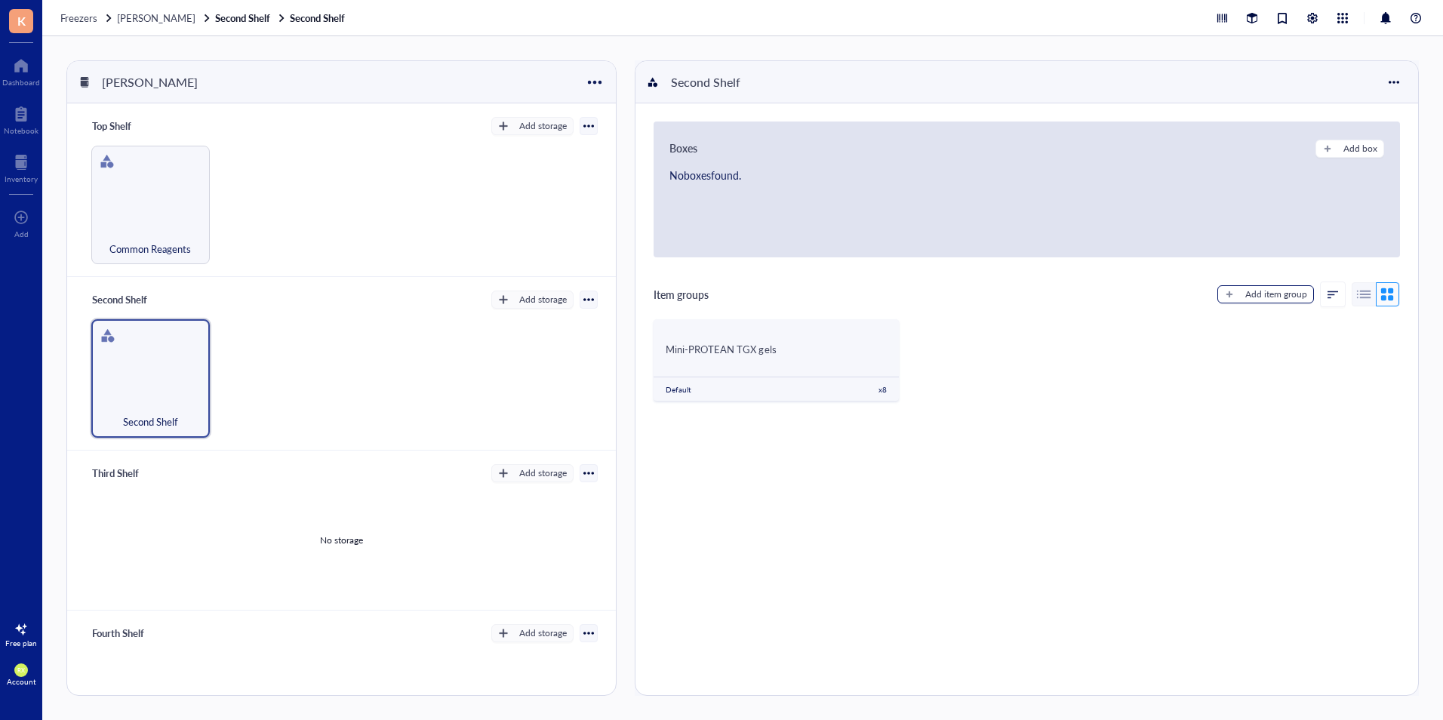
click at [1261, 291] on div "Add item group" at bounding box center [1276, 294] width 62 height 14
type textarea "Keep everyone on the same page..."
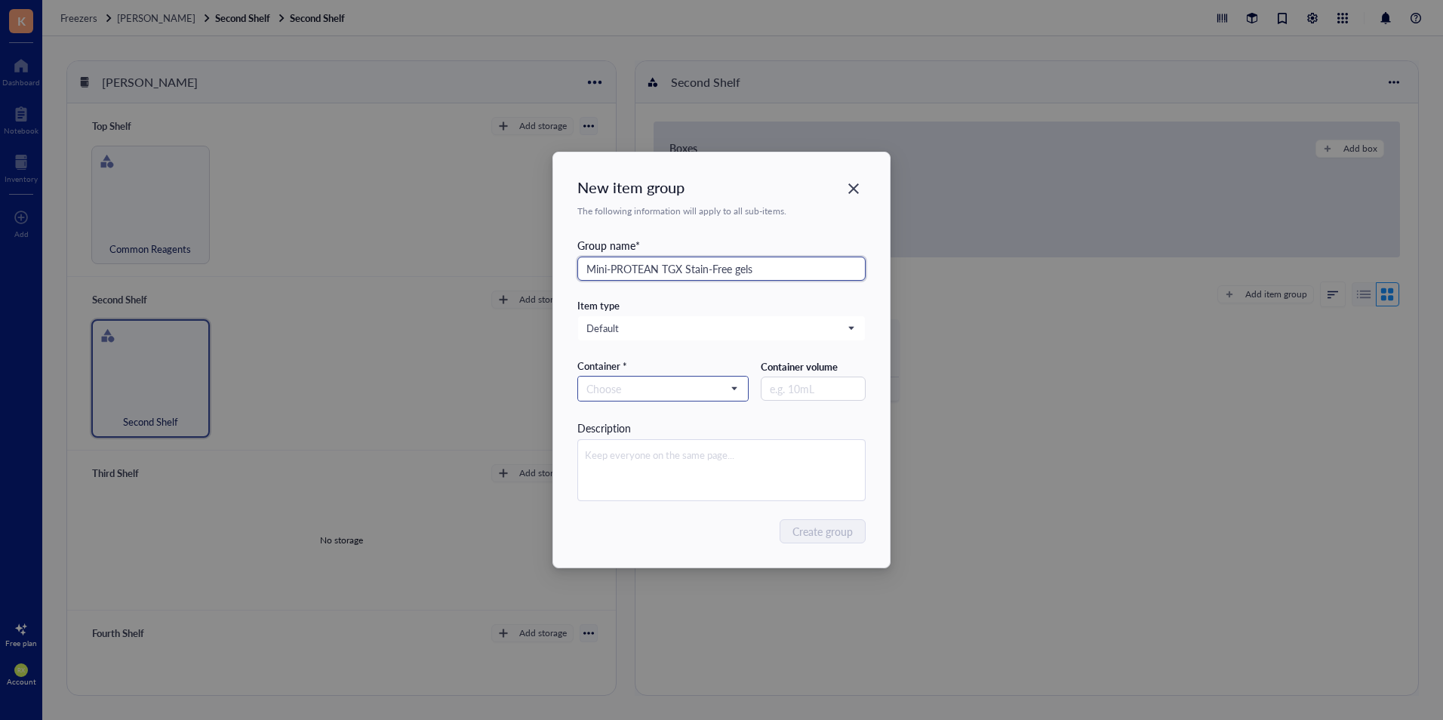
type input "Mini-PROTEAN TGX Stain-Free gels"
drag, startPoint x: 716, startPoint y: 389, endPoint x: 711, endPoint y: 381, distance: 8.8
click at [714, 385] on input "search" at bounding box center [656, 388] width 140 height 23
click at [679, 445] on div "Container" at bounding box center [663, 440] width 152 height 17
click at [814, 539] on button "Create group" at bounding box center [823, 531] width 84 height 24
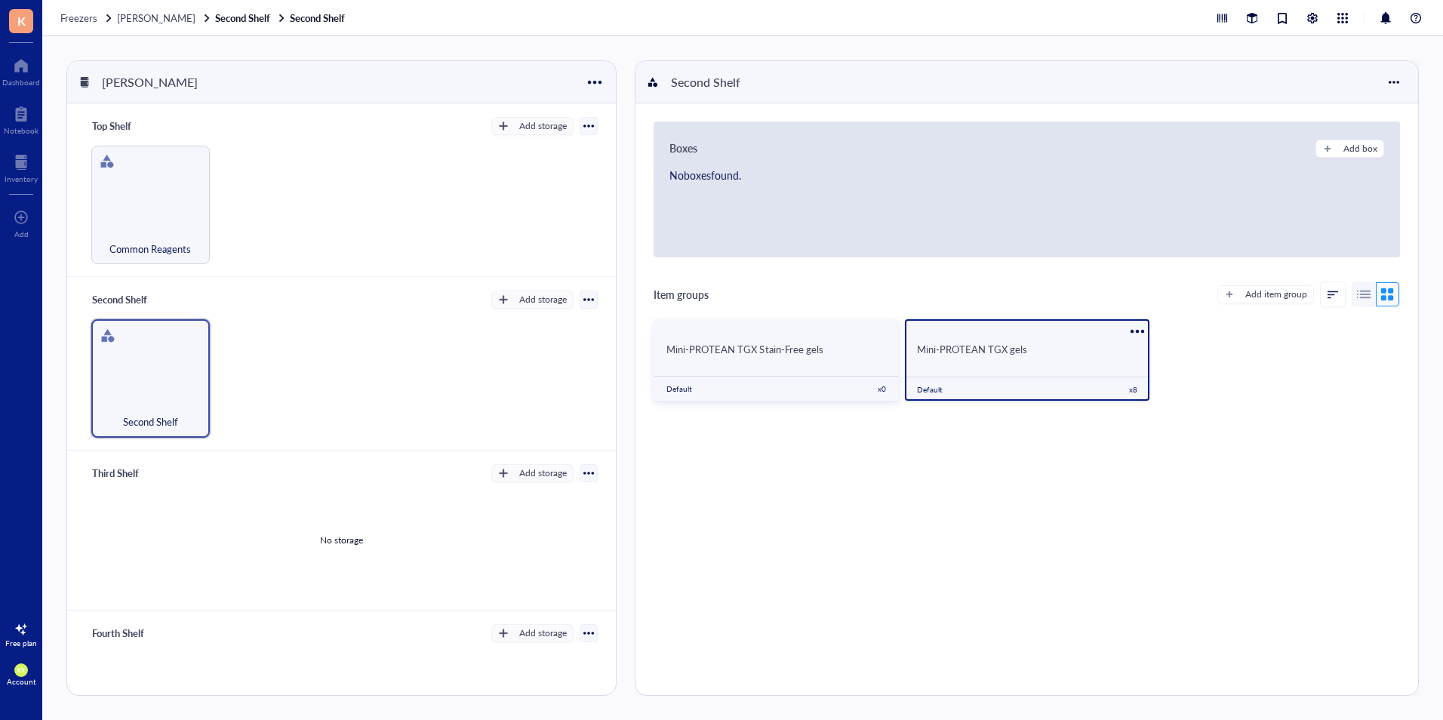
click at [1007, 354] on span "Mini-PROTEAN TGX gels" at bounding box center [972, 349] width 110 height 14
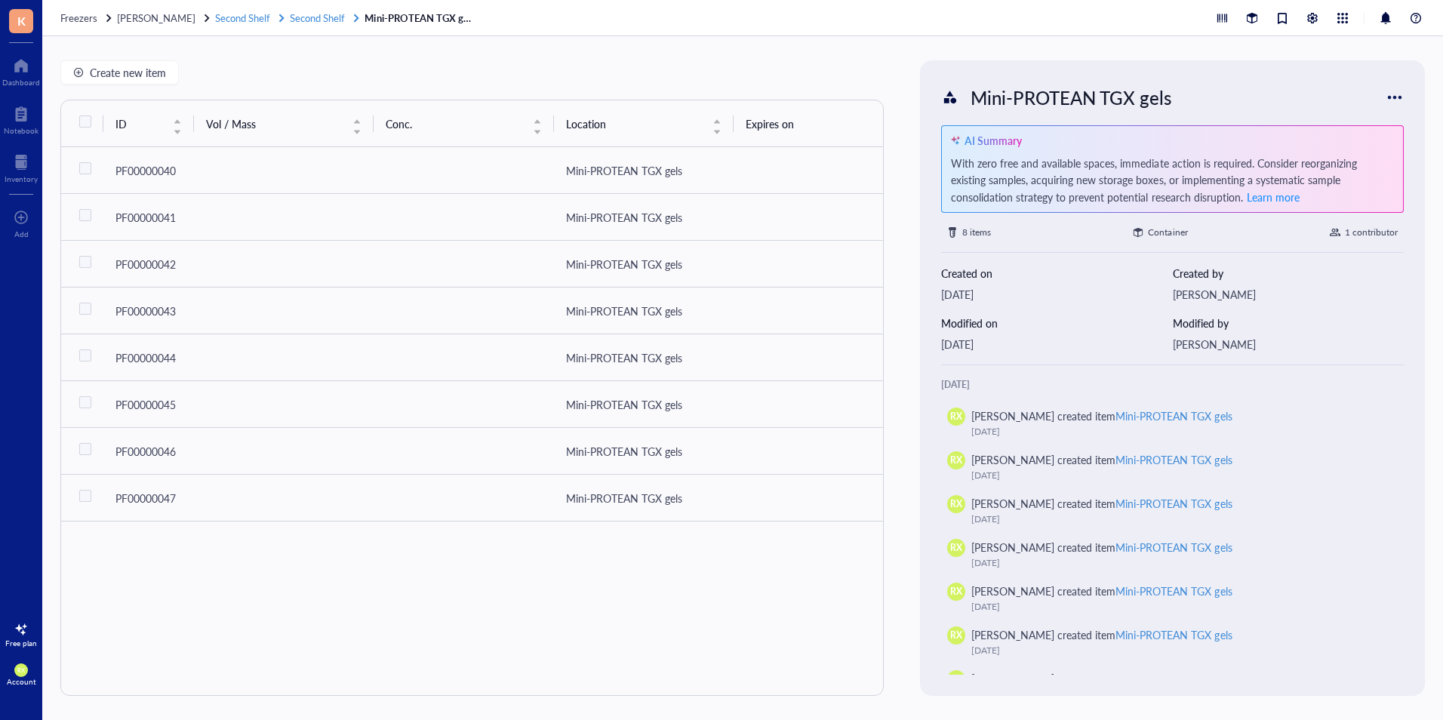
click at [230, 11] on span "Second Shelf" at bounding box center [242, 18] width 55 height 14
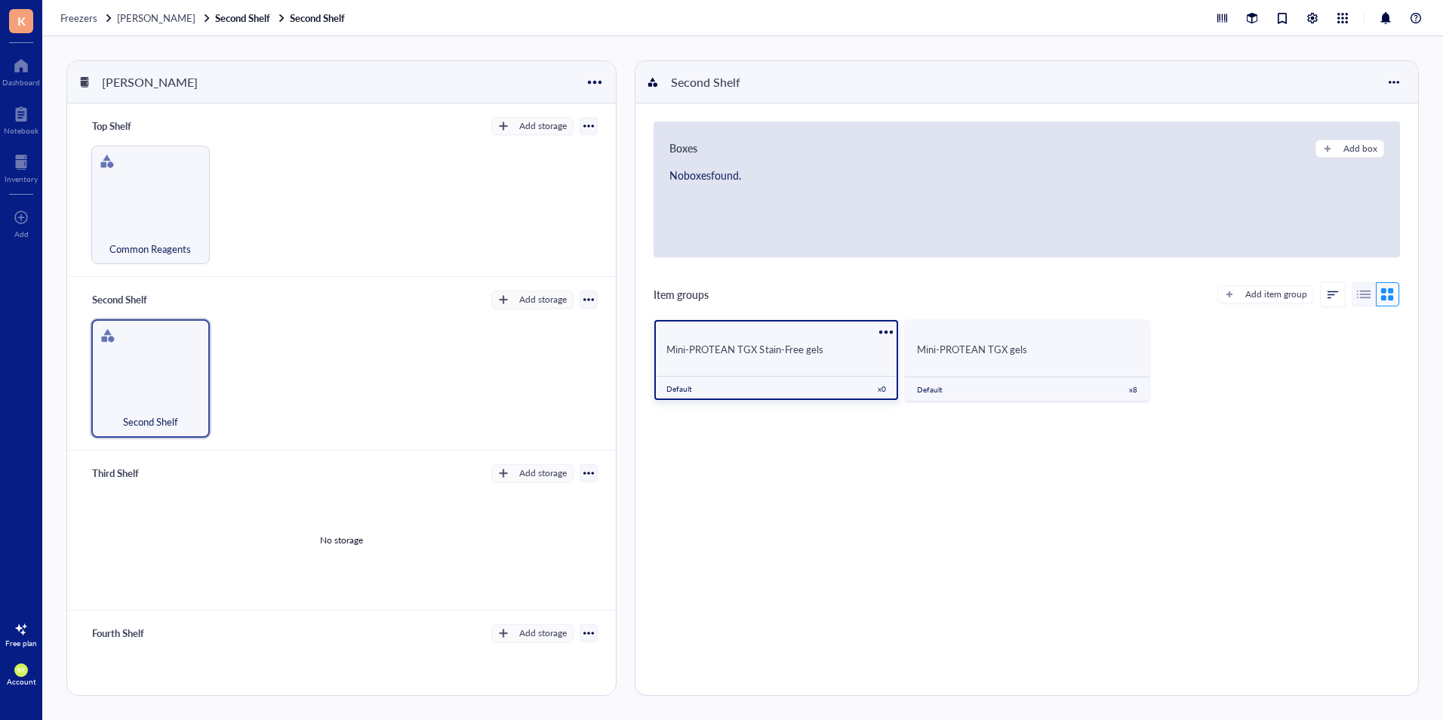
click at [861, 350] on div "Mini-PROTEAN TGX Stain-Free gels" at bounding box center [775, 350] width 219 height 14
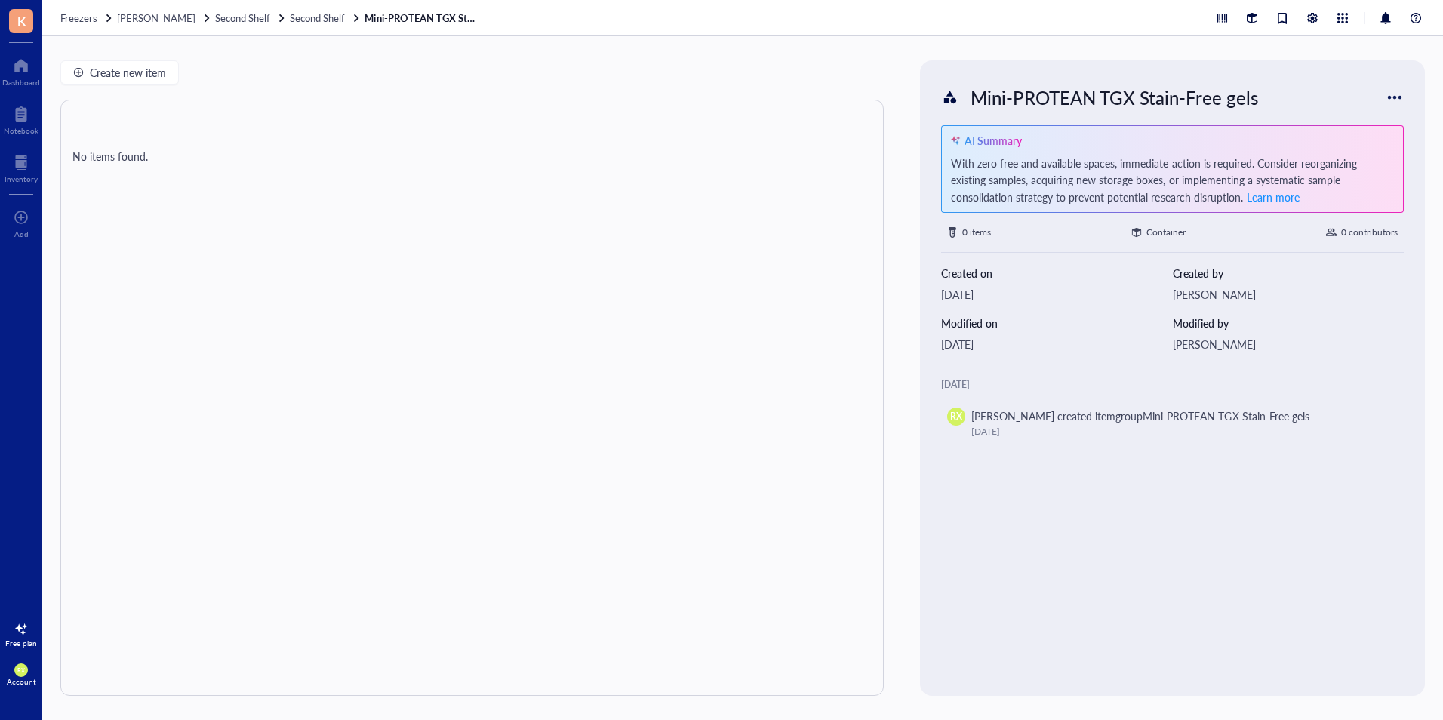
click at [352, 202] on div at bounding box center [471, 398] width 823 height 596
click at [143, 68] on span "Create new item" at bounding box center [128, 72] width 76 height 12
type textarea "Keep everyone on the same page…"
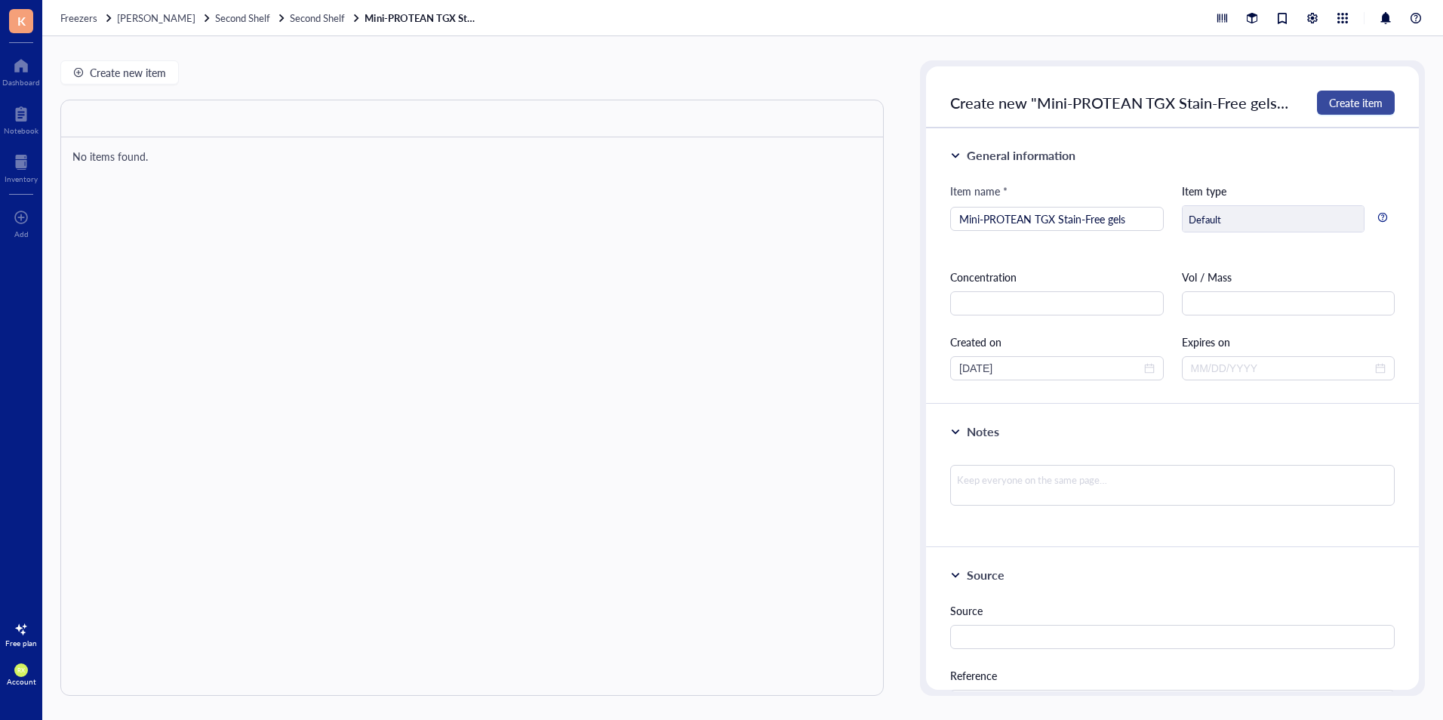
click at [1359, 108] on span "Create item" at bounding box center [1356, 103] width 54 height 12
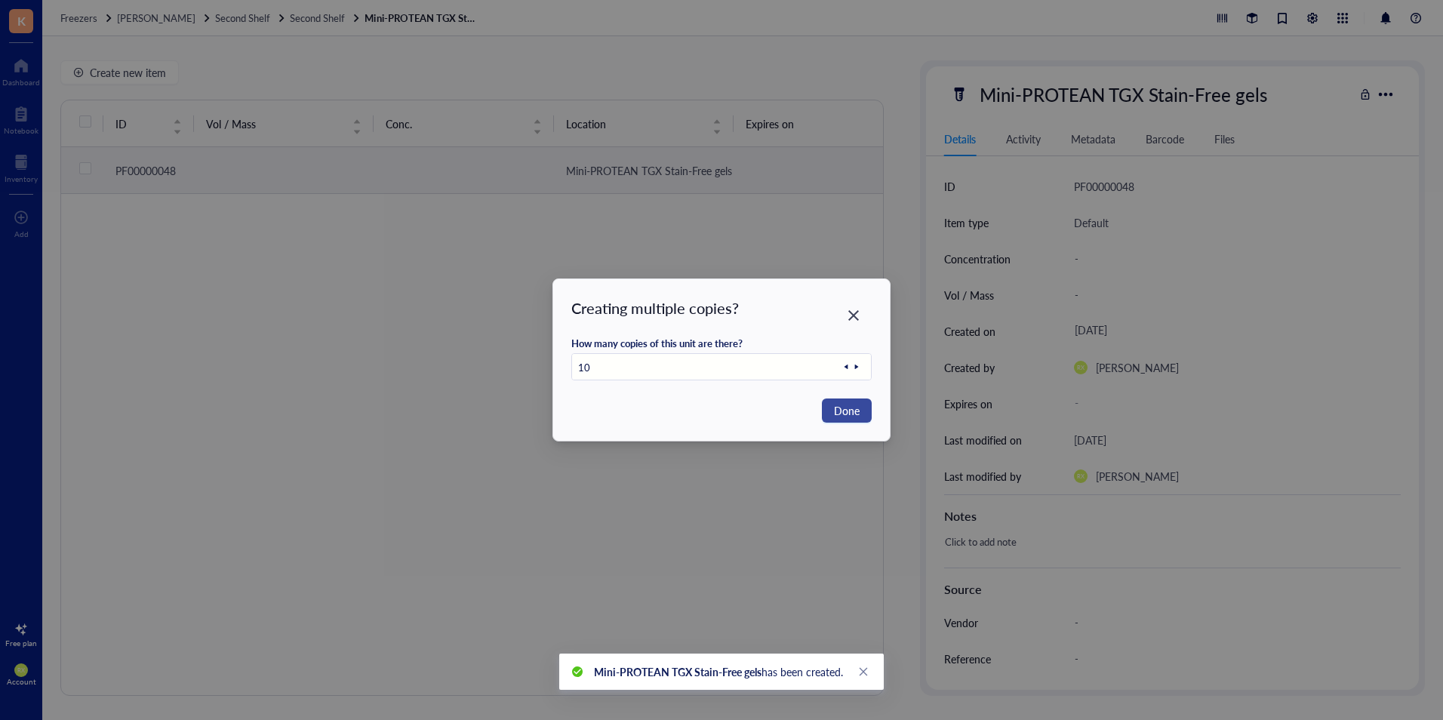
click at [837, 414] on span "Done" at bounding box center [847, 410] width 26 height 17
type input "1"
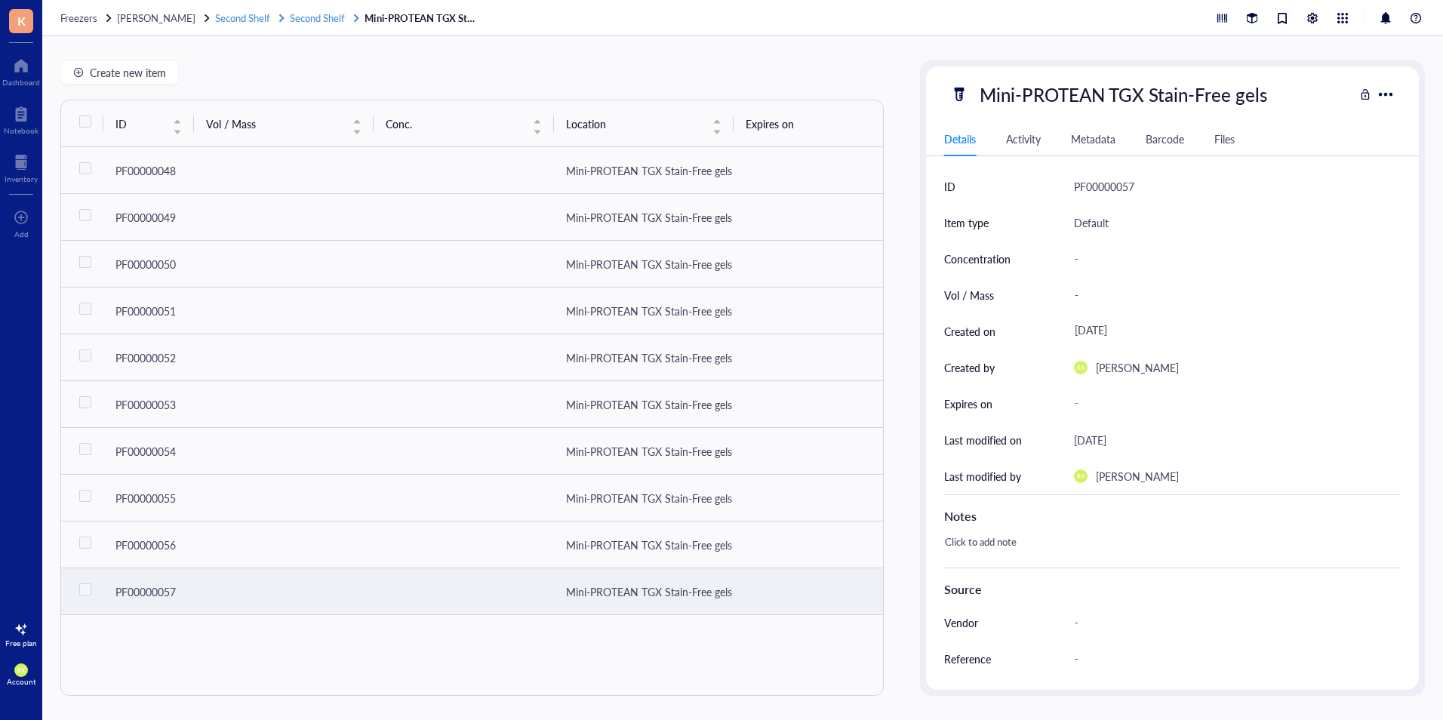
click at [250, 15] on span "Second Shelf" at bounding box center [242, 18] width 55 height 14
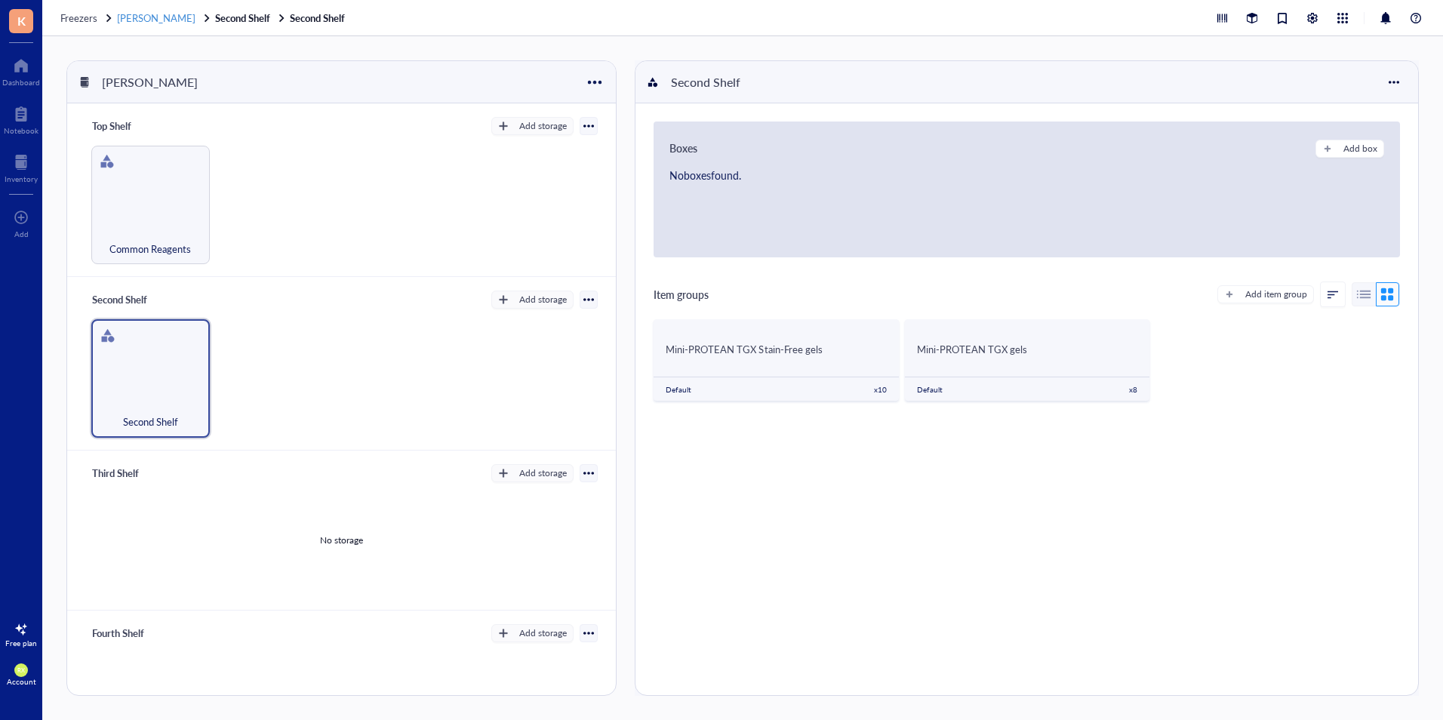
click at [166, 17] on span "[PERSON_NAME]" at bounding box center [156, 18] width 78 height 14
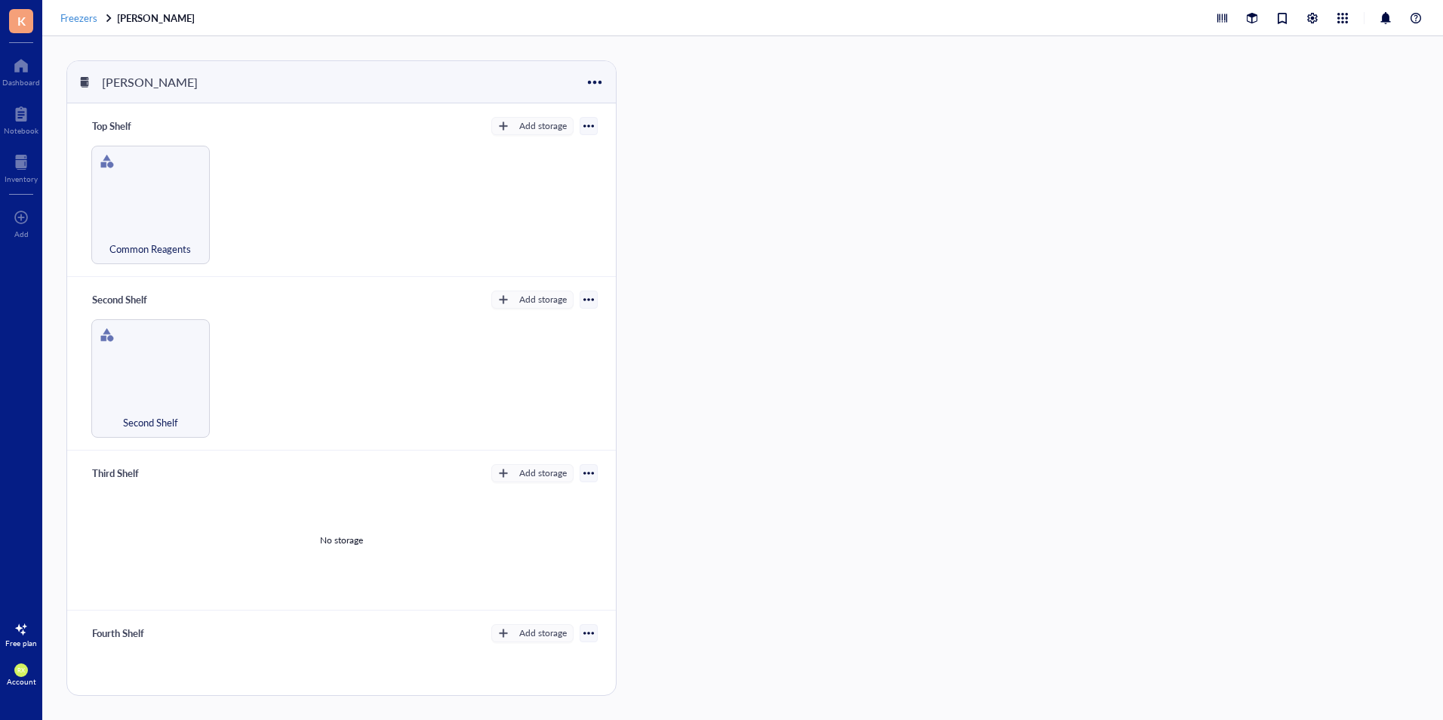
click at [81, 17] on span "Freezers" at bounding box center [78, 18] width 37 height 14
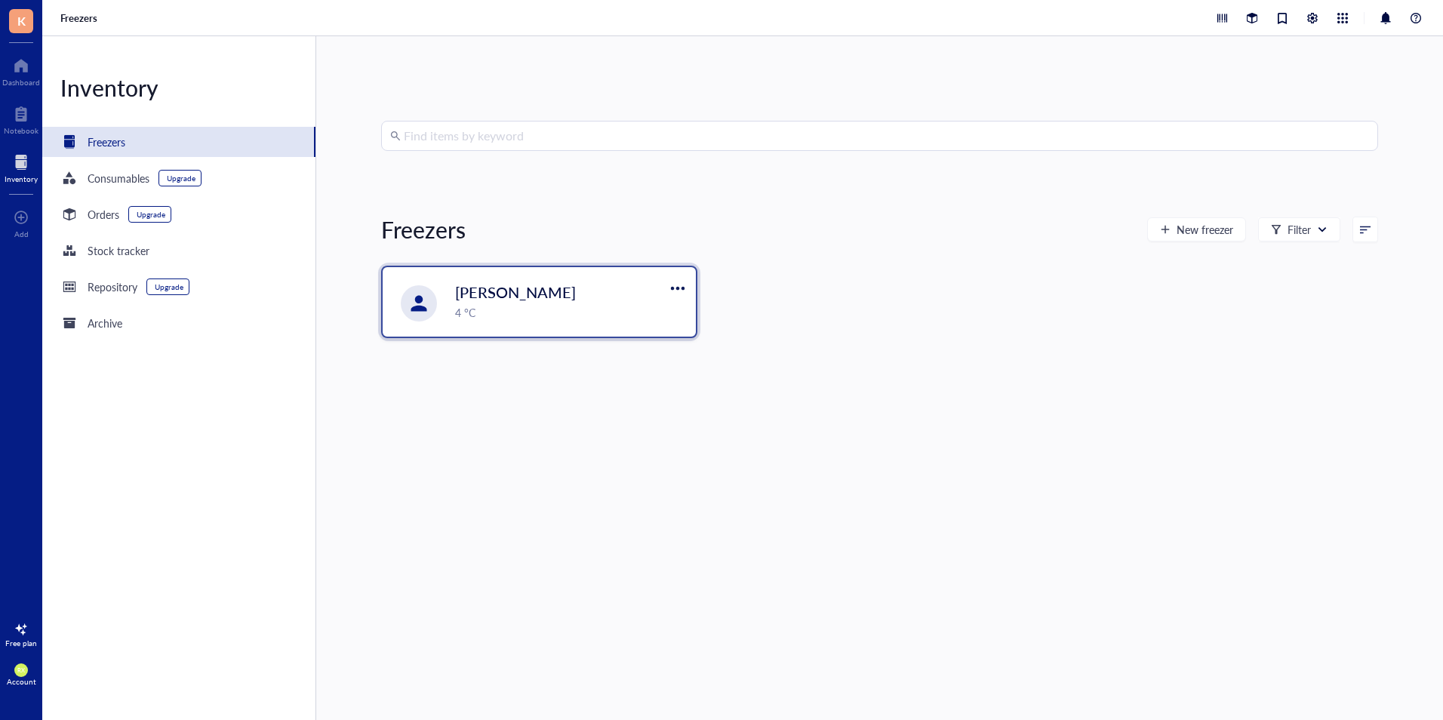
click at [512, 305] on div "4 °C" at bounding box center [571, 312] width 232 height 17
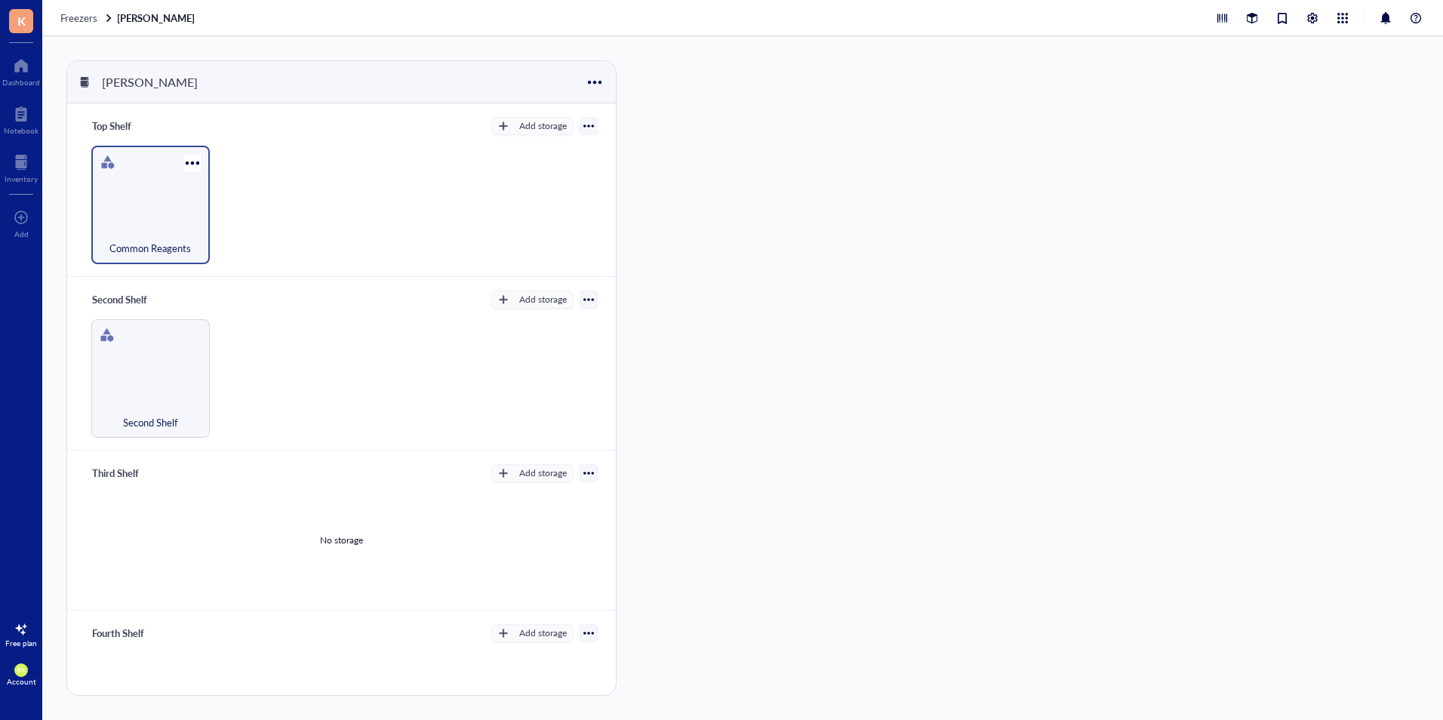
click at [158, 174] on div "Common Reagents" at bounding box center [150, 205] width 118 height 118
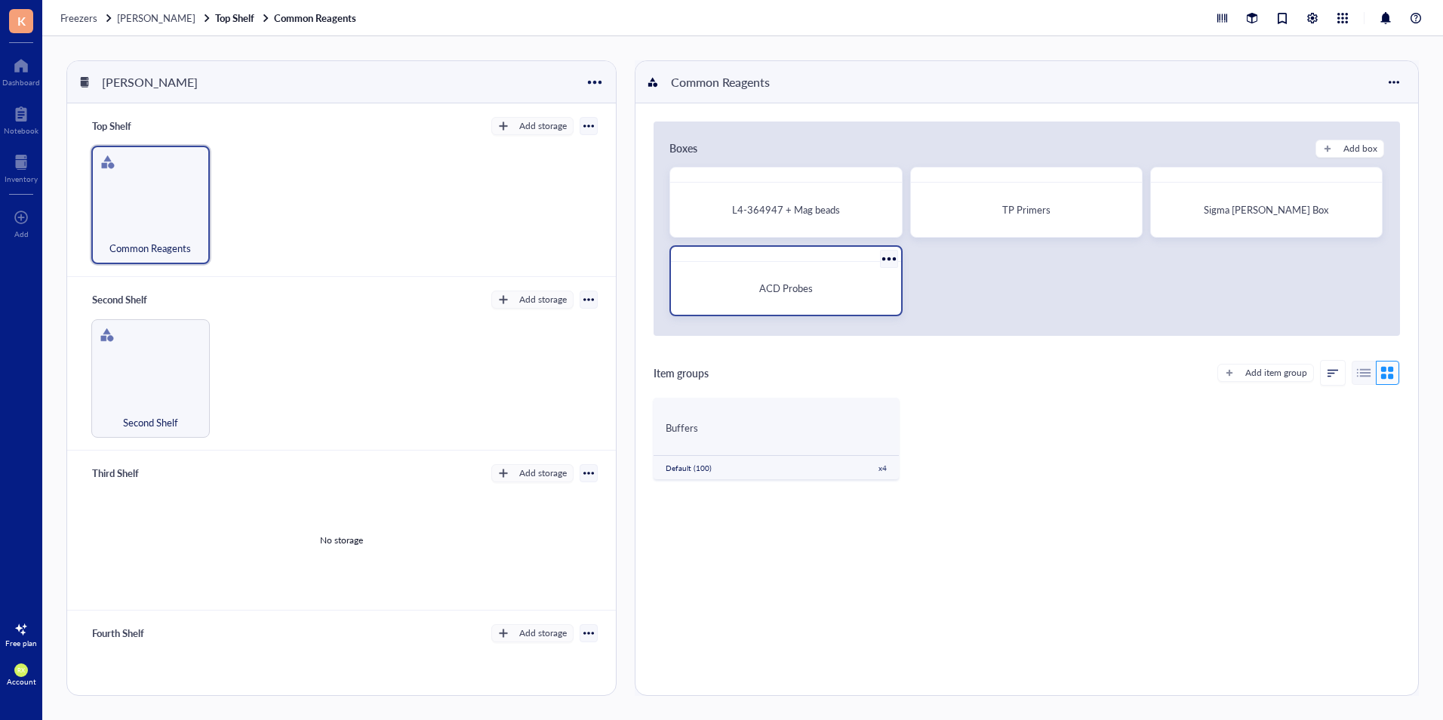
click at [822, 271] on div "ACD Probes" at bounding box center [785, 288] width 217 height 41
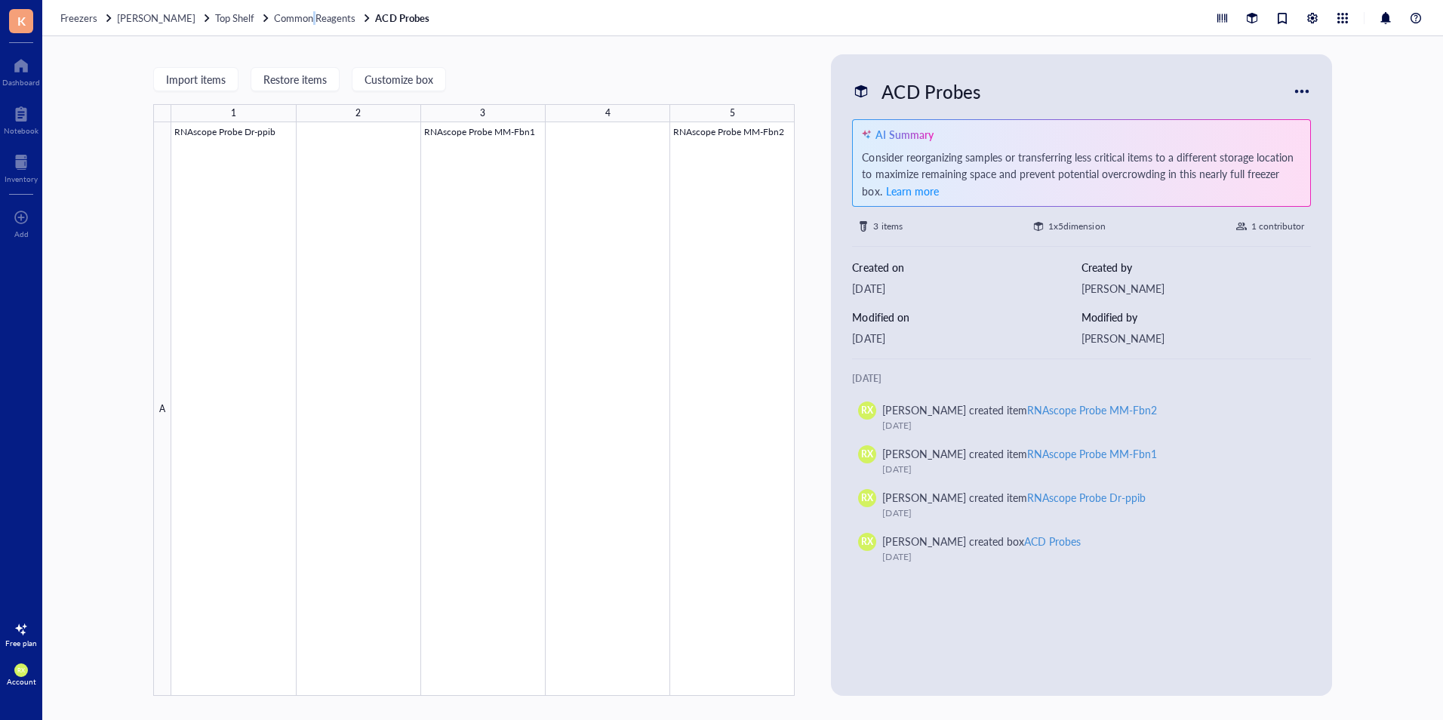
click at [314, 8] on div "Freezers Ryan bench fridge Top Shelf Common Reagents ACD Probes" at bounding box center [742, 18] width 1400 height 36
click at [345, 20] on span "Common Reagents" at bounding box center [314, 18] width 81 height 14
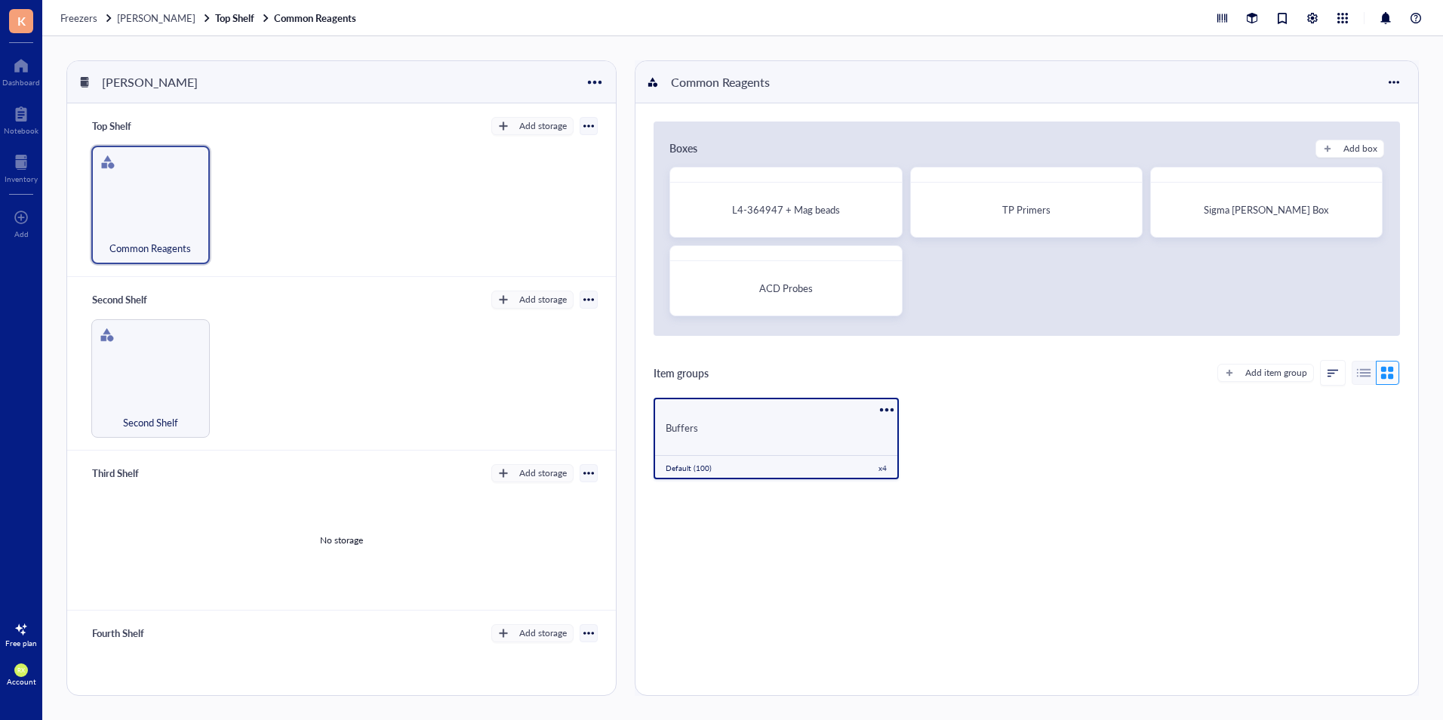
click at [792, 419] on div "Buffers" at bounding box center [775, 426] width 244 height 29
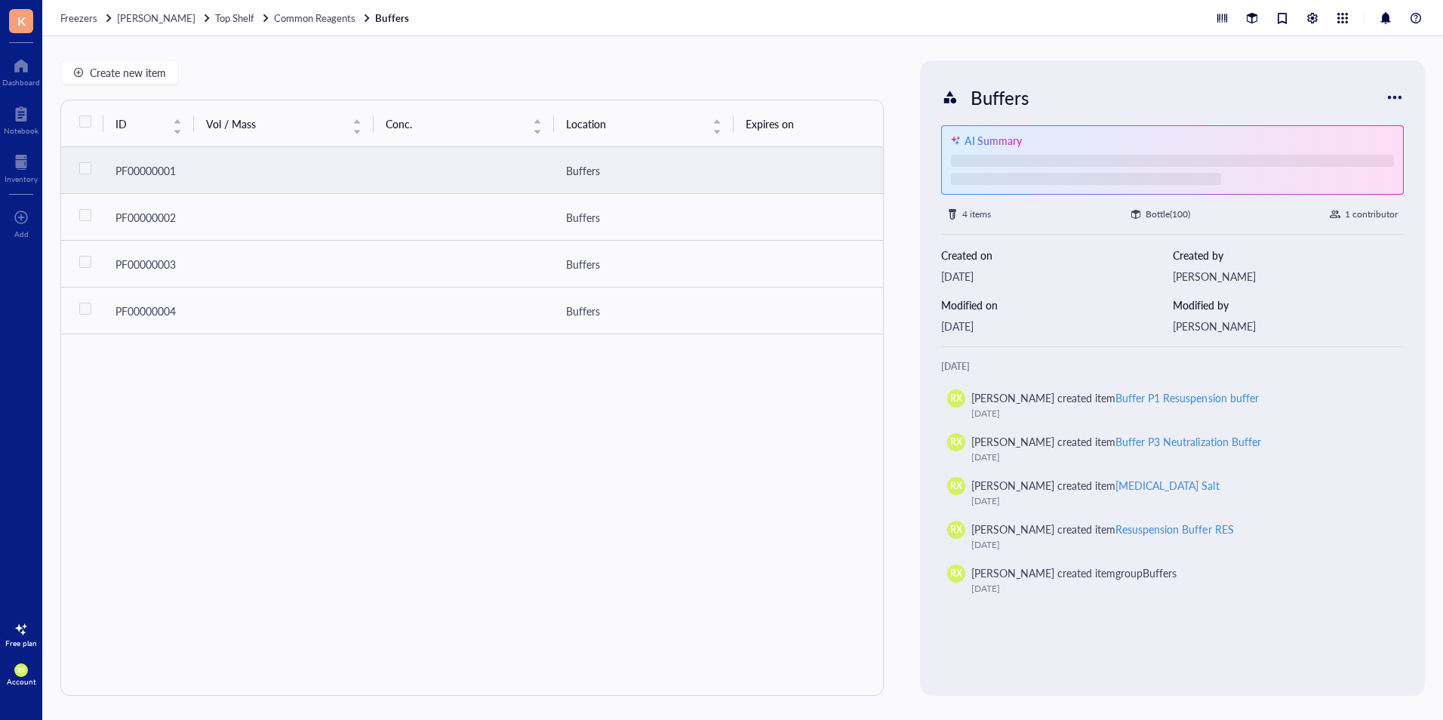
click at [434, 170] on td at bounding box center [463, 170] width 180 height 47
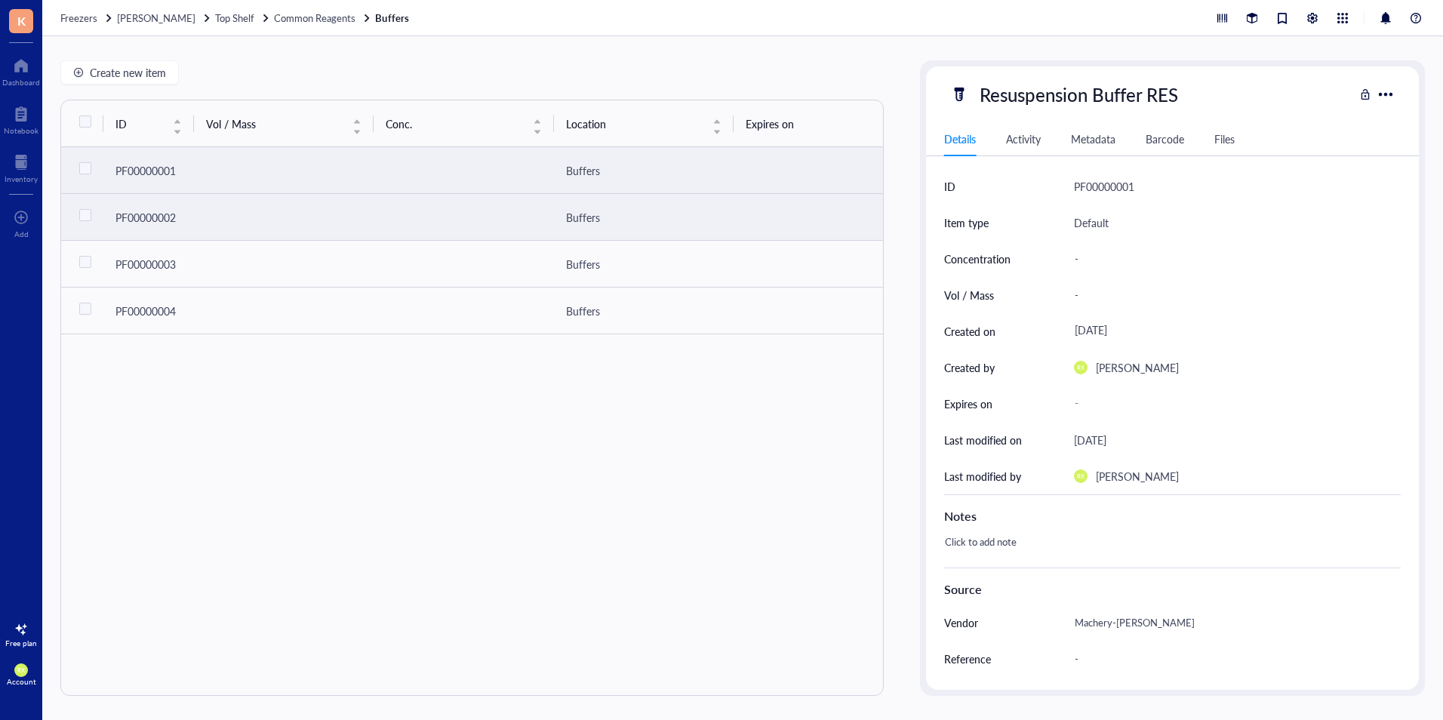
click at [433, 203] on td at bounding box center [463, 217] width 180 height 47
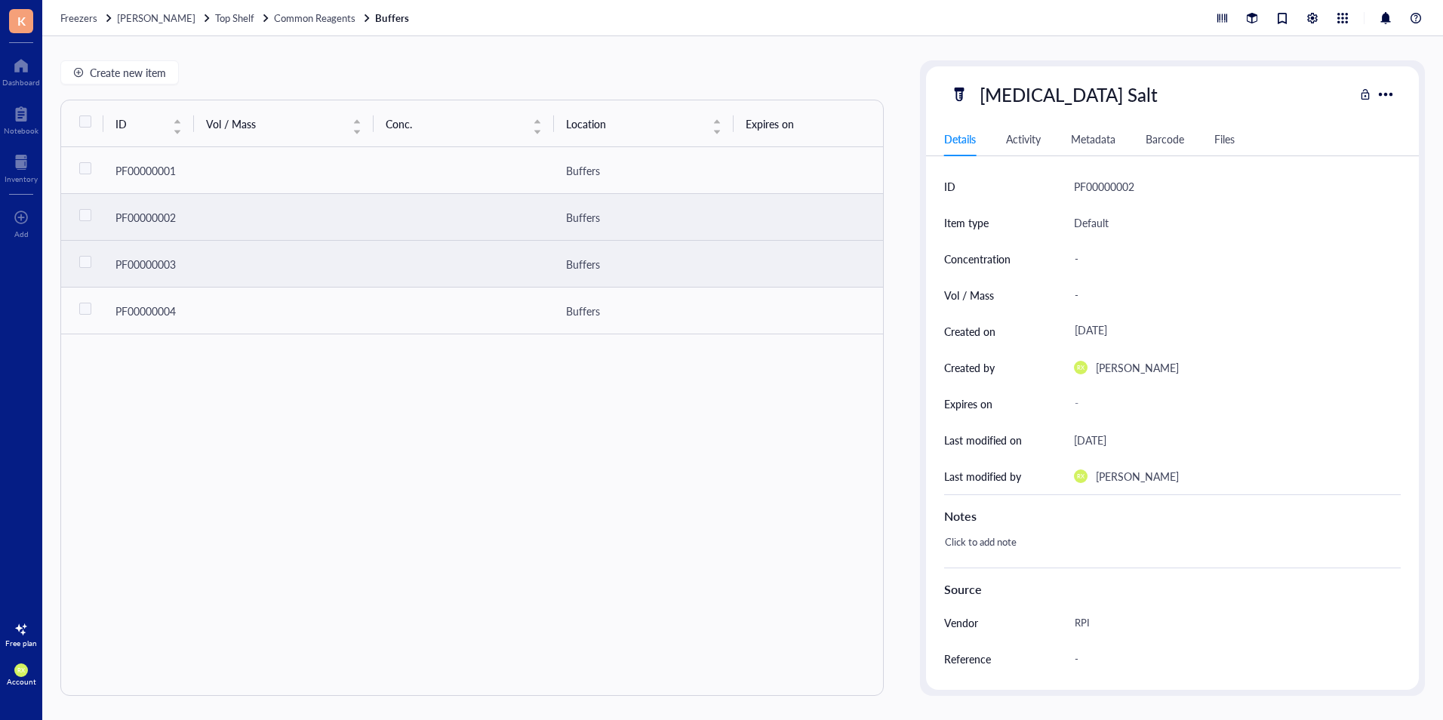
click at [444, 274] on td at bounding box center [463, 264] width 180 height 47
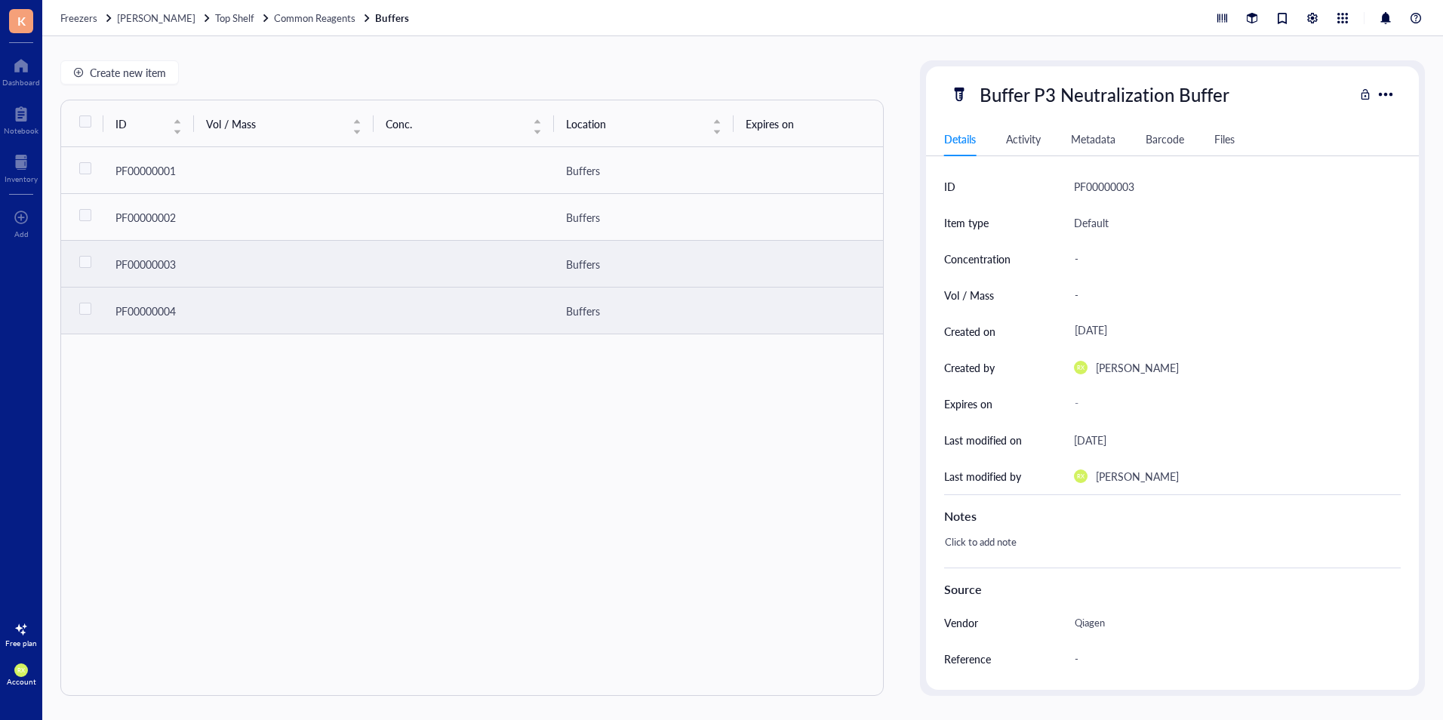
click at [462, 312] on td at bounding box center [463, 310] width 180 height 47
click at [475, 265] on td at bounding box center [463, 264] width 180 height 47
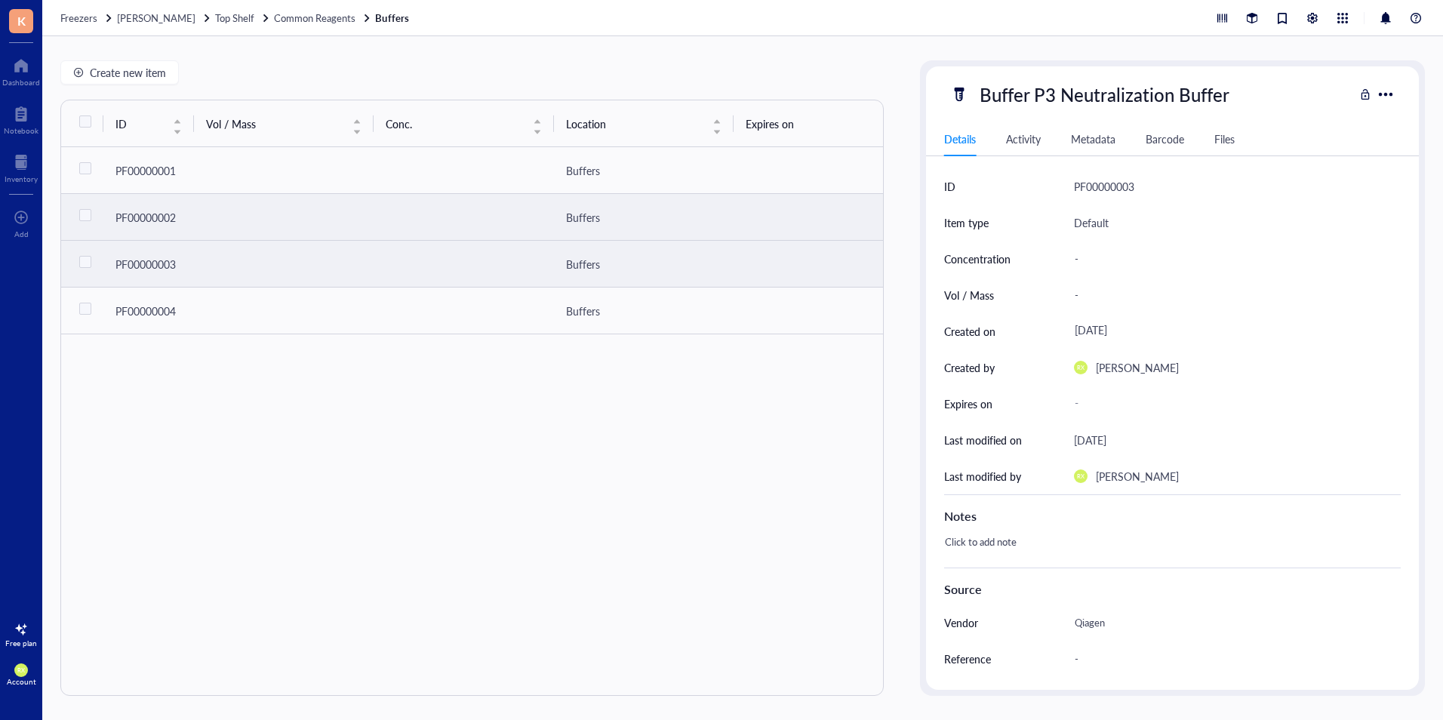
click at [481, 241] on td at bounding box center [463, 264] width 180 height 47
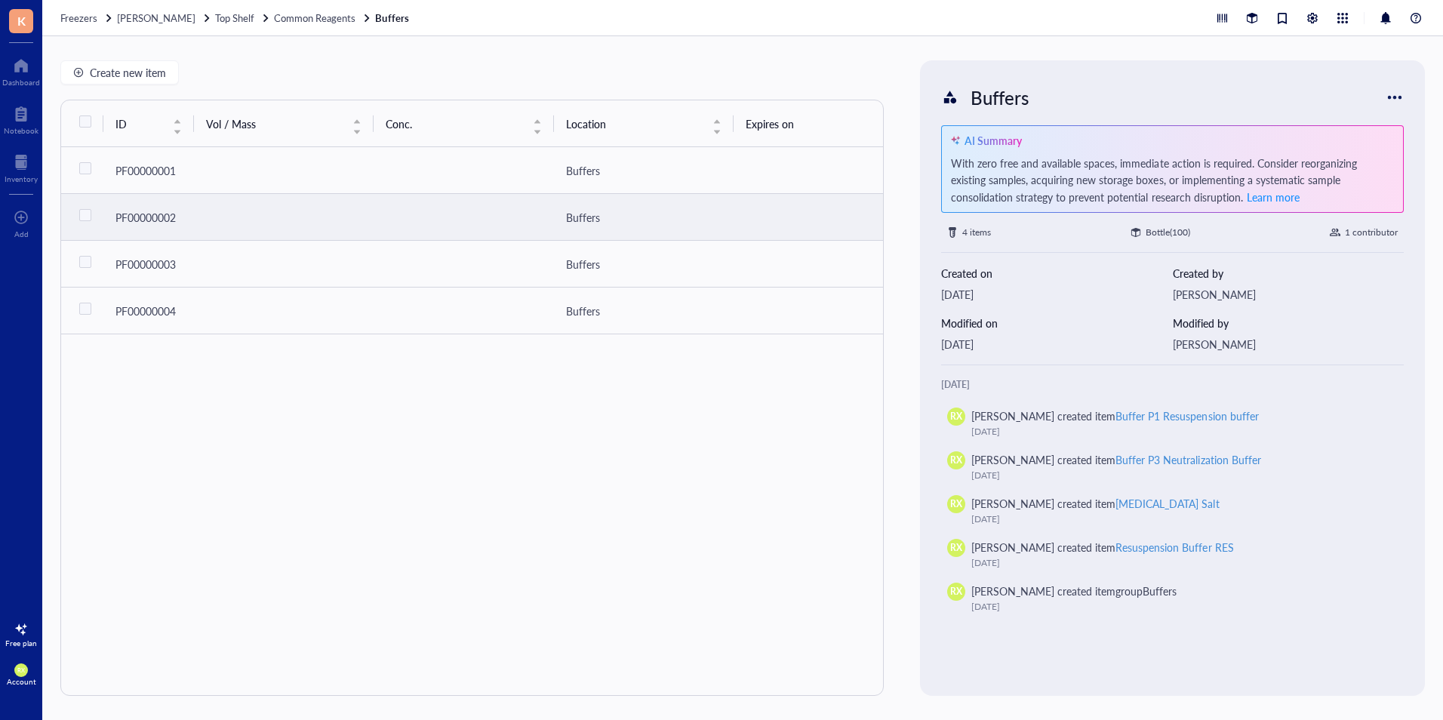
click at [487, 199] on td at bounding box center [463, 217] width 180 height 47
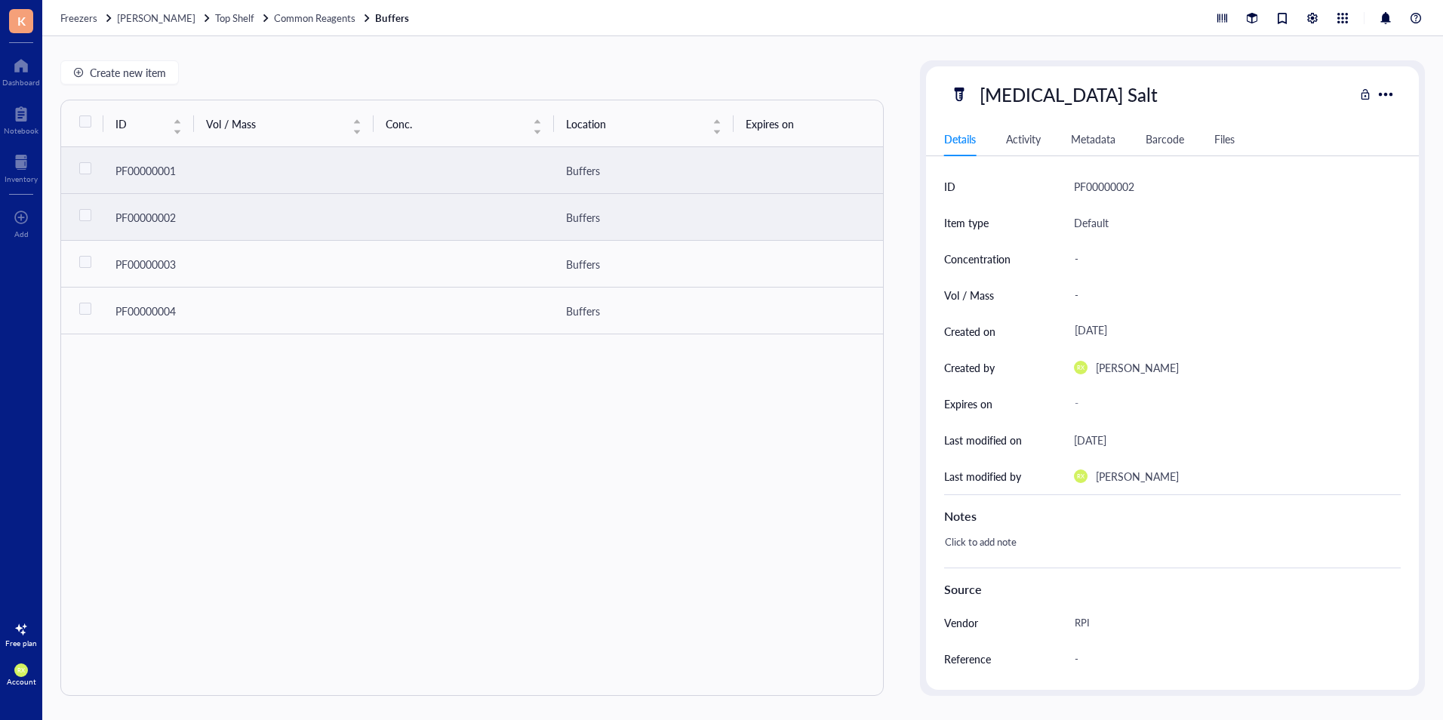
click at [498, 176] on td at bounding box center [463, 170] width 180 height 47
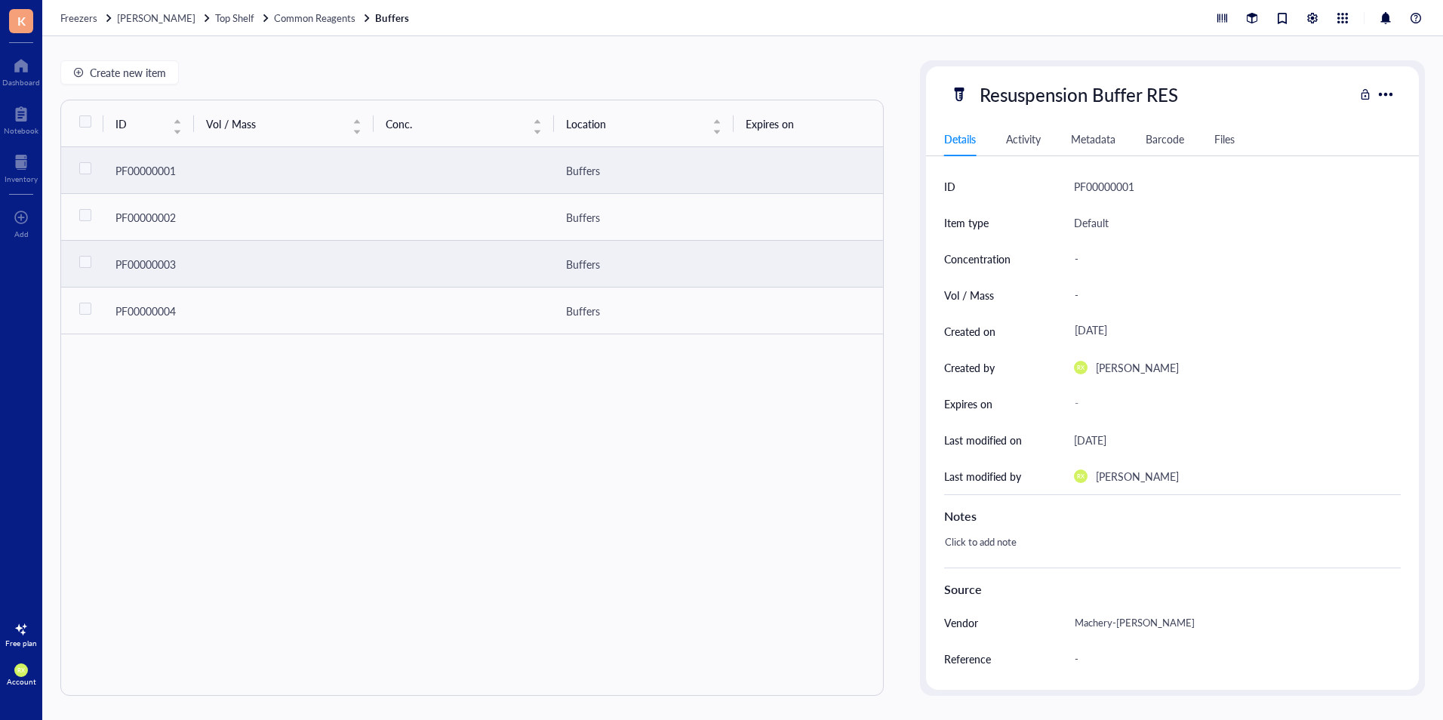
click at [441, 275] on td at bounding box center [463, 264] width 180 height 47
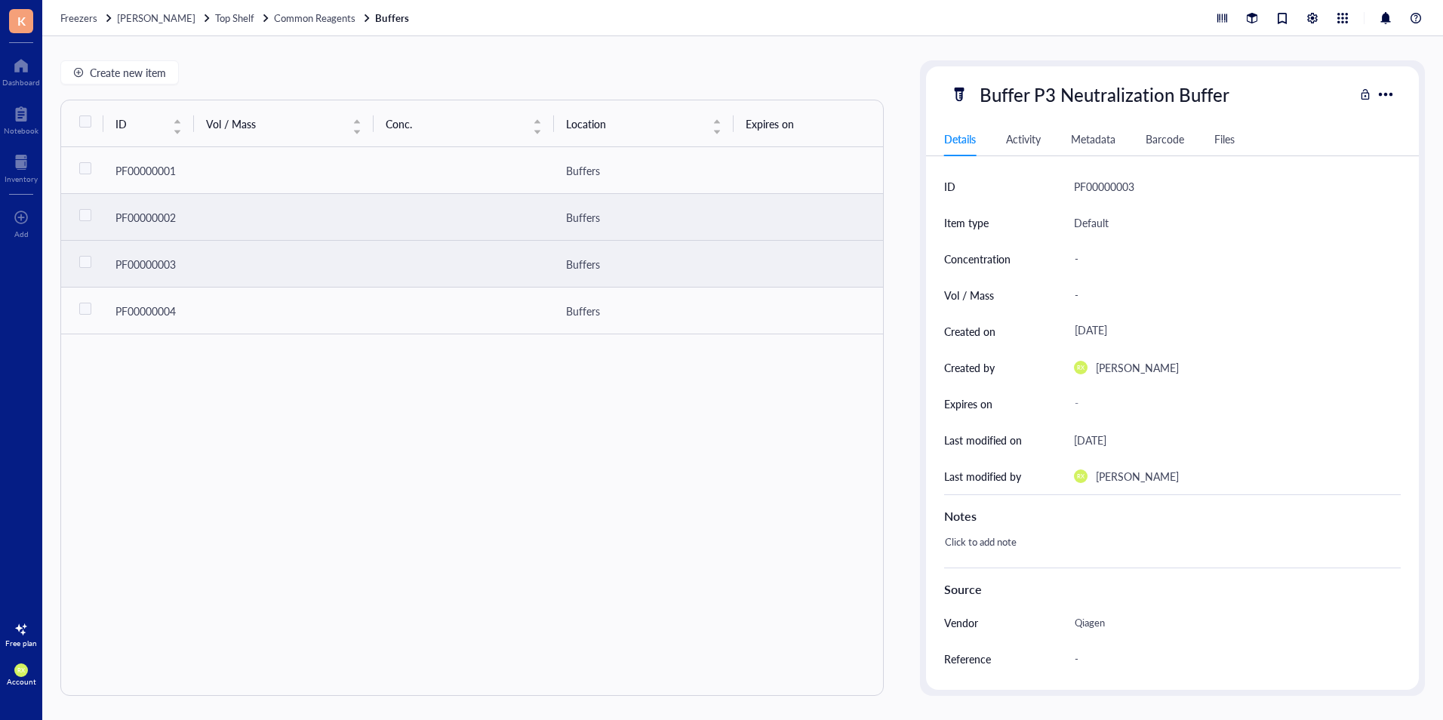
click at [475, 221] on td at bounding box center [463, 217] width 180 height 47
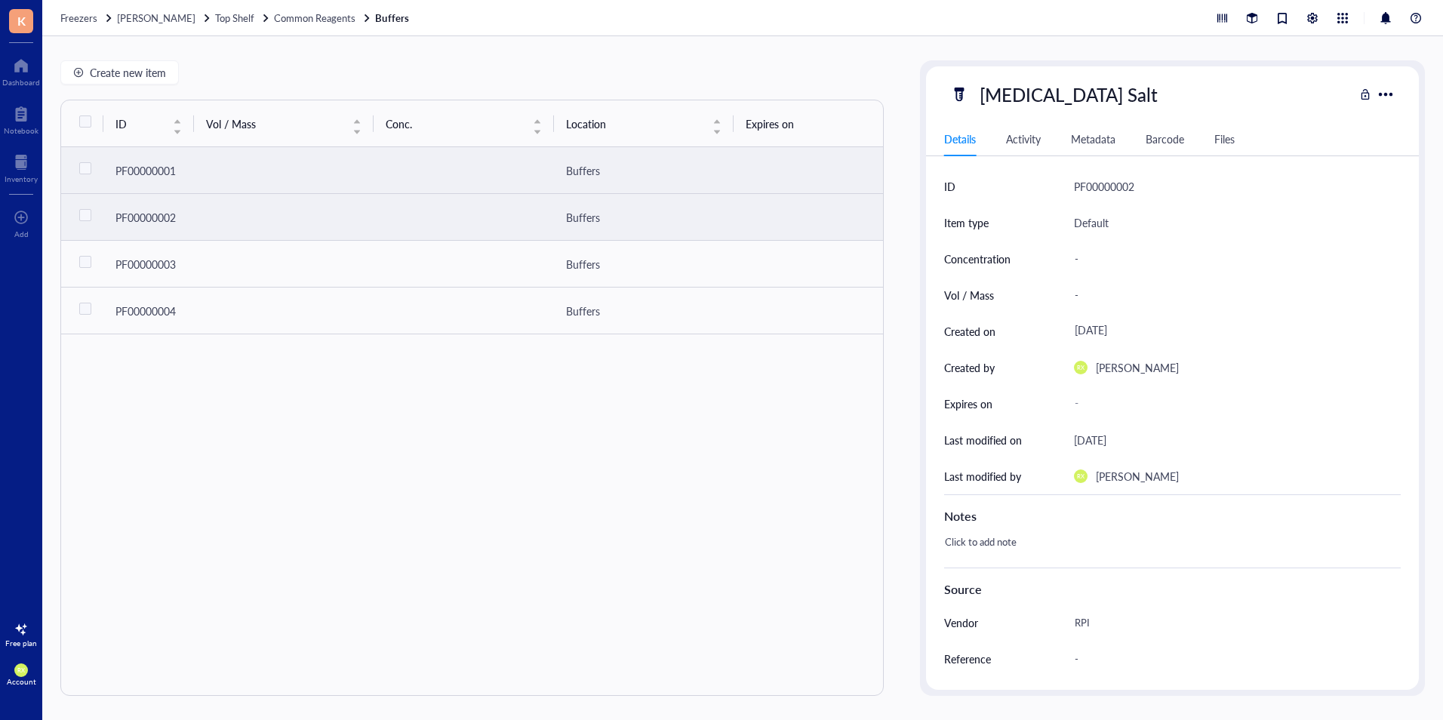
click at [495, 177] on td at bounding box center [463, 170] width 180 height 47
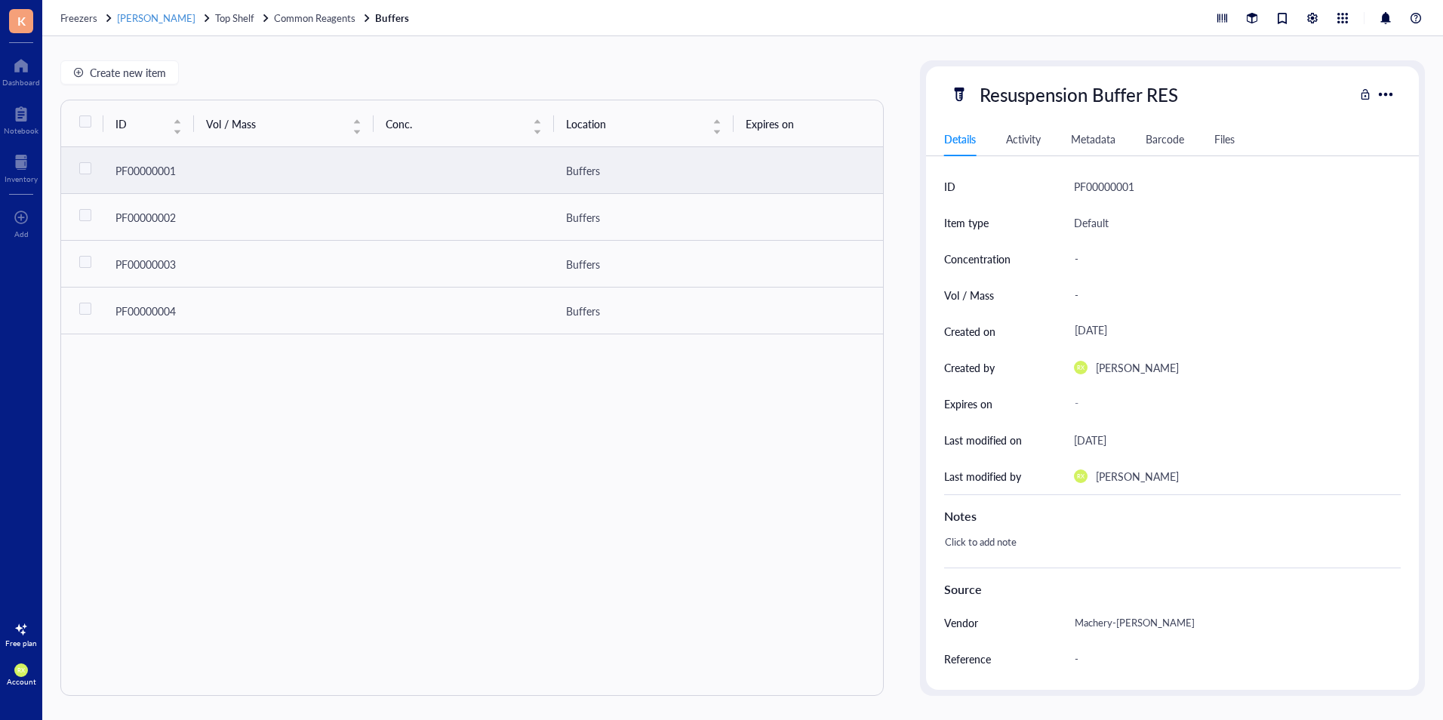
click at [158, 11] on span "[PERSON_NAME]" at bounding box center [156, 18] width 78 height 14
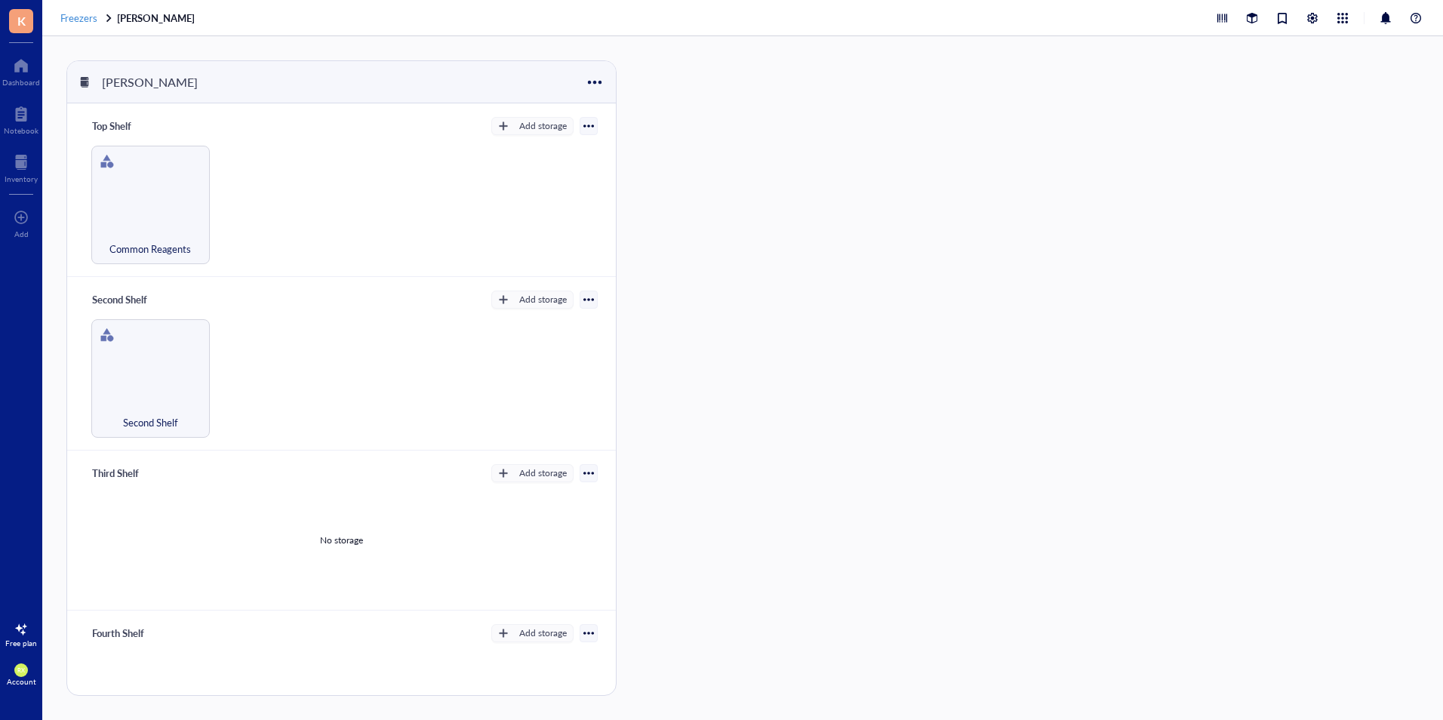
click at [97, 11] on span "Freezers" at bounding box center [78, 18] width 37 height 14
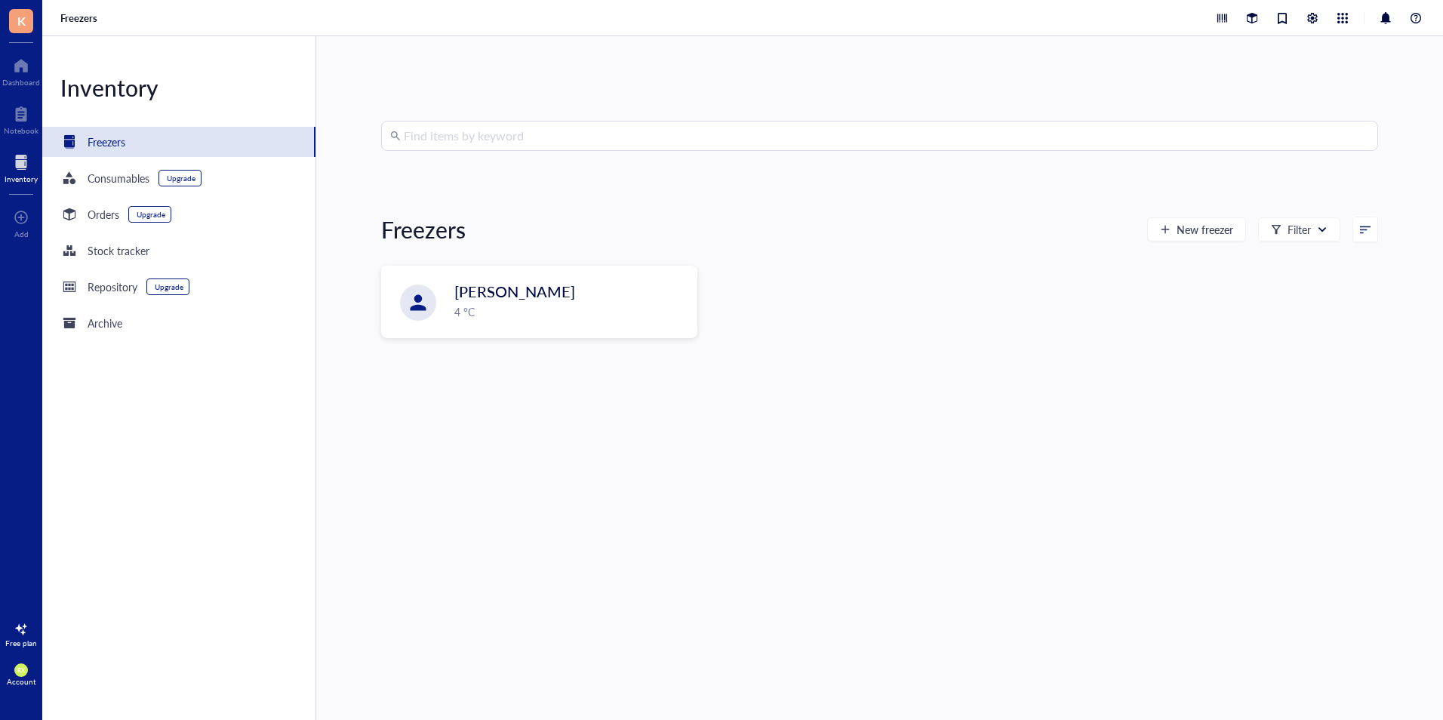
click at [579, 124] on input "search" at bounding box center [886, 135] width 965 height 29
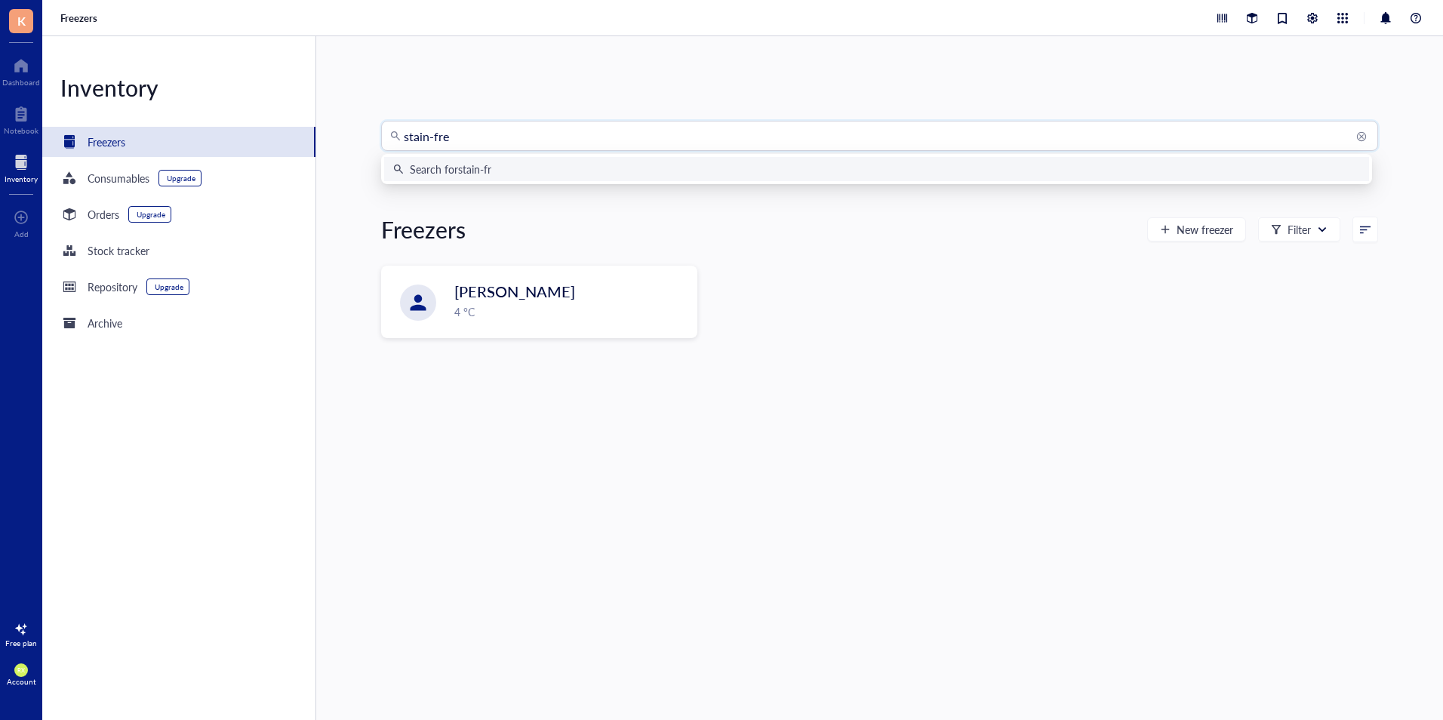
type input "stain-free"
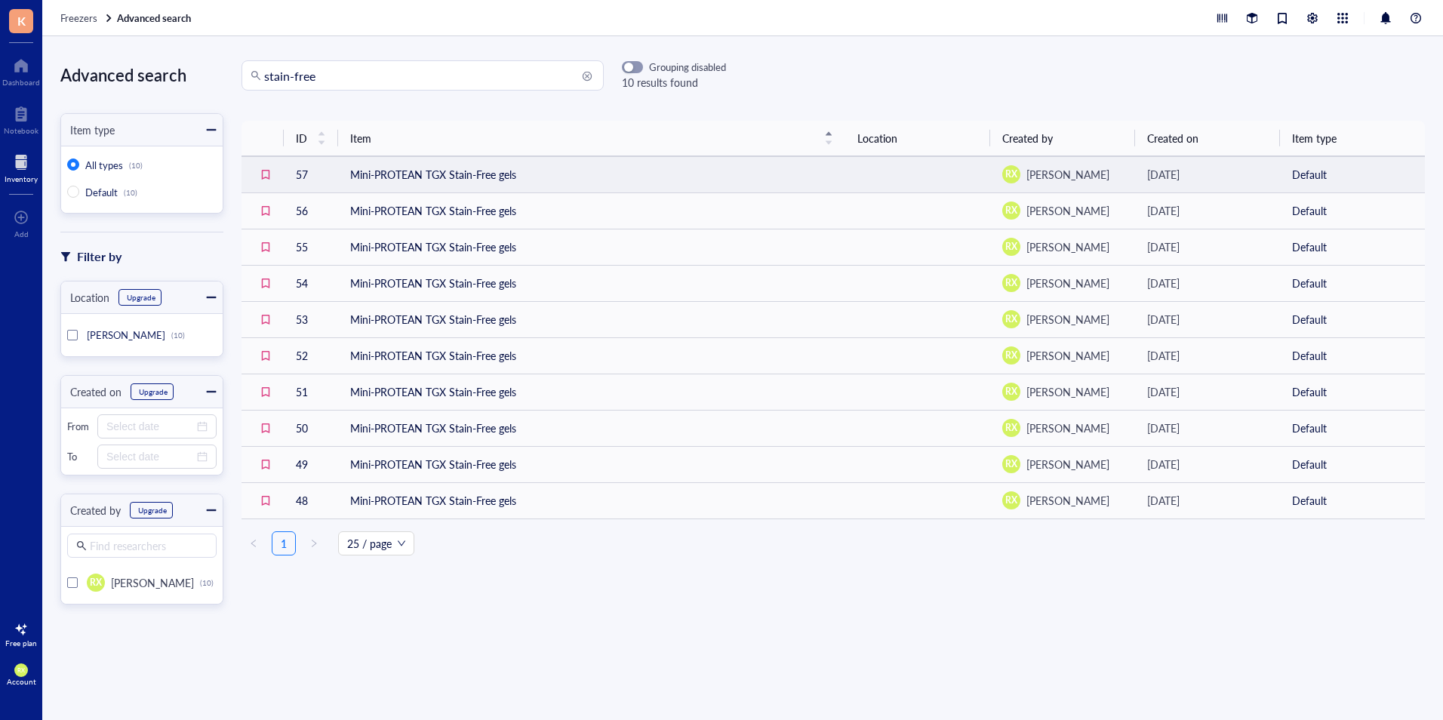
click at [560, 177] on td "Mini-PROTEAN TGX Stain-Free gels" at bounding box center [591, 174] width 507 height 36
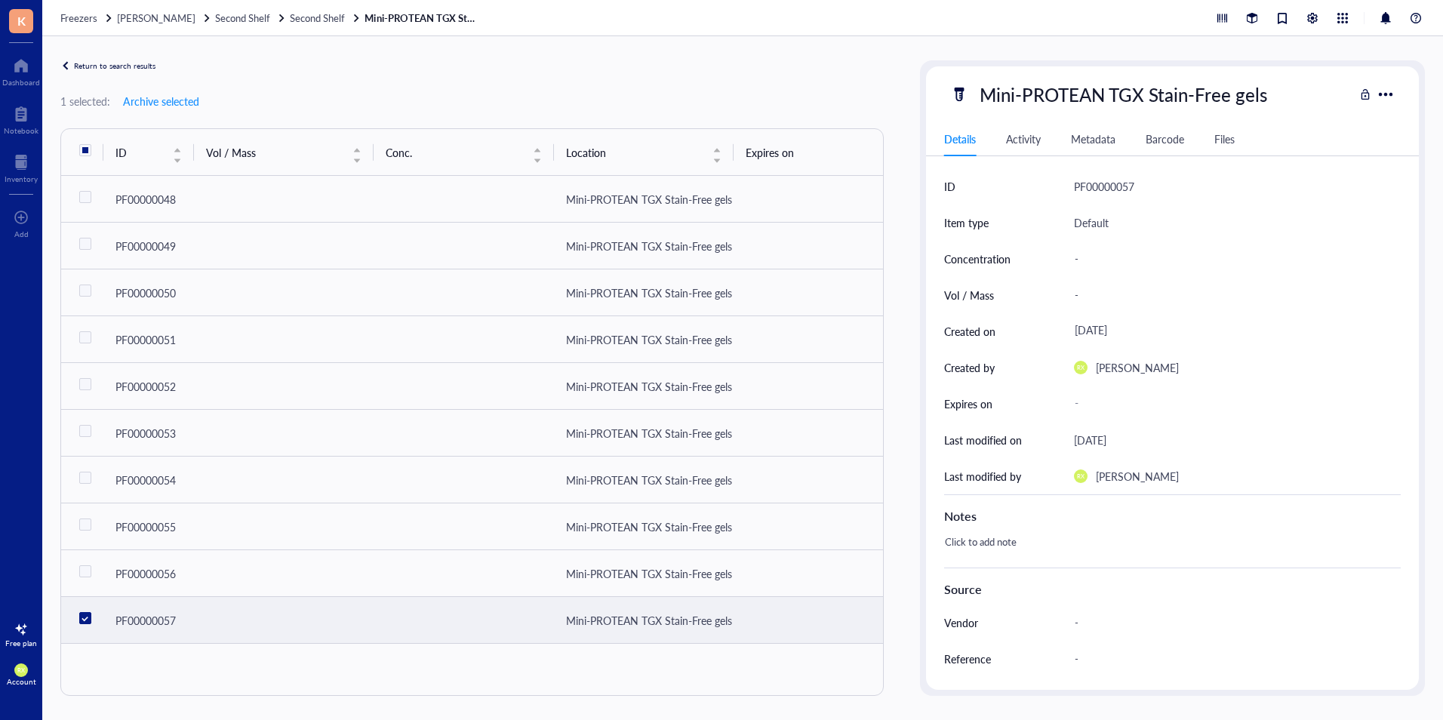
click at [87, 617] on input "checkbox" at bounding box center [85, 618] width 24 height 24
click at [88, 616] on input "checkbox" at bounding box center [85, 618] width 24 height 24
checkbox input "true"
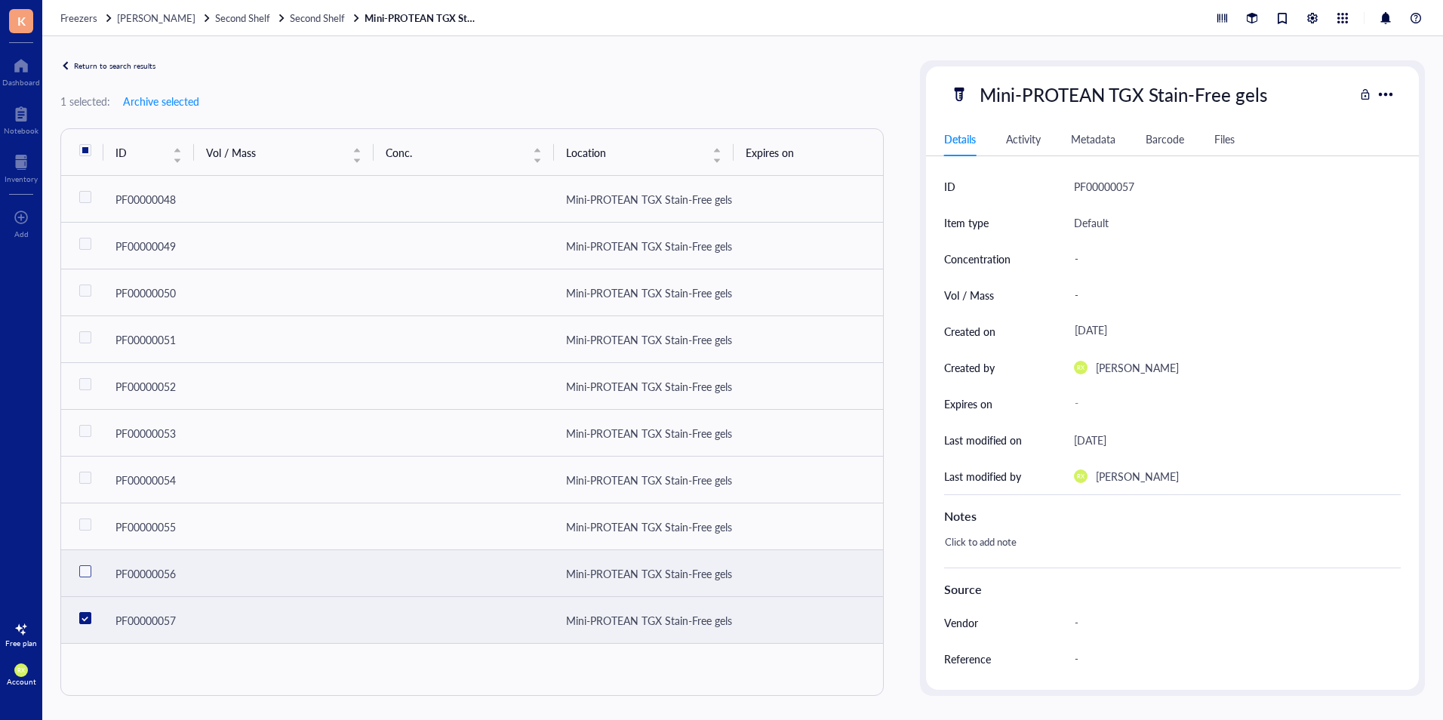
click at [84, 576] on input "checkbox" at bounding box center [85, 571] width 24 height 24
click at [88, 564] on input "checkbox" at bounding box center [85, 571] width 24 height 24
checkbox input "false"
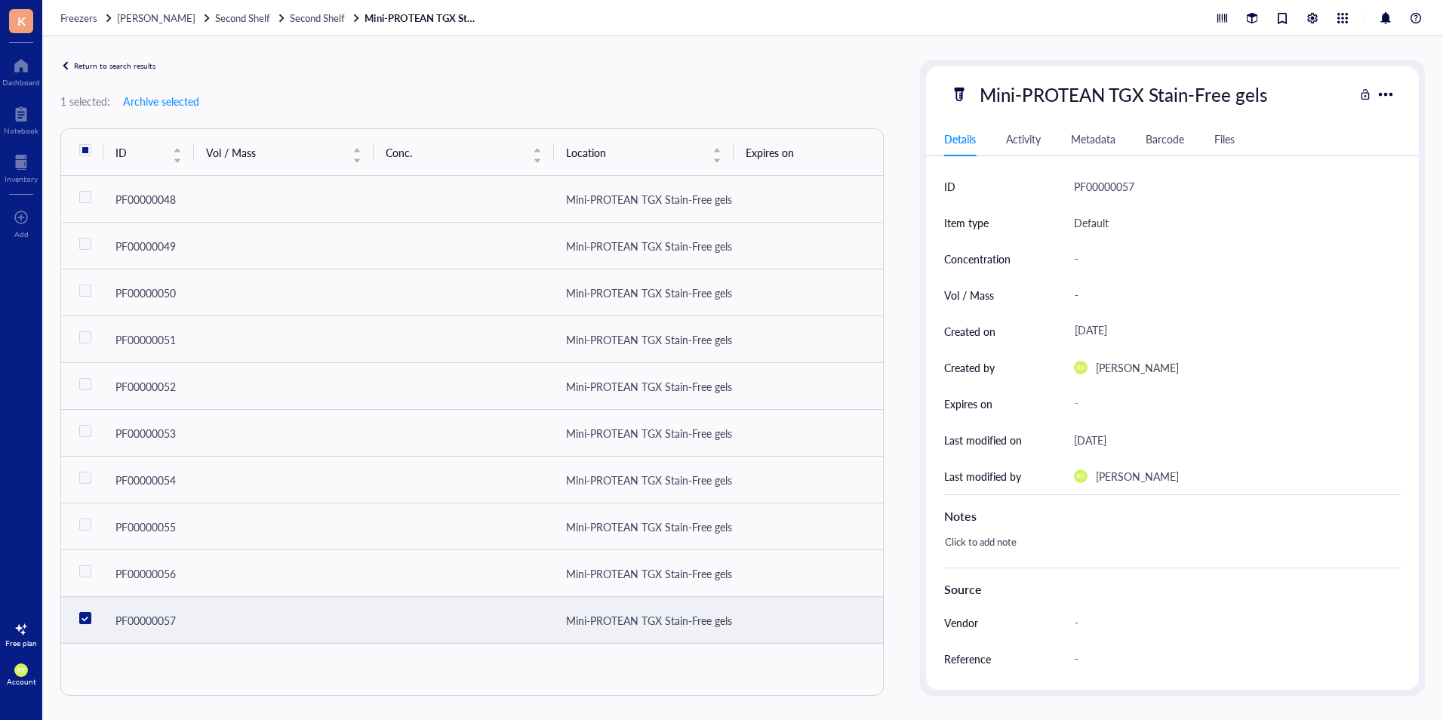
click at [89, 619] on input "checkbox" at bounding box center [85, 618] width 24 height 24
checkbox input "false"
click at [137, 61] on div "Return to search results" at bounding box center [114, 65] width 81 height 9
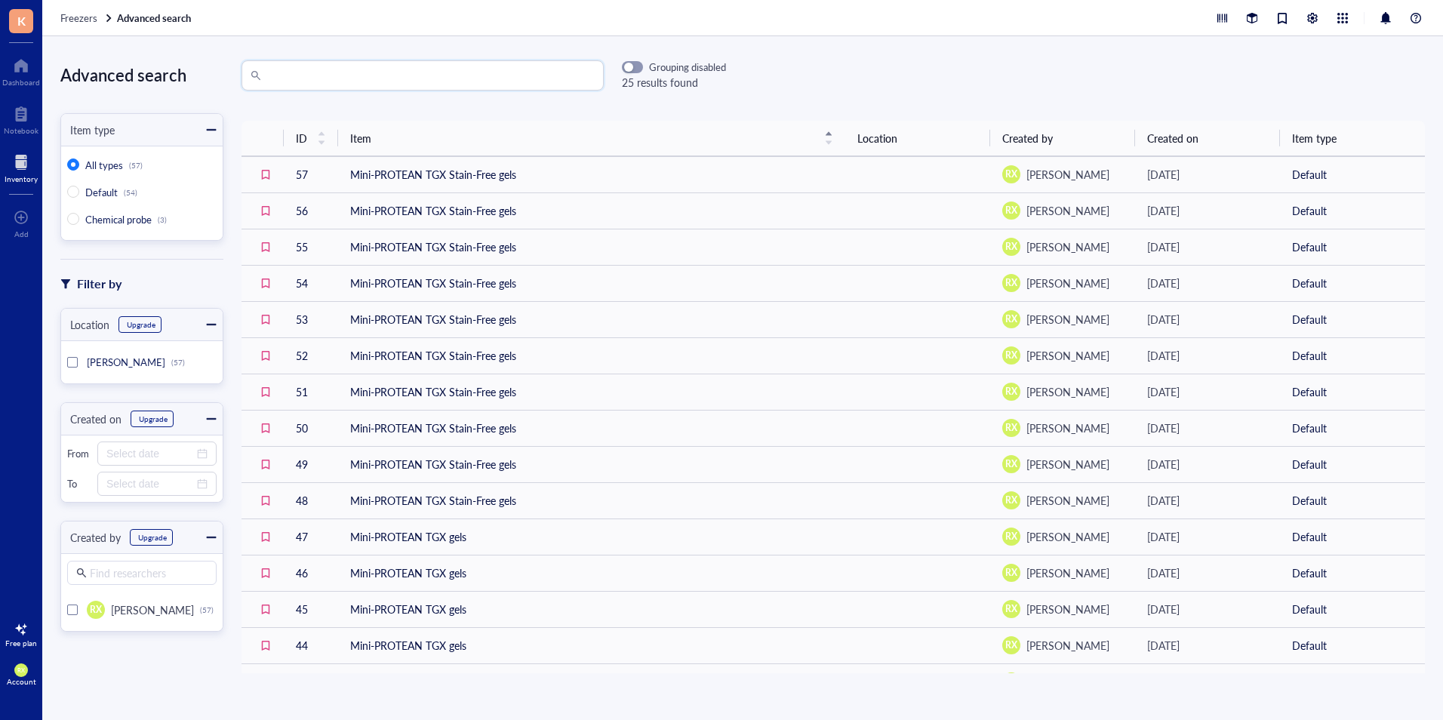
click at [147, 18] on link "Advanced search" at bounding box center [155, 18] width 77 height 14
click at [96, 21] on span "Freezers" at bounding box center [78, 18] width 37 height 14
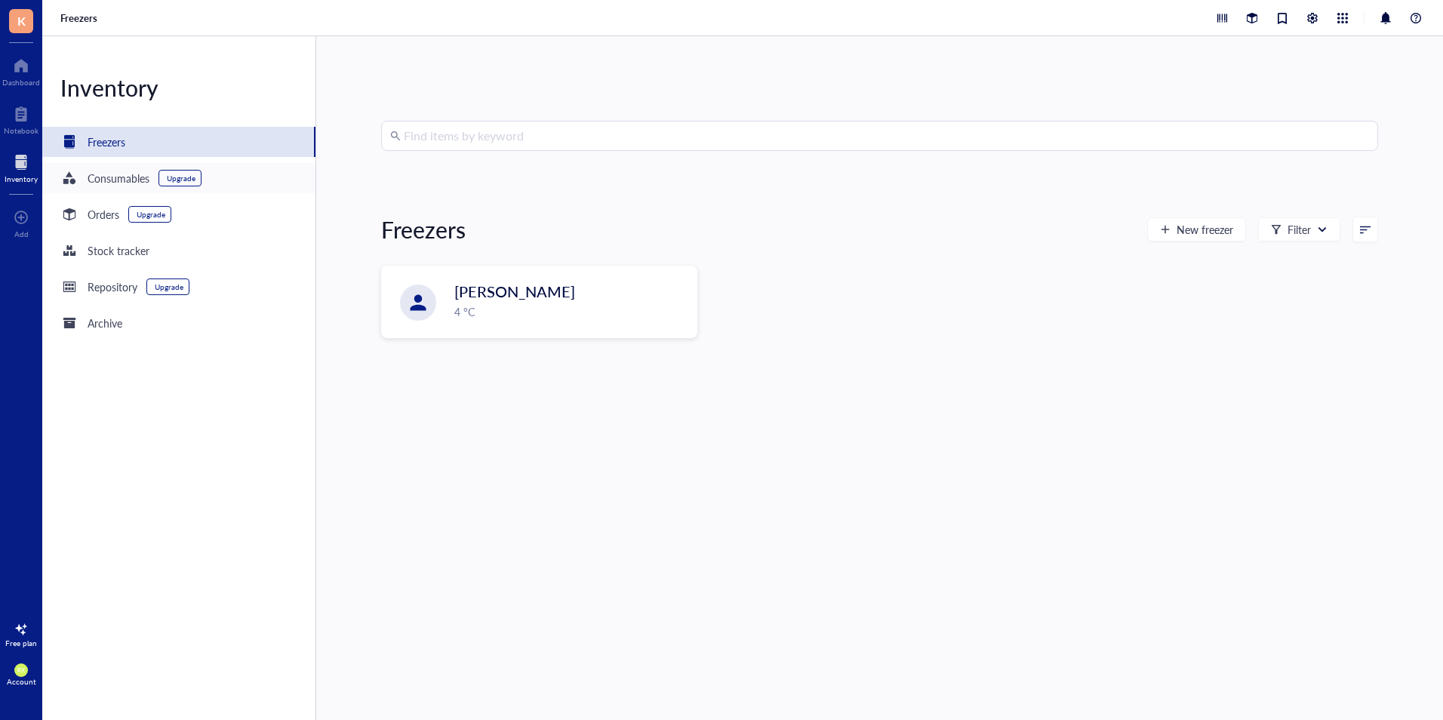
click at [239, 181] on div "Consumables Upgrade" at bounding box center [178, 178] width 273 height 30
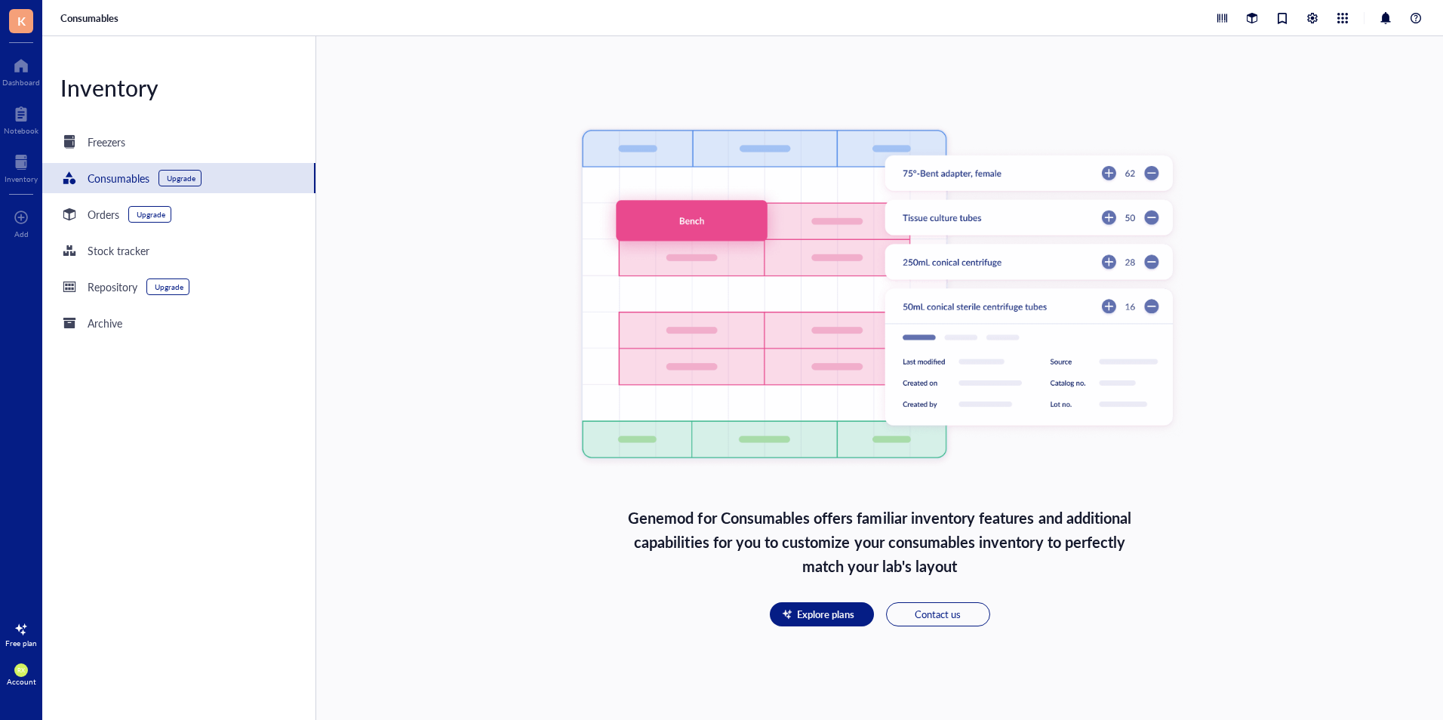
scroll to position [121, 0]
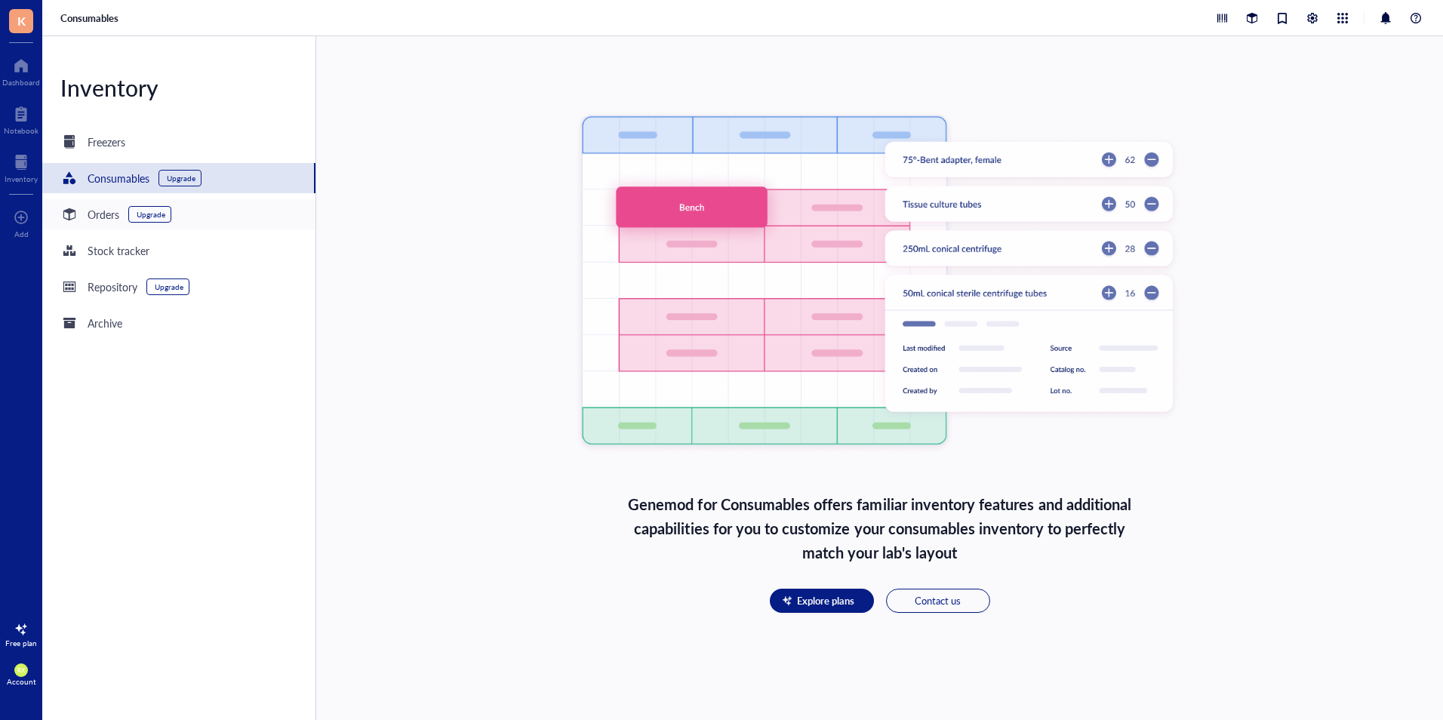
click at [226, 215] on div "Orders Upgrade" at bounding box center [178, 214] width 273 height 30
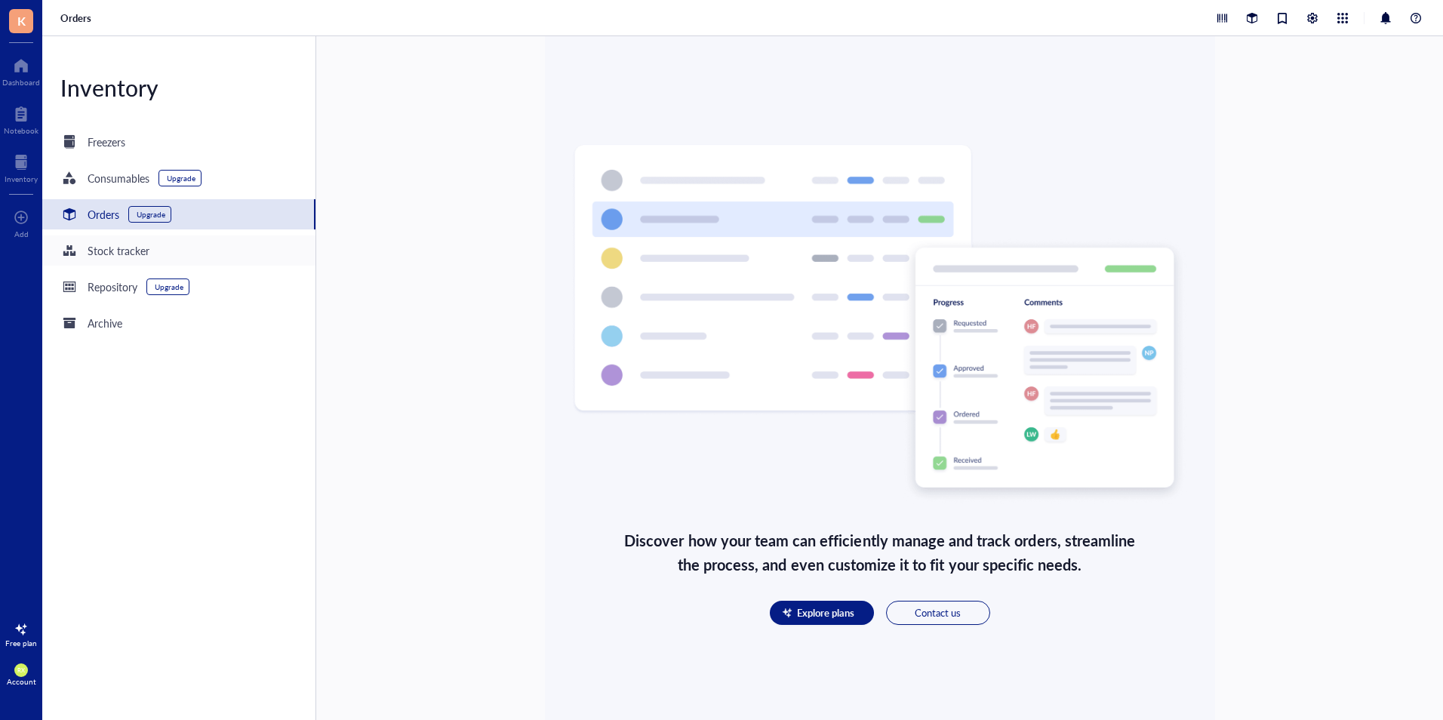
click at [242, 236] on div "Stock tracker" at bounding box center [178, 250] width 273 height 30
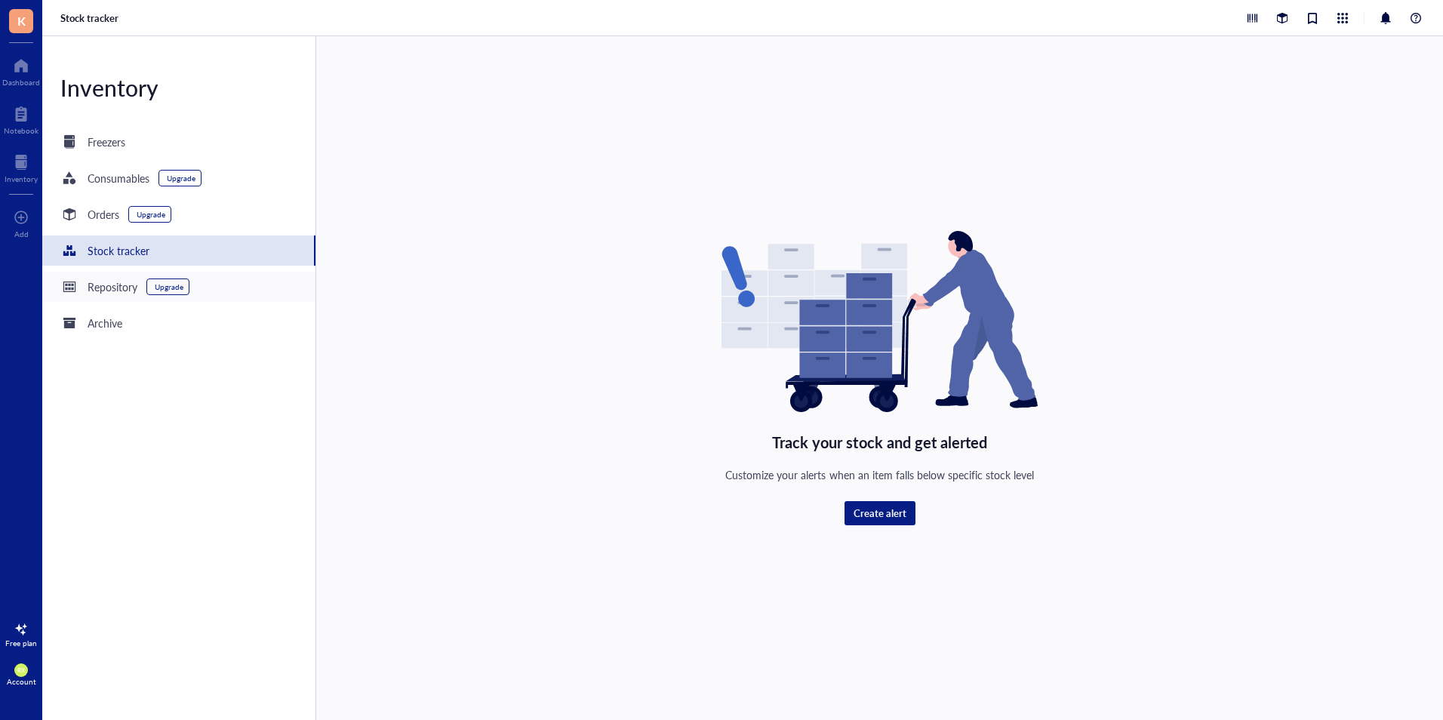
click at [236, 279] on div "Repository Upgrade" at bounding box center [178, 287] width 273 height 30
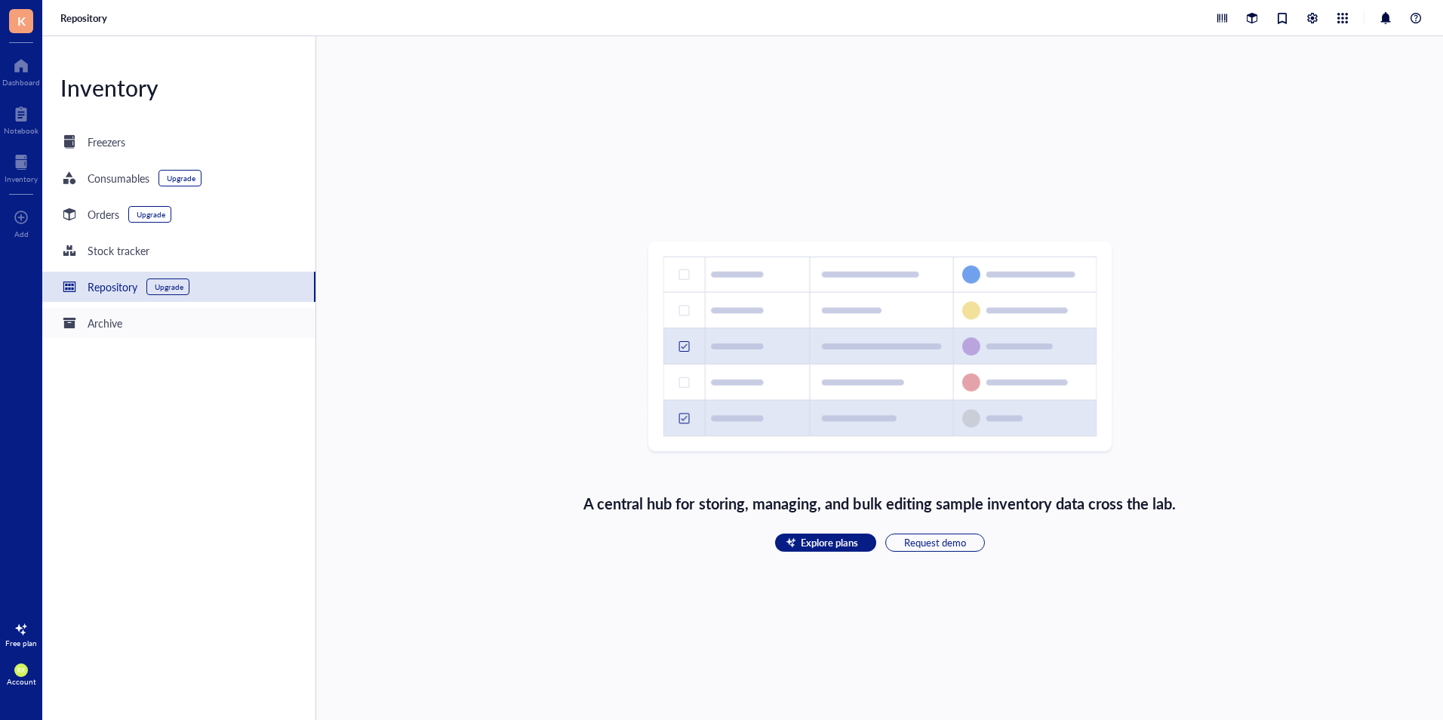
click at [240, 322] on div "Archive" at bounding box center [178, 323] width 273 height 30
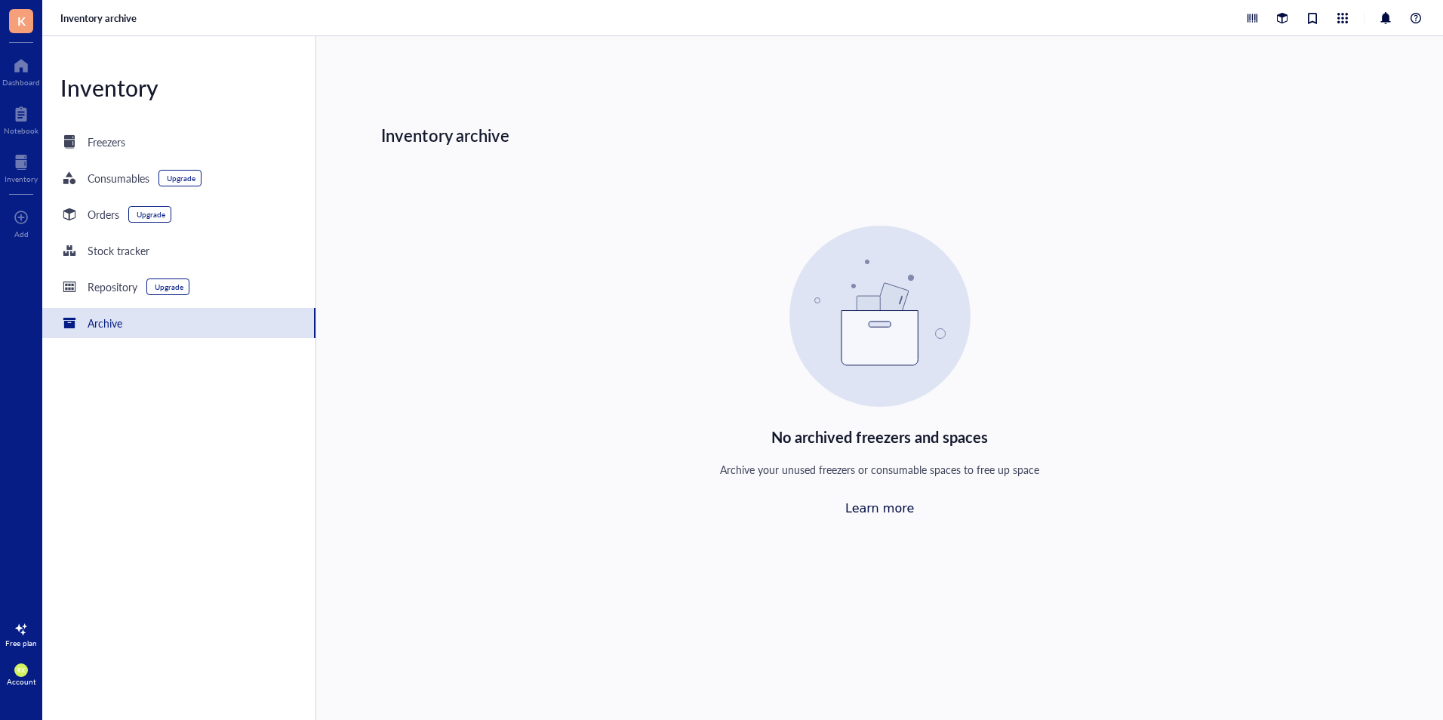
click at [890, 509] on link "Learn more" at bounding box center [879, 508] width 69 height 14
click at [8, 122] on div at bounding box center [21, 114] width 35 height 24
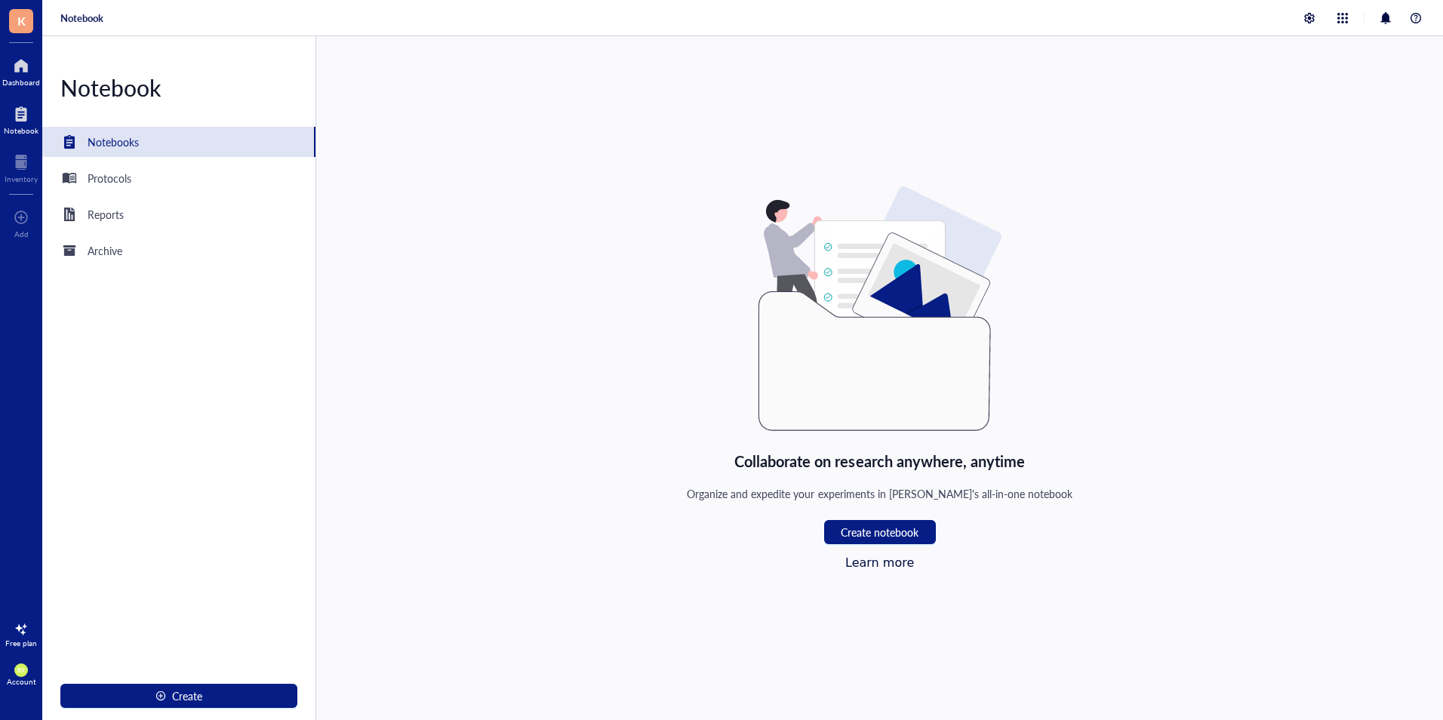
click at [26, 67] on div at bounding box center [21, 66] width 38 height 24
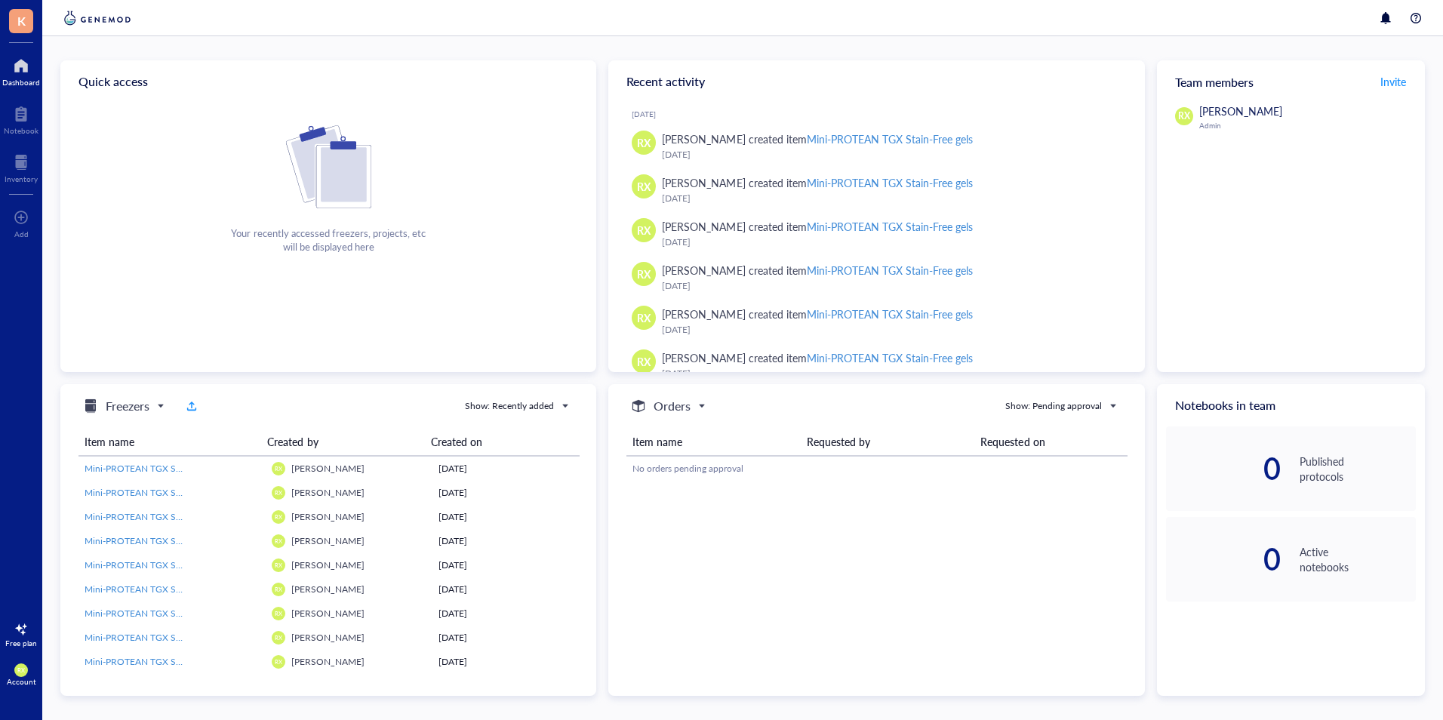
click at [322, 177] on img at bounding box center [328, 166] width 85 height 83
click at [27, 65] on div at bounding box center [21, 66] width 38 height 24
drag, startPoint x: 14, startPoint y: 171, endPoint x: 26, endPoint y: 167, distance: 13.6
click at [13, 171] on div at bounding box center [21, 162] width 33 height 24
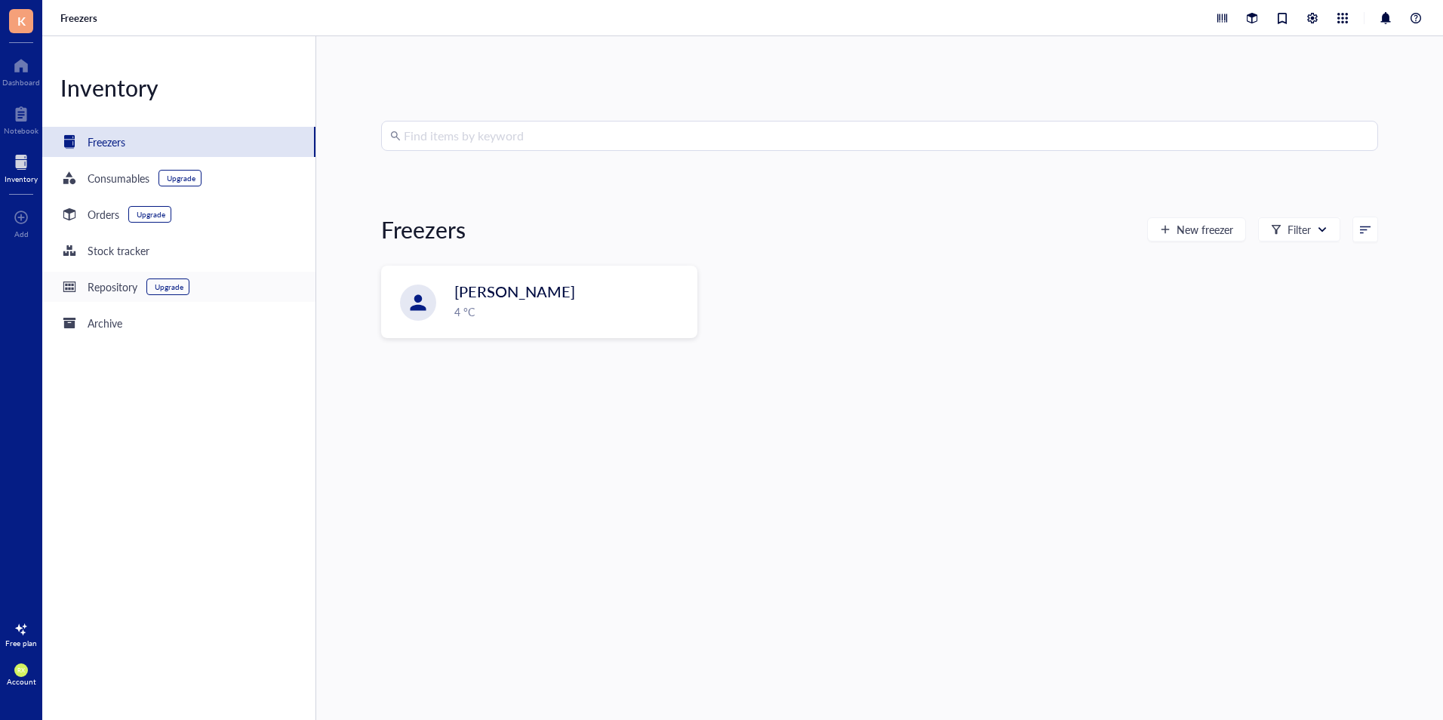
click at [165, 287] on div "Upgrade" at bounding box center [169, 286] width 29 height 9
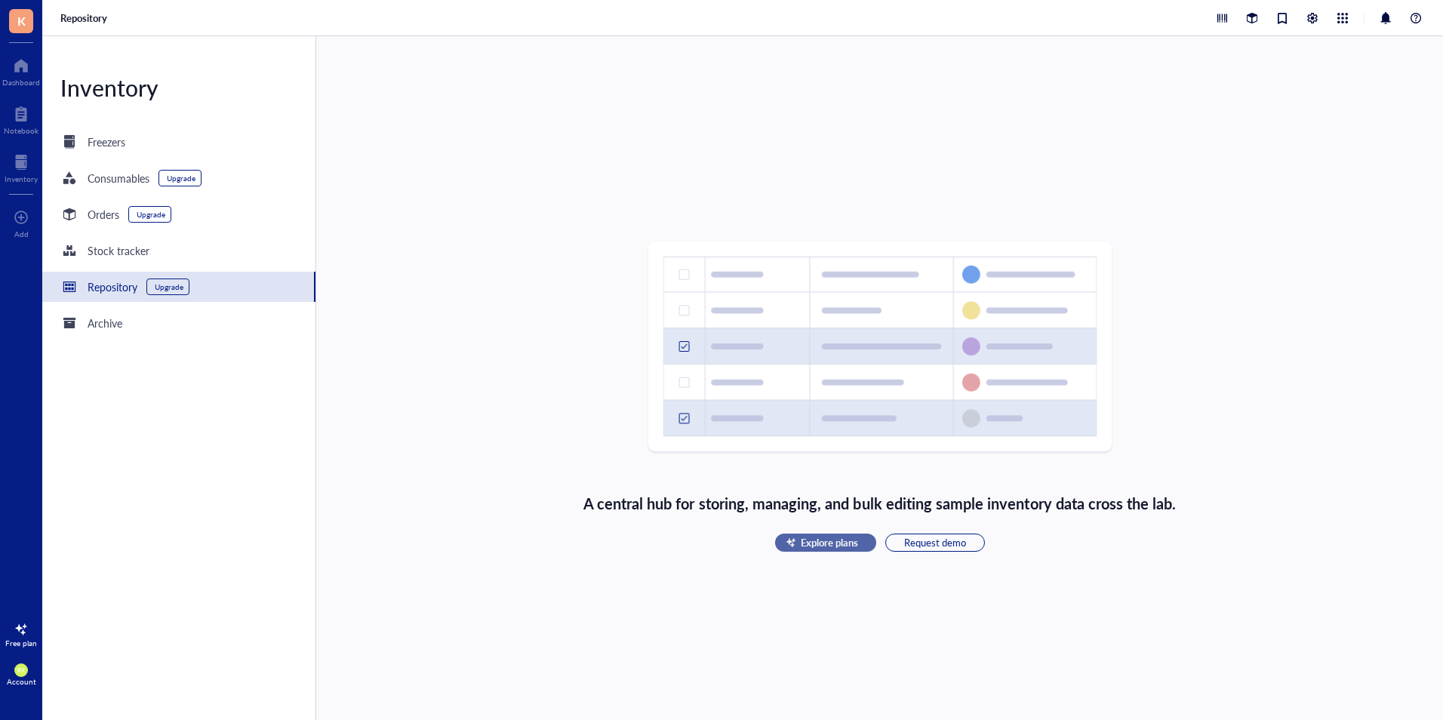
click at [850, 534] on button "Explore plans" at bounding box center [825, 542] width 101 height 18
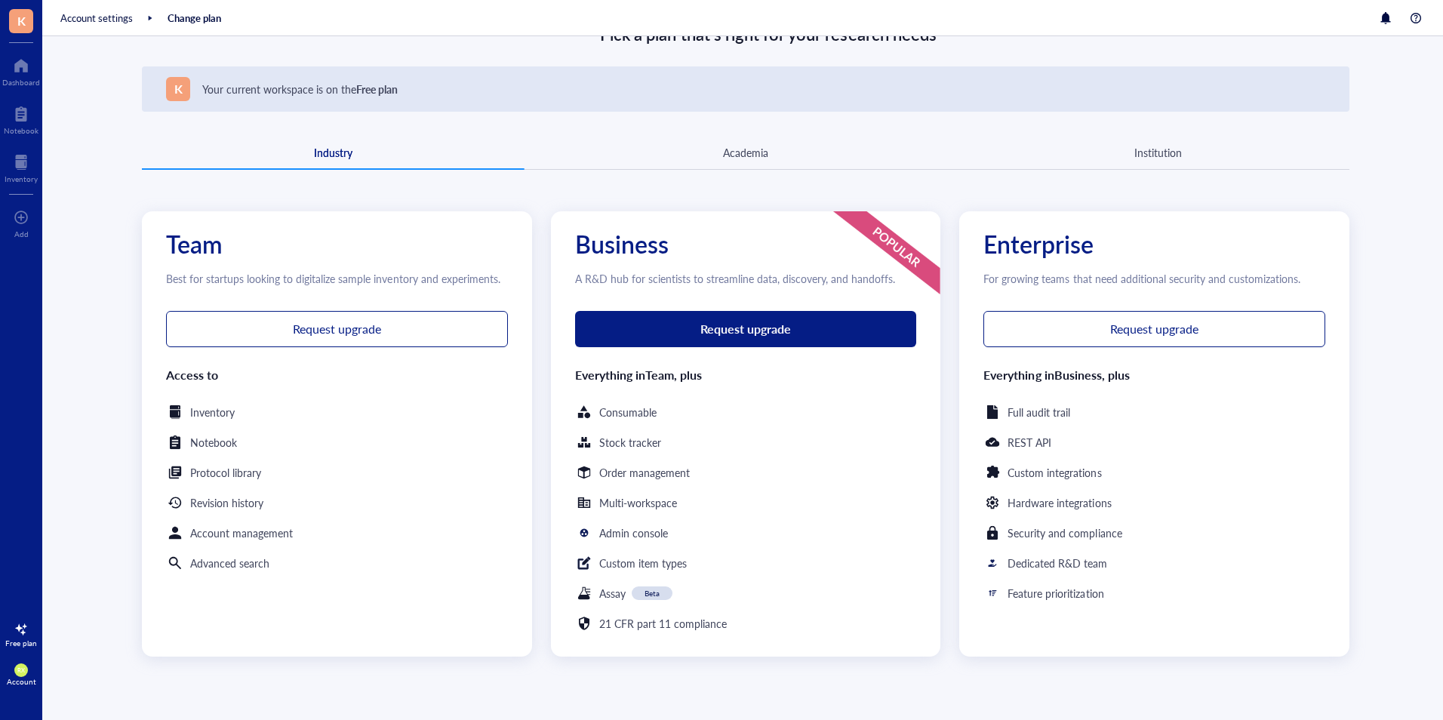
scroll to position [75, 0]
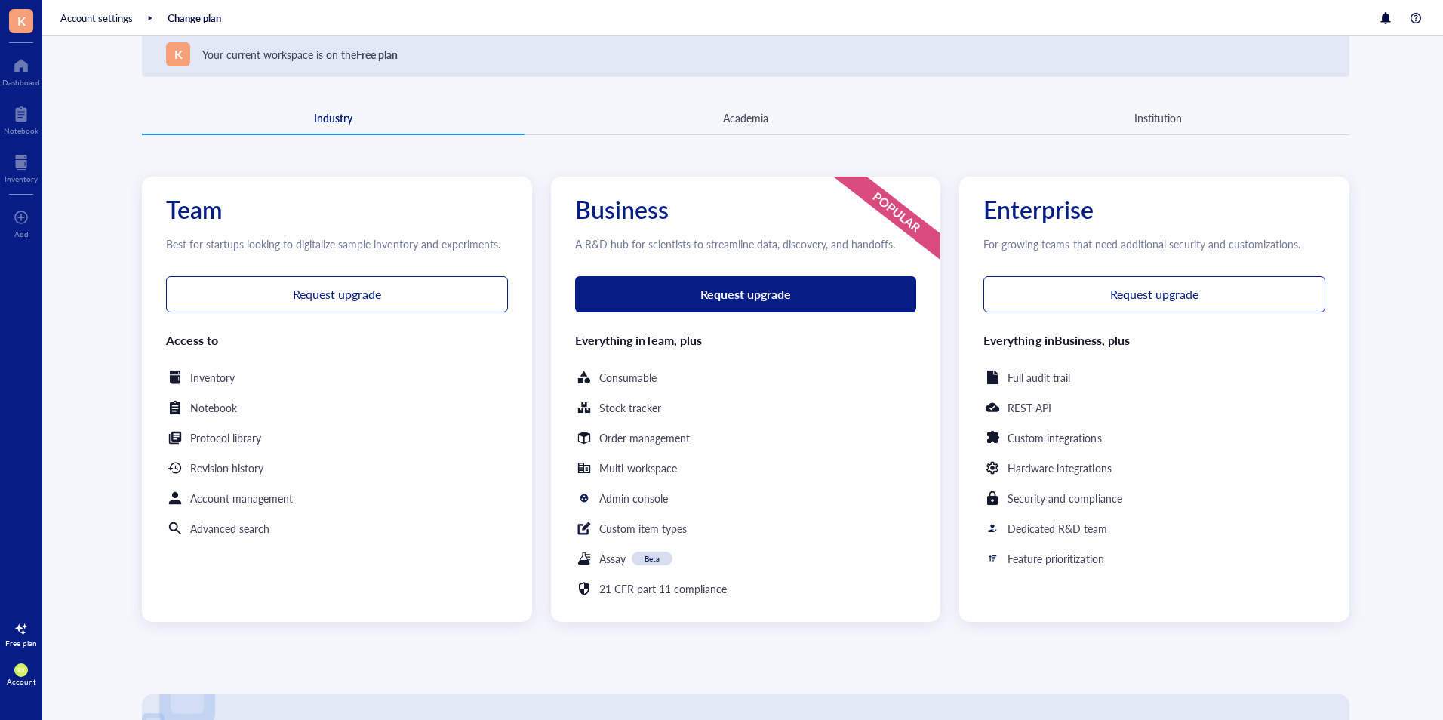
click at [730, 121] on div "Academia" at bounding box center [745, 117] width 45 height 17
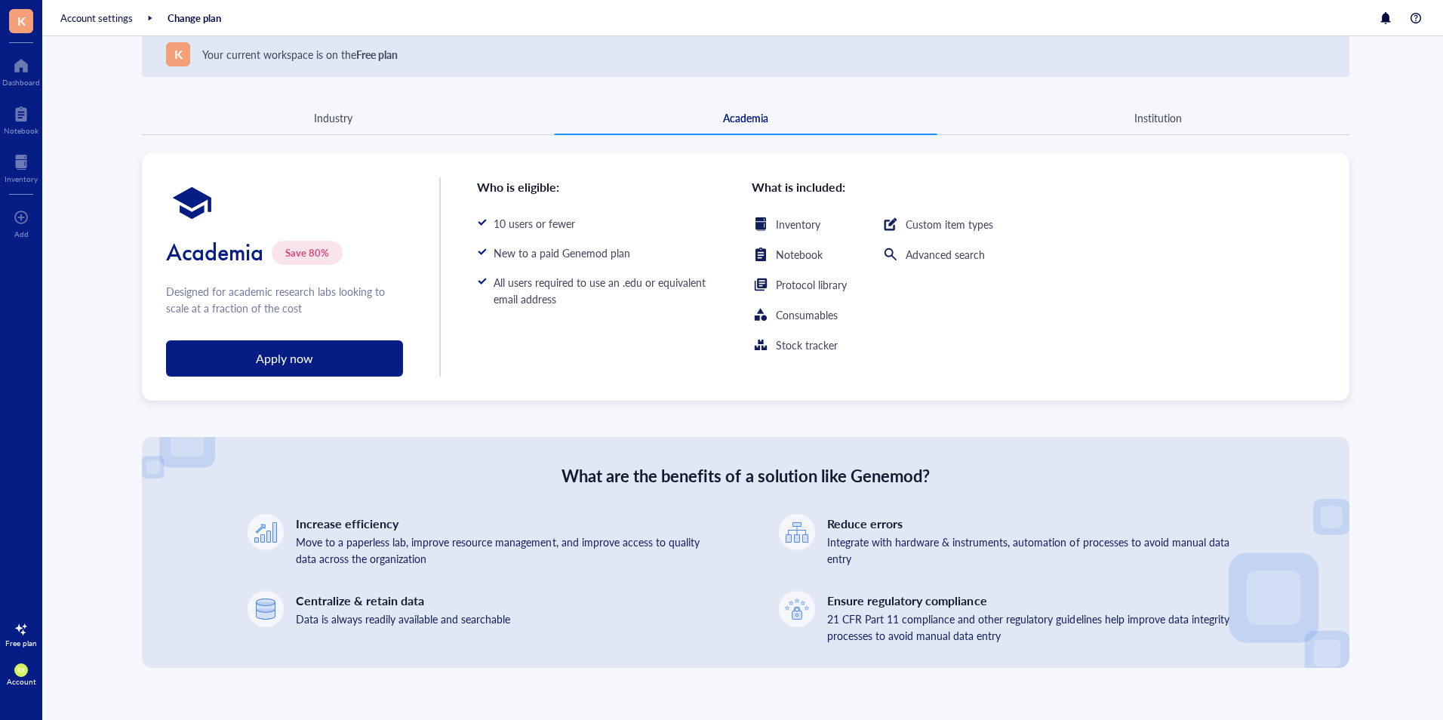
click at [1215, 122] on div "Institution" at bounding box center [1157, 118] width 383 height 14
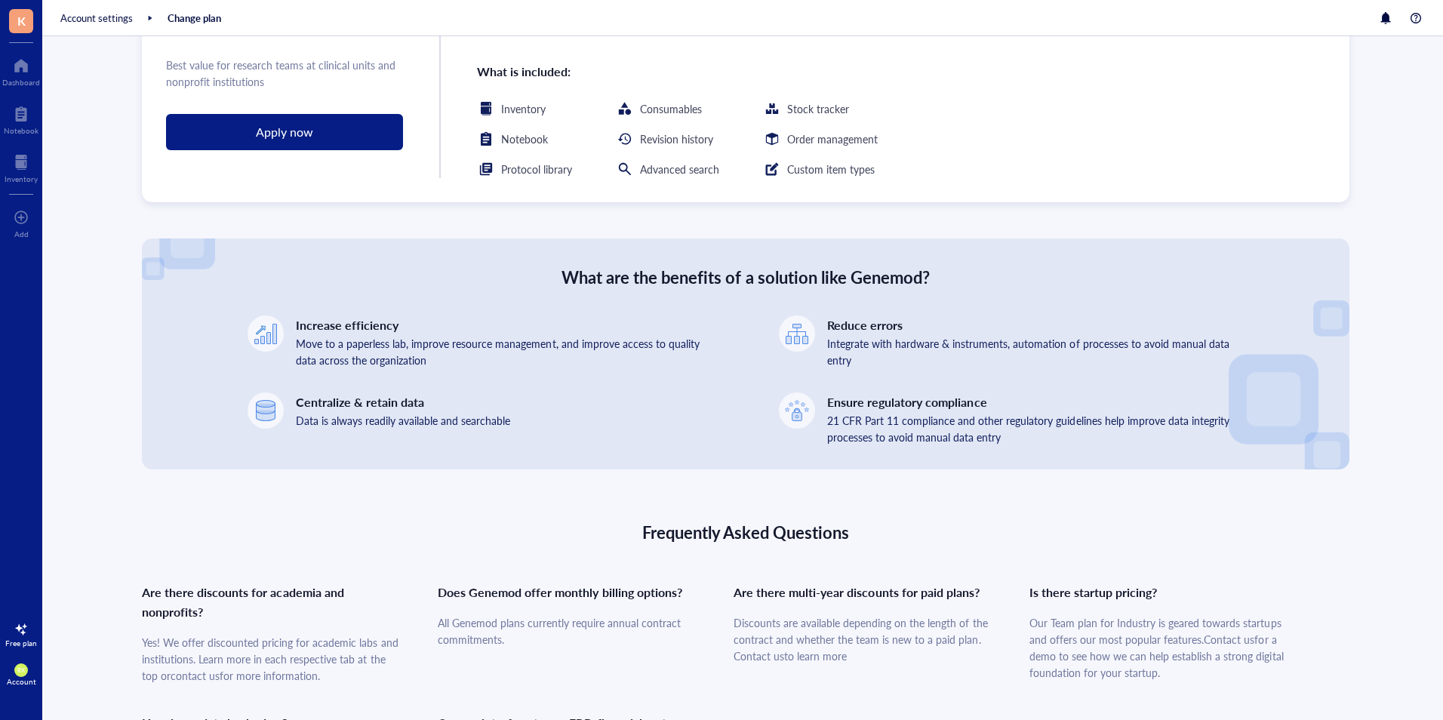
scroll to position [0, 0]
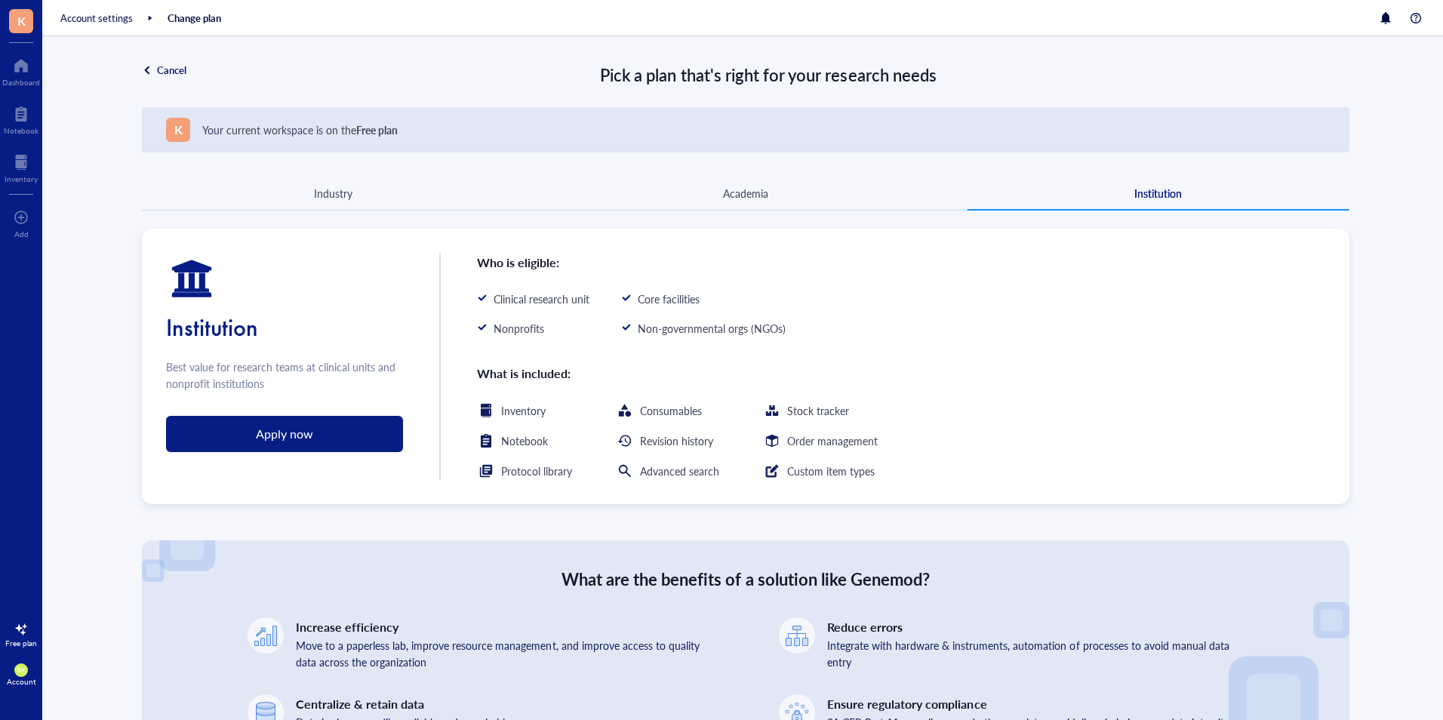
click at [174, 66] on div "Cancel" at bounding box center [171, 70] width 29 height 14
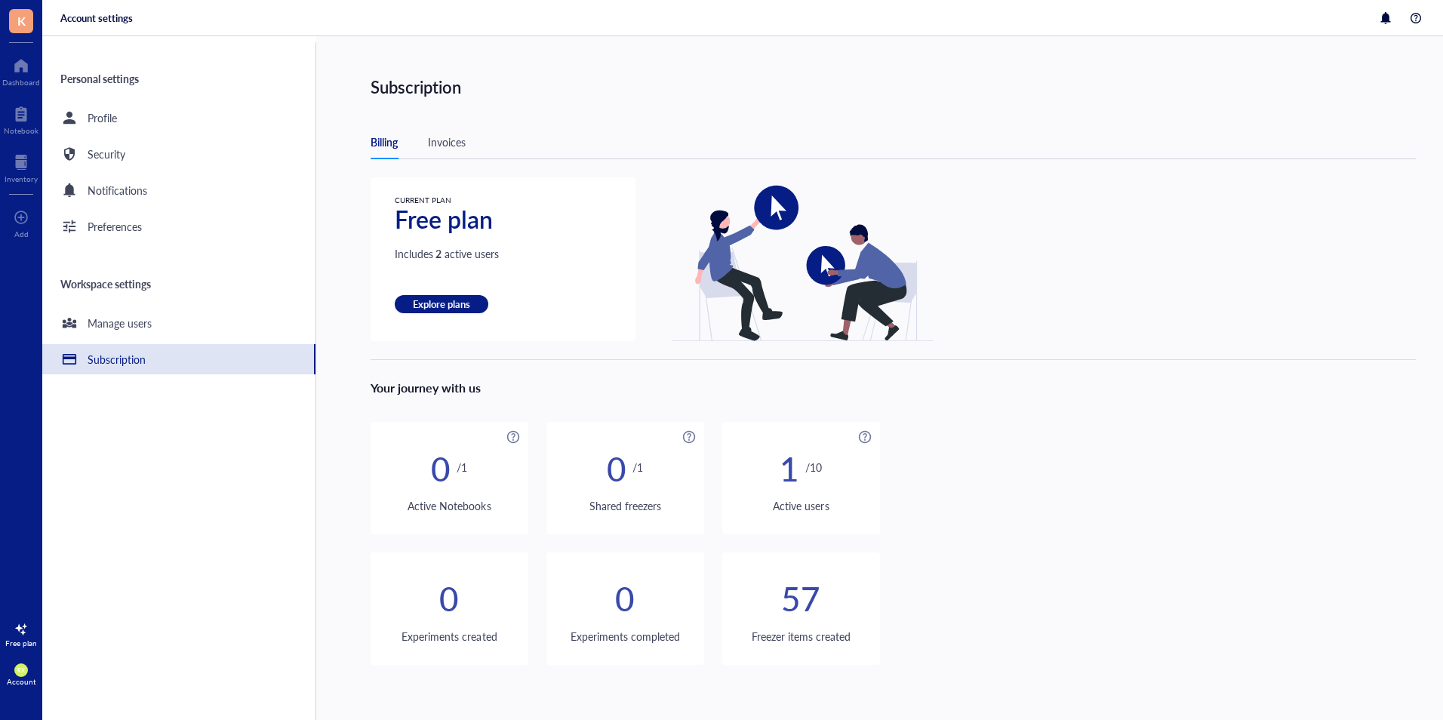
click at [689, 443] on div at bounding box center [689, 437] width 24 height 24
click at [587, 462] on div "0 / 1" at bounding box center [625, 467] width 158 height 42
click at [861, 437] on div at bounding box center [865, 437] width 24 height 24
click at [935, 408] on div "CURRENT PLAN Free plan Includes 2 active users Explore plans Your journey with …" at bounding box center [892, 420] width 1045 height 487
click at [521, 429] on div at bounding box center [513, 437] width 24 height 24
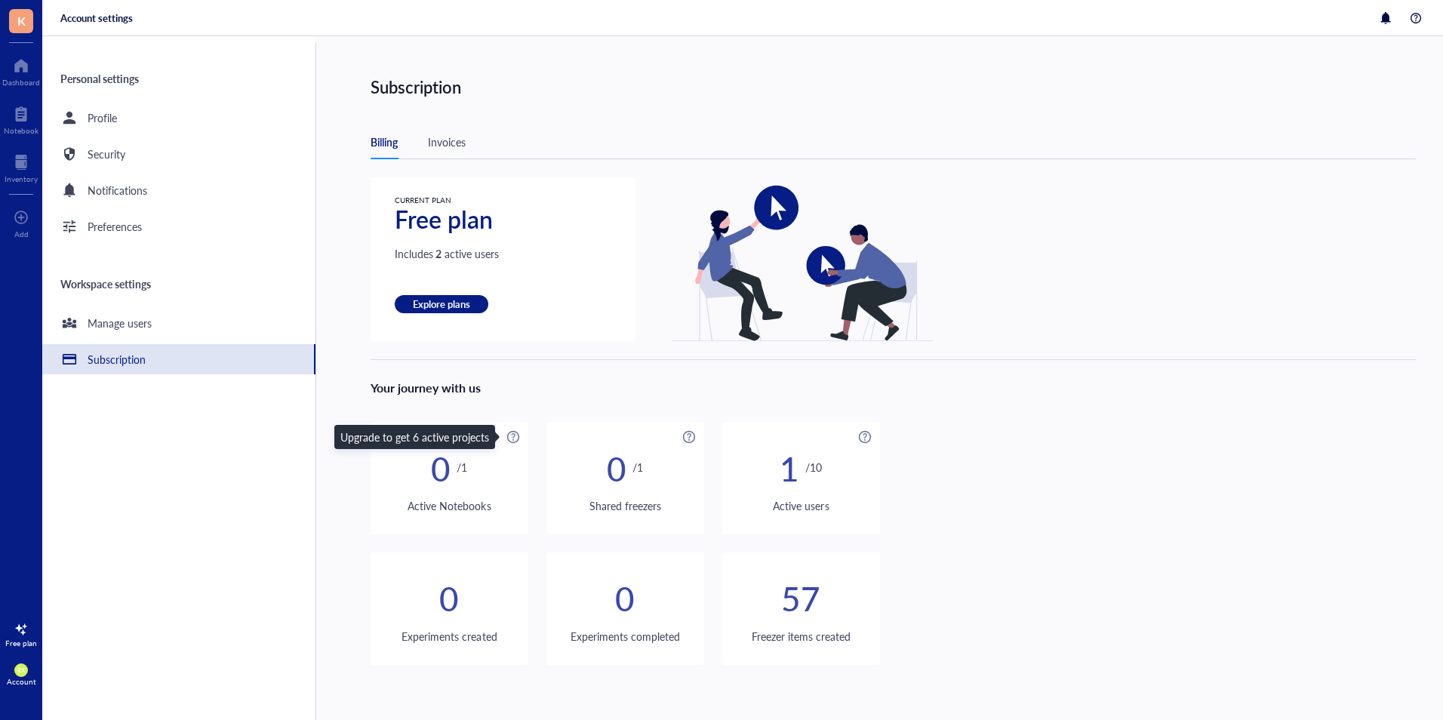
click at [551, 410] on div "CURRENT PLAN Free plan Includes 2 active users Explore plans Your journey with …" at bounding box center [892, 420] width 1045 height 487
